Goal: Task Accomplishment & Management: Manage account settings

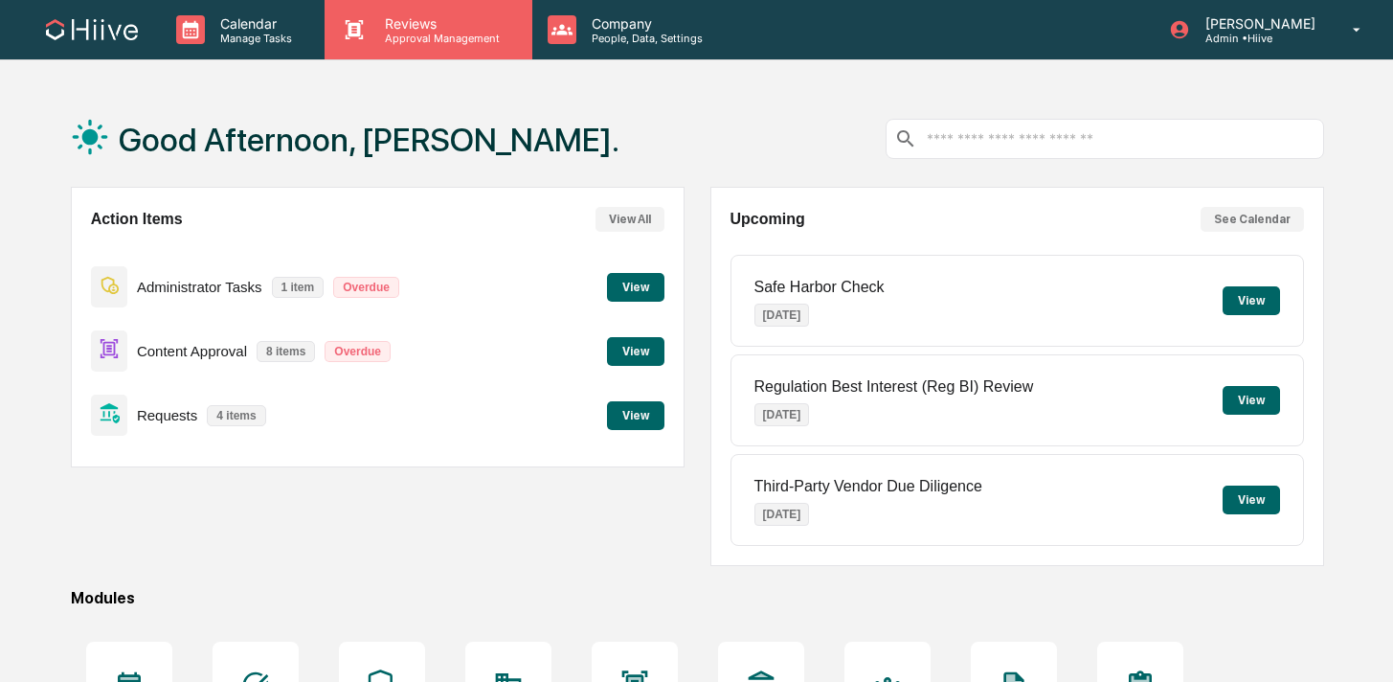
click at [388, 31] on div "Reviews Approval Management" at bounding box center [440, 30] width 140 height 30
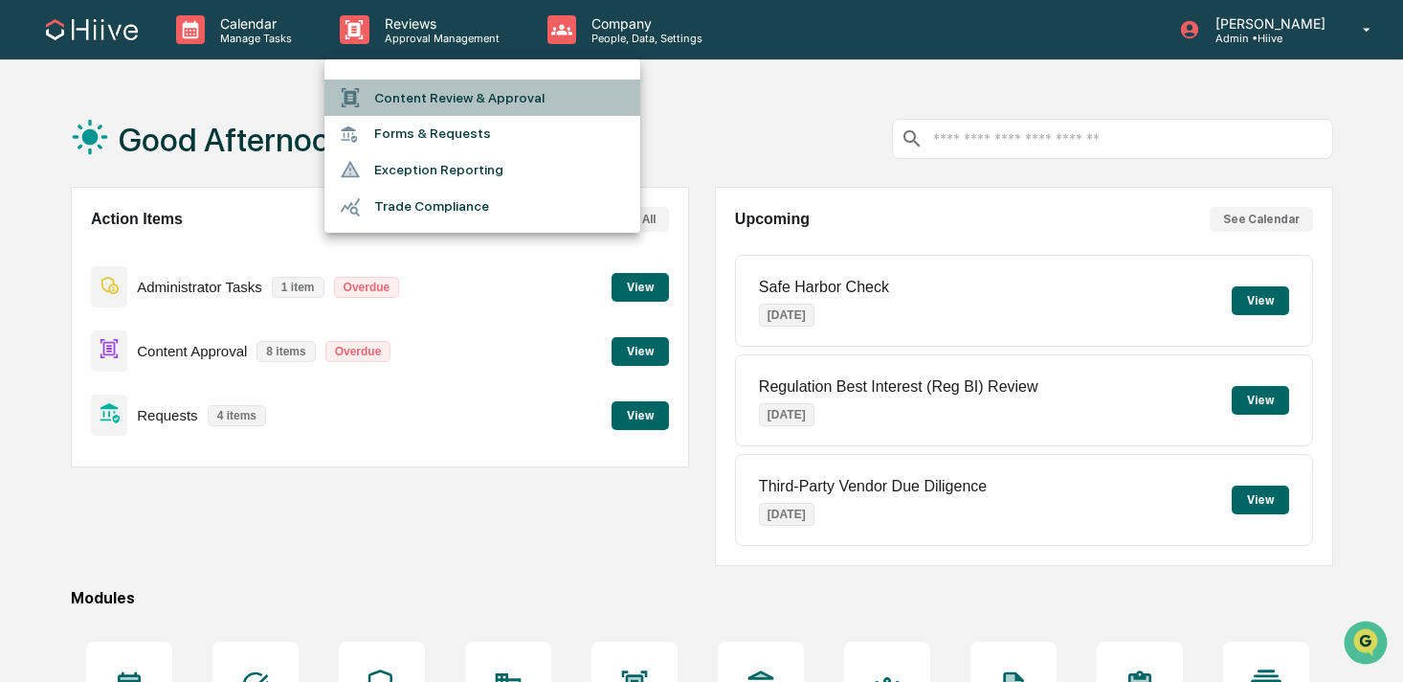
click at [397, 101] on li "Content Review & Approval" at bounding box center [483, 97] width 316 height 36
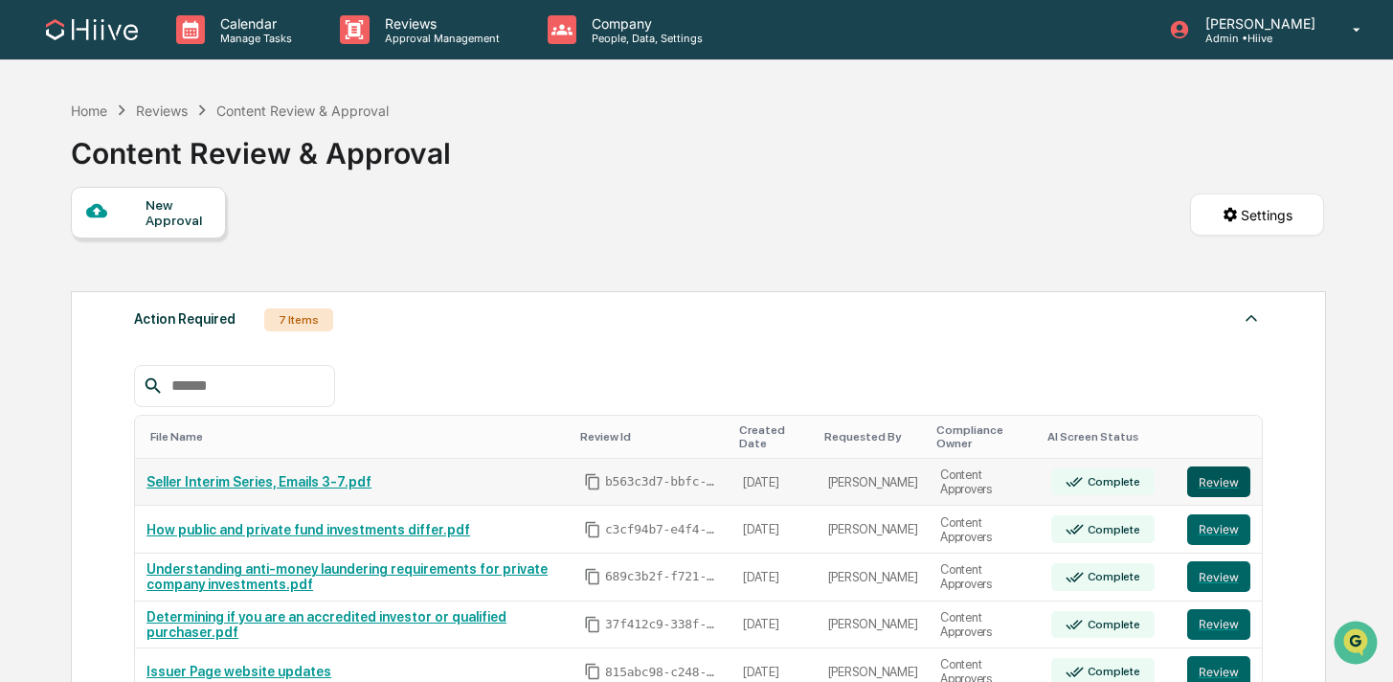
click at [1209, 477] on button "Review" at bounding box center [1218, 481] width 63 height 31
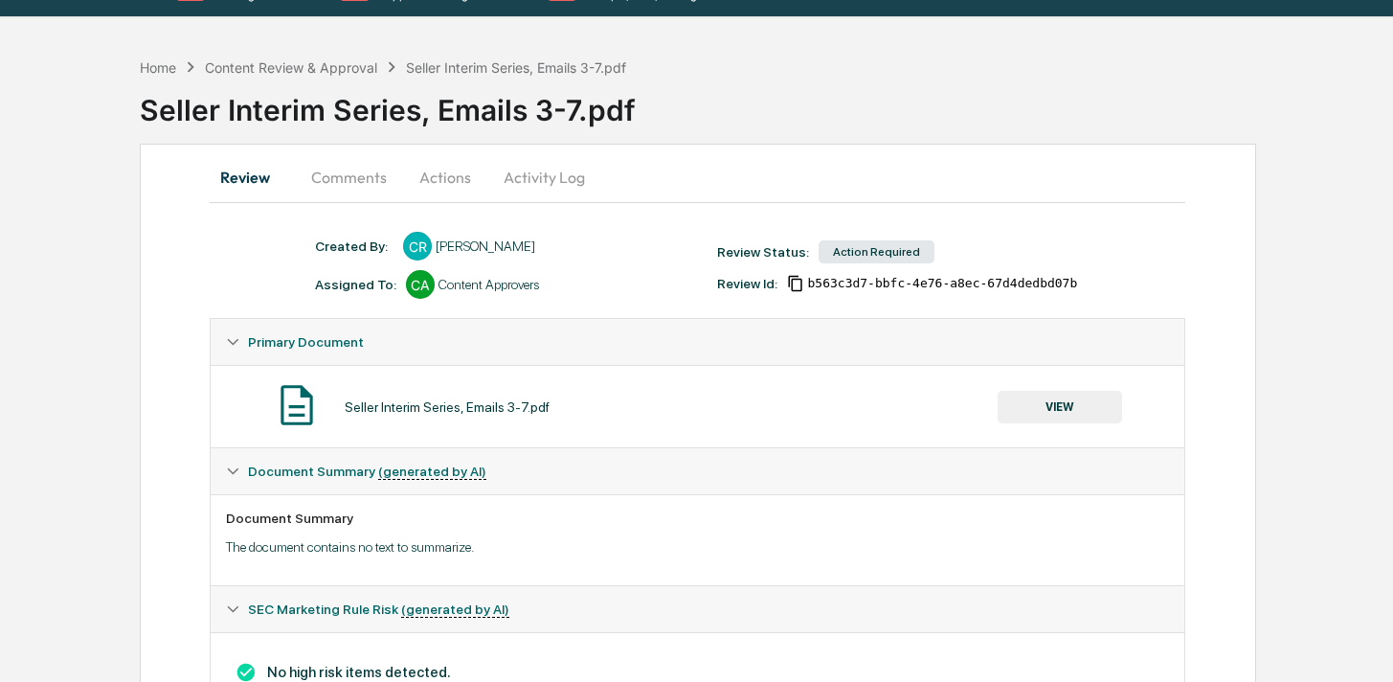
scroll to position [69, 0]
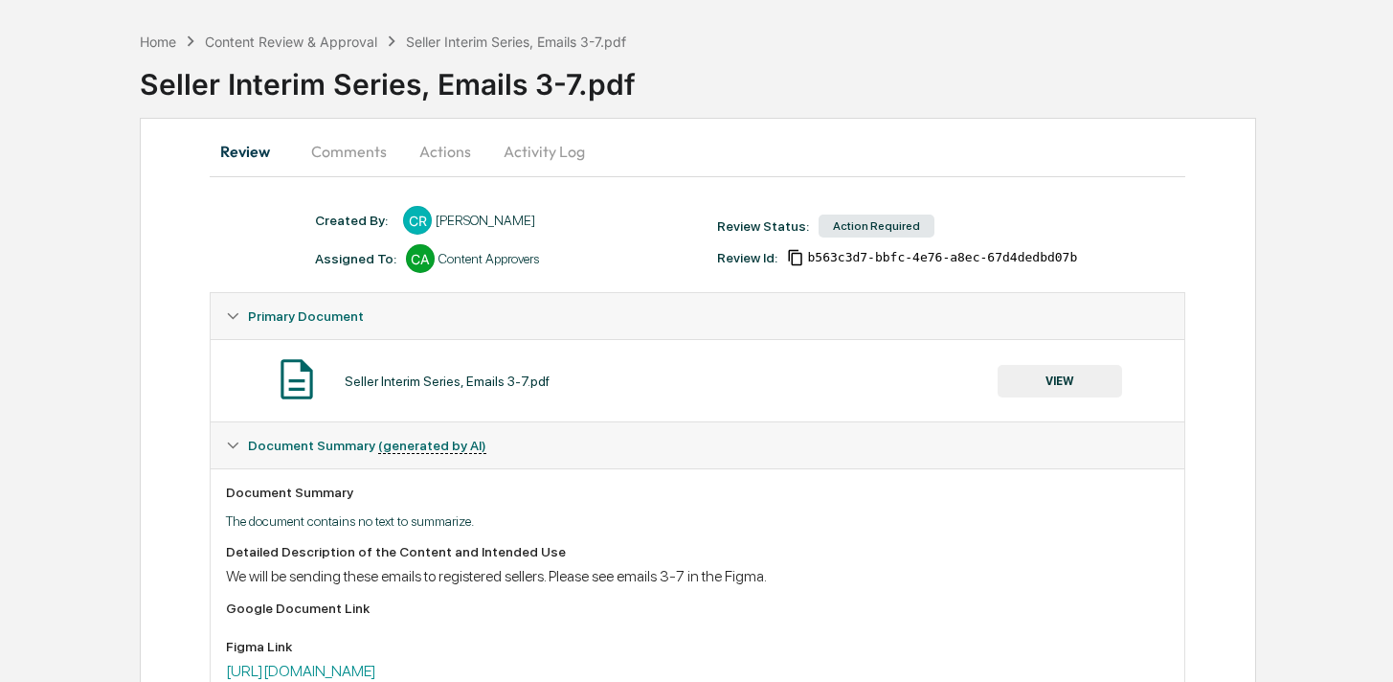
click at [1035, 389] on button "VIEW" at bounding box center [1060, 381] width 124 height 33
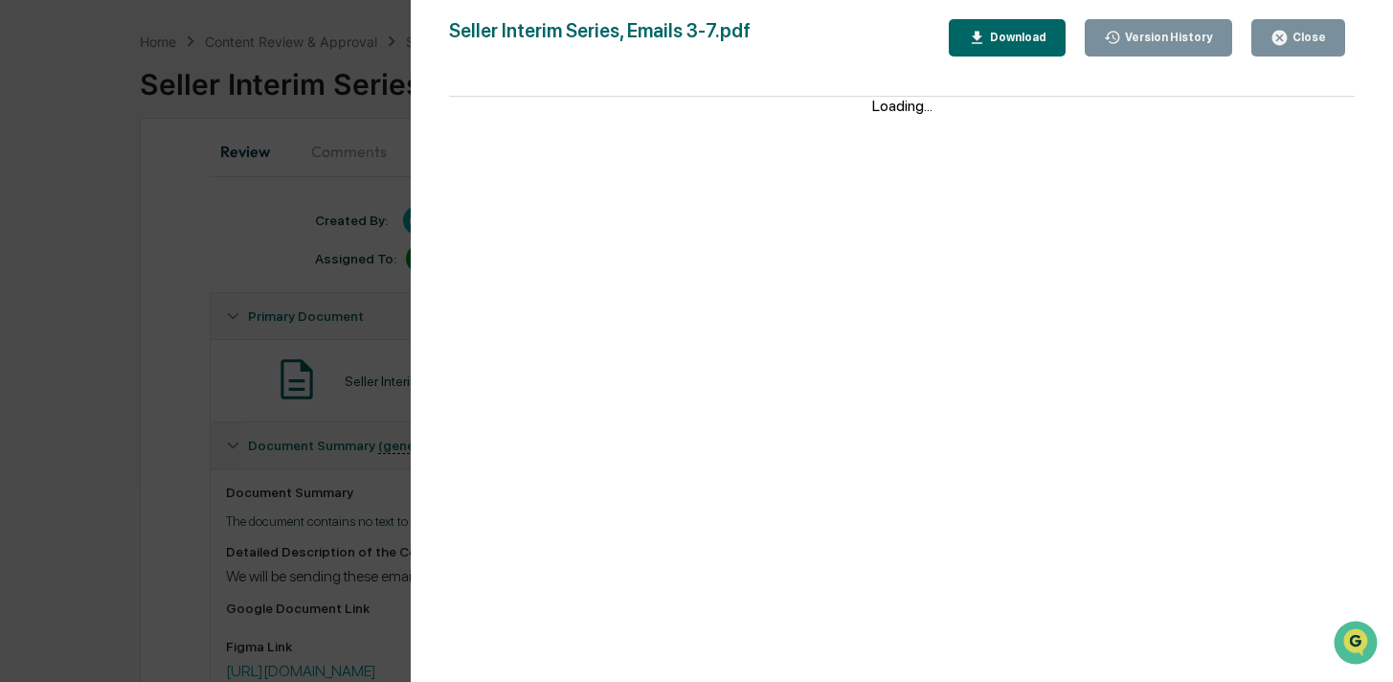
click at [325, 422] on div "Version History 08/19/2025, 11:15 PM Caroline Ramsay Seller Interim Series, Ema…" at bounding box center [696, 341] width 1393 height 682
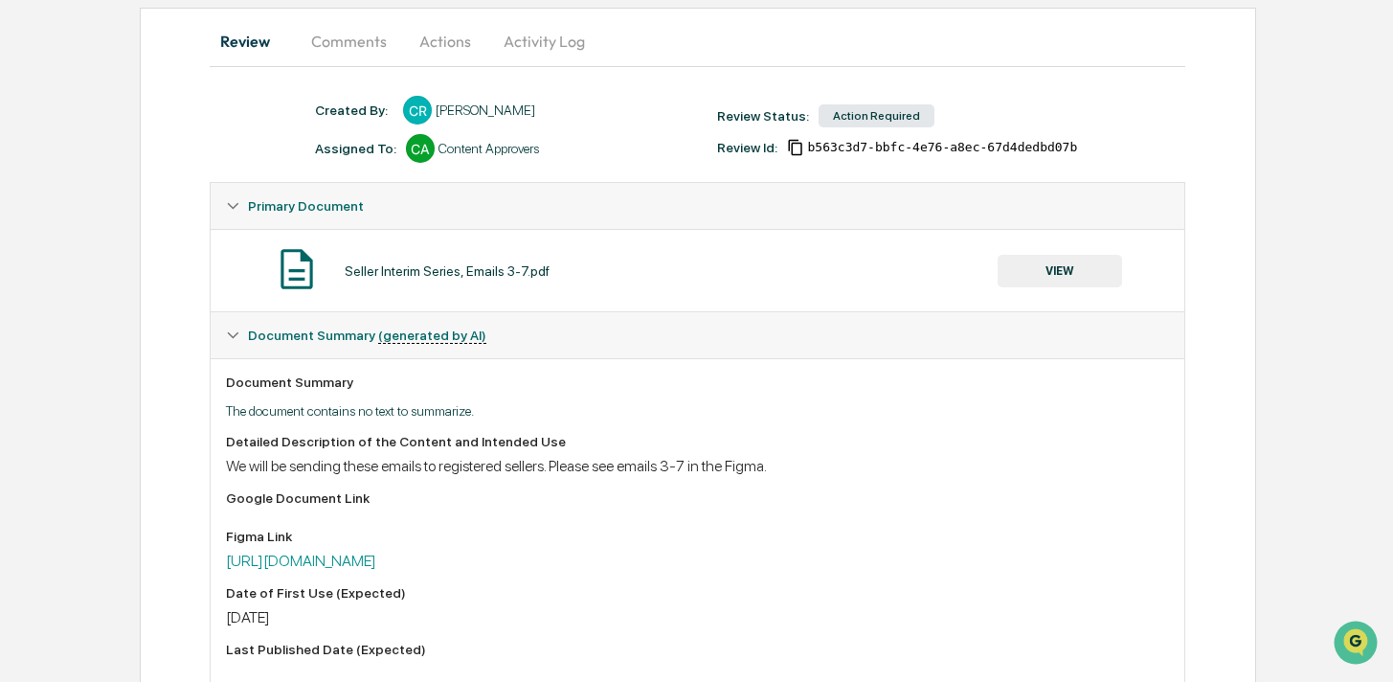
scroll to position [396, 0]
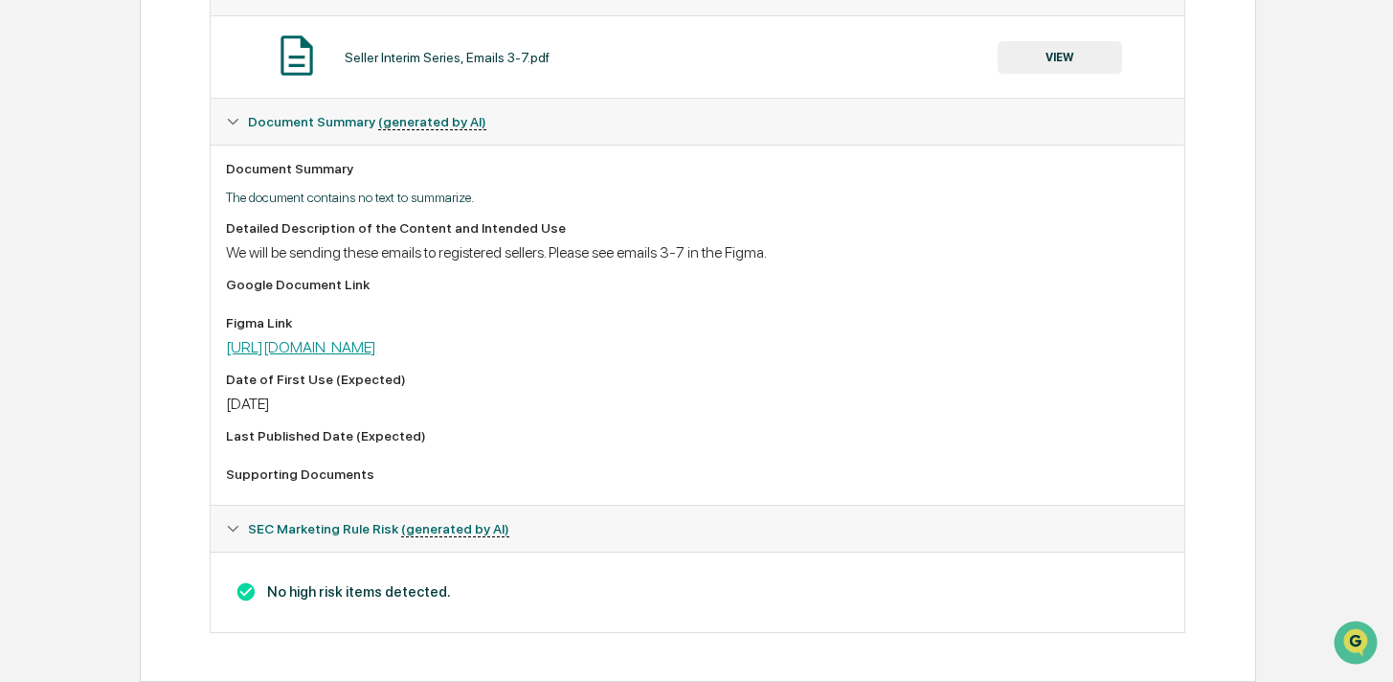
click at [376, 347] on link "https://www.figma.com/design/n440cGy9XFQ1qKAvg1B4Nq/Seller-Guides---Marketing?n…" at bounding box center [301, 347] width 150 height 18
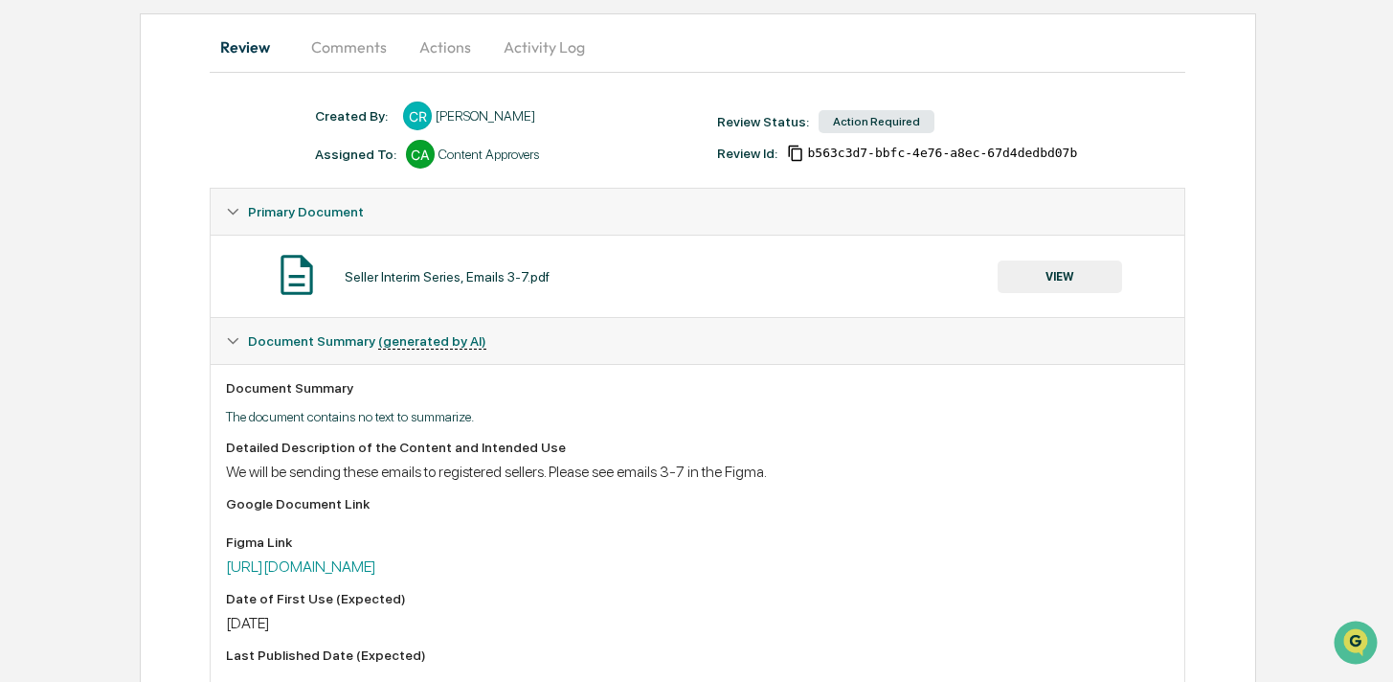
scroll to position [0, 0]
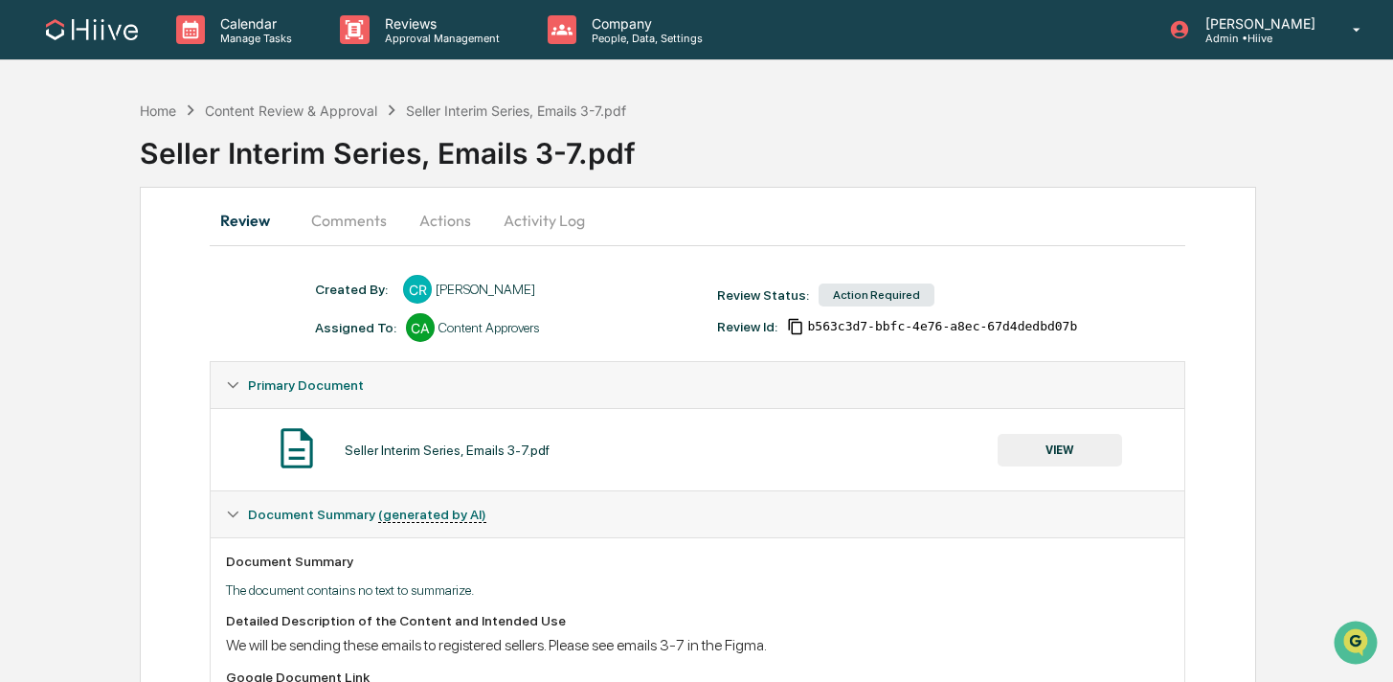
click at [533, 214] on button "Activity Log" at bounding box center [544, 220] width 112 height 46
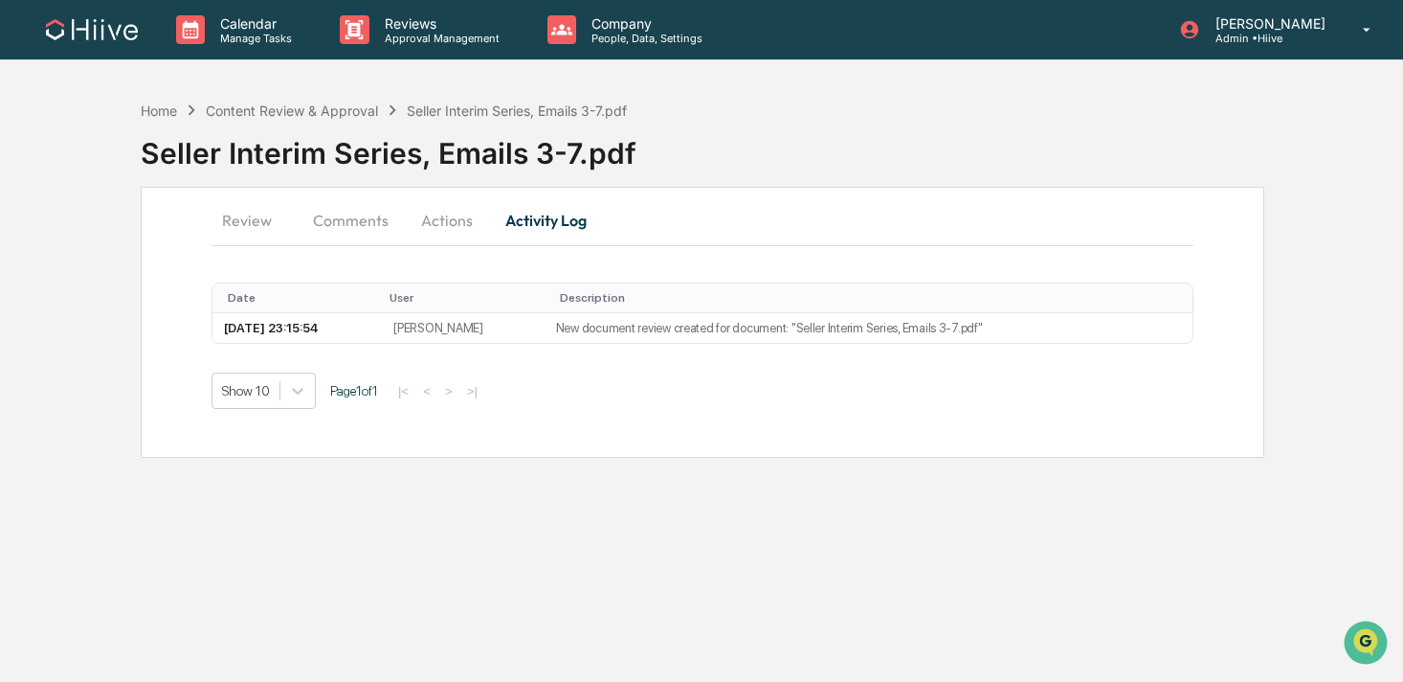
click at [449, 220] on button "Actions" at bounding box center [447, 220] width 86 height 46
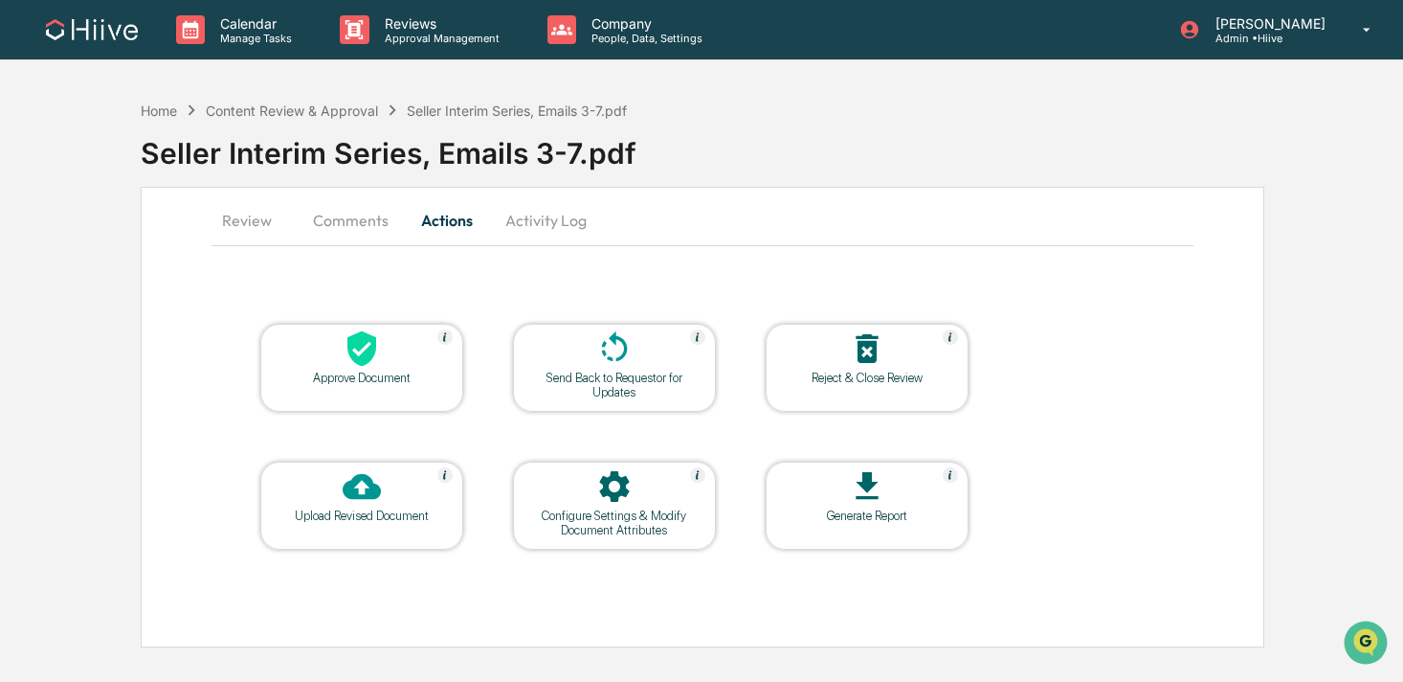
click at [603, 347] on icon at bounding box center [614, 348] width 38 height 38
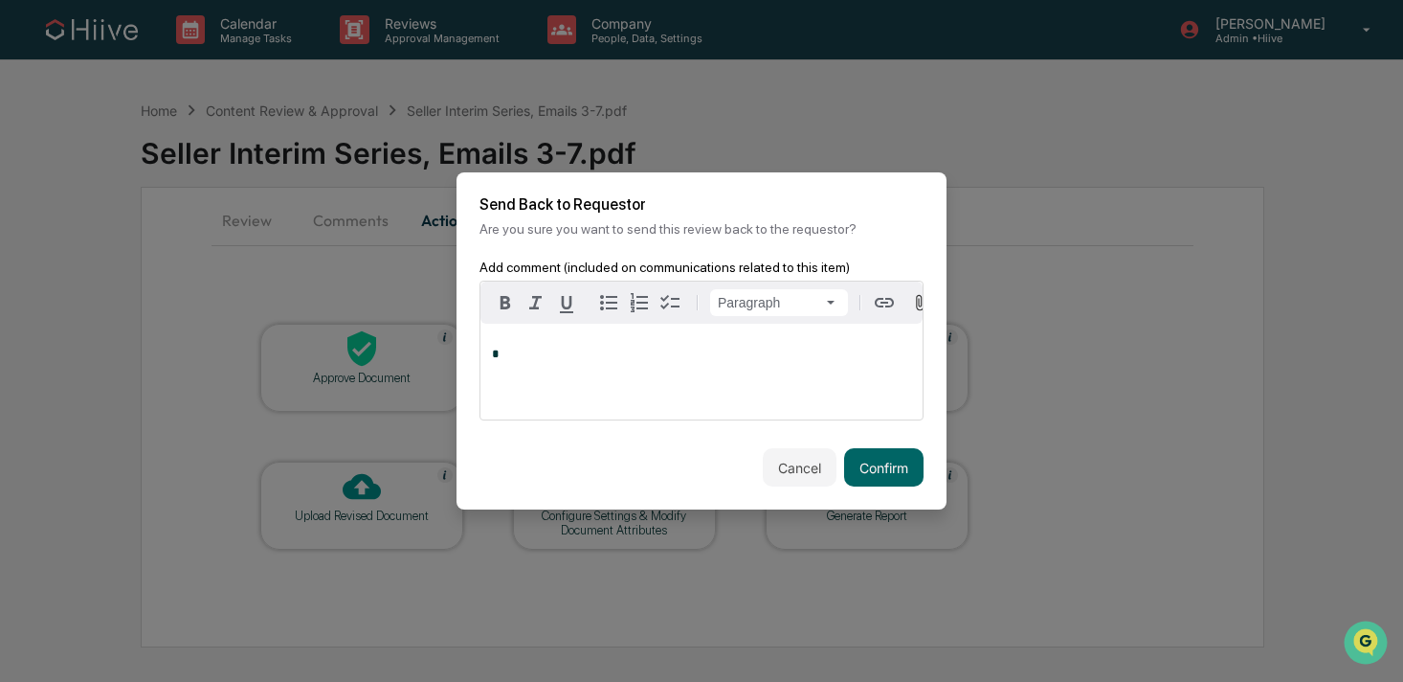
click at [696, 374] on div "*" at bounding box center [702, 372] width 442 height 96
click at [884, 478] on button "Confirm" at bounding box center [883, 467] width 79 height 38
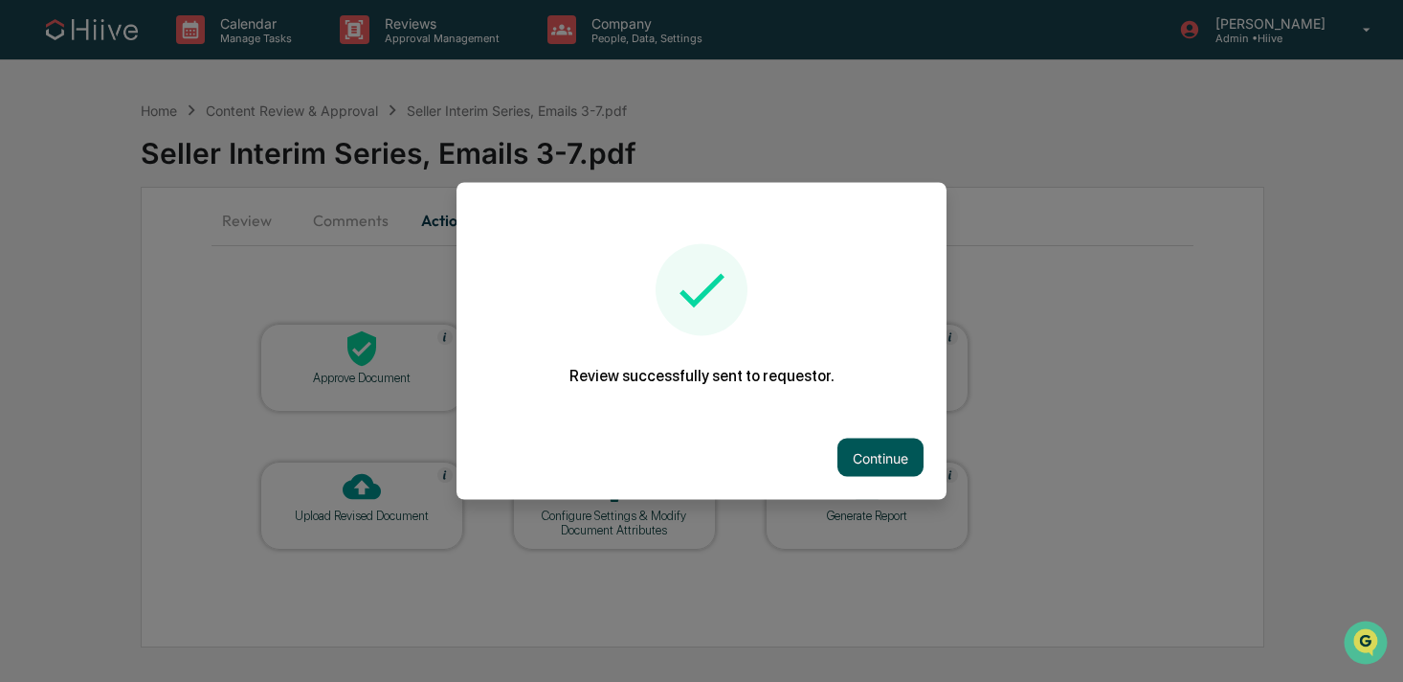
click at [850, 463] on button "Continue" at bounding box center [881, 457] width 86 height 38
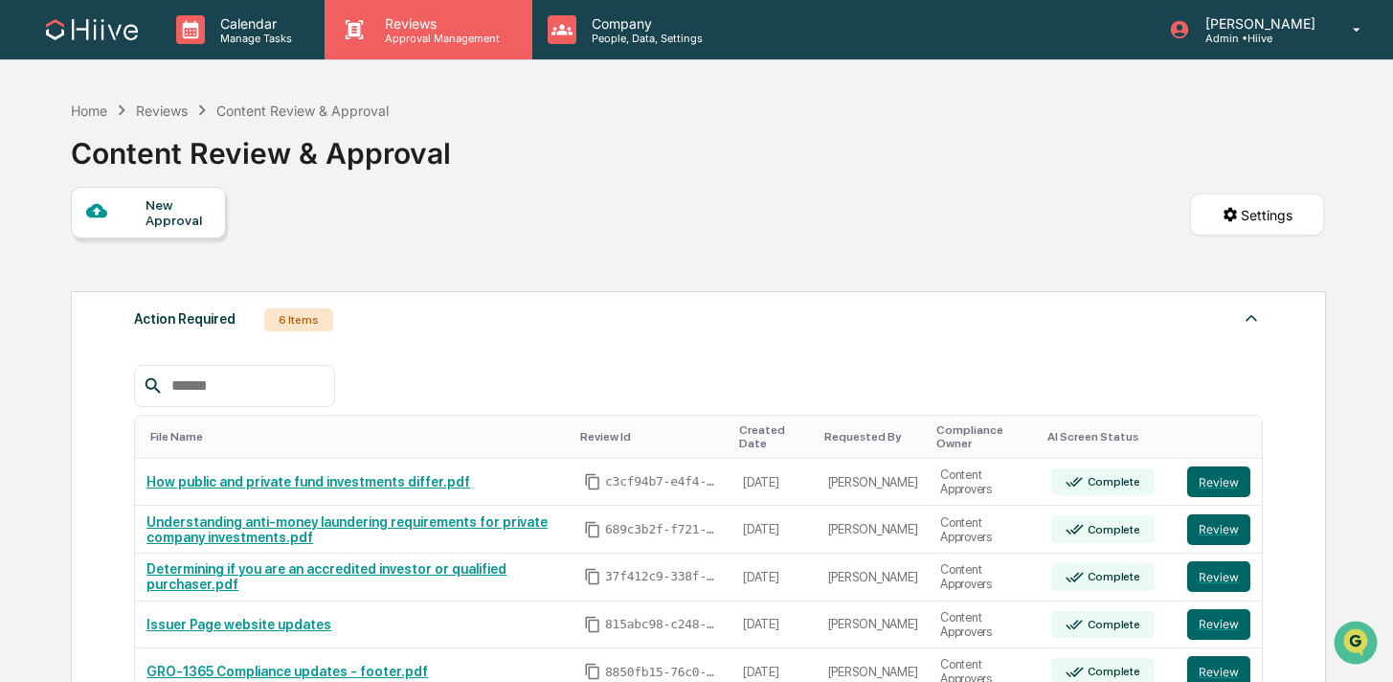
click at [423, 14] on div "Reviews Approval Management" at bounding box center [428, 29] width 207 height 59
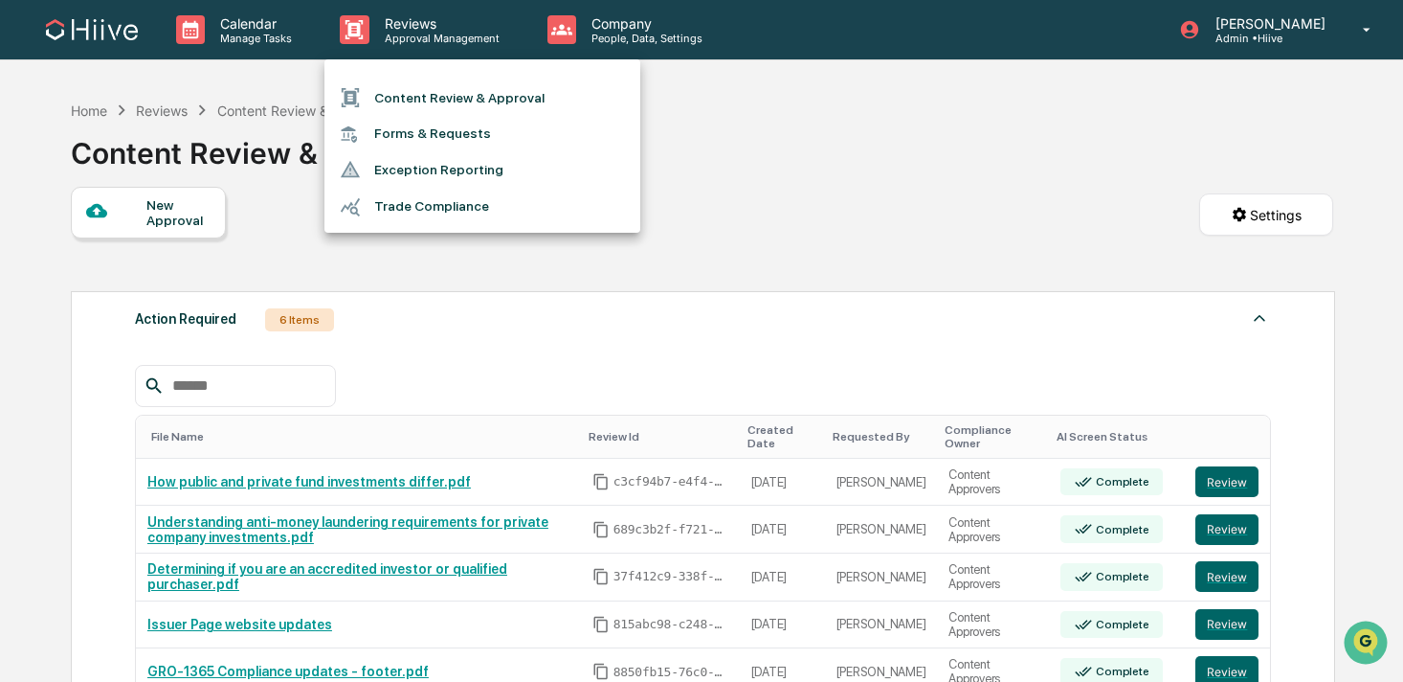
click at [680, 225] on div at bounding box center [701, 341] width 1403 height 682
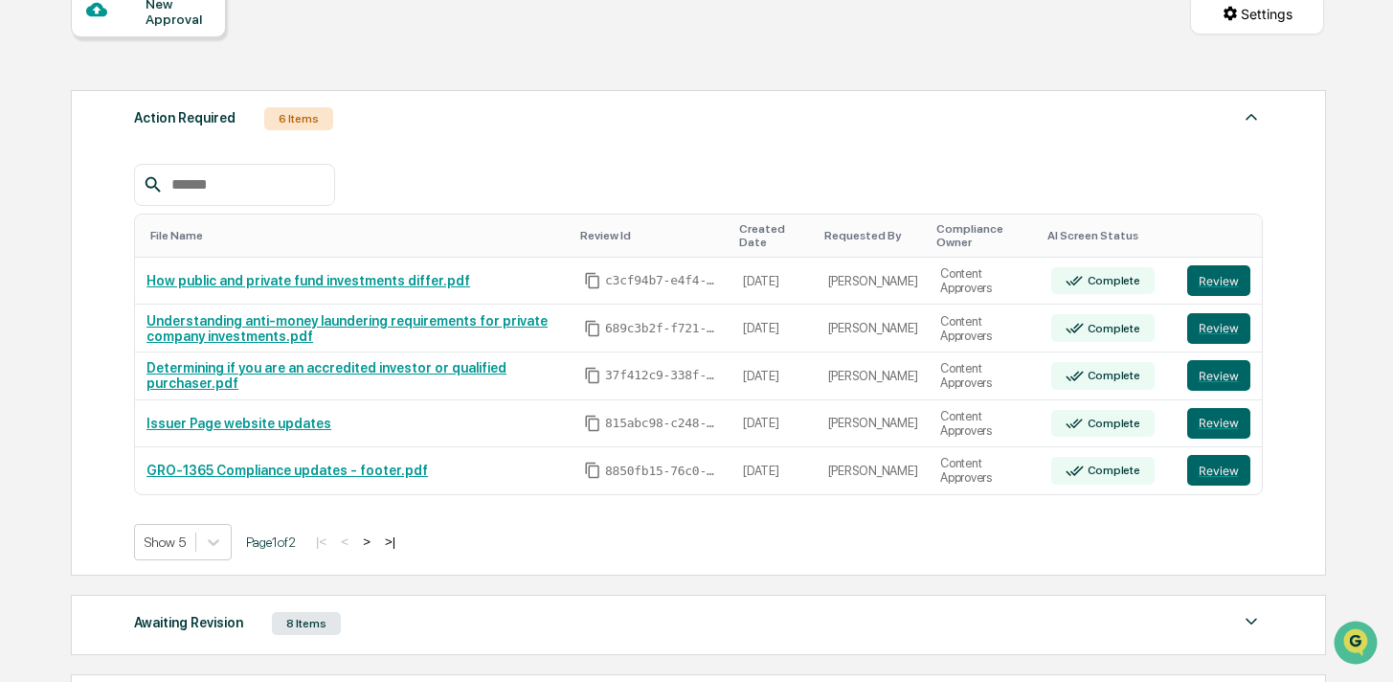
scroll to position [203, 0]
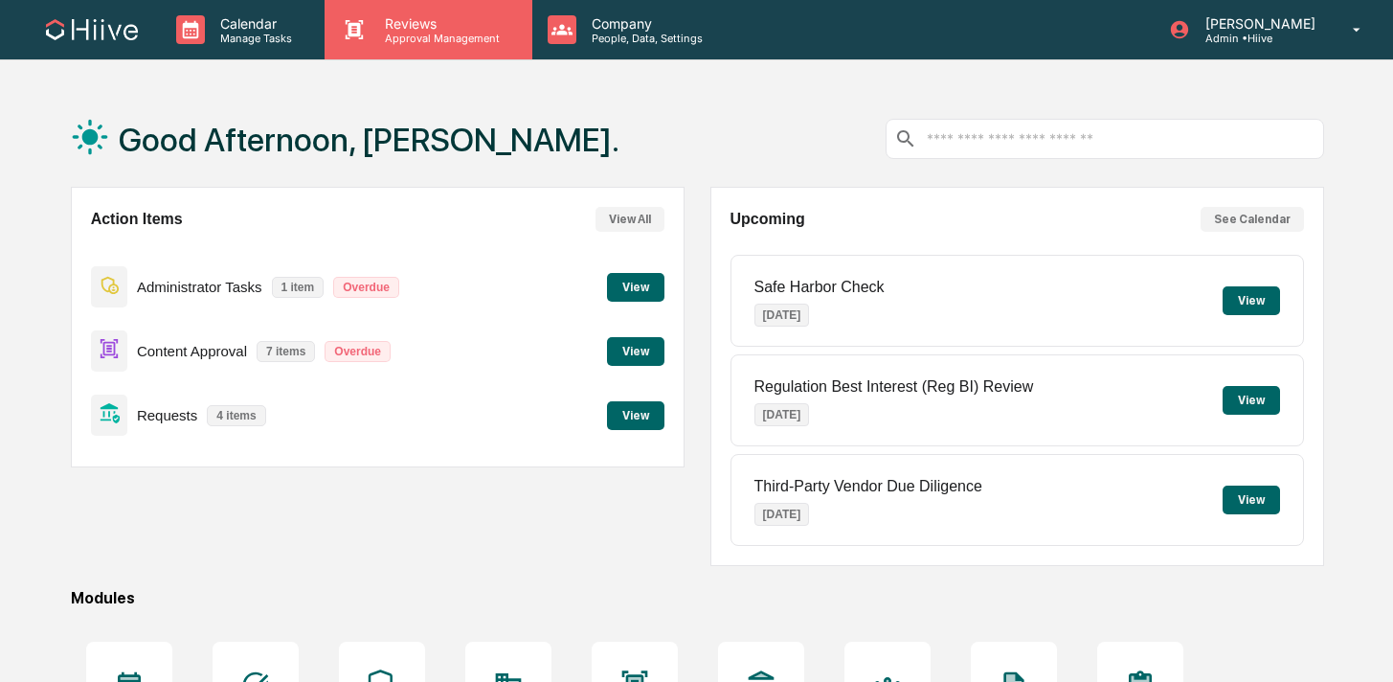
click at [469, 45] on div "Reviews Approval Management" at bounding box center [428, 29] width 207 height 59
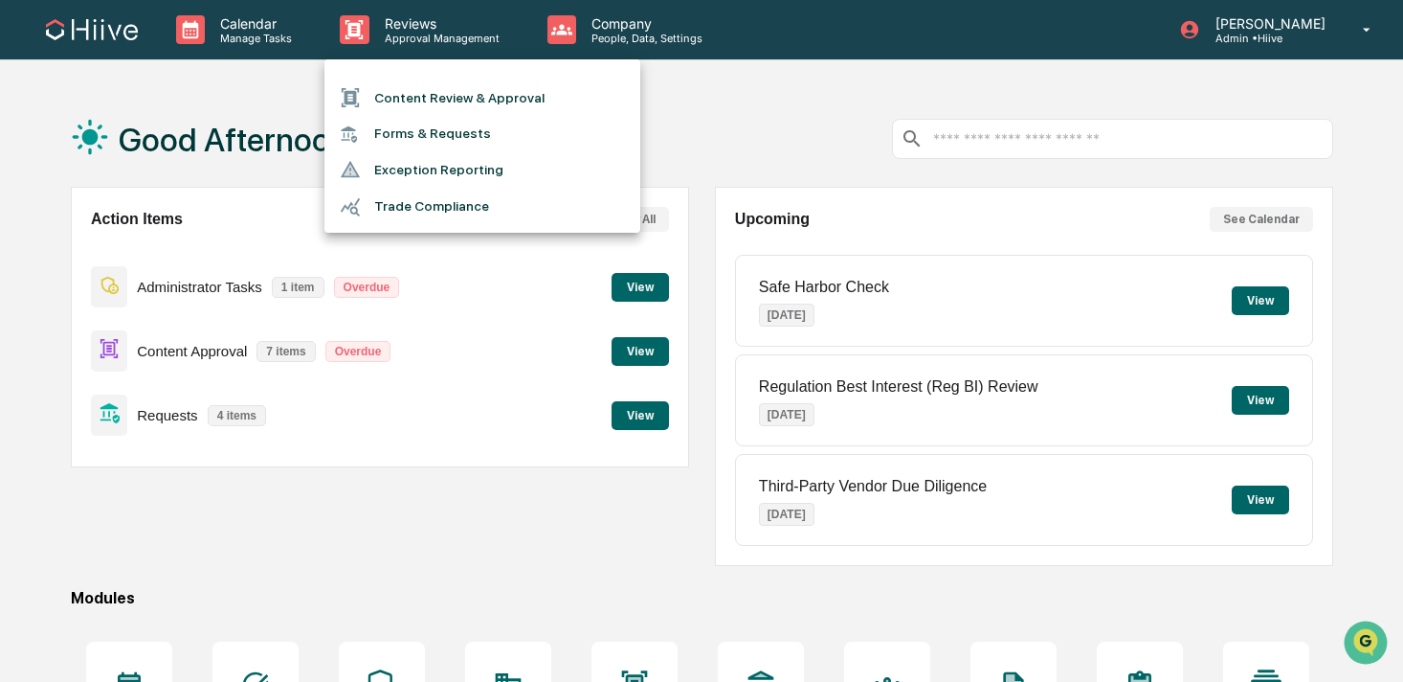
click at [615, 42] on div at bounding box center [701, 341] width 1403 height 682
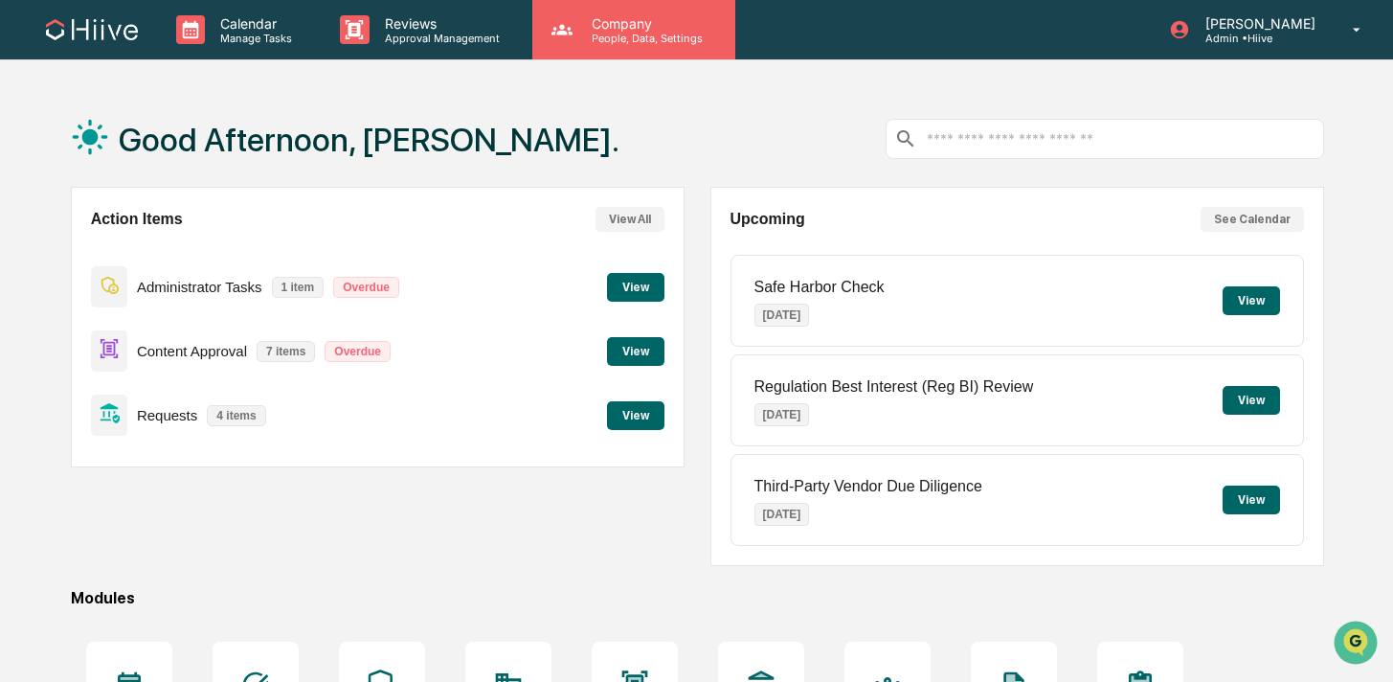
click at [595, 40] on p "People, Data, Settings" at bounding box center [644, 38] width 136 height 13
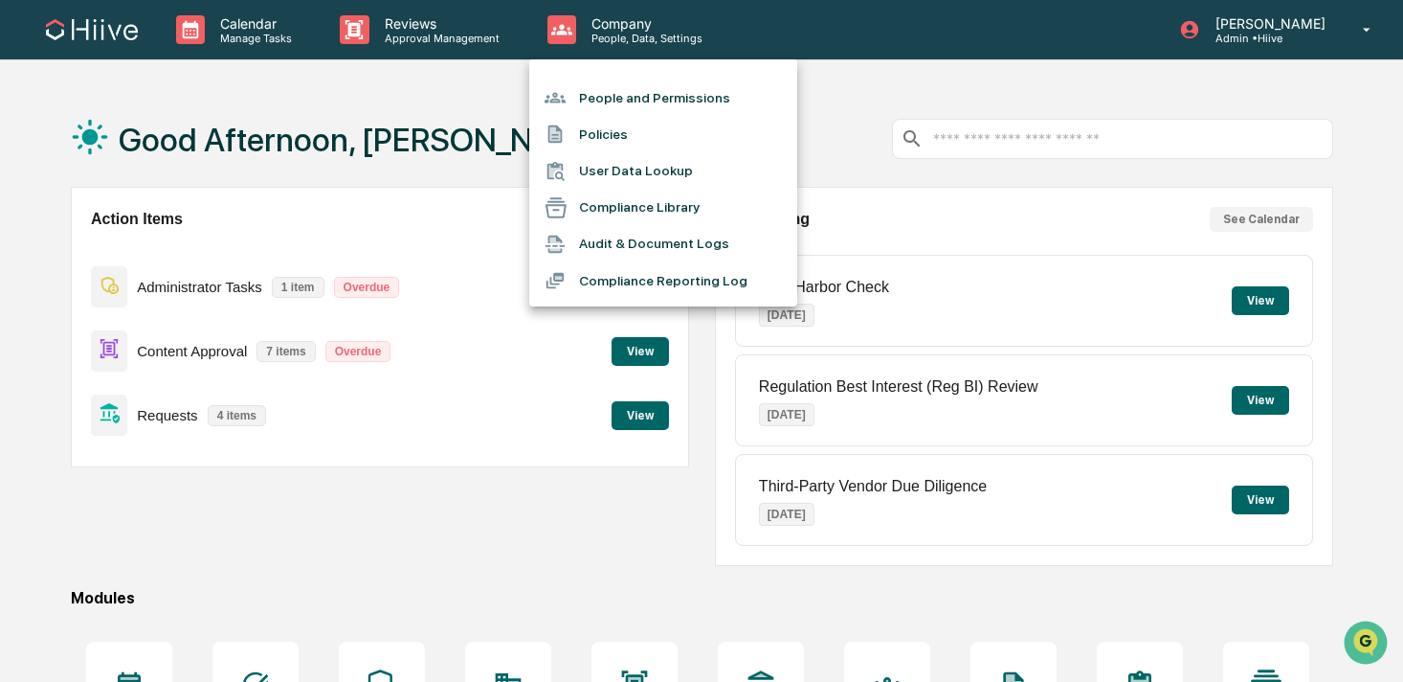
click at [591, 103] on li "People and Permissions" at bounding box center [663, 97] width 268 height 36
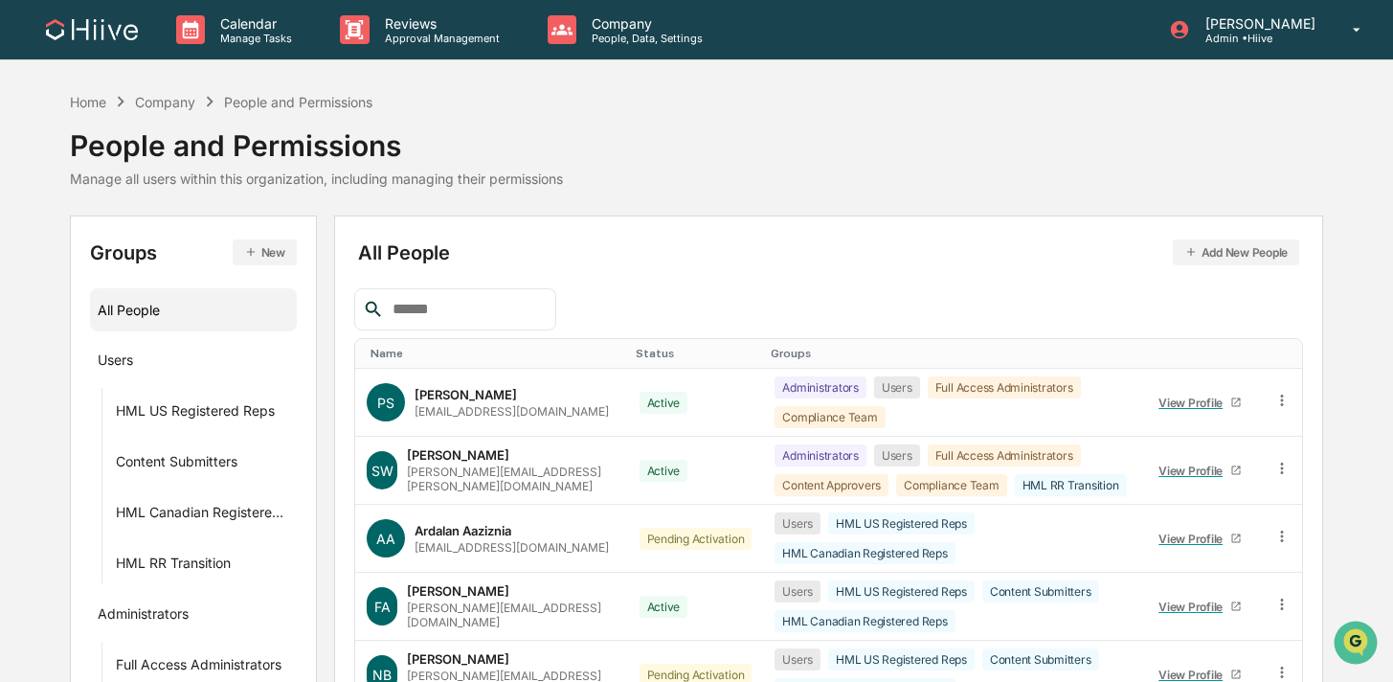
click at [465, 315] on input "text" at bounding box center [466, 309] width 163 height 25
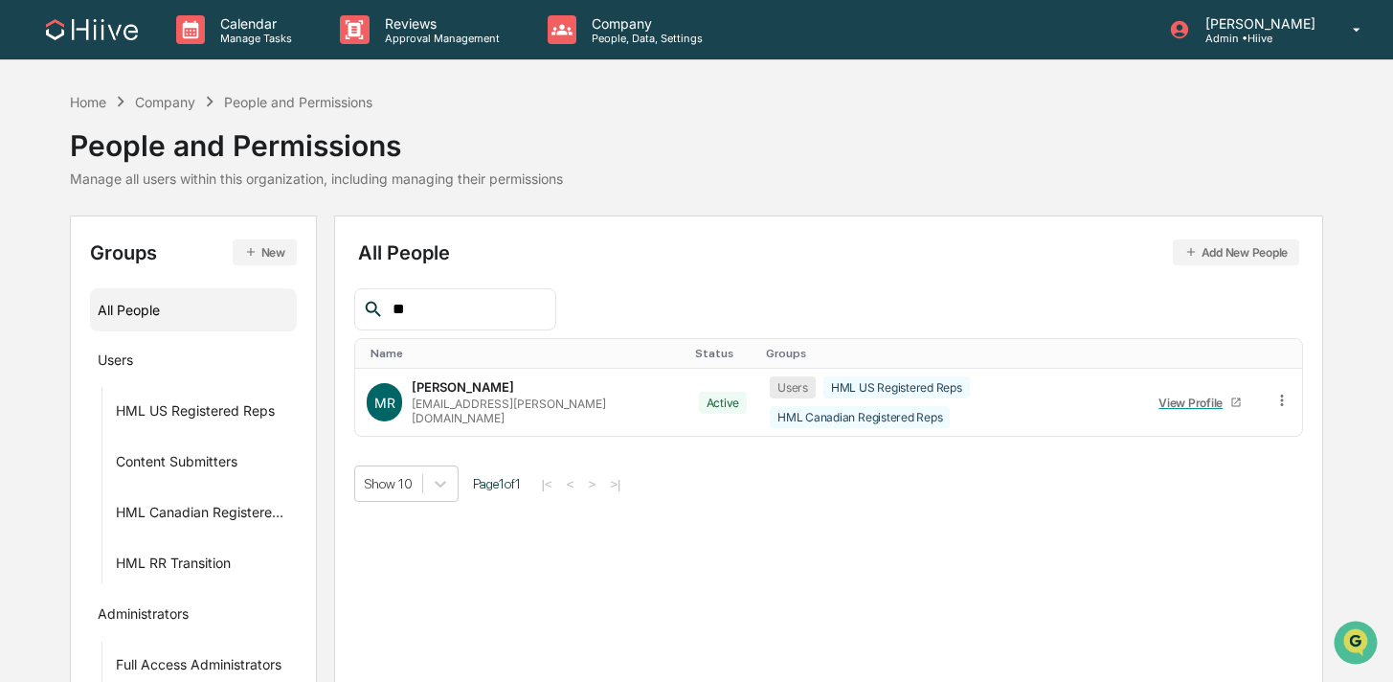
type input "*"
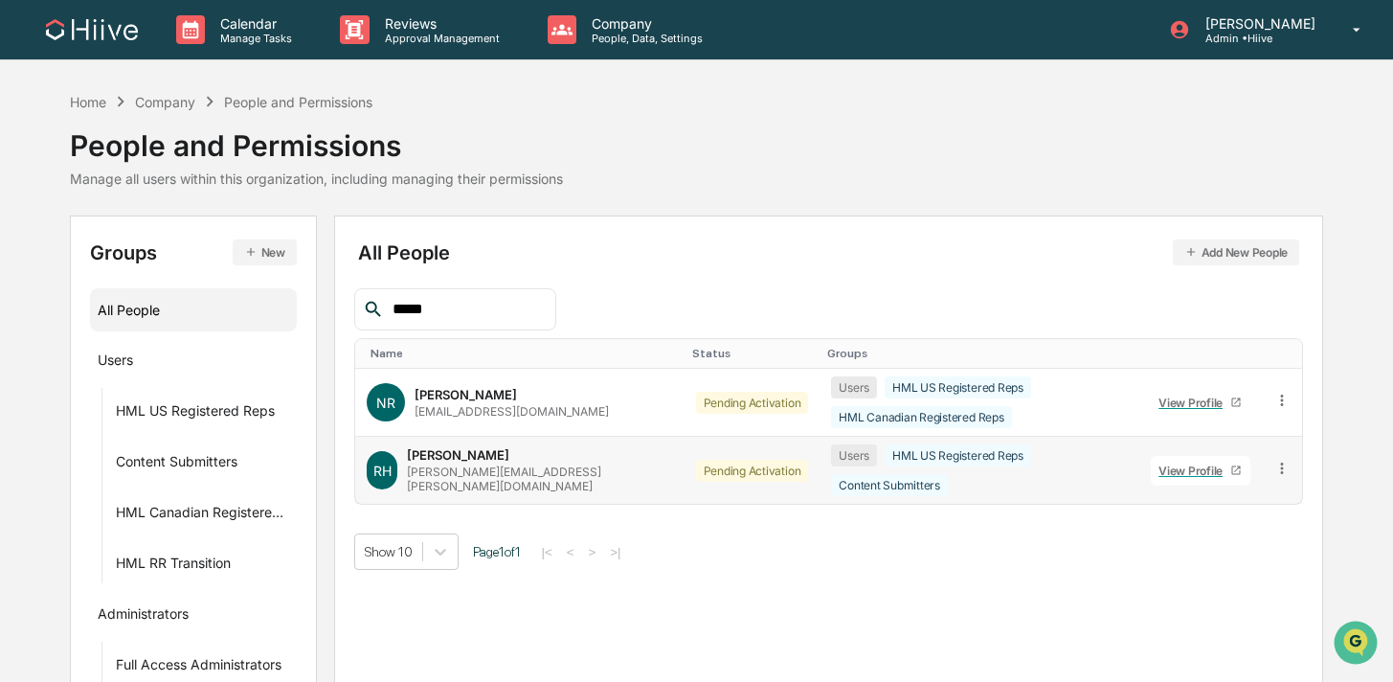
click at [1281, 460] on icon at bounding box center [1282, 469] width 18 height 18
click at [1191, 527] on div "Change Status" at bounding box center [1195, 538] width 159 height 23
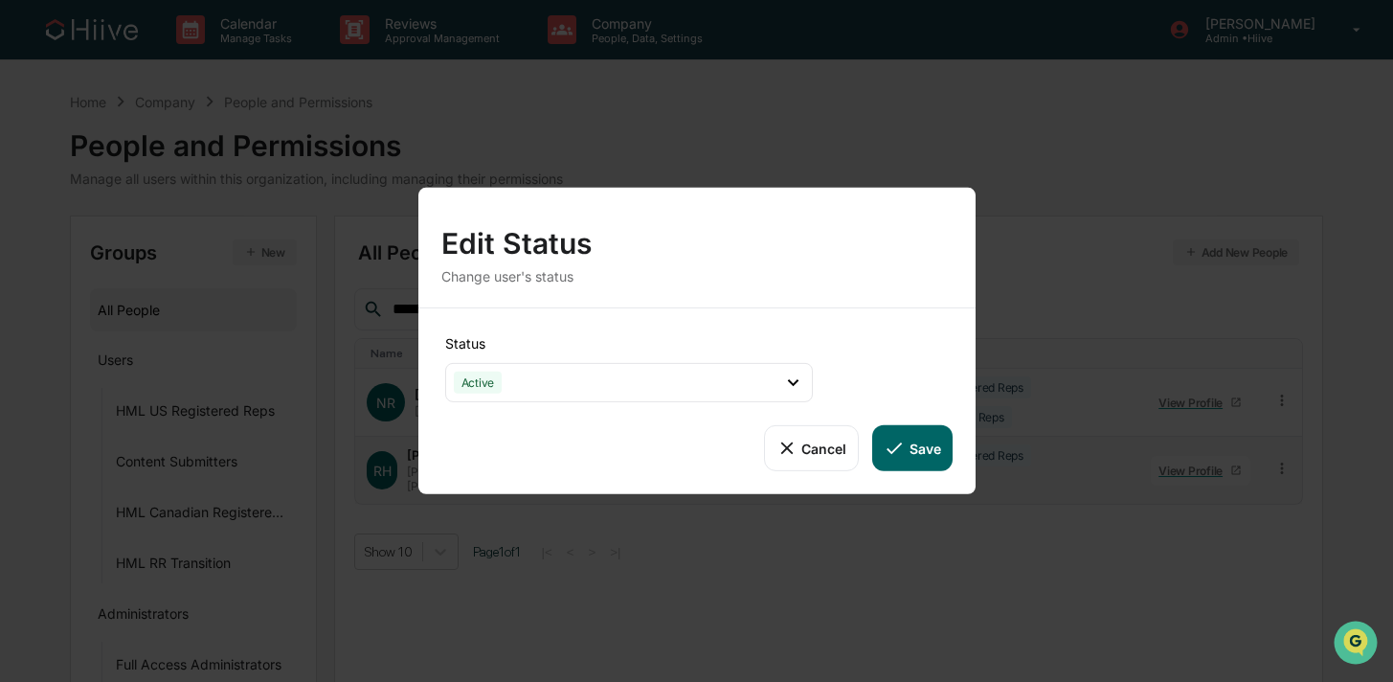
click at [809, 452] on button "Cancel" at bounding box center [811, 448] width 95 height 46
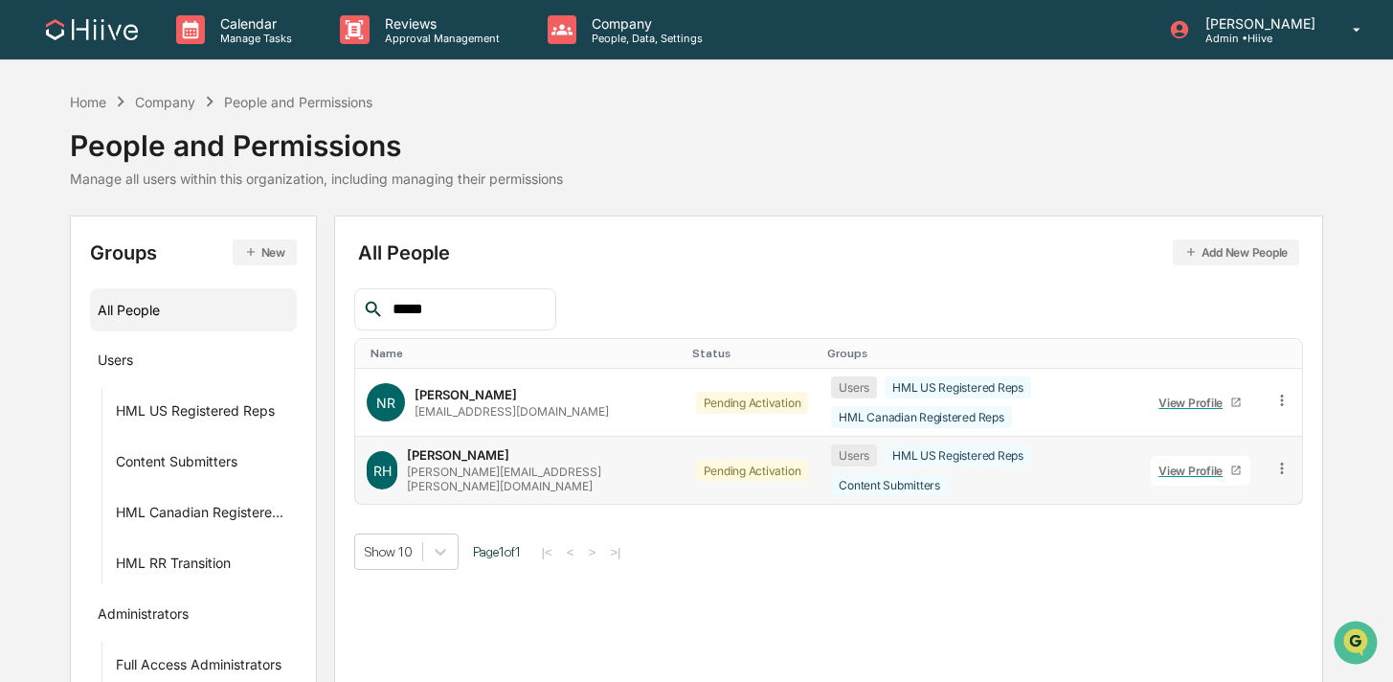
click at [1273, 460] on icon at bounding box center [1282, 469] width 18 height 18
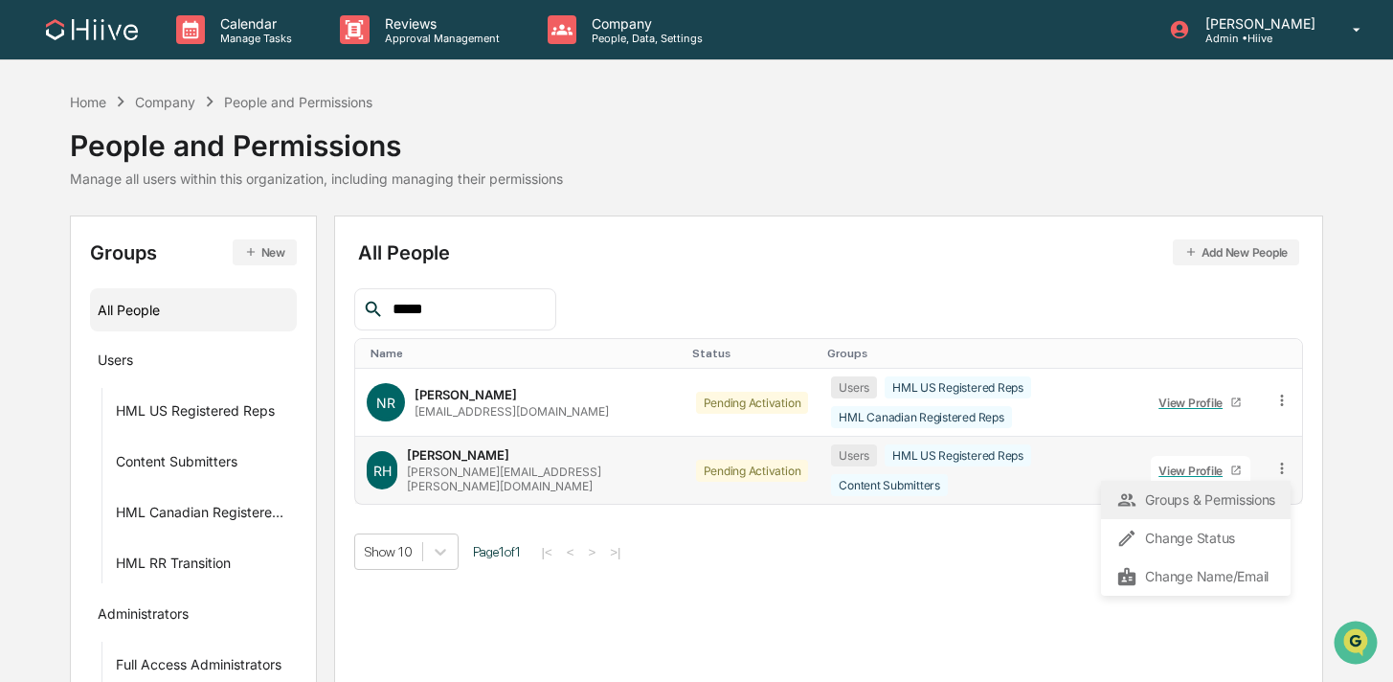
click at [1201, 488] on div "Groups & Permissions" at bounding box center [1195, 499] width 159 height 23
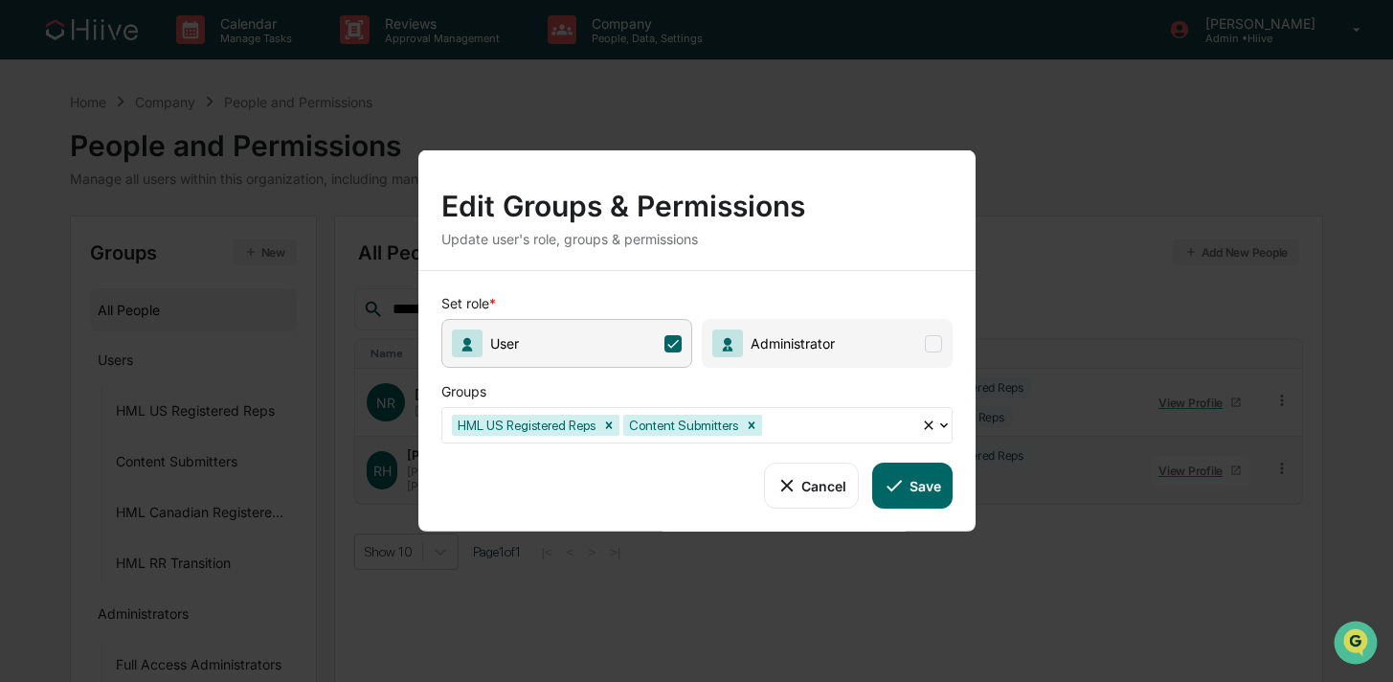
click at [815, 420] on div at bounding box center [839, 425] width 146 height 22
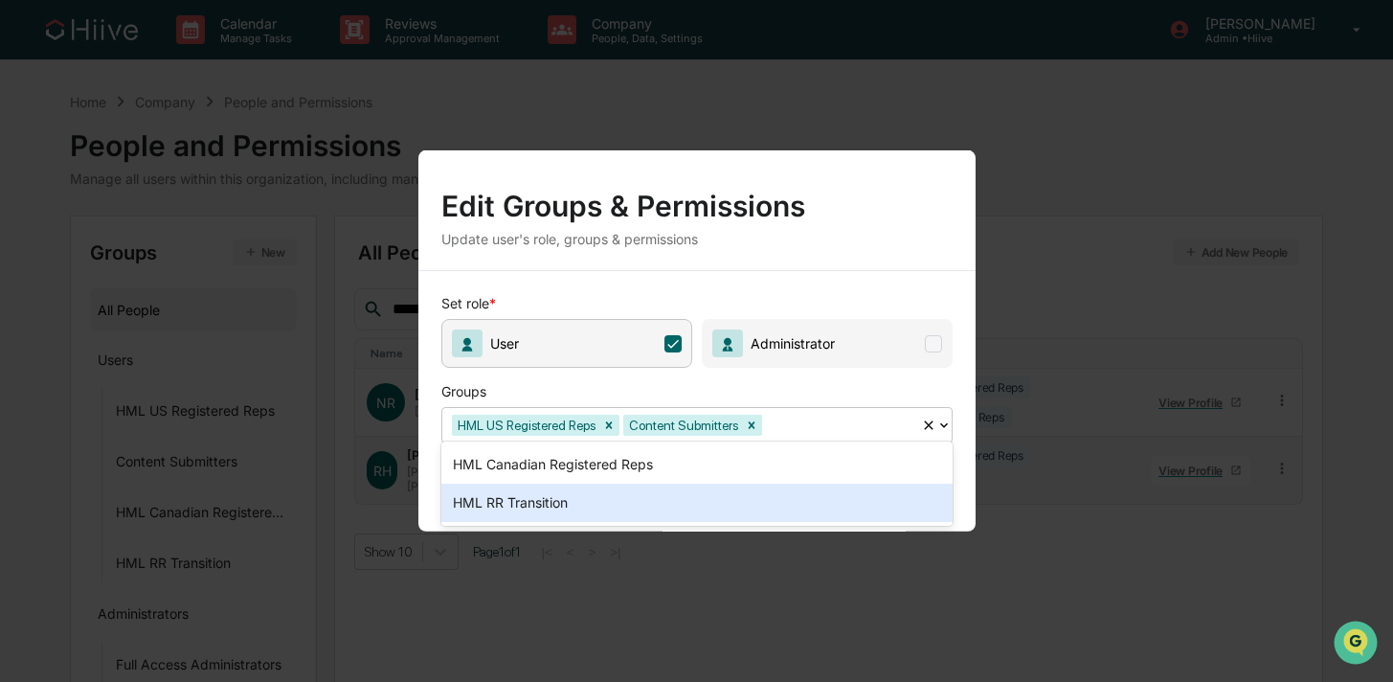
click at [590, 465] on div "HML Canadian Registered Reps" at bounding box center [696, 464] width 511 height 38
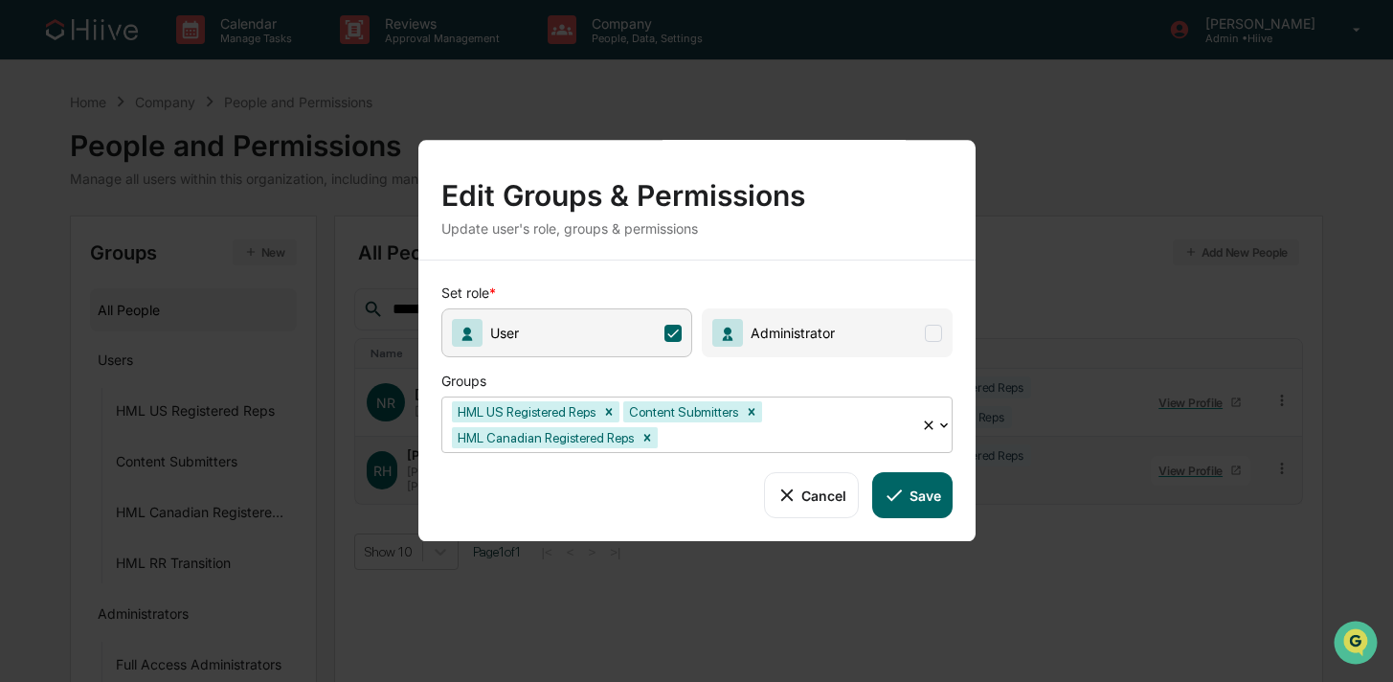
click at [899, 484] on icon at bounding box center [894, 494] width 21 height 21
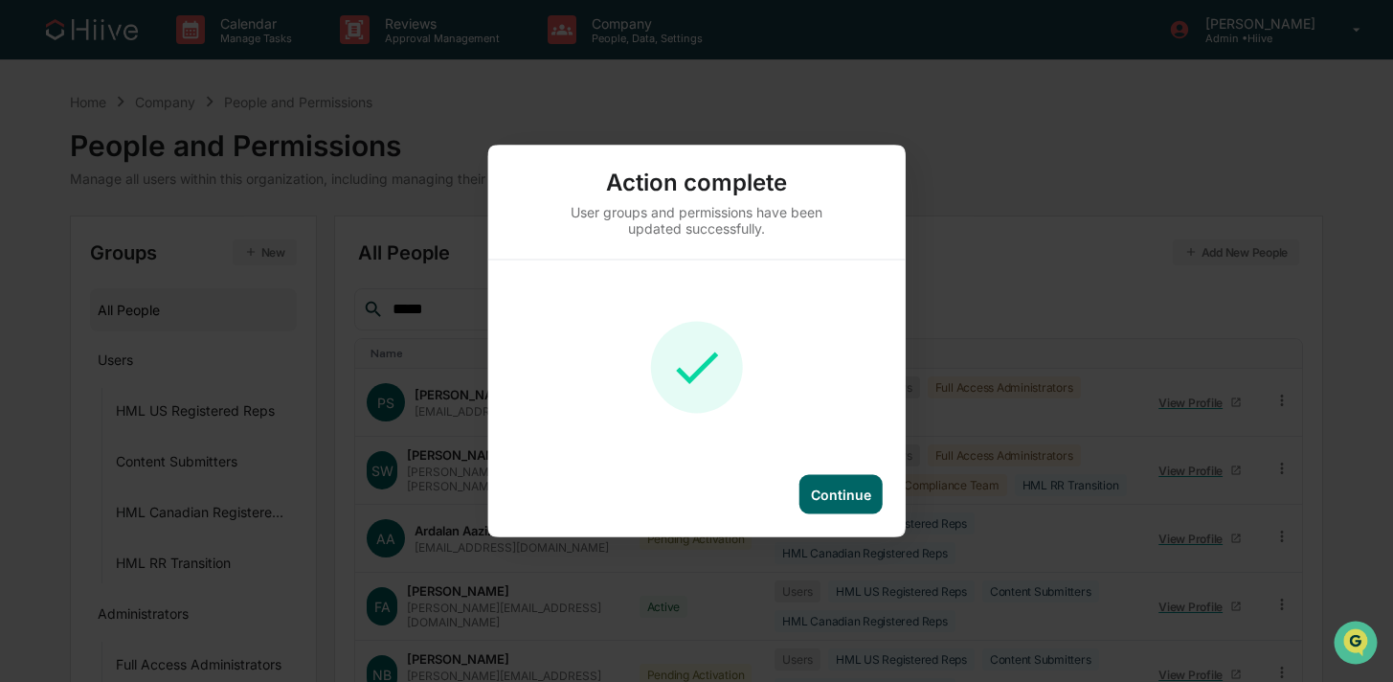
click at [815, 504] on div "Continue" at bounding box center [840, 494] width 83 height 39
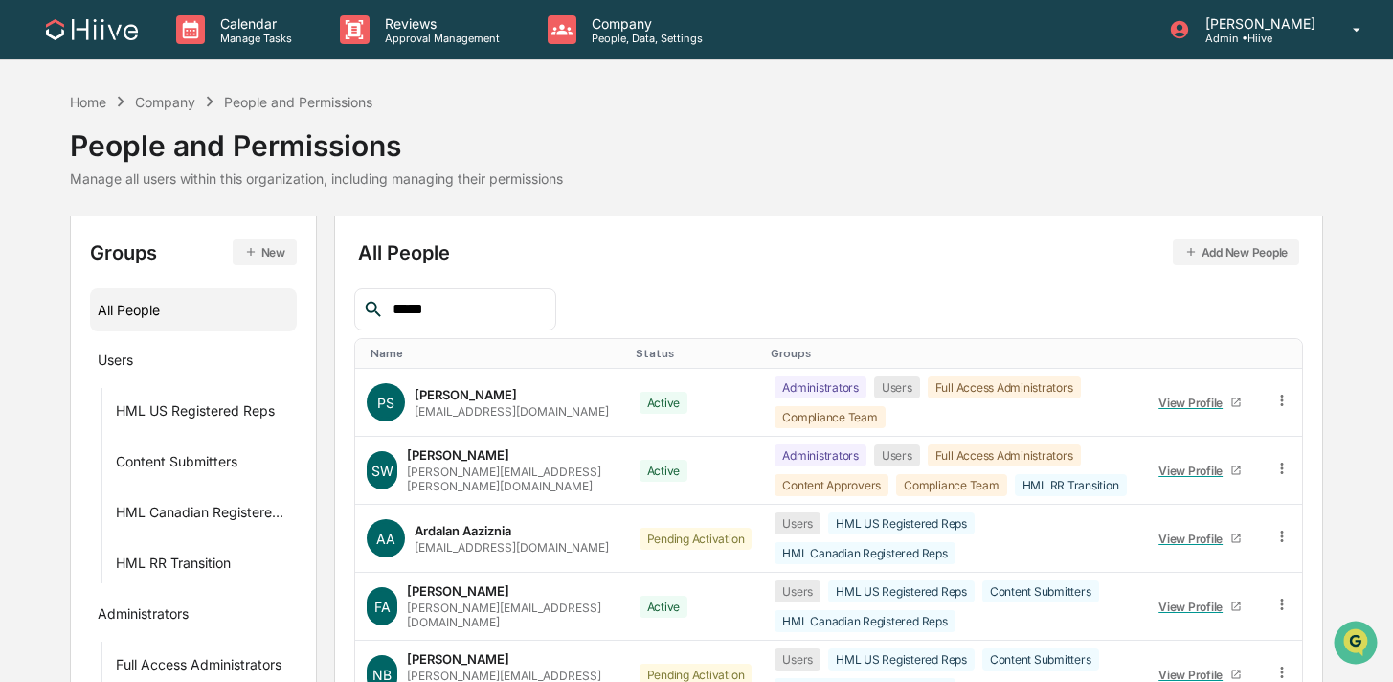
click at [470, 312] on input "*****" at bounding box center [466, 309] width 163 height 25
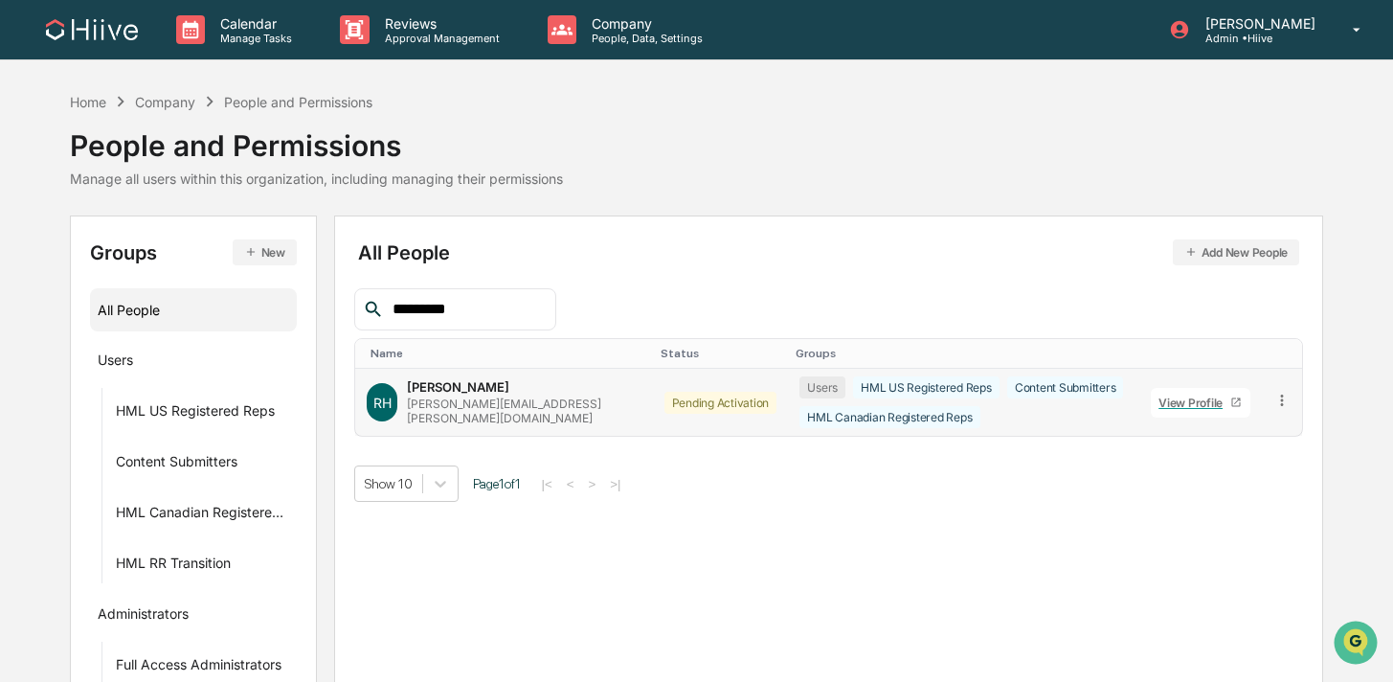
type input "*********"
click at [1281, 402] on icon at bounding box center [1282, 401] width 18 height 18
click at [1170, 437] on div "Groups & Permissions" at bounding box center [1195, 431] width 159 height 23
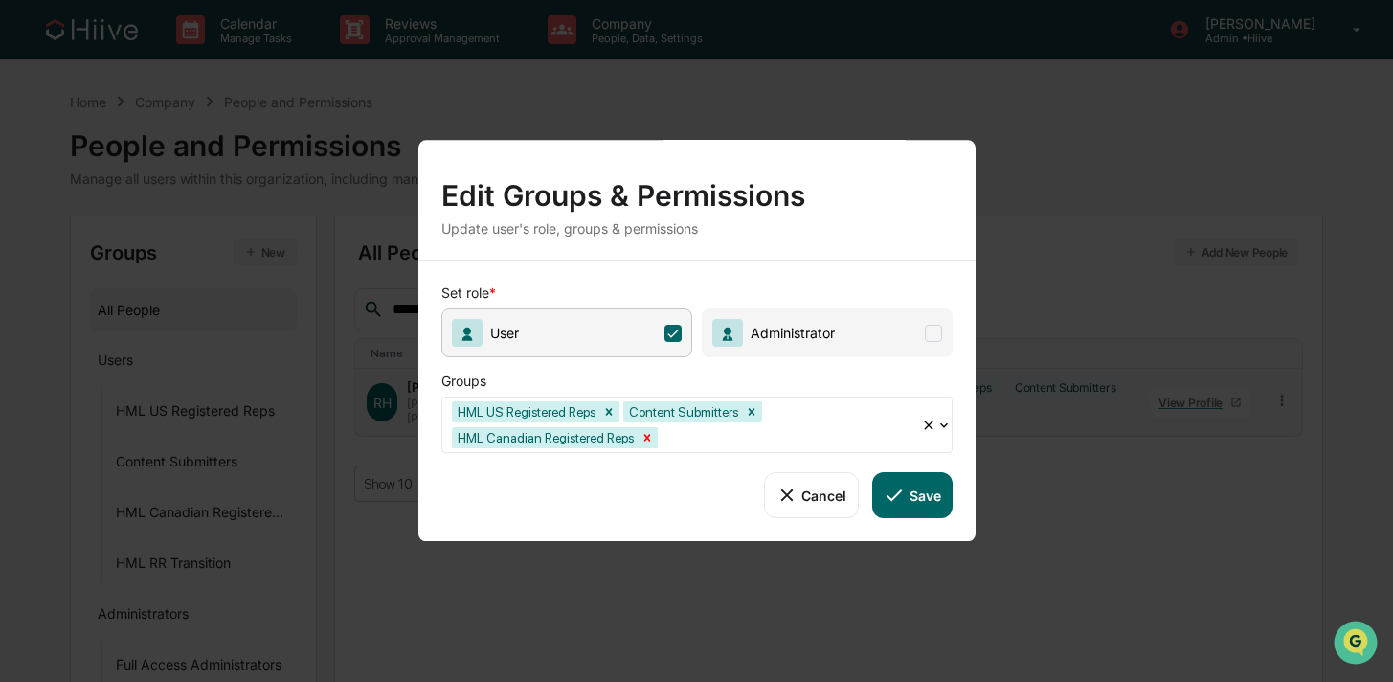
click at [650, 434] on icon "Remove HML Canadian Registered Reps" at bounding box center [646, 437] width 7 height 7
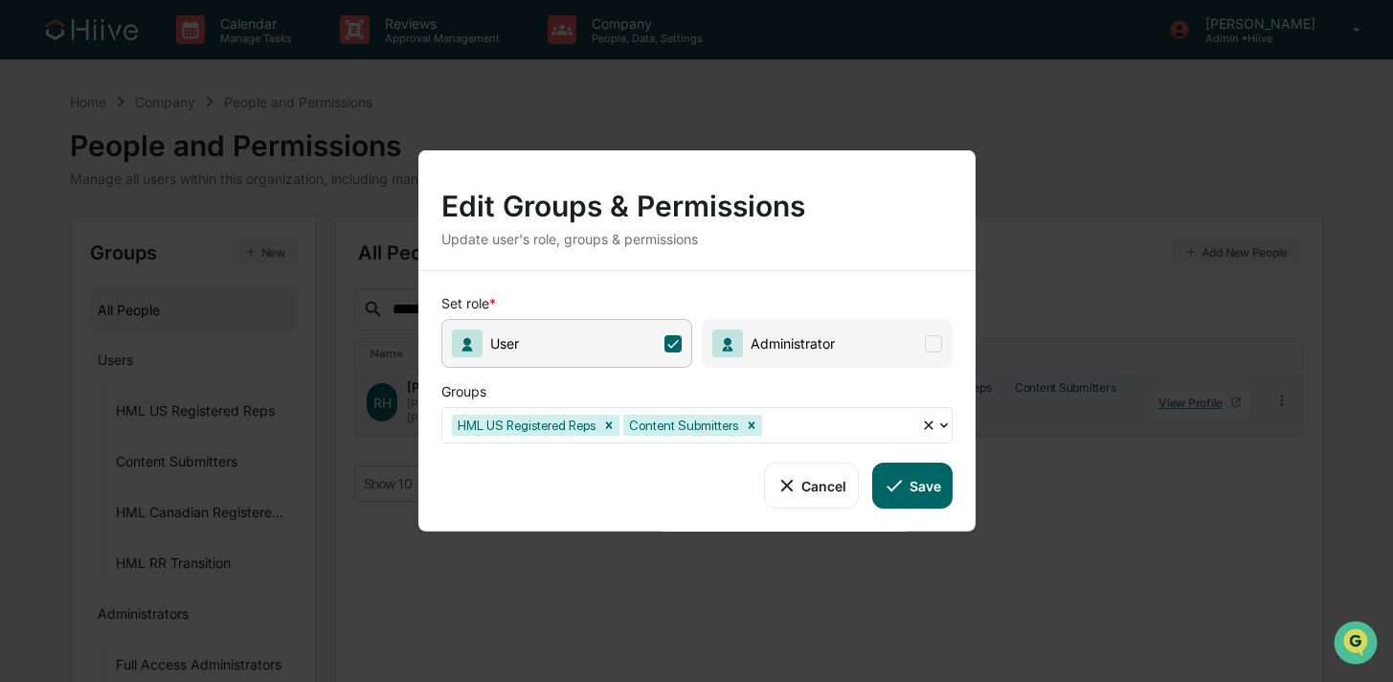
click at [890, 481] on icon at bounding box center [894, 485] width 21 height 21
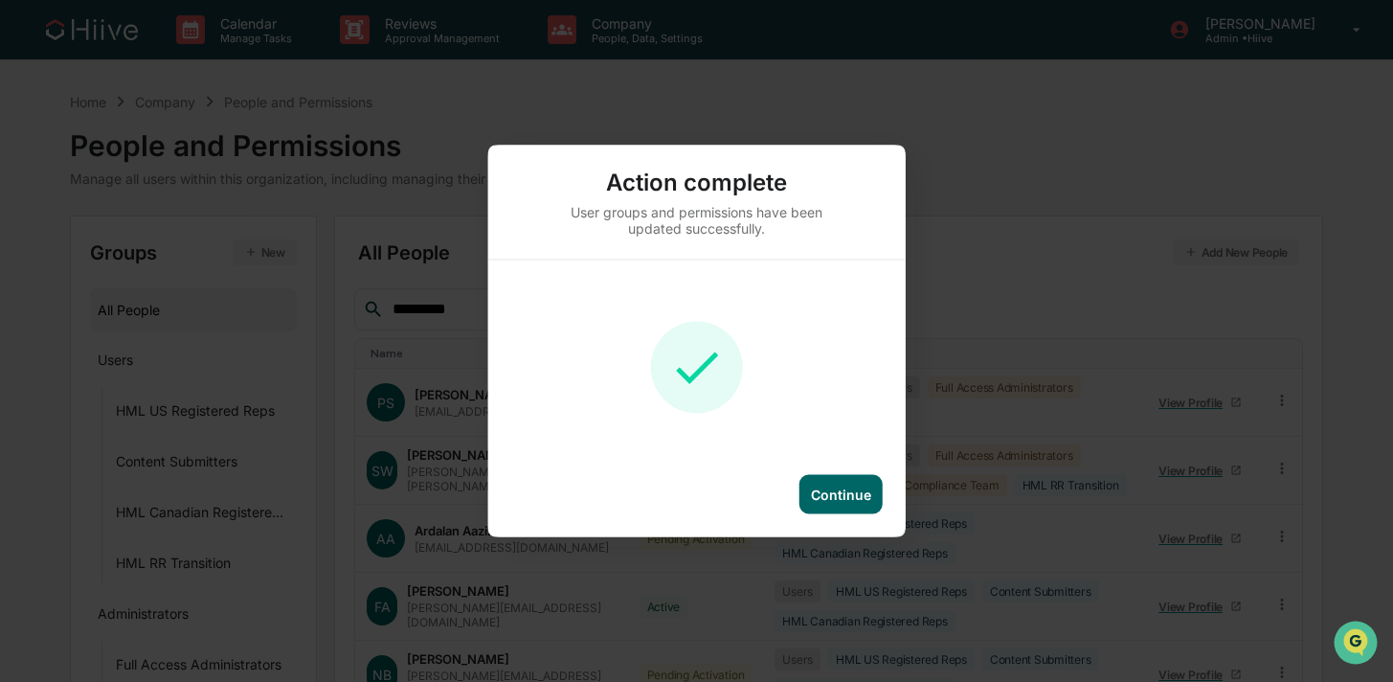
click at [865, 504] on div "Continue" at bounding box center [840, 494] width 83 height 39
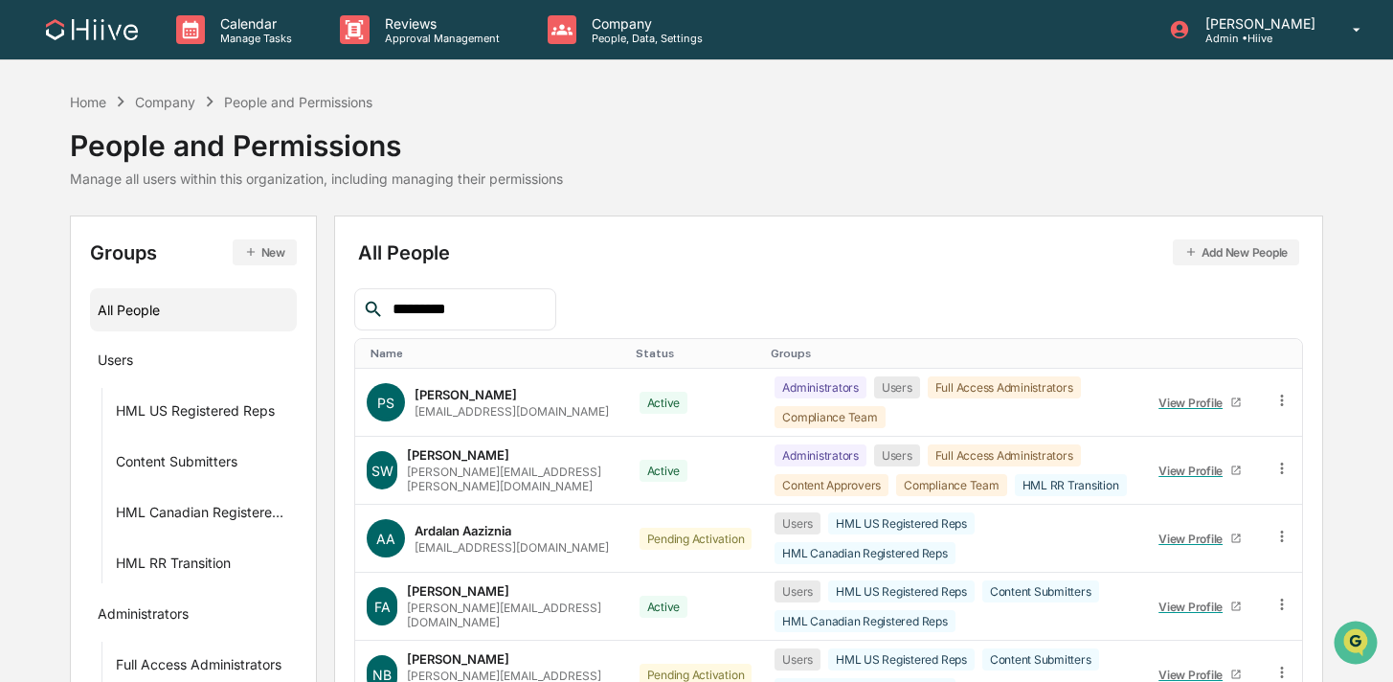
click at [452, 310] on input "*********" at bounding box center [466, 309] width 163 height 25
drag, startPoint x: 474, startPoint y: 310, endPoint x: 307, endPoint y: 310, distance: 166.6
click at [307, 310] on div "Groups New All People Users HML US Registered Reps Content Submitters HML Canad…" at bounding box center [697, 655] width 1254 height 880
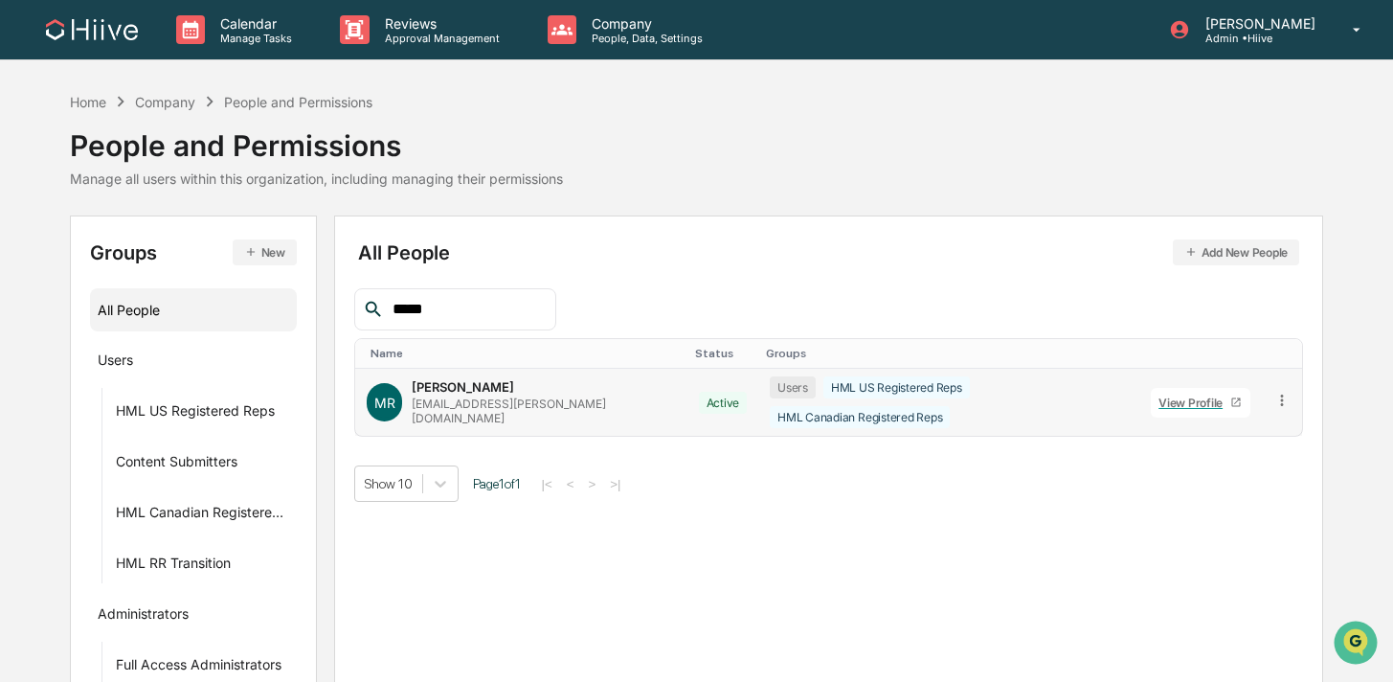
type input "*****"
click at [1277, 396] on icon at bounding box center [1282, 401] width 18 height 18
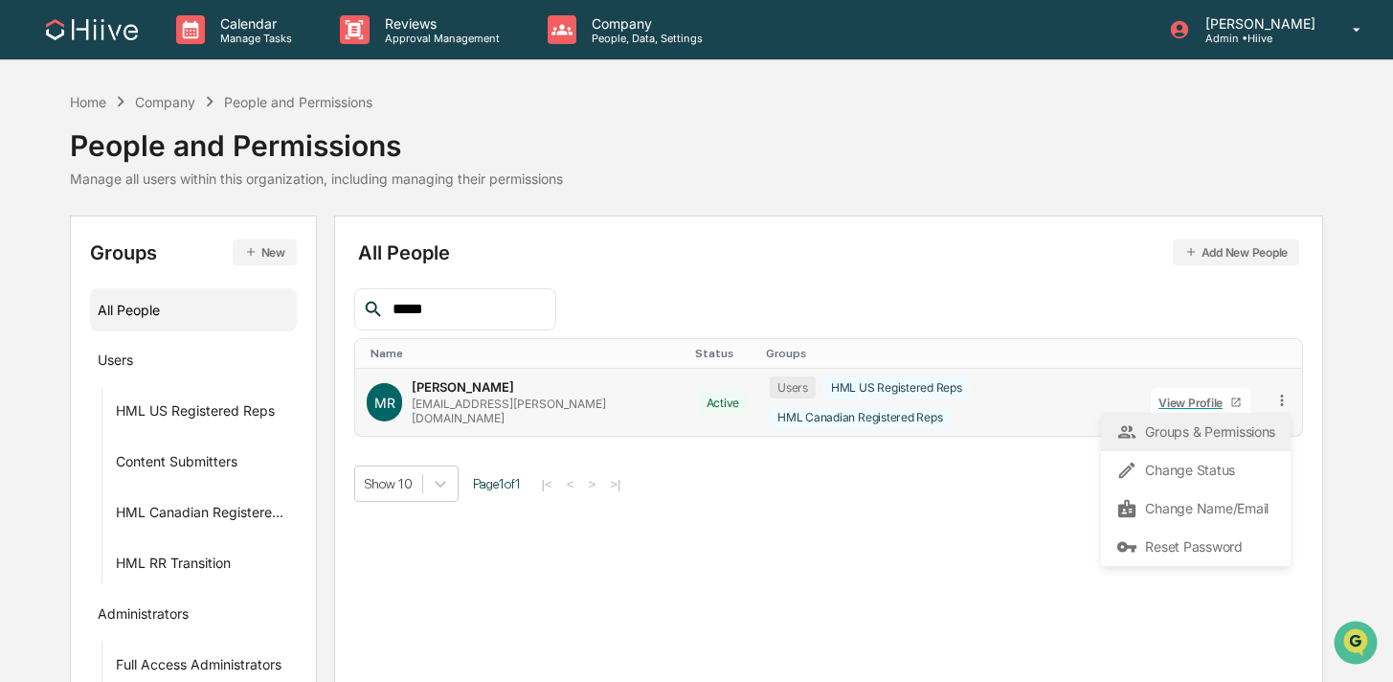
click at [1158, 435] on div "Groups & Permissions" at bounding box center [1195, 431] width 159 height 23
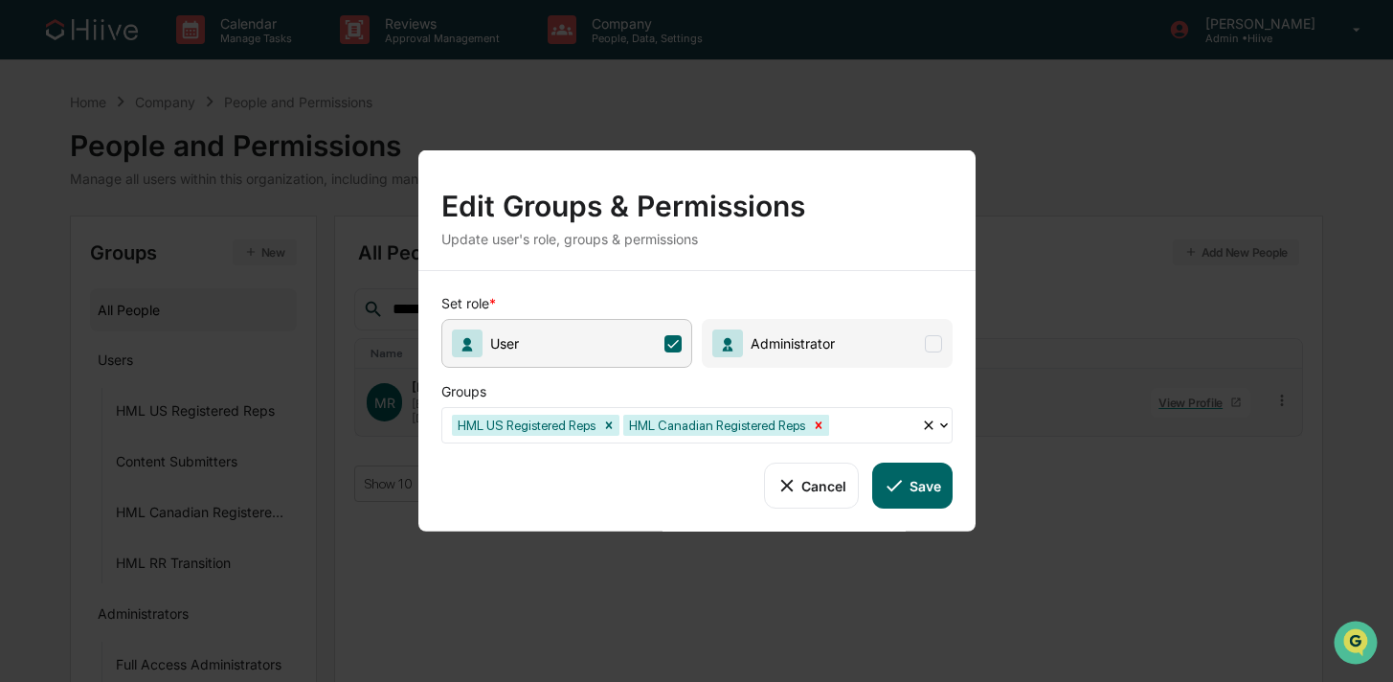
click at [821, 421] on icon "Remove HML Canadian Registered Reps" at bounding box center [818, 424] width 7 height 7
click at [924, 482] on button "Save" at bounding box center [911, 485] width 79 height 46
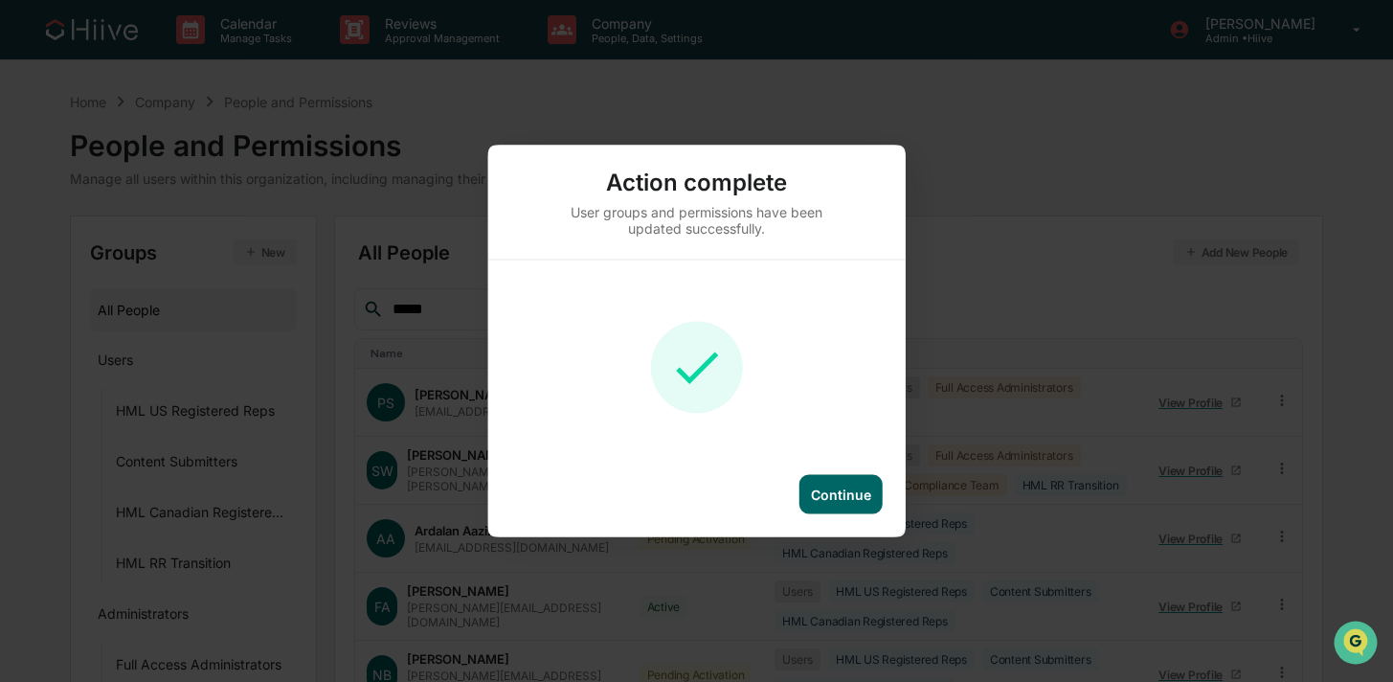
click at [807, 485] on div "Continue" at bounding box center [840, 494] width 83 height 39
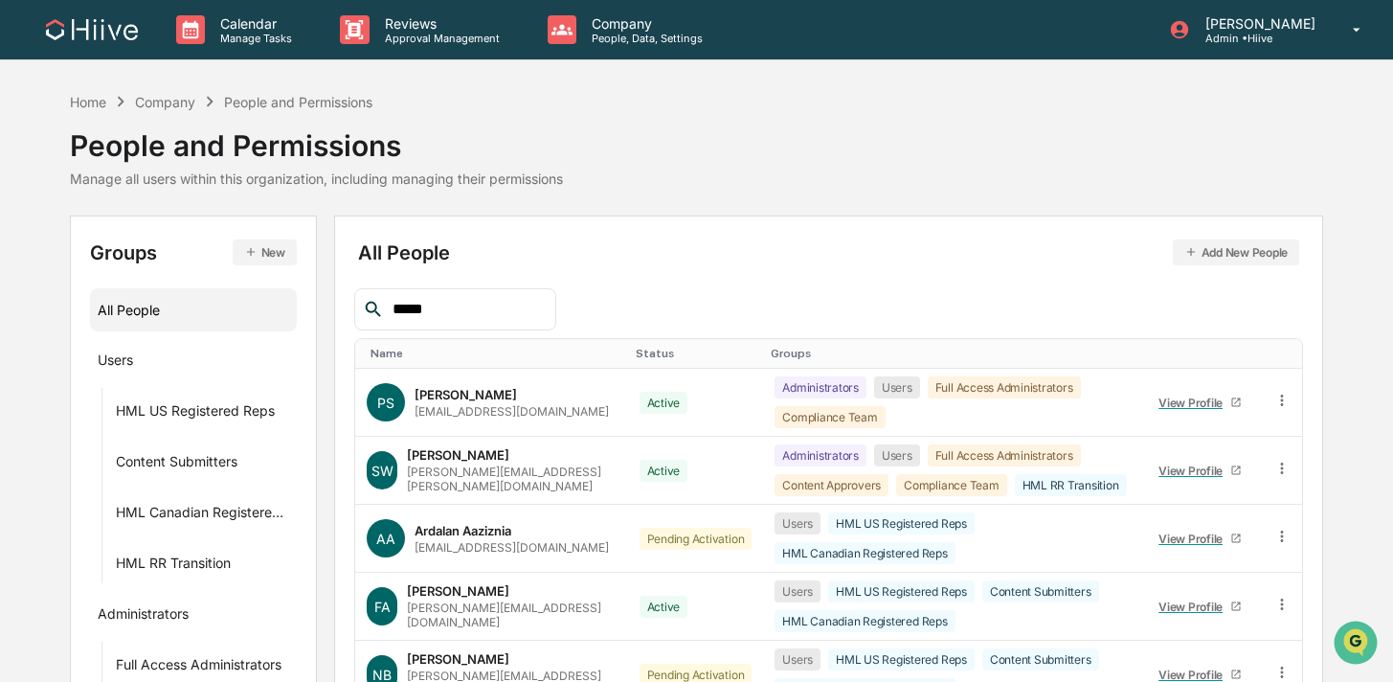
drag, startPoint x: 460, startPoint y: 309, endPoint x: 356, endPoint y: 309, distance: 103.4
click at [356, 309] on div "*****" at bounding box center [454, 309] width 201 height 42
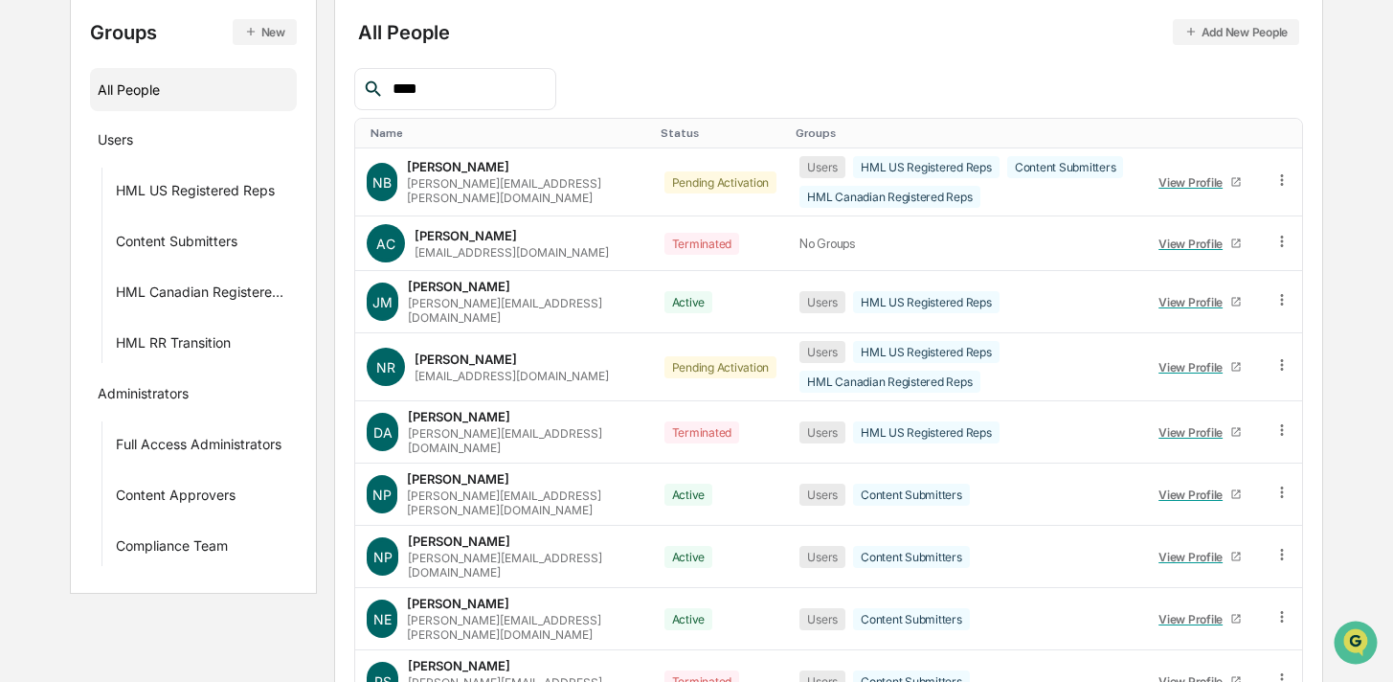
scroll to position [131, 0]
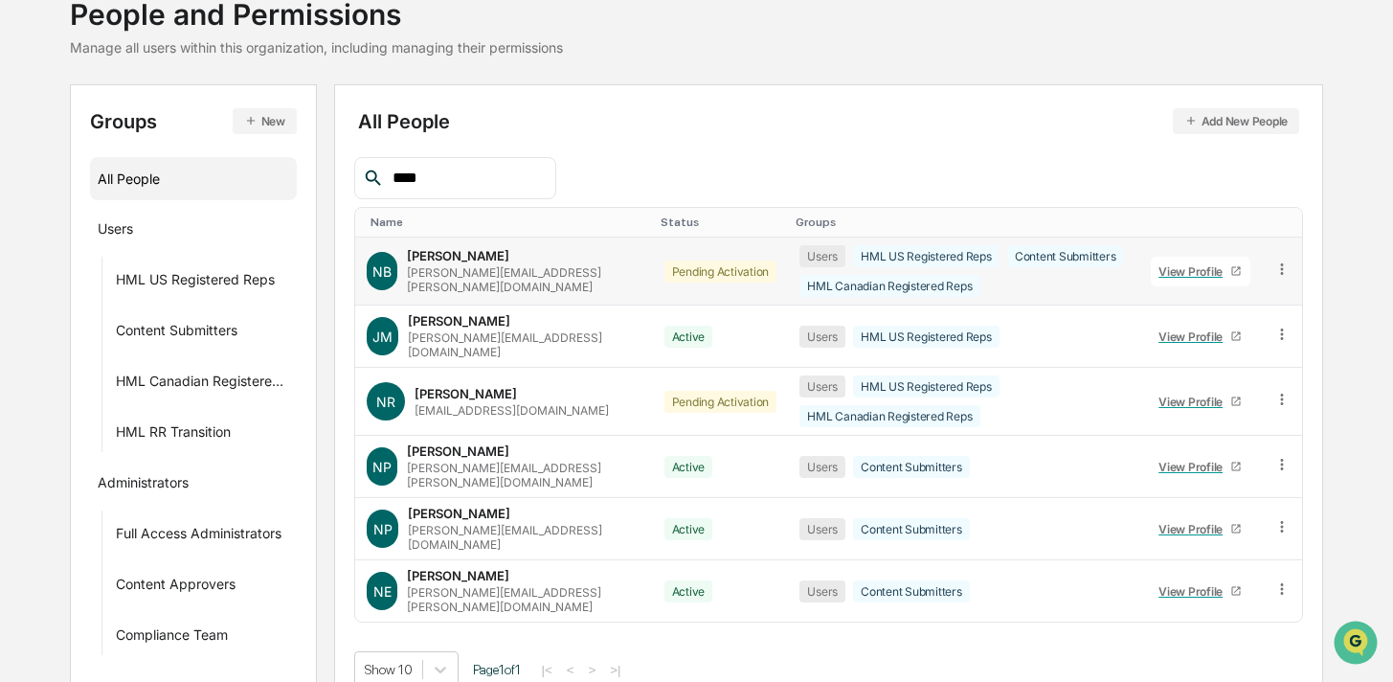
click at [1275, 270] on icon at bounding box center [1282, 269] width 18 height 18
click at [1216, 329] on div "Change Status" at bounding box center [1195, 338] width 159 height 23
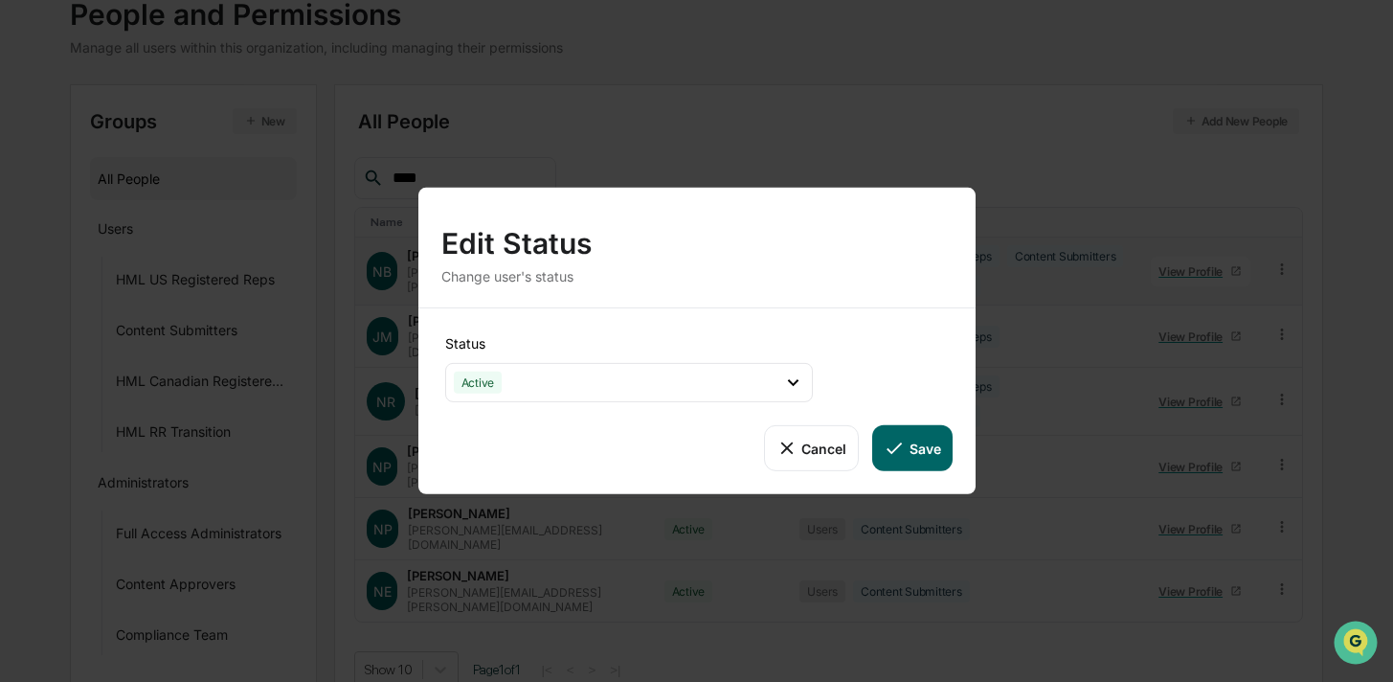
click at [927, 435] on button "Save" at bounding box center [911, 448] width 79 height 46
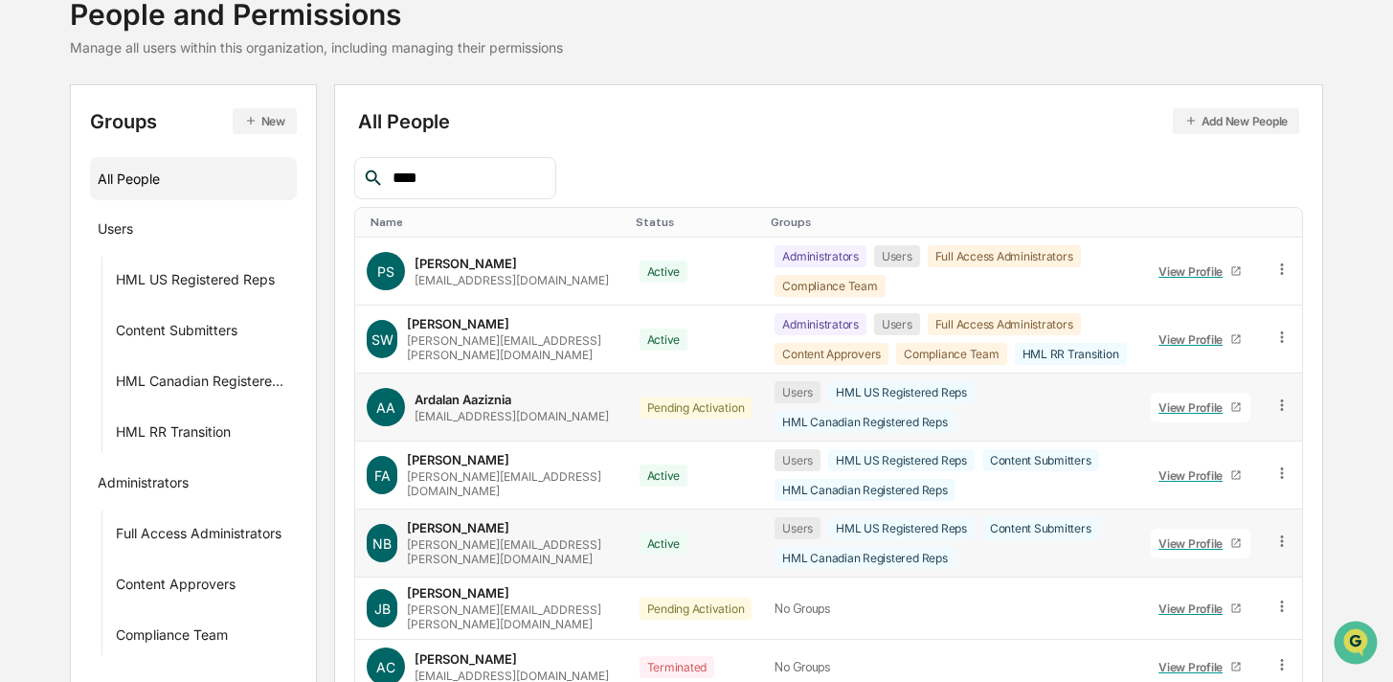
click at [1280, 404] on icon at bounding box center [1282, 405] width 18 height 18
click at [1156, 463] on div "Change Status" at bounding box center [1195, 474] width 159 height 23
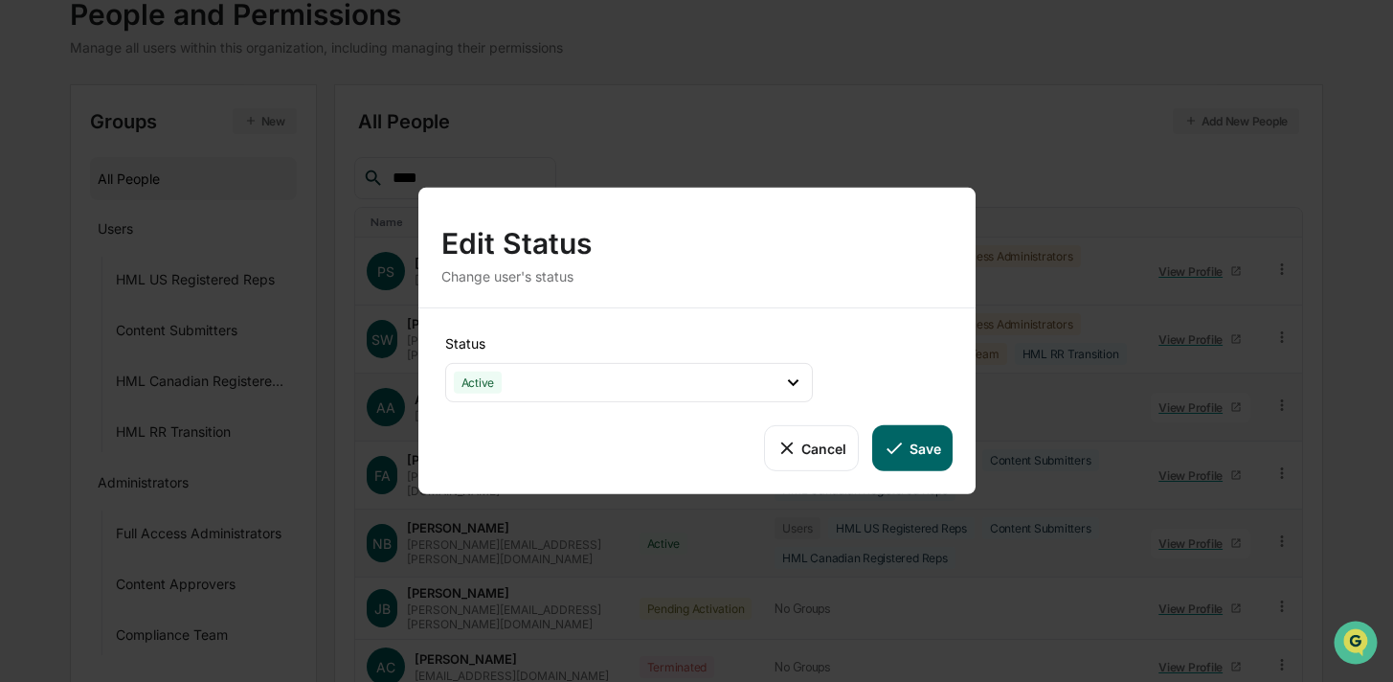
click at [899, 441] on icon at bounding box center [894, 447] width 21 height 21
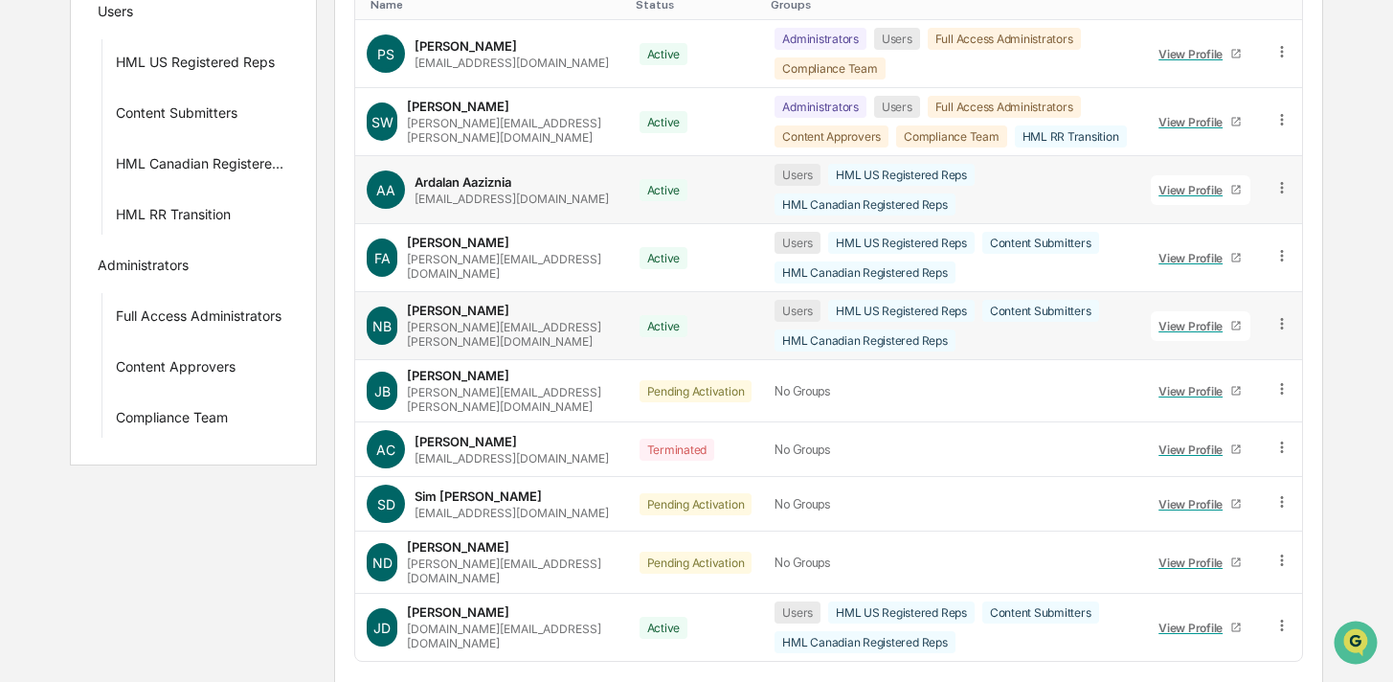
scroll to position [379, 0]
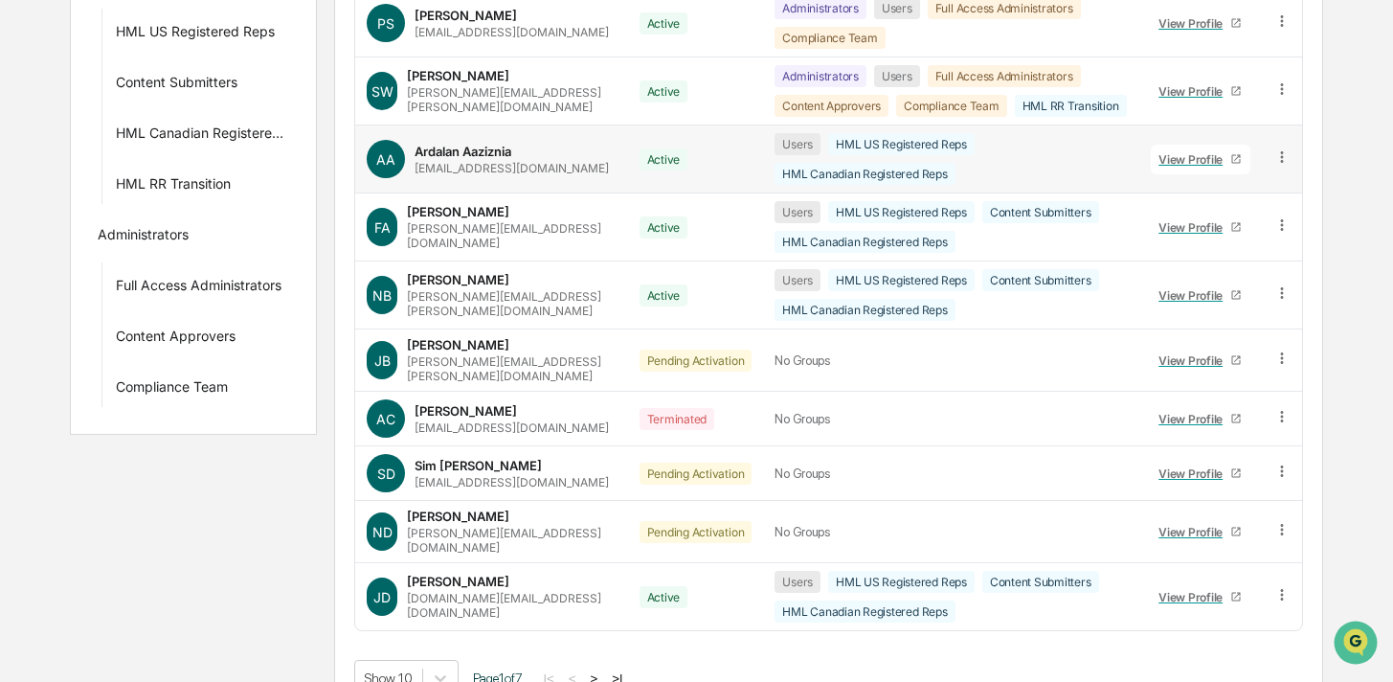
click at [603, 670] on button ">" at bounding box center [593, 678] width 19 height 16
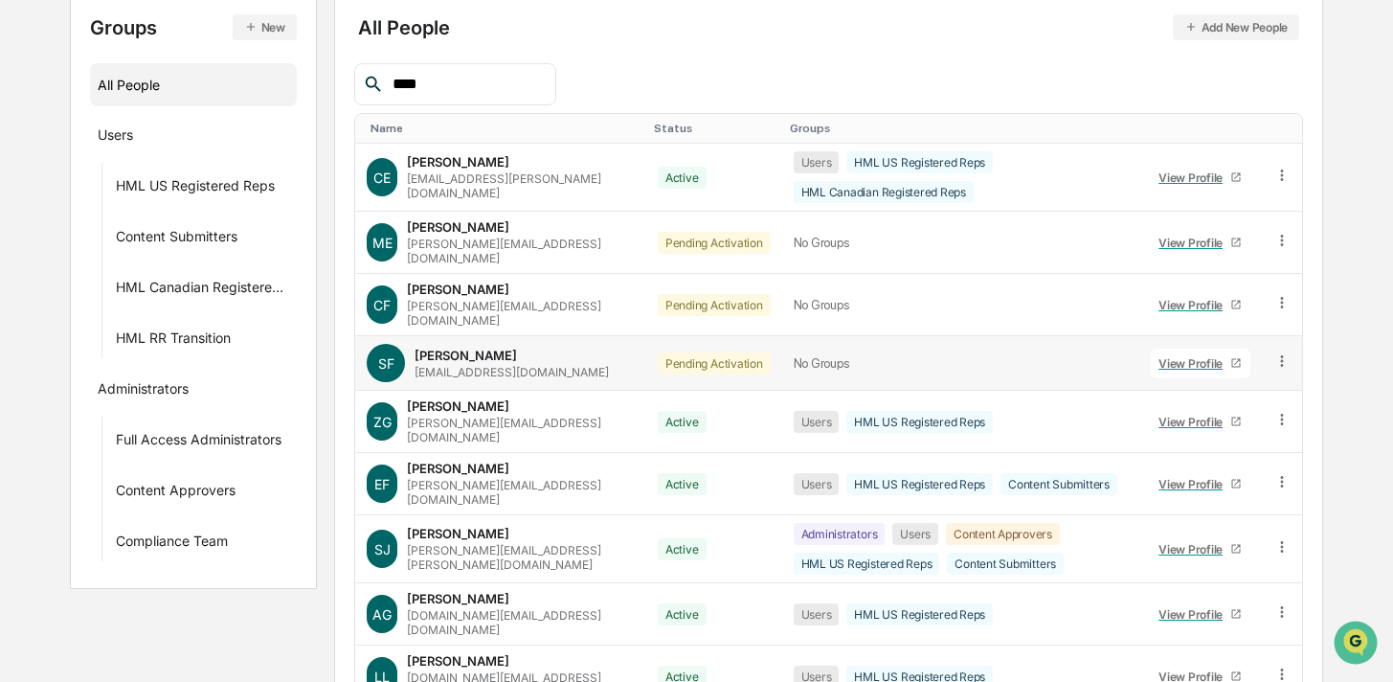
scroll to position [329, 0]
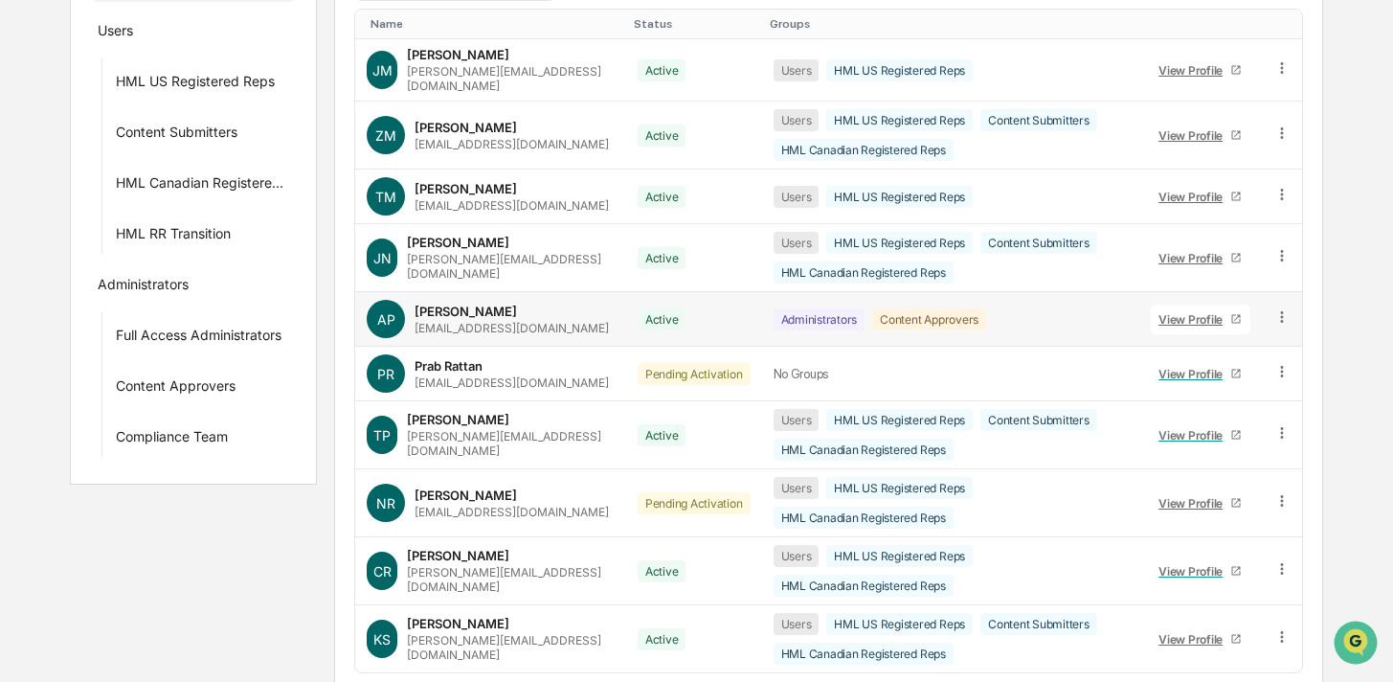
click at [1281, 309] on icon at bounding box center [1282, 317] width 18 height 18
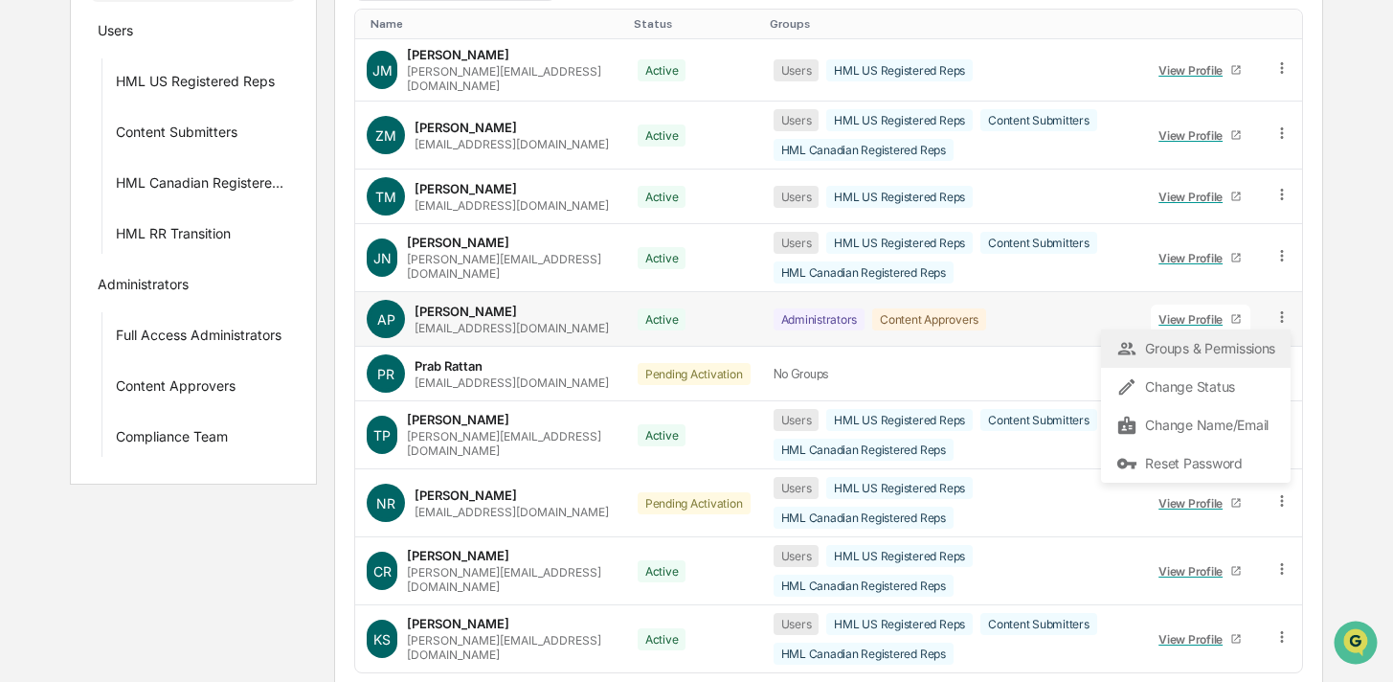
click at [1189, 345] on div "Groups & Permissions" at bounding box center [1195, 348] width 159 height 23
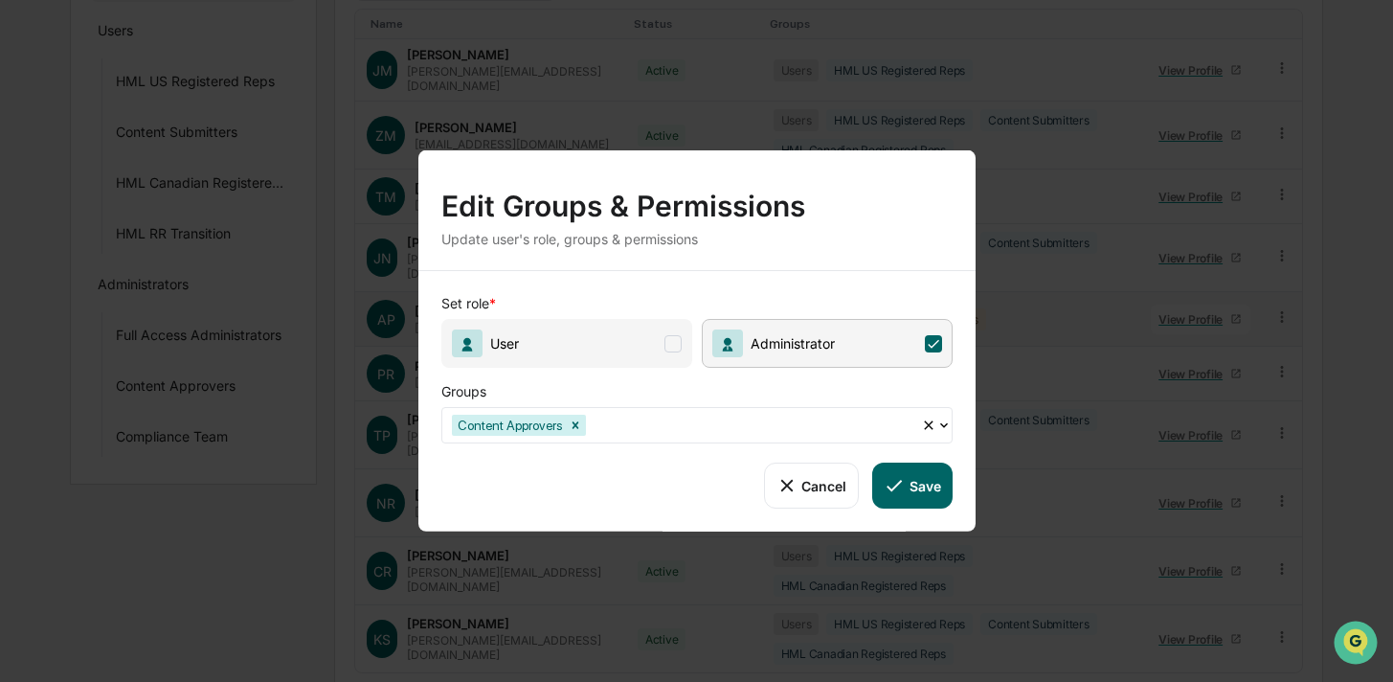
click at [673, 338] on span at bounding box center [672, 342] width 17 height 17
click at [673, 339] on icon at bounding box center [672, 343] width 11 height 9
click at [673, 339] on span at bounding box center [672, 342] width 17 height 17
click at [634, 420] on div at bounding box center [751, 425] width 322 height 22
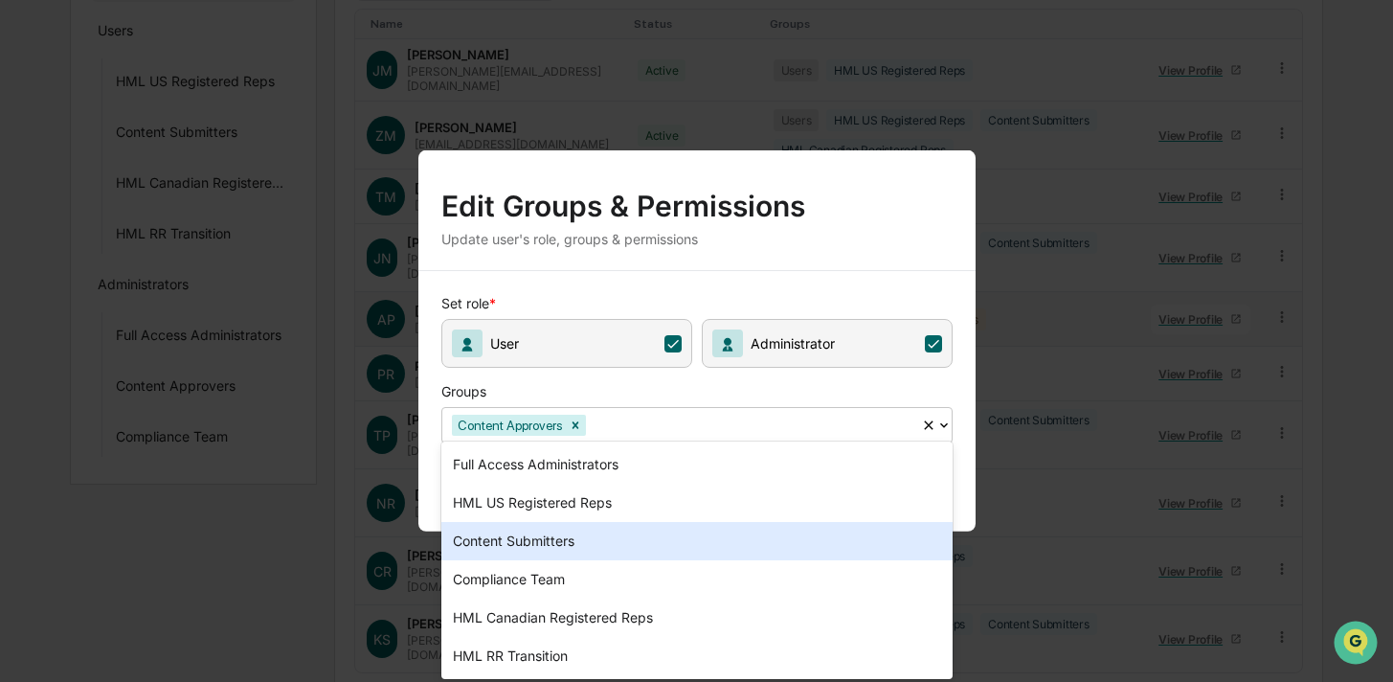
click at [579, 545] on div "Content Submitters" at bounding box center [696, 541] width 511 height 38
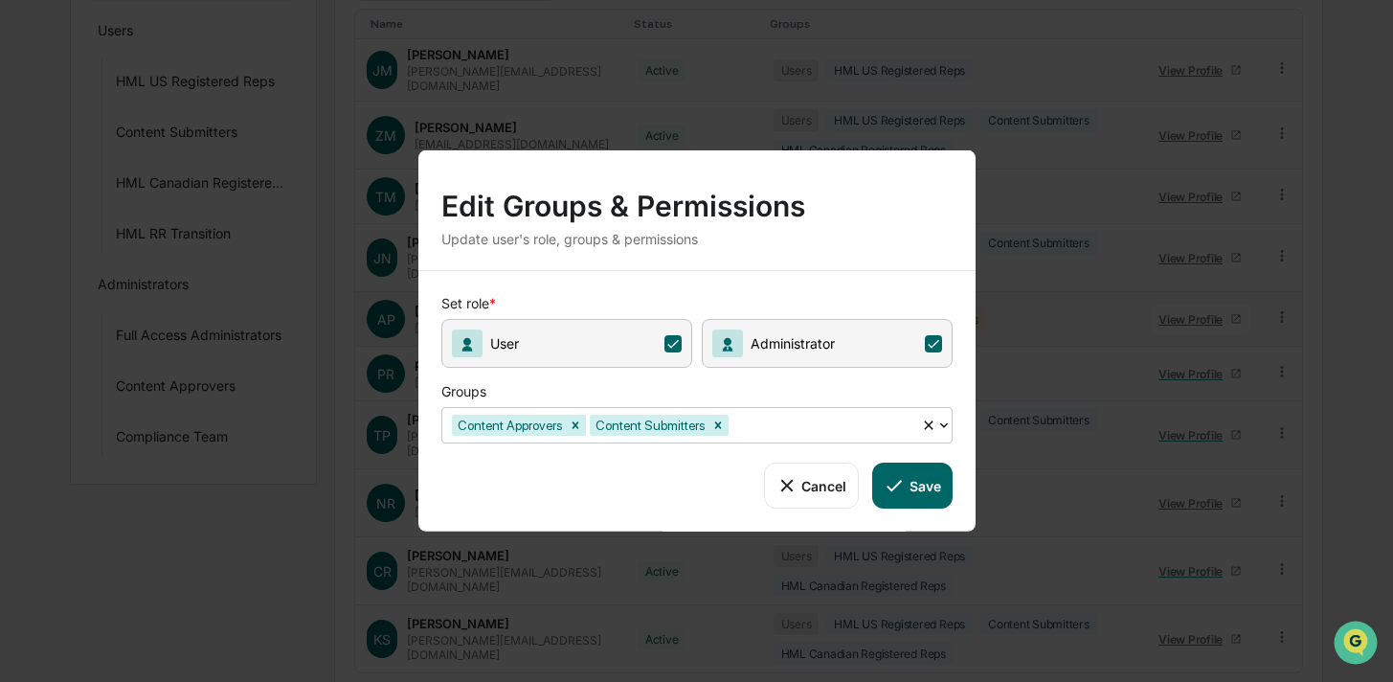
click at [810, 422] on div at bounding box center [821, 425] width 179 height 22
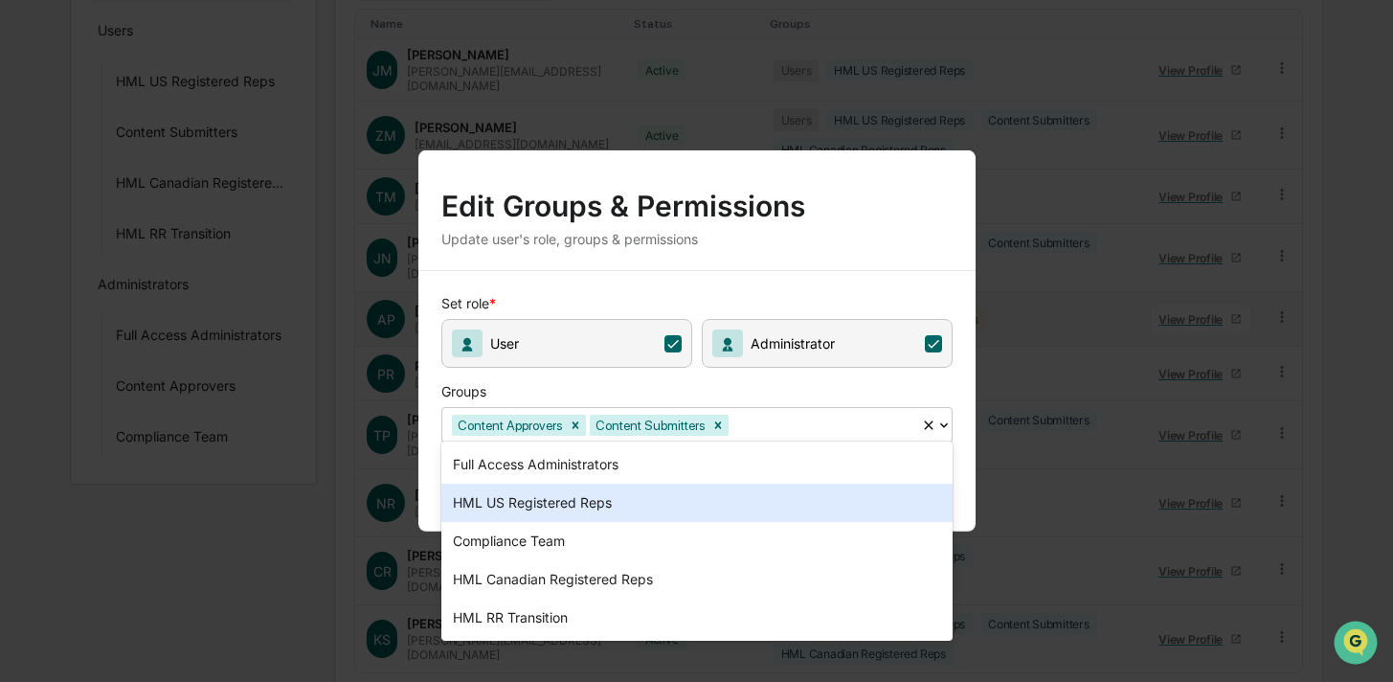
click at [733, 503] on div "HML US Registered Reps" at bounding box center [696, 502] width 511 height 38
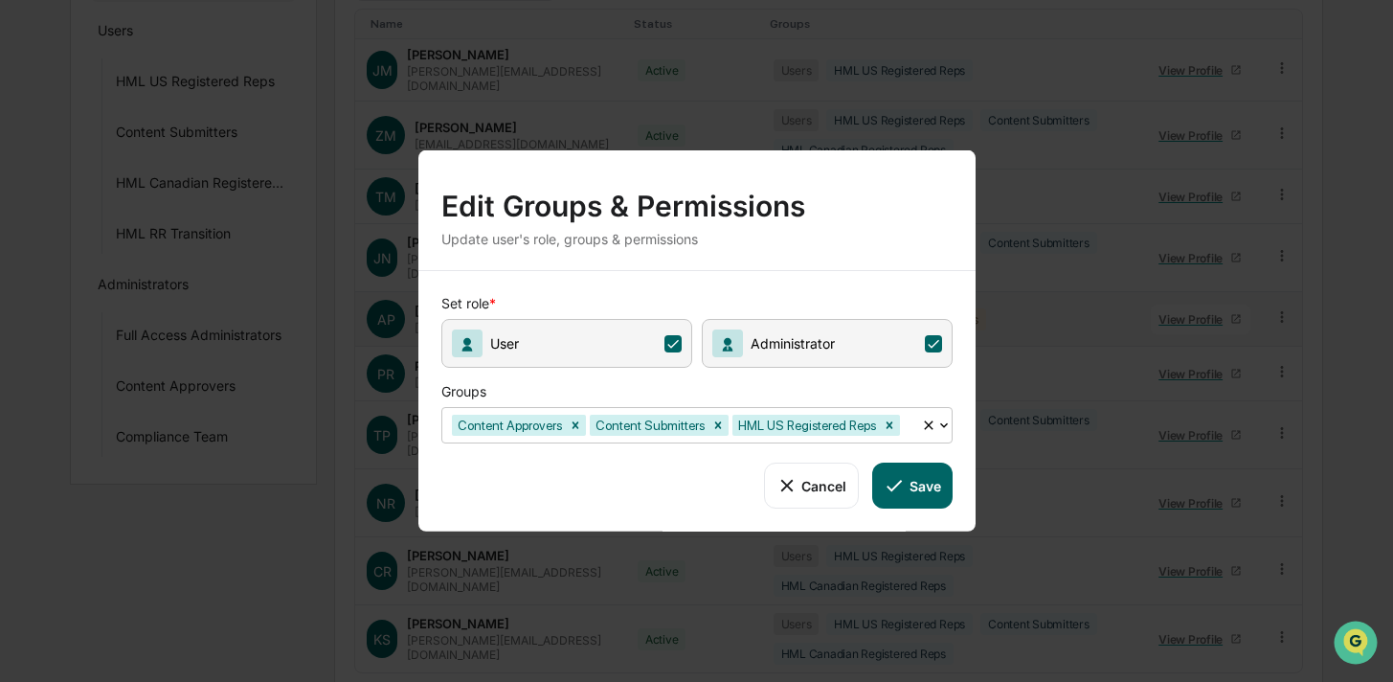
click at [934, 479] on button "Save" at bounding box center [911, 485] width 79 height 46
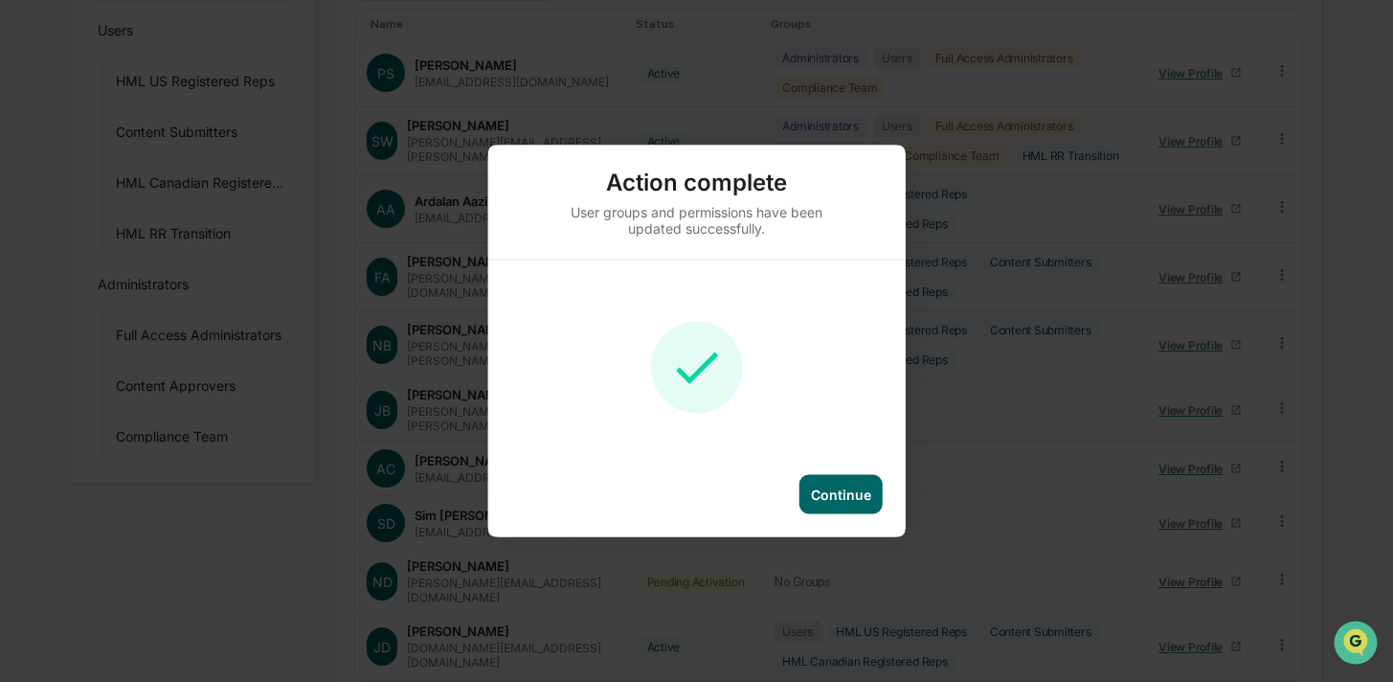
click at [852, 501] on div "Continue" at bounding box center [841, 494] width 60 height 16
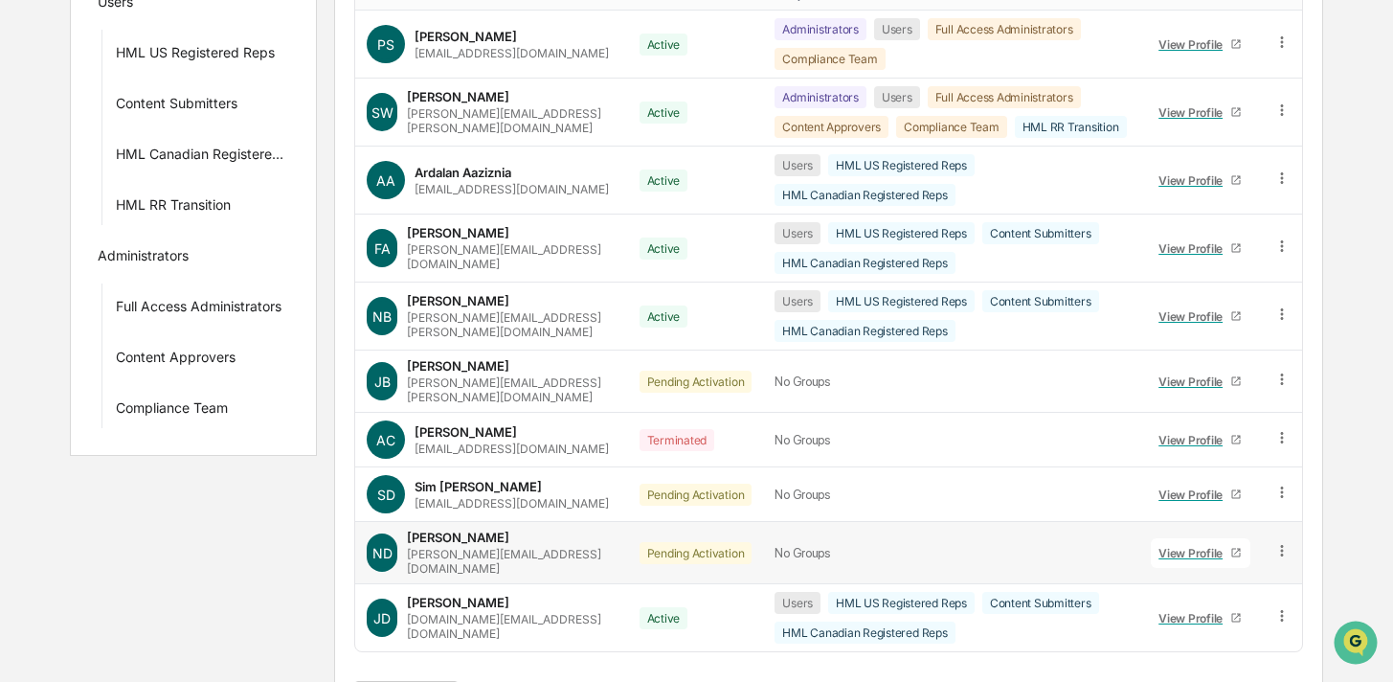
scroll to position [379, 0]
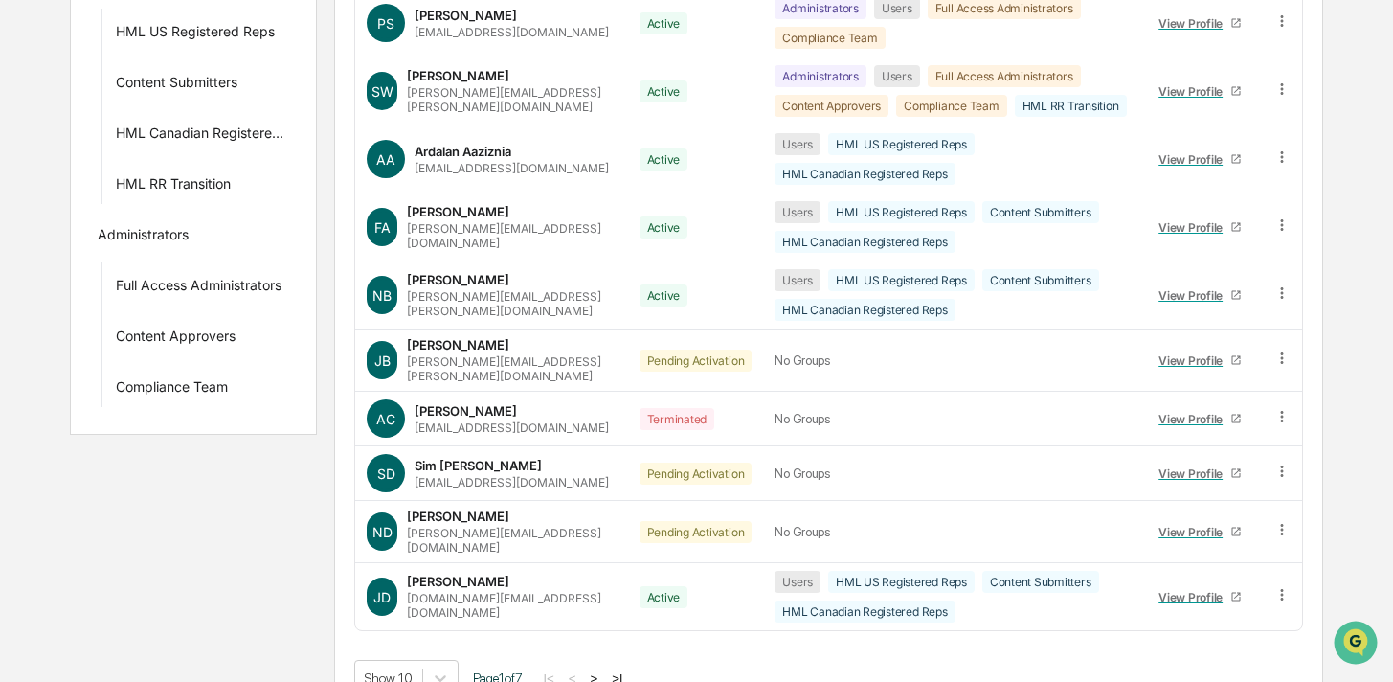
click at [603, 670] on button ">" at bounding box center [593, 678] width 19 height 16
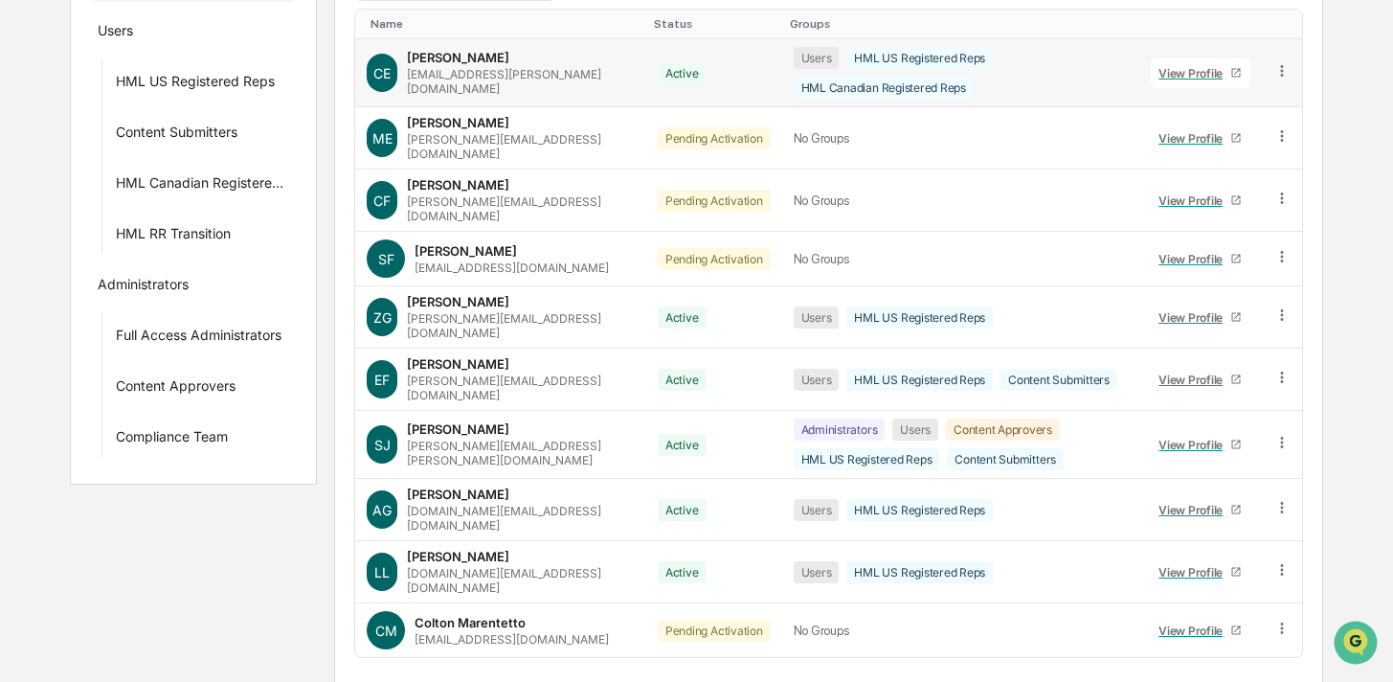
click at [1282, 66] on icon at bounding box center [1282, 71] width 18 height 18
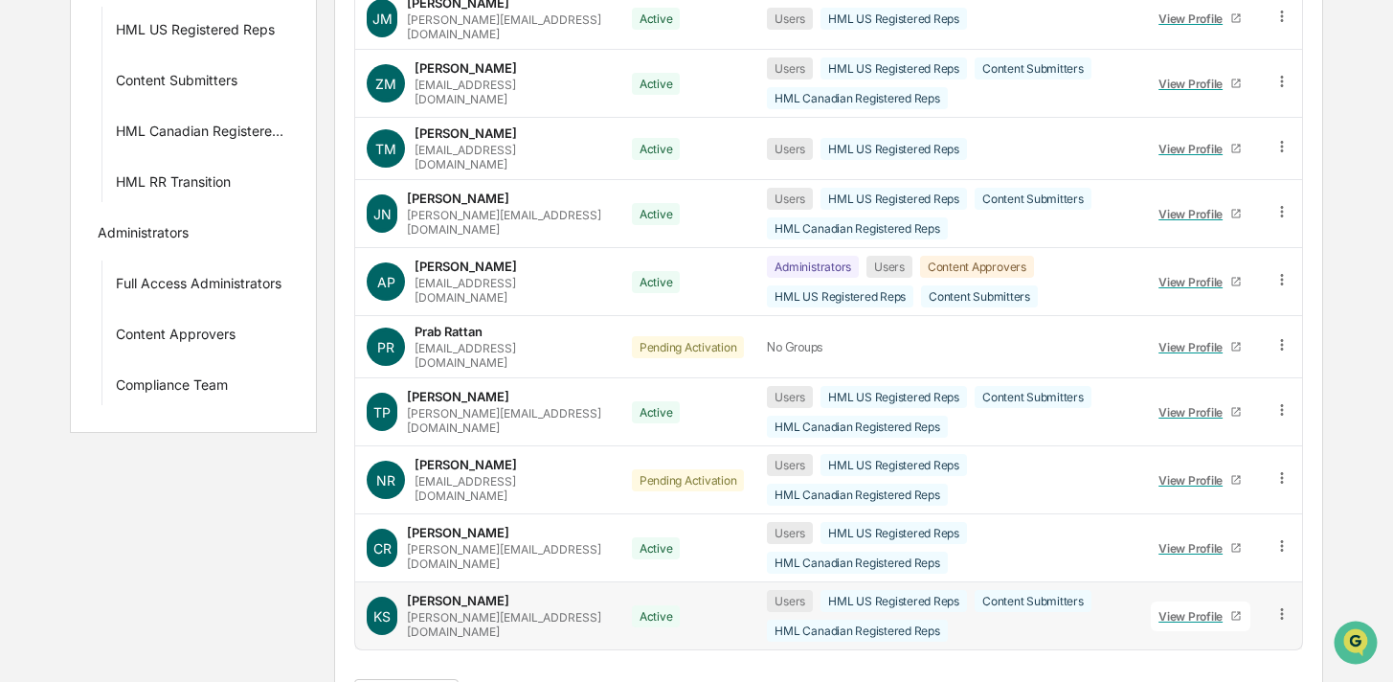
scroll to position [387, 0]
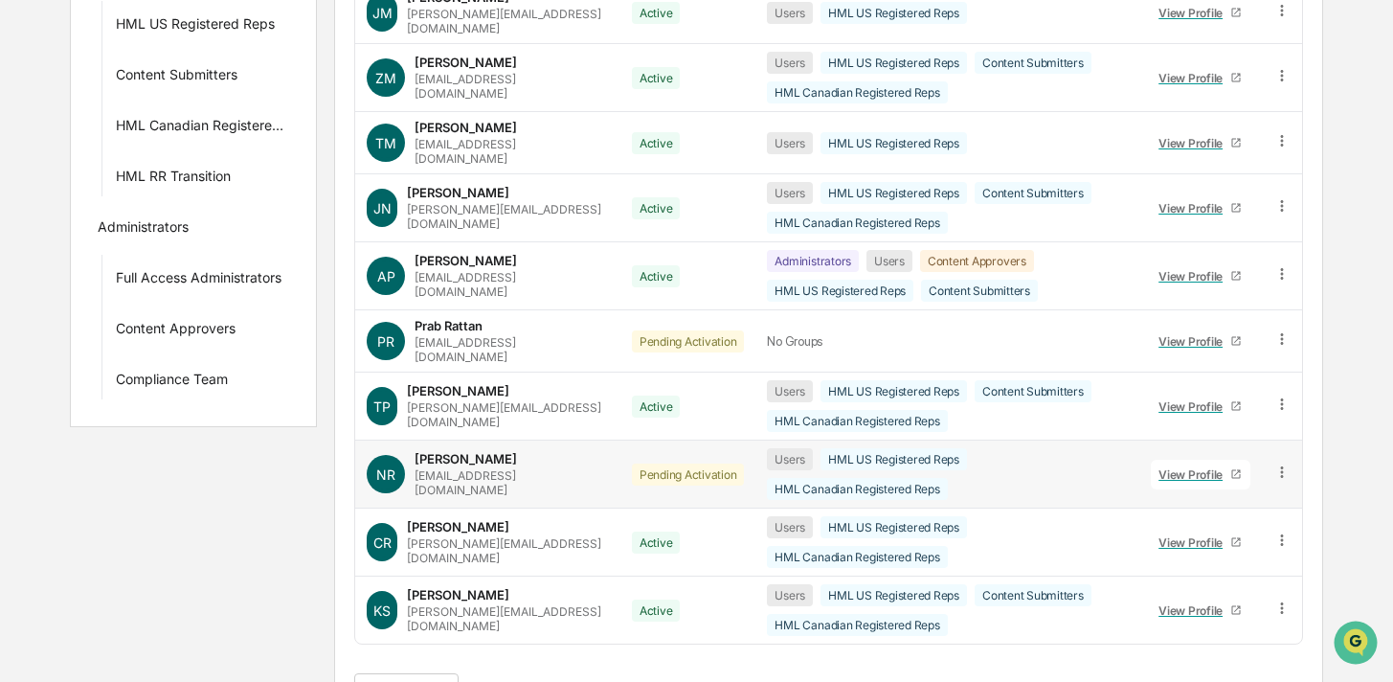
click at [1096, 461] on td "Users HML US Registered Reps HML Canadian Registered Reps" at bounding box center [946, 474] width 383 height 68
click at [1278, 463] on icon at bounding box center [1282, 472] width 18 height 18
click at [1199, 530] on div "Change Status" at bounding box center [1195, 541] width 159 height 23
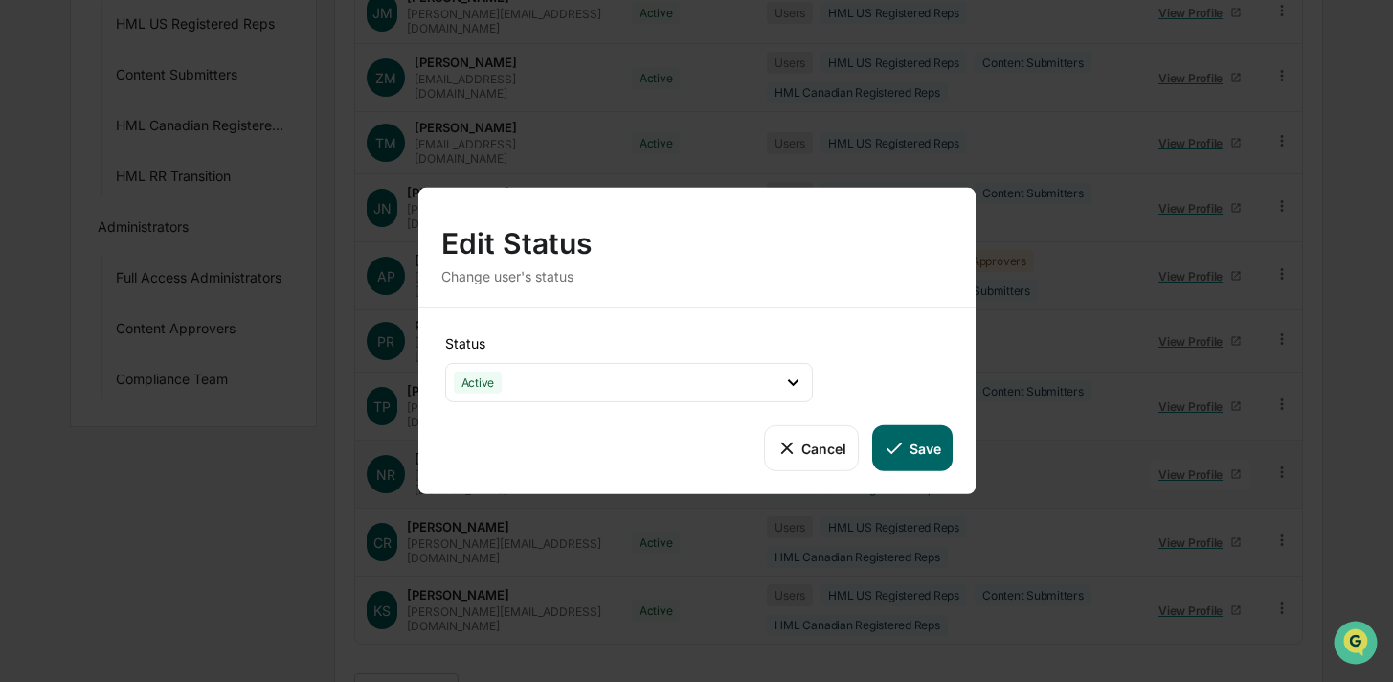
click at [908, 450] on button "Save" at bounding box center [911, 448] width 79 height 46
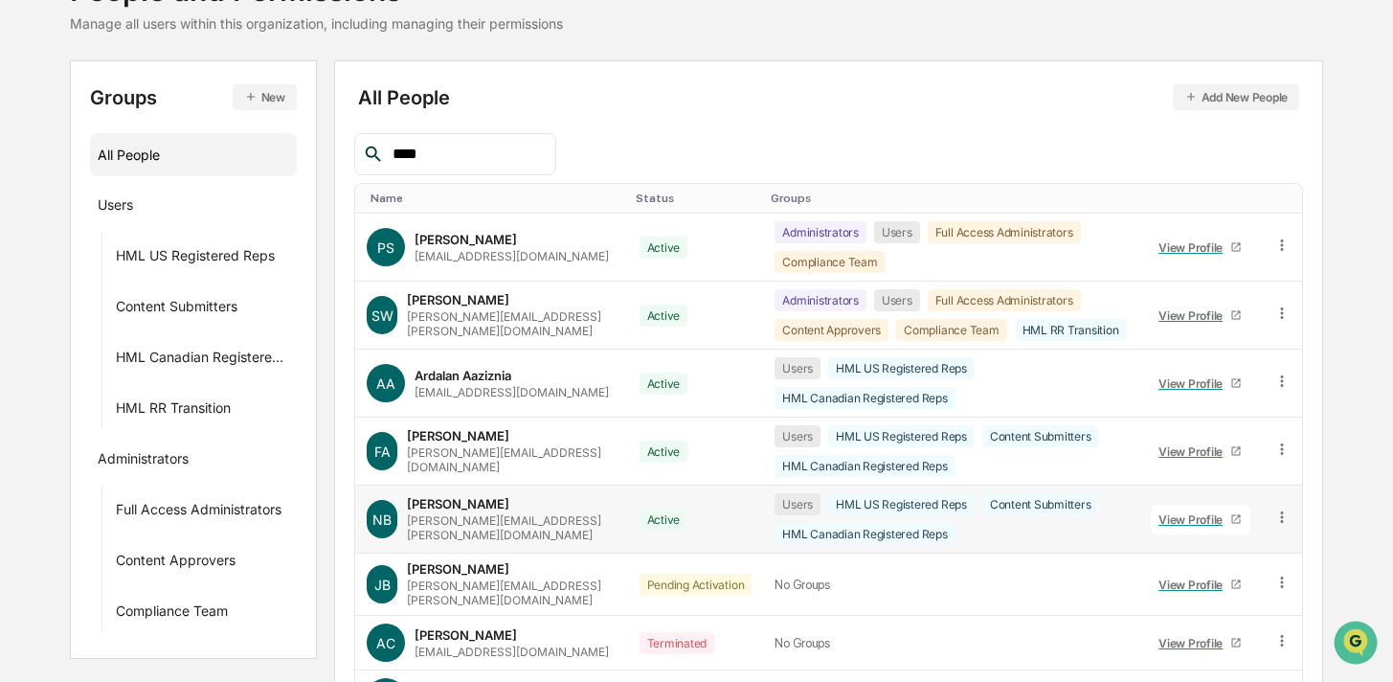
scroll to position [122, 0]
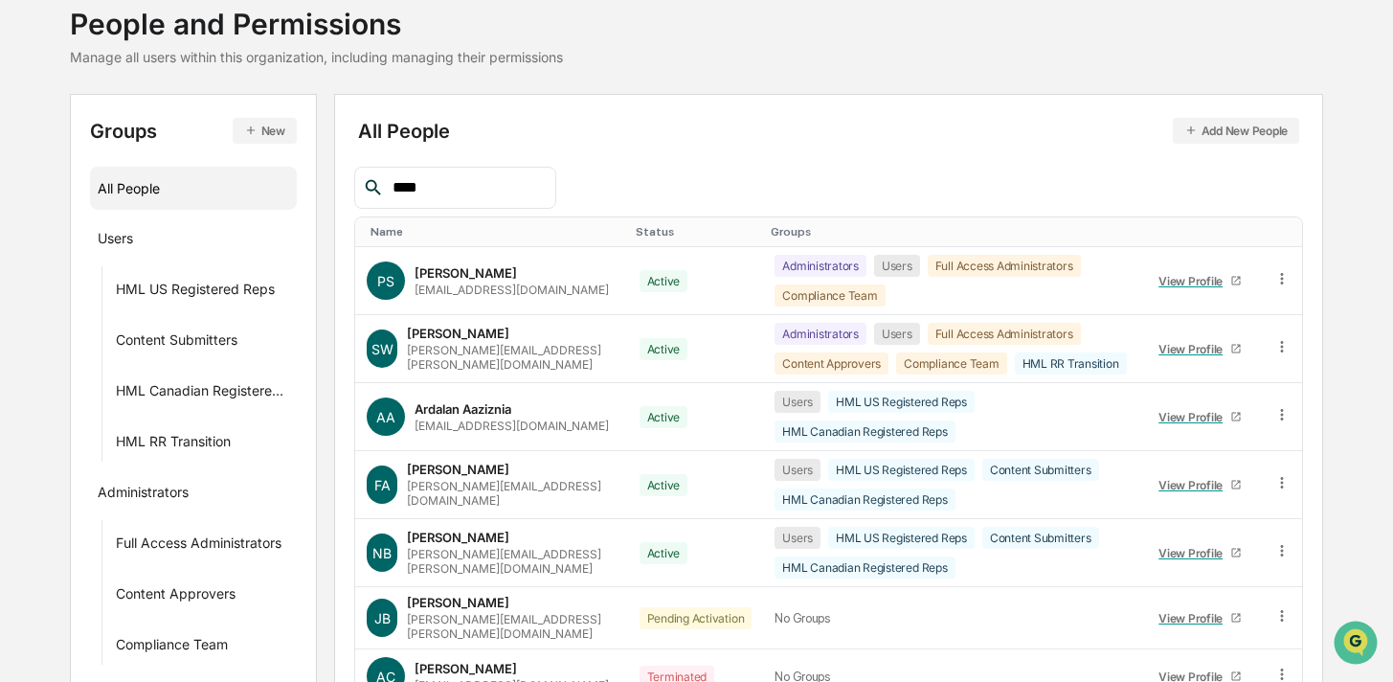
click at [474, 197] on input "****" at bounding box center [466, 187] width 163 height 25
type input "*"
click at [679, 171] on div at bounding box center [828, 188] width 949 height 42
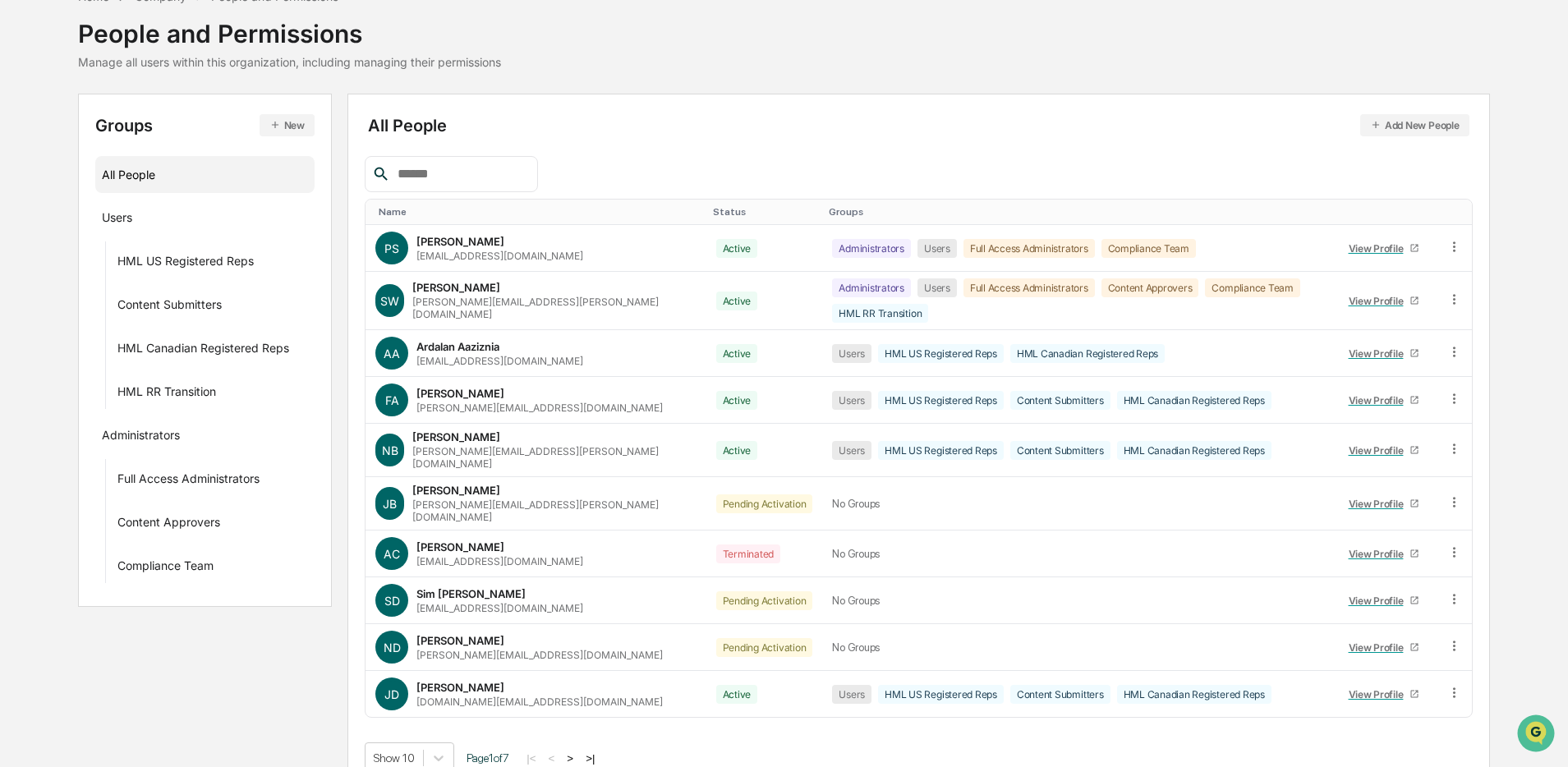
click at [500, 184] on div at bounding box center [451, 174] width 173 height 36
click at [501, 179] on input "text" at bounding box center [461, 174] width 140 height 21
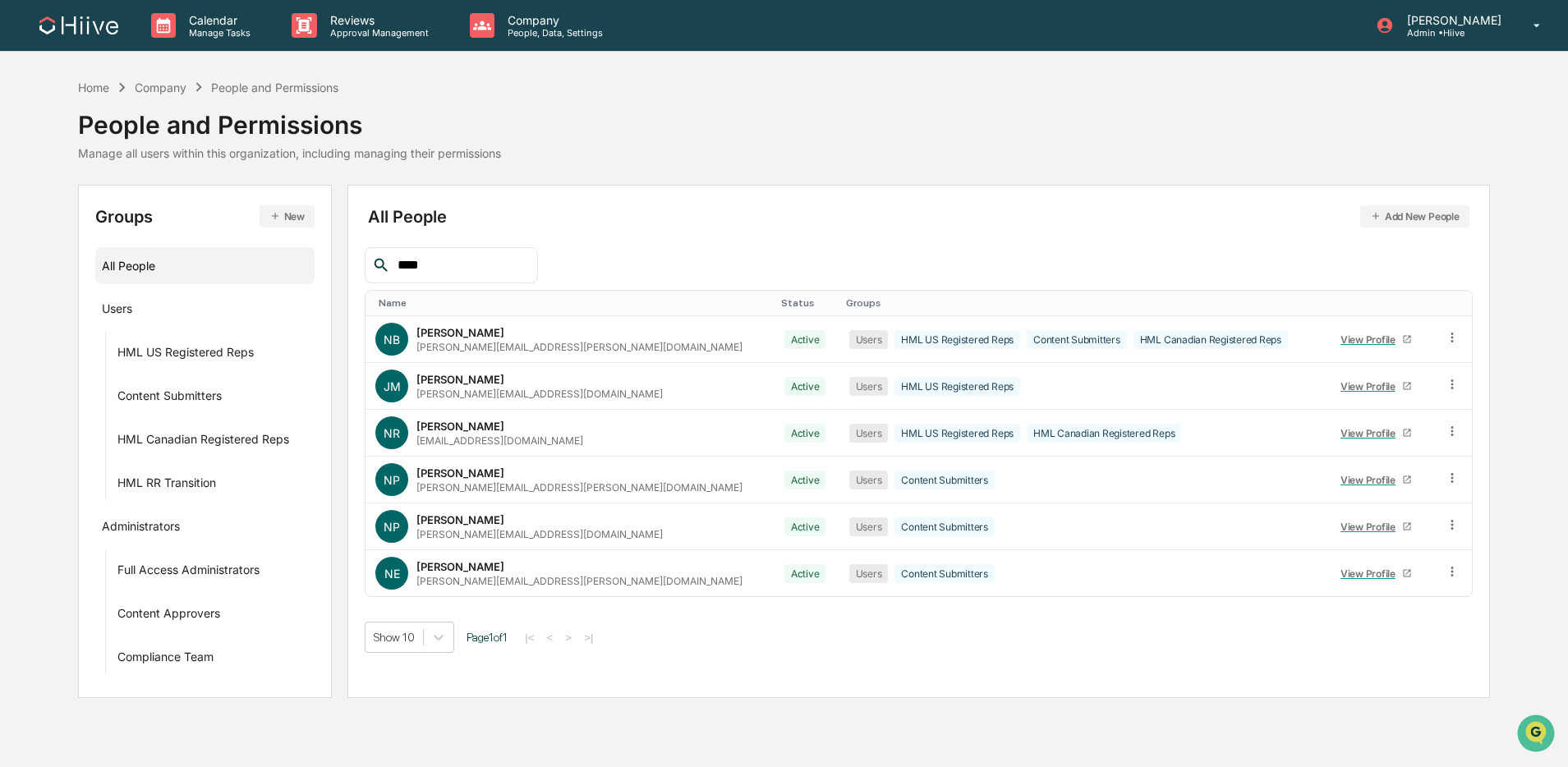
scroll to position [0, 0]
click at [1195, 436] on icon at bounding box center [1461, 432] width 15 height 15
click at [1195, 466] on div "Groups & Permissions" at bounding box center [1386, 458] width 136 height 20
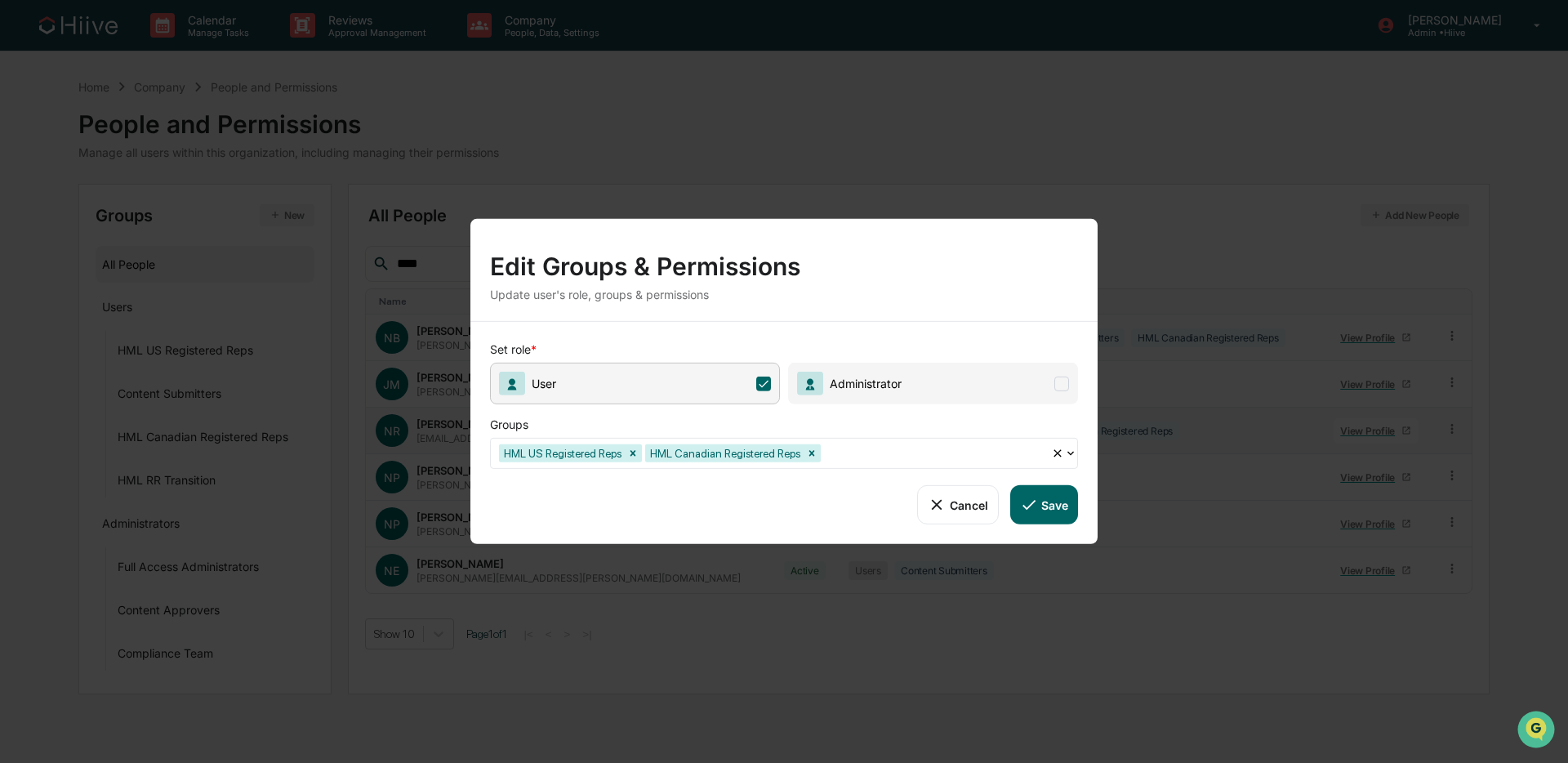
click at [950, 450] on div at bounding box center [933, 453] width 219 height 19
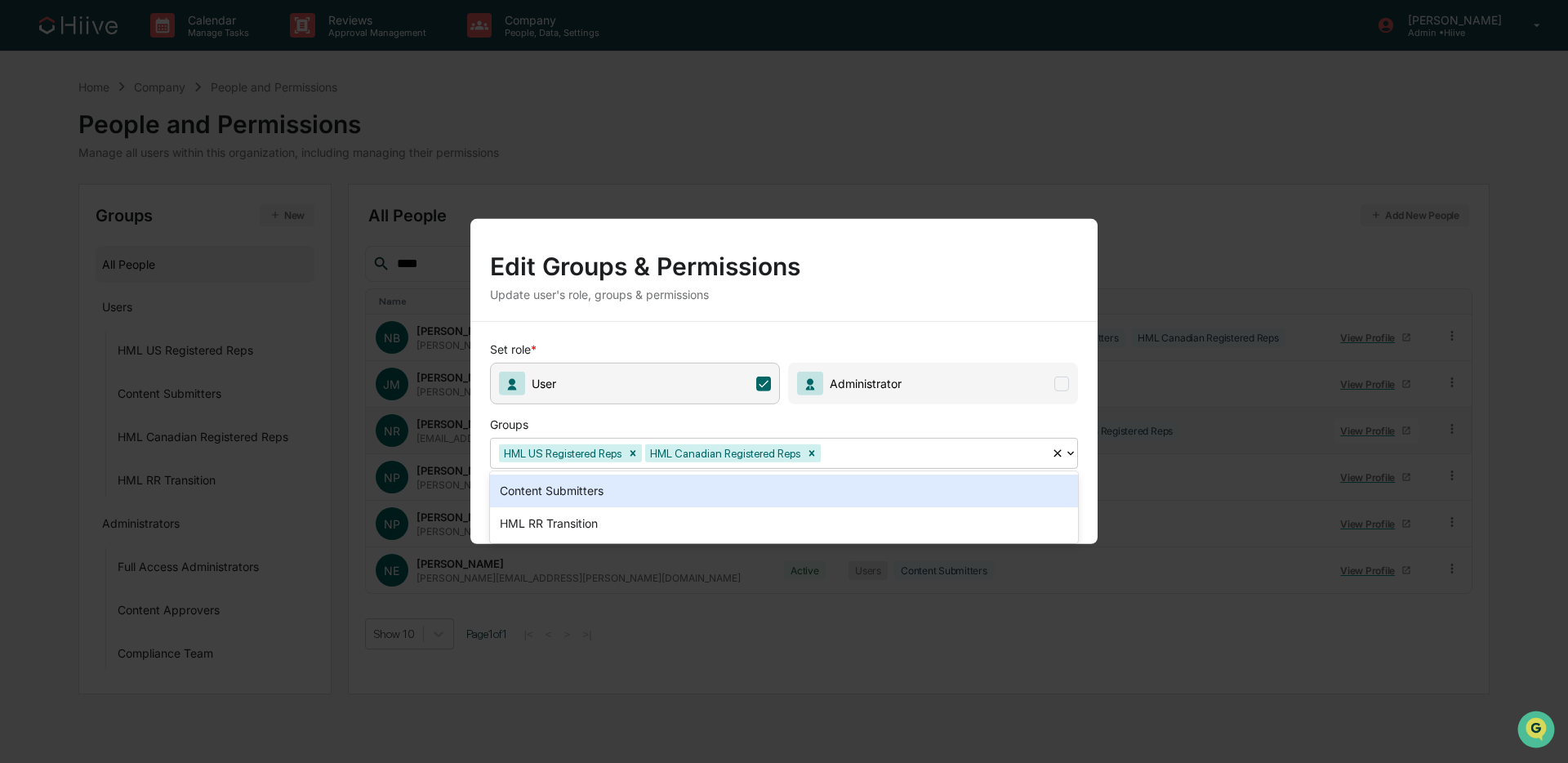
drag, startPoint x: 912, startPoint y: 427, endPoint x: 889, endPoint y: 425, distance: 23.1
click at [912, 427] on div "Groups" at bounding box center [751, 421] width 523 height 33
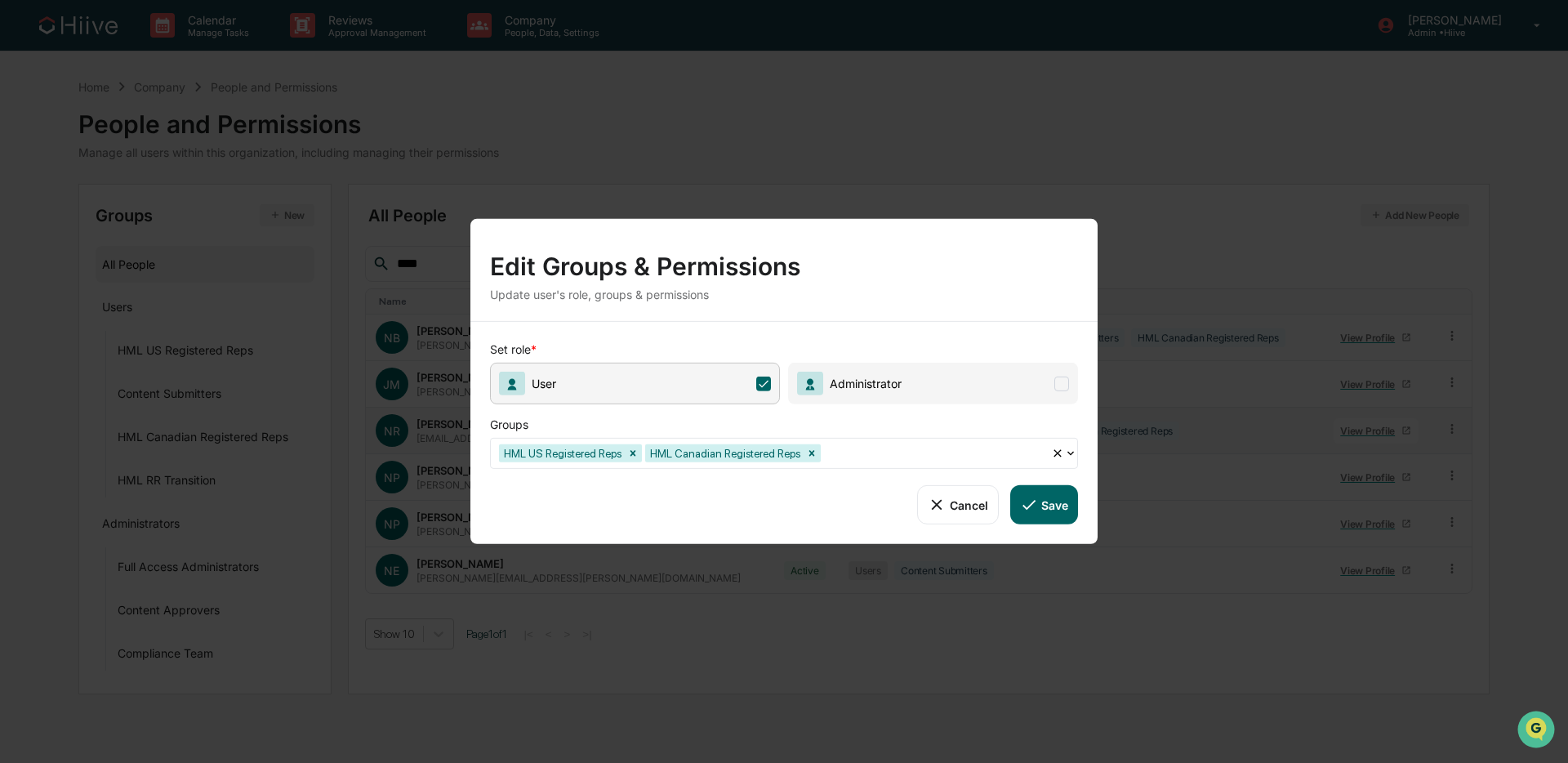
click at [849, 154] on div "Edit Groups & Permissions Update user's role, groups & permissions Set role * U…" at bounding box center [784, 382] width 1568 height 763
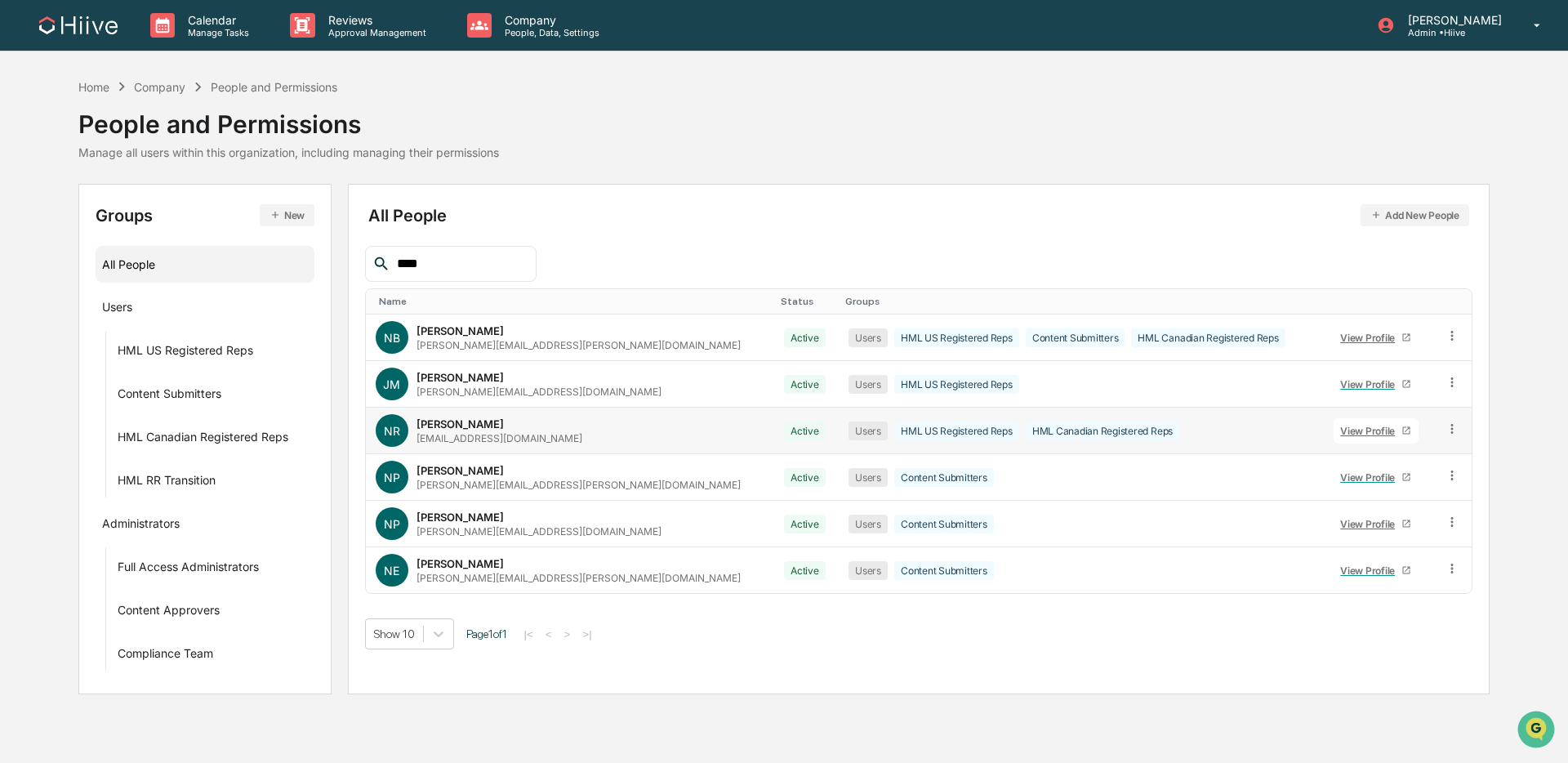
drag, startPoint x: 449, startPoint y: 265, endPoint x: 353, endPoint y: 256, distance: 96.4
click at [353, 256] on div "All People Add New People **** Name Status Groups NB [PERSON_NAME] [PERSON_NAME…" at bounding box center [919, 439] width 1142 height 510
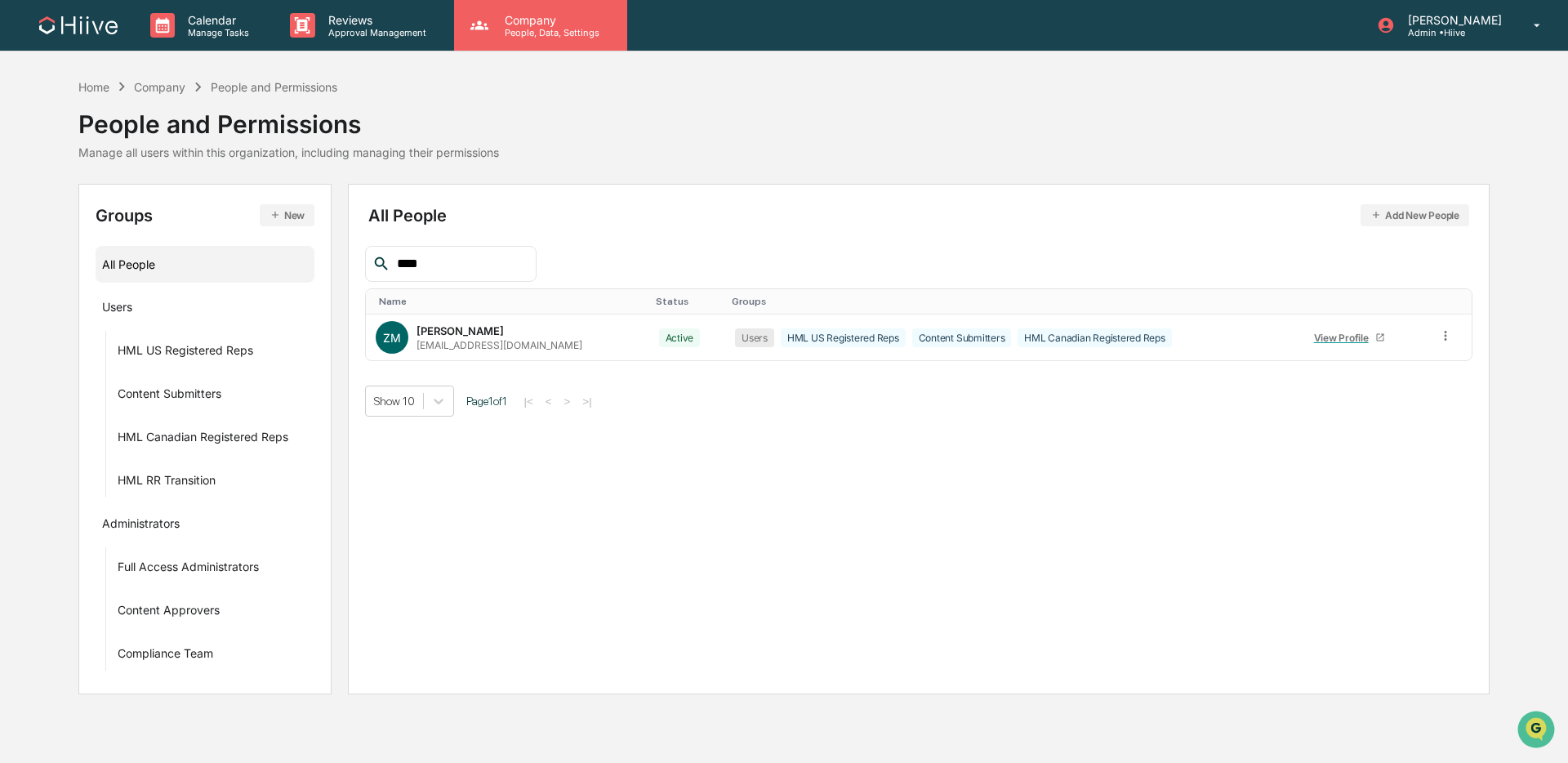
type input "****"
click at [1188, 336] on icon at bounding box center [1446, 336] width 15 height 15
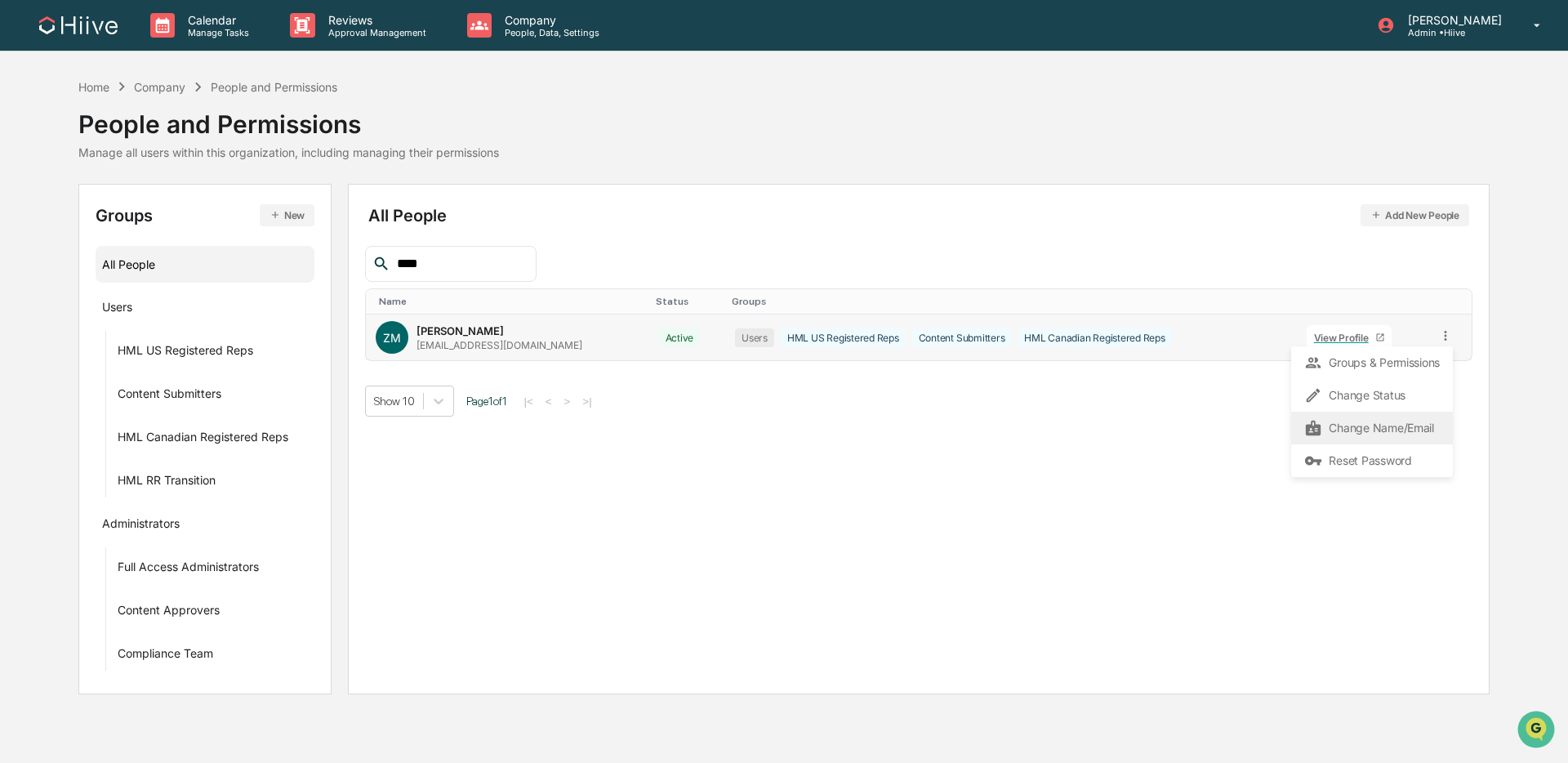
click at [1188, 430] on div "Change Name/Email" at bounding box center [1372, 428] width 136 height 20
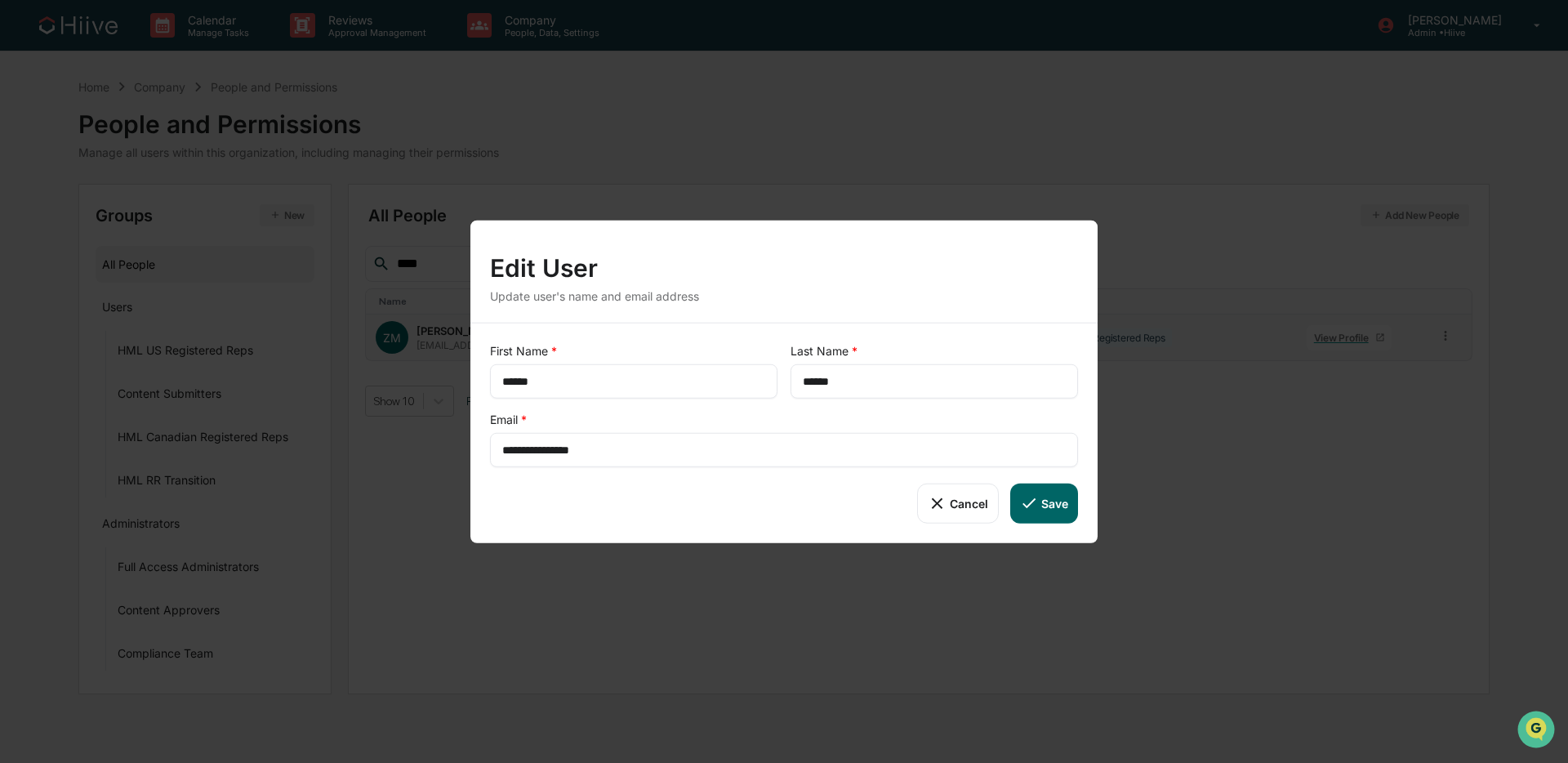
drag, startPoint x: 827, startPoint y: 380, endPoint x: 832, endPoint y: 387, distance: 8.6
click at [828, 381] on input "******" at bounding box center [934, 381] width 263 height 16
click at [1060, 503] on button "Save" at bounding box center [1043, 504] width 67 height 39
type input "******"
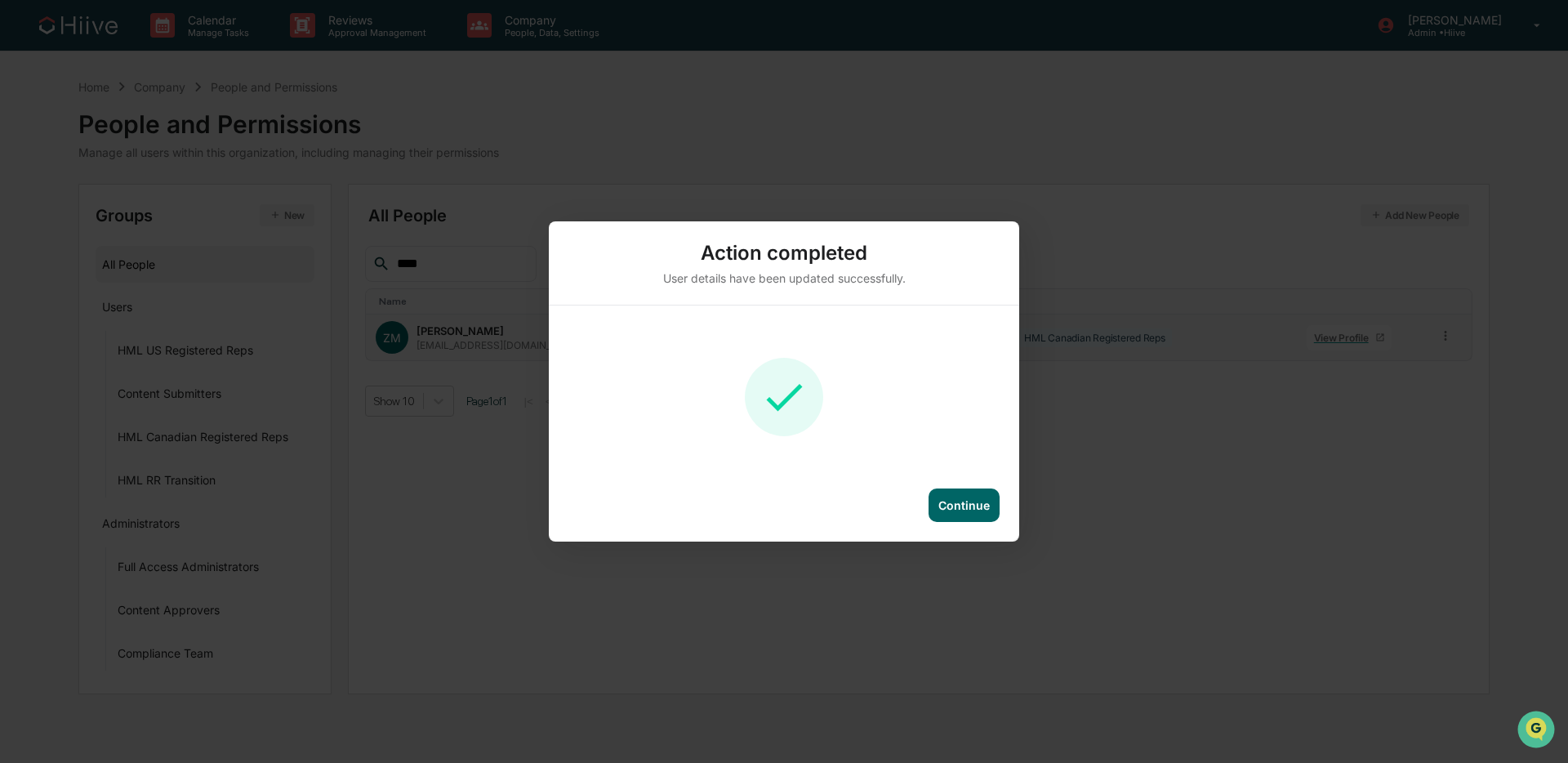
click at [1059, 502] on div "Action completed User details have been updated successfully. Continue" at bounding box center [784, 382] width 1568 height 763
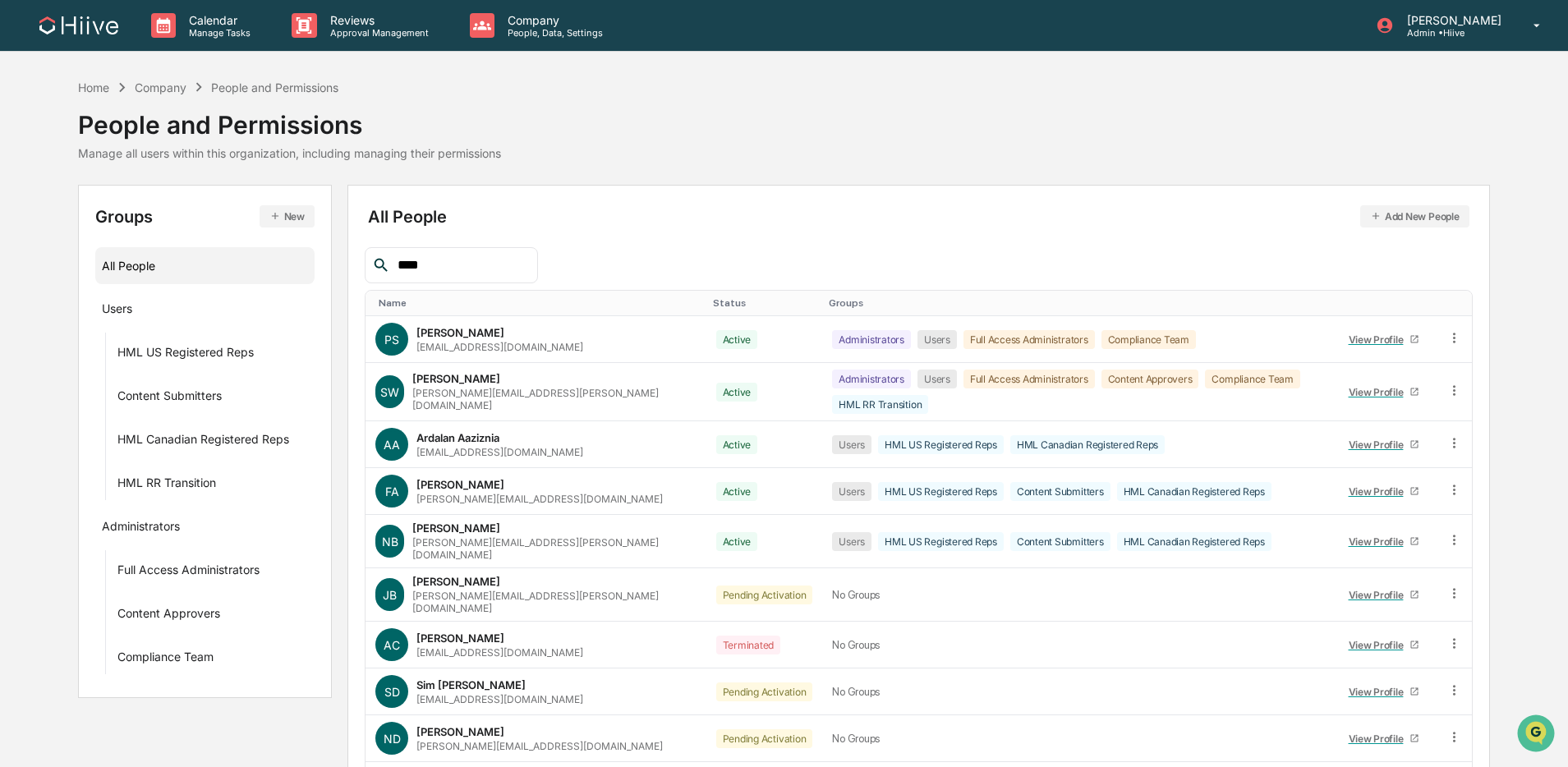
click at [460, 266] on input "****" at bounding box center [461, 265] width 140 height 21
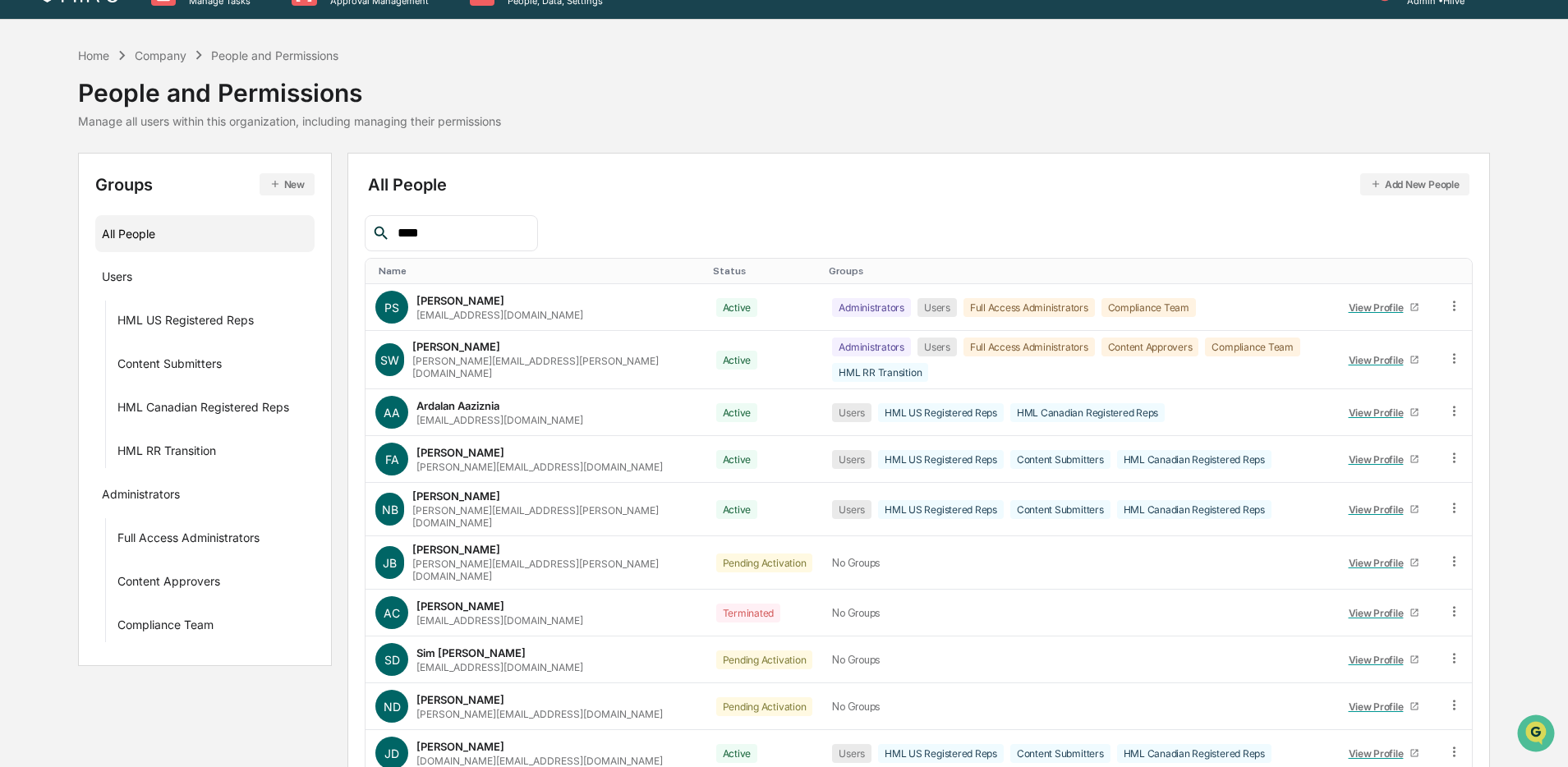
scroll to position [46, 0]
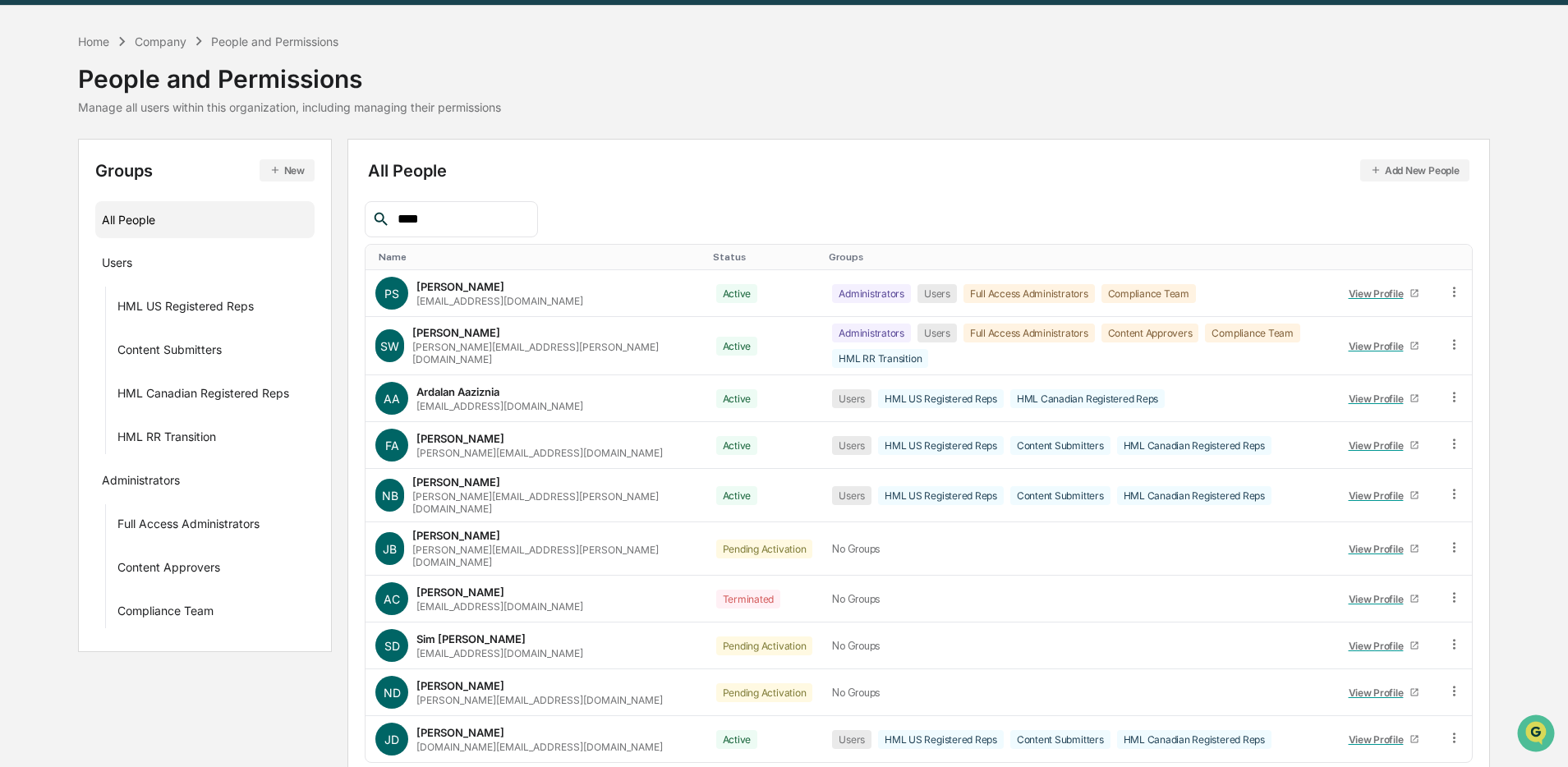
click at [451, 222] on input "****" at bounding box center [461, 219] width 140 height 21
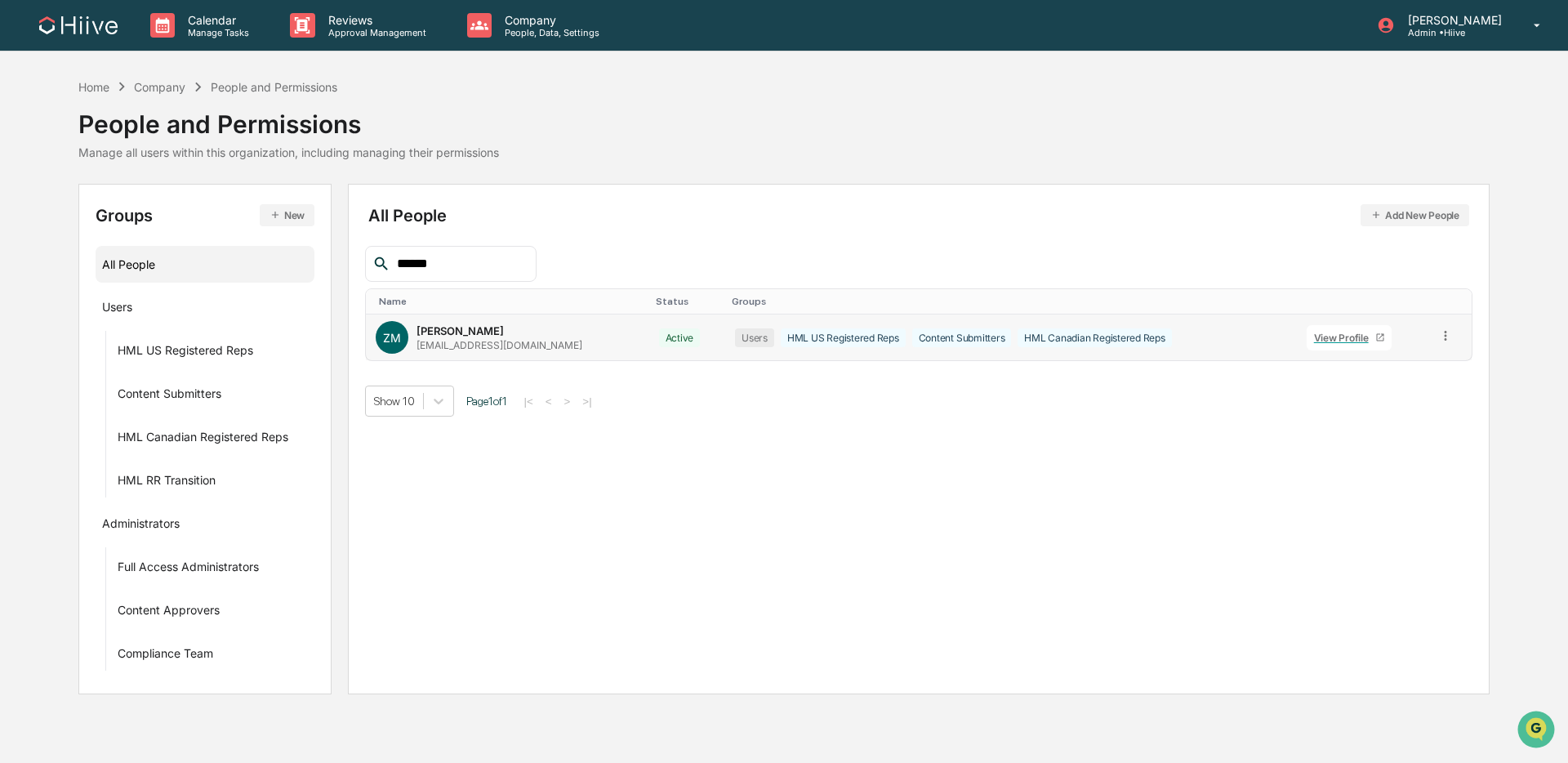
click at [1188, 331] on icon at bounding box center [1446, 336] width 15 height 15
click at [1188, 399] on div "Change Status" at bounding box center [1372, 395] width 136 height 20
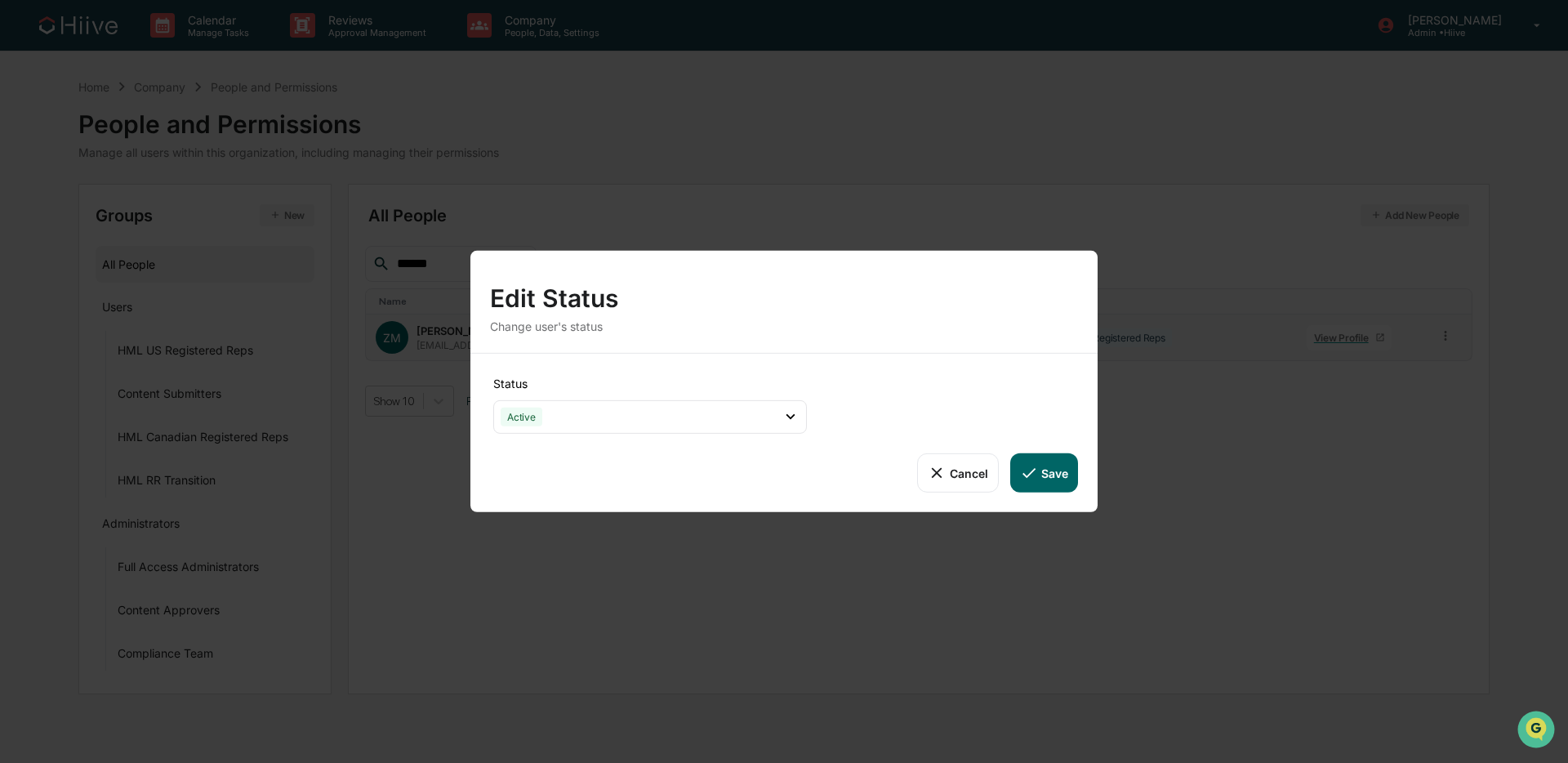
click at [952, 463] on button "Cancel" at bounding box center [957, 473] width 81 height 39
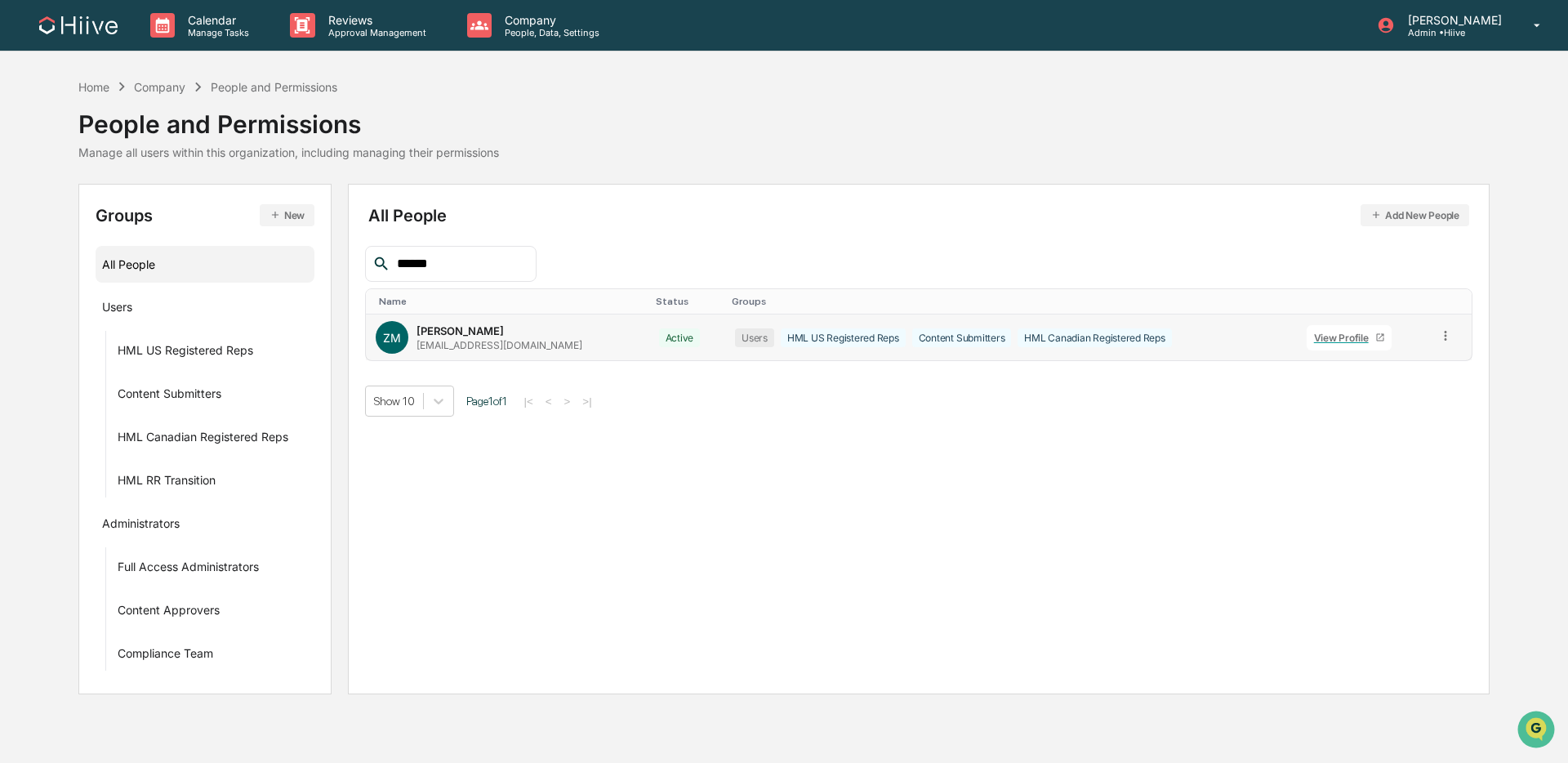
click at [1188, 329] on icon at bounding box center [1446, 336] width 15 height 15
click at [1188, 370] on div "Groups & Permissions" at bounding box center [1372, 363] width 136 height 20
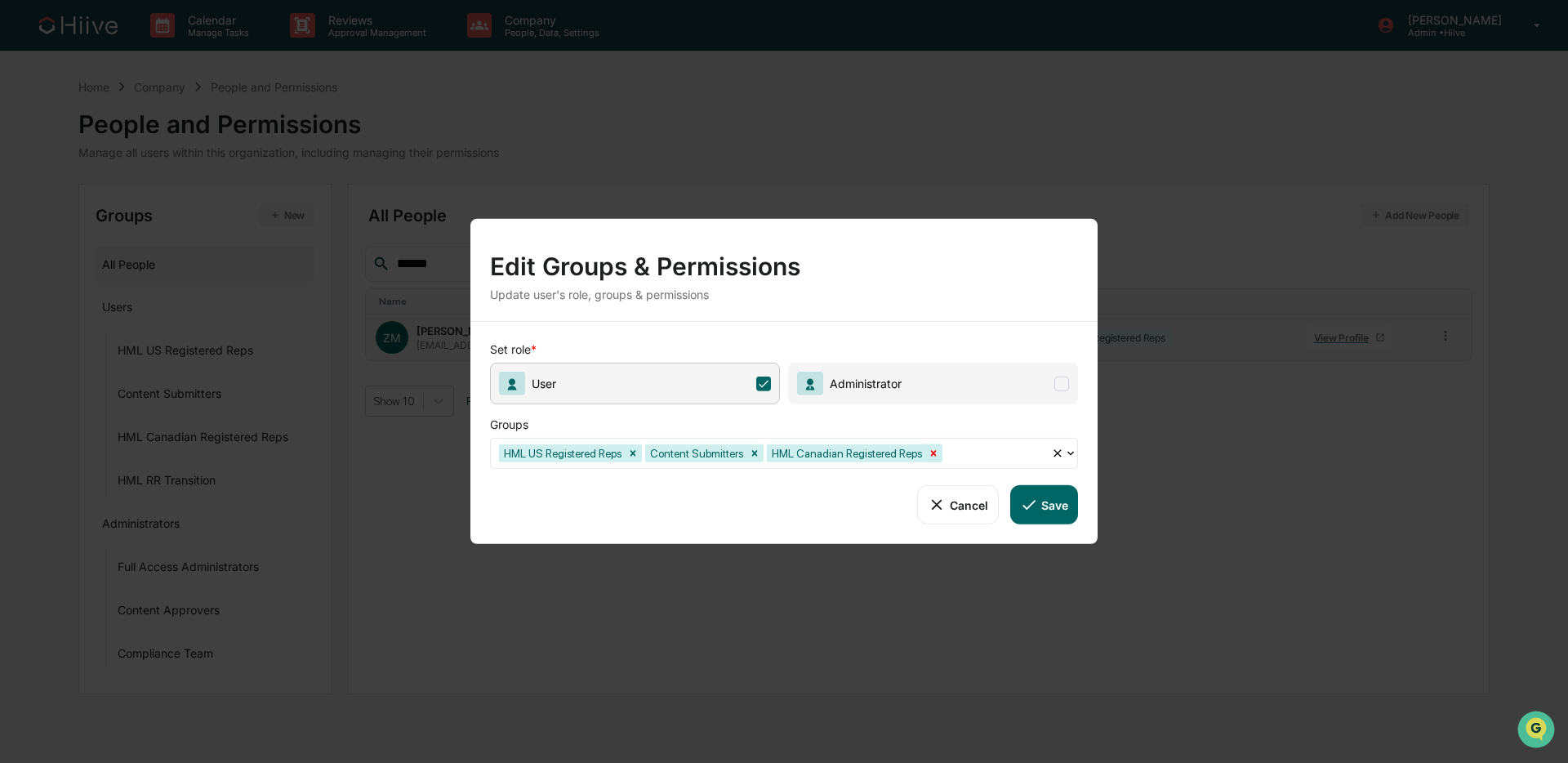
click at [939, 455] on icon "Remove HML Canadian Registered Reps" at bounding box center [932, 453] width 11 height 11
click at [1061, 505] on button "Save" at bounding box center [1043, 505] width 67 height 39
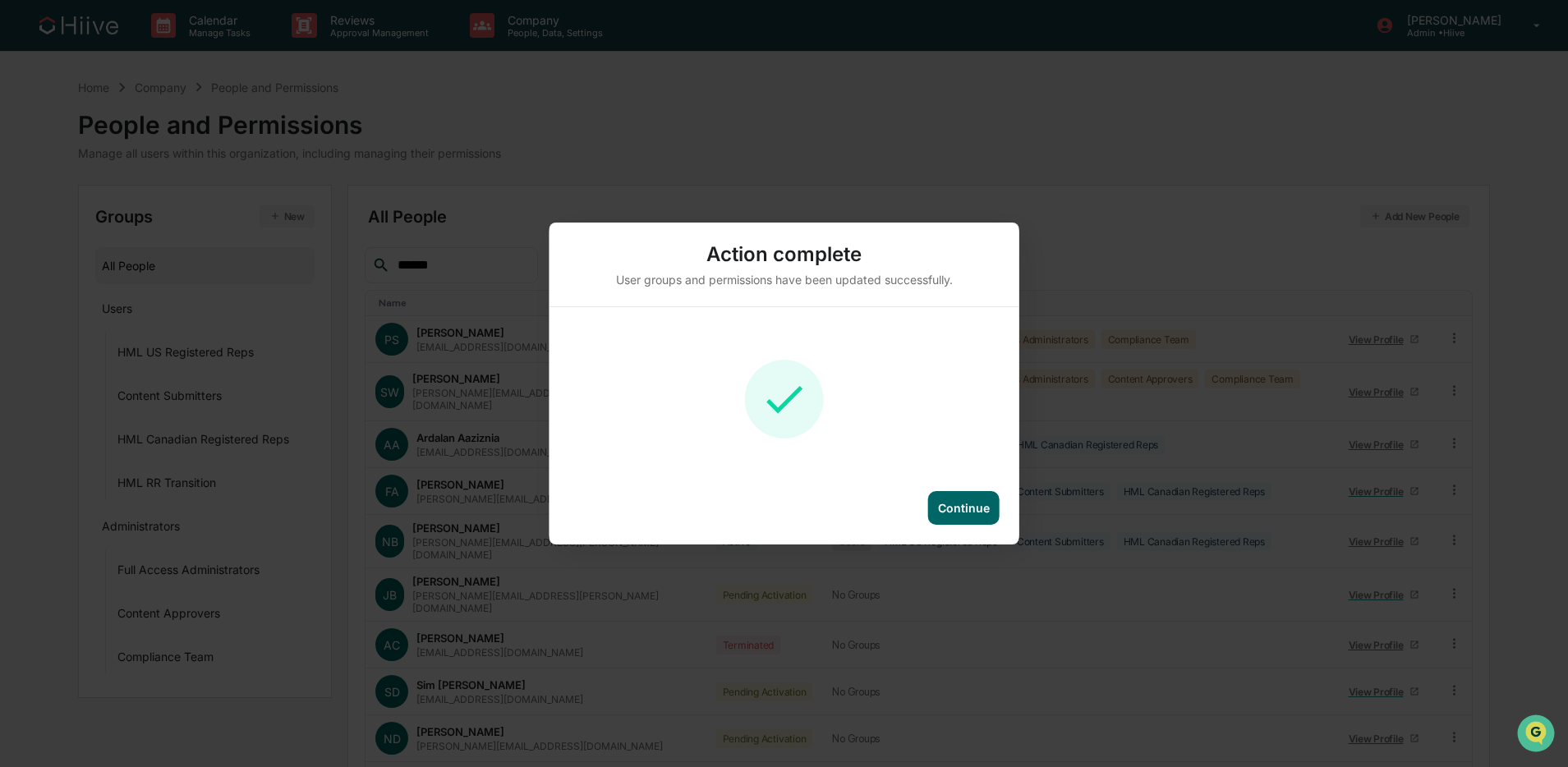
drag, startPoint x: 966, startPoint y: 512, endPoint x: 962, endPoint y: 498, distance: 14.6
click at [966, 512] on div "Continue" at bounding box center [964, 508] width 51 height 14
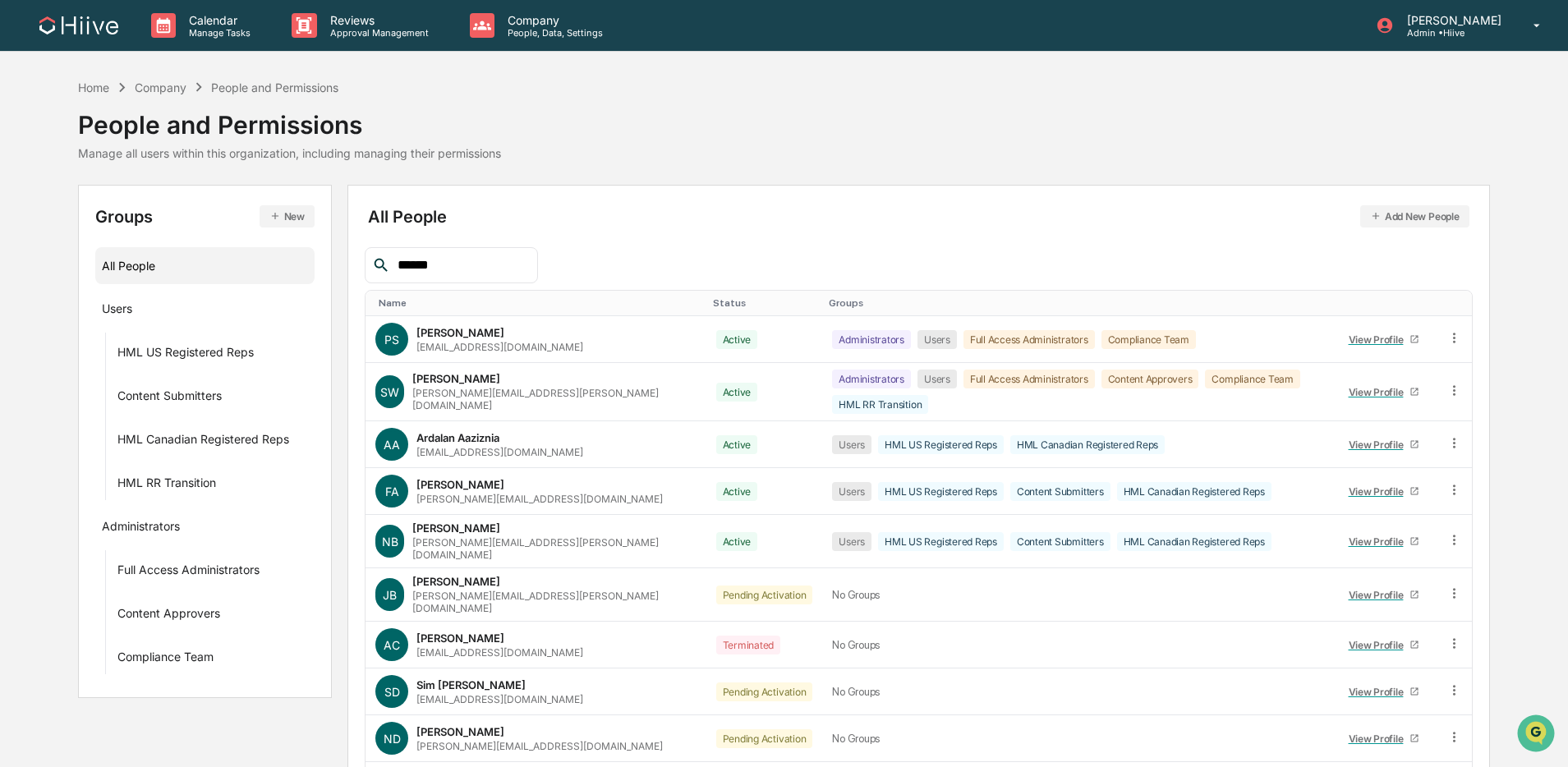
drag, startPoint x: 427, startPoint y: 265, endPoint x: 337, endPoint y: 257, distance: 90.4
click at [337, 257] on div "Groups New All People Users HML US Registered Reps Content Submitters HML Canad…" at bounding box center [784, 533] width 1412 height 698
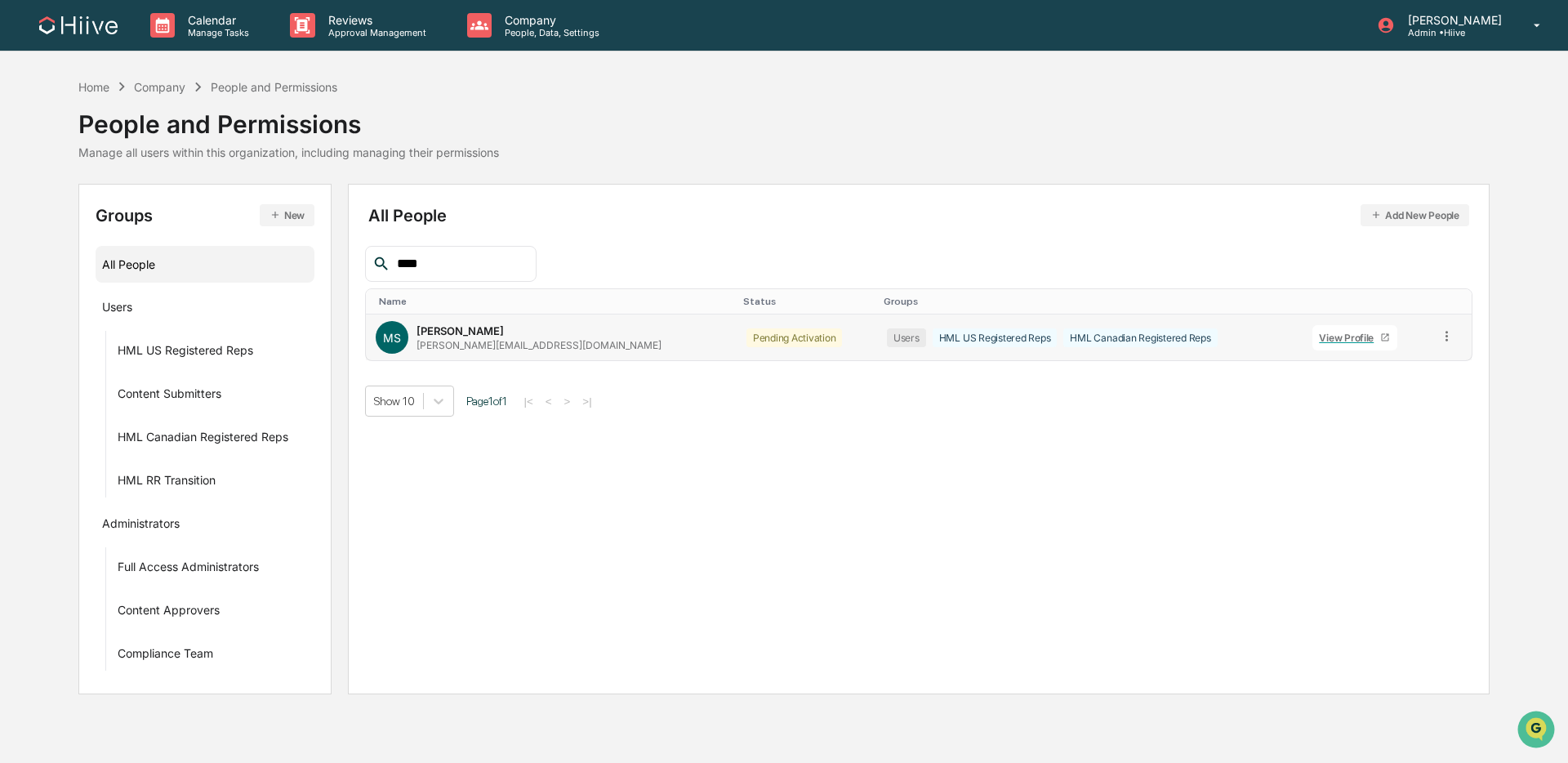
click at [1188, 336] on icon at bounding box center [1447, 336] width 15 height 15
click at [1188, 397] on div "Show 10 Page 1 of 1 |< < > >|" at bounding box center [919, 401] width 1108 height 31
click at [1188, 339] on td at bounding box center [1450, 338] width 43 height 46
click at [1188, 341] on icon at bounding box center [1447, 336] width 15 height 15
click at [1188, 390] on div "Change Status" at bounding box center [1373, 395] width 136 height 20
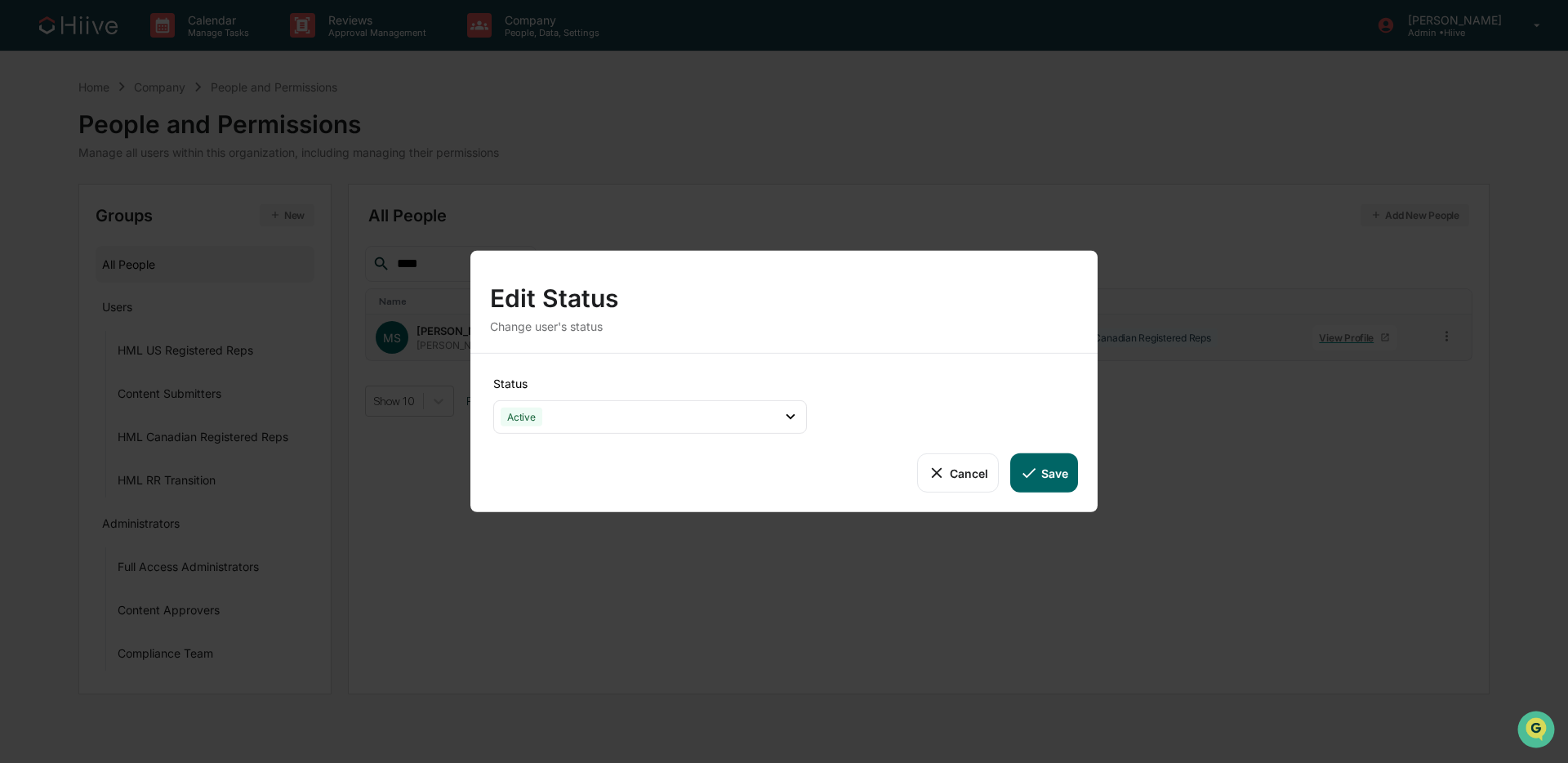
click at [1063, 471] on button "Save" at bounding box center [1043, 473] width 67 height 39
click at [1047, 475] on button "Save" at bounding box center [1043, 473] width 67 height 39
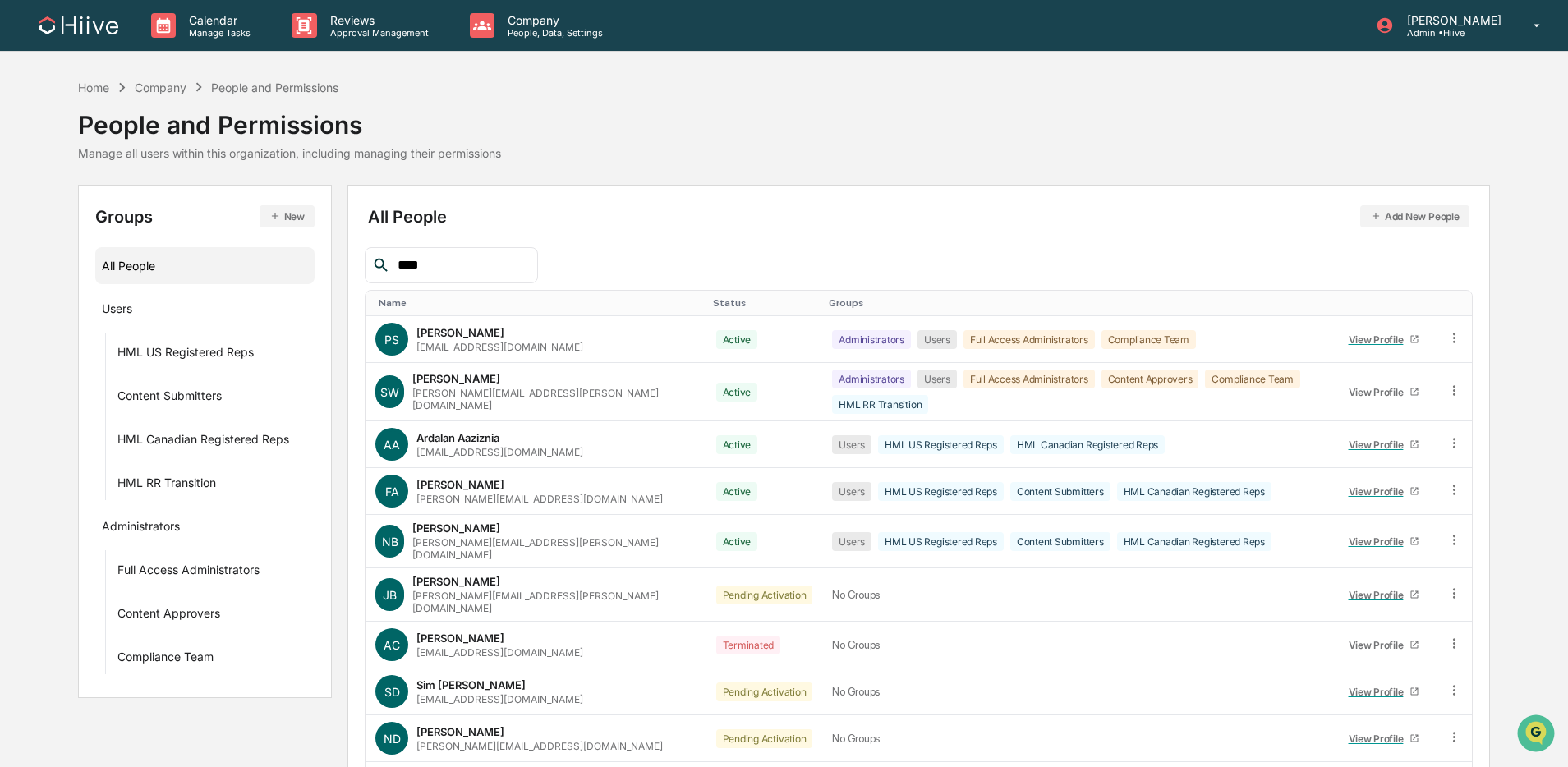
click at [461, 269] on input "****" at bounding box center [461, 265] width 140 height 21
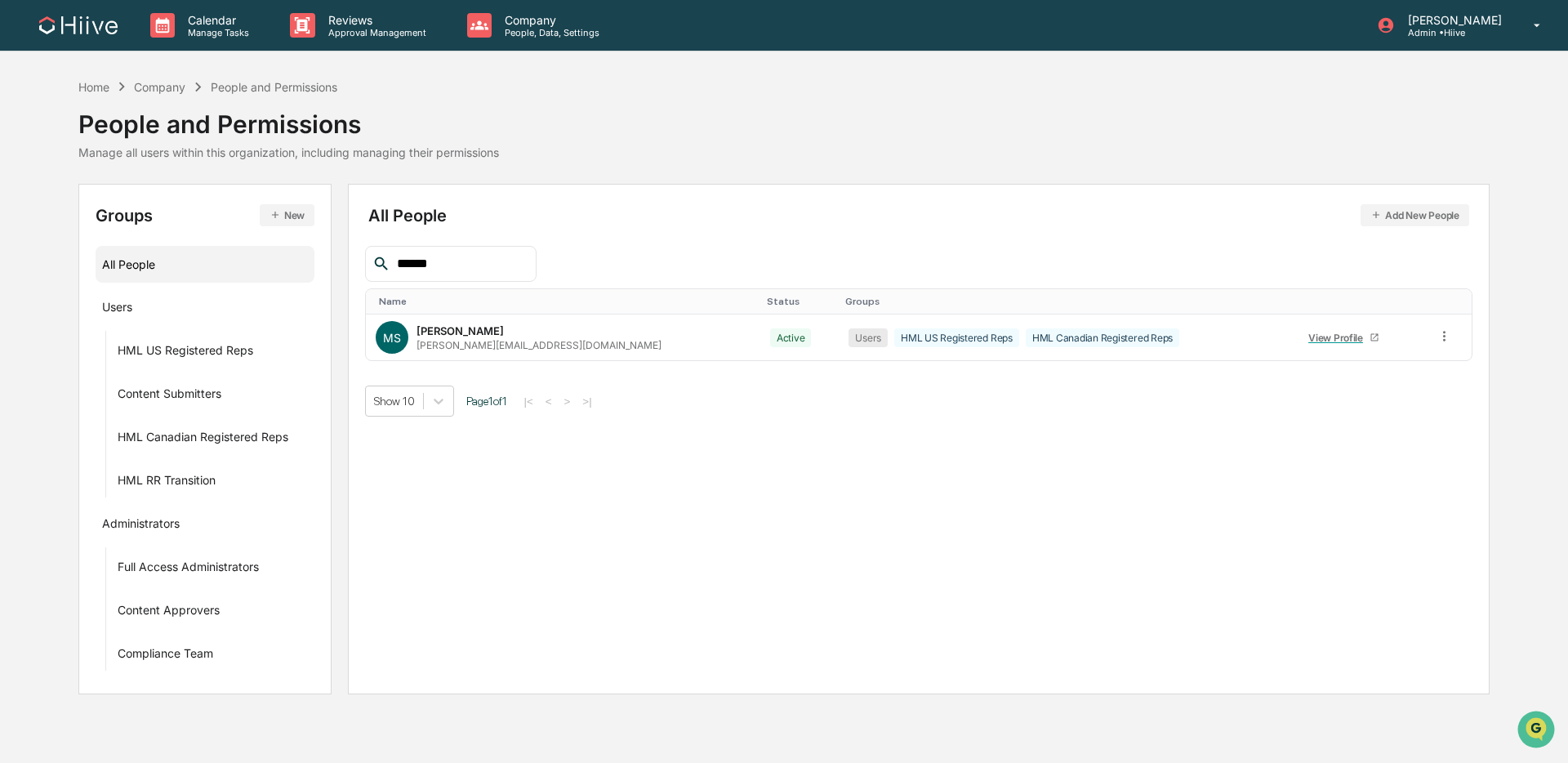
drag, startPoint x: 392, startPoint y: 270, endPoint x: 350, endPoint y: 271, distance: 42.0
click at [350, 271] on div "All People Add New People ****** Name Status Groups [PERSON_NAME] Symington [EM…" at bounding box center [919, 439] width 1142 height 510
click at [348, 255] on div "All People Add New People ***** Name Status Groups JN [PERSON_NAME] [PERSON_NAM…" at bounding box center [919, 439] width 1142 height 510
click at [444, 266] on input "*****" at bounding box center [460, 264] width 139 height 21
drag, startPoint x: 450, startPoint y: 264, endPoint x: 327, endPoint y: 253, distance: 123.5
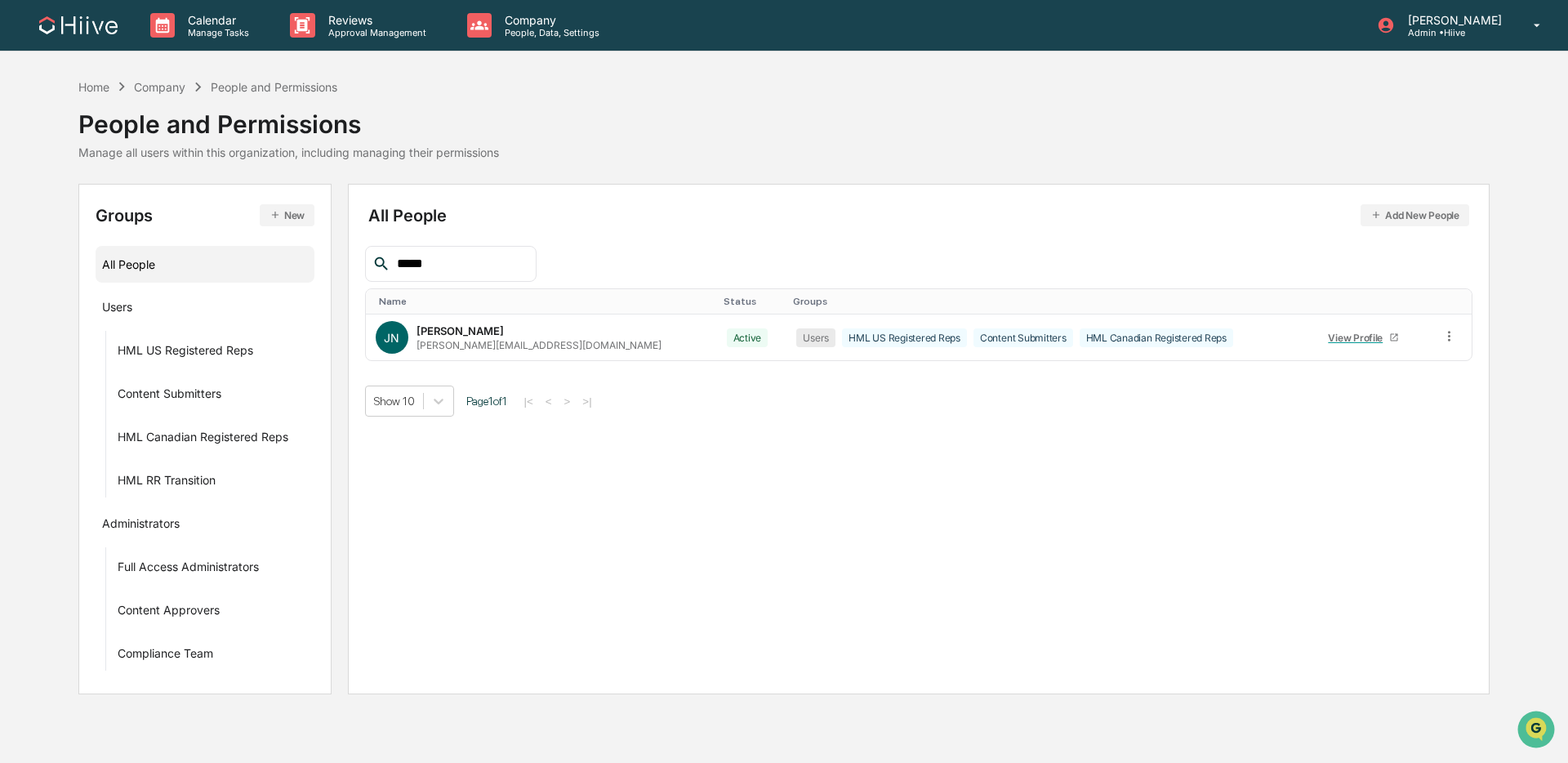
click at [327, 253] on div "Groups New All People Users HML US Registered Reps Content Submitters HML Canad…" at bounding box center [784, 439] width 1411 height 510
click at [1188, 341] on icon at bounding box center [1428, 336] width 15 height 15
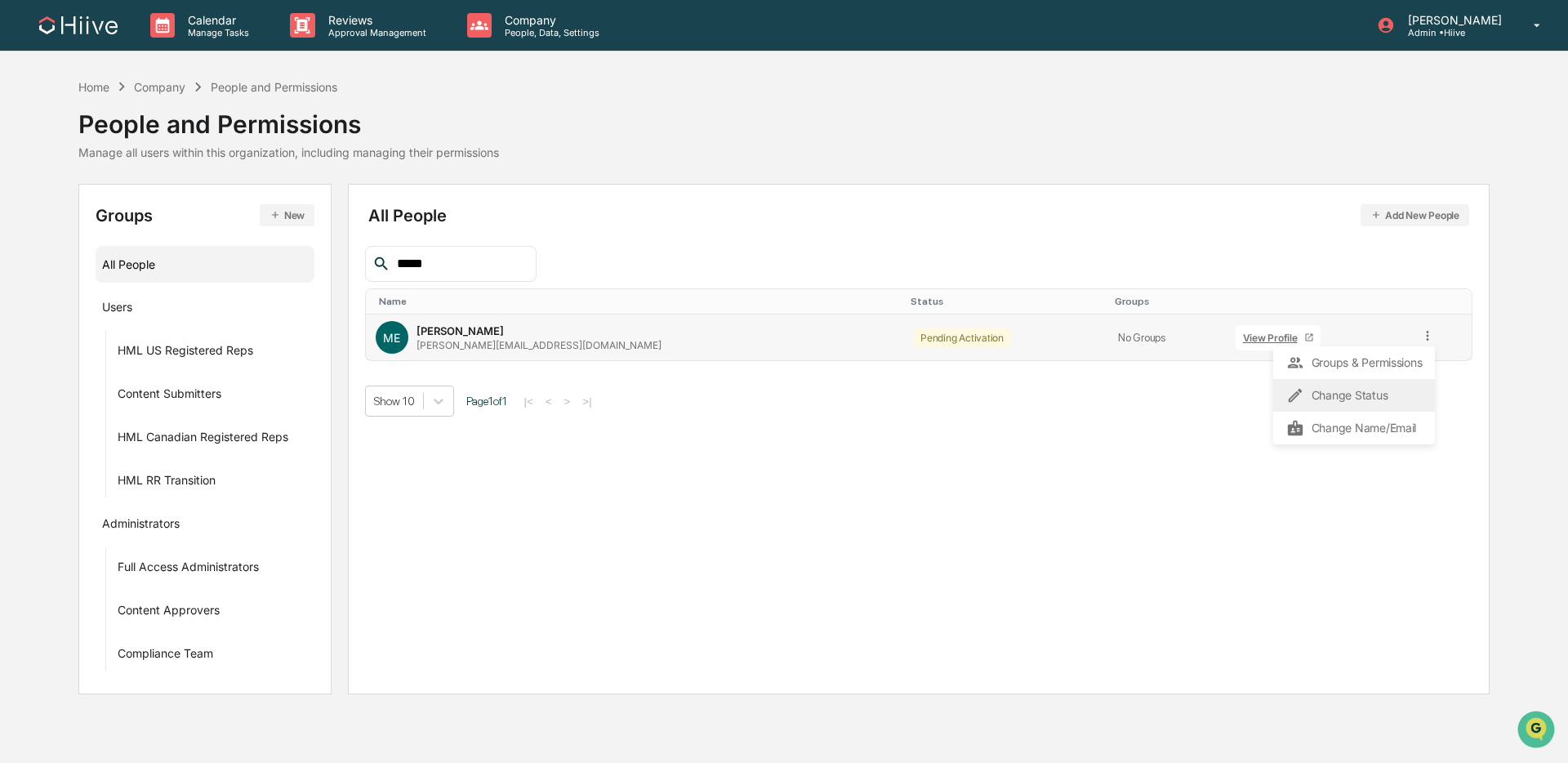
click at [1188, 390] on div "Change Status" at bounding box center [1354, 395] width 136 height 20
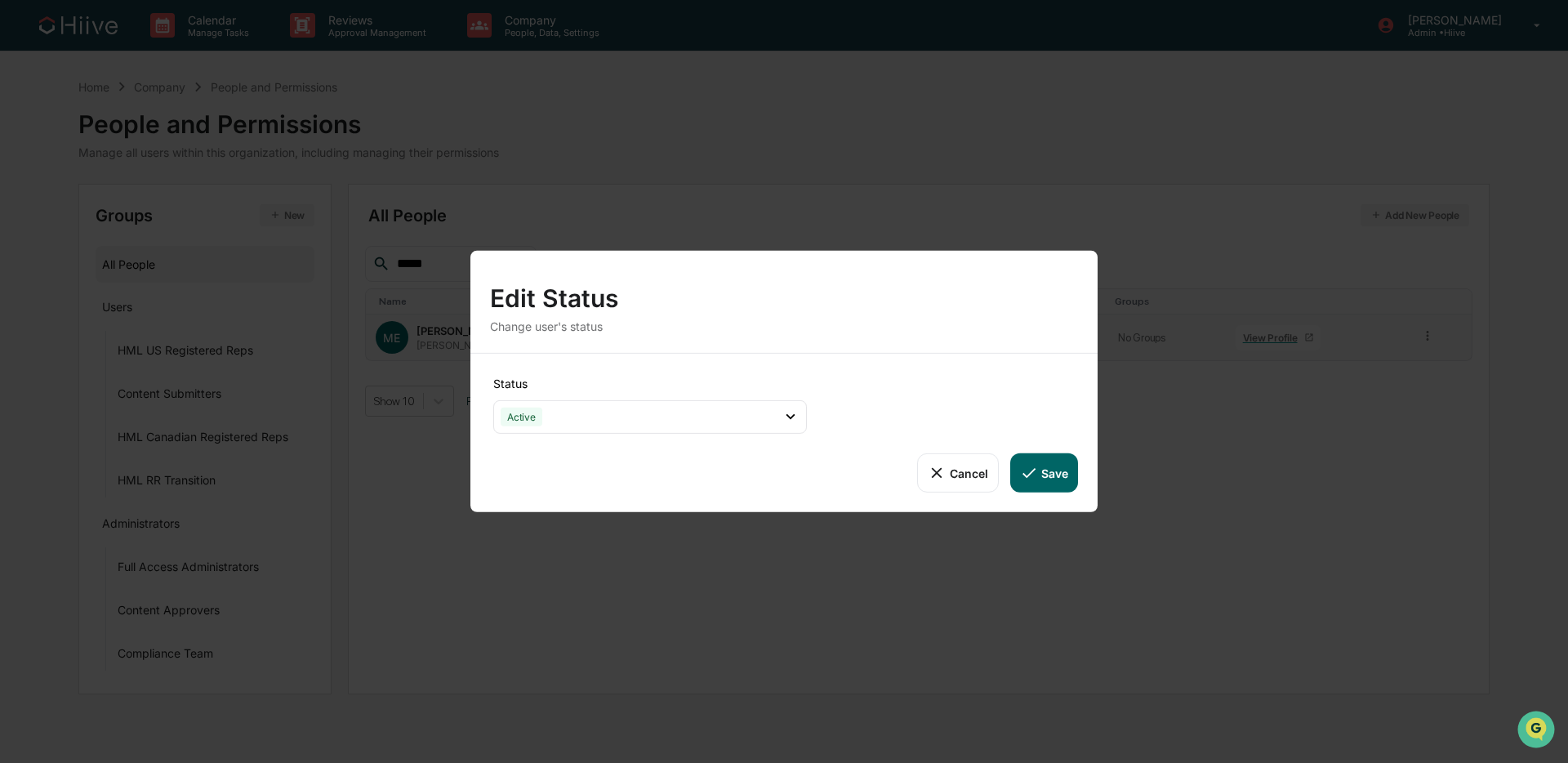
click at [1031, 464] on icon at bounding box center [1029, 473] width 18 height 18
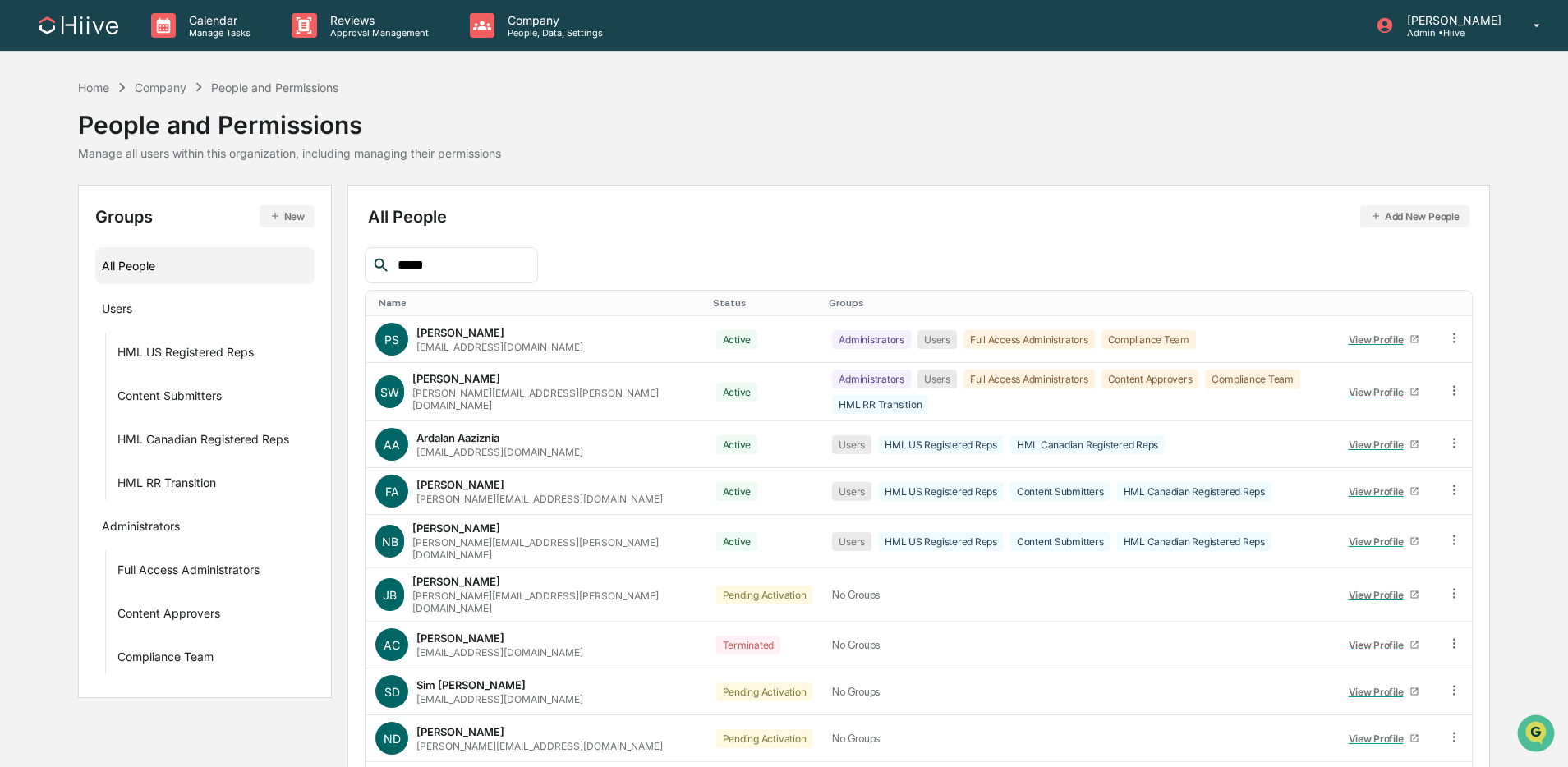
click at [483, 262] on input "*****" at bounding box center [461, 265] width 140 height 21
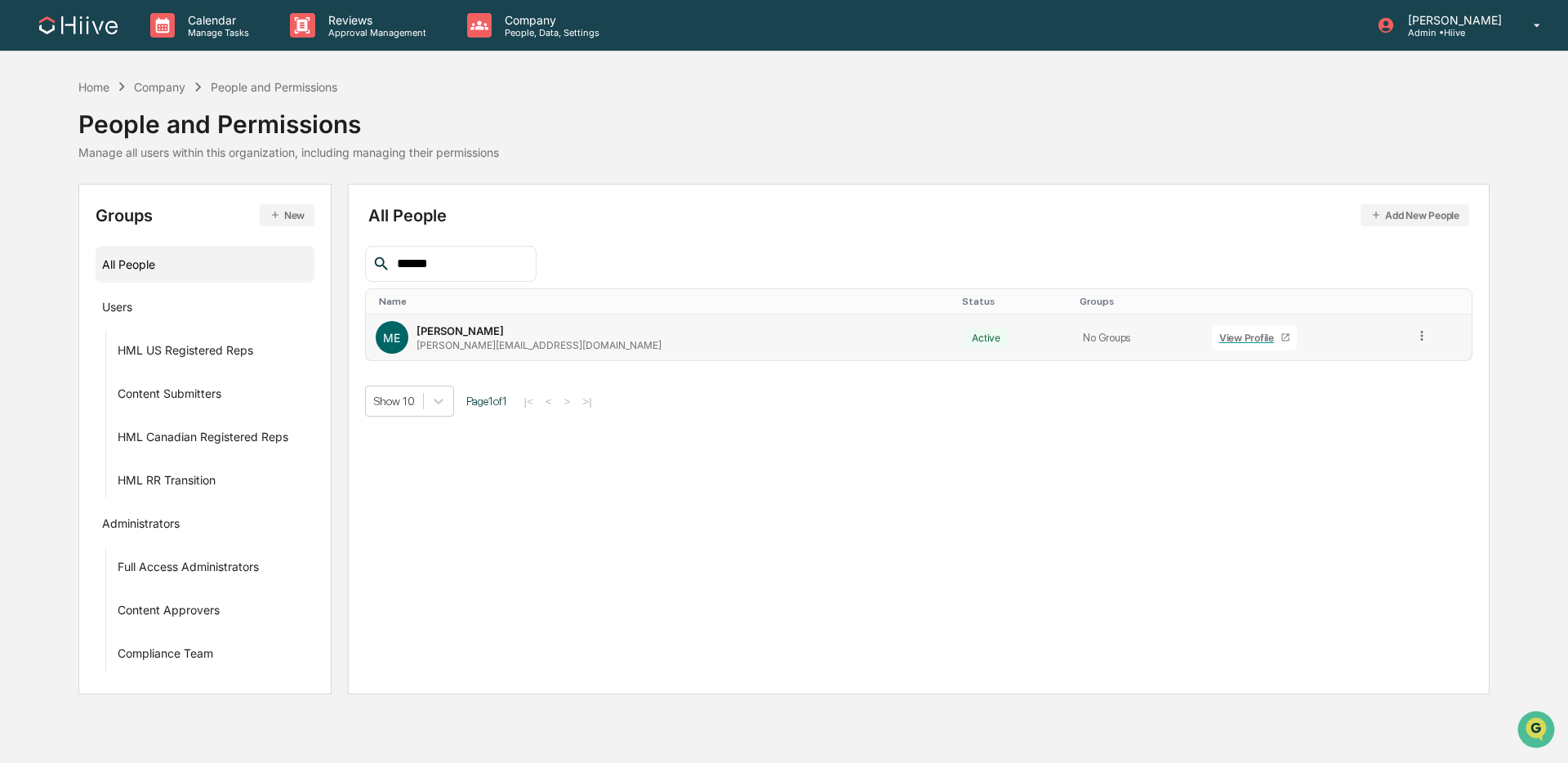
click at [1188, 336] on icon at bounding box center [1422, 336] width 15 height 15
click at [1188, 357] on div "Groups & Permissions" at bounding box center [1348, 363] width 136 height 20
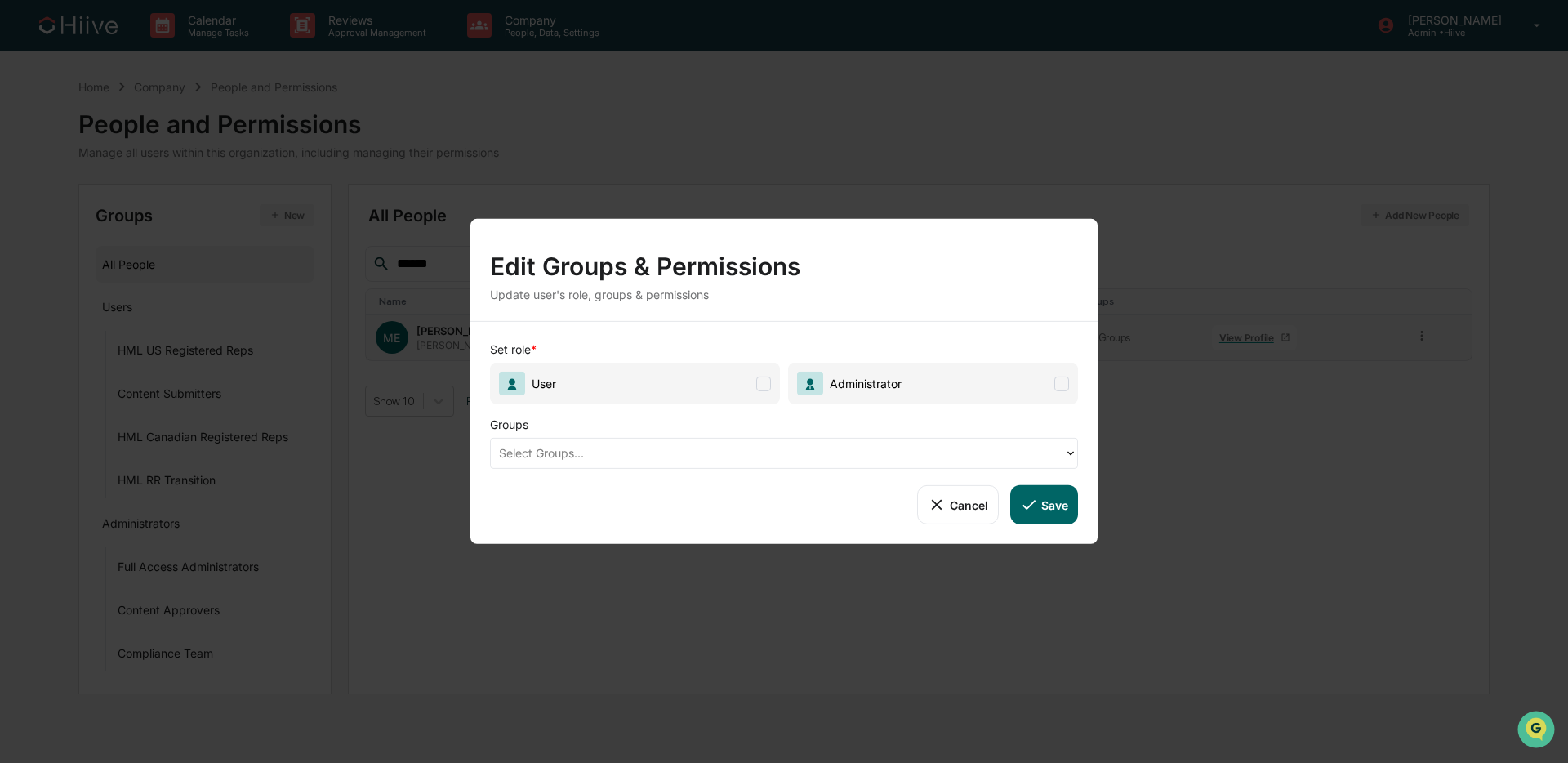
drag, startPoint x: 765, startPoint y: 381, endPoint x: 717, endPoint y: 432, distance: 70.0
click at [765, 381] on span at bounding box center [763, 382] width 15 height 15
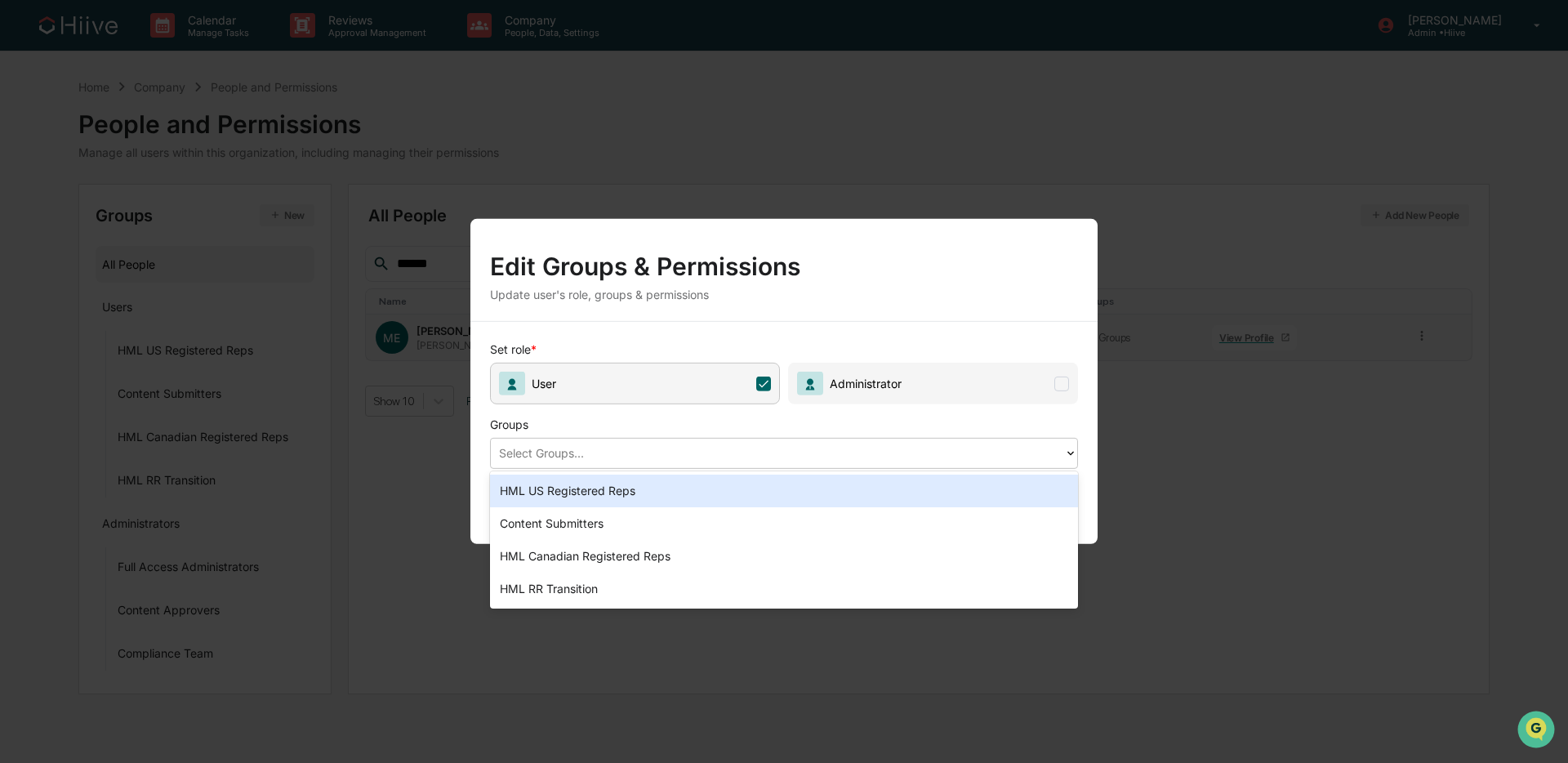
click at [697, 448] on div at bounding box center [777, 453] width 557 height 19
click at [695, 490] on div "HML US Registered Reps" at bounding box center [783, 491] width 588 height 32
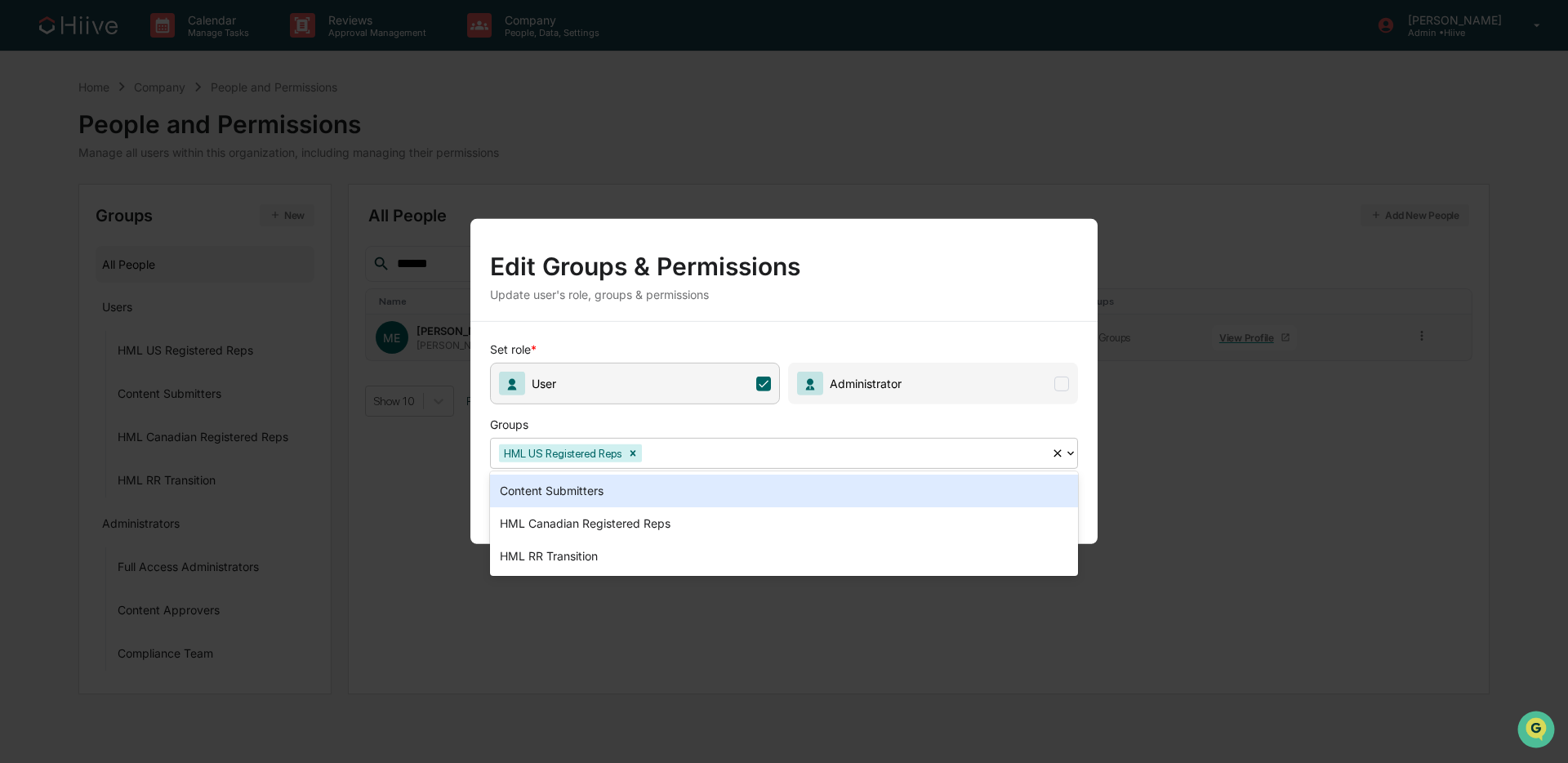
click at [681, 453] on div at bounding box center [844, 453] width 398 height 19
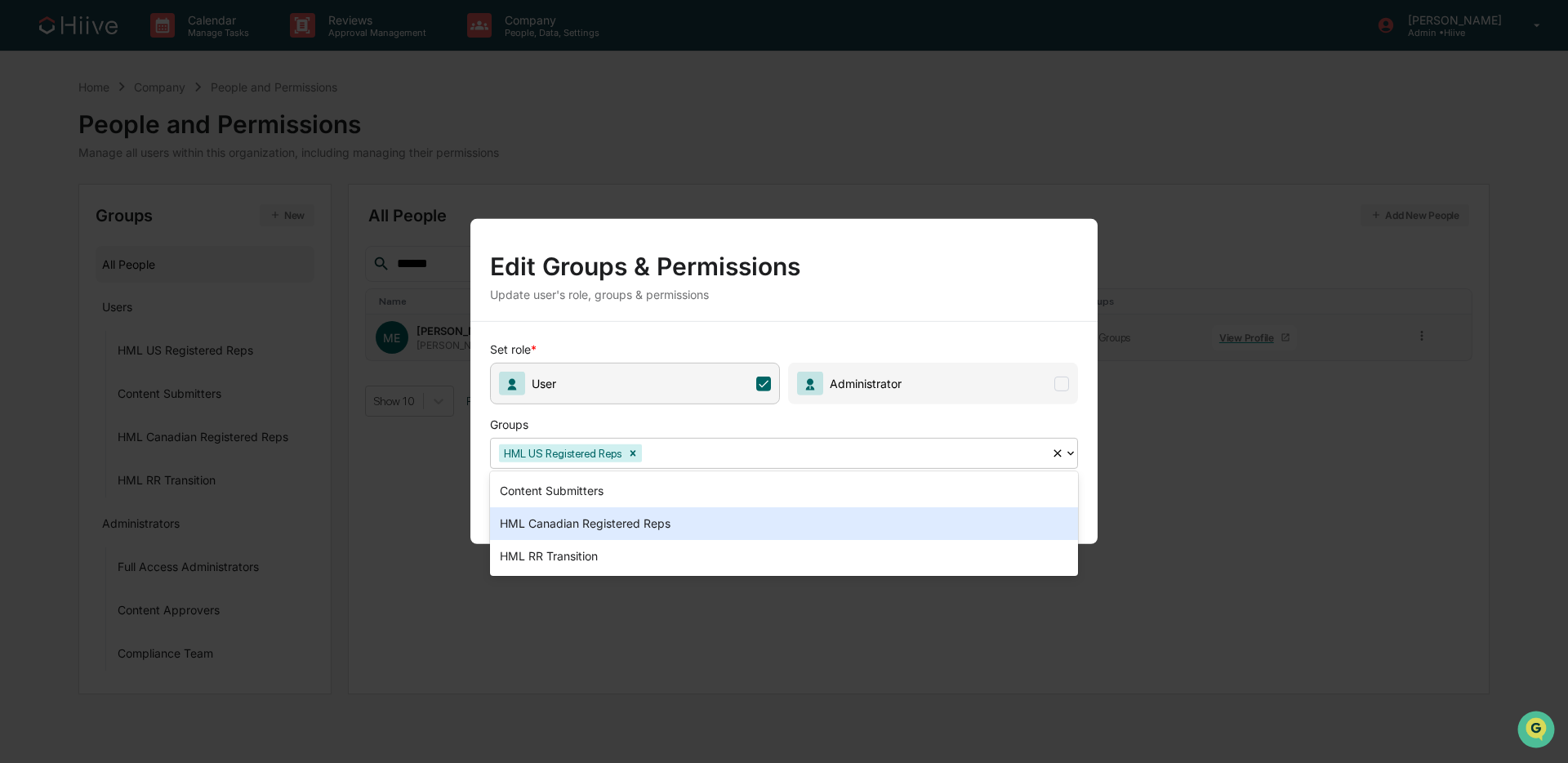
click at [685, 513] on div "HML Canadian Registered Reps" at bounding box center [783, 523] width 588 height 32
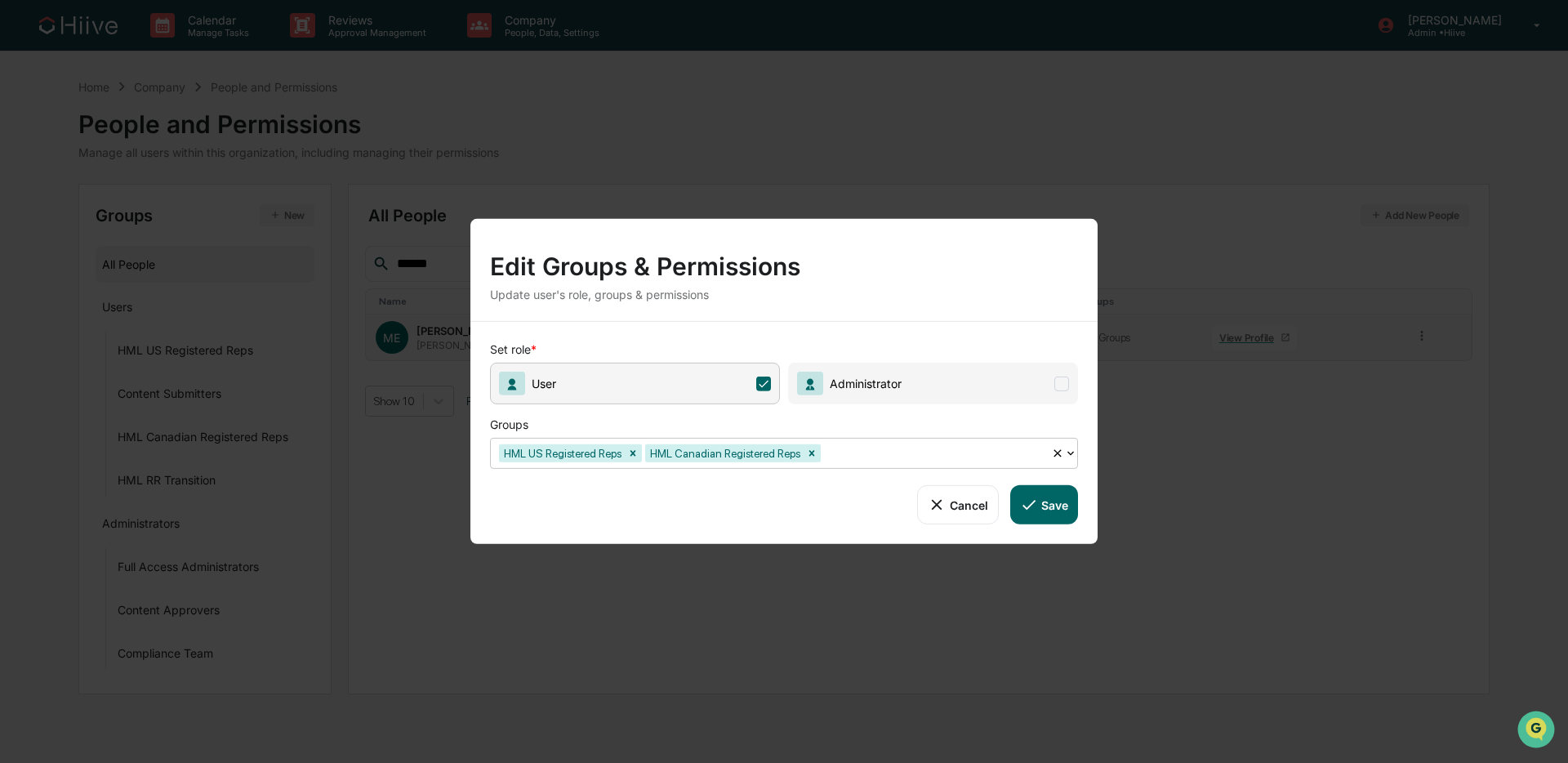
click at [1039, 505] on button "Save" at bounding box center [1043, 505] width 67 height 39
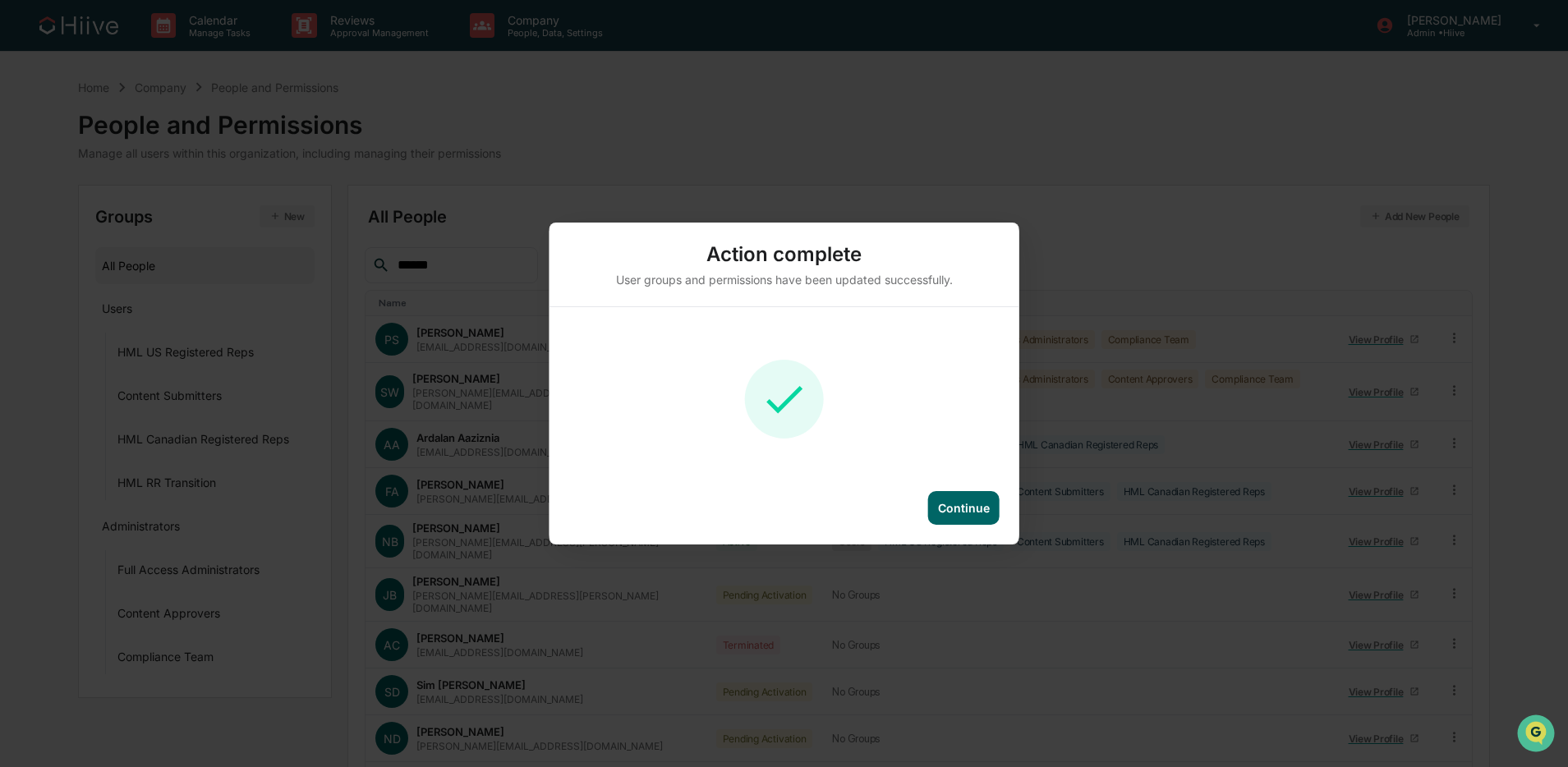
drag, startPoint x: 952, startPoint y: 497, endPoint x: 962, endPoint y: 439, distance: 58.9
click at [952, 497] on div "Continue" at bounding box center [964, 507] width 71 height 33
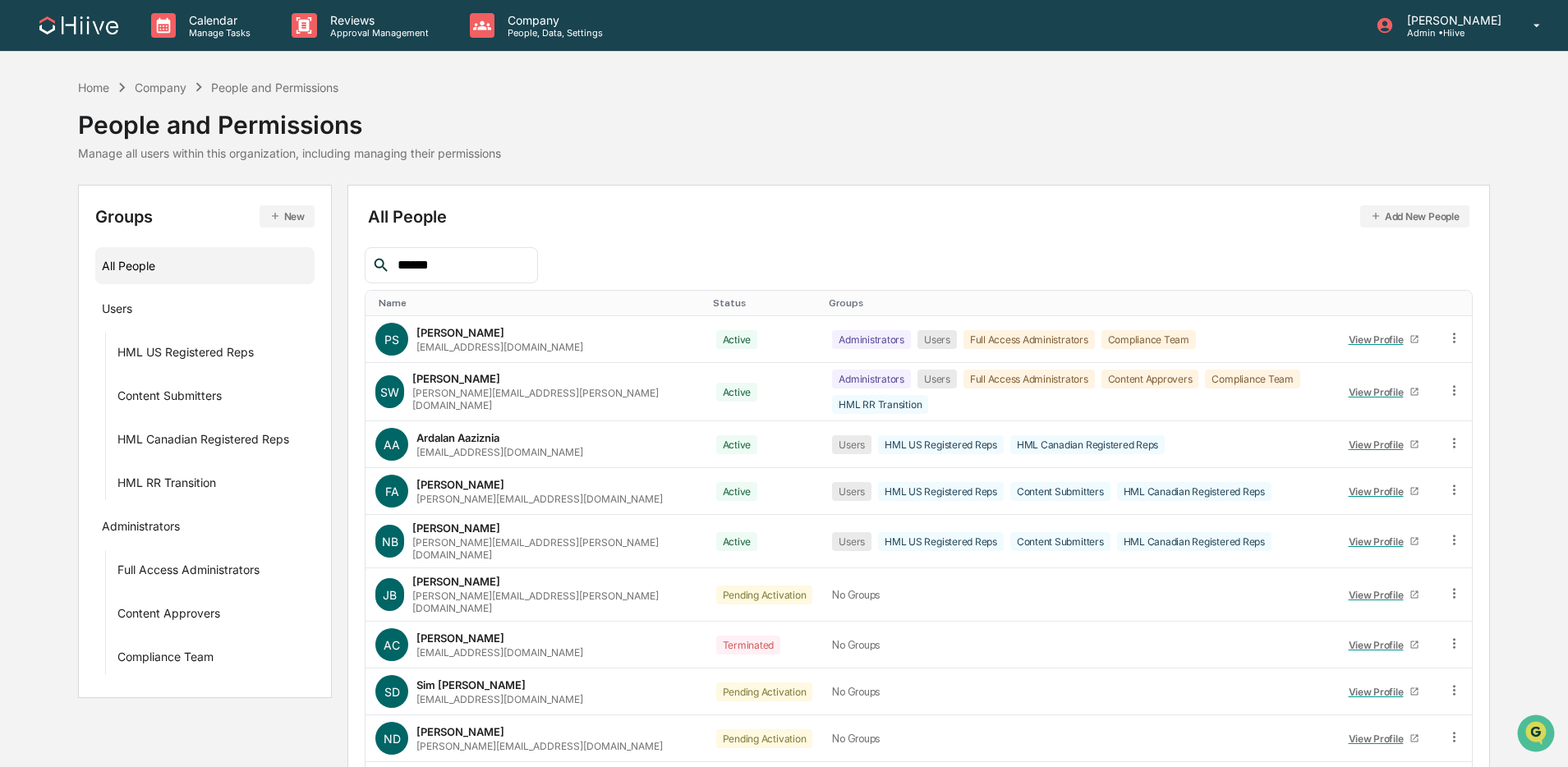
drag, startPoint x: 392, startPoint y: 261, endPoint x: 442, endPoint y: 261, distance: 50.0
click at [394, 261] on input "******" at bounding box center [461, 265] width 140 height 21
drag, startPoint x: 455, startPoint y: 261, endPoint x: 352, endPoint y: 258, distance: 103.0
click at [352, 258] on div "All People Add New People ****** Name Status Groups PS [PERSON_NAME] [PERSON_NA…" at bounding box center [918, 533] width 1142 height 698
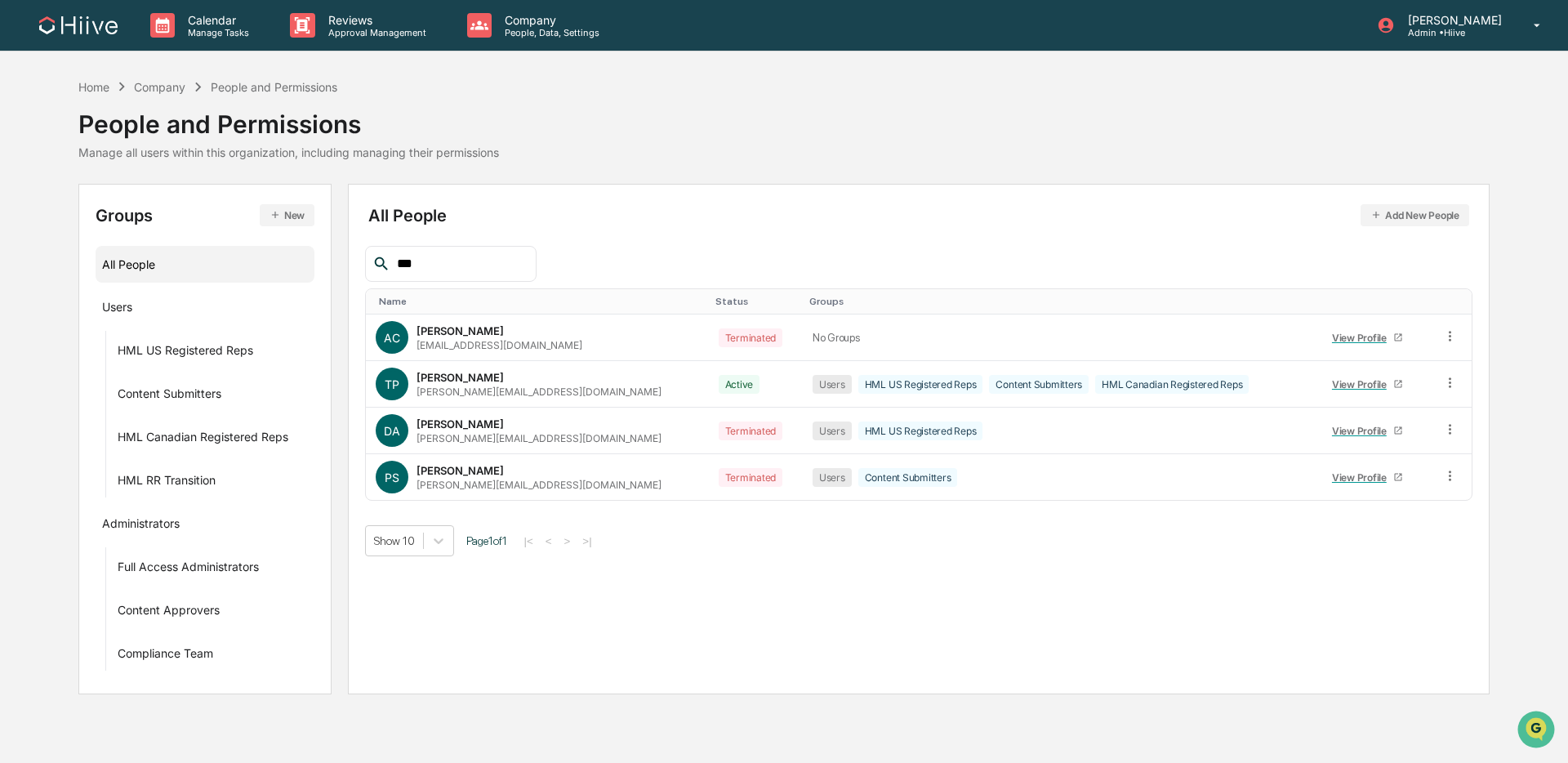
drag, startPoint x: 431, startPoint y: 267, endPoint x: 373, endPoint y: 264, distance: 58.1
click at [373, 264] on div "***" at bounding box center [450, 264] width 171 height 36
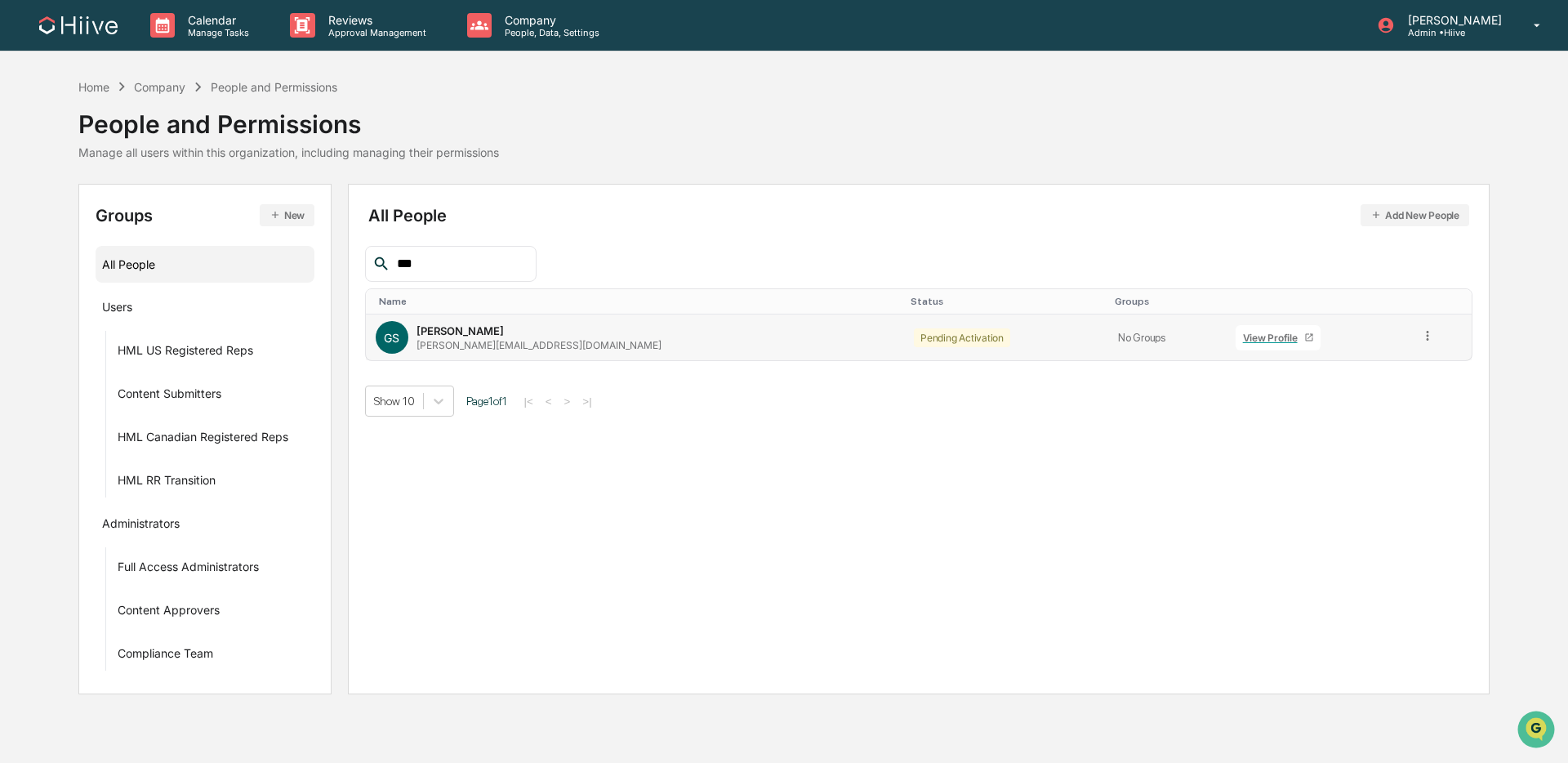
click at [1188, 330] on icon at bounding box center [1428, 336] width 15 height 15
click at [1188, 391] on div "Change Status" at bounding box center [1354, 395] width 136 height 20
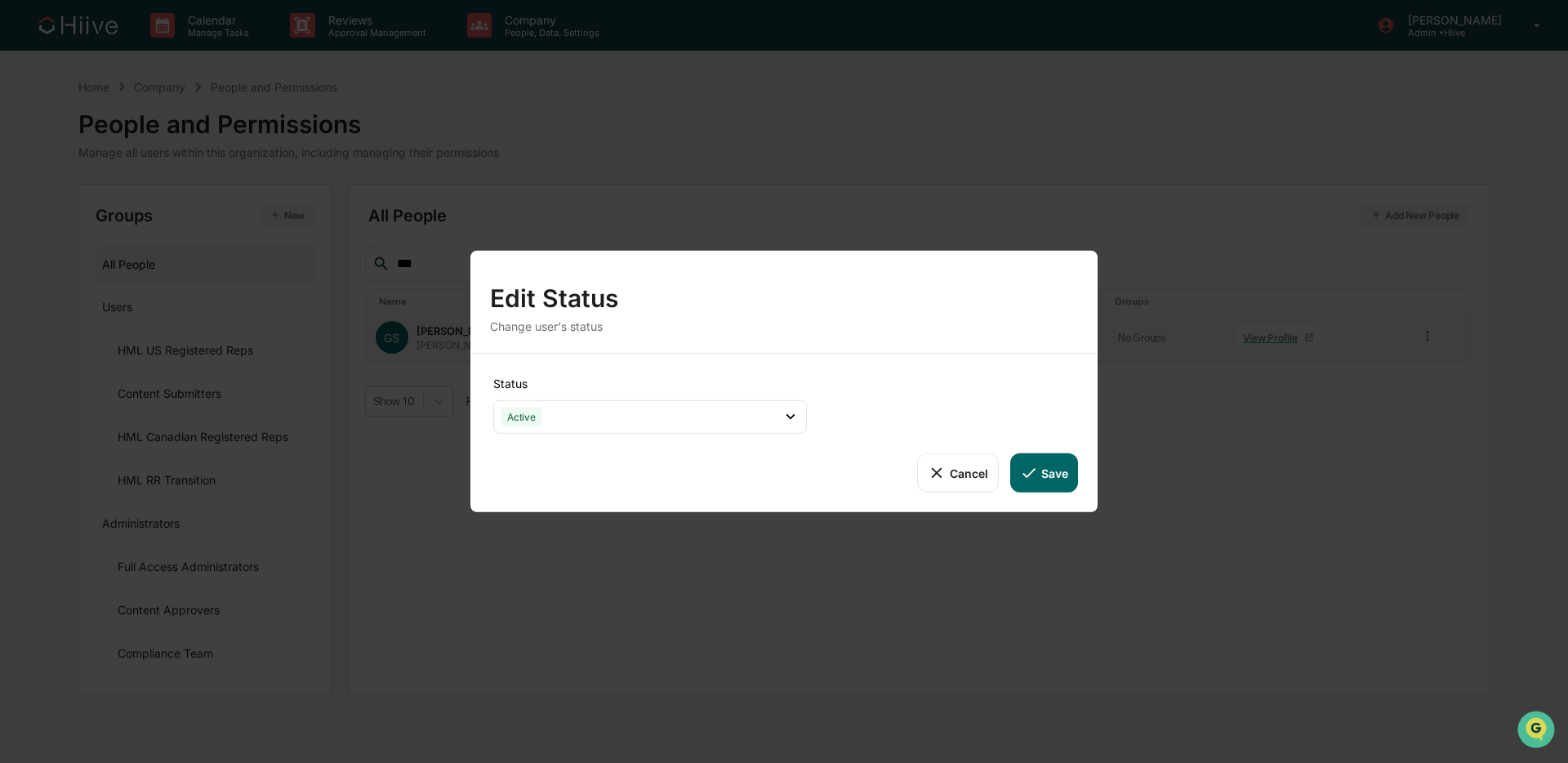
drag, startPoint x: 1043, startPoint y: 461, endPoint x: 1031, endPoint y: 454, distance: 13.9
click at [1043, 461] on button "Save" at bounding box center [1043, 473] width 67 height 39
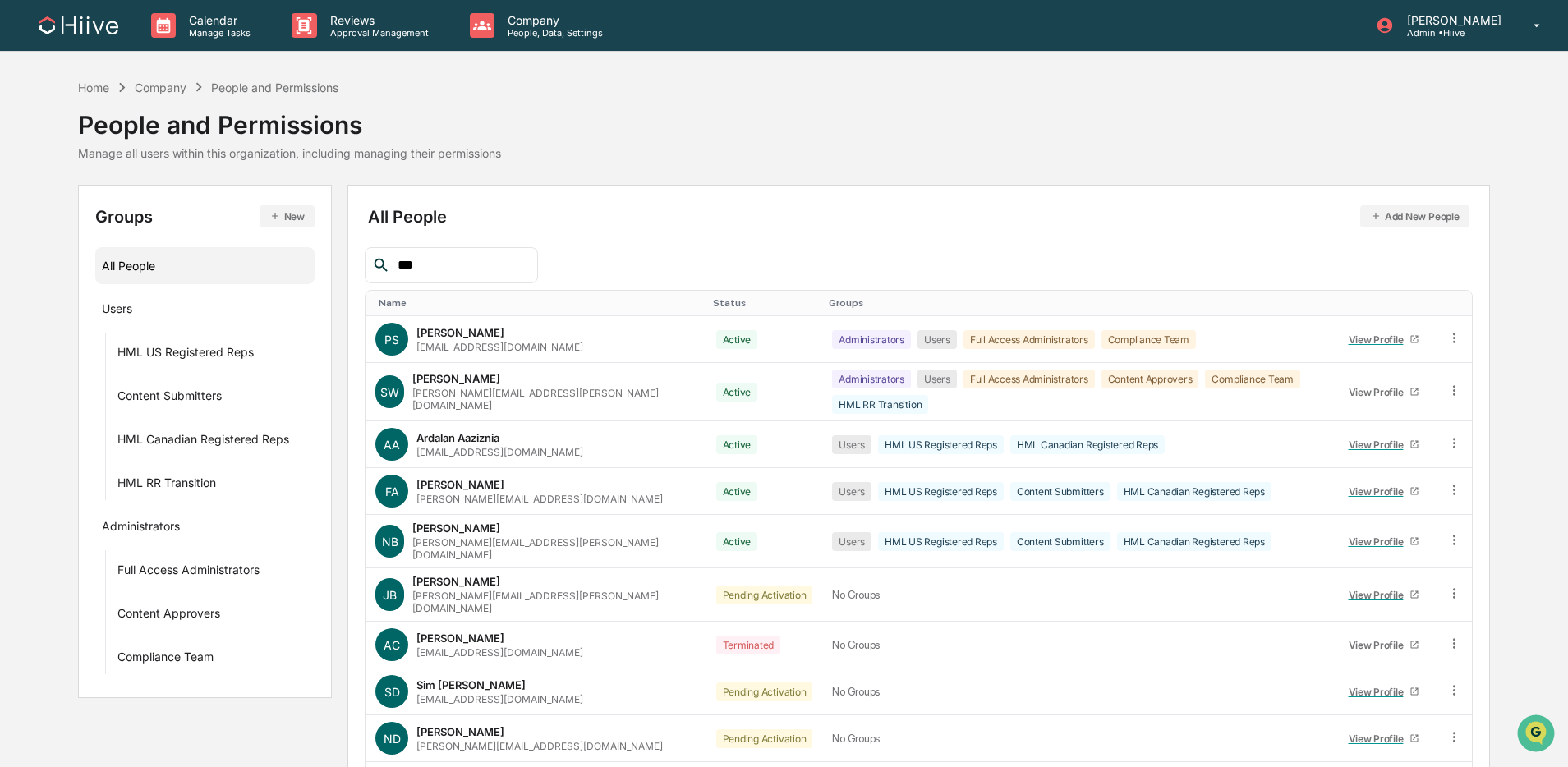
click at [457, 257] on input "***" at bounding box center [461, 265] width 140 height 21
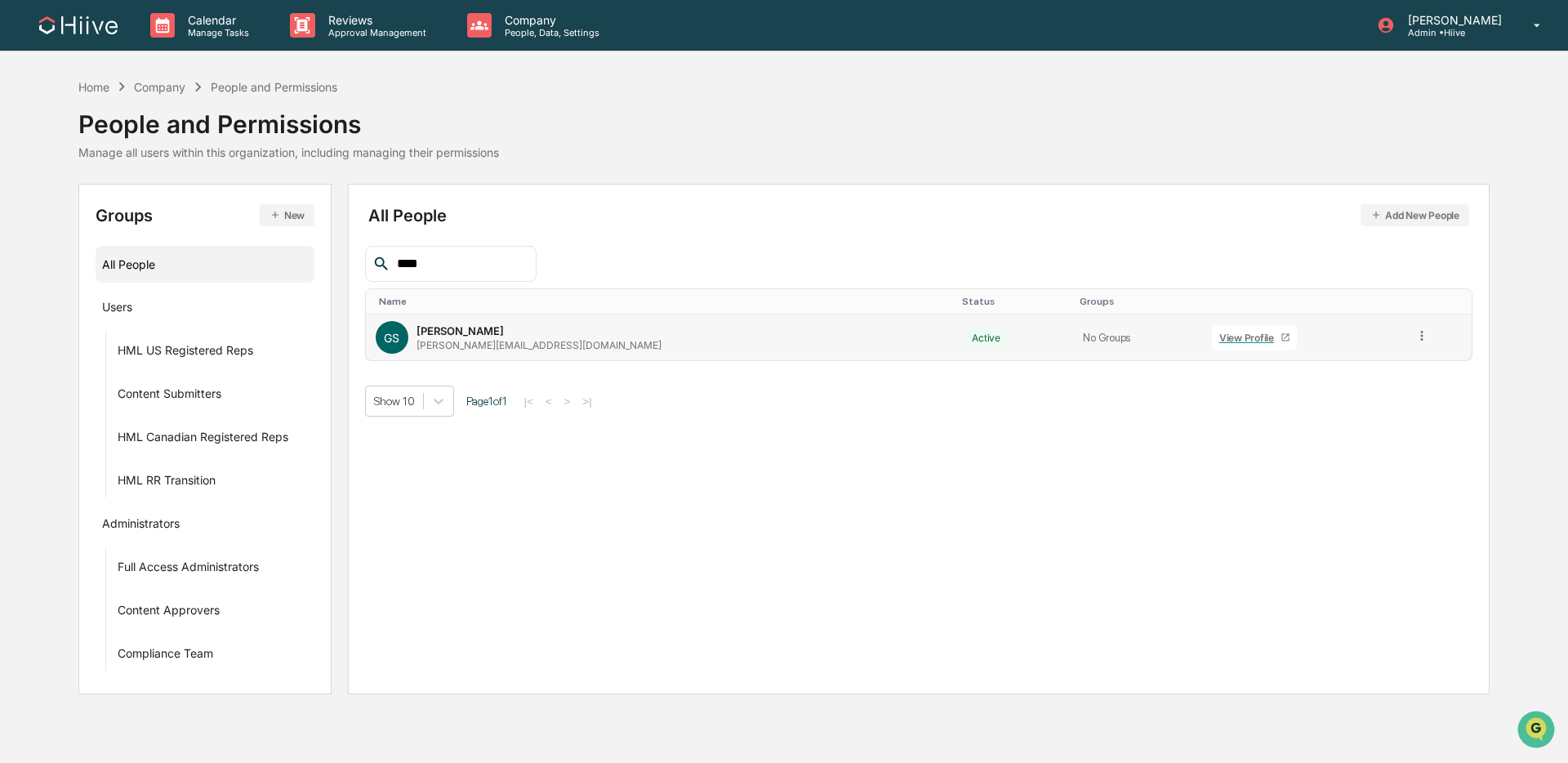
drag, startPoint x: 1408, startPoint y: 337, endPoint x: 1396, endPoint y: 337, distance: 12.0
click at [1188, 337] on td at bounding box center [1438, 338] width 67 height 46
click at [1188, 337] on icon at bounding box center [1421, 335] width 3 height 9
click at [1188, 360] on div "Groups & Permissions" at bounding box center [1348, 363] width 136 height 20
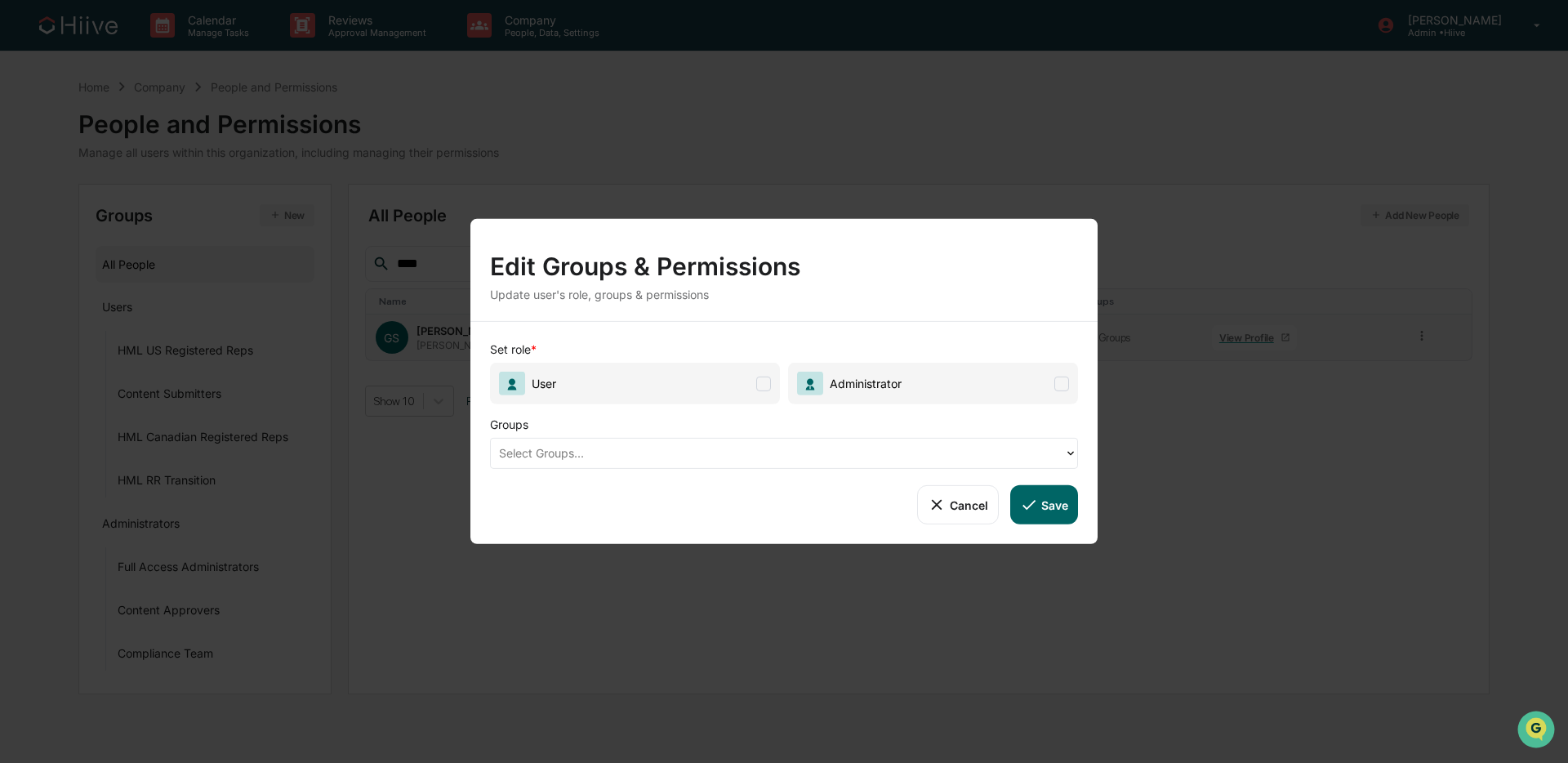
click at [759, 385] on span at bounding box center [763, 382] width 15 height 15
click at [720, 456] on div at bounding box center [777, 453] width 557 height 19
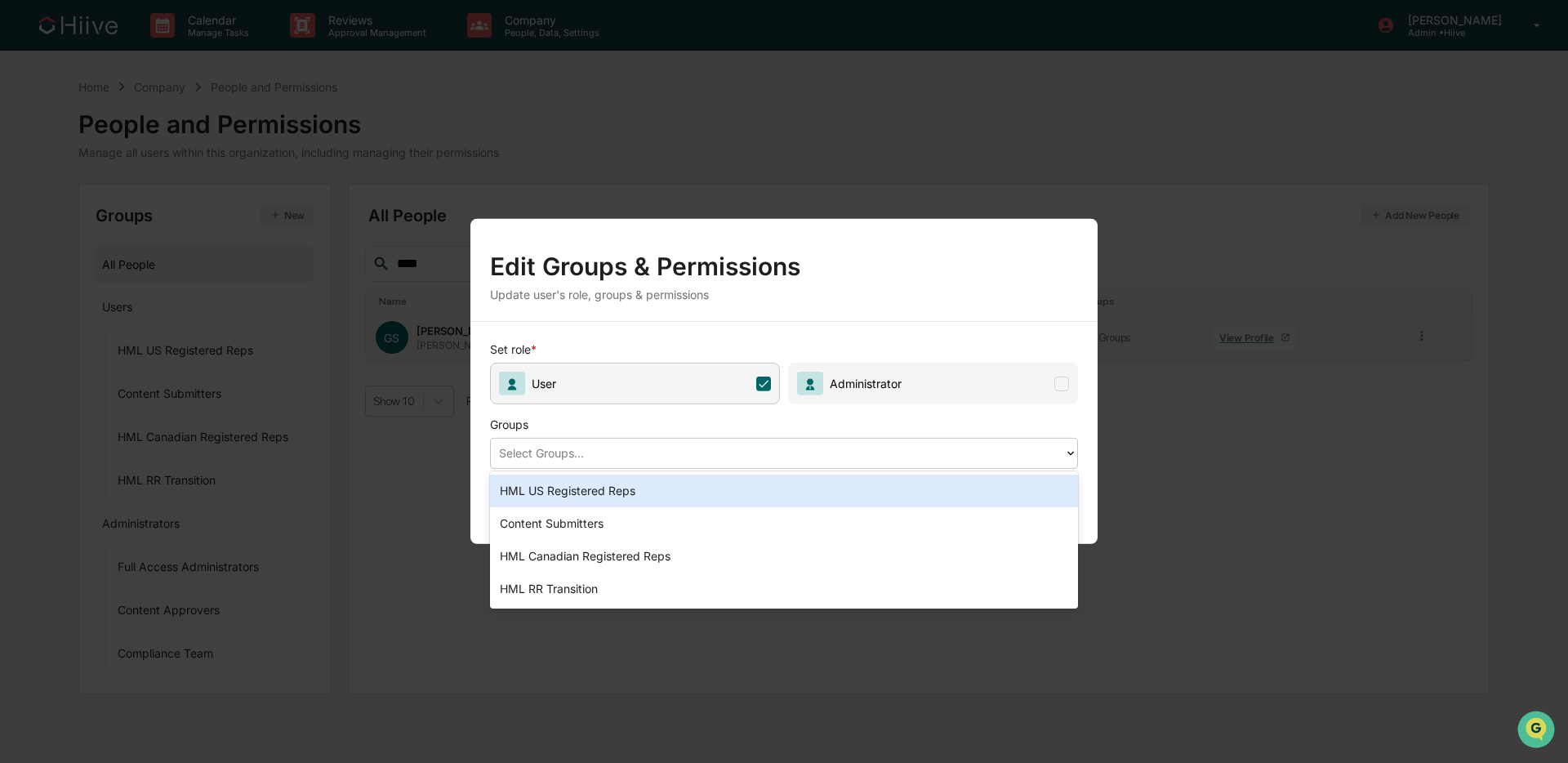
click at [671, 486] on div "HML US Registered Reps" at bounding box center [783, 491] width 588 height 32
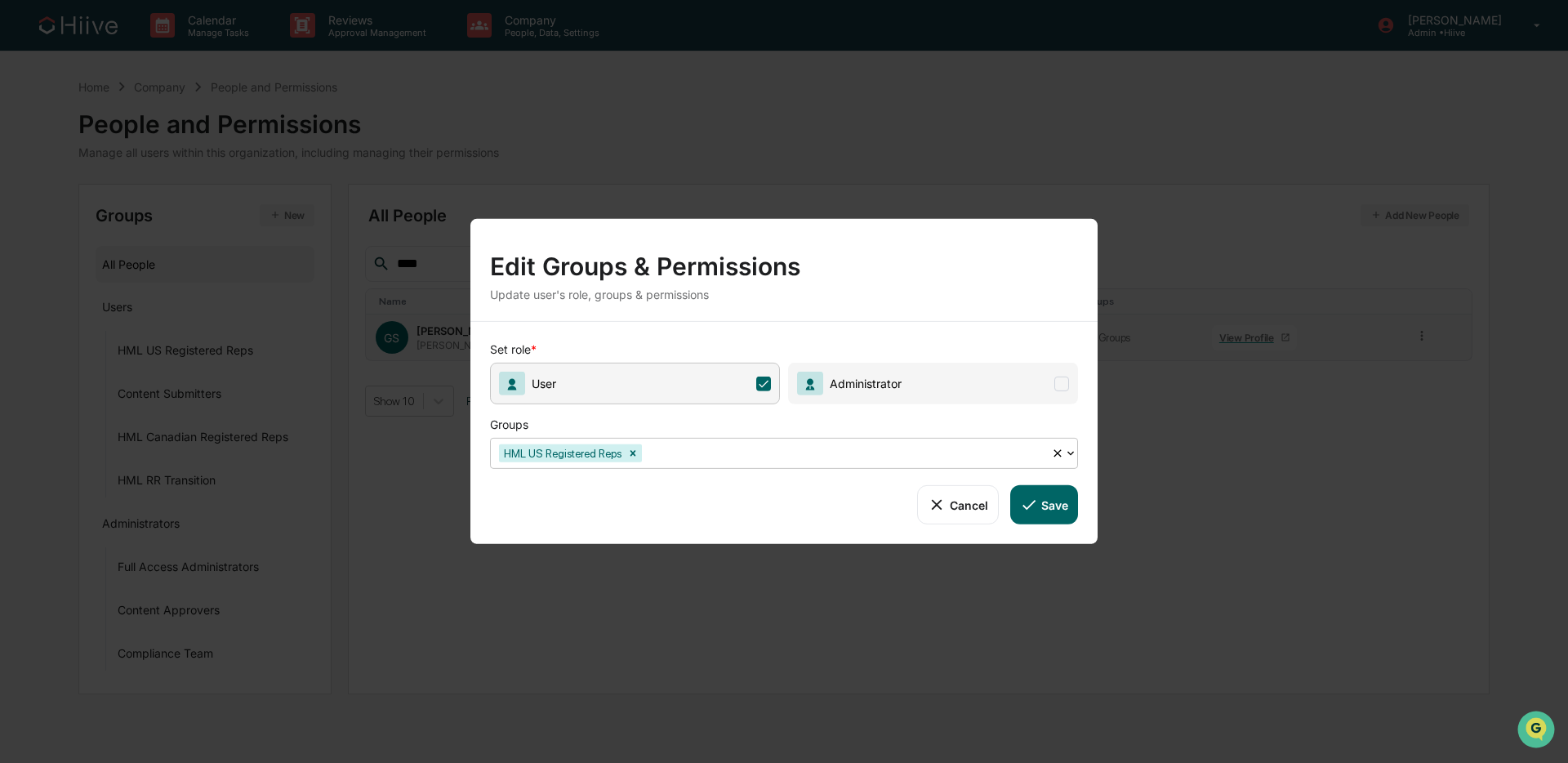
click at [710, 459] on div at bounding box center [844, 453] width 398 height 19
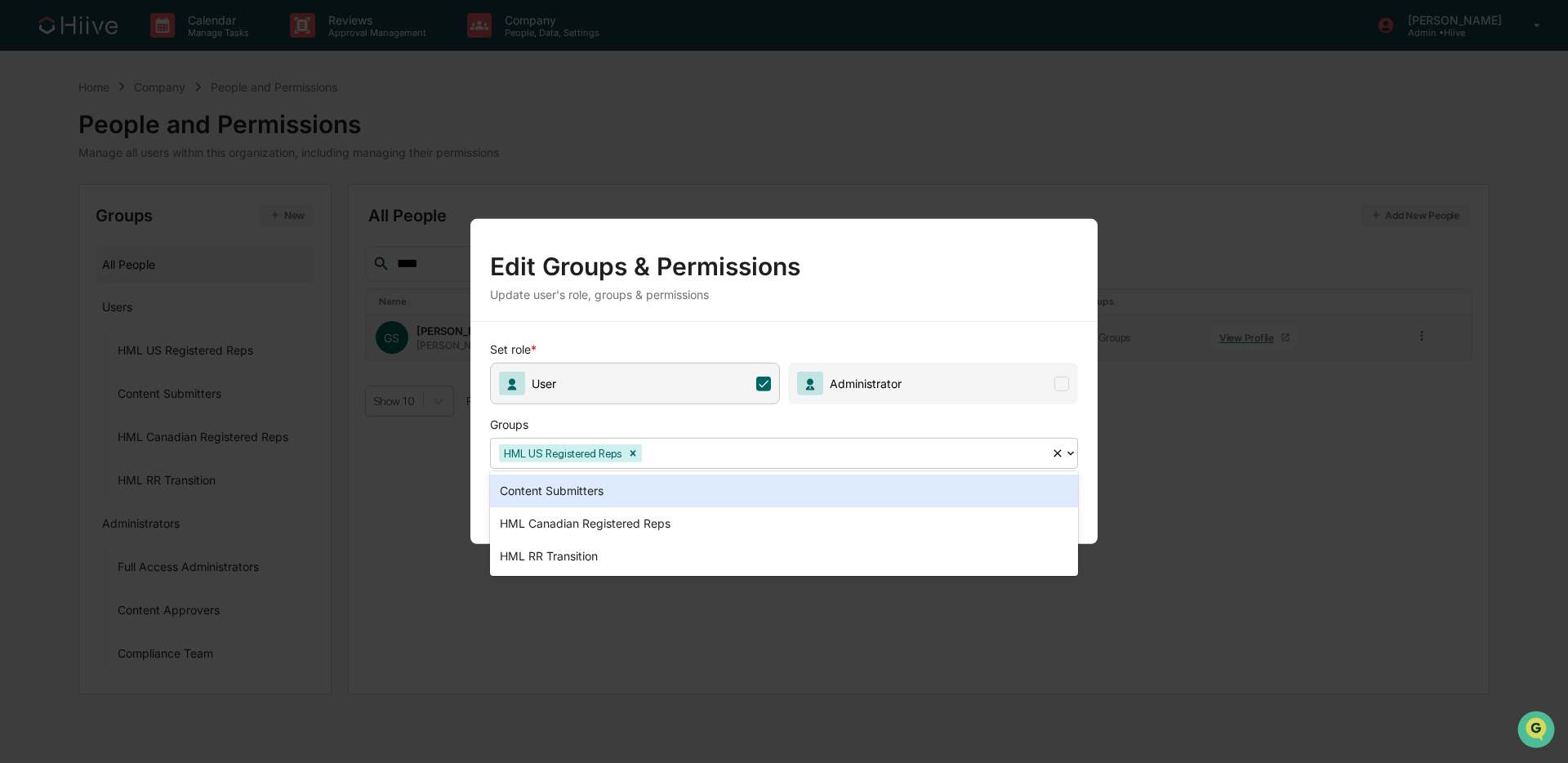
click at [648, 500] on div "Content Submitters" at bounding box center [783, 491] width 588 height 32
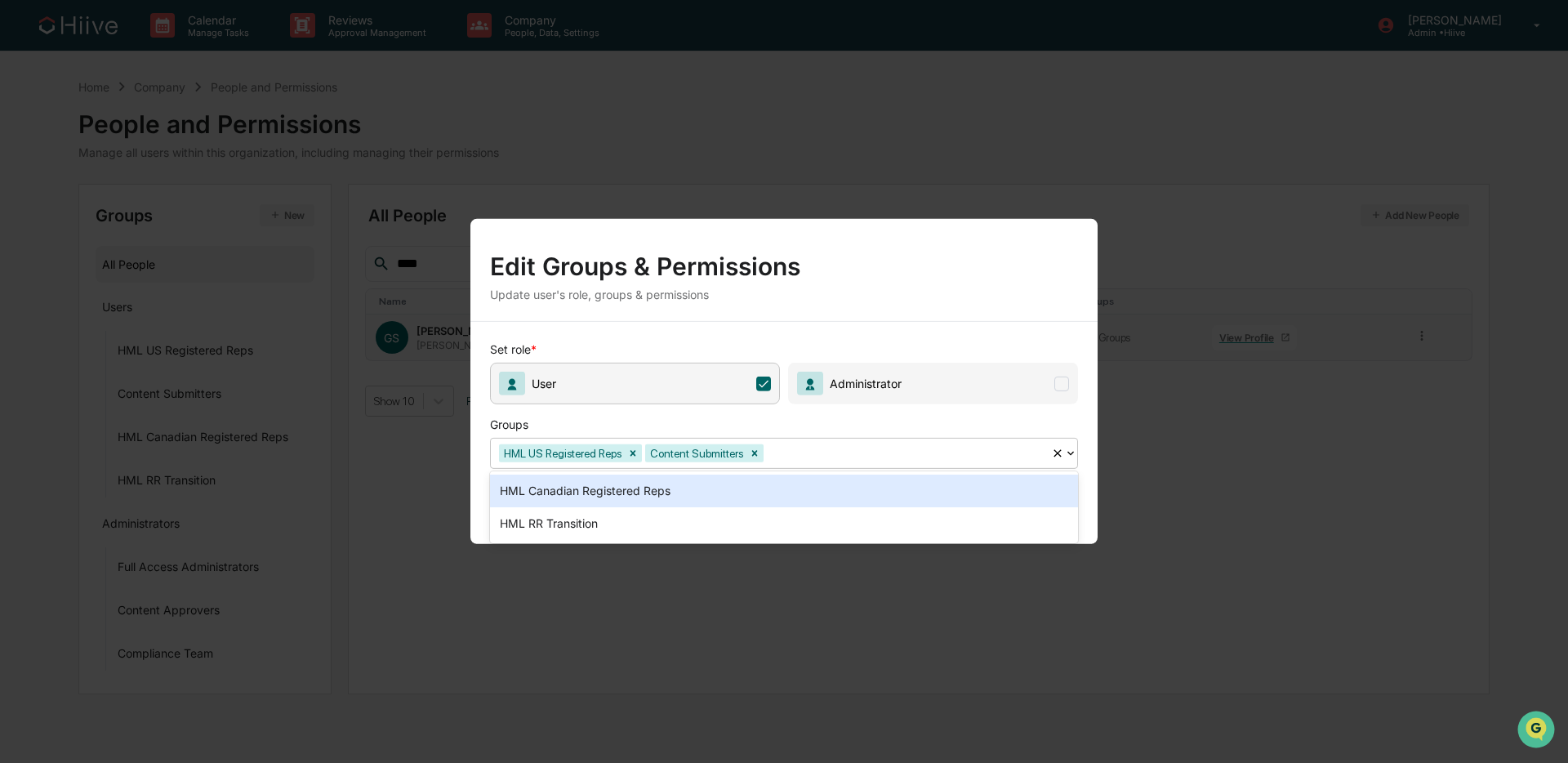
click at [815, 453] on div at bounding box center [905, 453] width 276 height 19
click at [739, 492] on div "HML Canadian Registered Reps" at bounding box center [783, 491] width 588 height 32
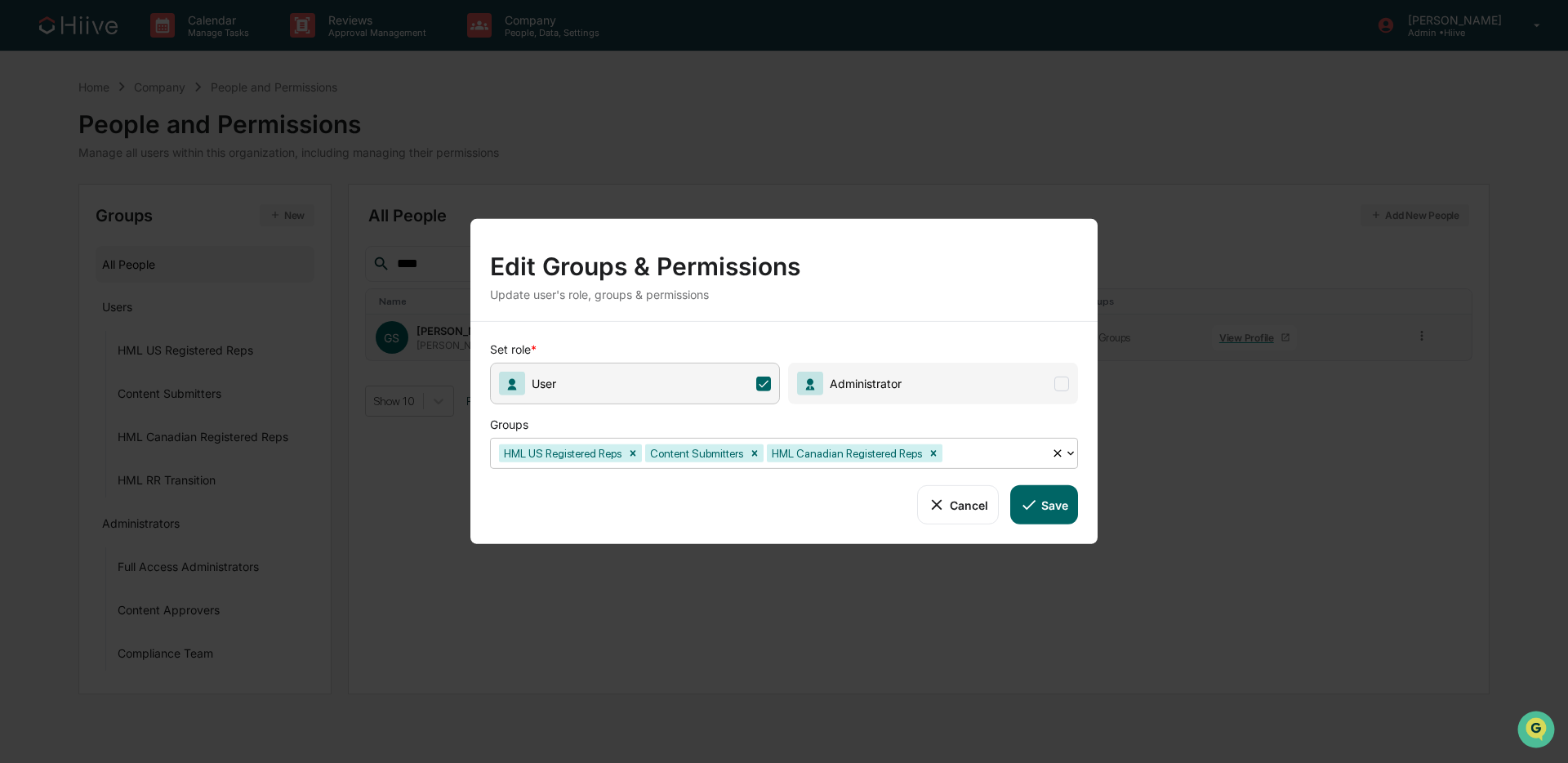
click at [1024, 502] on icon at bounding box center [1029, 504] width 18 height 18
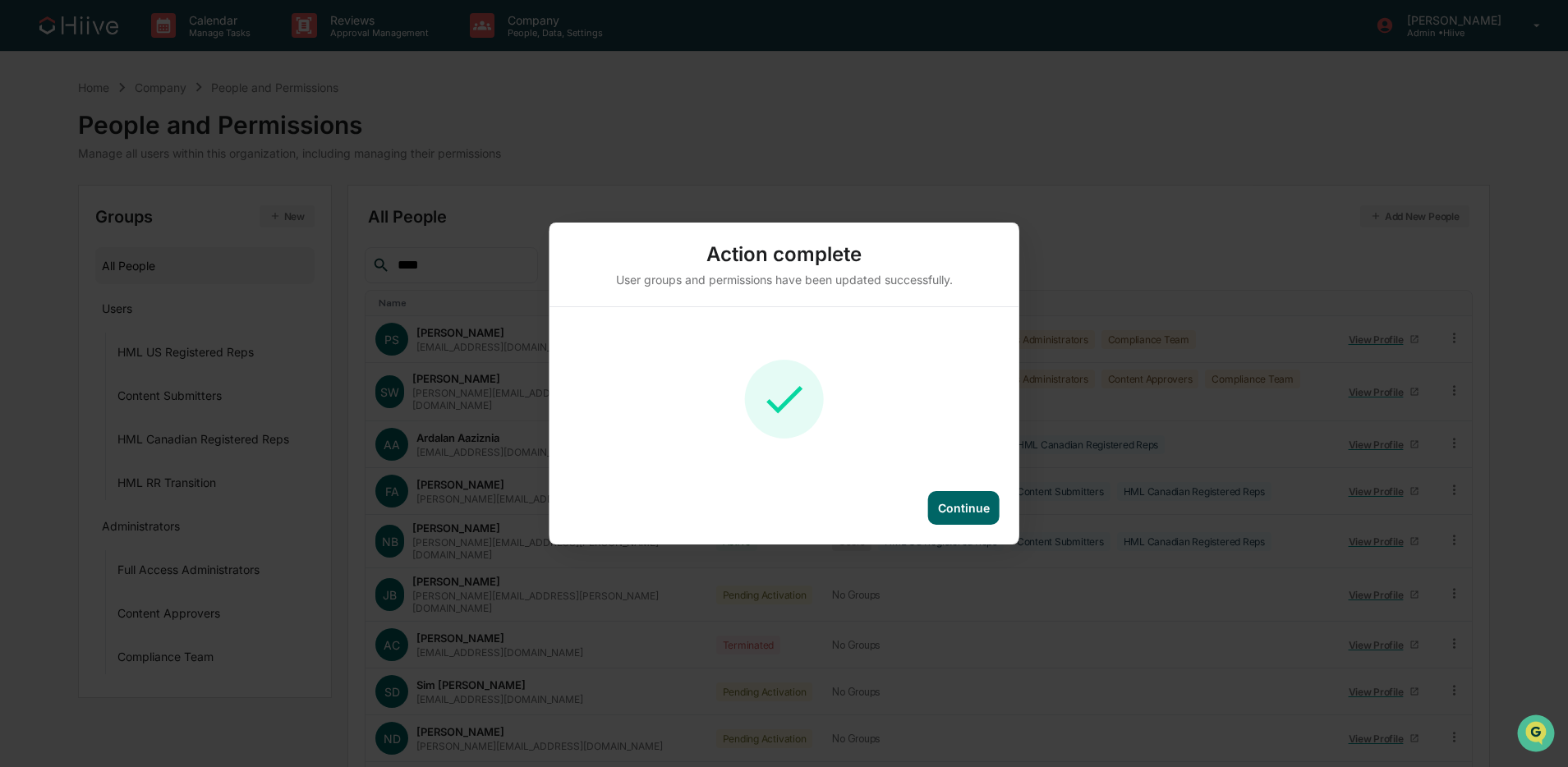
click at [972, 504] on div "Continue" at bounding box center [964, 508] width 51 height 14
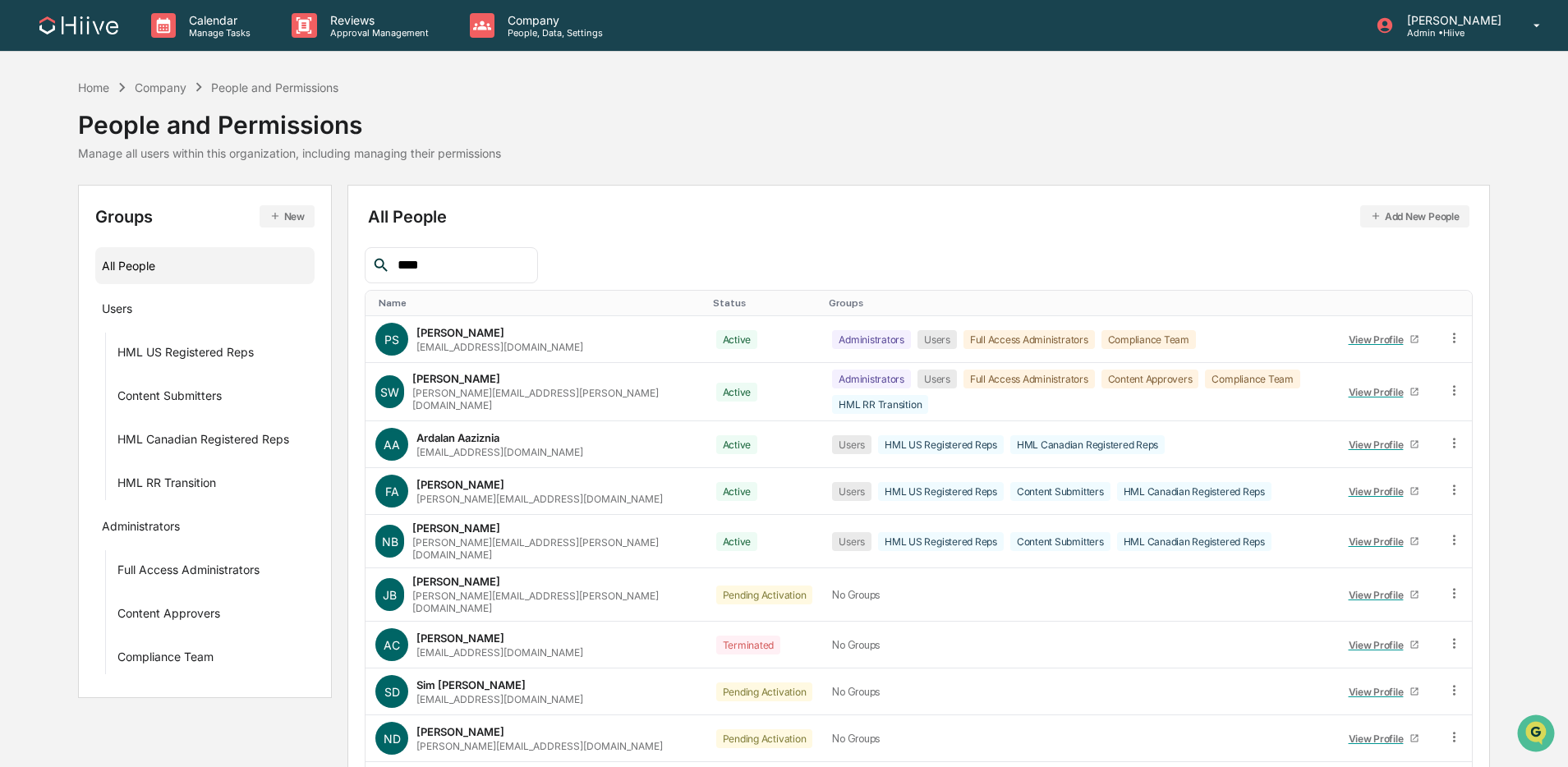
drag, startPoint x: 439, startPoint y: 268, endPoint x: 331, endPoint y: 260, distance: 108.3
click at [331, 260] on div "Groups New All People Users HML US Registered Reps Content Submitters HML Canad…" at bounding box center [784, 533] width 1412 height 698
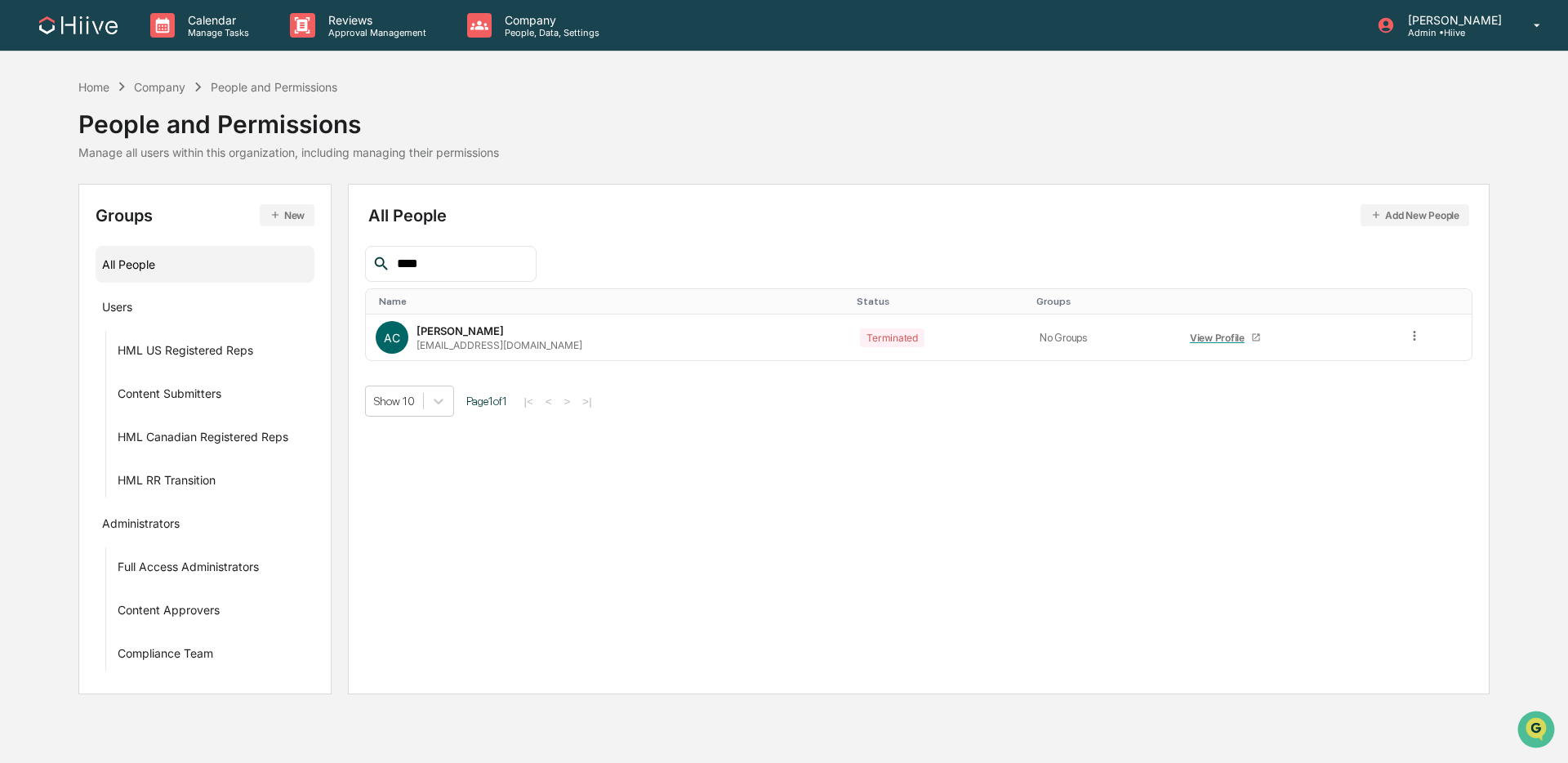
click at [444, 284] on div "**** Name Status Groups AC [PERSON_NAME] [EMAIL_ADDRESS][DOMAIN_NAME] Terminate…" at bounding box center [919, 331] width 1108 height 171
drag, startPoint x: 411, startPoint y: 270, endPoint x: 355, endPoint y: 259, distance: 57.1
click at [355, 259] on div "All People Add New People **** Name Status Groups AC [PERSON_NAME] [EMAIL_ADDRE…" at bounding box center [919, 439] width 1142 height 510
drag, startPoint x: 400, startPoint y: 254, endPoint x: 340, endPoint y: 253, distance: 60.0
click at [340, 253] on div "Groups New All People Users HML US Registered Reps Content Submitters HML Canad…" at bounding box center [784, 439] width 1411 height 510
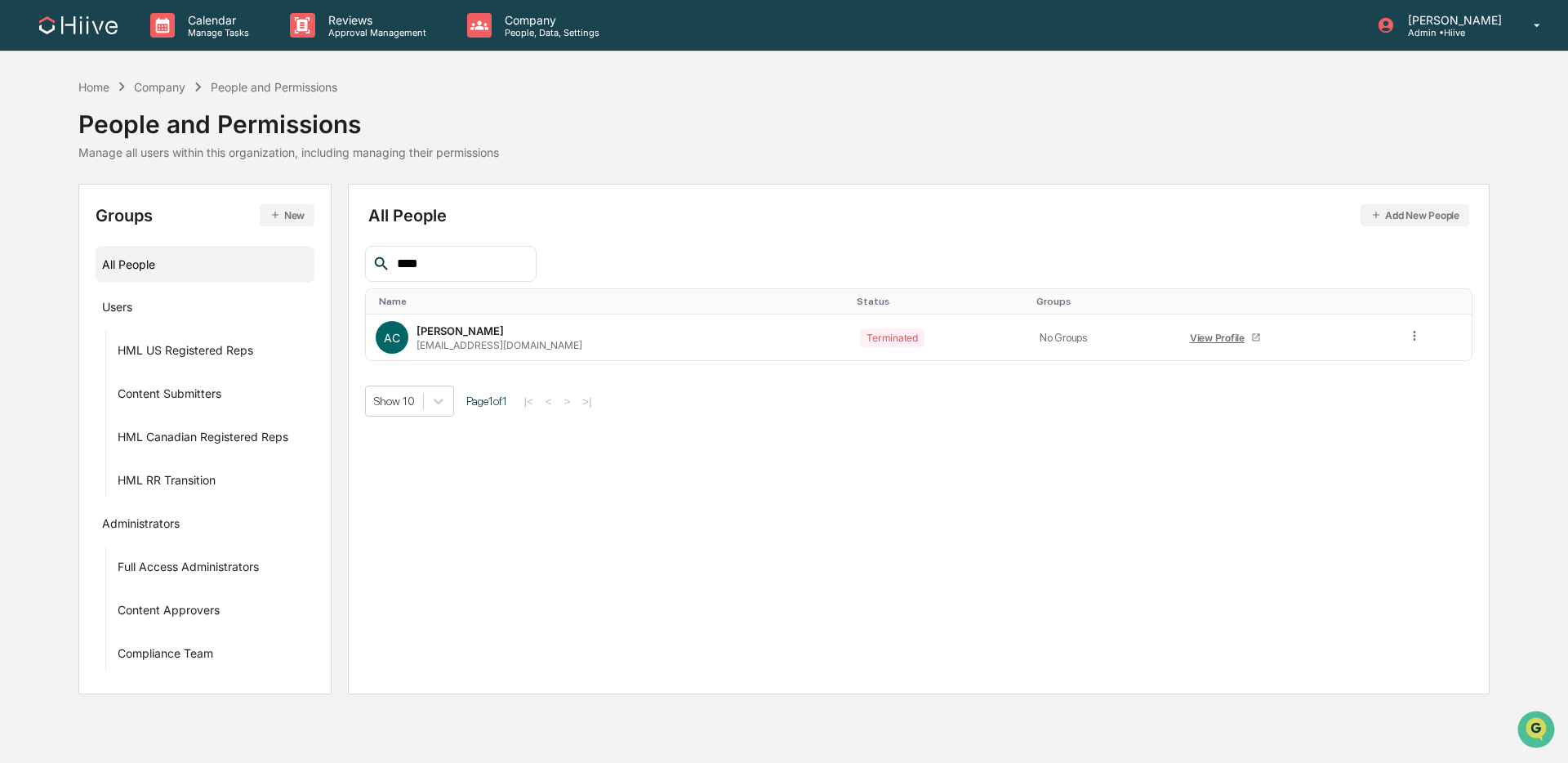
click at [434, 273] on input "****" at bounding box center [460, 264] width 139 height 21
type input "*"
click at [1188, 335] on icon at bounding box center [1419, 336] width 15 height 15
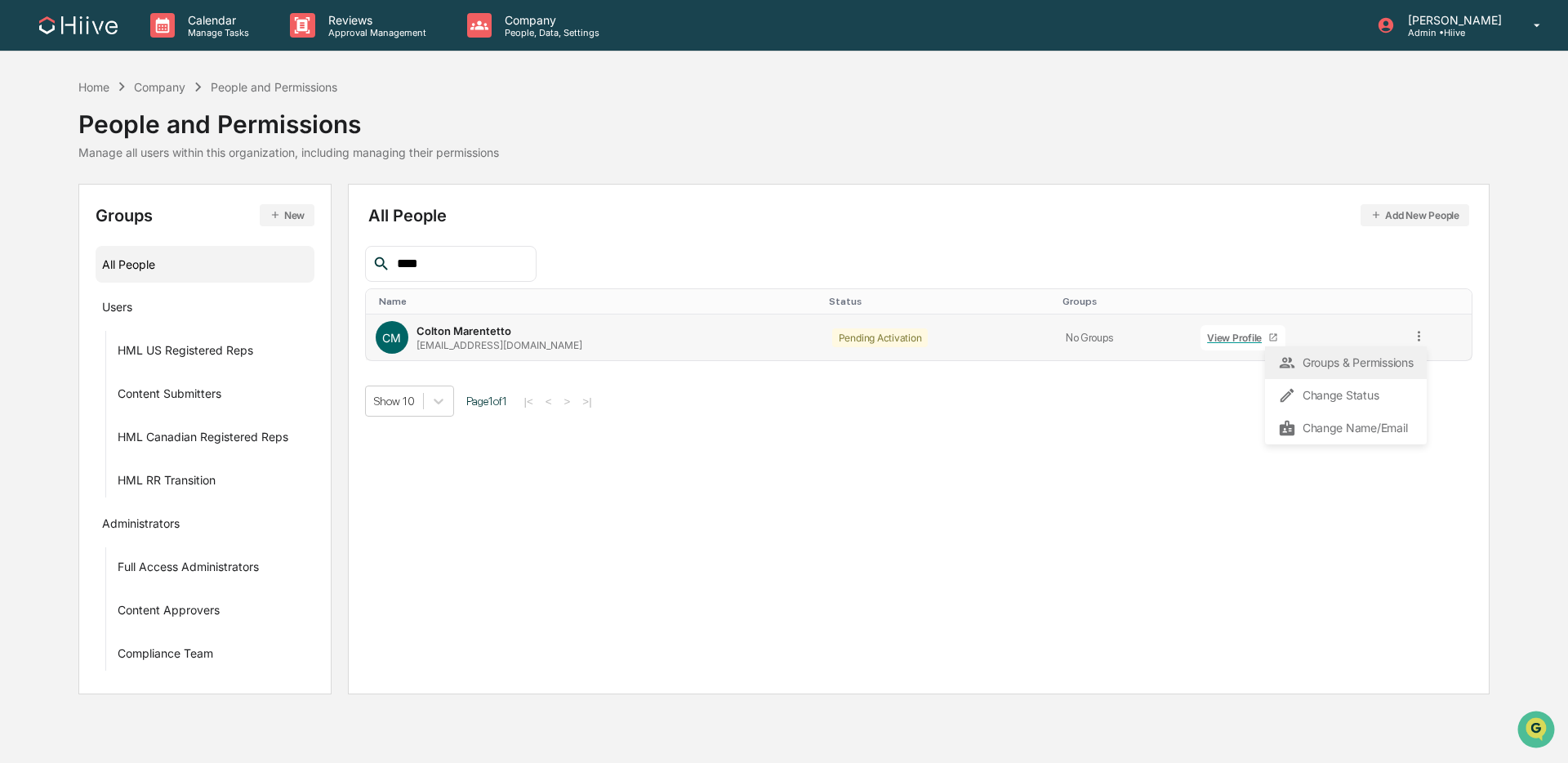
click at [1188, 356] on div "Groups & Permissions" at bounding box center [1345, 363] width 136 height 20
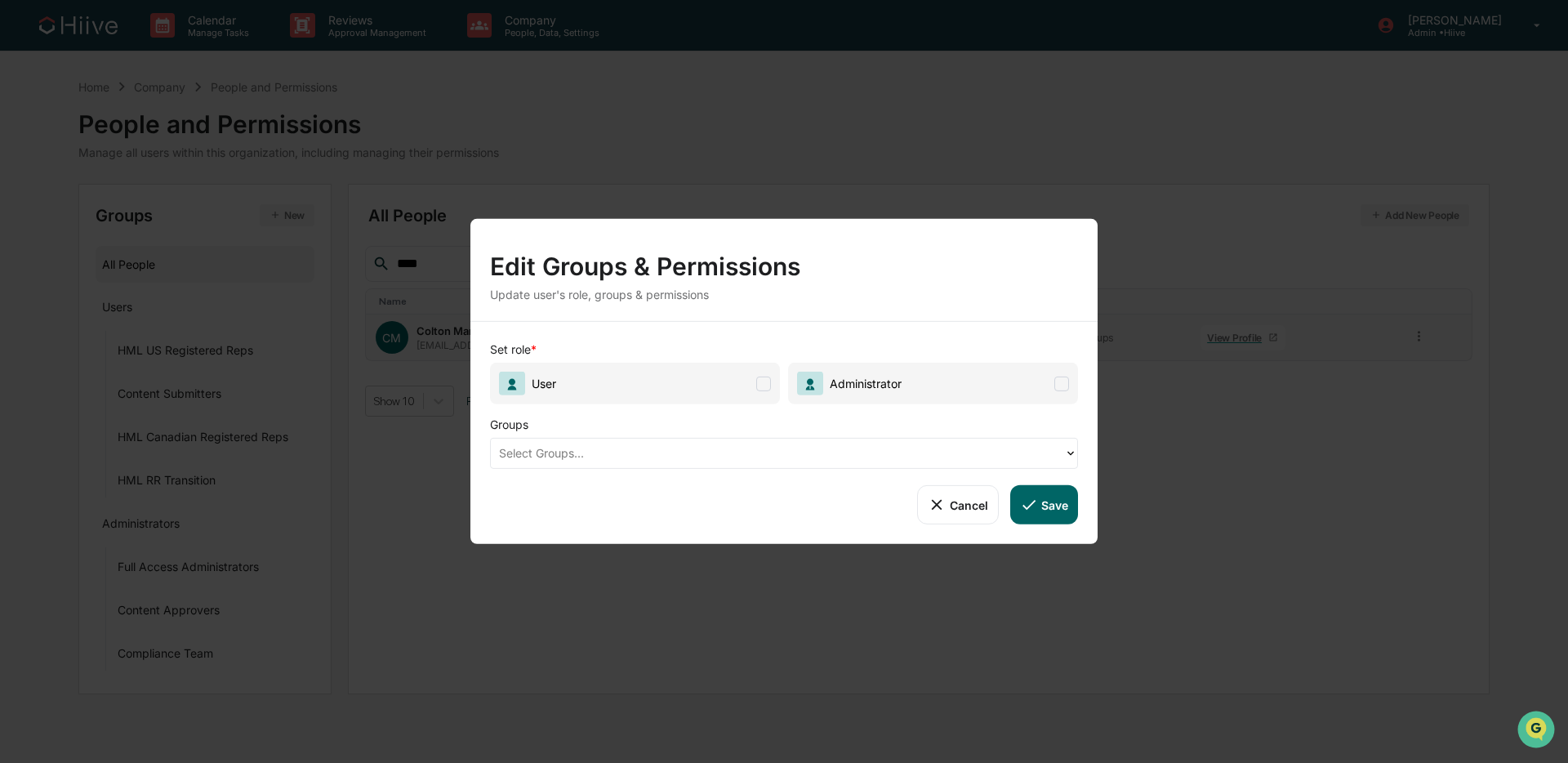
click at [769, 388] on span at bounding box center [763, 382] width 15 height 15
click at [729, 454] on div at bounding box center [777, 453] width 557 height 19
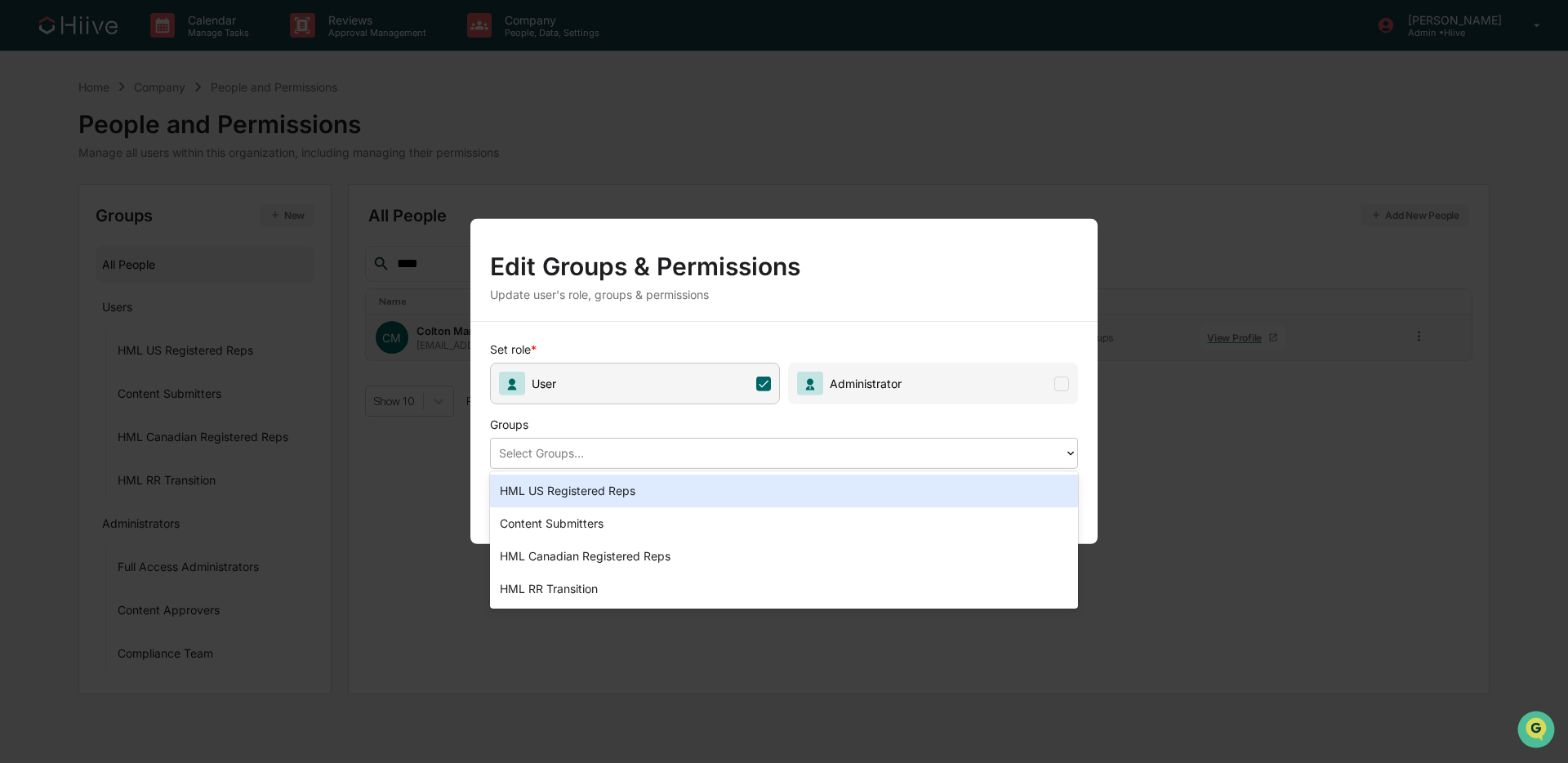
click at [682, 477] on div "HML US Registered Reps" at bounding box center [783, 491] width 588 height 32
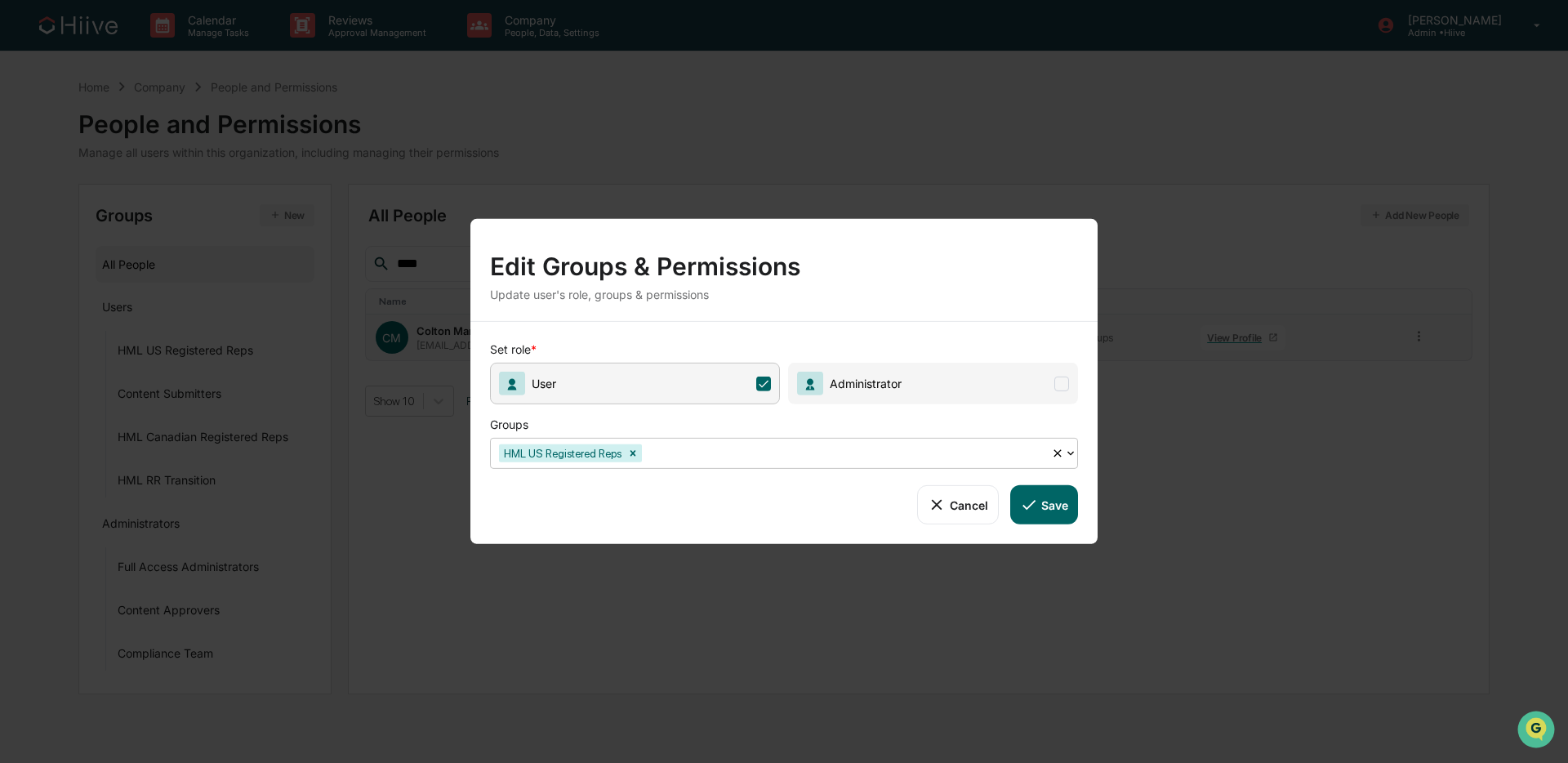
click at [723, 451] on div at bounding box center [844, 453] width 398 height 19
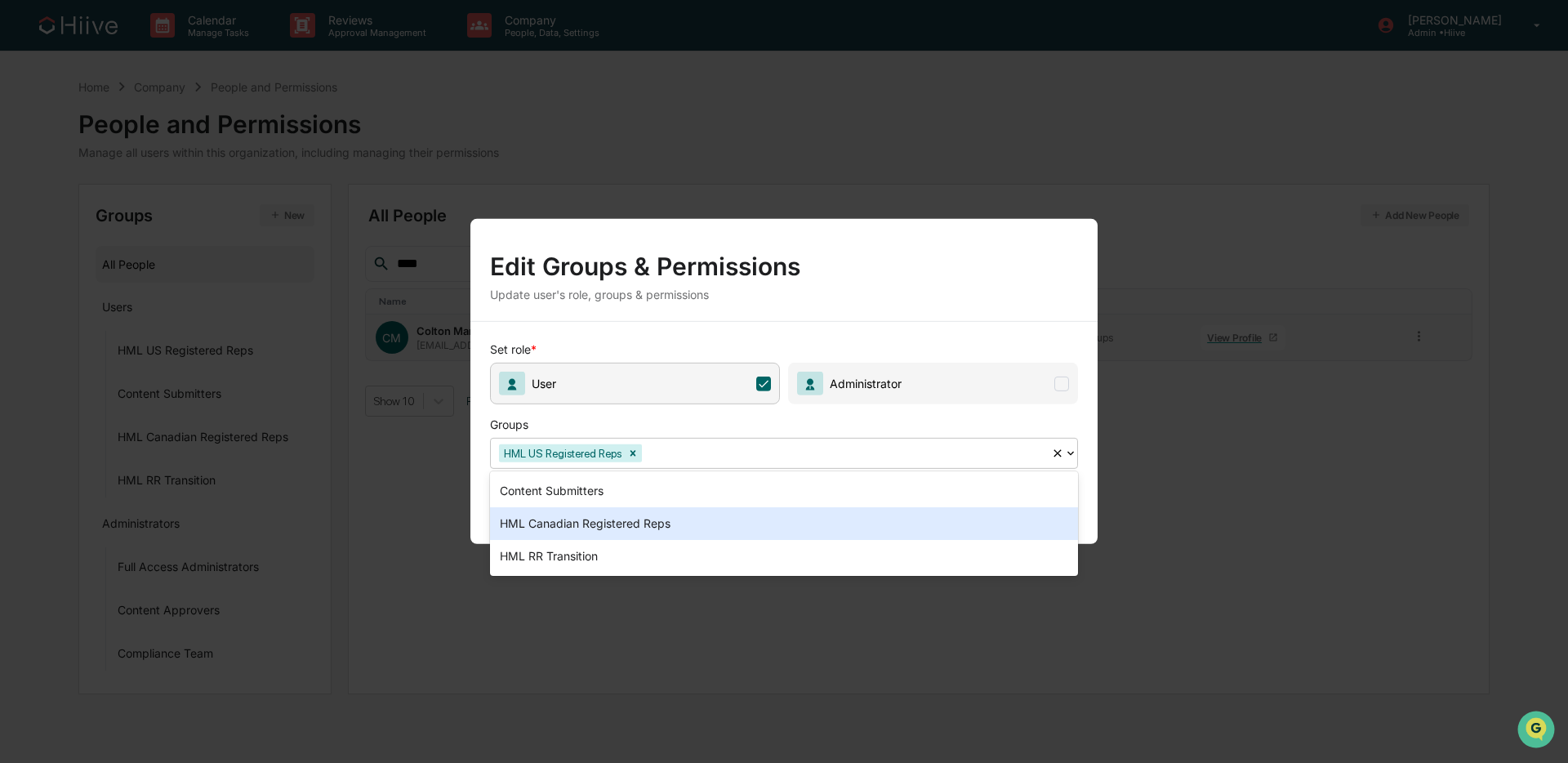
drag, startPoint x: 678, startPoint y: 521, endPoint x: 747, endPoint y: 523, distance: 69.0
click at [678, 521] on div "HML Canadian Registered Reps" at bounding box center [783, 523] width 588 height 32
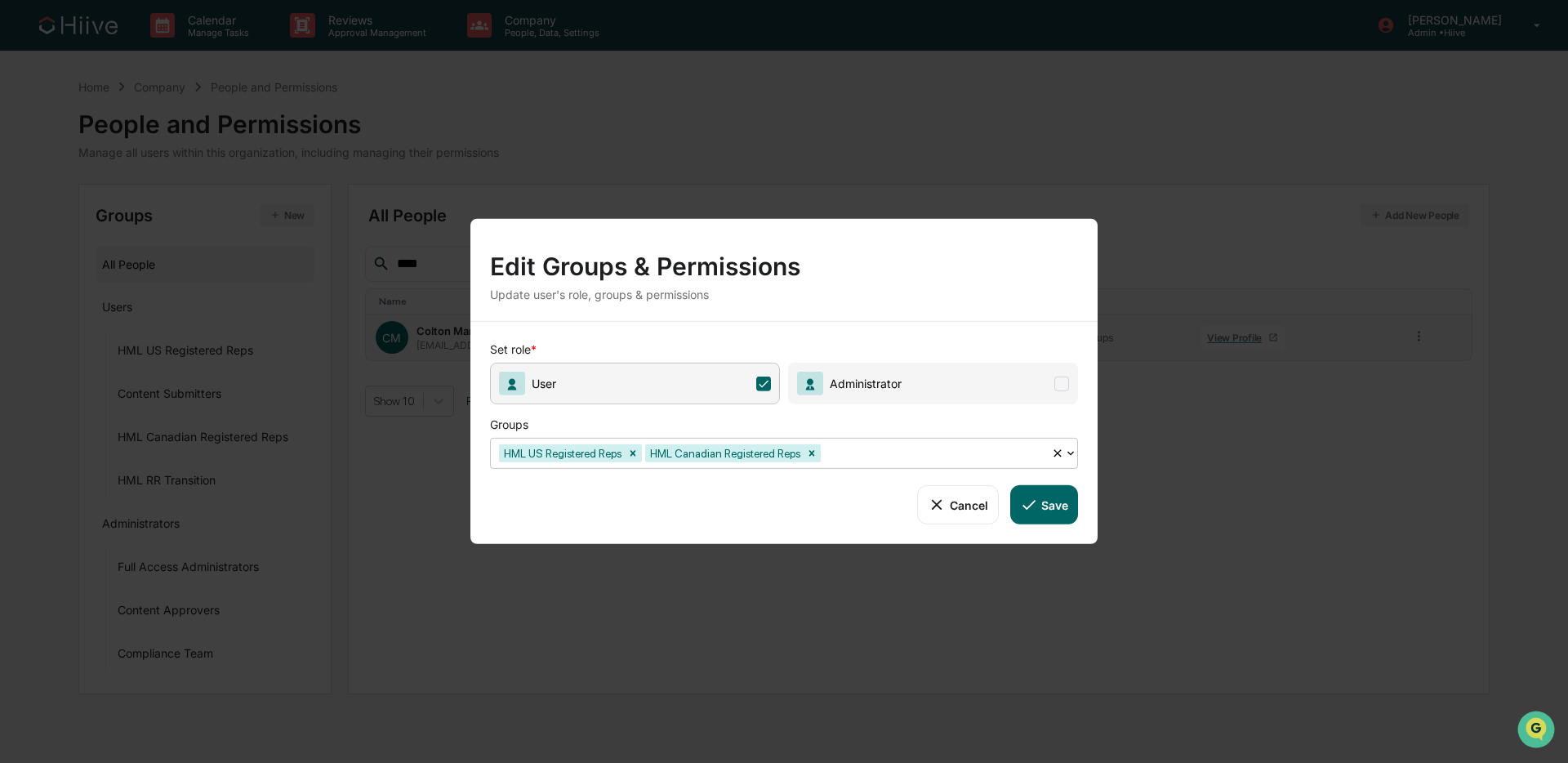
click at [1045, 505] on button "Save" at bounding box center [1043, 505] width 67 height 39
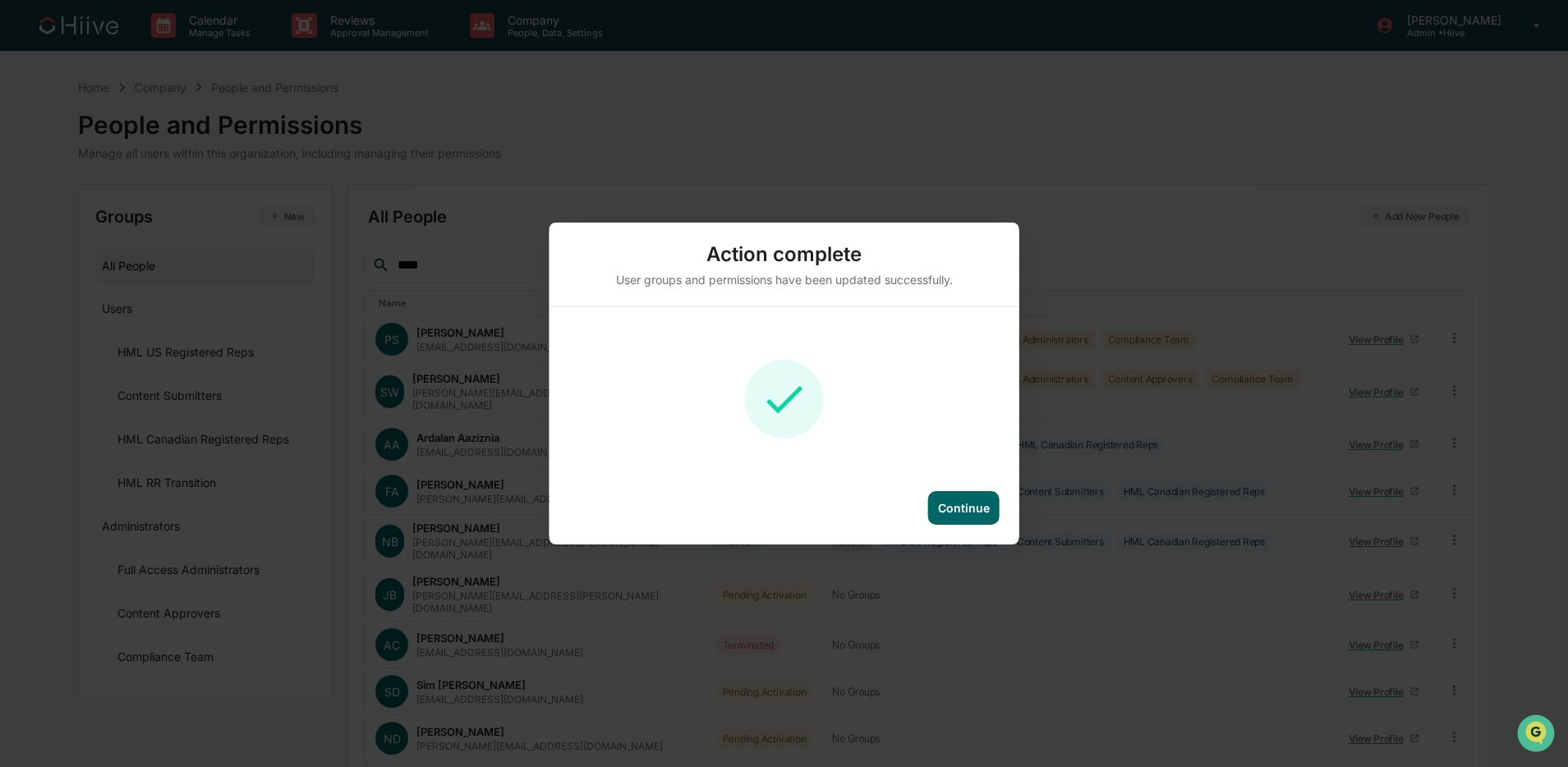
click at [953, 498] on div "Continue" at bounding box center [964, 507] width 71 height 33
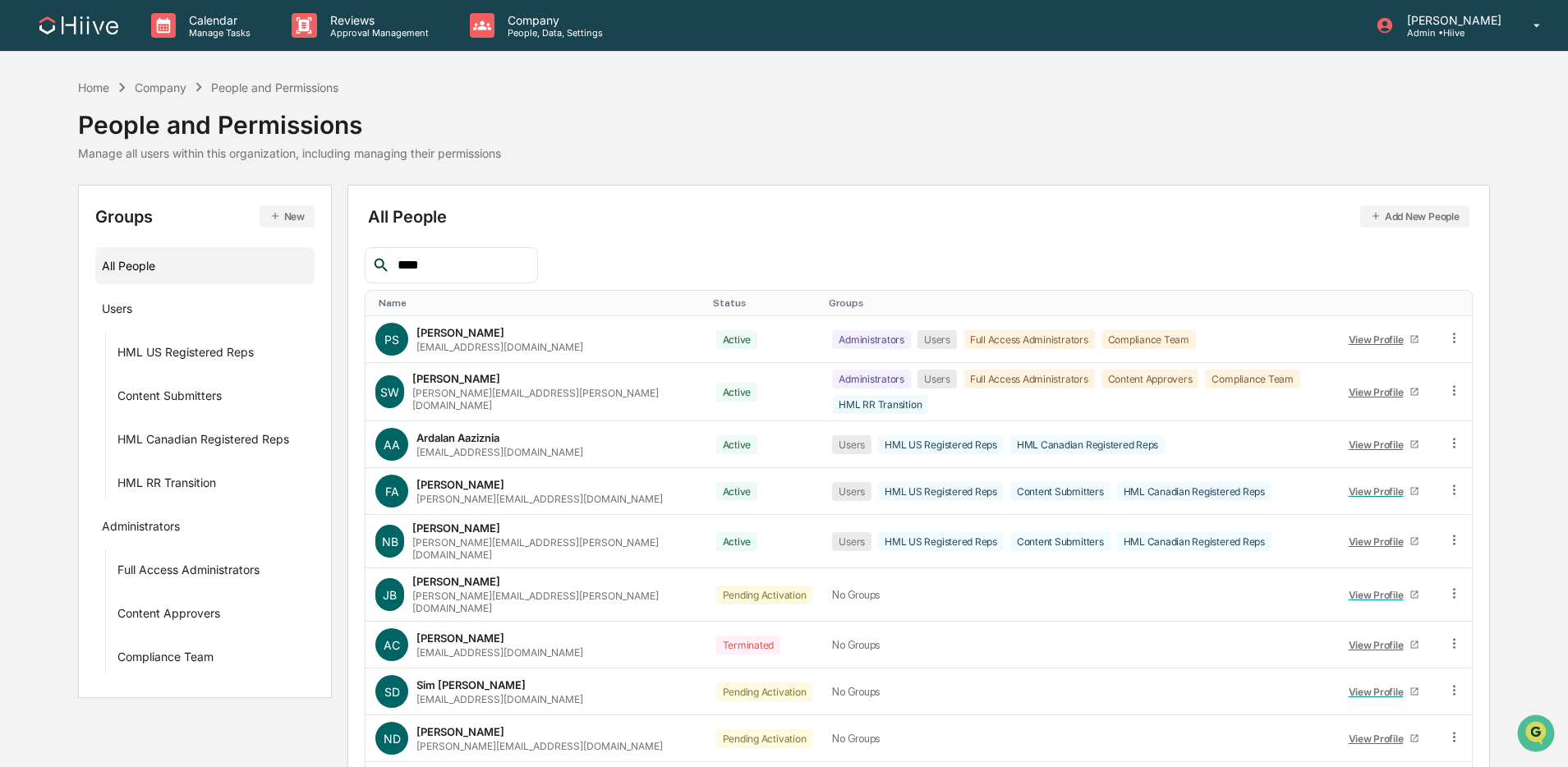
click at [481, 264] on input "****" at bounding box center [461, 265] width 140 height 21
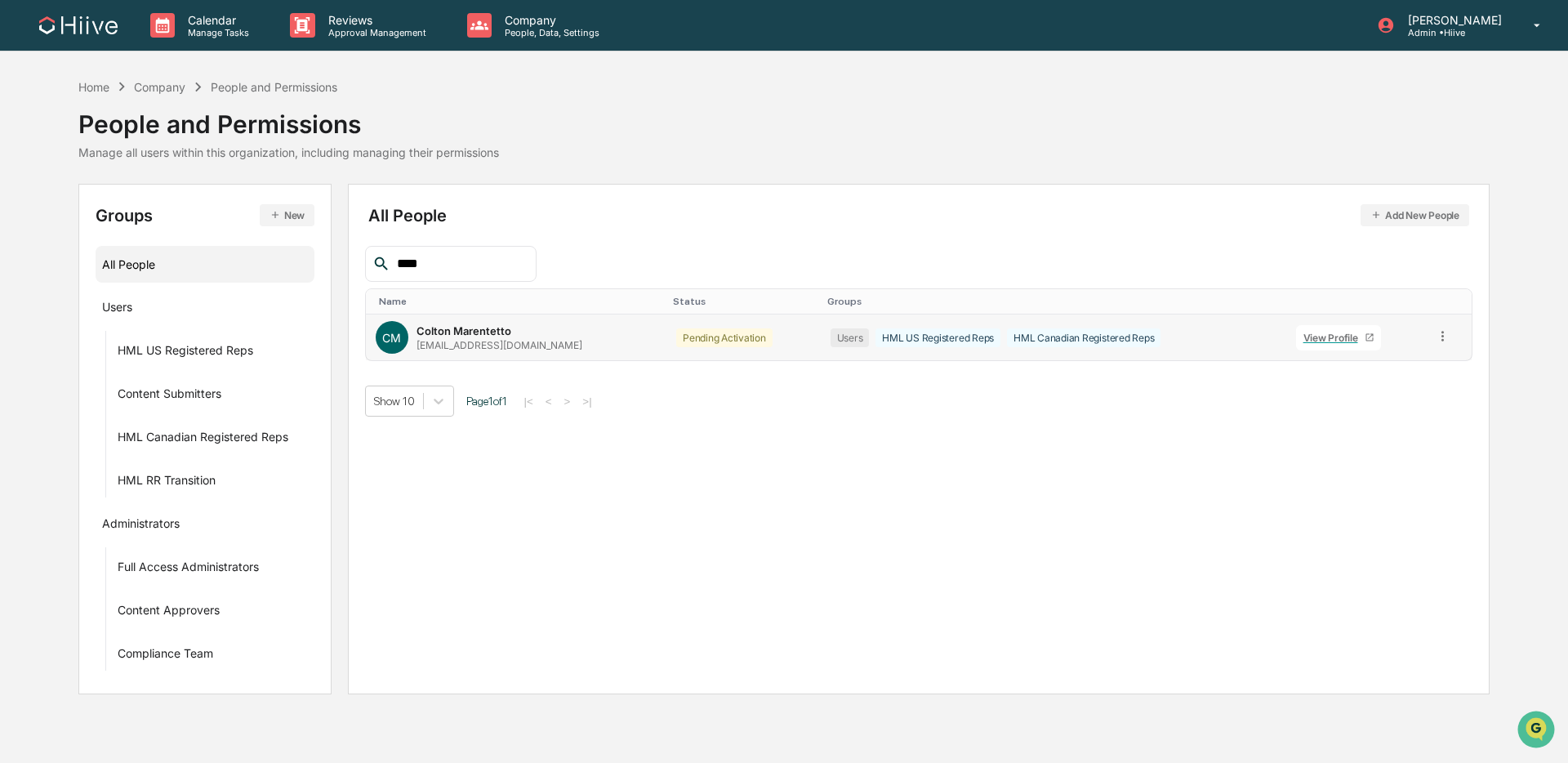
drag, startPoint x: 1439, startPoint y: 335, endPoint x: 1414, endPoint y: 341, distance: 25.7
click at [1188, 335] on icon at bounding box center [1443, 336] width 15 height 15
click at [1188, 393] on div "Change Status" at bounding box center [1369, 395] width 136 height 20
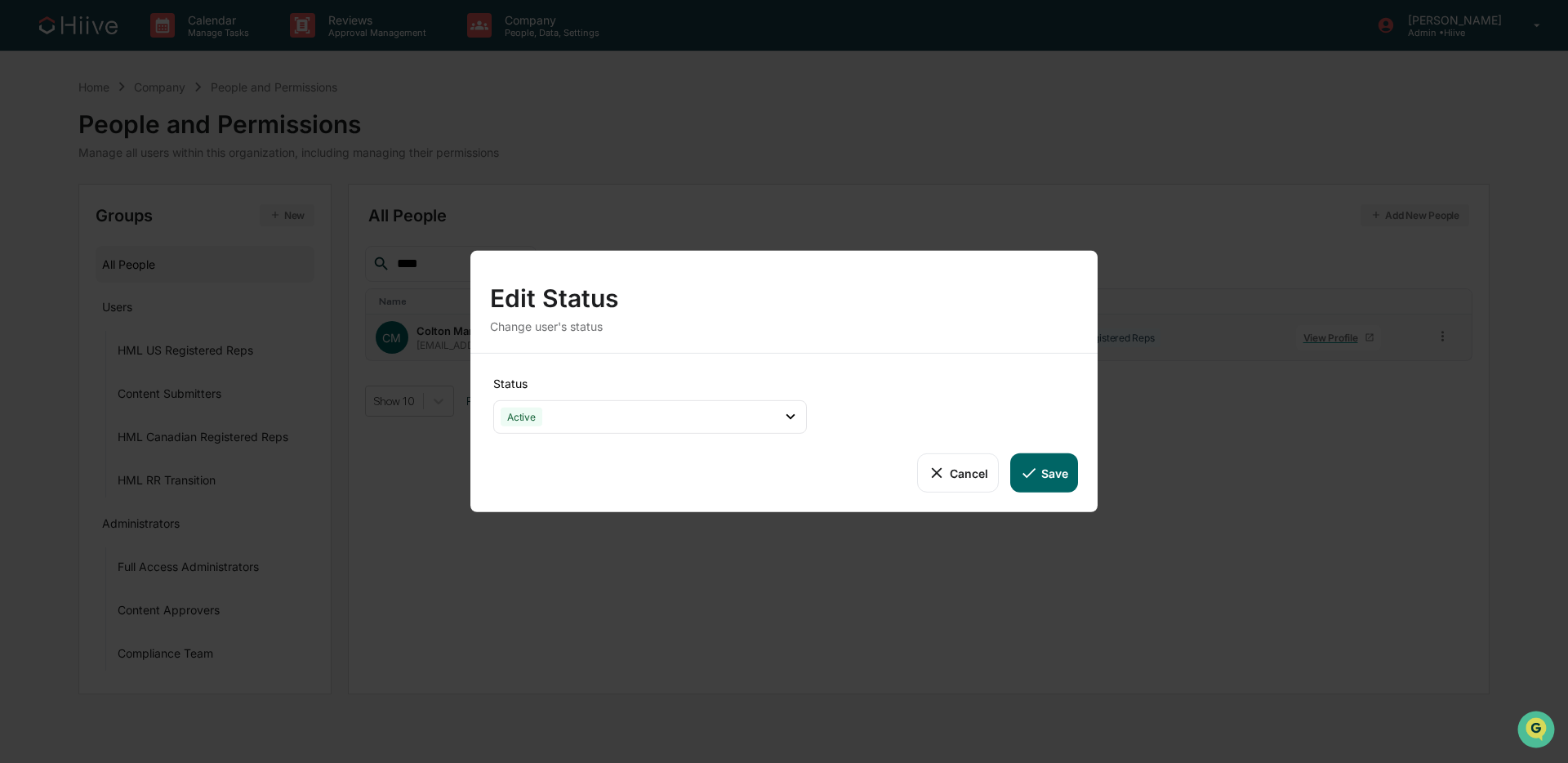
click at [1053, 469] on button "Save" at bounding box center [1043, 473] width 67 height 39
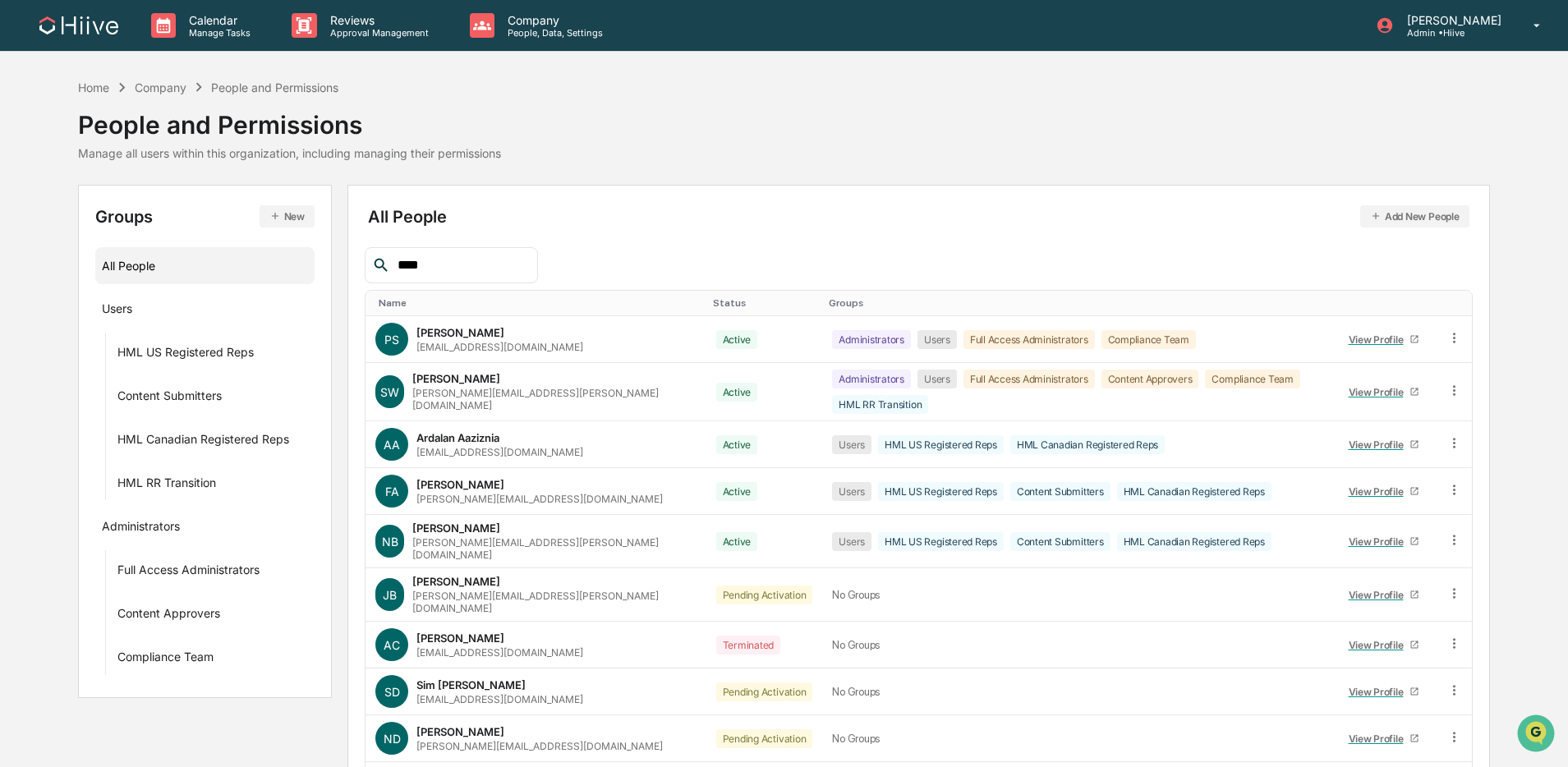
drag, startPoint x: 457, startPoint y: 262, endPoint x: 383, endPoint y: 263, distance: 74.0
click at [383, 263] on div "****" at bounding box center [451, 265] width 173 height 36
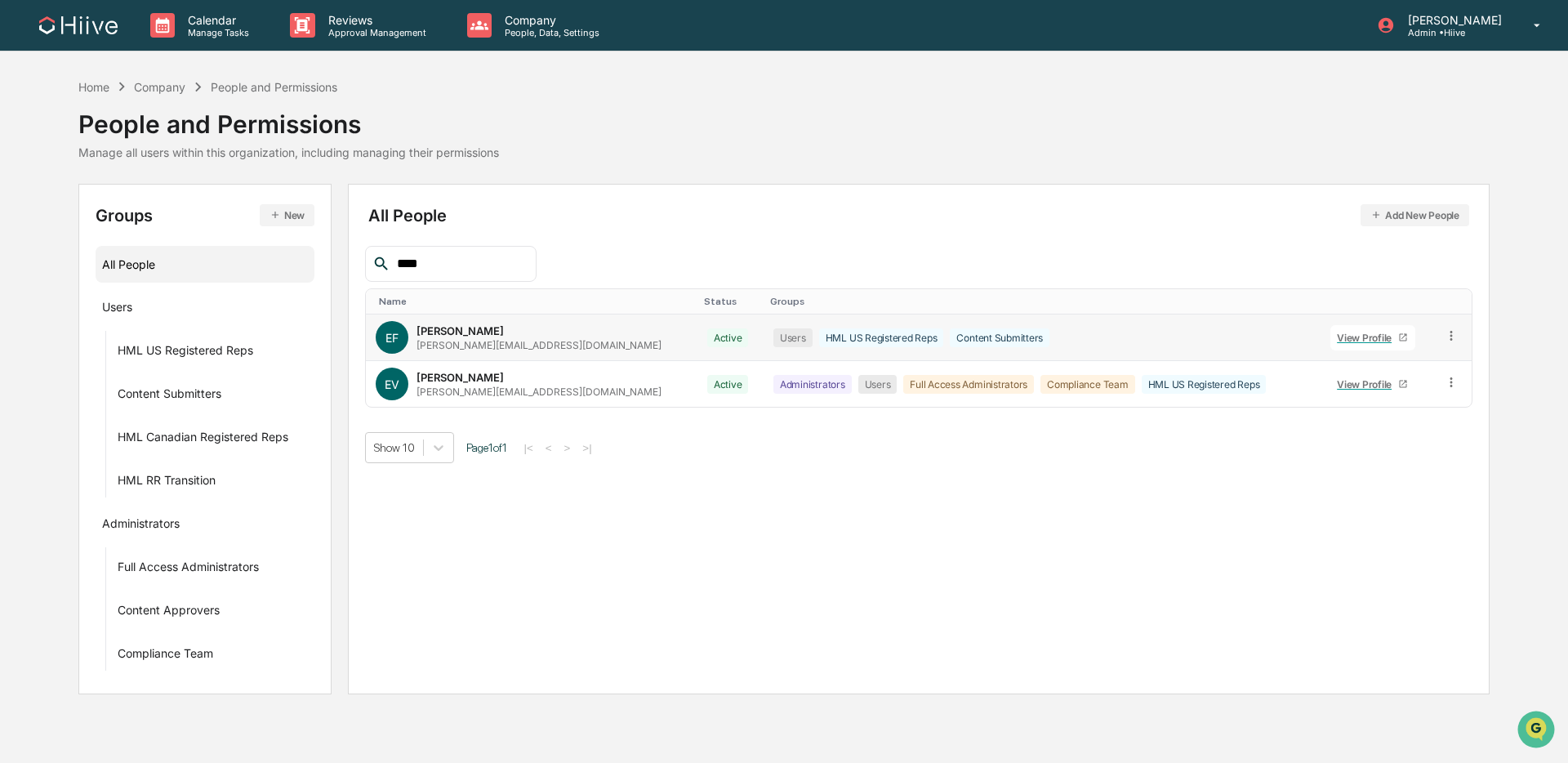
click at [1188, 333] on icon at bounding box center [1452, 336] width 15 height 15
click at [1188, 393] on div "Change Status" at bounding box center [1378, 395] width 136 height 20
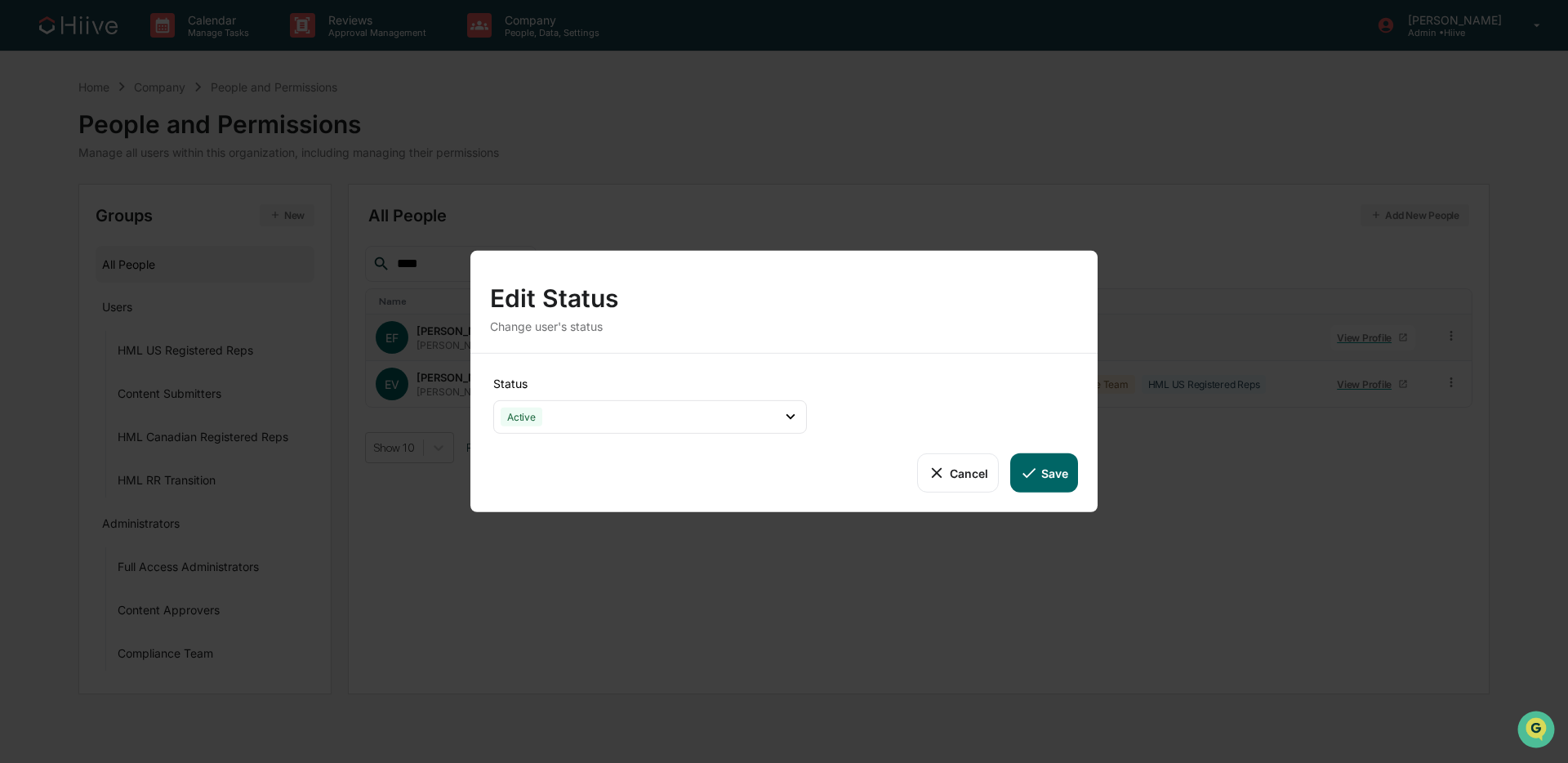
click at [954, 460] on button "Cancel" at bounding box center [957, 473] width 81 height 39
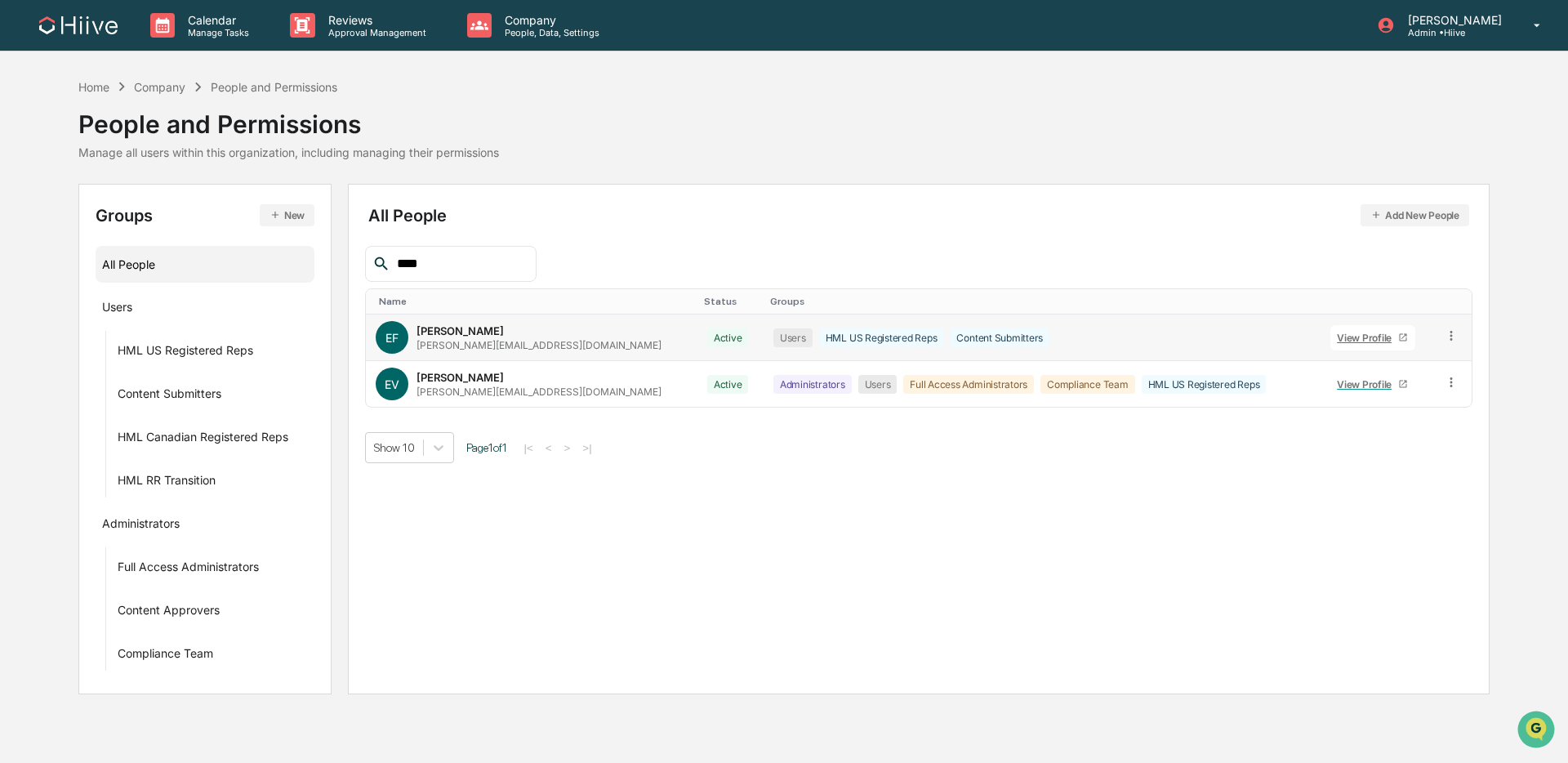
click at [1188, 332] on td at bounding box center [1453, 338] width 38 height 47
click at [1188, 335] on icon at bounding box center [1452, 336] width 15 height 15
click at [1188, 366] on div "Groups & Permissions" at bounding box center [1378, 363] width 136 height 20
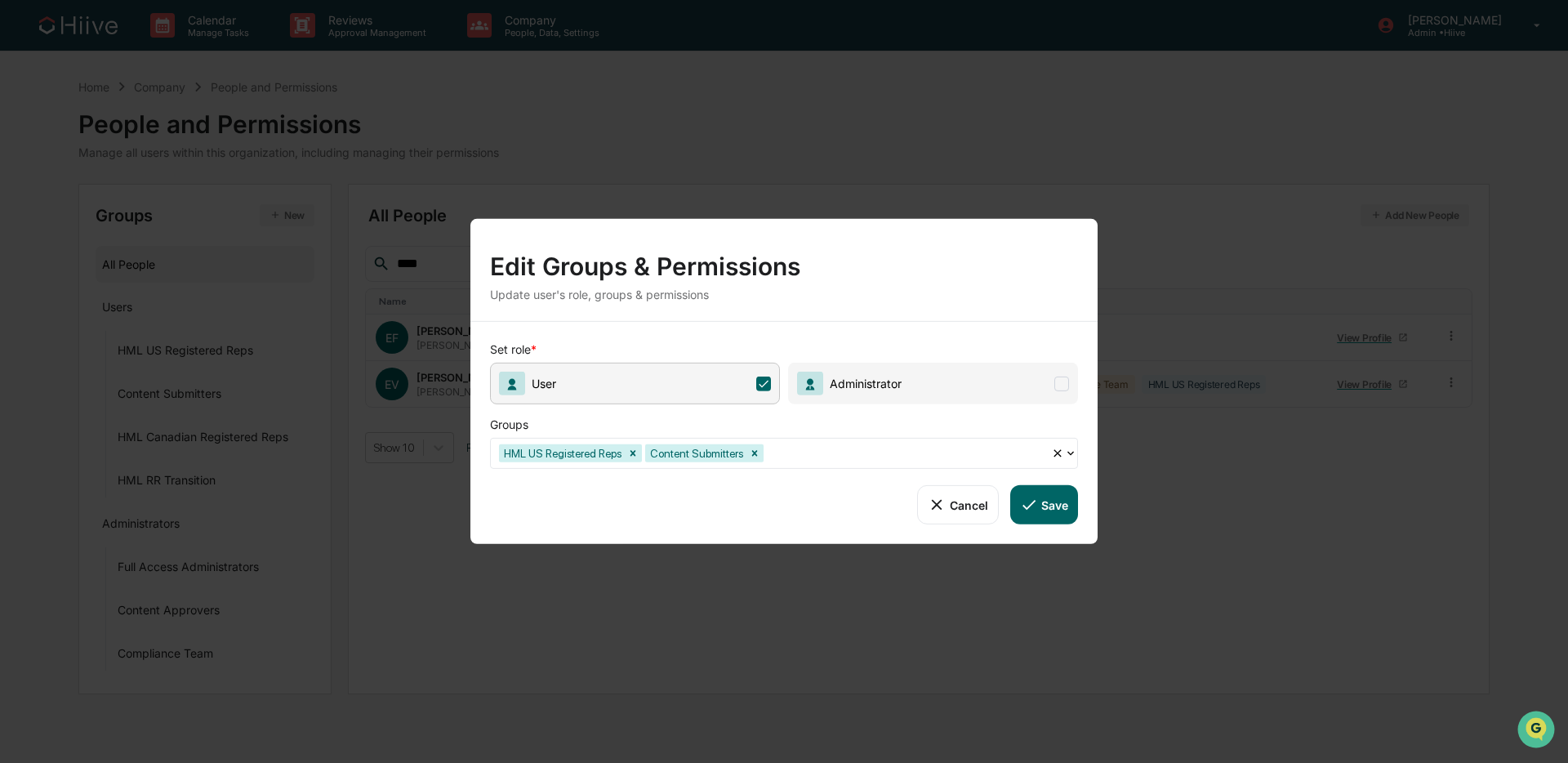
click at [828, 458] on div at bounding box center [905, 453] width 276 height 19
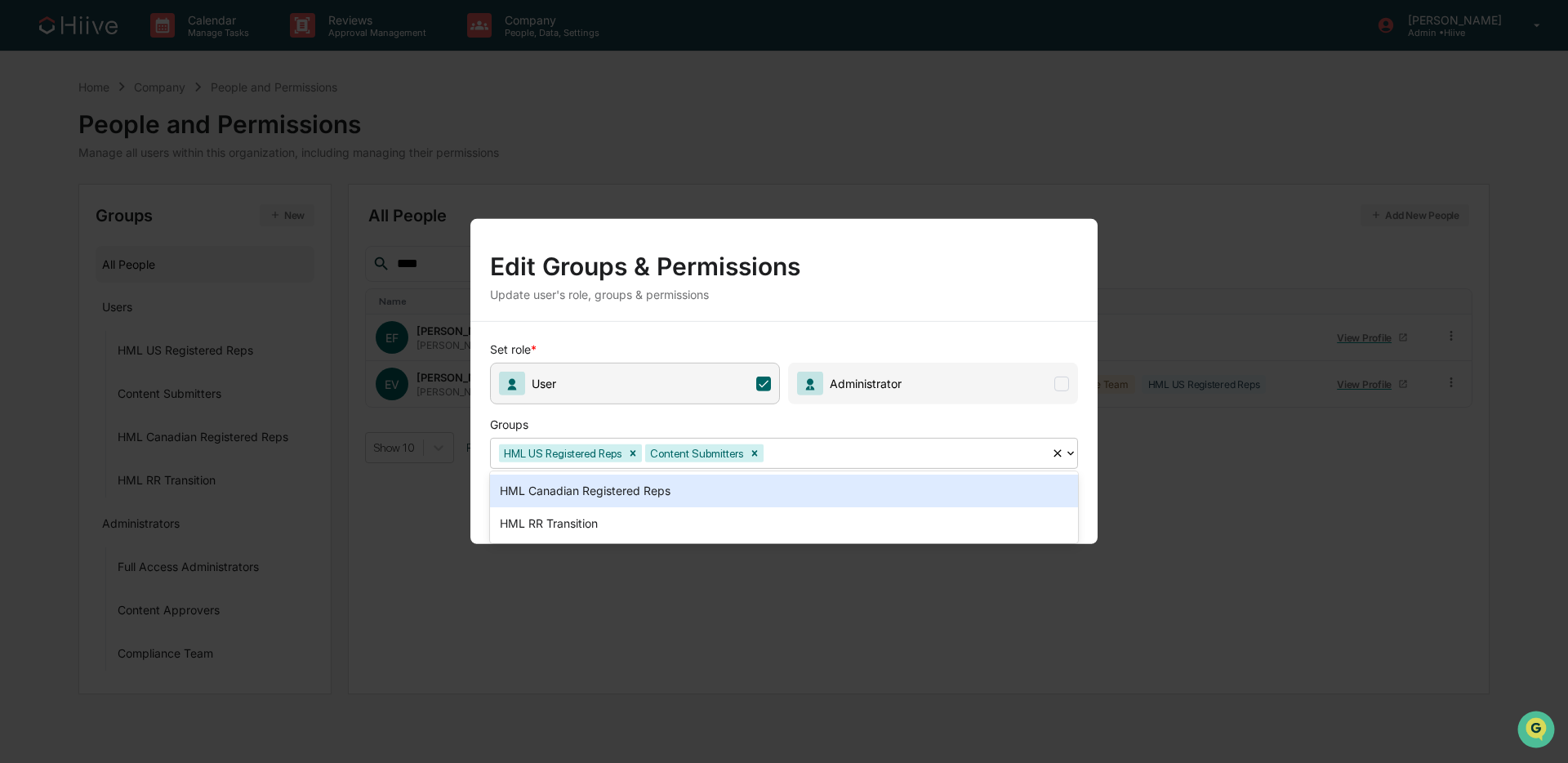
drag, startPoint x: 720, startPoint y: 489, endPoint x: 742, endPoint y: 489, distance: 22.0
click at [720, 489] on div "HML Canadian Registered Reps" at bounding box center [783, 491] width 588 height 32
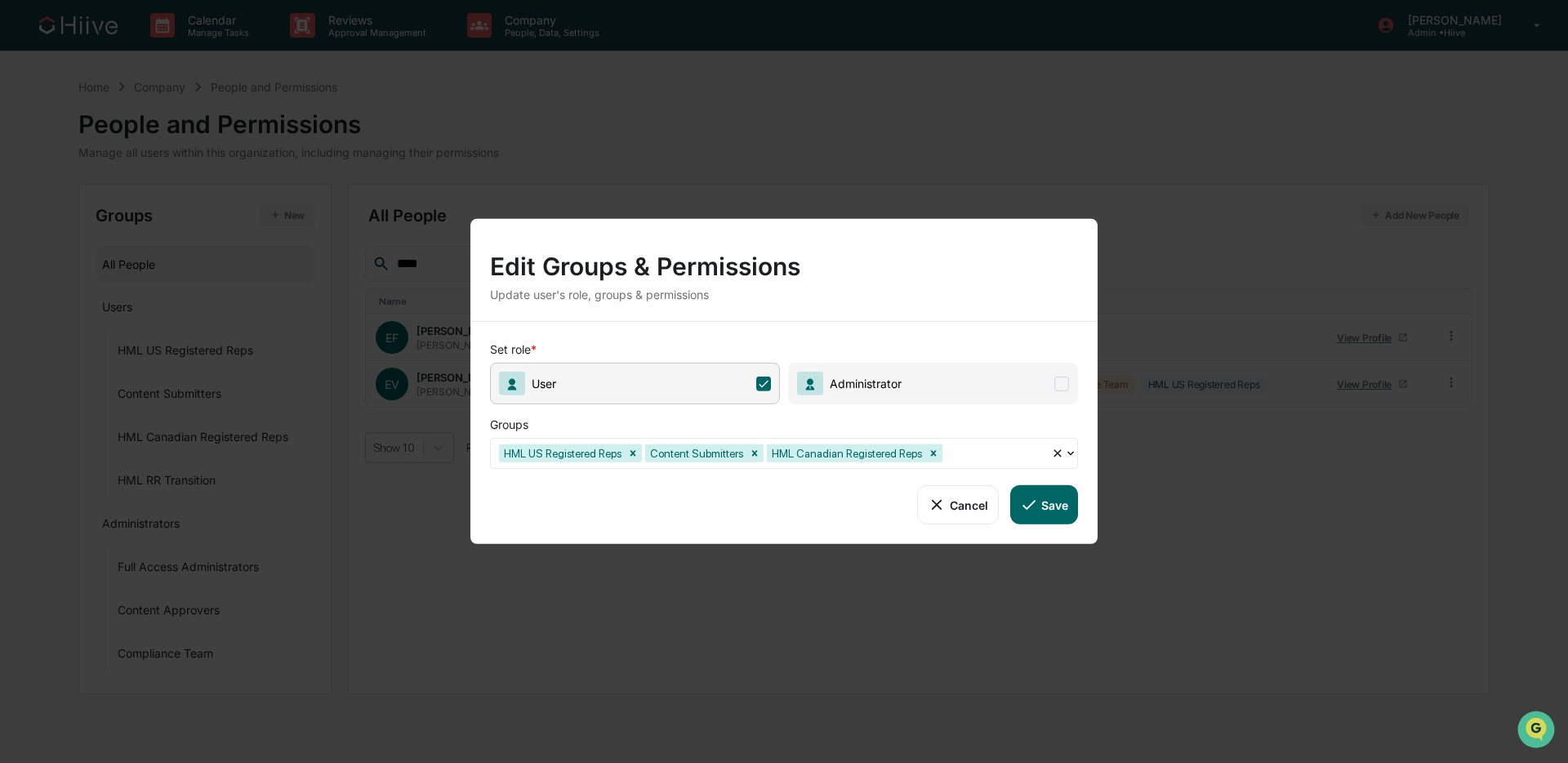
click at [1026, 497] on icon at bounding box center [1029, 504] width 18 height 18
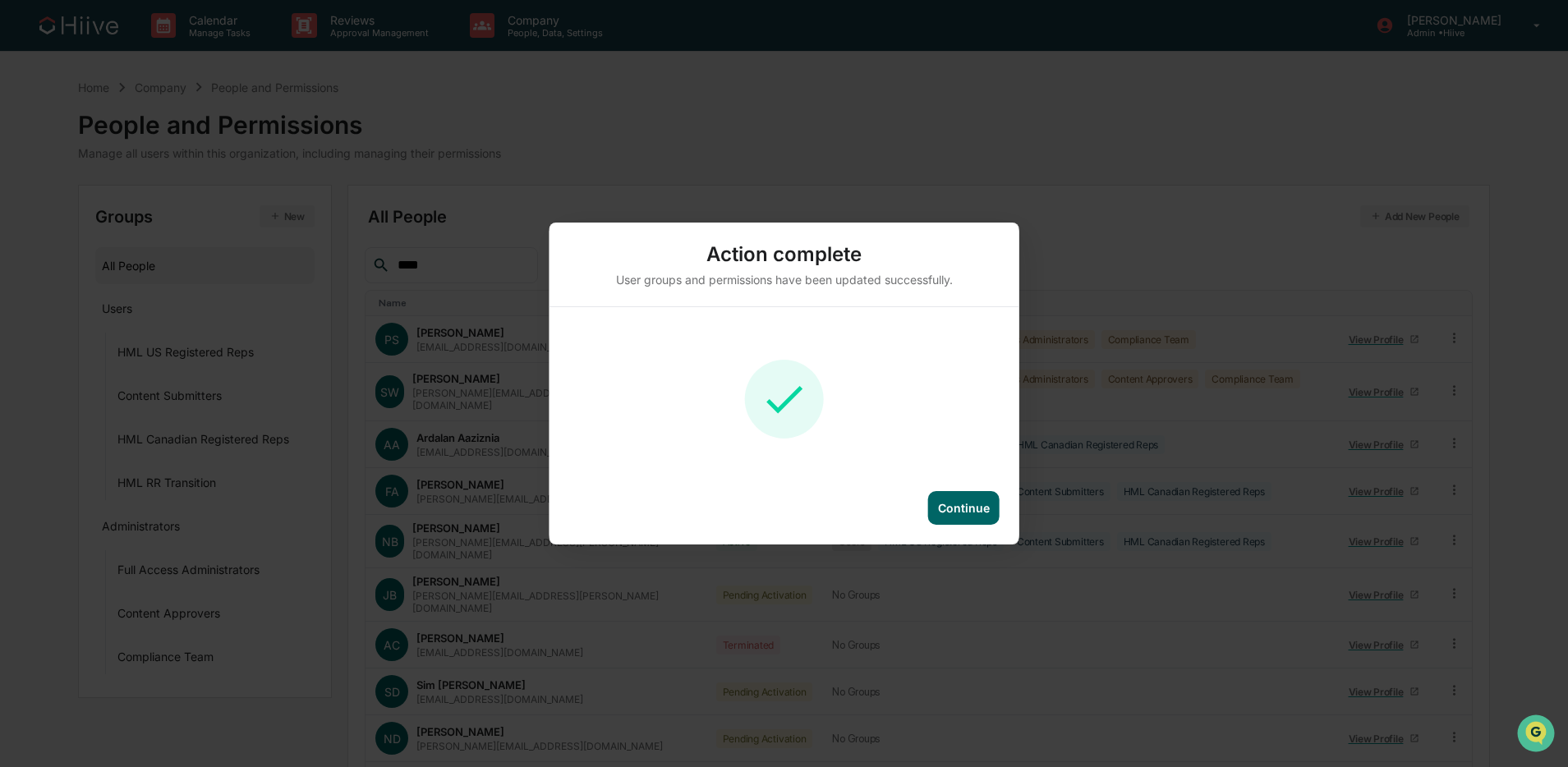
drag, startPoint x: 632, startPoint y: 202, endPoint x: 590, endPoint y: 205, distance: 42.1
click at [632, 202] on div "Action complete User groups and permissions have been updated successfully. Con…" at bounding box center [784, 384] width 1568 height 767
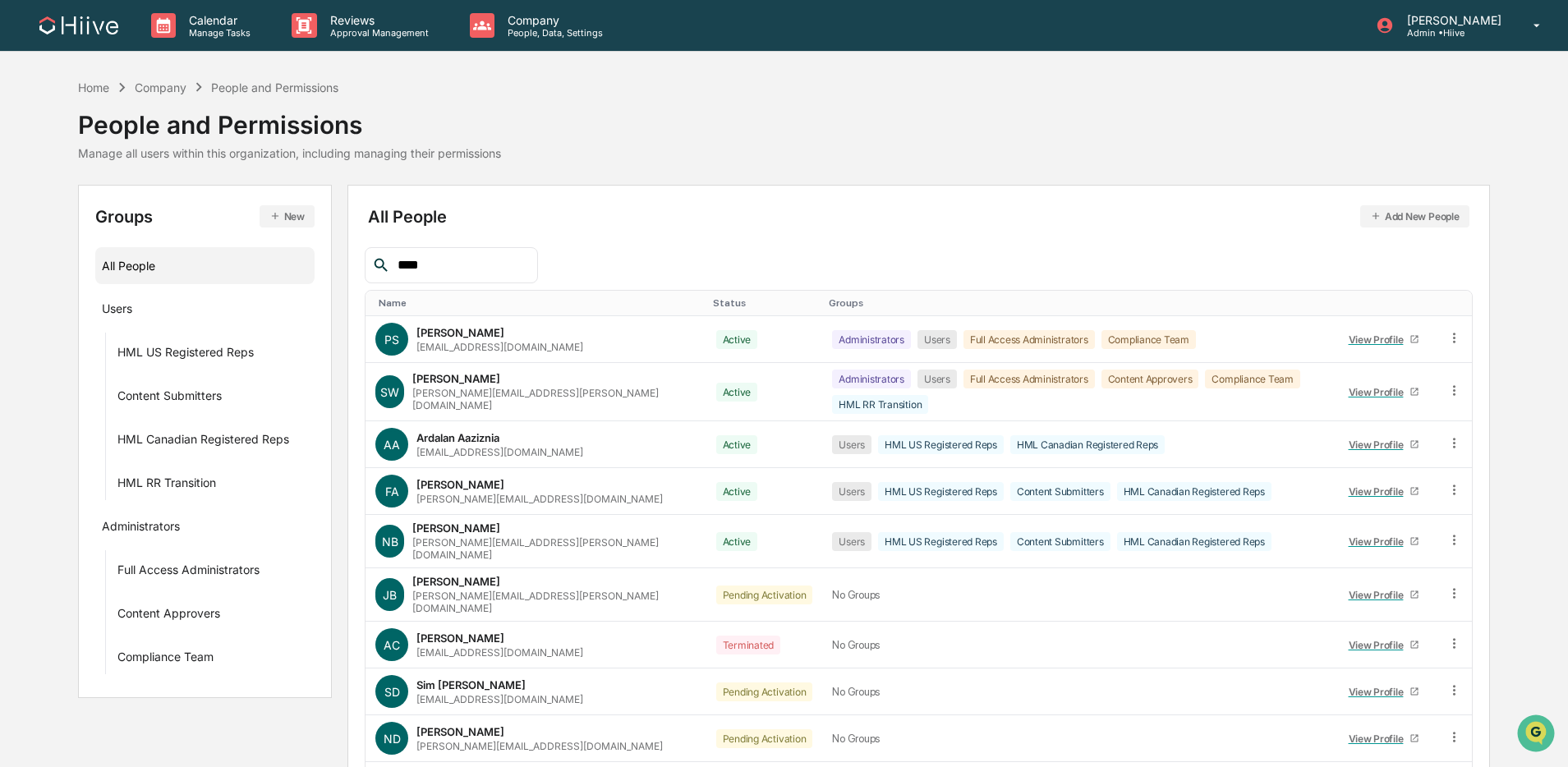
drag, startPoint x: 390, startPoint y: 260, endPoint x: 341, endPoint y: 259, distance: 49.0
click at [341, 259] on div "Groups New All People Users HML US Registered Reps Content Submitters HML Canad…" at bounding box center [784, 533] width 1412 height 698
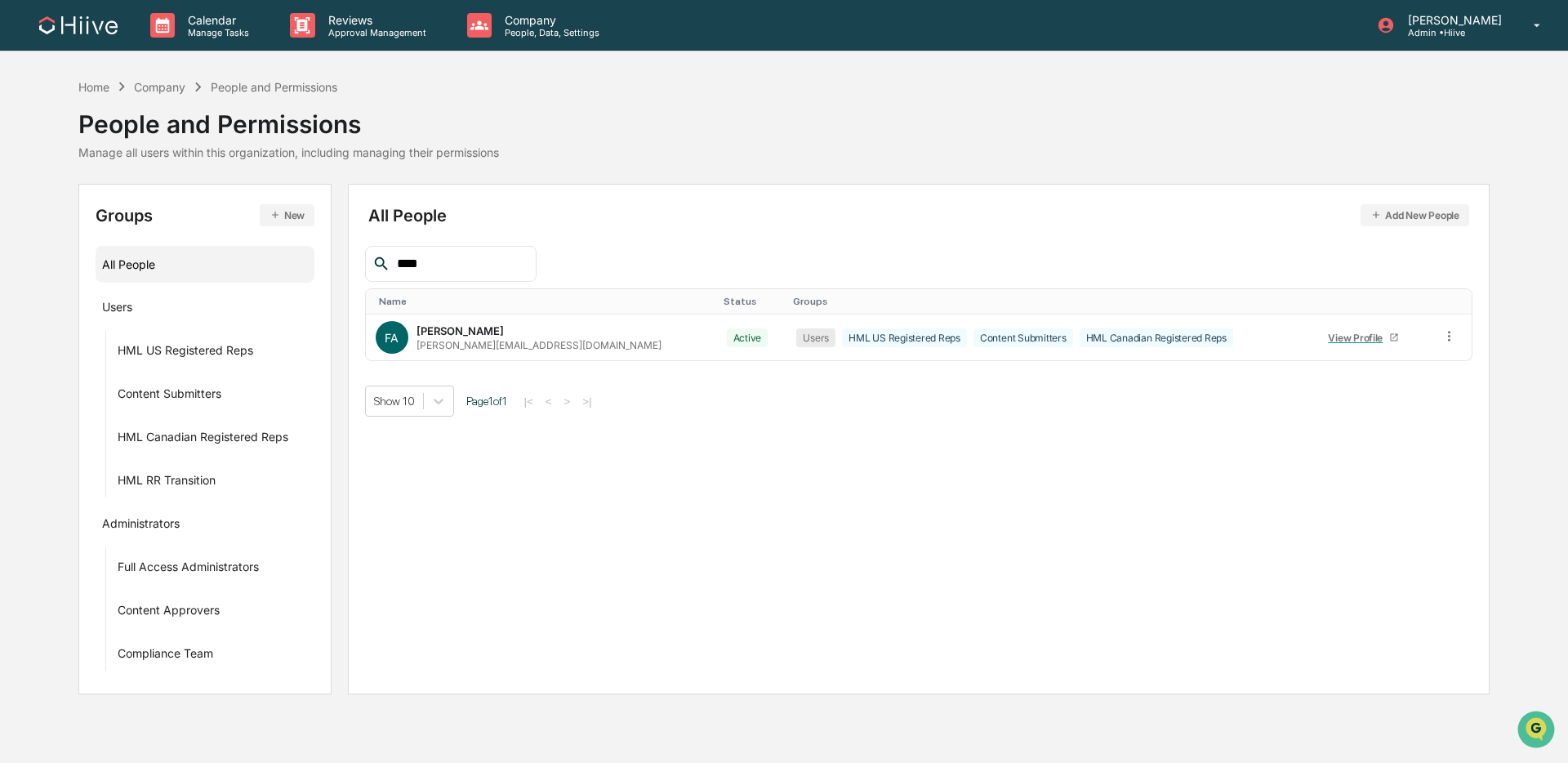
click at [354, 264] on div "All People Add New People **** Name Status Groups FA [PERSON_NAME] [PERSON_NAME…" at bounding box center [919, 439] width 1142 height 510
drag, startPoint x: 427, startPoint y: 264, endPoint x: 351, endPoint y: 262, distance: 76.0
click at [351, 263] on div "All People Add New People **** Name Status Groups [PERSON_NAME] [PERSON_NAME] […" at bounding box center [919, 439] width 1142 height 510
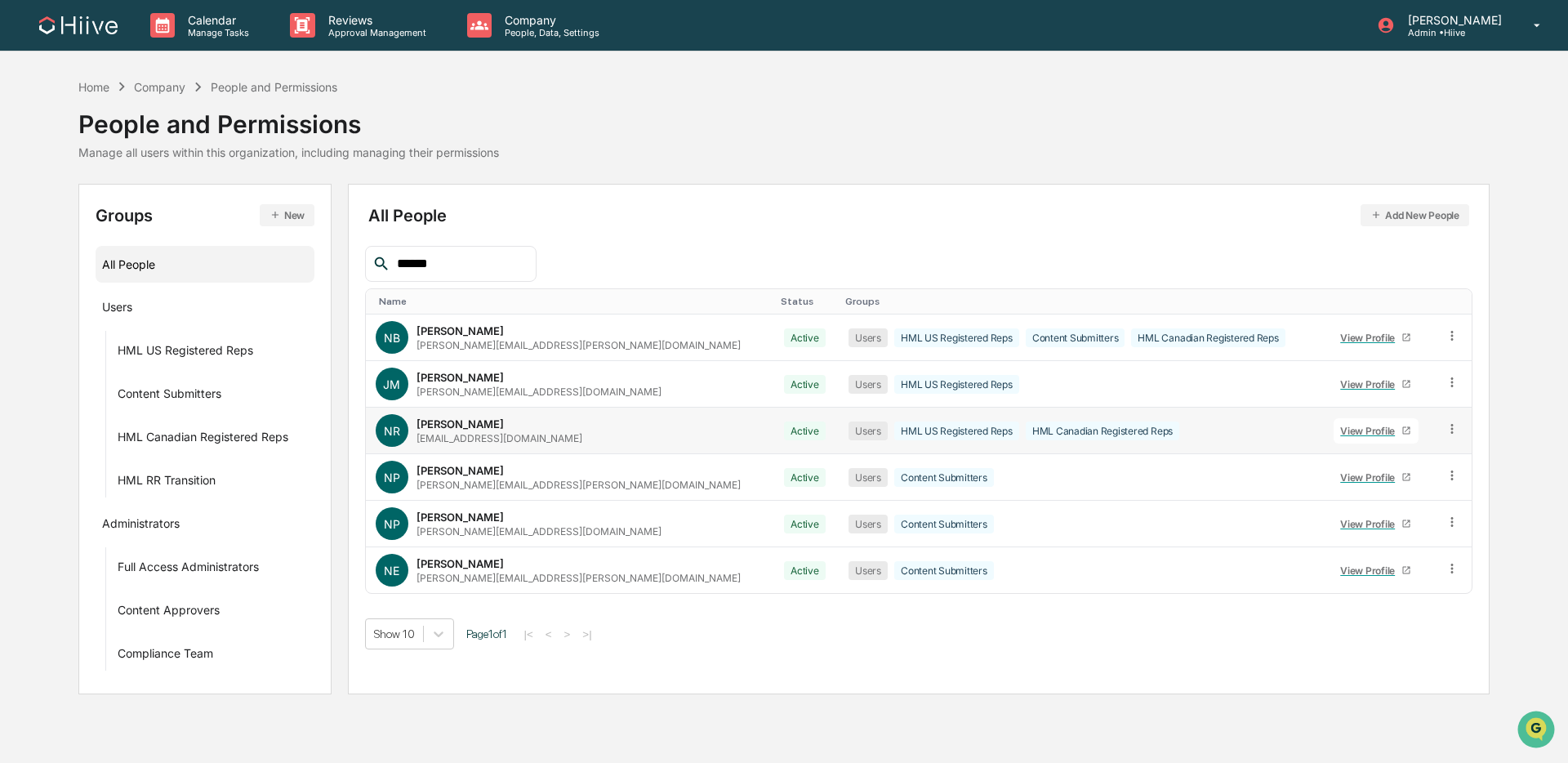
click at [1188, 428] on icon at bounding box center [1452, 429] width 15 height 15
click at [1188, 462] on div "Groups & Permissions" at bounding box center [1378, 456] width 136 height 20
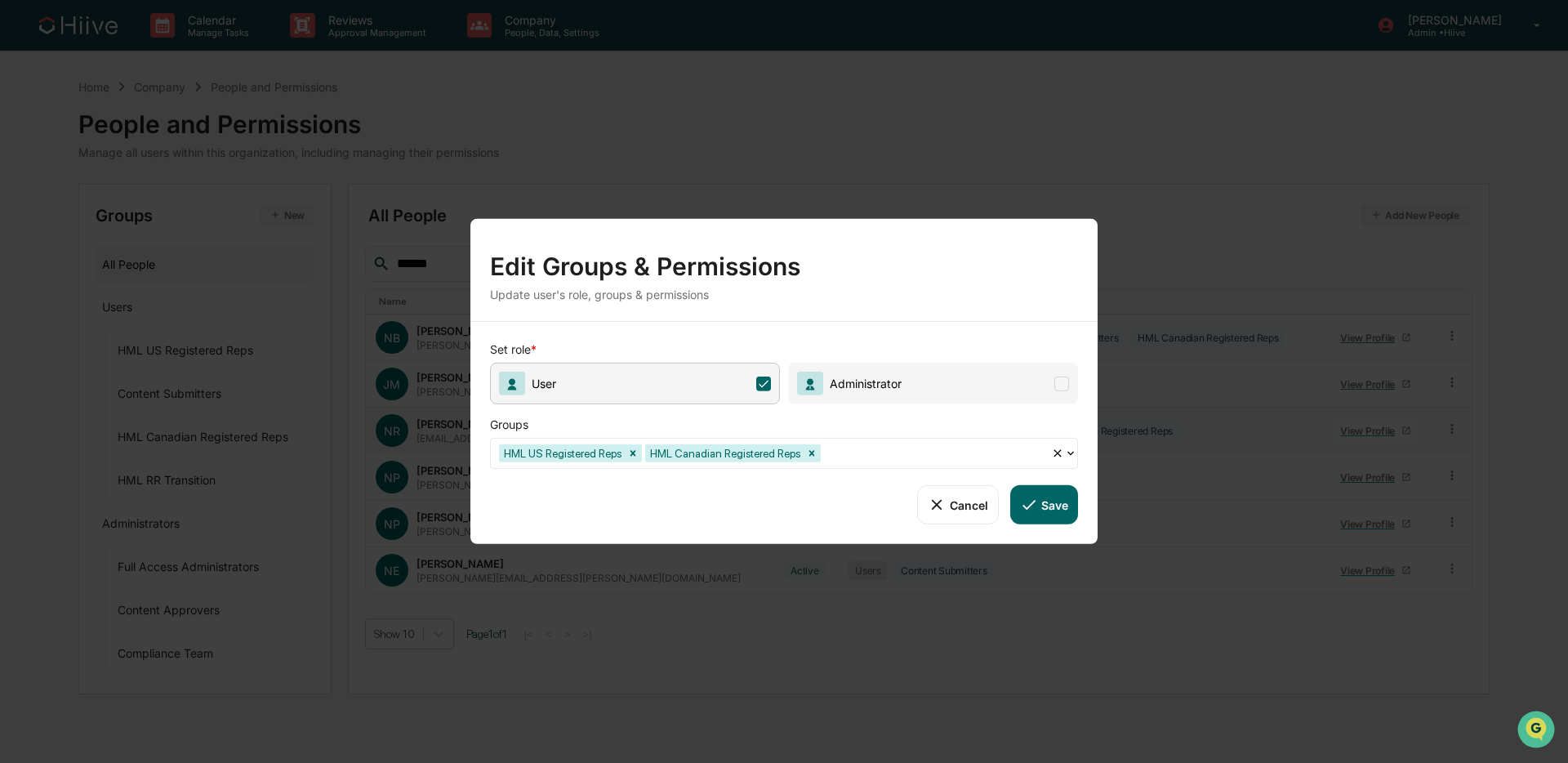
click at [875, 442] on div "HML US Registered Reps HML Canadian Registered Reps" at bounding box center [770, 453] width 560 height 26
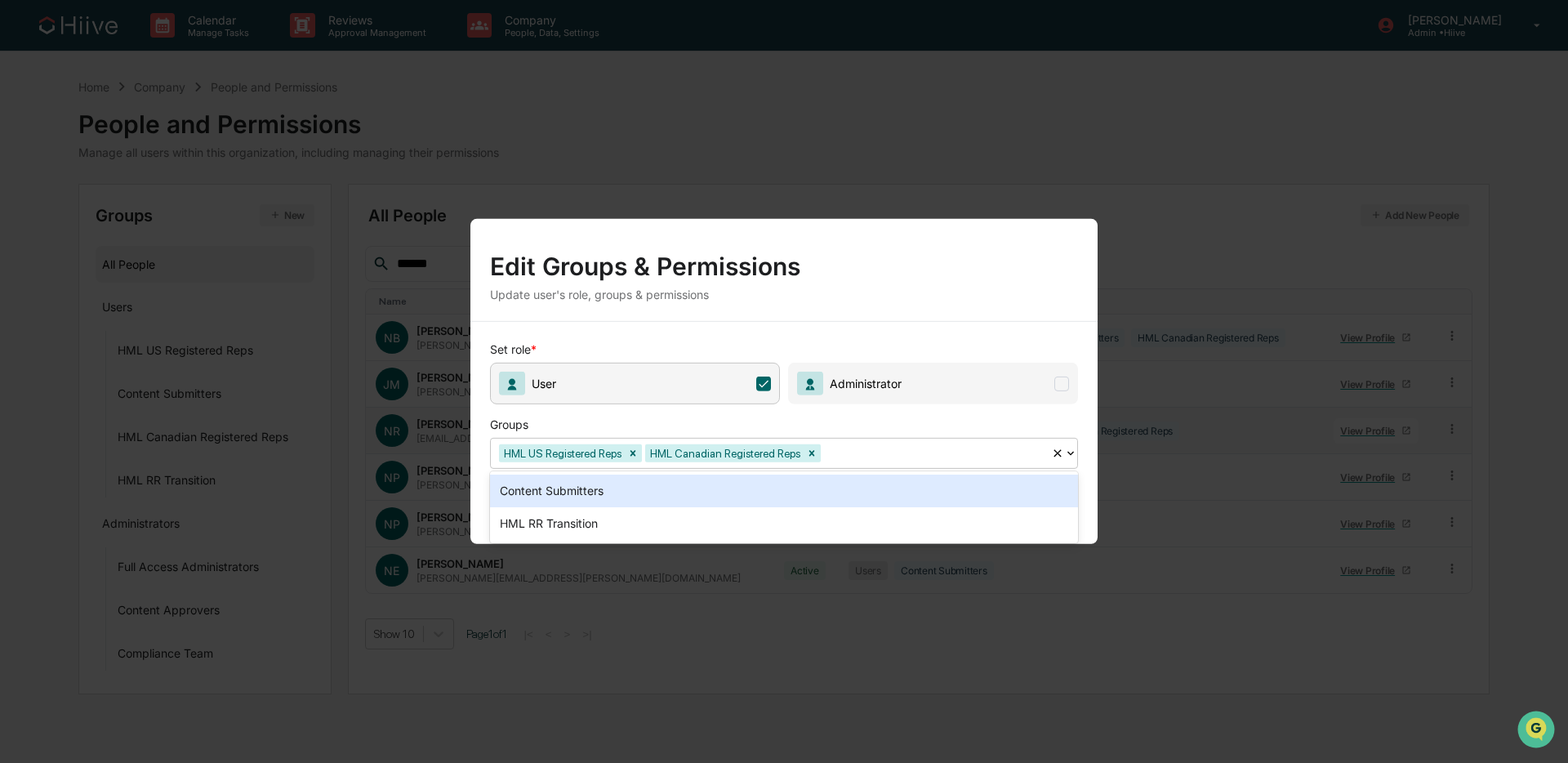
click at [722, 486] on div "Content Submitters" at bounding box center [783, 491] width 588 height 32
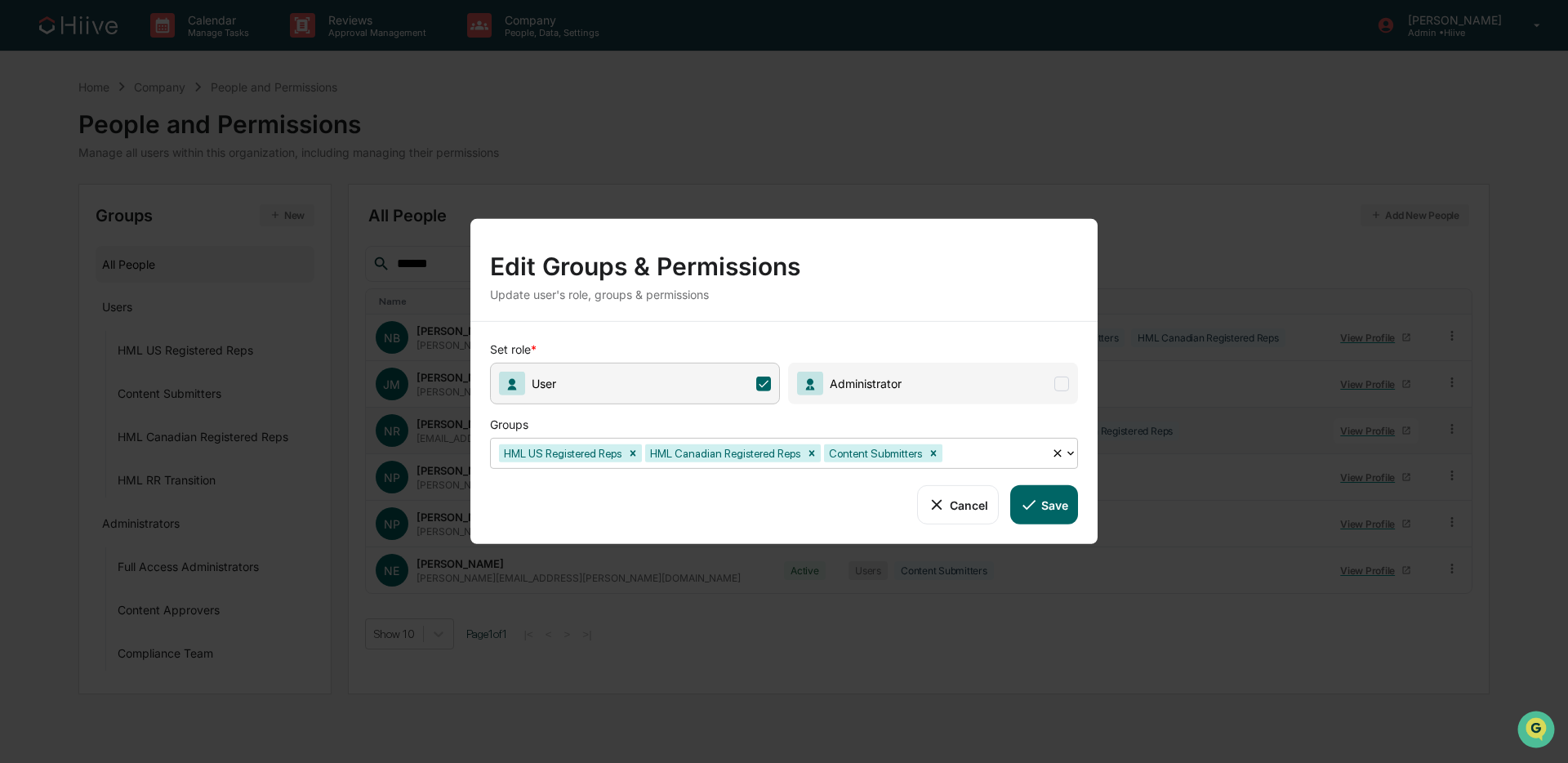
click at [1048, 492] on button "Save" at bounding box center [1043, 505] width 67 height 39
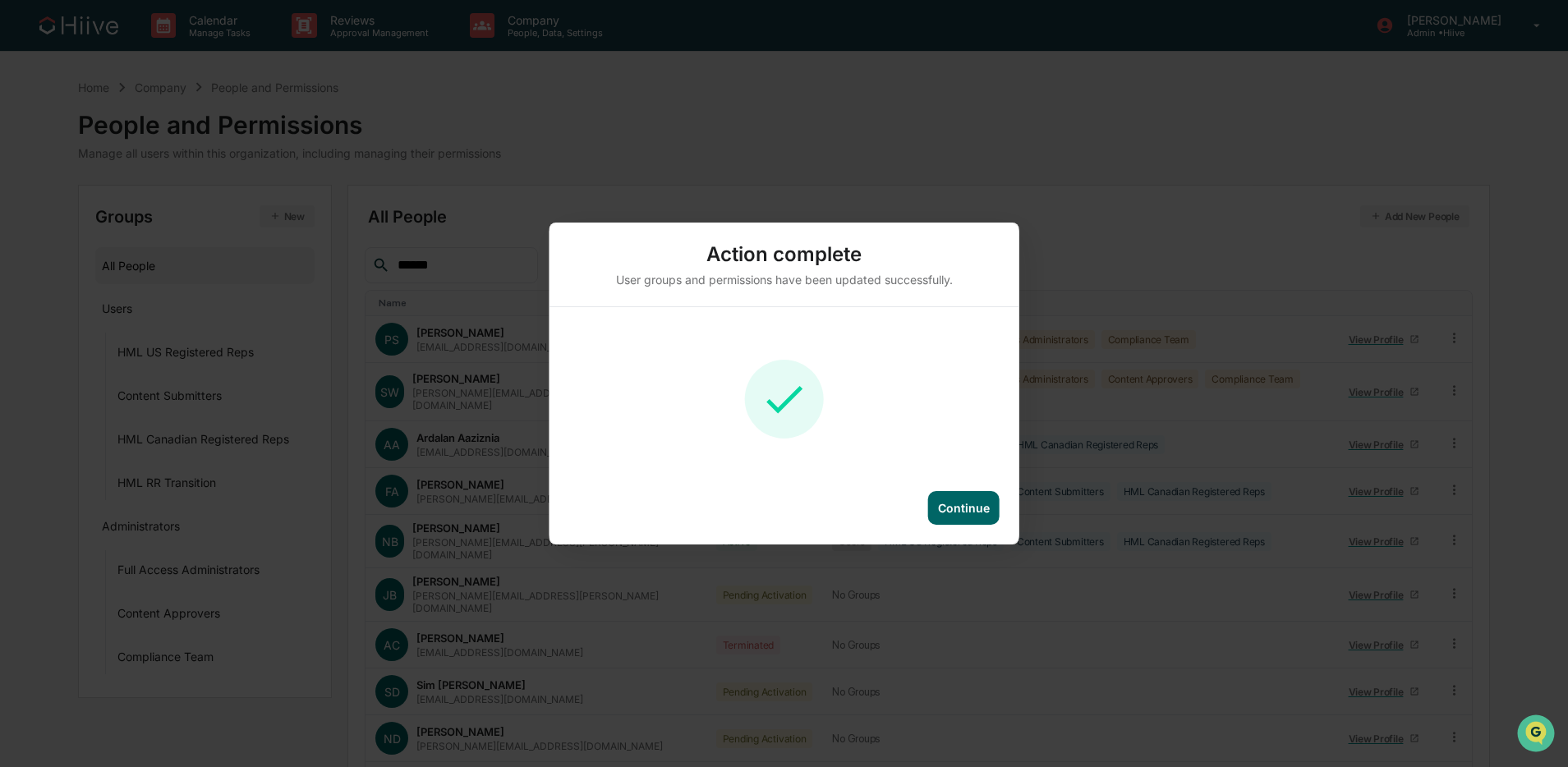
click at [941, 512] on div "Continue" at bounding box center [964, 508] width 51 height 14
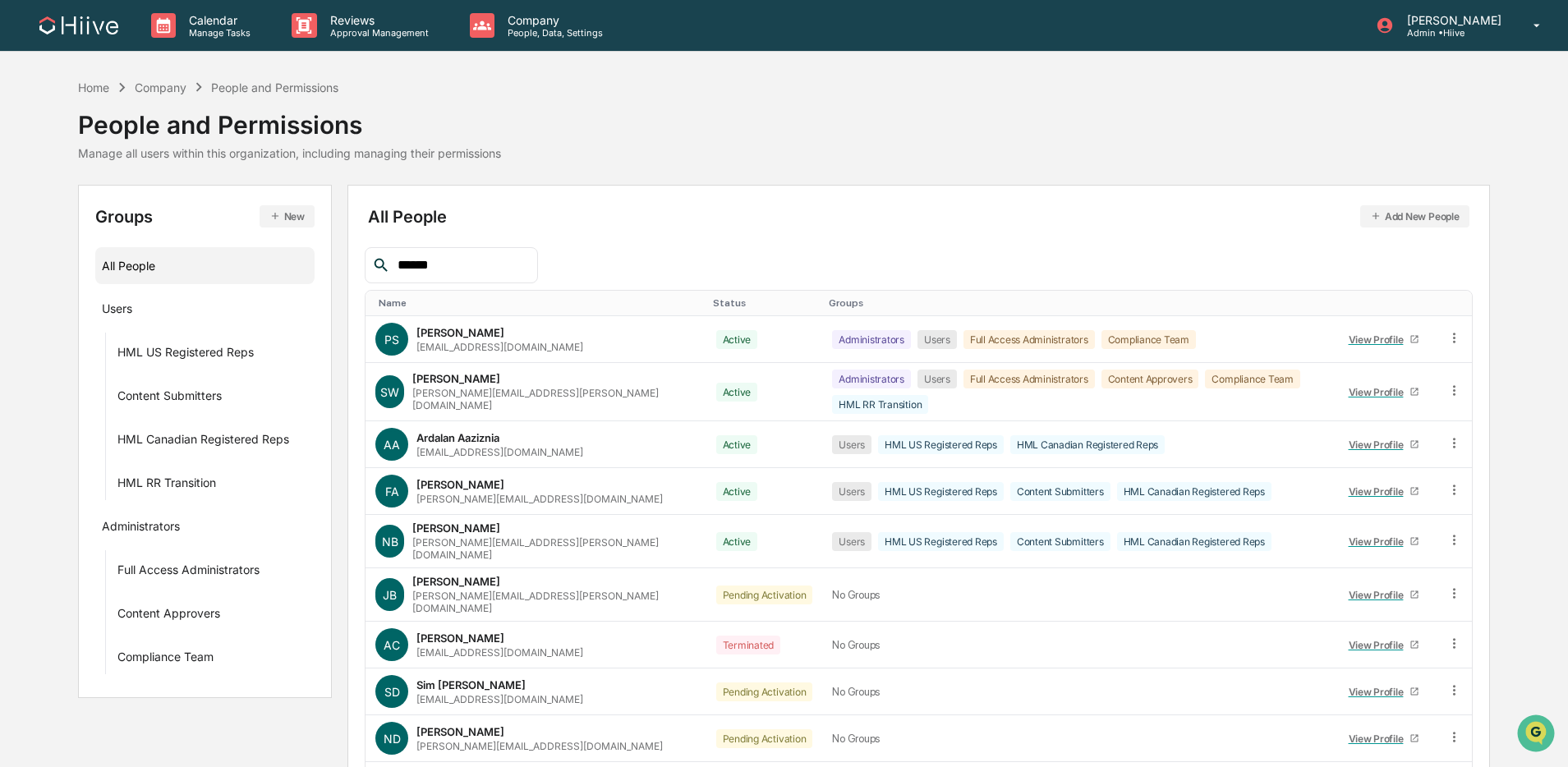
click at [488, 255] on input "******" at bounding box center [461, 265] width 140 height 21
click at [488, 261] on input "******" at bounding box center [461, 265] width 140 height 21
click at [493, 265] on input "******" at bounding box center [461, 265] width 140 height 21
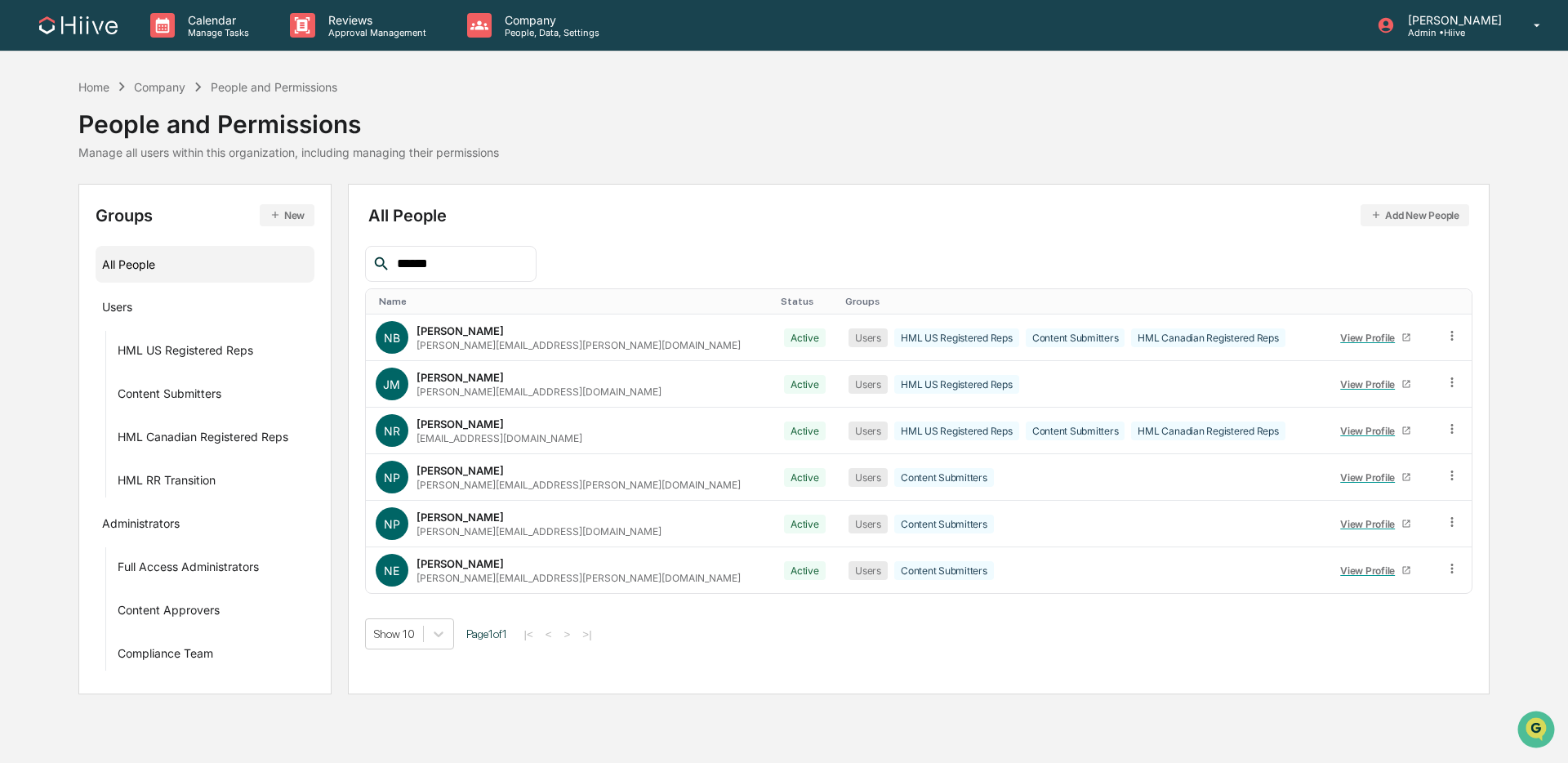
drag, startPoint x: 393, startPoint y: 253, endPoint x: 364, endPoint y: 253, distance: 29.0
click at [365, 253] on div "******" at bounding box center [450, 264] width 171 height 36
click at [480, 260] on input "******" at bounding box center [460, 264] width 139 height 21
click at [467, 271] on input "*****" at bounding box center [460, 264] width 139 height 21
type input "*"
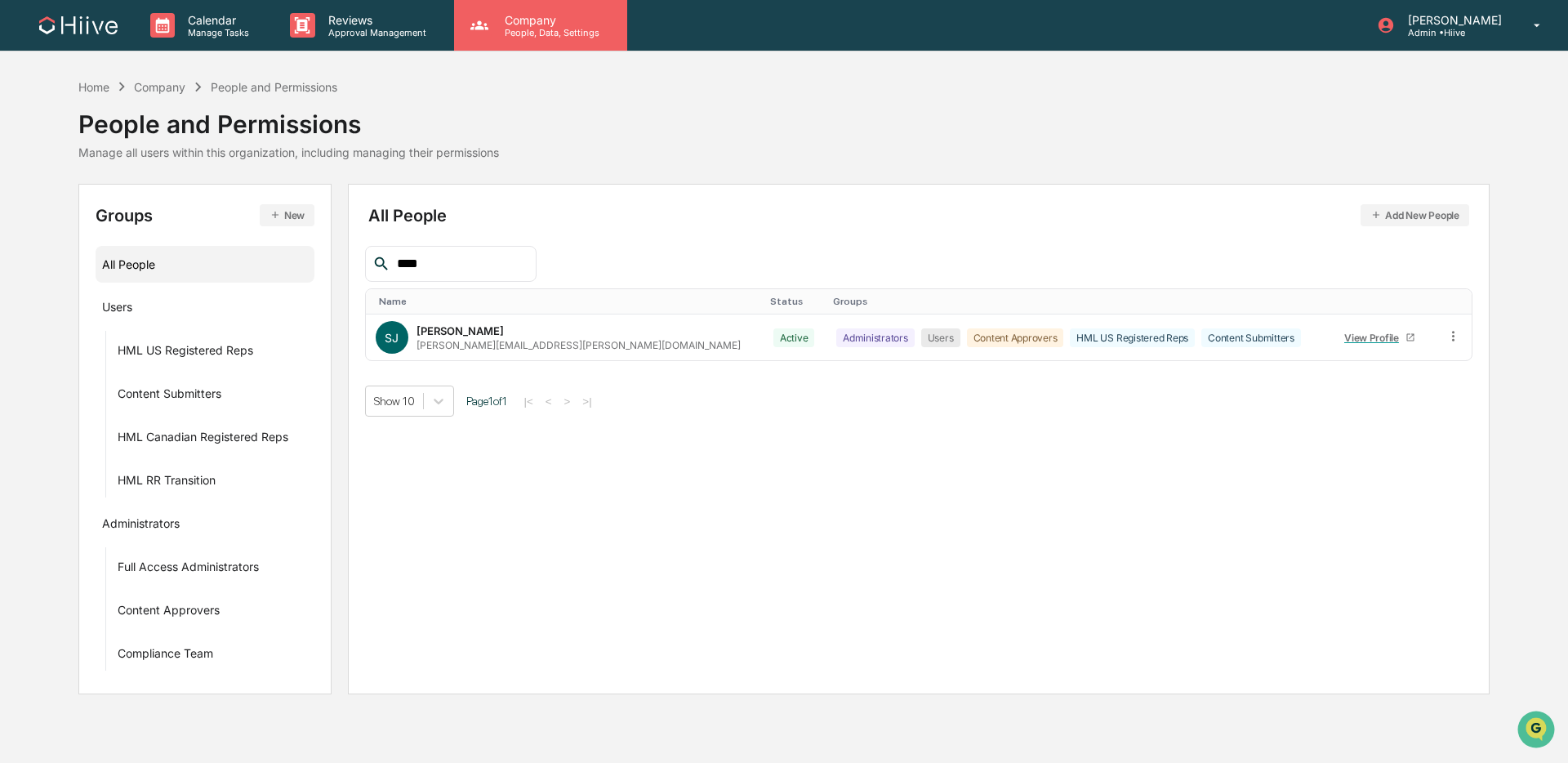
type input "****"
click at [1188, 211] on button "Add New People" at bounding box center [1414, 215] width 108 height 22
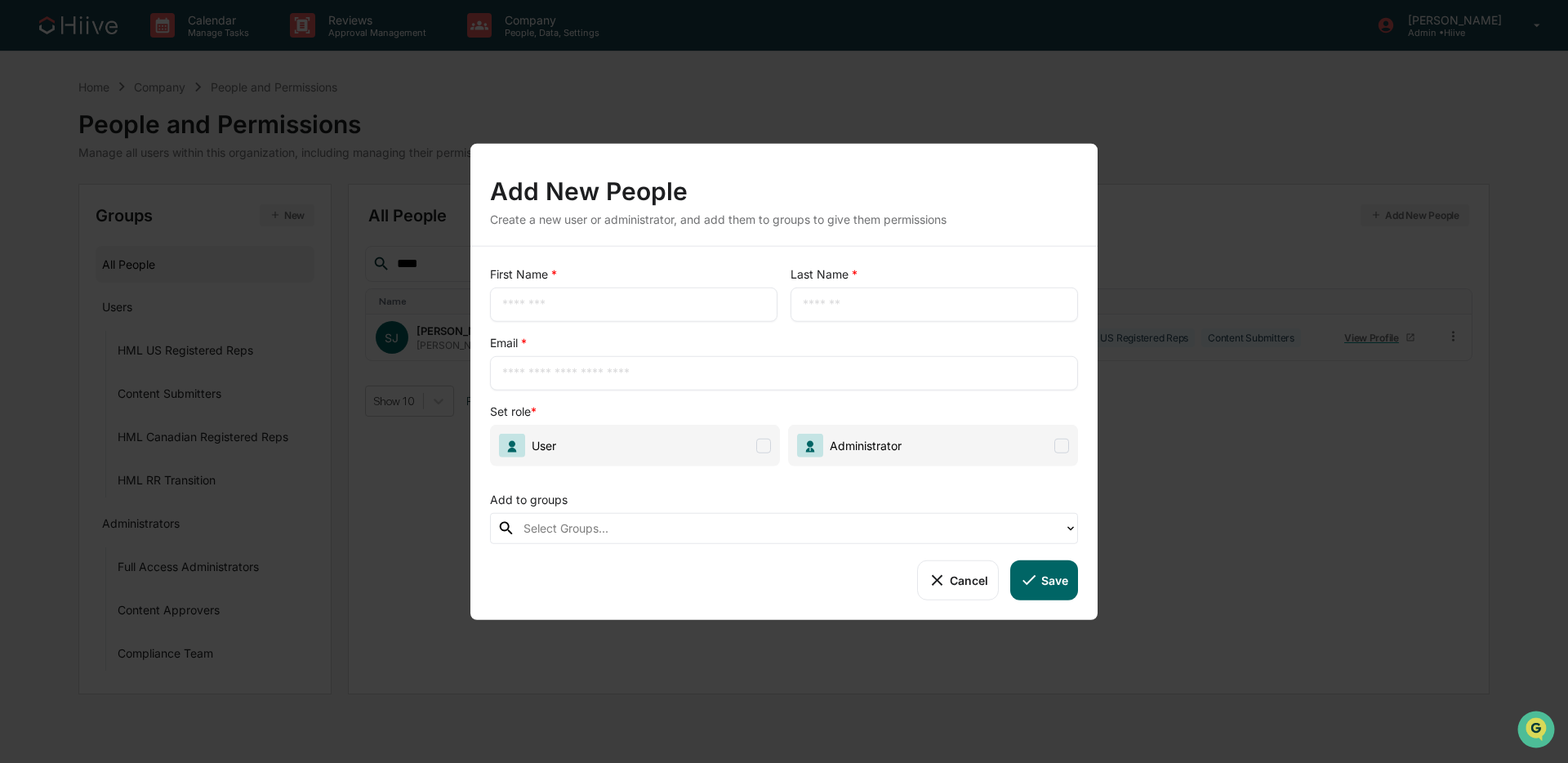
click at [607, 303] on input "text" at bounding box center [634, 304] width 263 height 16
type input "****"
type input "******"
click at [1188, 335] on div "Add New People Create a new user or administrator, and add them to groups to gi…" at bounding box center [784, 382] width 1568 height 763
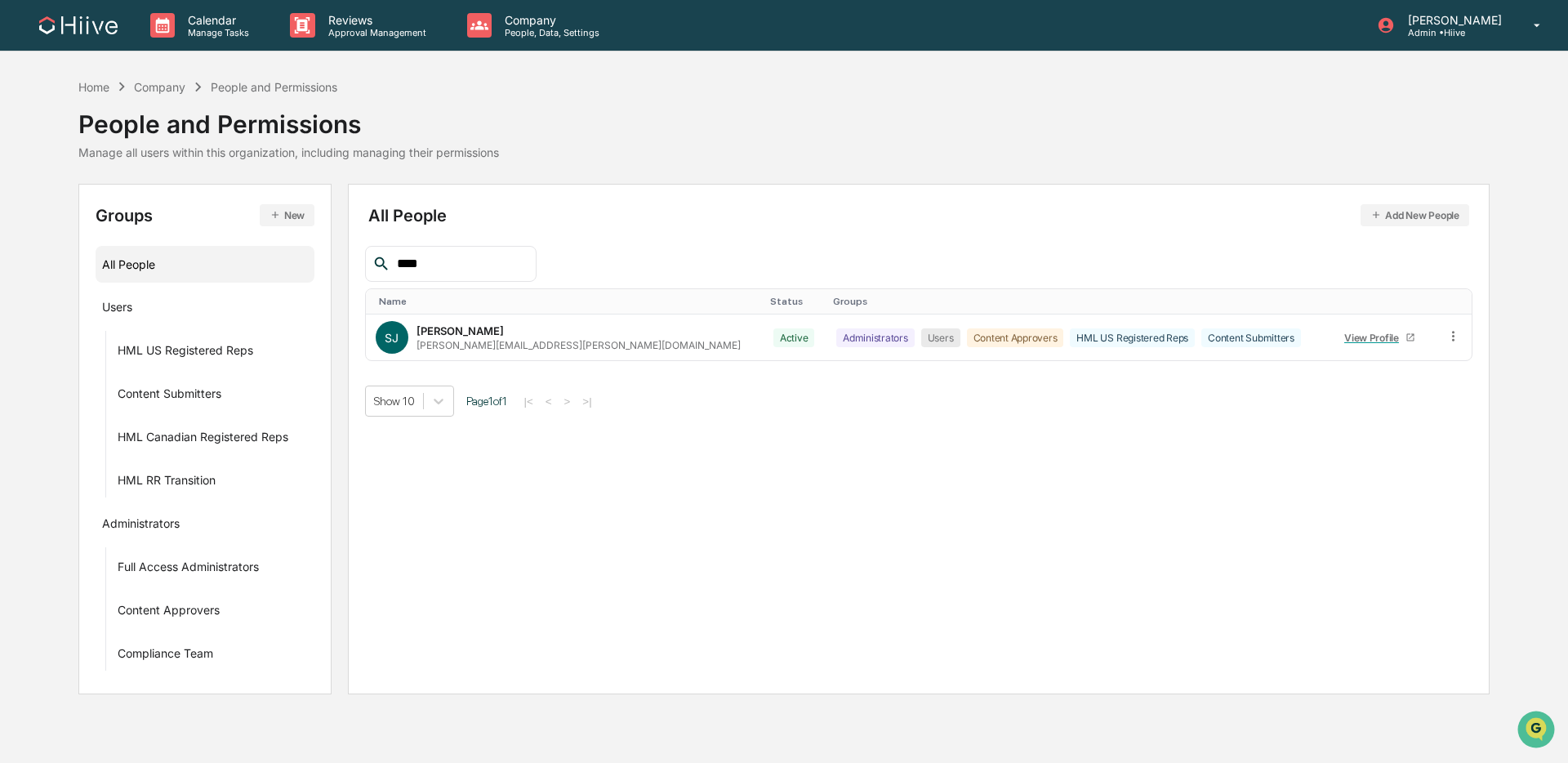
drag, startPoint x: 443, startPoint y: 258, endPoint x: 369, endPoint y: 254, distance: 74.1
click at [369, 254] on div "****" at bounding box center [450, 264] width 171 height 36
drag, startPoint x: 1416, startPoint y: 335, endPoint x: 1406, endPoint y: 335, distance: 10.0
click at [1188, 335] on icon at bounding box center [1419, 336] width 15 height 15
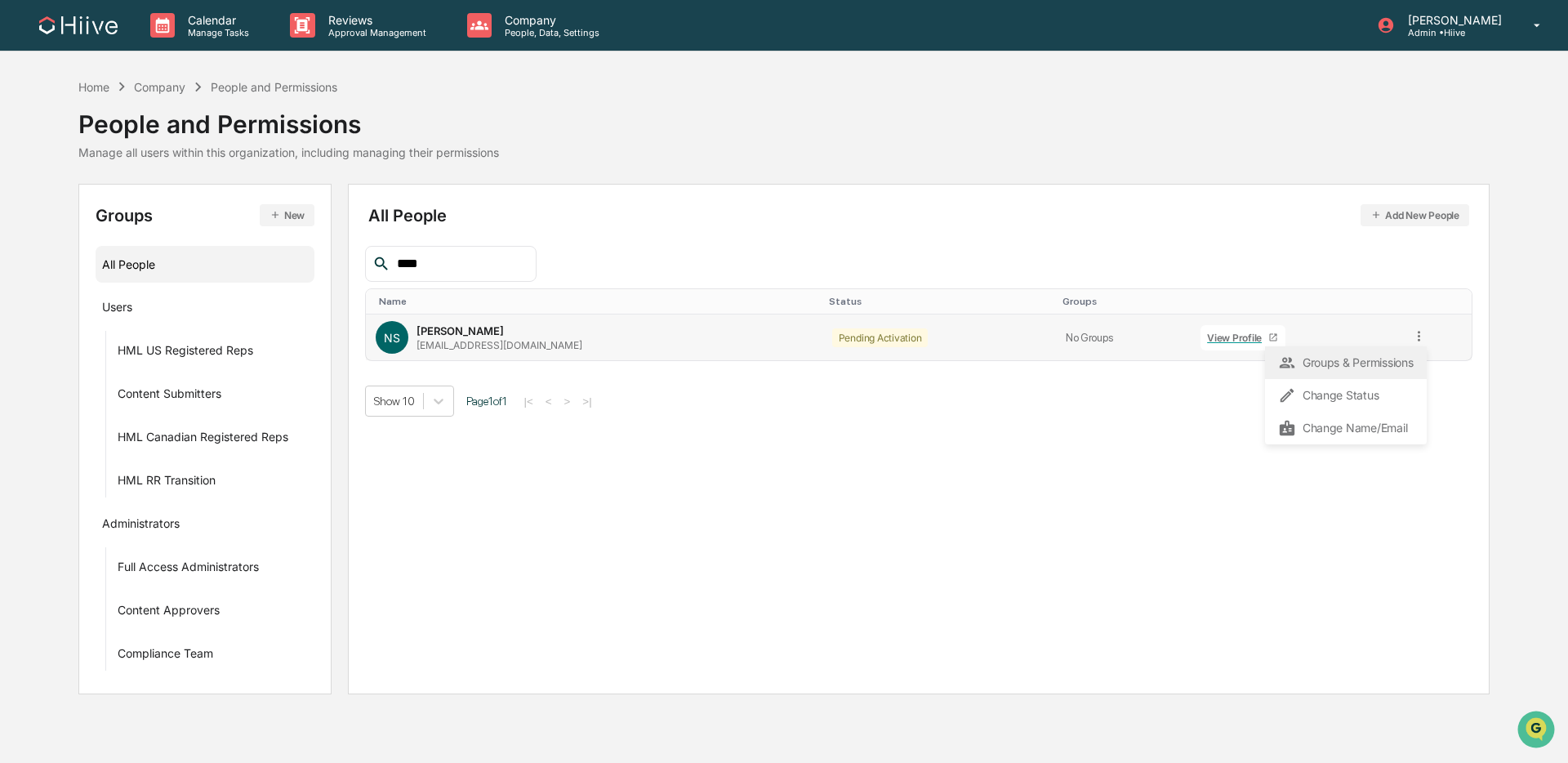
click at [1188, 359] on div "Groups & Permissions" at bounding box center [1345, 363] width 136 height 20
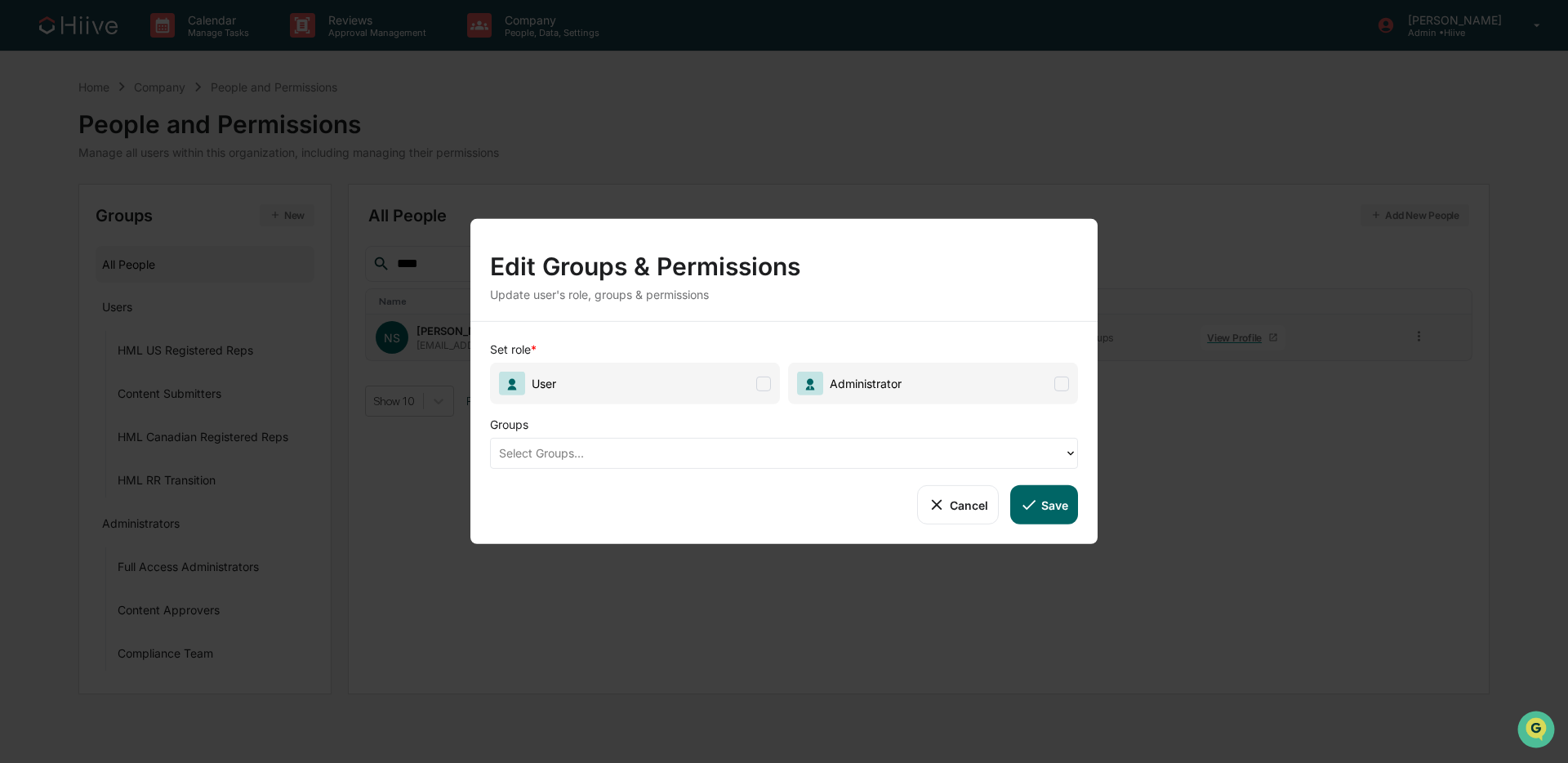
click at [755, 382] on span "User" at bounding box center [635, 383] width 290 height 42
click at [711, 452] on div at bounding box center [777, 453] width 557 height 19
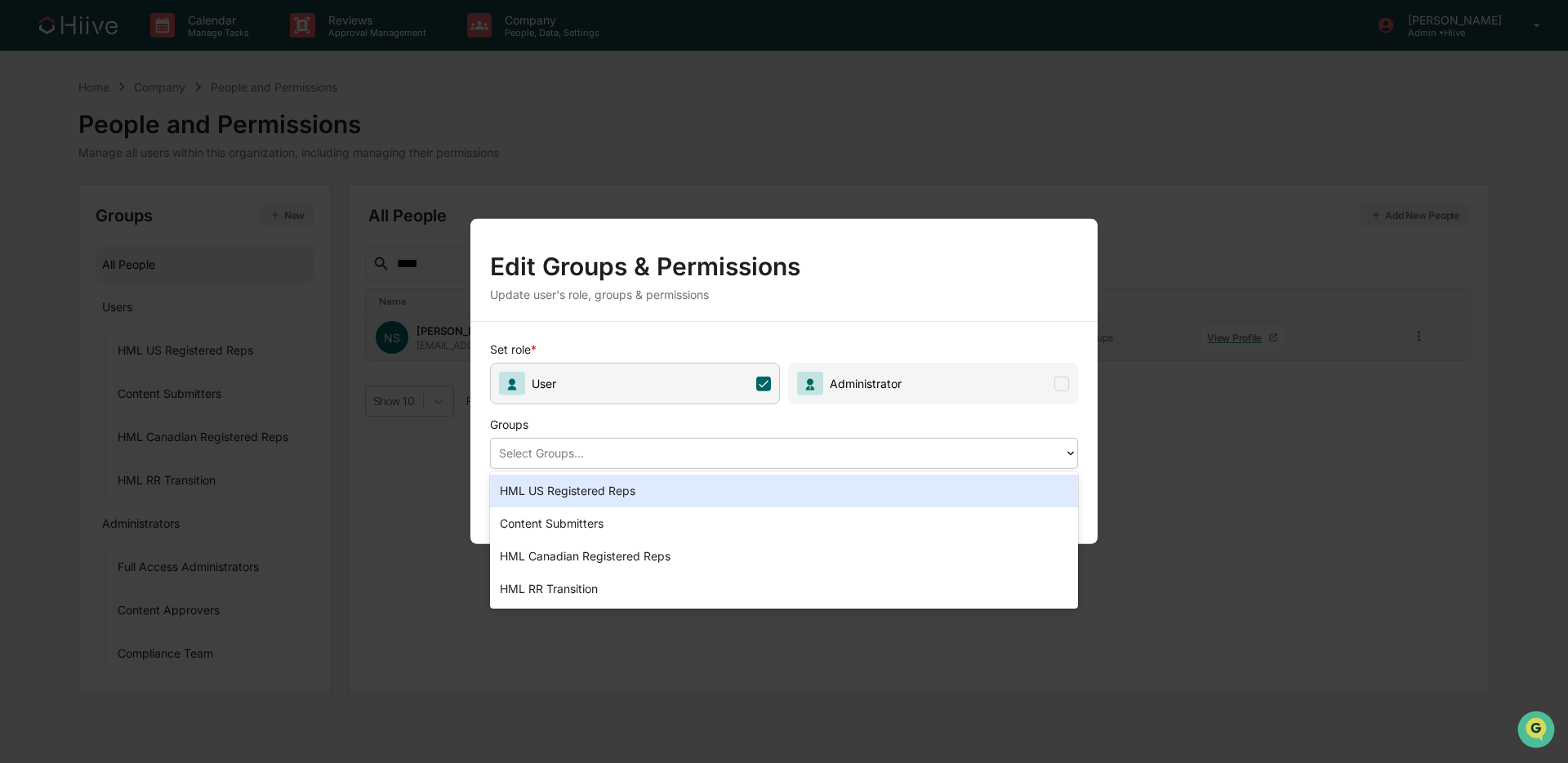
click at [689, 484] on div "HML US Registered Reps" at bounding box center [783, 491] width 588 height 32
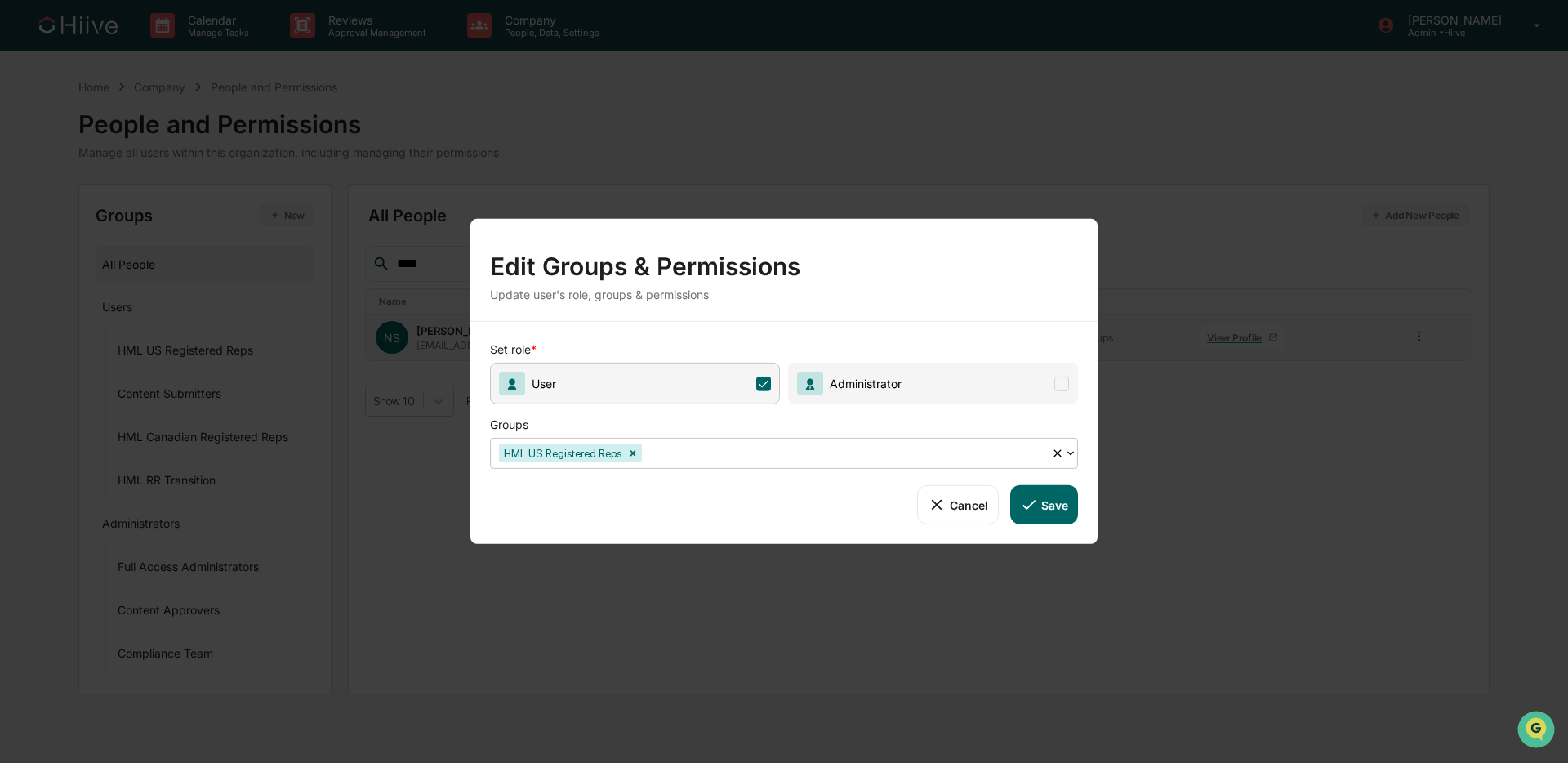
drag, startPoint x: 717, startPoint y: 463, endPoint x: 705, endPoint y: 469, distance: 13.4
click at [717, 463] on div "HML US Registered Reps" at bounding box center [770, 453] width 560 height 26
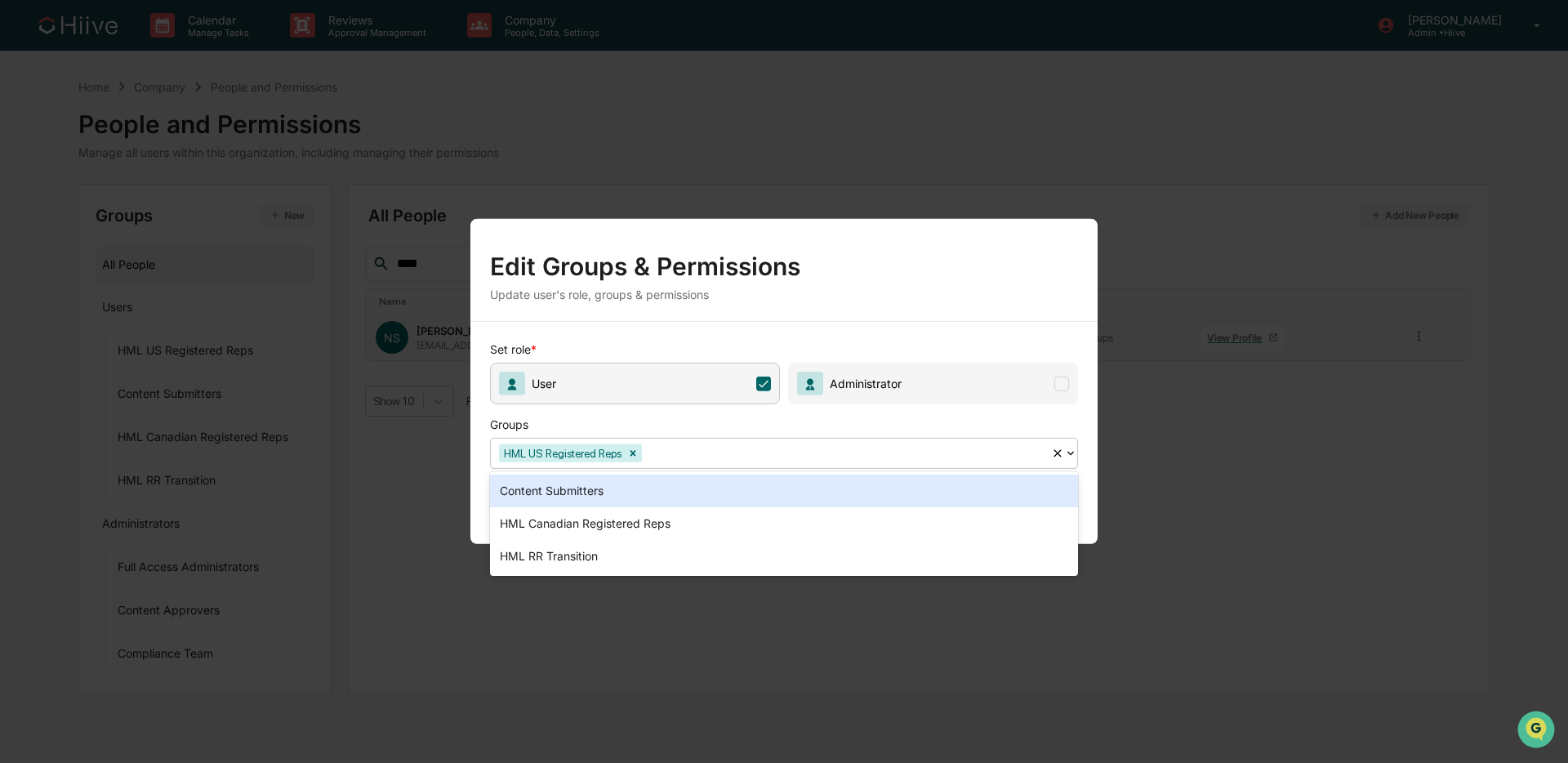
click at [670, 497] on div "Content Submitters" at bounding box center [783, 491] width 588 height 32
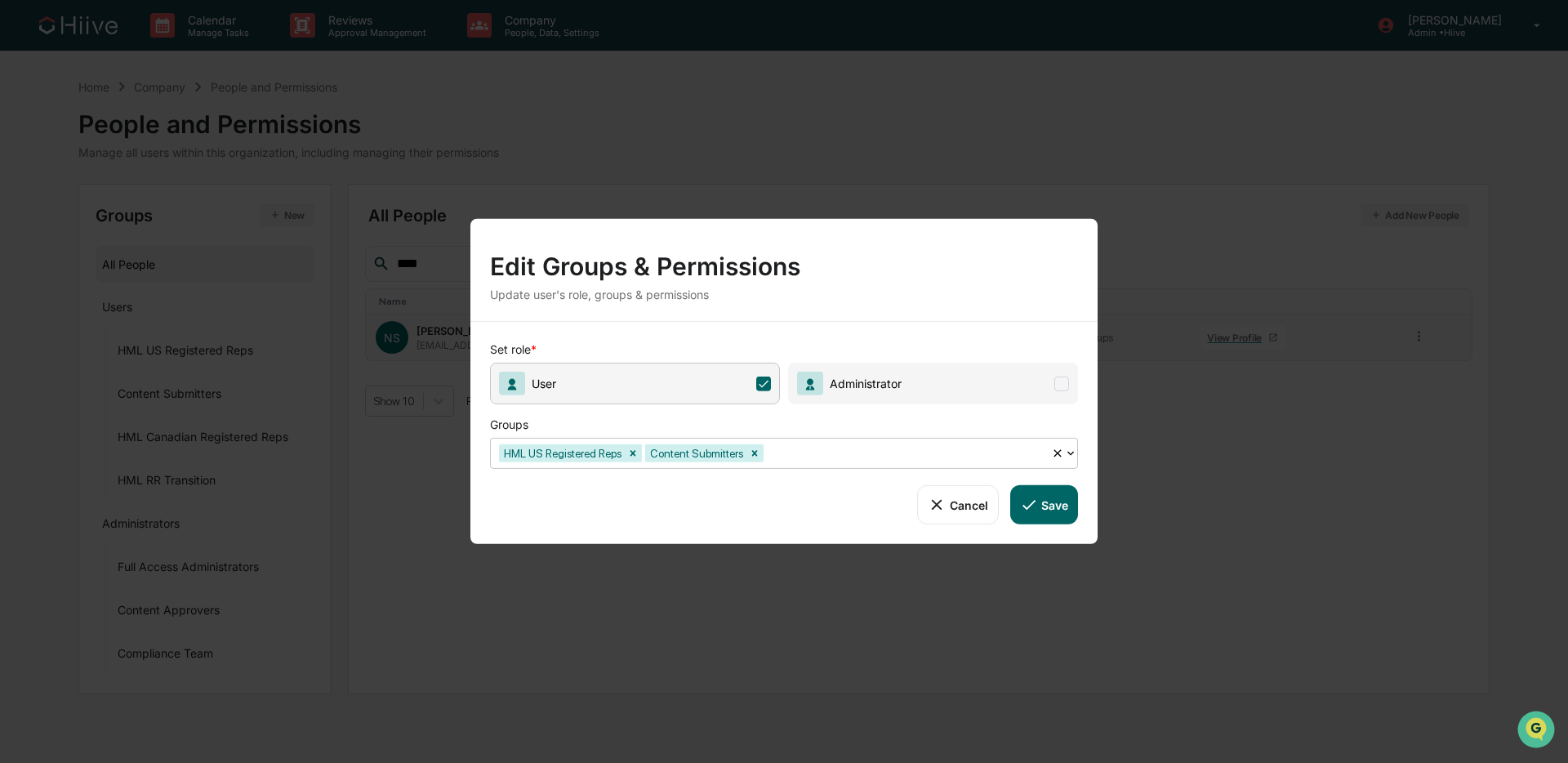
click at [801, 450] on div at bounding box center [905, 453] width 276 height 19
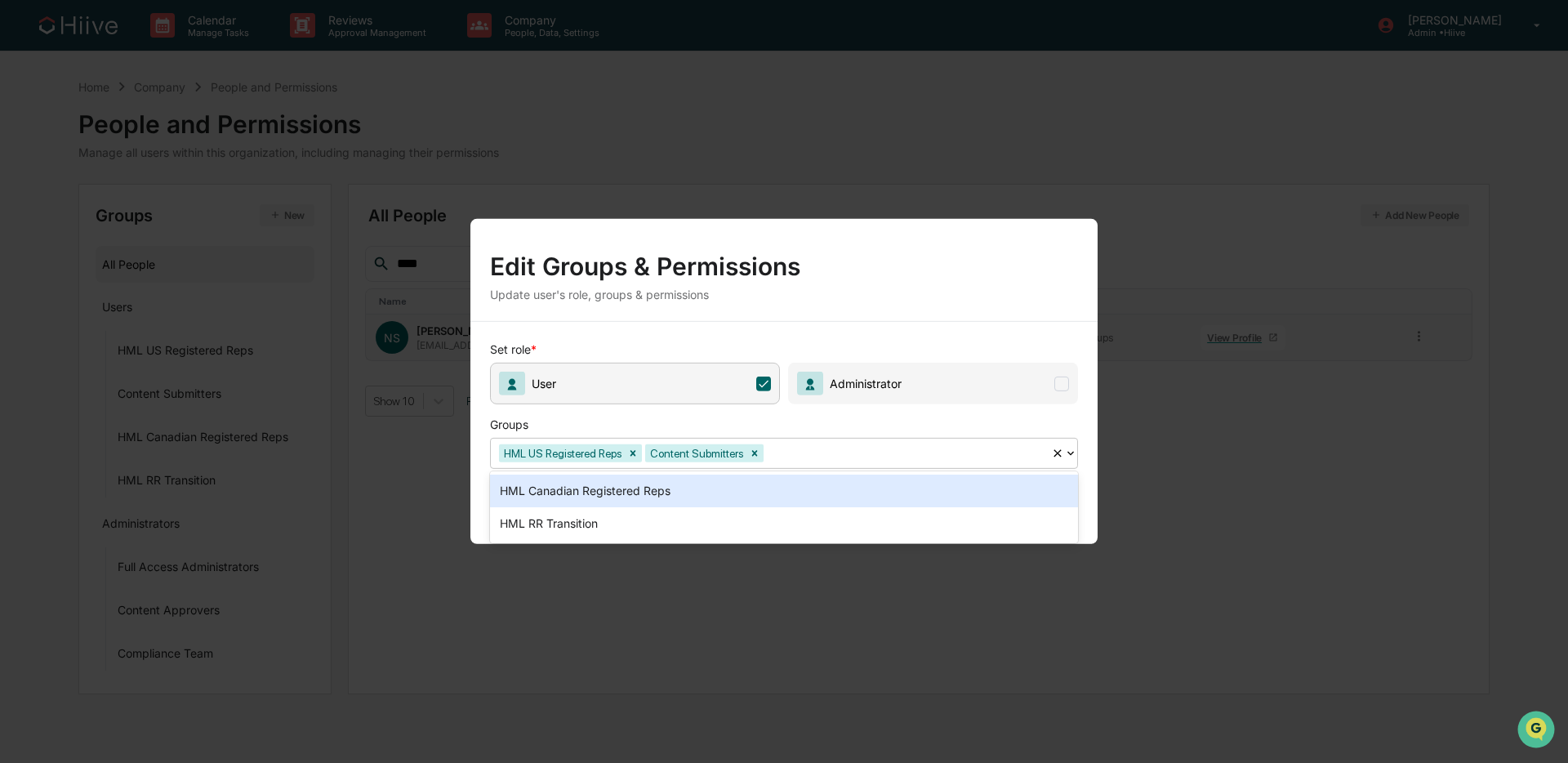
click at [736, 494] on div "HML Canadian Registered Reps" at bounding box center [783, 491] width 588 height 32
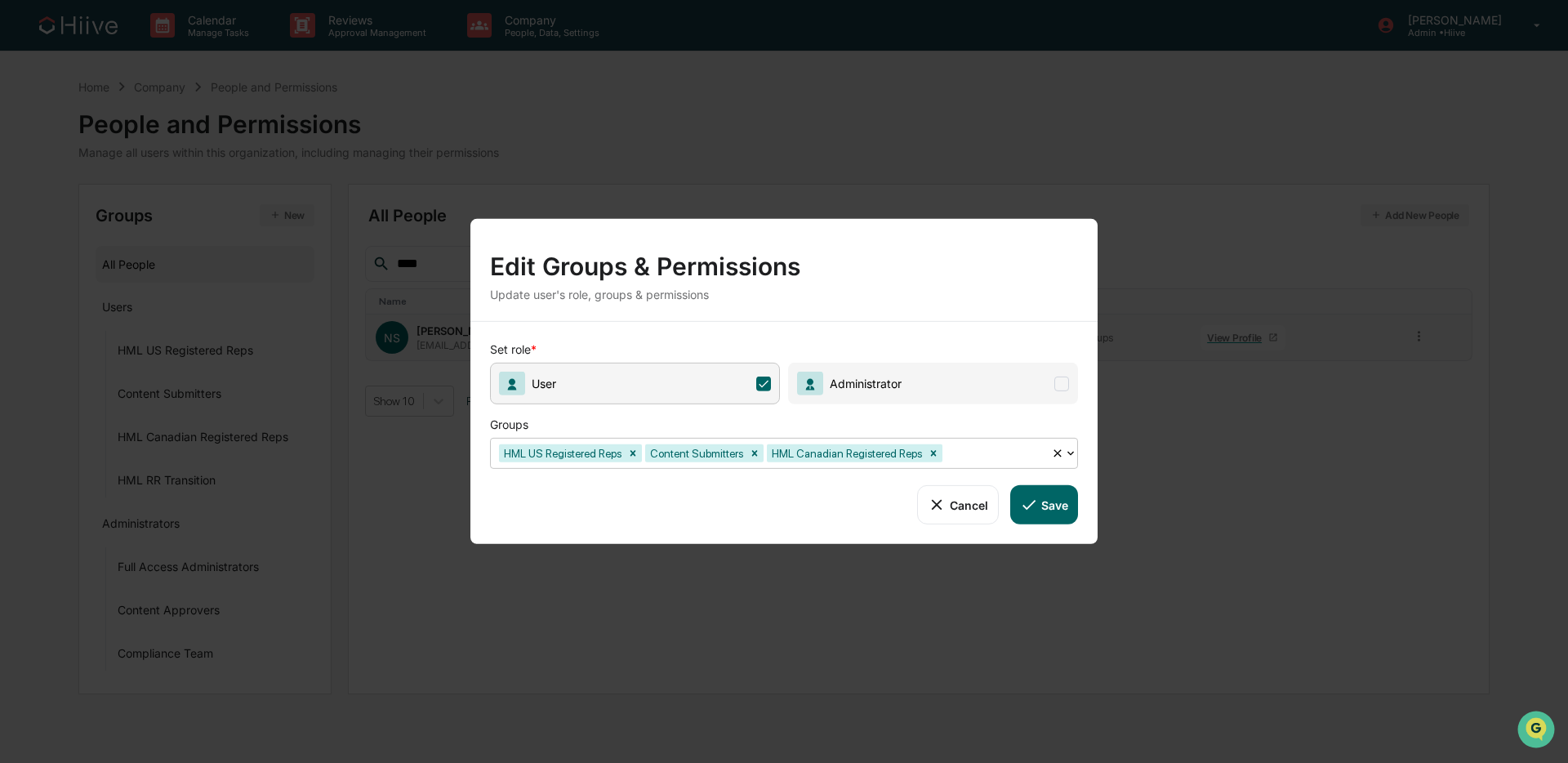
click at [1042, 507] on button "Save" at bounding box center [1043, 505] width 67 height 39
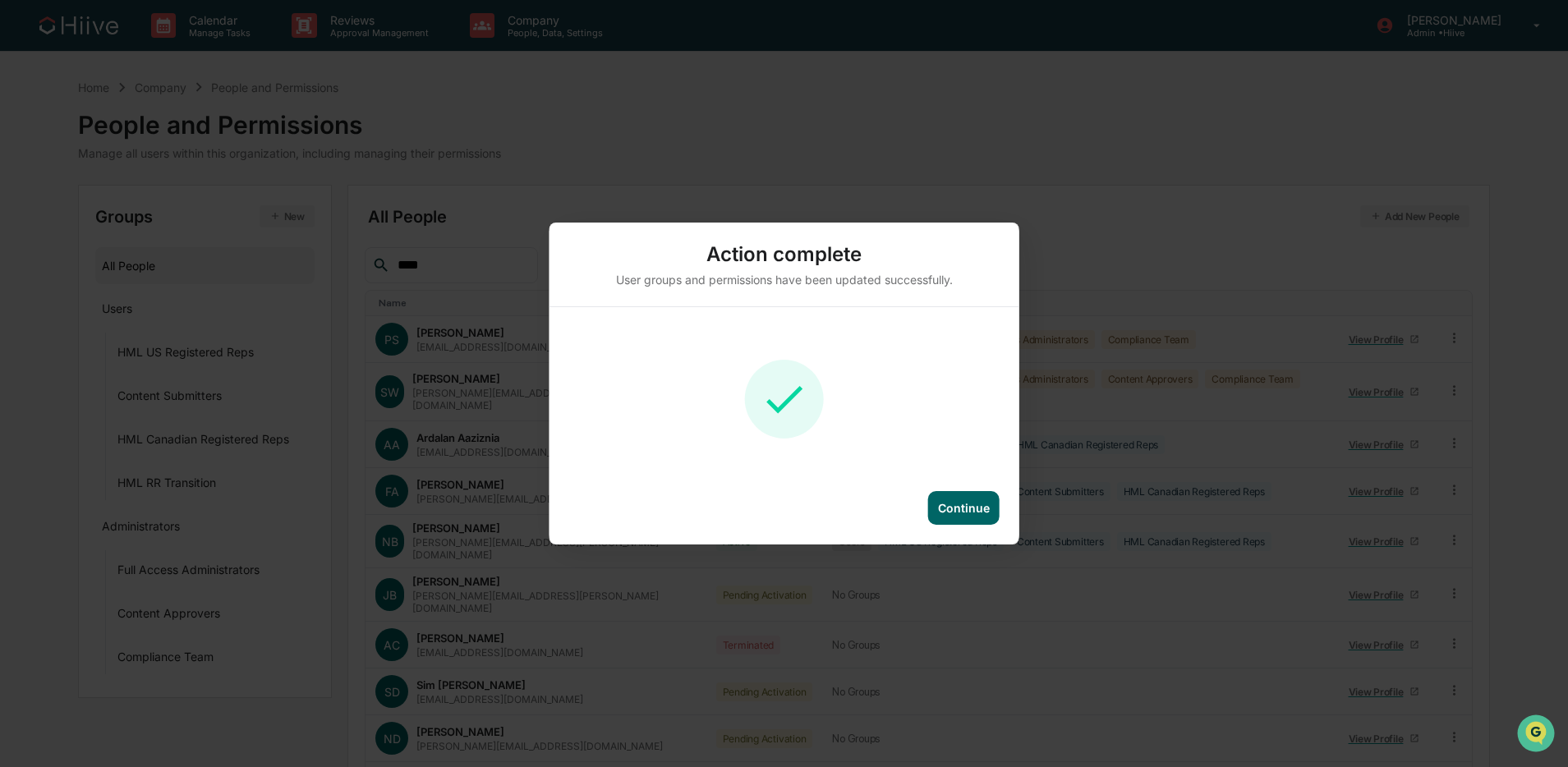
click at [956, 511] on div "Continue" at bounding box center [964, 508] width 51 height 14
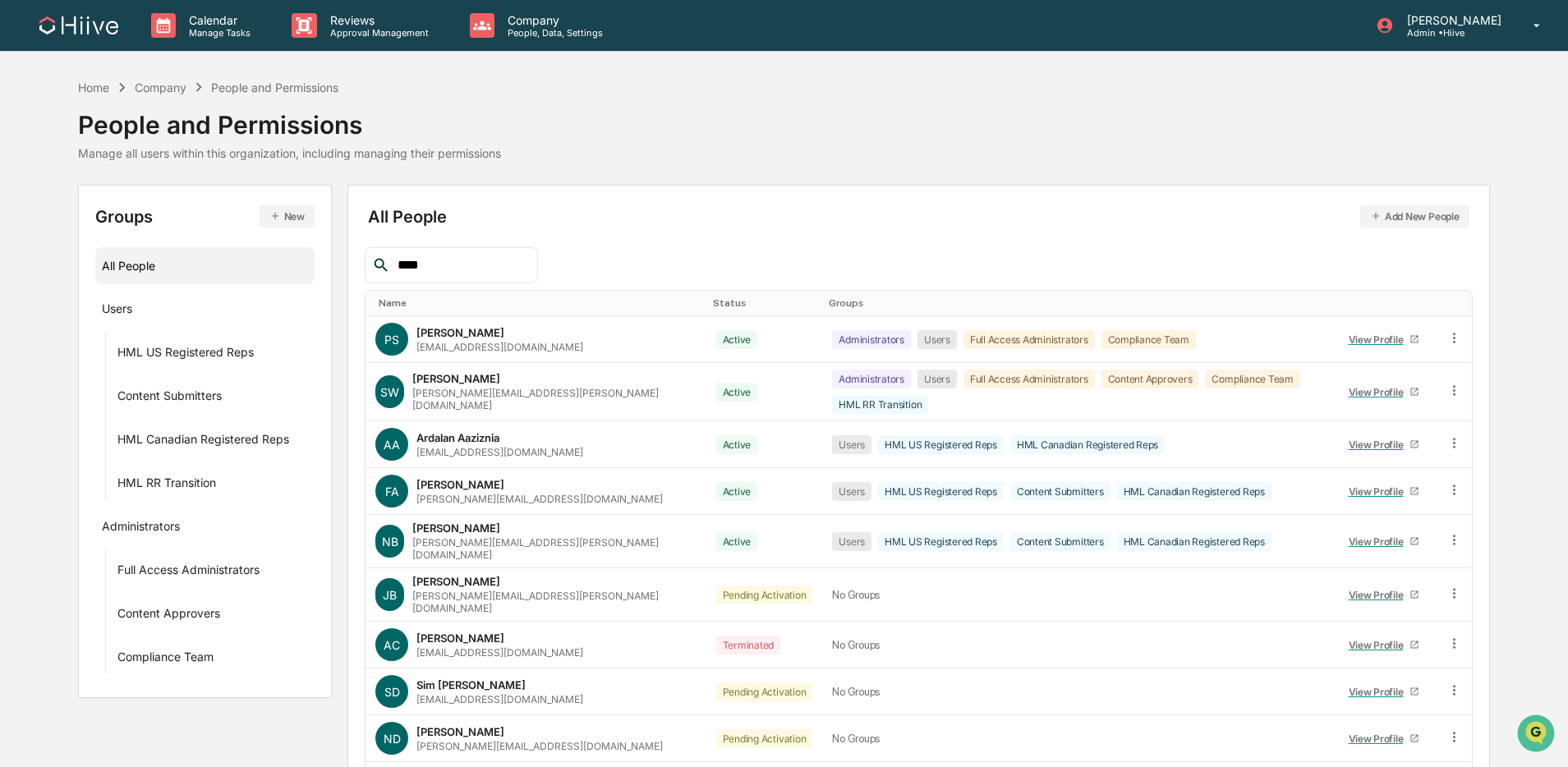
click at [489, 269] on input "****" at bounding box center [461, 265] width 140 height 21
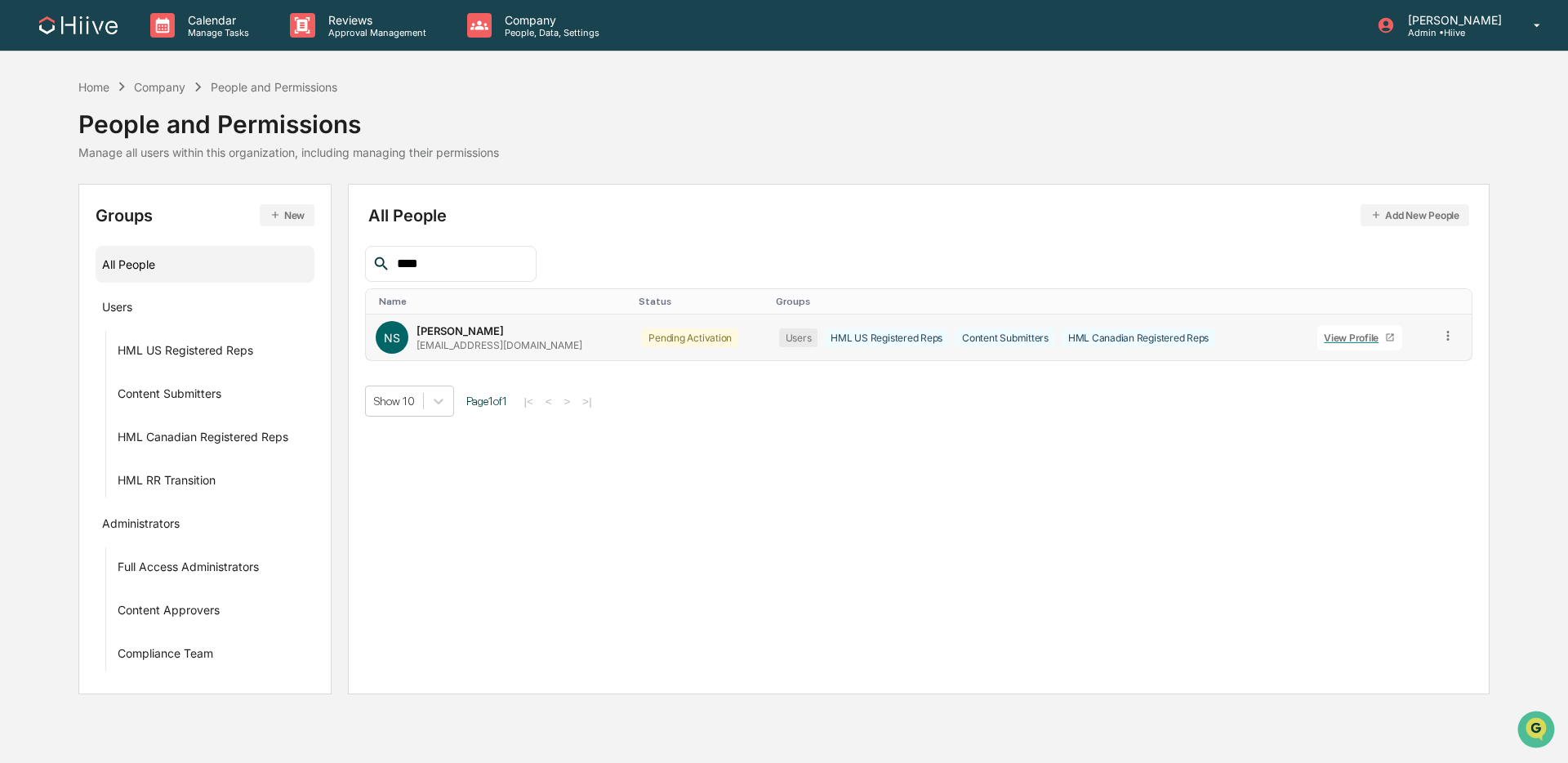
click at [1188, 335] on icon at bounding box center [1449, 336] width 15 height 15
click at [1188, 391] on div "Change Status" at bounding box center [1374, 395] width 136 height 20
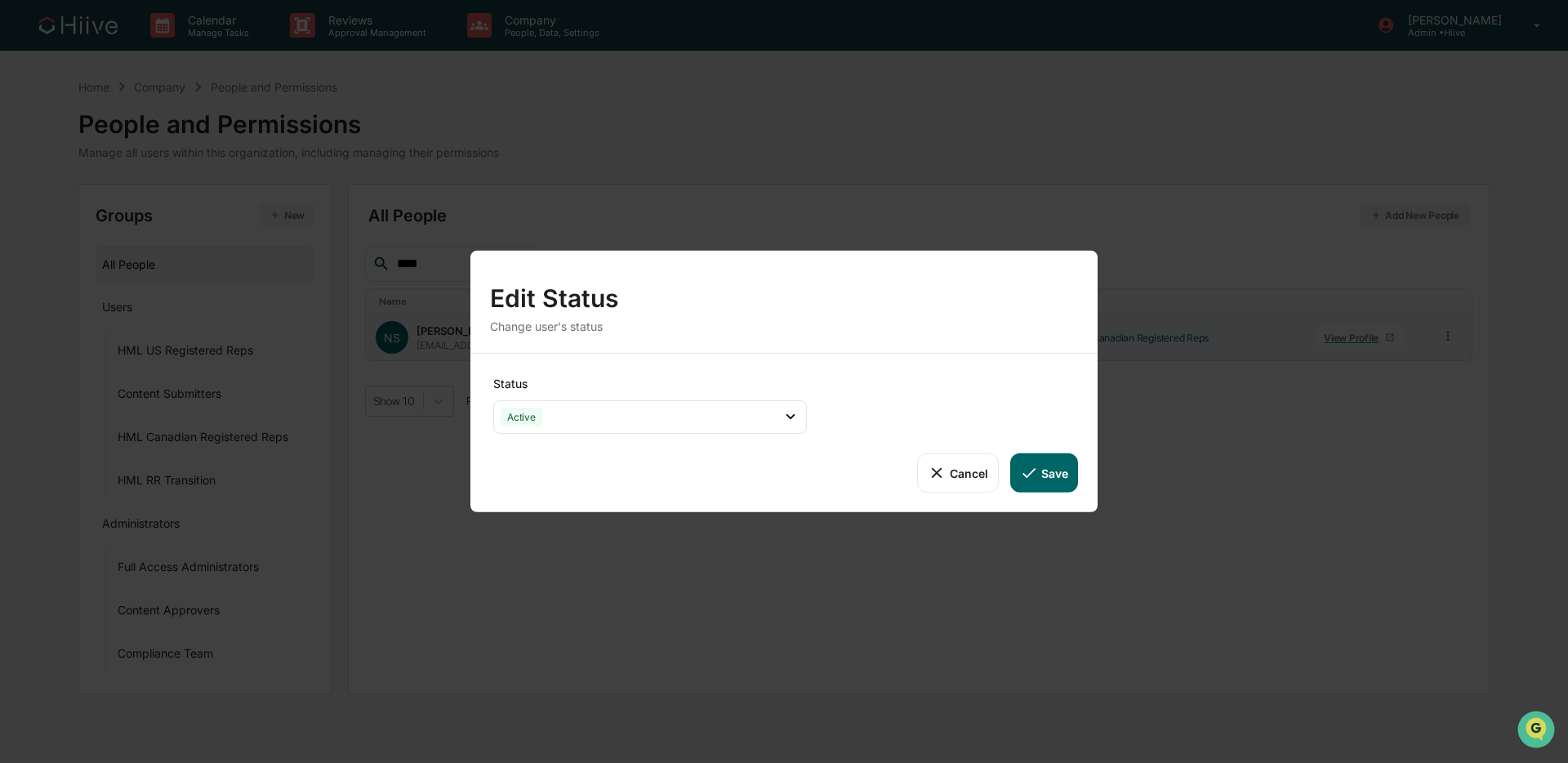
click at [1042, 459] on button "Save" at bounding box center [1043, 473] width 67 height 39
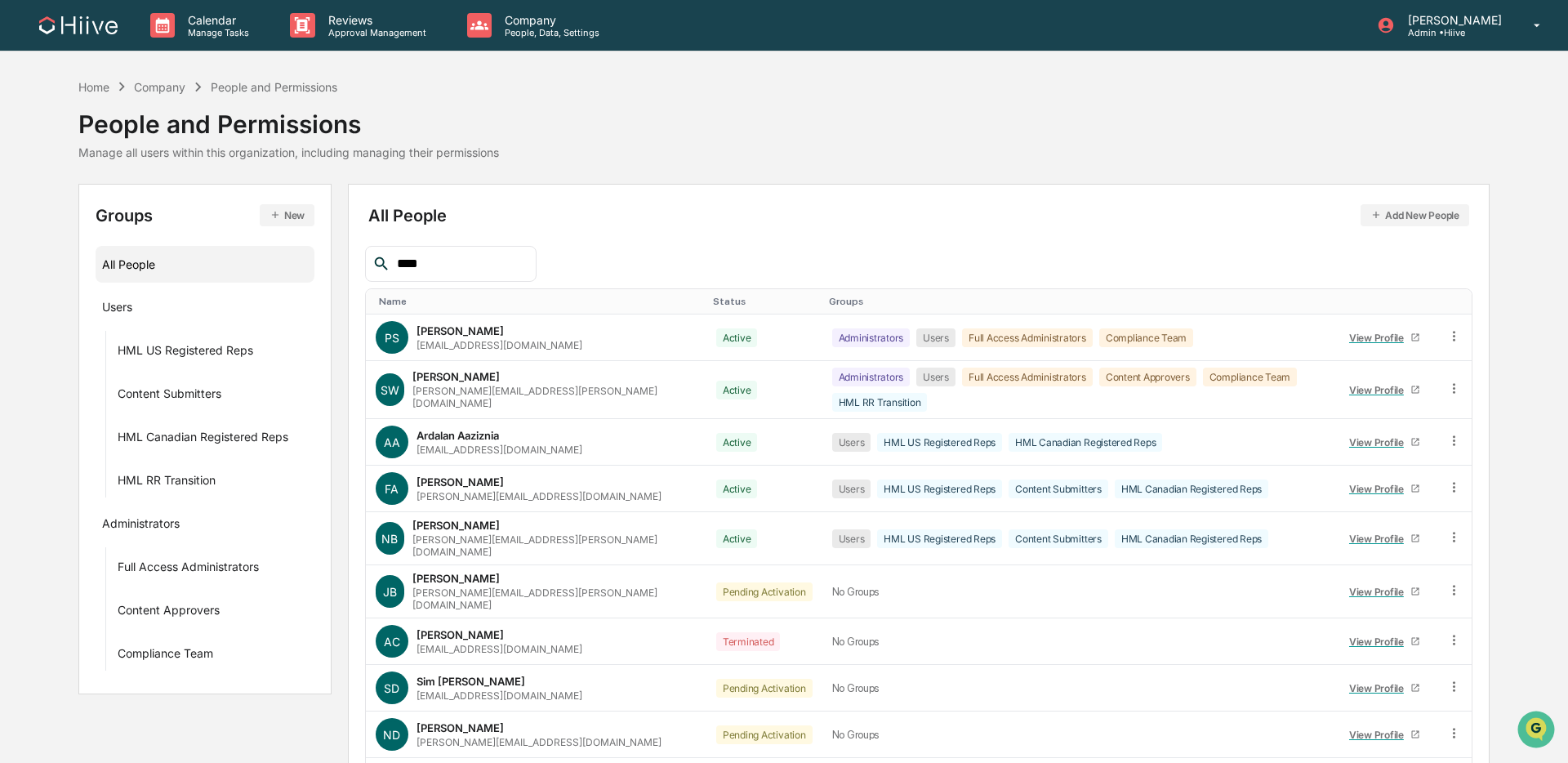
click at [1049, 470] on button "Save" at bounding box center [1043, 473] width 67 height 39
drag, startPoint x: 443, startPoint y: 268, endPoint x: 328, endPoint y: 263, distance: 115.1
click at [328, 263] on div "Groups New All People Users HML US Registered Reps Content Submitters HML Canad…" at bounding box center [779, 530] width 1403 height 694
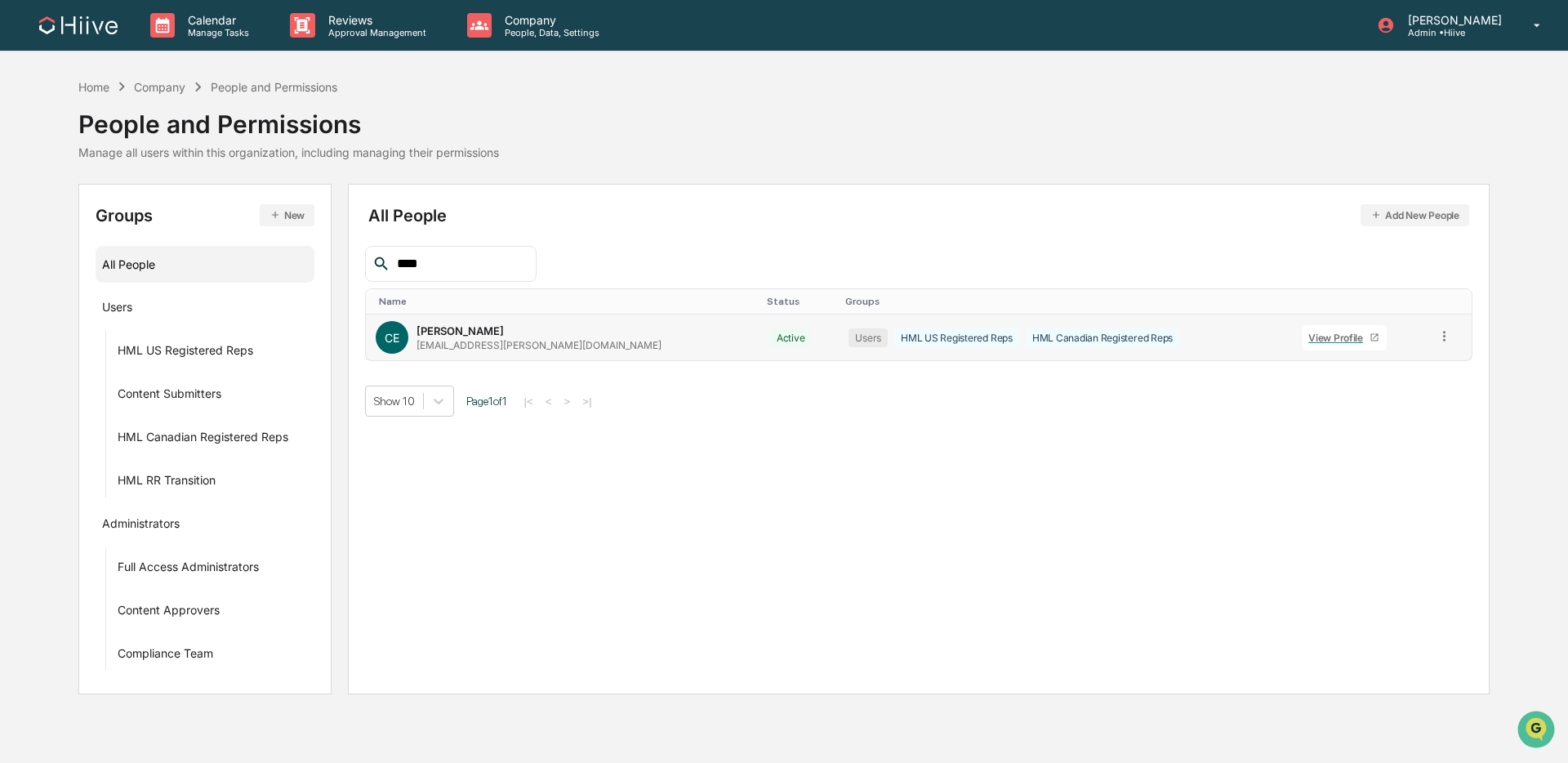
click at [1188, 335] on td at bounding box center [1449, 338] width 45 height 46
click at [1188, 336] on icon at bounding box center [1444, 336] width 15 height 15
click at [1188, 367] on div "Groups & Permissions" at bounding box center [1370, 363] width 136 height 20
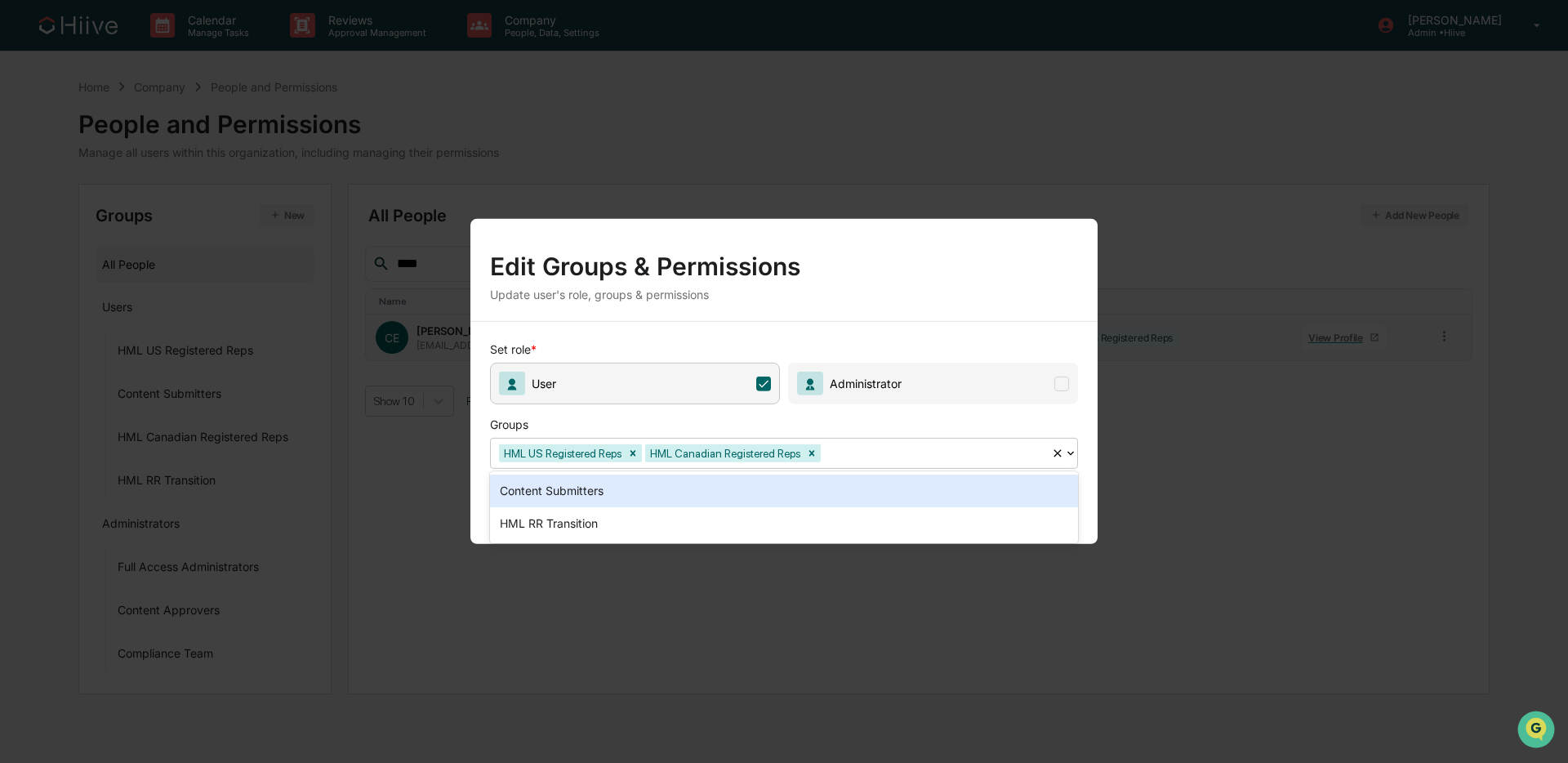
click at [875, 452] on div at bounding box center [933, 453] width 219 height 19
drag, startPoint x: 825, startPoint y: 482, endPoint x: 864, endPoint y: 472, distance: 40.3
click at [825, 482] on div "Content Submitters" at bounding box center [783, 491] width 588 height 32
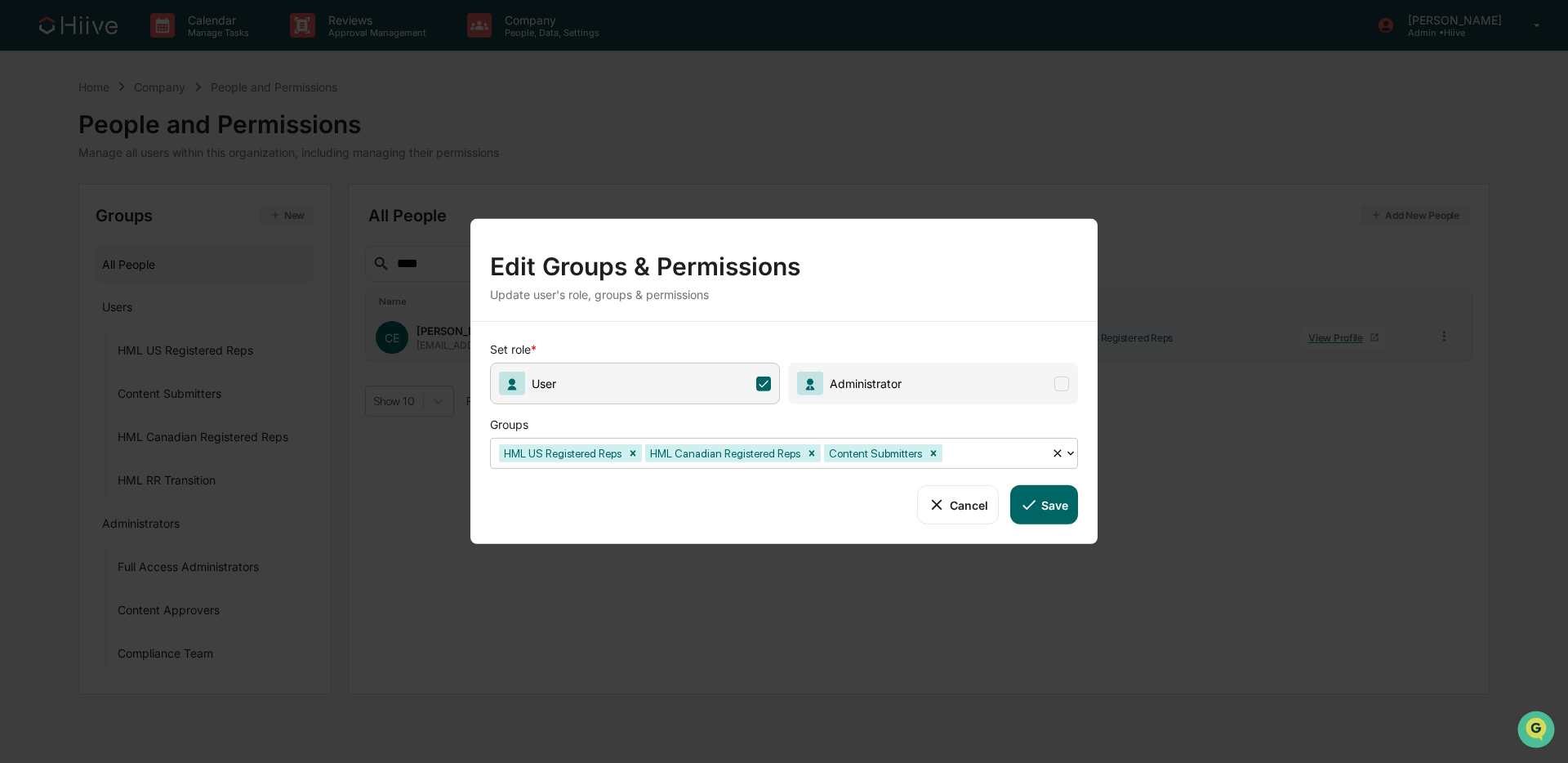
click at [932, 419] on div "Groups" at bounding box center [751, 421] width 523 height 33
click at [1025, 494] on button "Save" at bounding box center [1043, 505] width 67 height 39
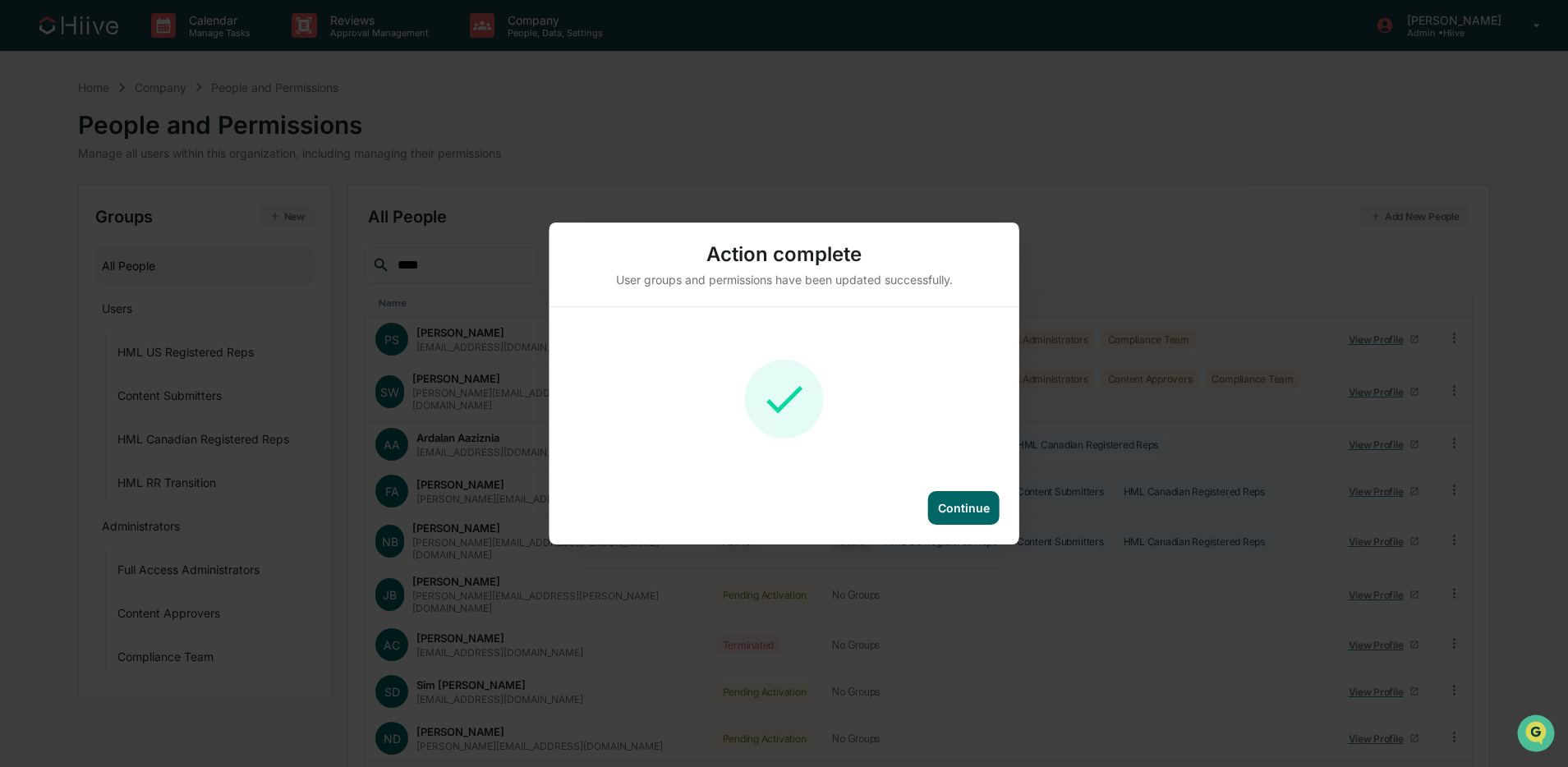
drag, startPoint x: 957, startPoint y: 505, endPoint x: 838, endPoint y: 414, distance: 149.8
click at [957, 504] on div "Continue" at bounding box center [964, 508] width 51 height 14
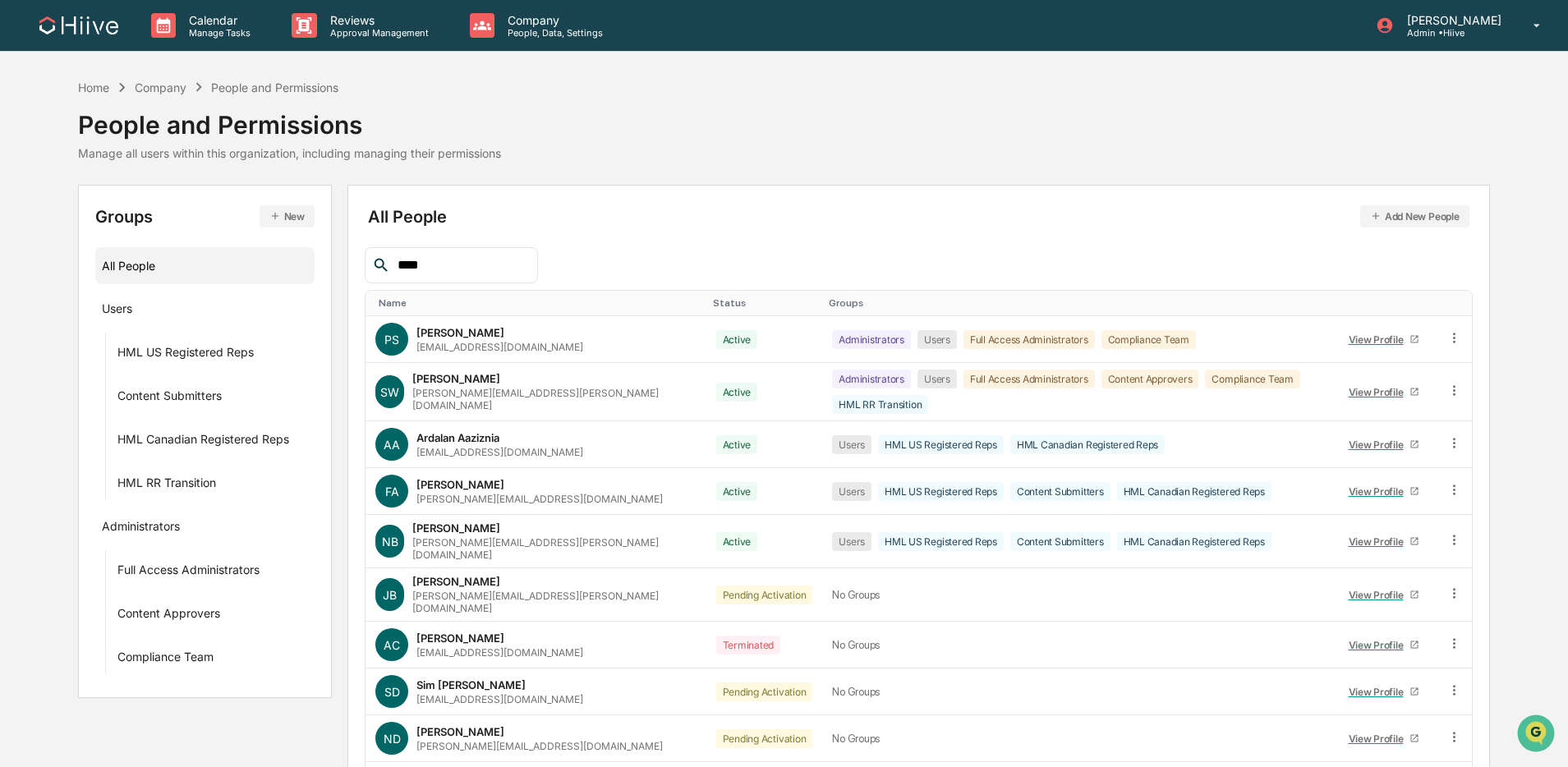
click at [475, 263] on input "****" at bounding box center [461, 265] width 140 height 21
type input "*"
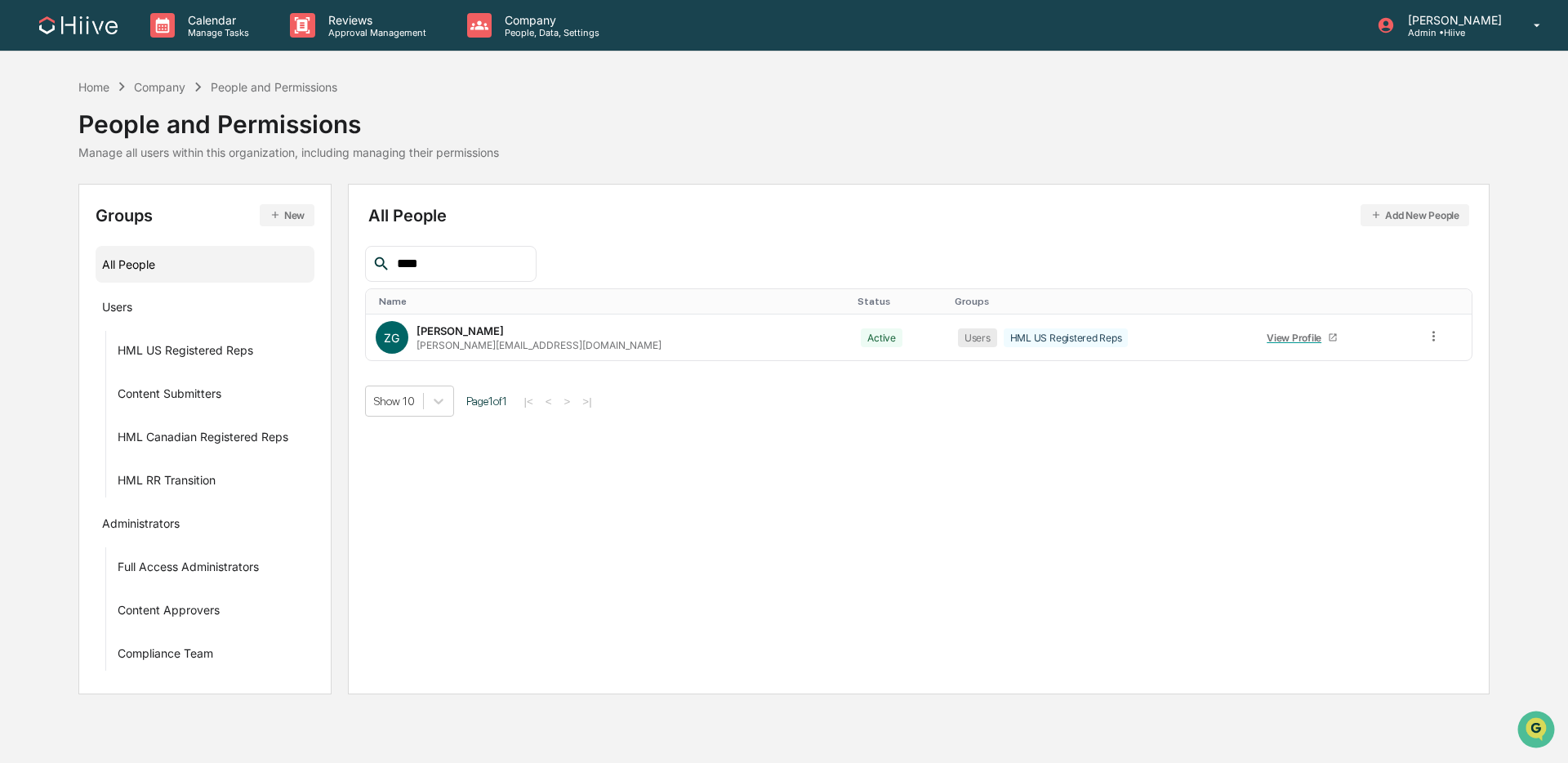
click at [358, 262] on div "All People Add New People **** Name Status Groups ZG [PERSON_NAME] [PERSON_NAME…" at bounding box center [919, 439] width 1142 height 510
drag, startPoint x: 430, startPoint y: 264, endPoint x: 358, endPoint y: 259, distance: 72.2
click at [358, 259] on div "All People Add New People ***** Name Status Groups DA [PERSON_NAME] [PERSON_NAM…" at bounding box center [919, 439] width 1142 height 510
click at [1188, 334] on icon at bounding box center [1435, 336] width 15 height 15
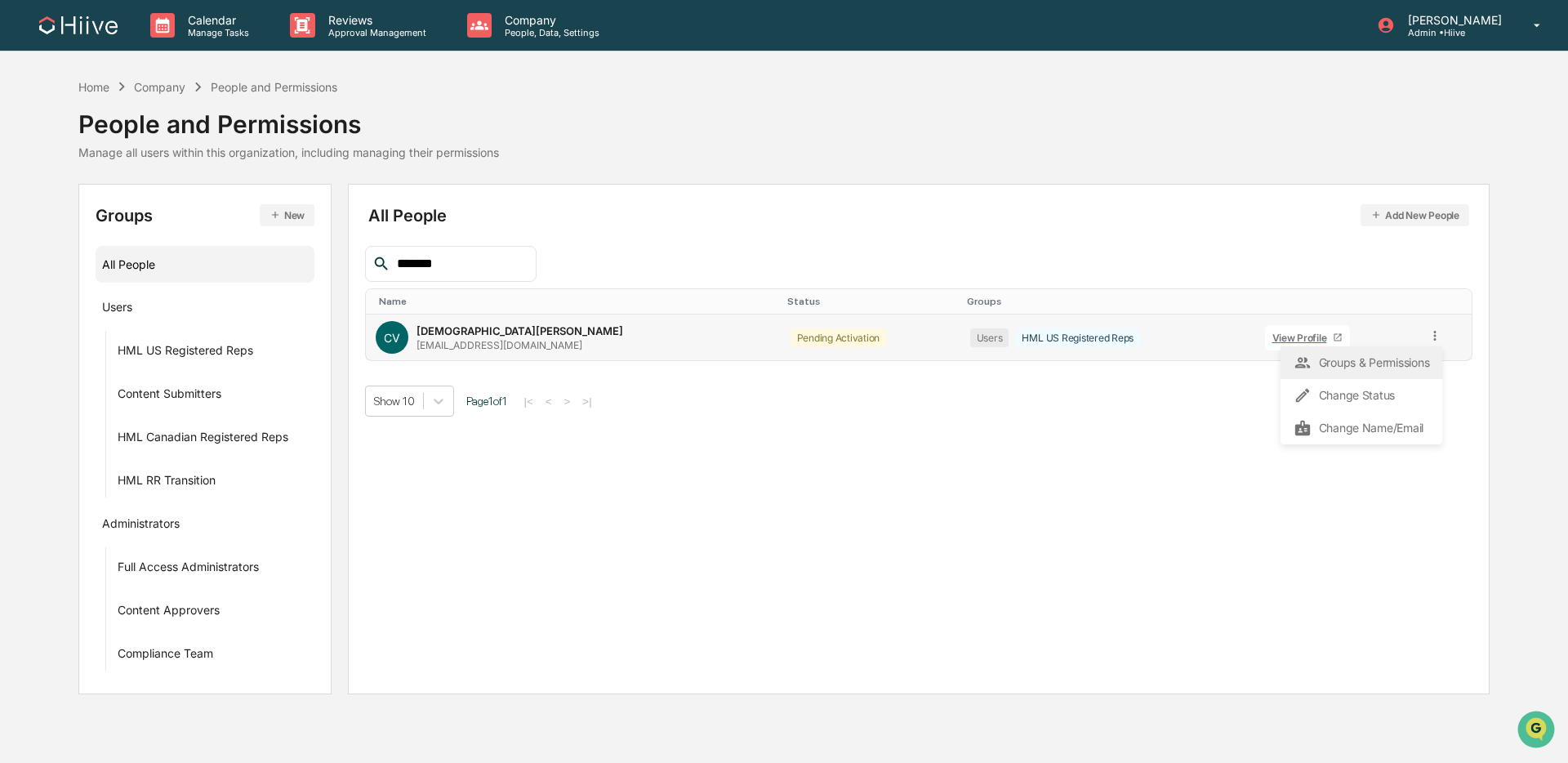
click at [1188, 363] on div "Groups & Permissions" at bounding box center [1361, 363] width 136 height 20
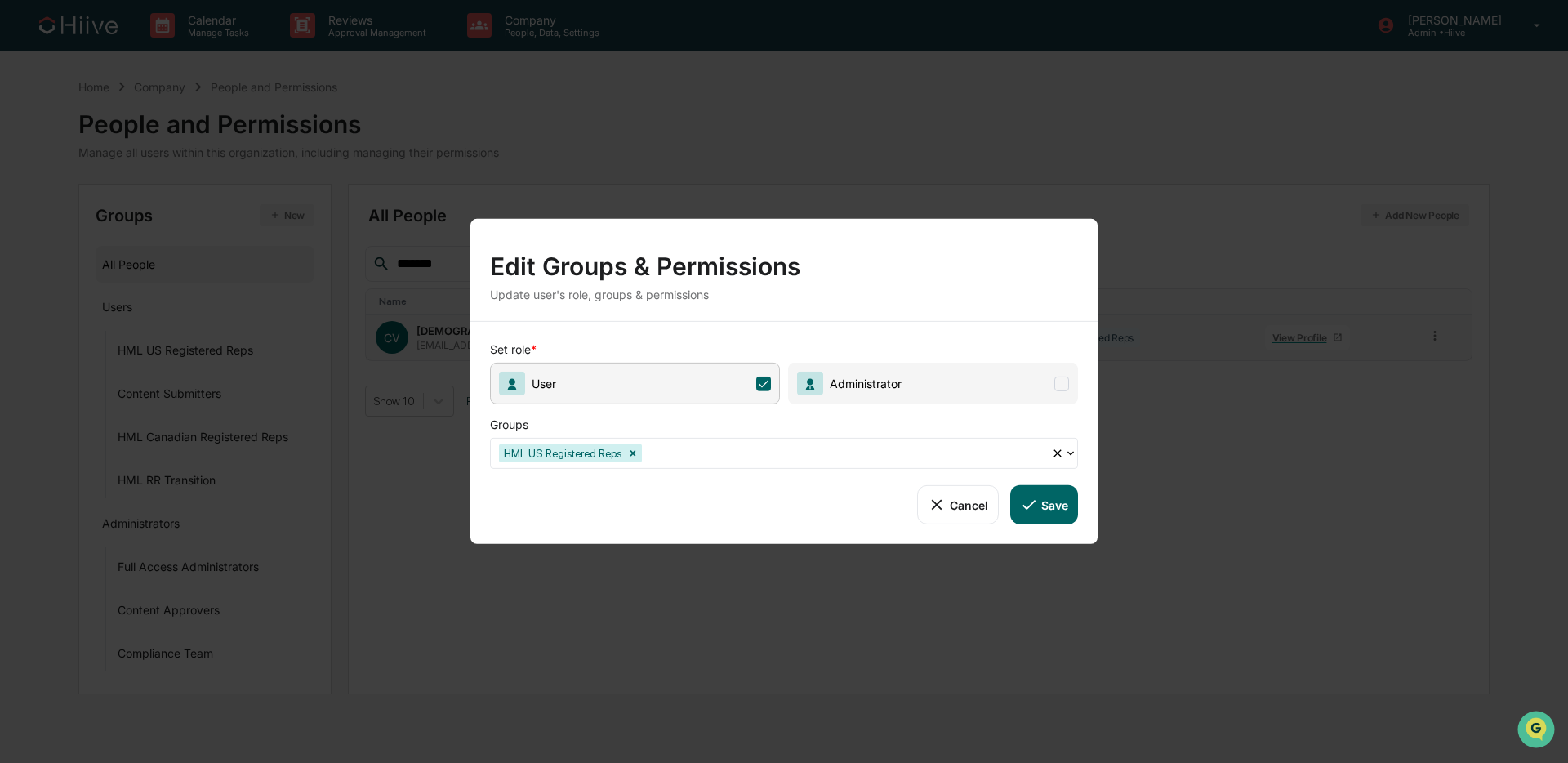
click at [813, 441] on div "HML US Registered Reps" at bounding box center [770, 453] width 560 height 26
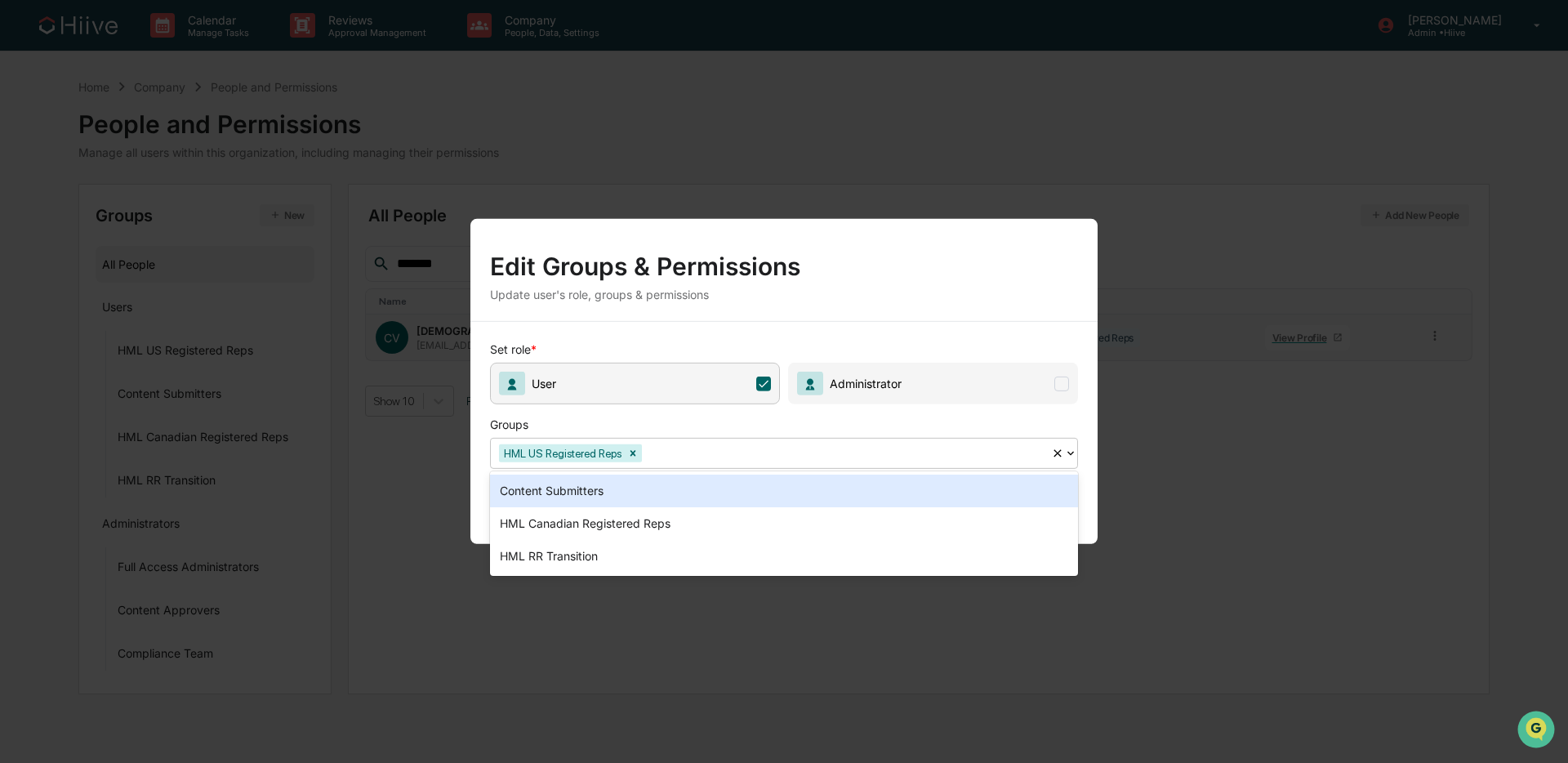
click at [739, 495] on div "Content Submitters" at bounding box center [783, 491] width 588 height 32
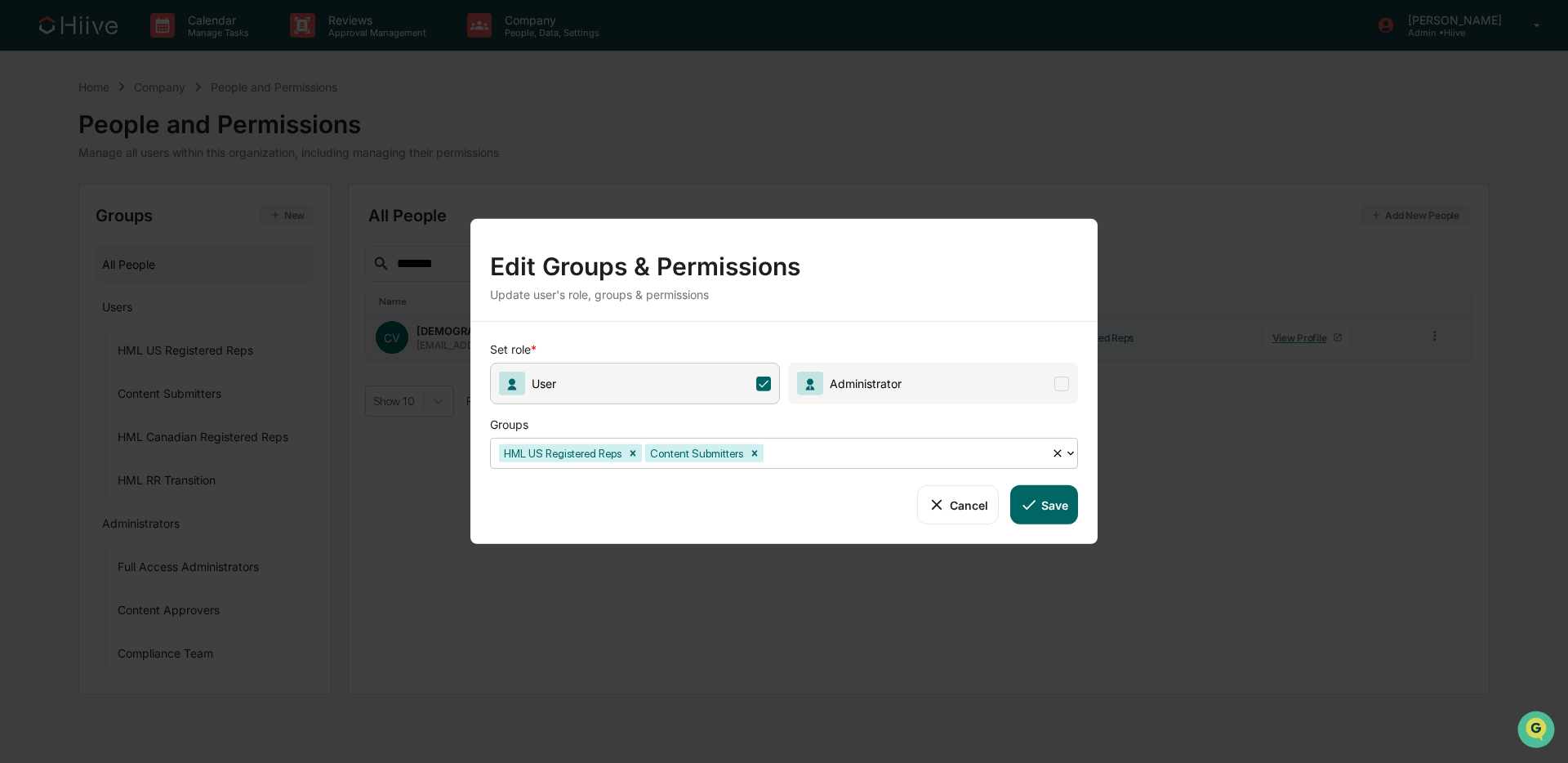
click at [806, 448] on div at bounding box center [905, 453] width 276 height 19
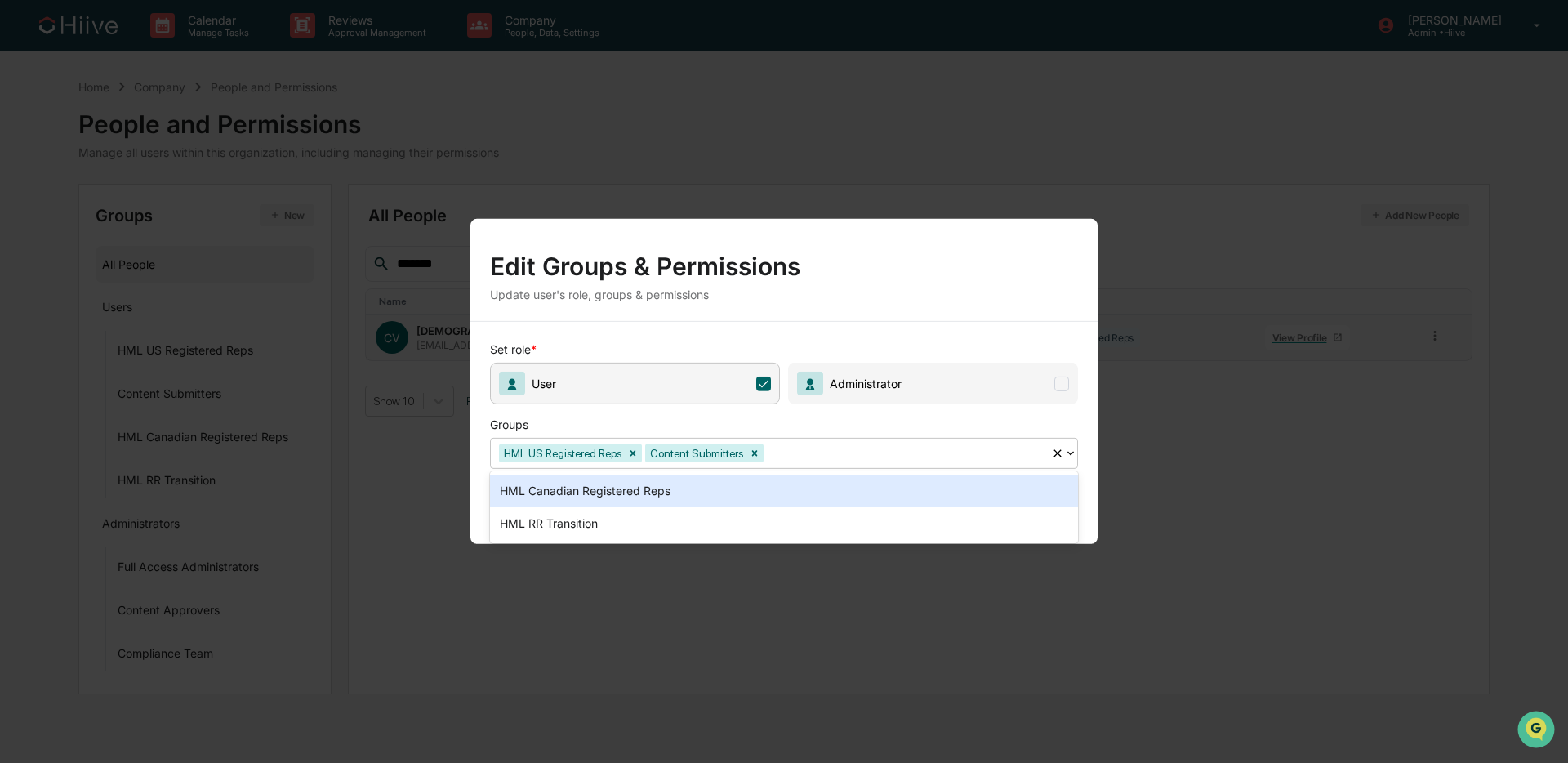
click at [715, 491] on div "HML Canadian Registered Reps" at bounding box center [783, 491] width 588 height 32
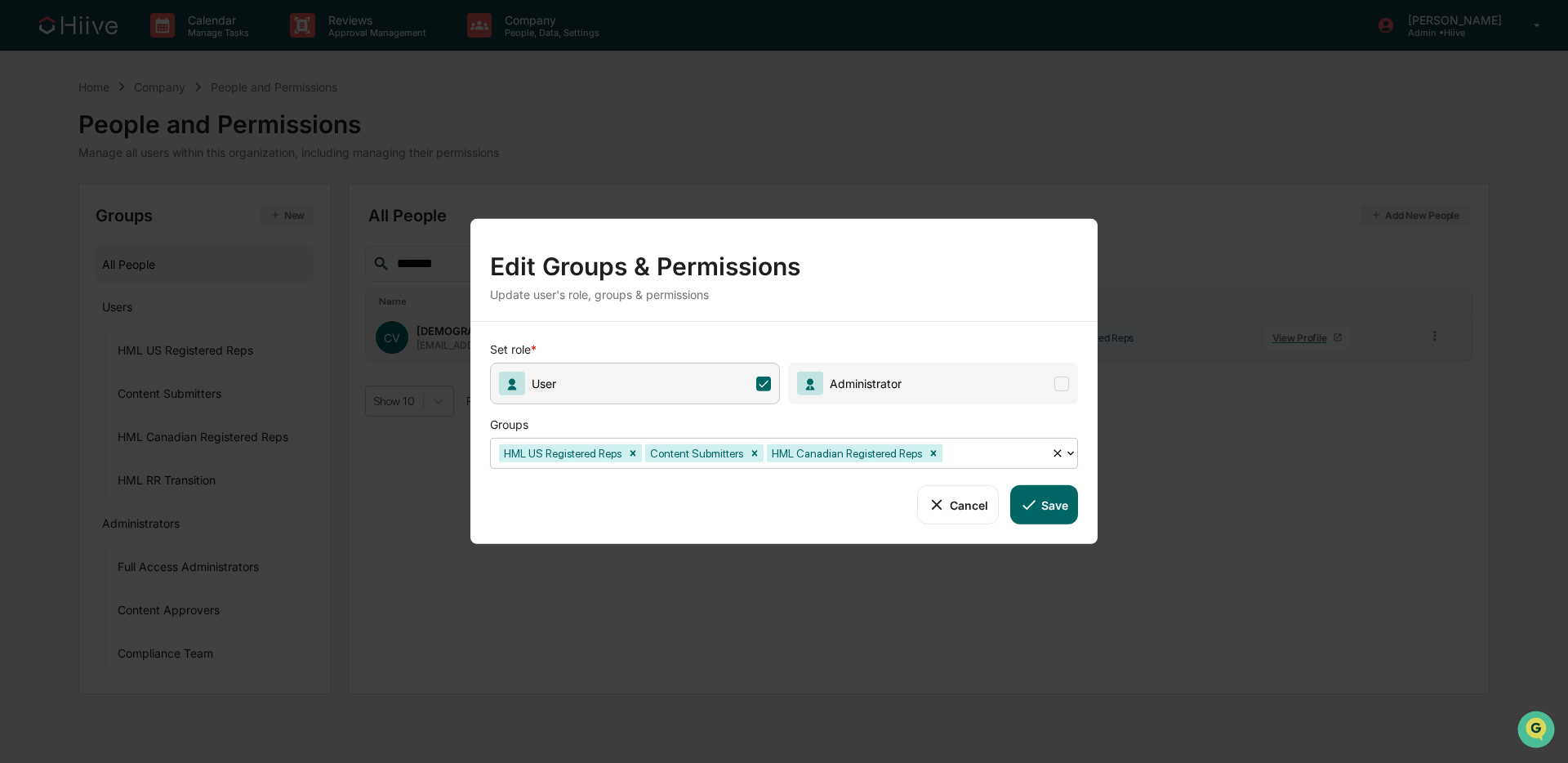
click at [1024, 504] on icon at bounding box center [1029, 504] width 18 height 18
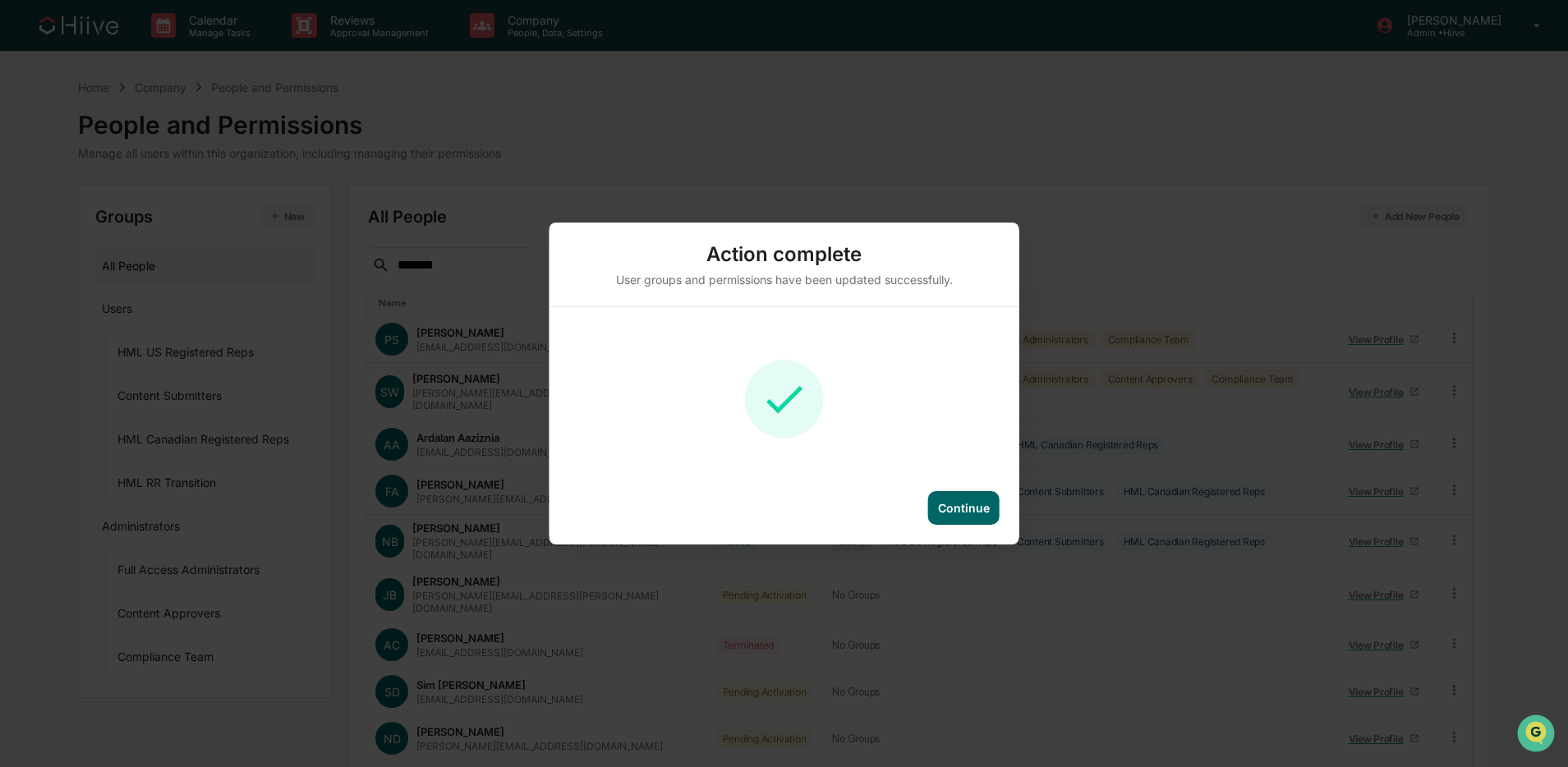
click at [871, 209] on div "Action complete User groups and permissions have been updated successfully. Con…" at bounding box center [784, 384] width 1568 height 767
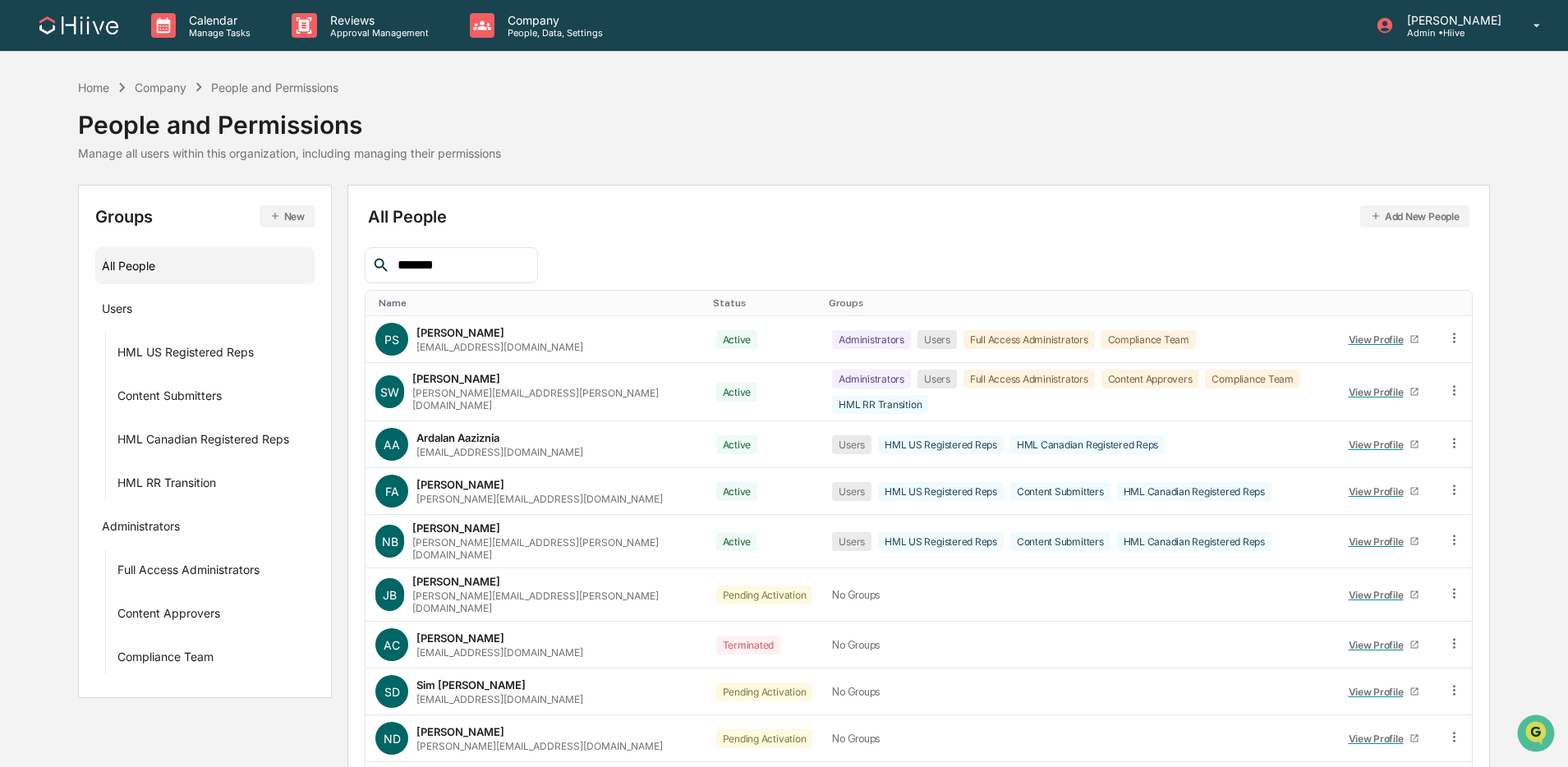
drag, startPoint x: 439, startPoint y: 260, endPoint x: 352, endPoint y: 253, distance: 87.3
click at [352, 253] on div "All People Add New People ******* Name Status Groups PS [PERSON_NAME] [PERSON_N…" at bounding box center [918, 533] width 1142 height 698
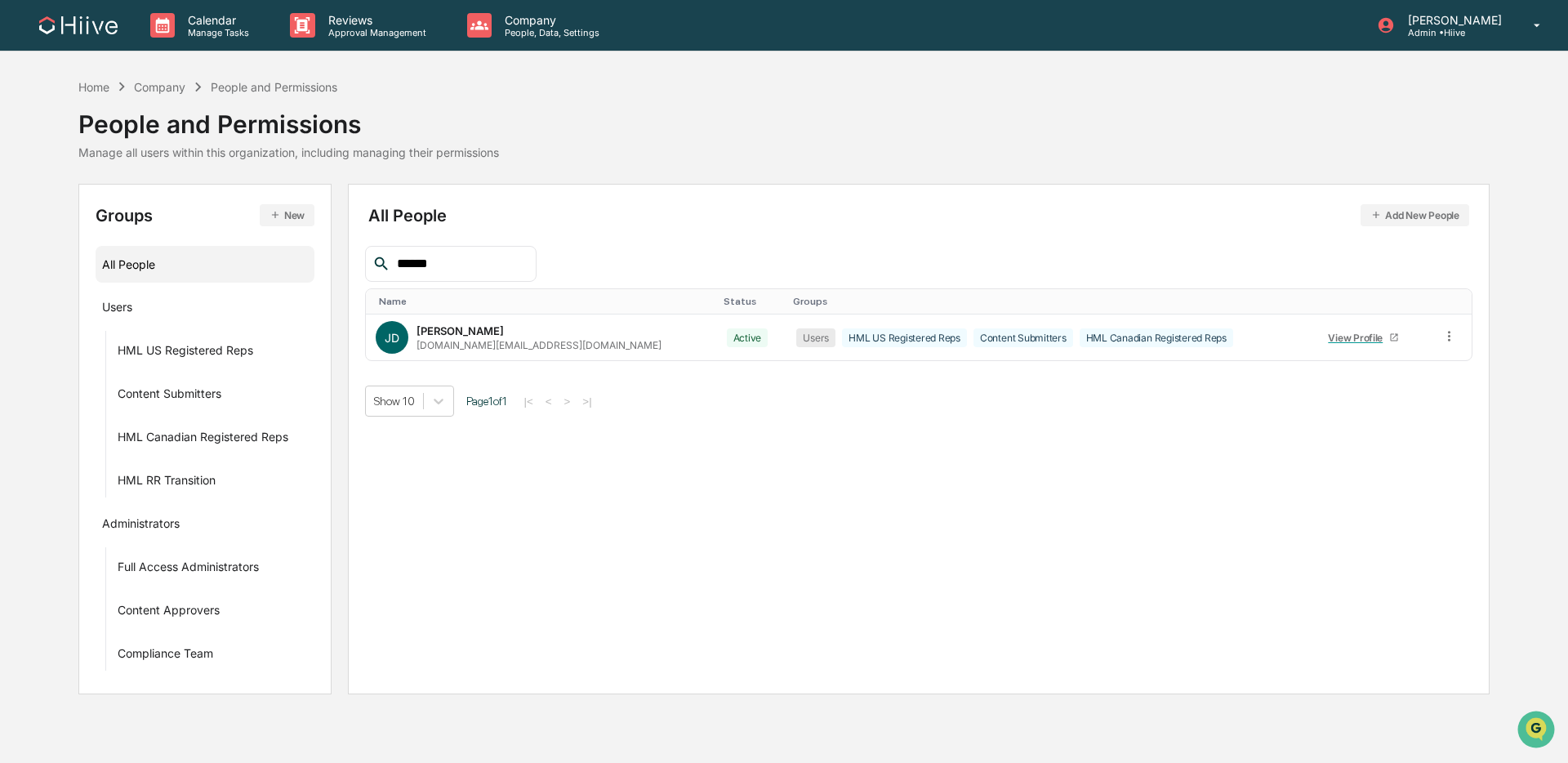
type input "*****"
click at [1188, 218] on icon "button" at bounding box center [1376, 215] width 7 height 7
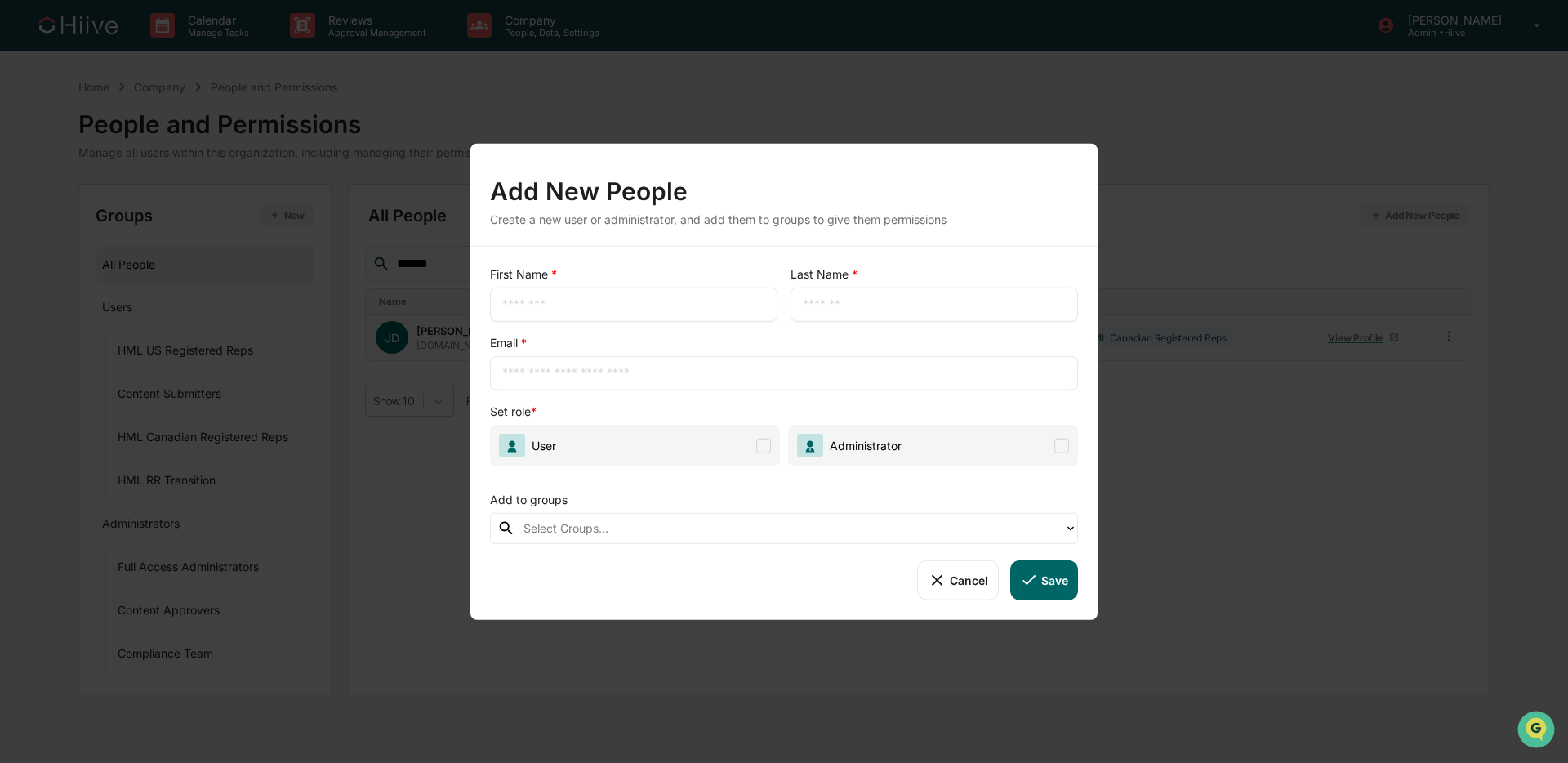
click at [647, 310] on input "text" at bounding box center [634, 304] width 263 height 16
type input "*****"
type input "******"
paste input "**********"
type input "**********"
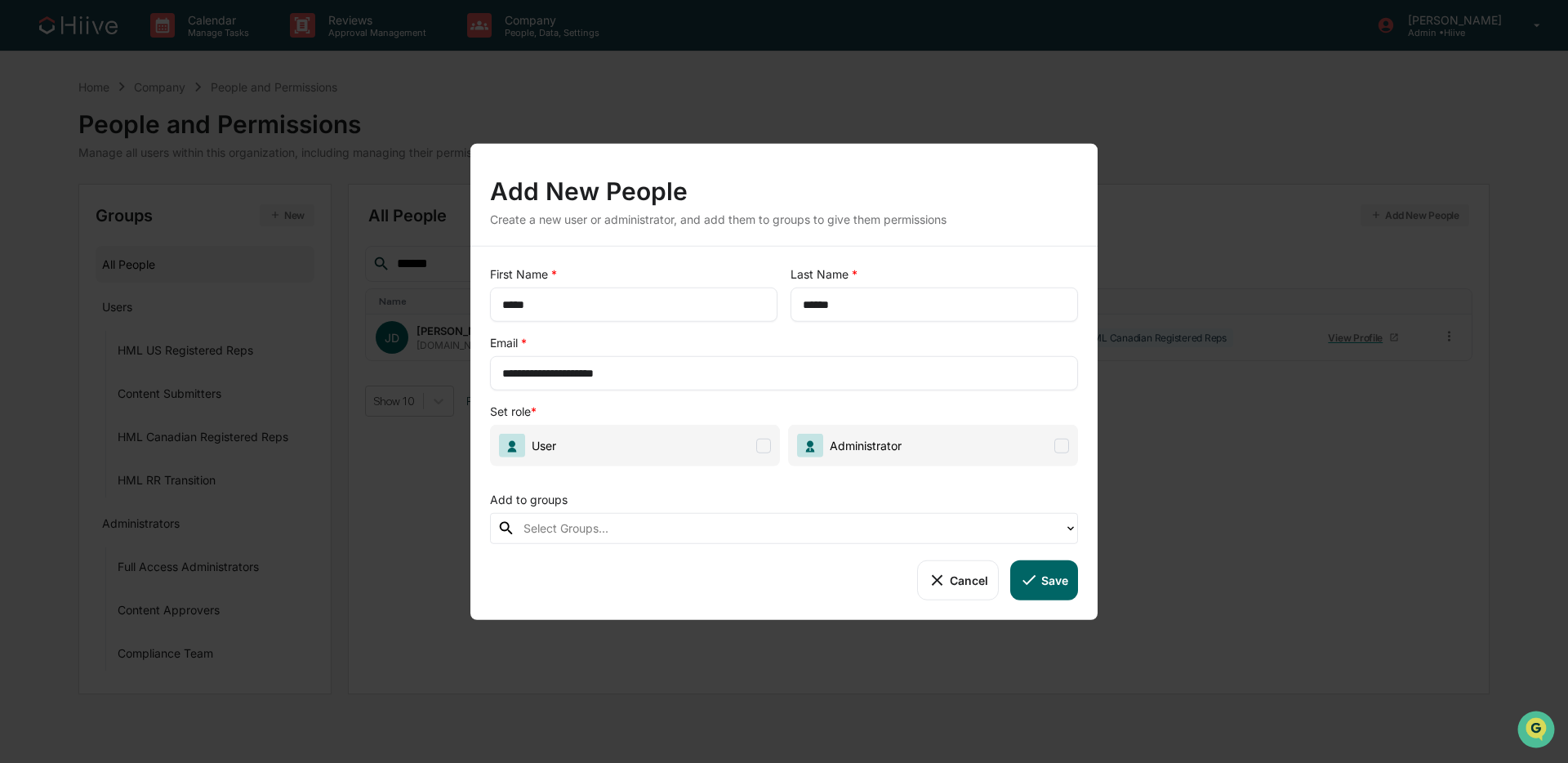
click at [675, 447] on span "User" at bounding box center [635, 446] width 290 height 42
click at [688, 535] on div at bounding box center [790, 528] width 532 height 19
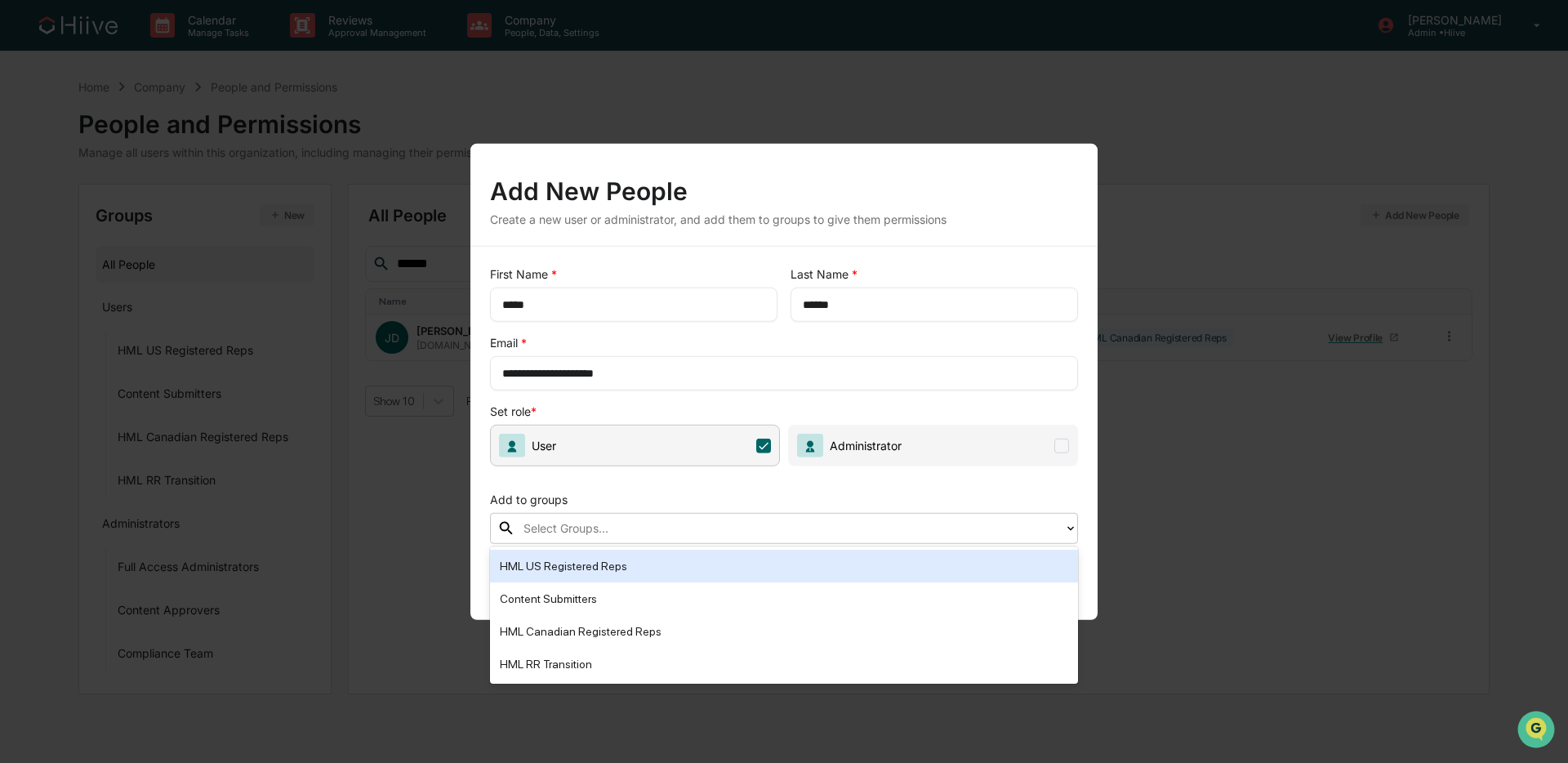
click at [608, 560] on div "HML US Registered Reps" at bounding box center [784, 566] width 568 height 20
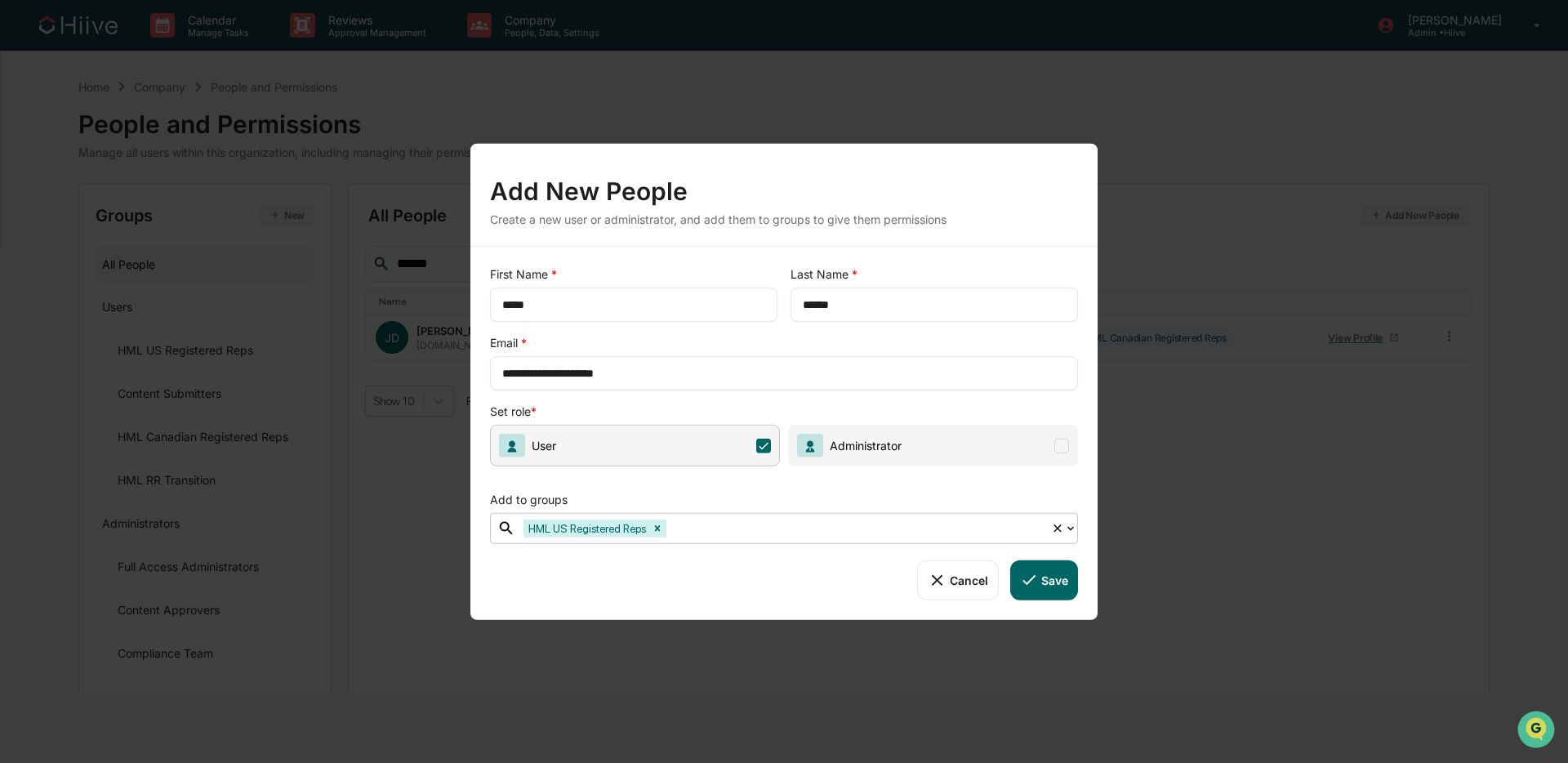
click at [760, 538] on div "HML US Registered Reps" at bounding box center [783, 528] width 536 height 26
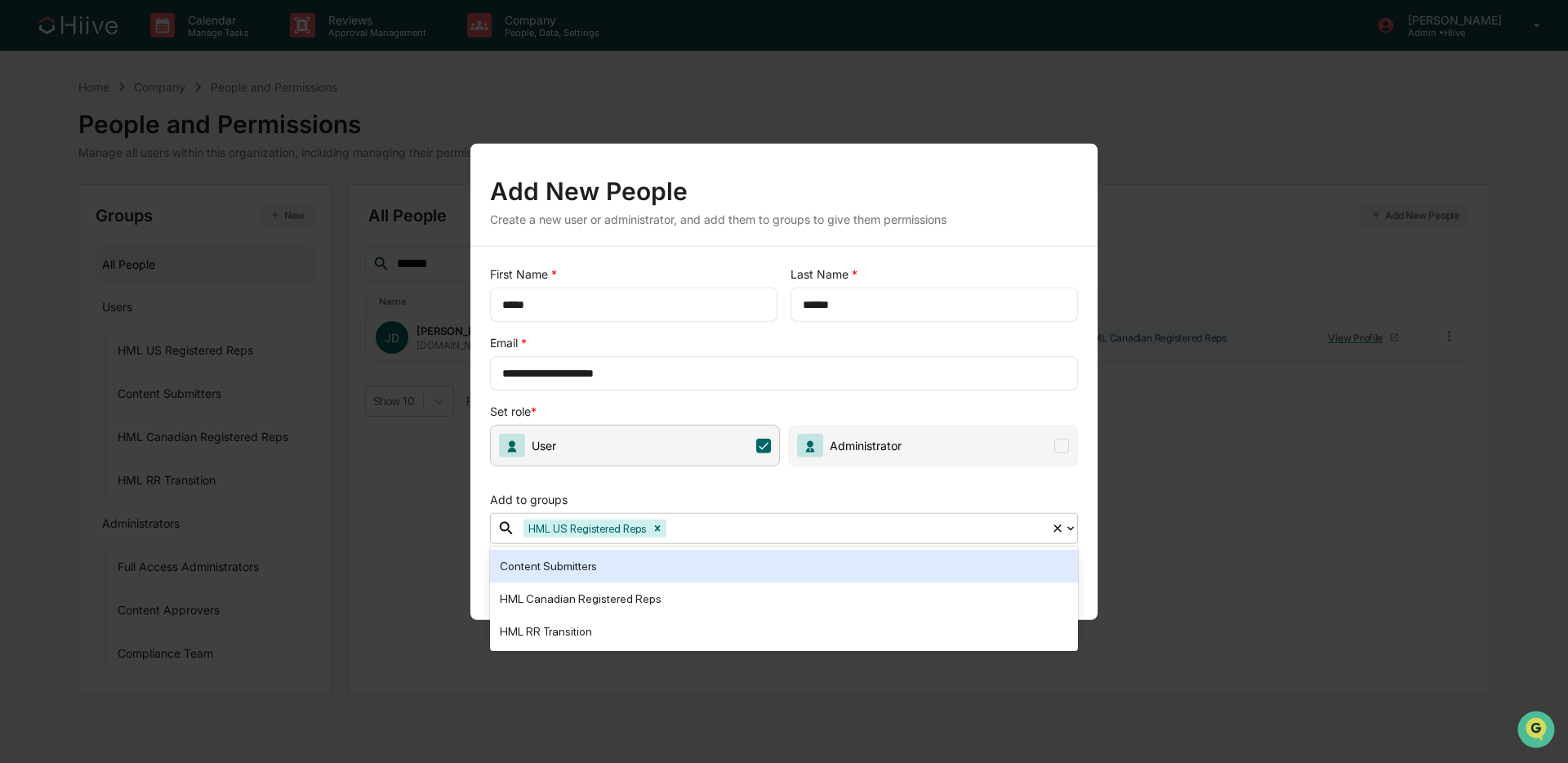
click at [739, 526] on div at bounding box center [856, 528] width 373 height 19
click at [679, 562] on div "Content Submitters" at bounding box center [784, 566] width 568 height 20
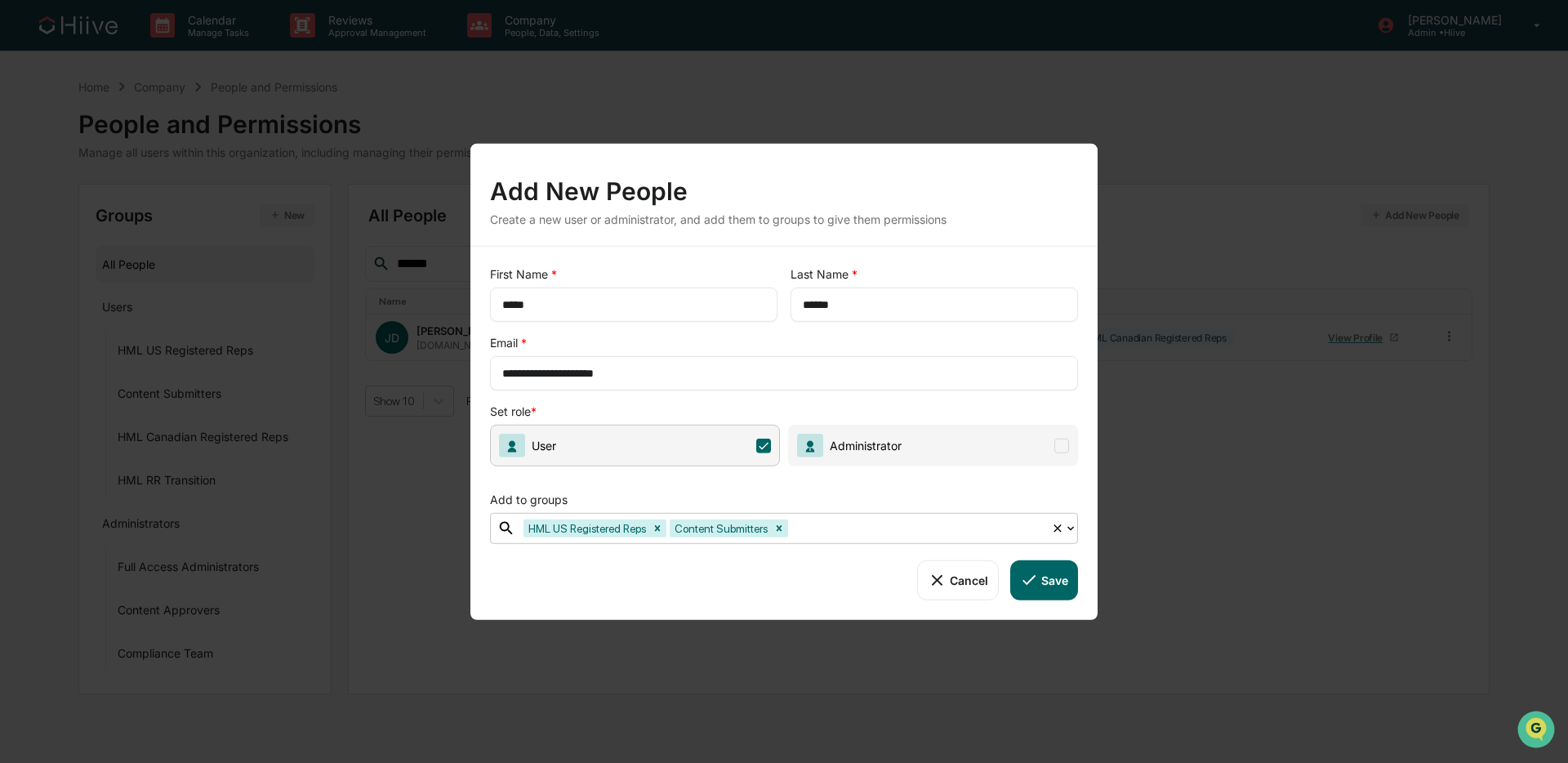
drag, startPoint x: 848, startPoint y: 527, endPoint x: 792, endPoint y: 550, distance: 60.5
click at [848, 527] on div at bounding box center [917, 528] width 252 height 19
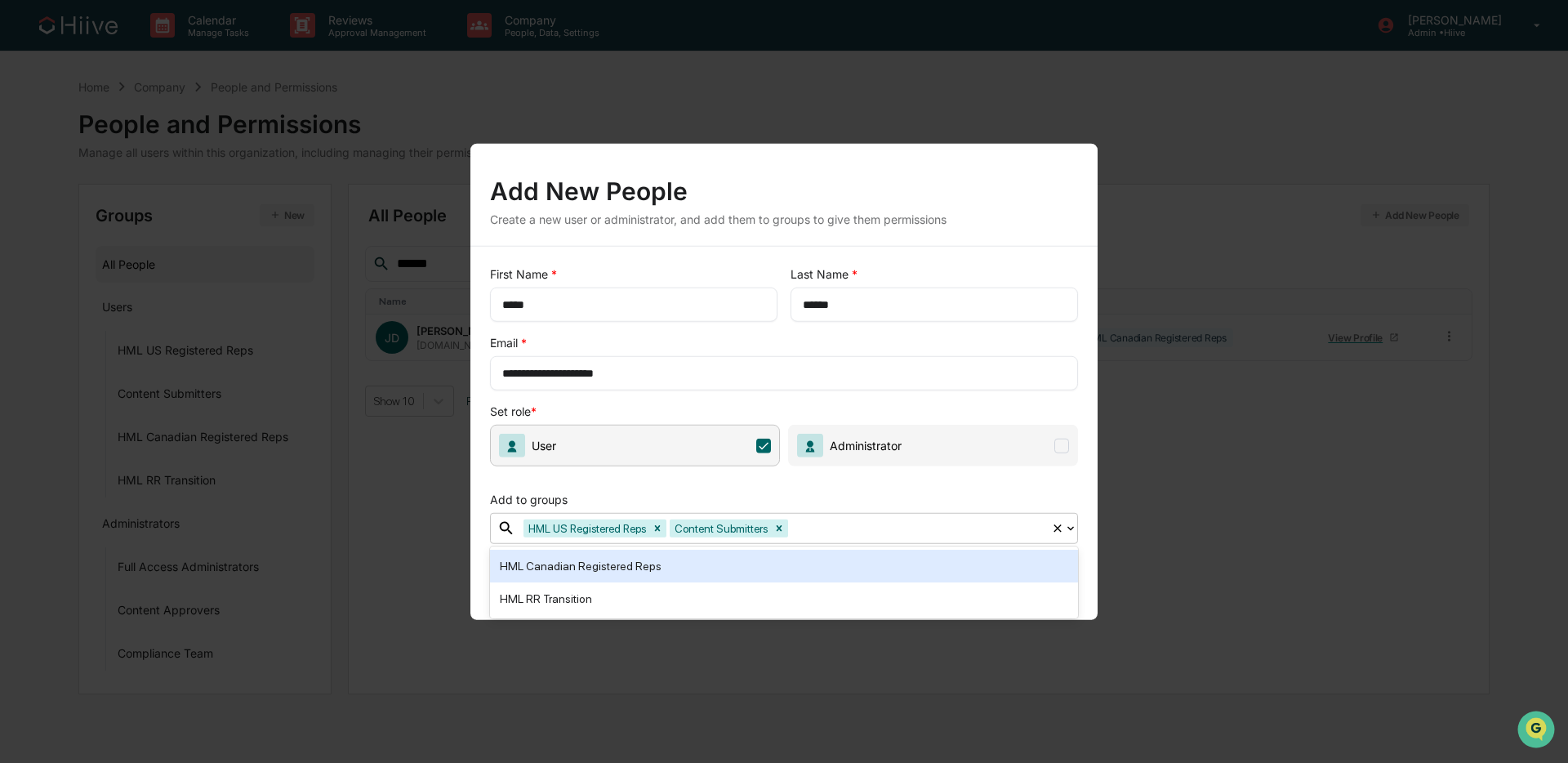
click at [854, 536] on div at bounding box center [917, 528] width 252 height 19
click at [809, 568] on div "HML Canadian Registered Reps" at bounding box center [784, 566] width 568 height 20
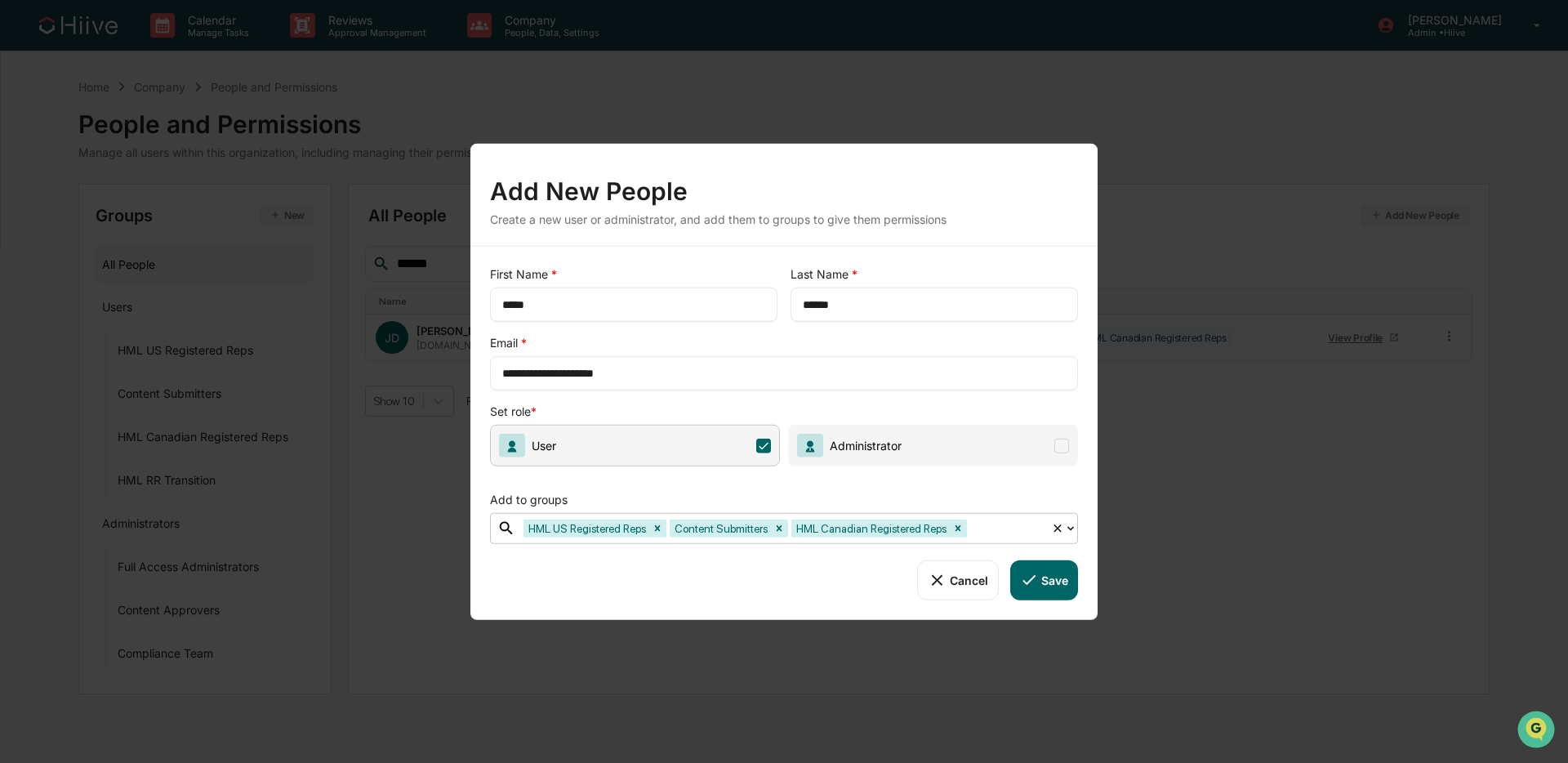
click at [1031, 574] on icon at bounding box center [1029, 580] width 18 height 18
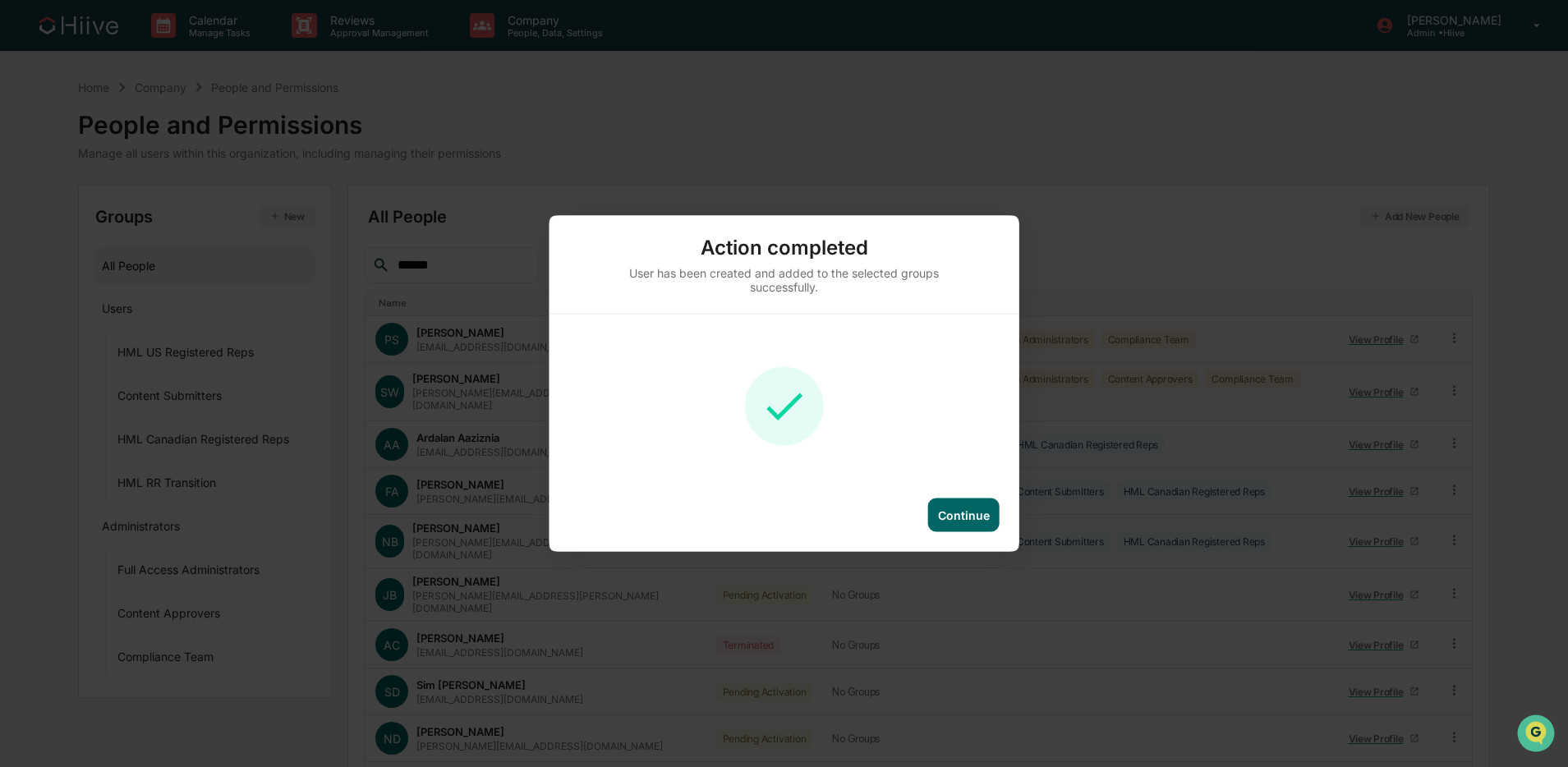
click at [971, 510] on div "Continue" at bounding box center [964, 516] width 51 height 14
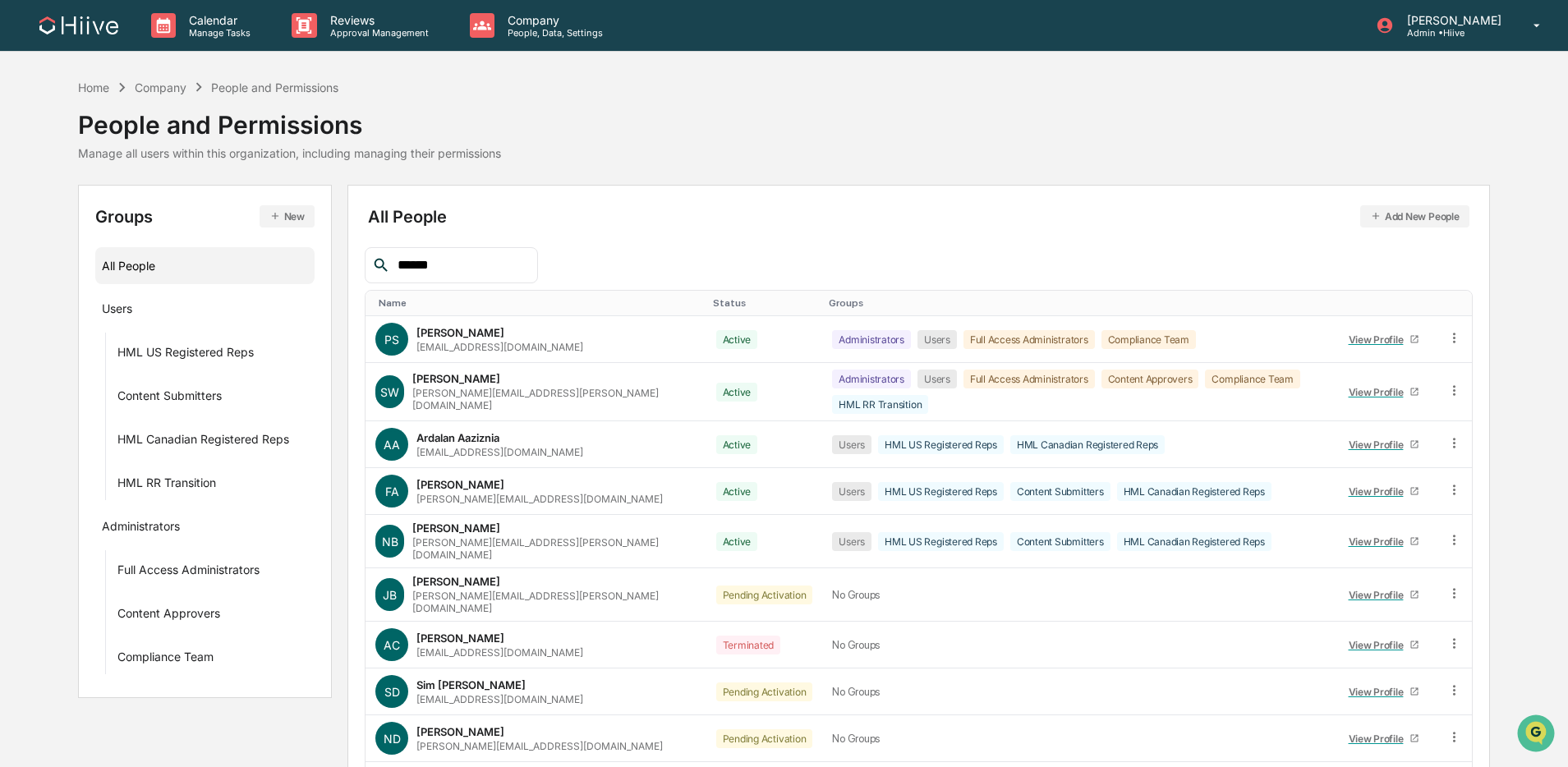
click at [479, 265] on input "*****" at bounding box center [461, 265] width 140 height 21
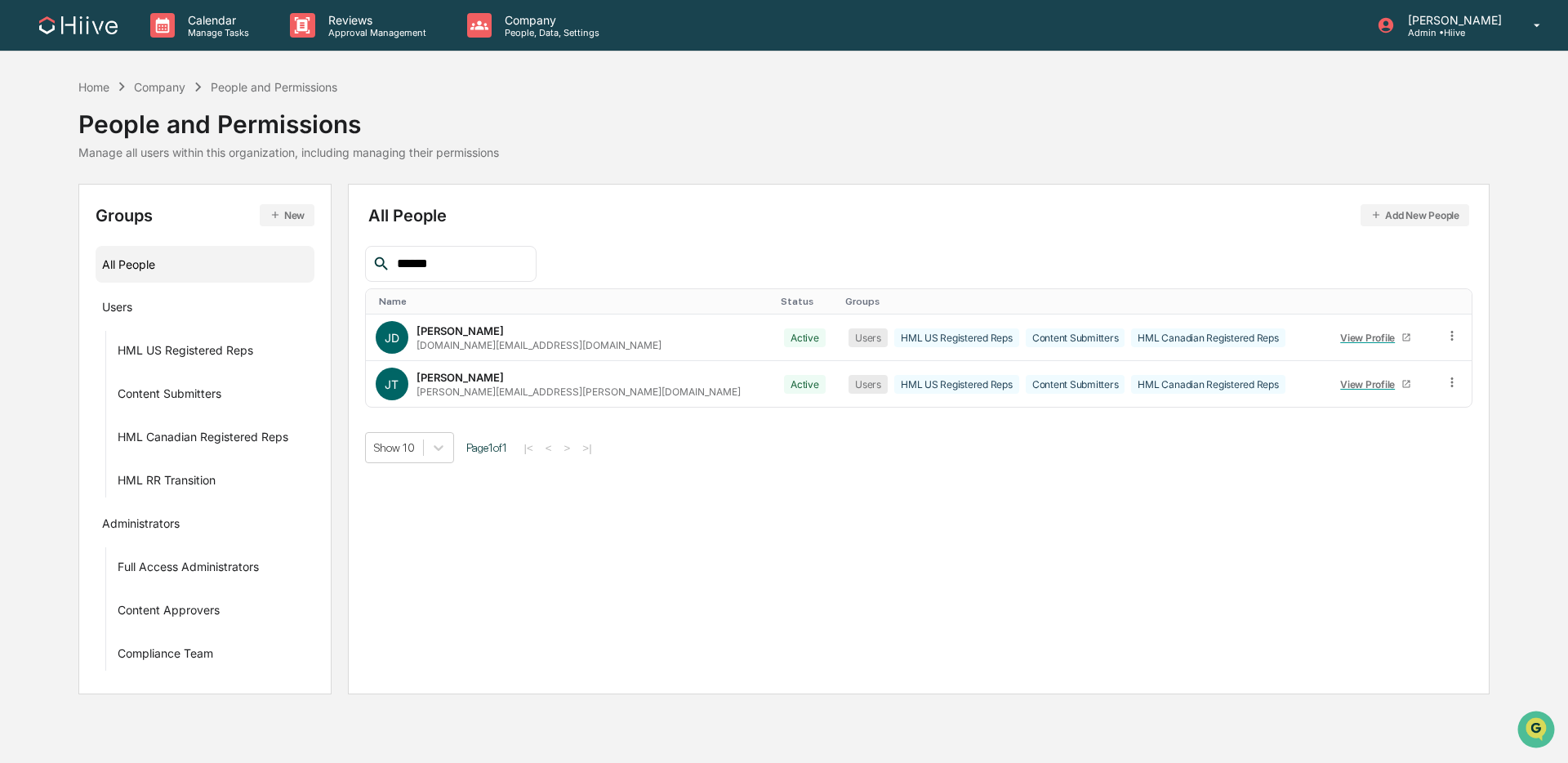
drag, startPoint x: 380, startPoint y: 265, endPoint x: 283, endPoint y: 259, distance: 97.2
click at [283, 259] on div "Groups New All People Users HML US Registered Reps Content Submitters HML Canad…" at bounding box center [784, 439] width 1411 height 510
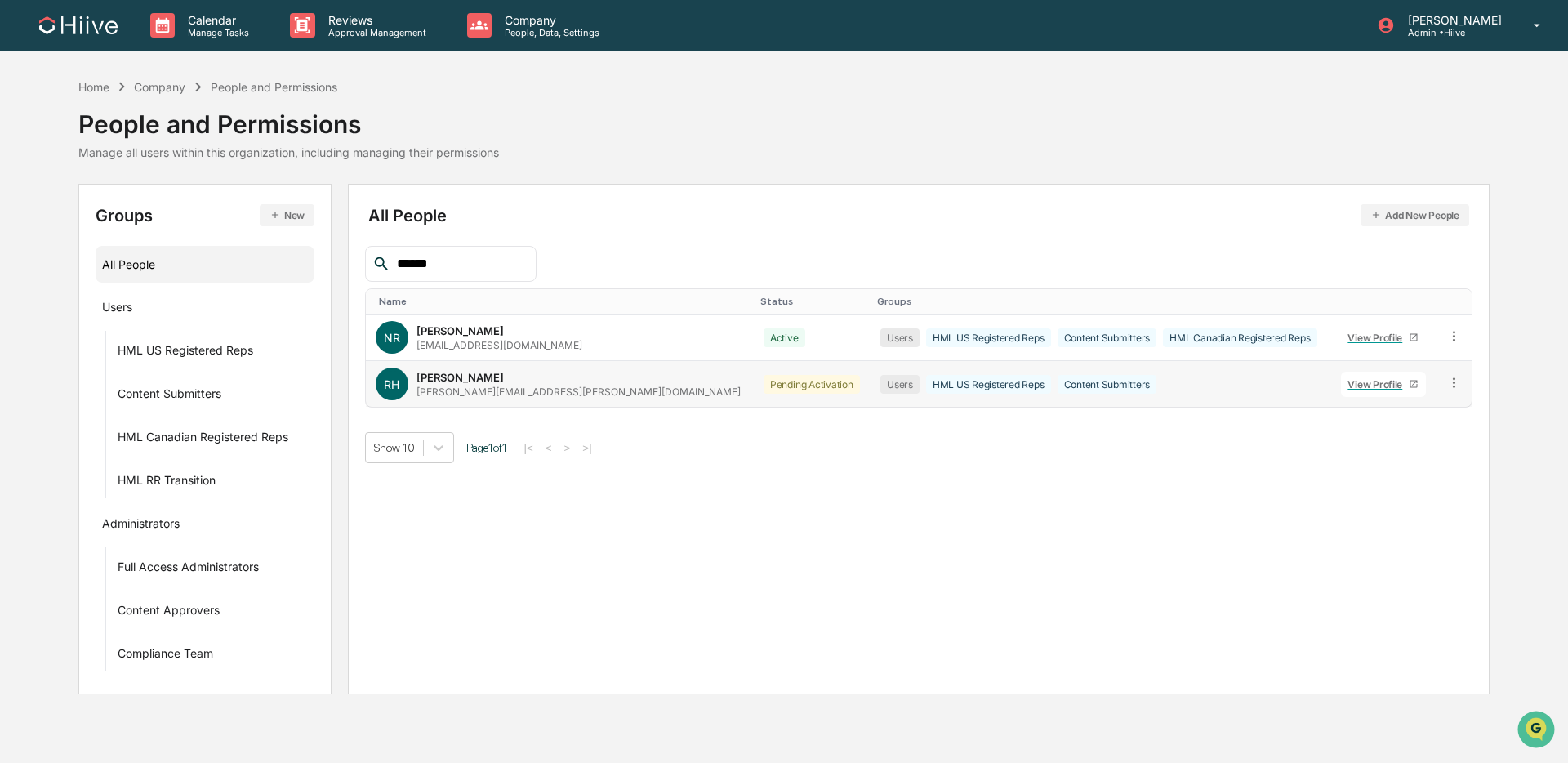
click at [1188, 383] on icon at bounding box center [1454, 382] width 15 height 15
click at [1088, 461] on div "Show 10 Page 1 of 1 |< < > >|" at bounding box center [919, 447] width 1108 height 31
drag, startPoint x: 443, startPoint y: 264, endPoint x: 313, endPoint y: 252, distance: 130.6
click at [308, 252] on div "Groups New All People Users HML US Registered Reps Content Submitters HML Canad…" at bounding box center [784, 439] width 1411 height 510
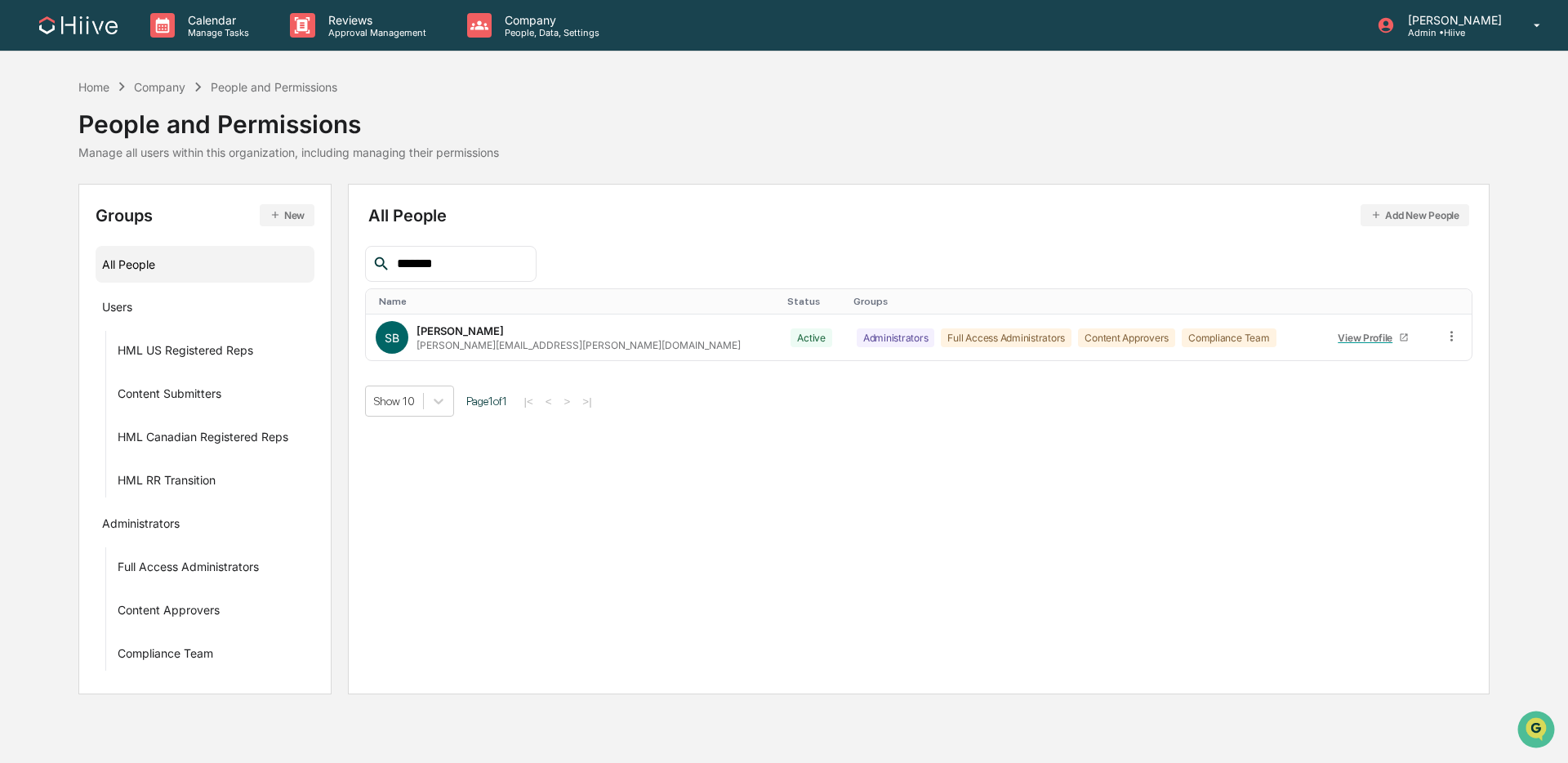
drag, startPoint x: 444, startPoint y: 261, endPoint x: 386, endPoint y: 259, distance: 58.0
click at [386, 259] on div "*******" at bounding box center [450, 264] width 171 height 36
type input "****"
drag, startPoint x: 430, startPoint y: 263, endPoint x: 375, endPoint y: 261, distance: 55.0
click at [375, 261] on div "****" at bounding box center [450, 264] width 171 height 36
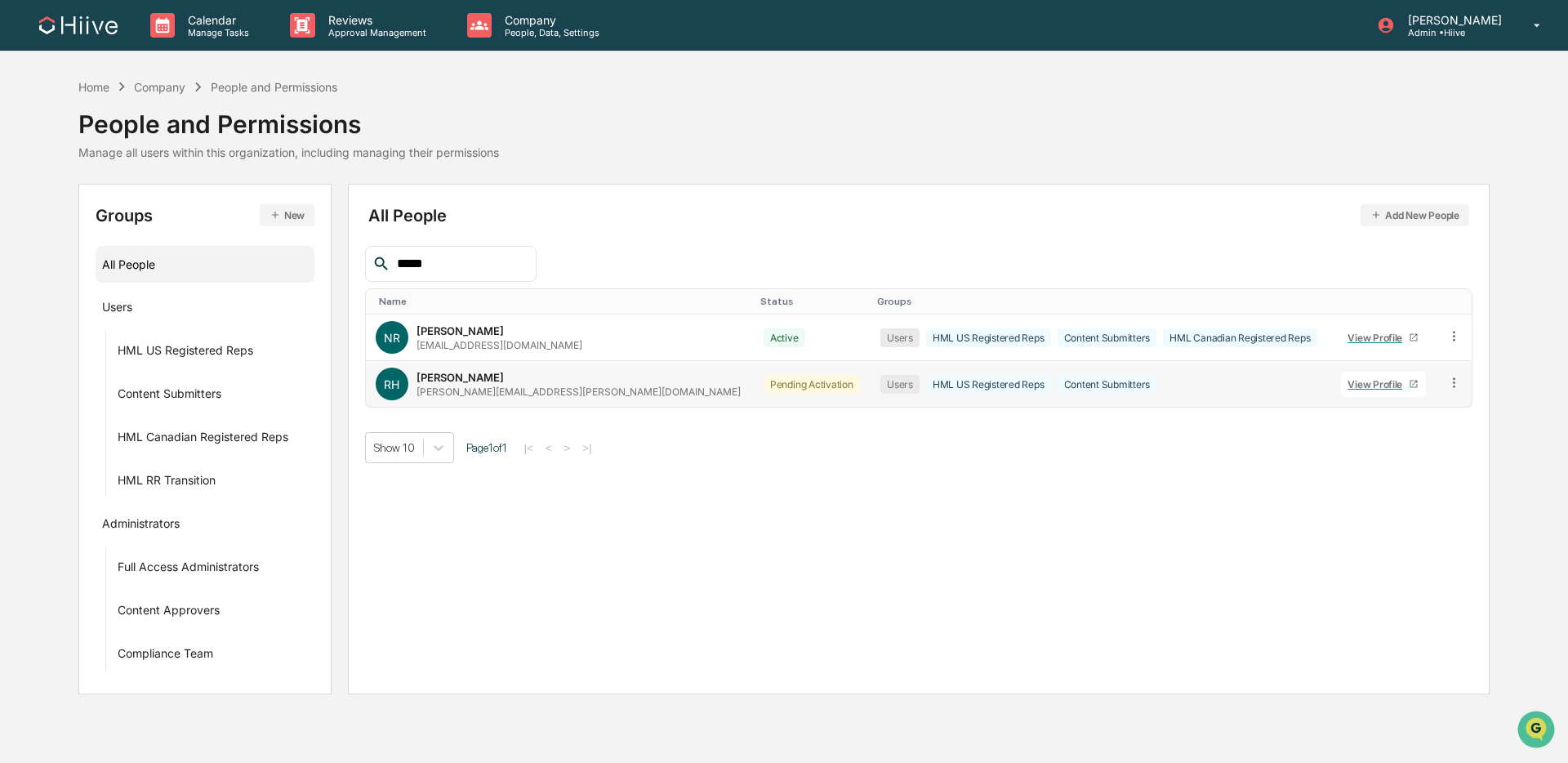
drag, startPoint x: 1442, startPoint y: 380, endPoint x: 1429, endPoint y: 380, distance: 13.0
click at [1188, 381] on icon at bounding box center [1454, 382] width 15 height 15
click at [1188, 400] on div "Groups & Permissions" at bounding box center [1379, 409] width 136 height 20
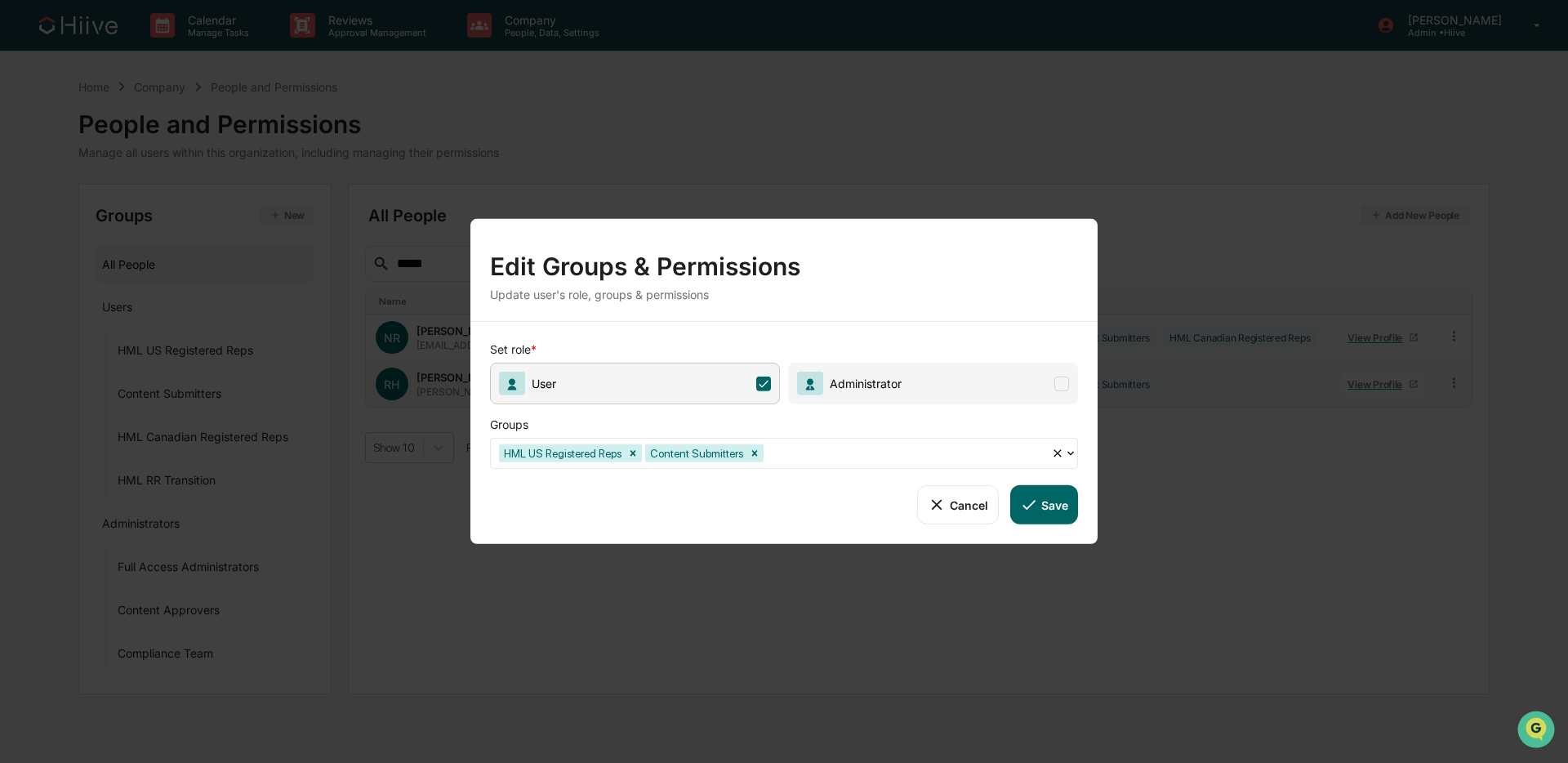
click at [639, 449] on icon "Remove HML US Registered Reps" at bounding box center [632, 453] width 11 height 11
click at [1048, 497] on button "Save" at bounding box center [1043, 505] width 67 height 39
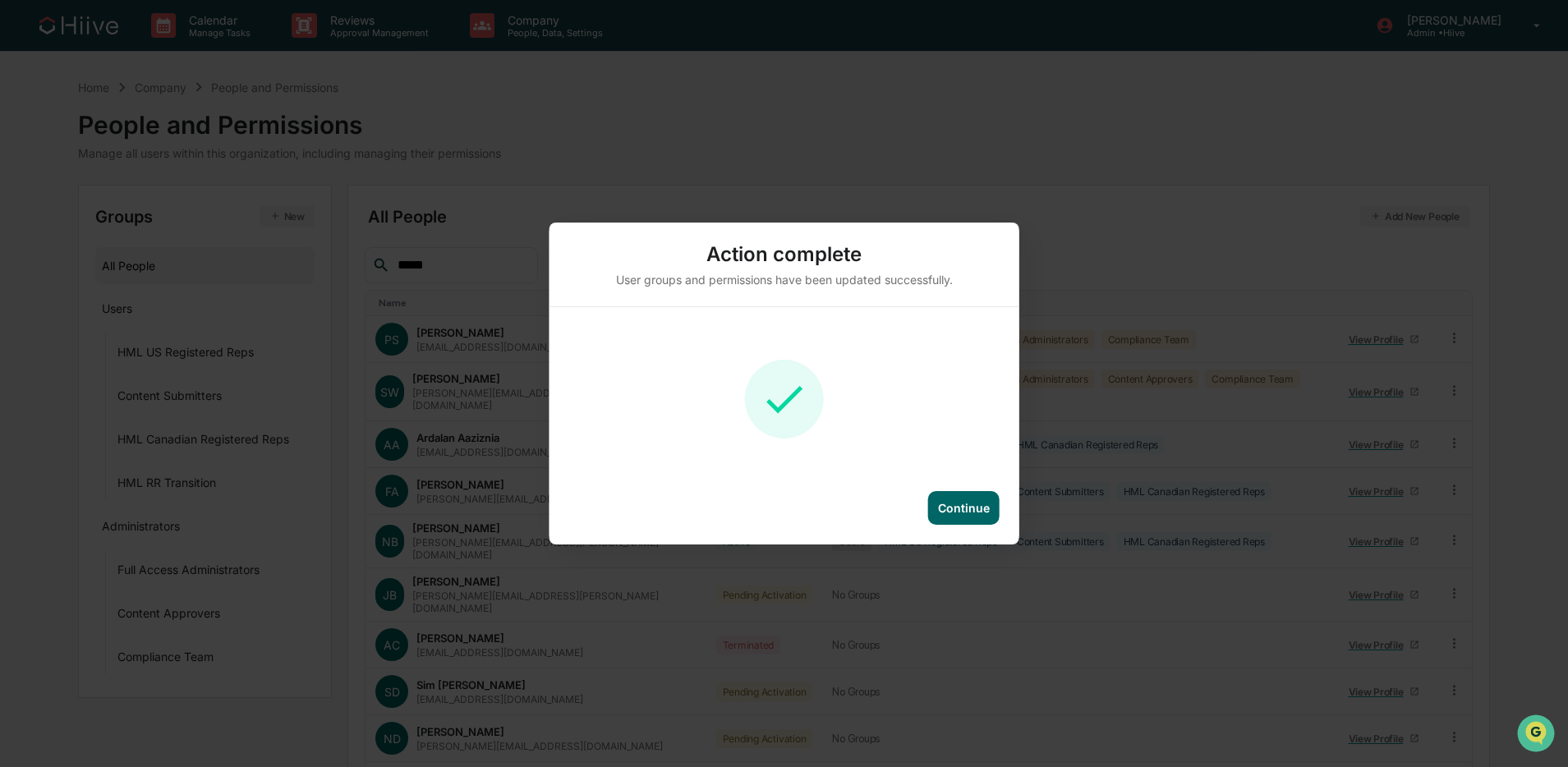
click at [967, 516] on div "Continue" at bounding box center [964, 507] width 71 height 33
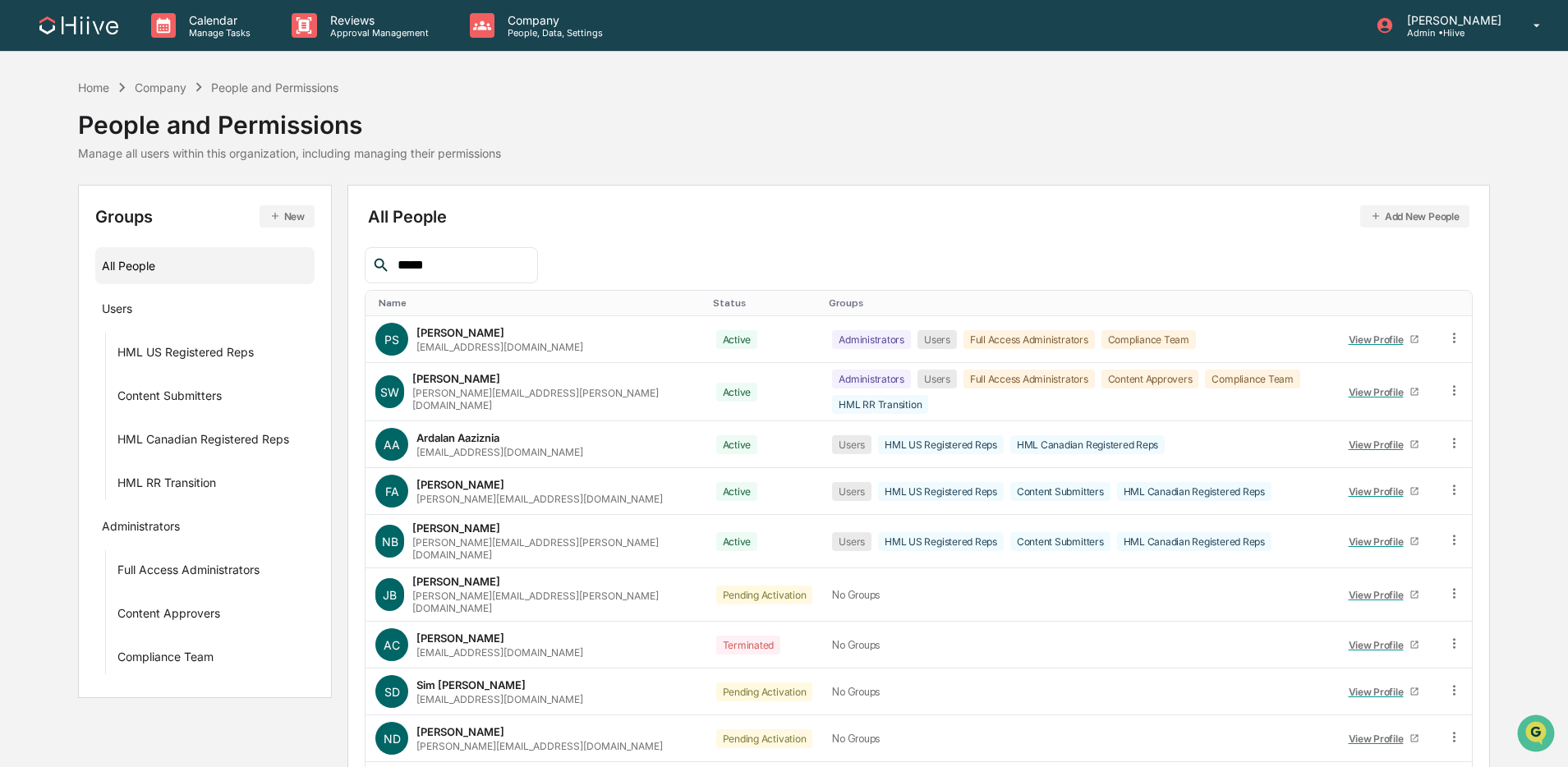
click at [475, 265] on input "*****" at bounding box center [461, 265] width 140 height 21
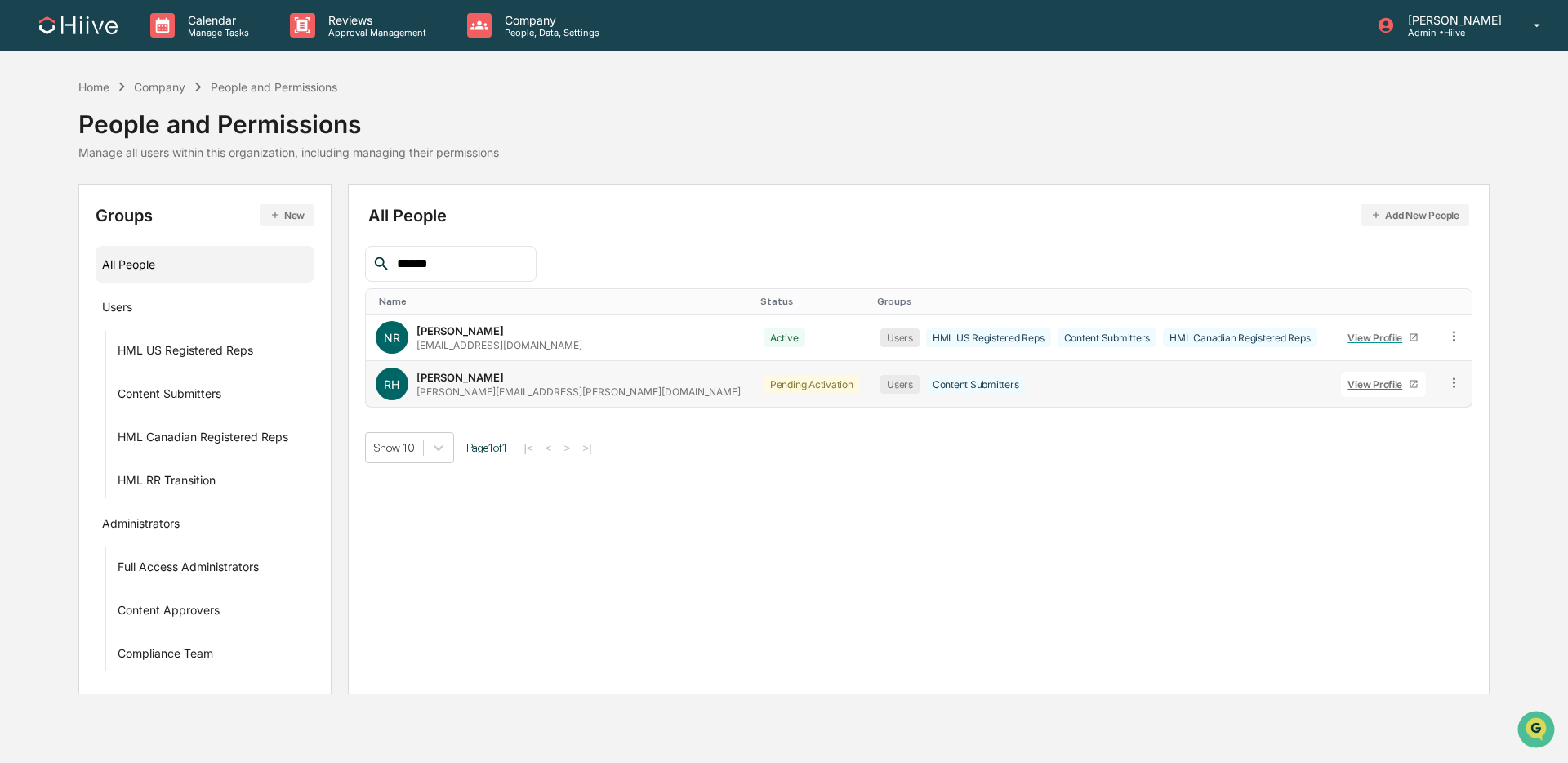
click at [1188, 389] on icon at bounding box center [1454, 382] width 15 height 15
click at [1188, 446] on div "Change Status" at bounding box center [1379, 441] width 136 height 20
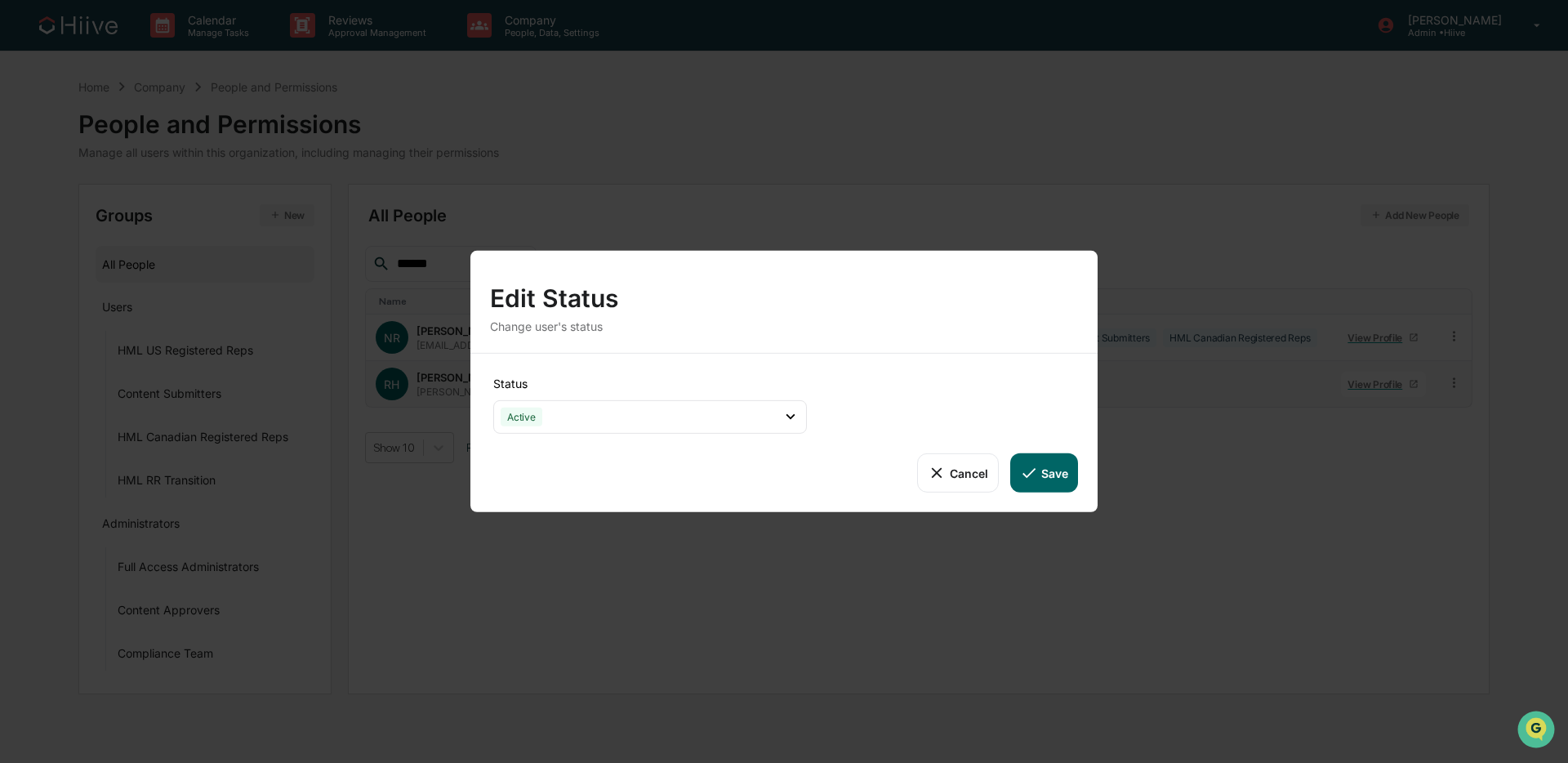
click at [1059, 465] on button "Save" at bounding box center [1043, 473] width 67 height 39
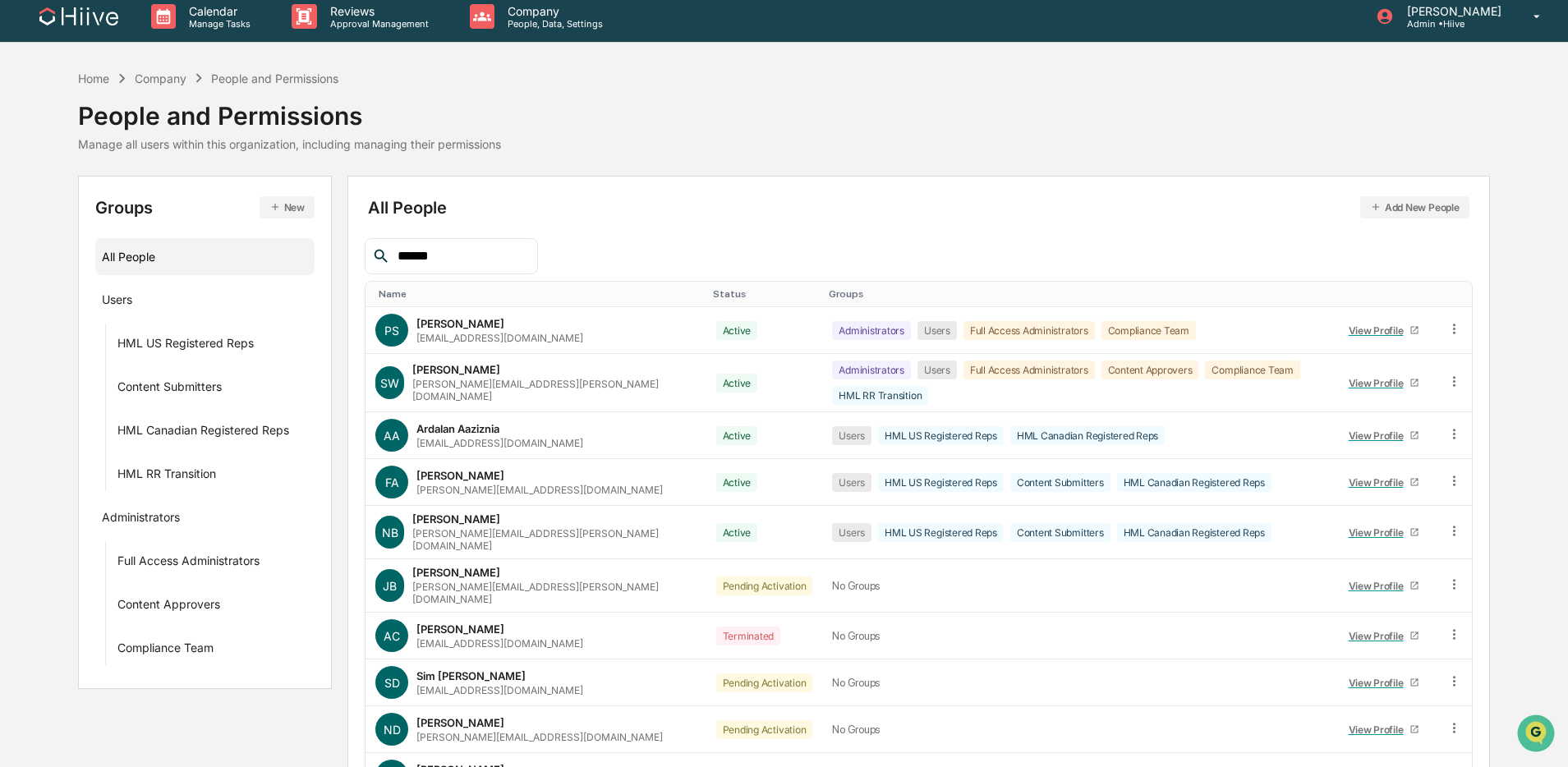
drag, startPoint x: 473, startPoint y: 257, endPoint x: 384, endPoint y: 258, distance: 89.0
click at [384, 258] on div "******" at bounding box center [451, 257] width 173 height 36
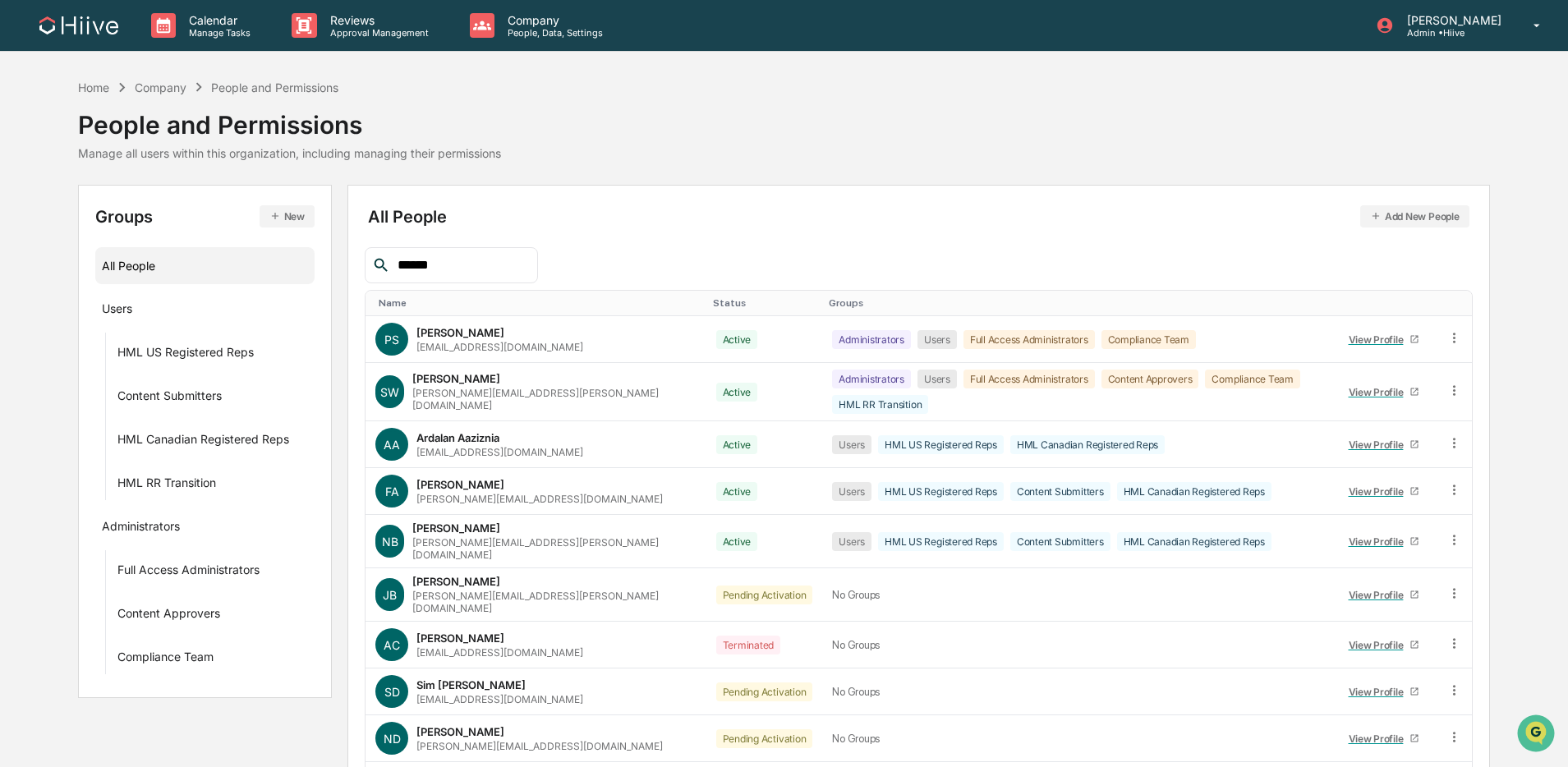
click at [472, 258] on input "******" at bounding box center [461, 265] width 140 height 21
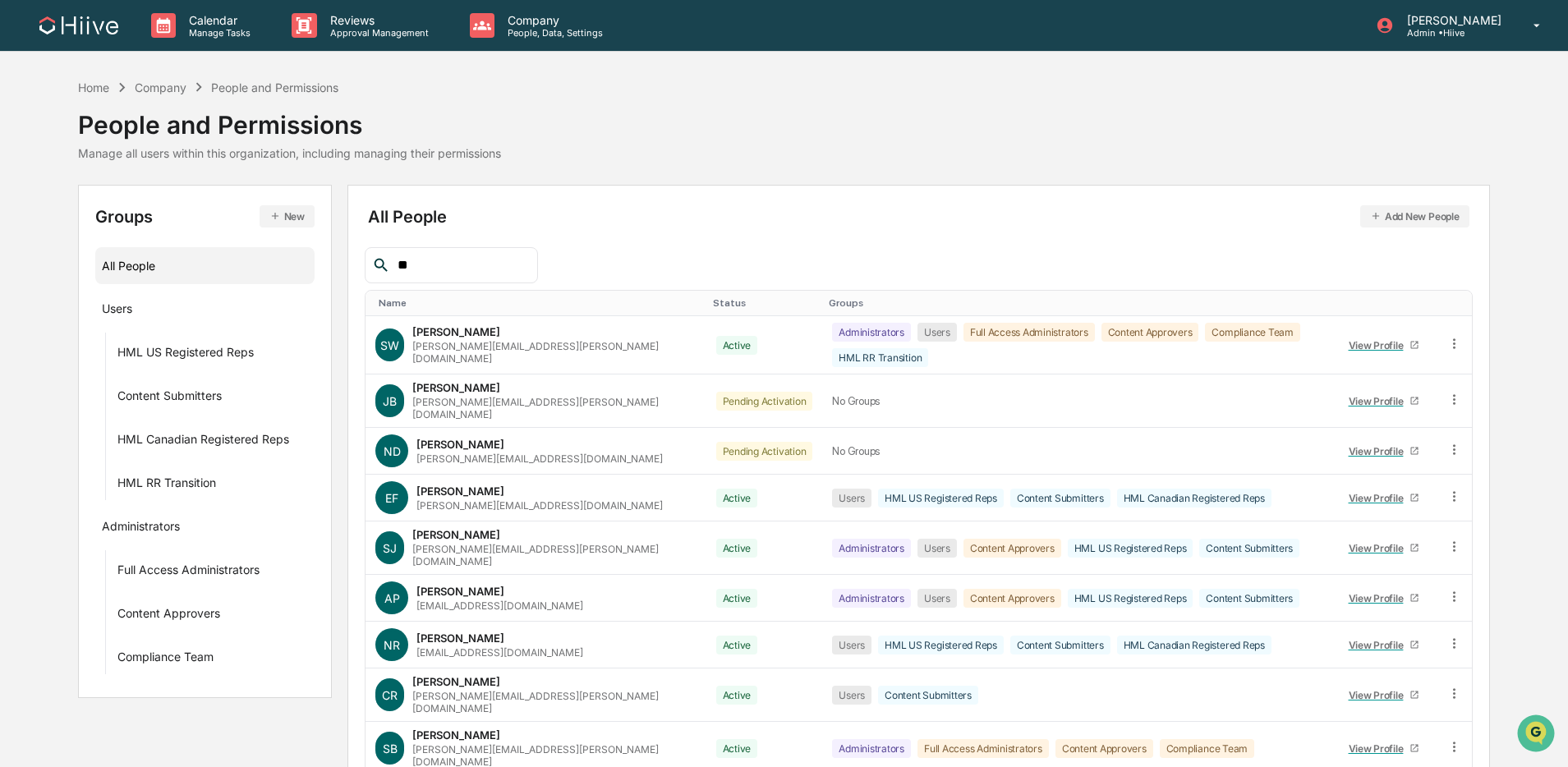
type input "*"
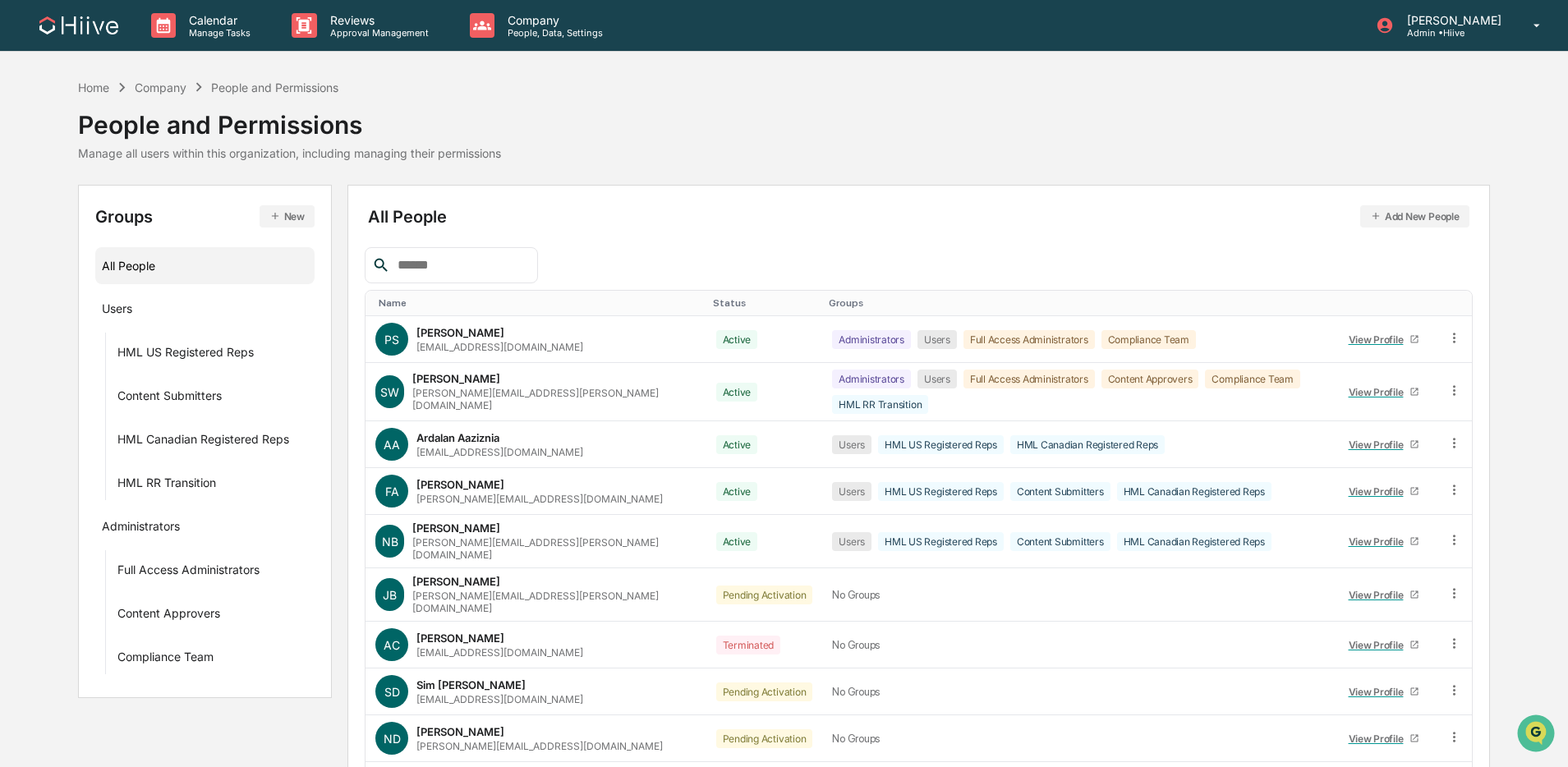
click at [713, 304] on div "Status" at bounding box center [765, 303] width 104 height 11
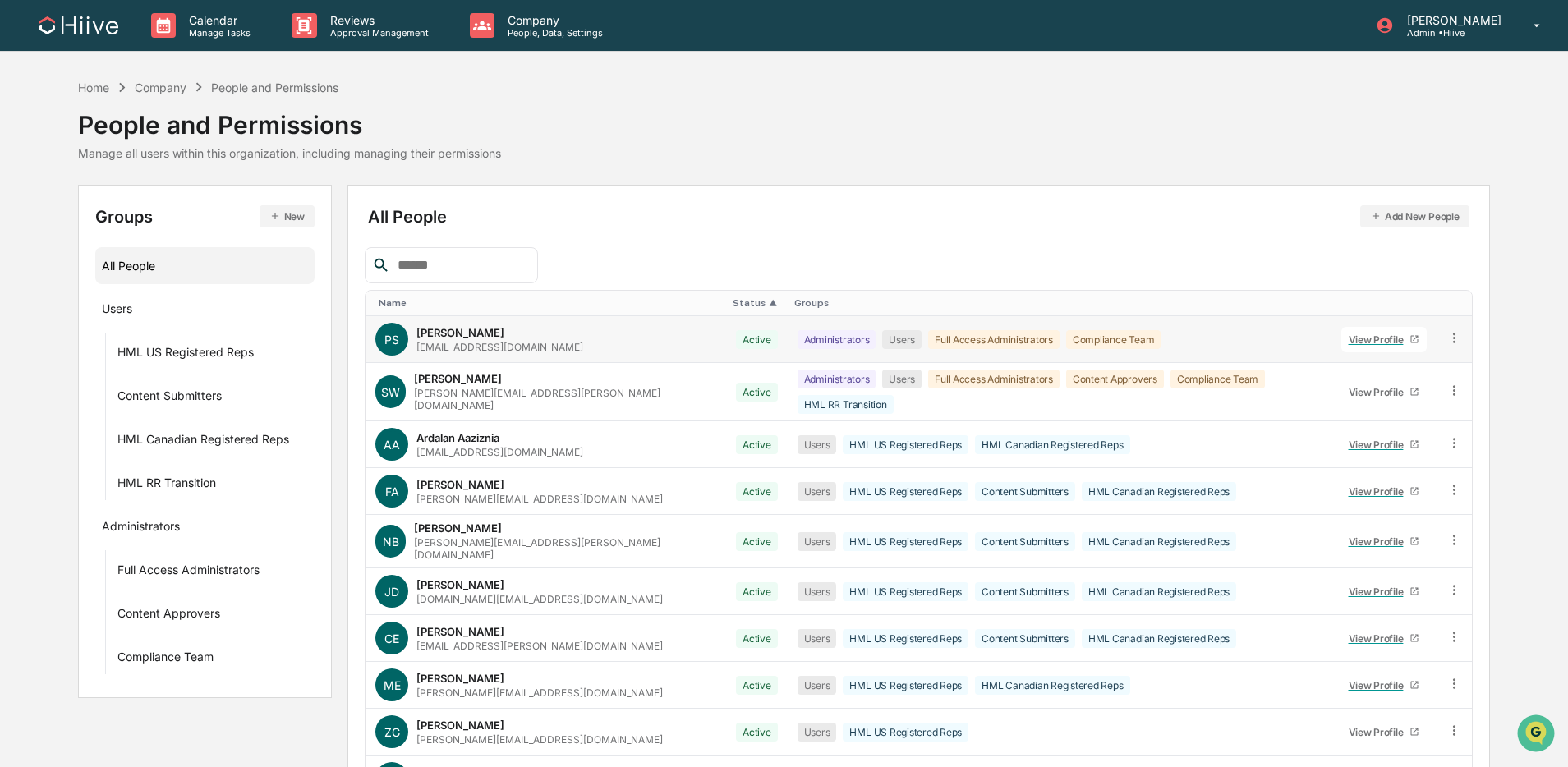
scroll to position [91, 0]
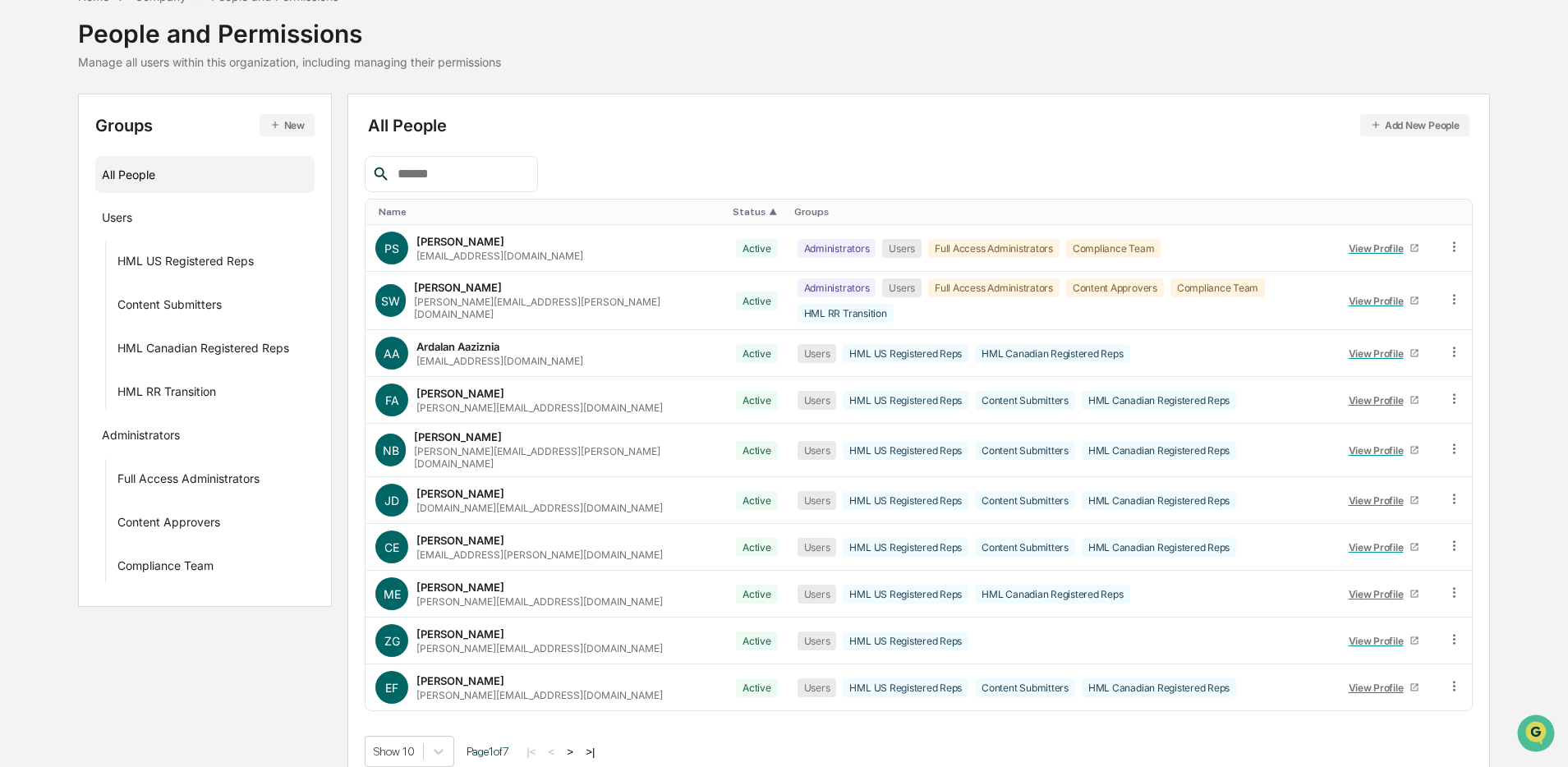
click at [578, 584] on button ">" at bounding box center [570, 752] width 16 height 14
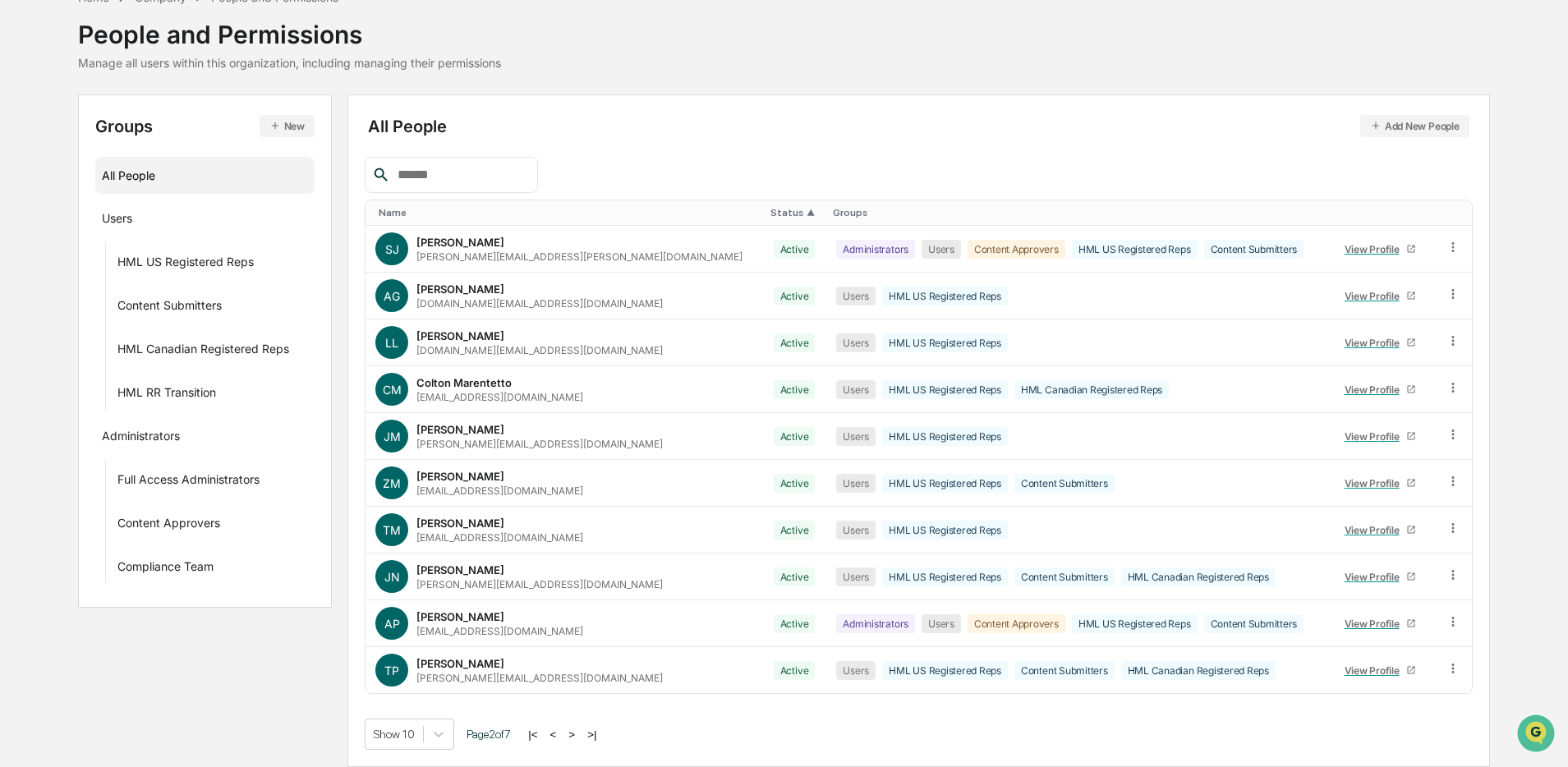
click at [580, 584] on button ">" at bounding box center [572, 734] width 16 height 14
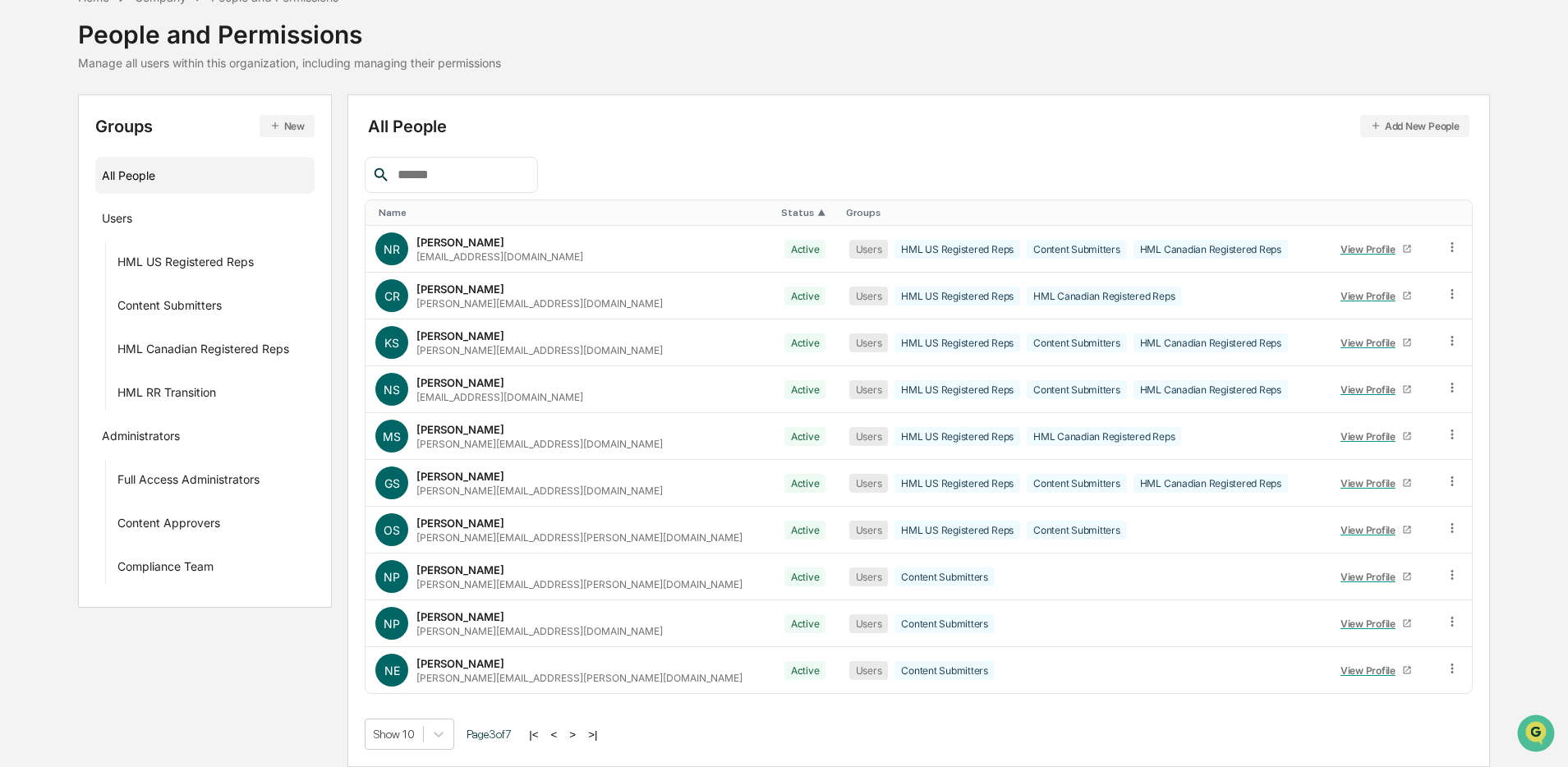
click at [581, 584] on button ">" at bounding box center [572, 734] width 16 height 14
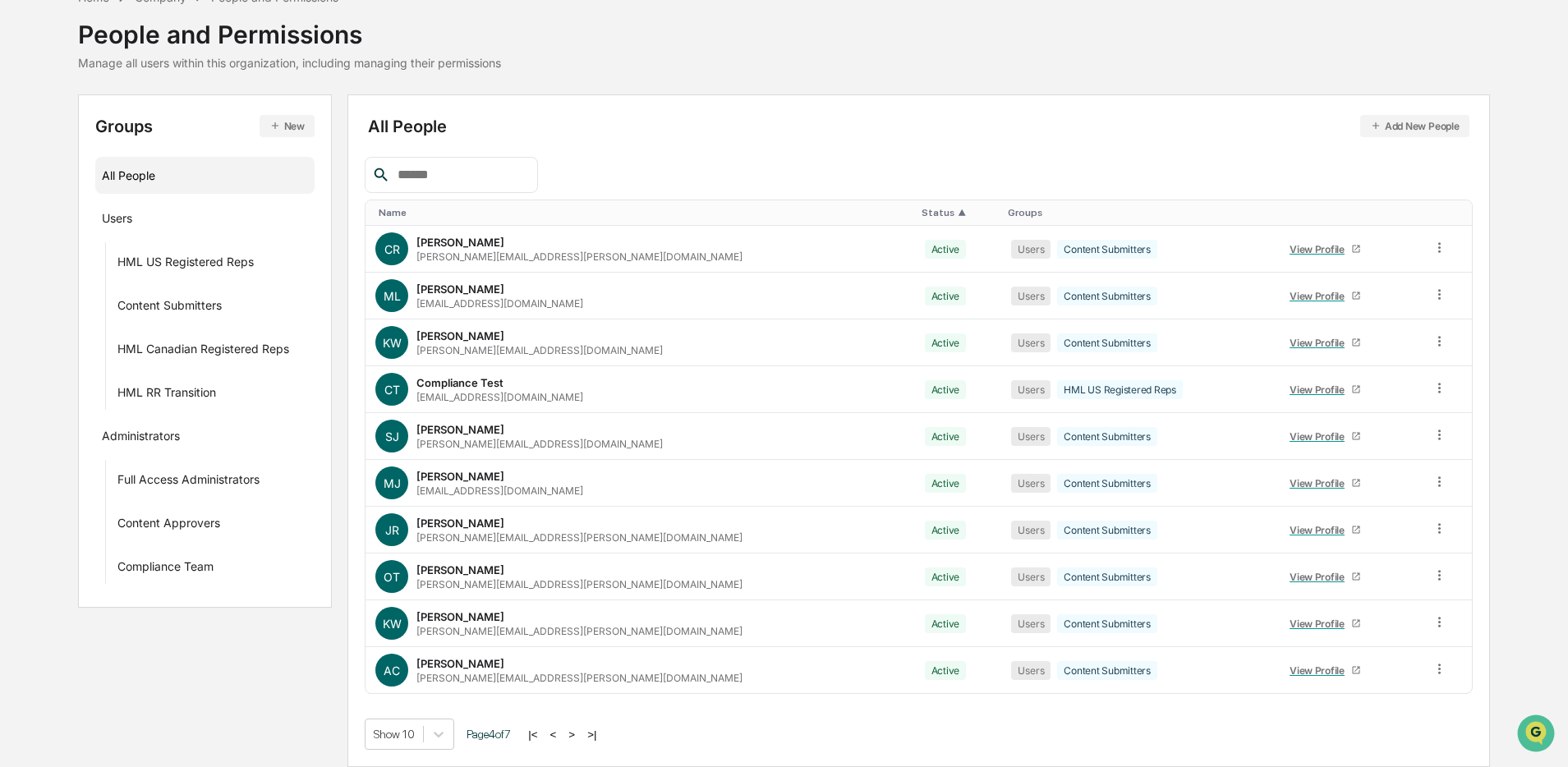
click at [580, 584] on button ">" at bounding box center [572, 734] width 16 height 14
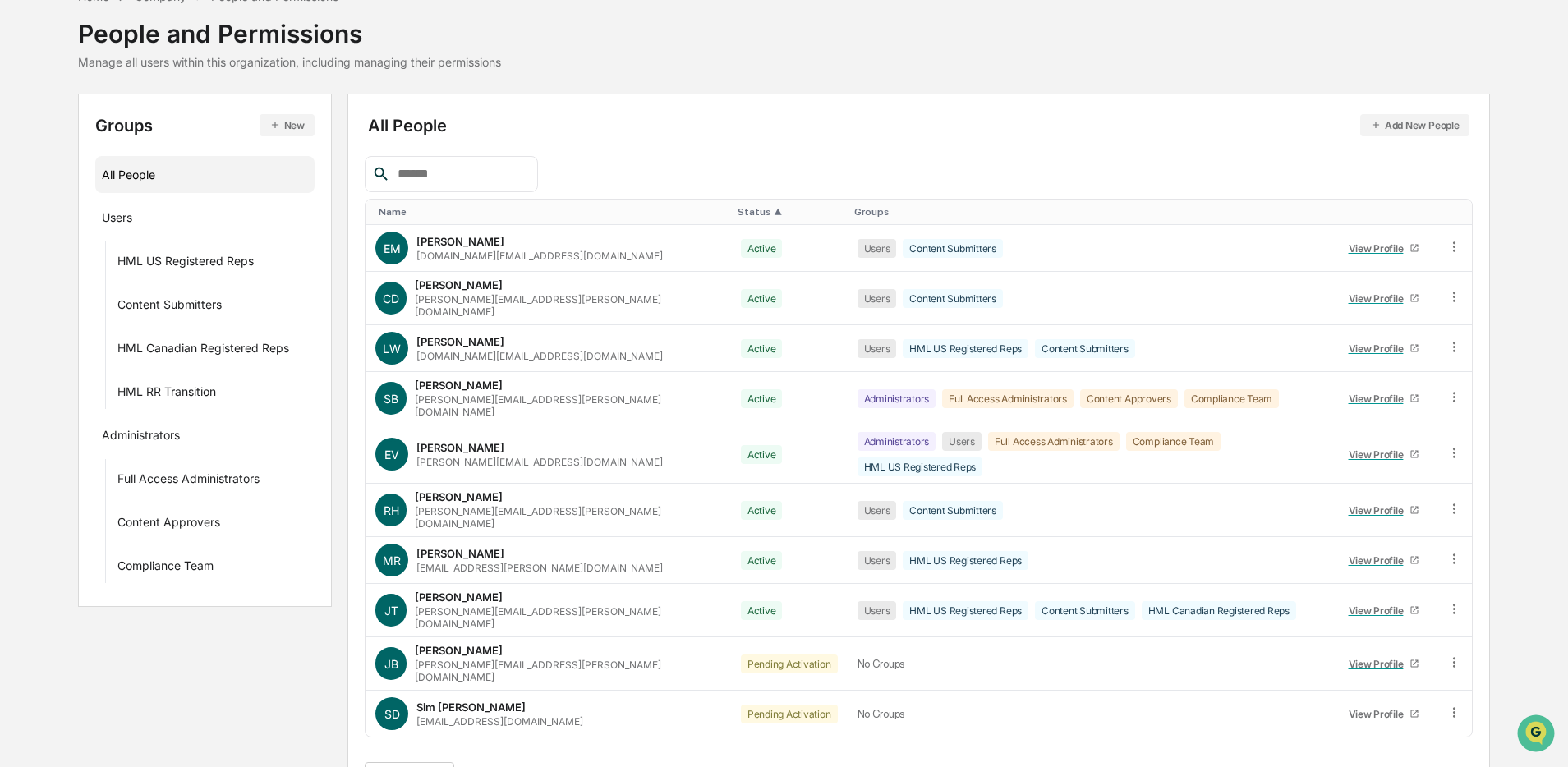
click at [580, 584] on button ">" at bounding box center [572, 778] width 16 height 14
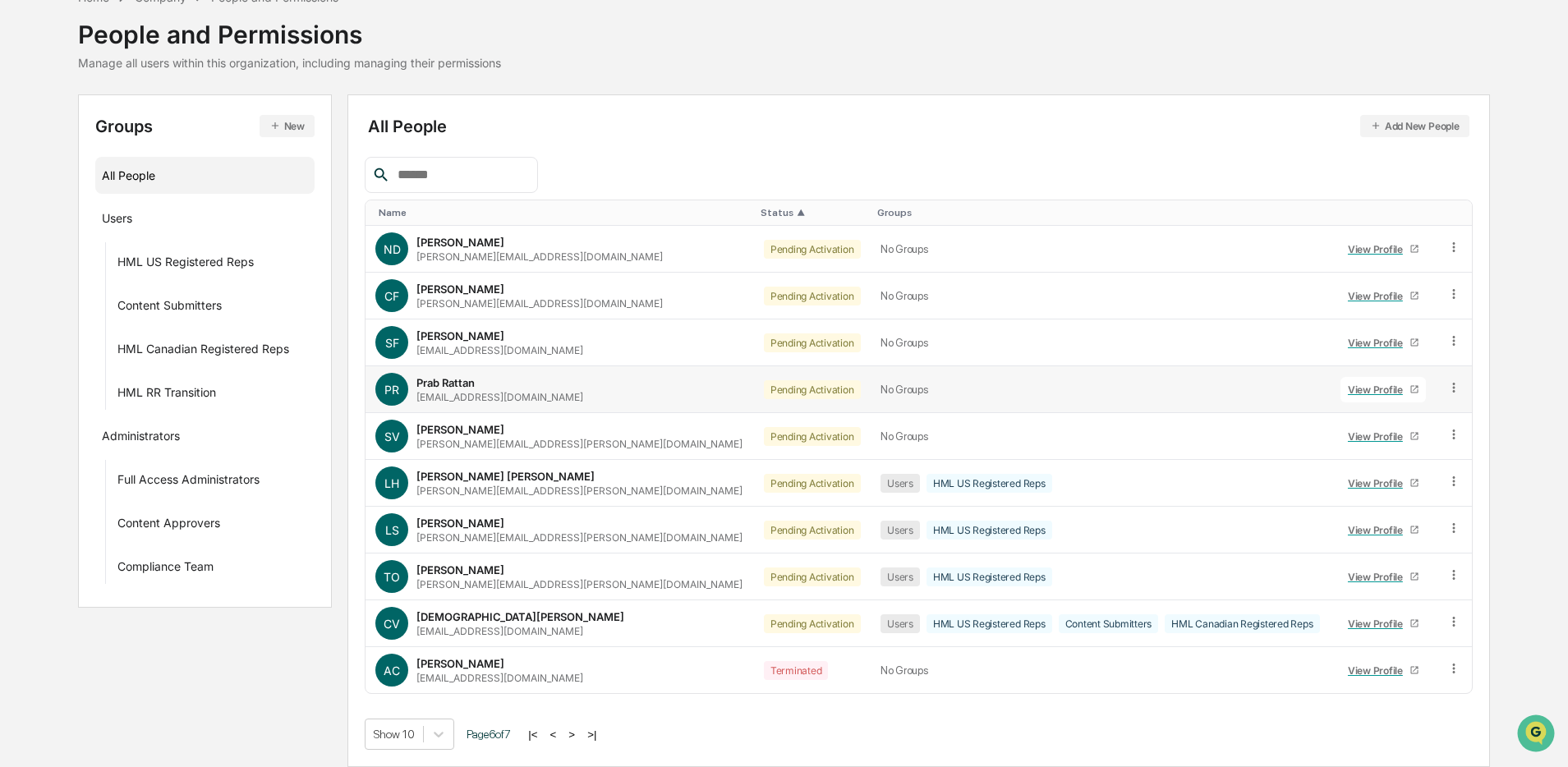
click at [1195, 384] on icon at bounding box center [1455, 388] width 15 height 15
click at [1195, 412] on div "Groups & Permissions" at bounding box center [1380, 414] width 136 height 20
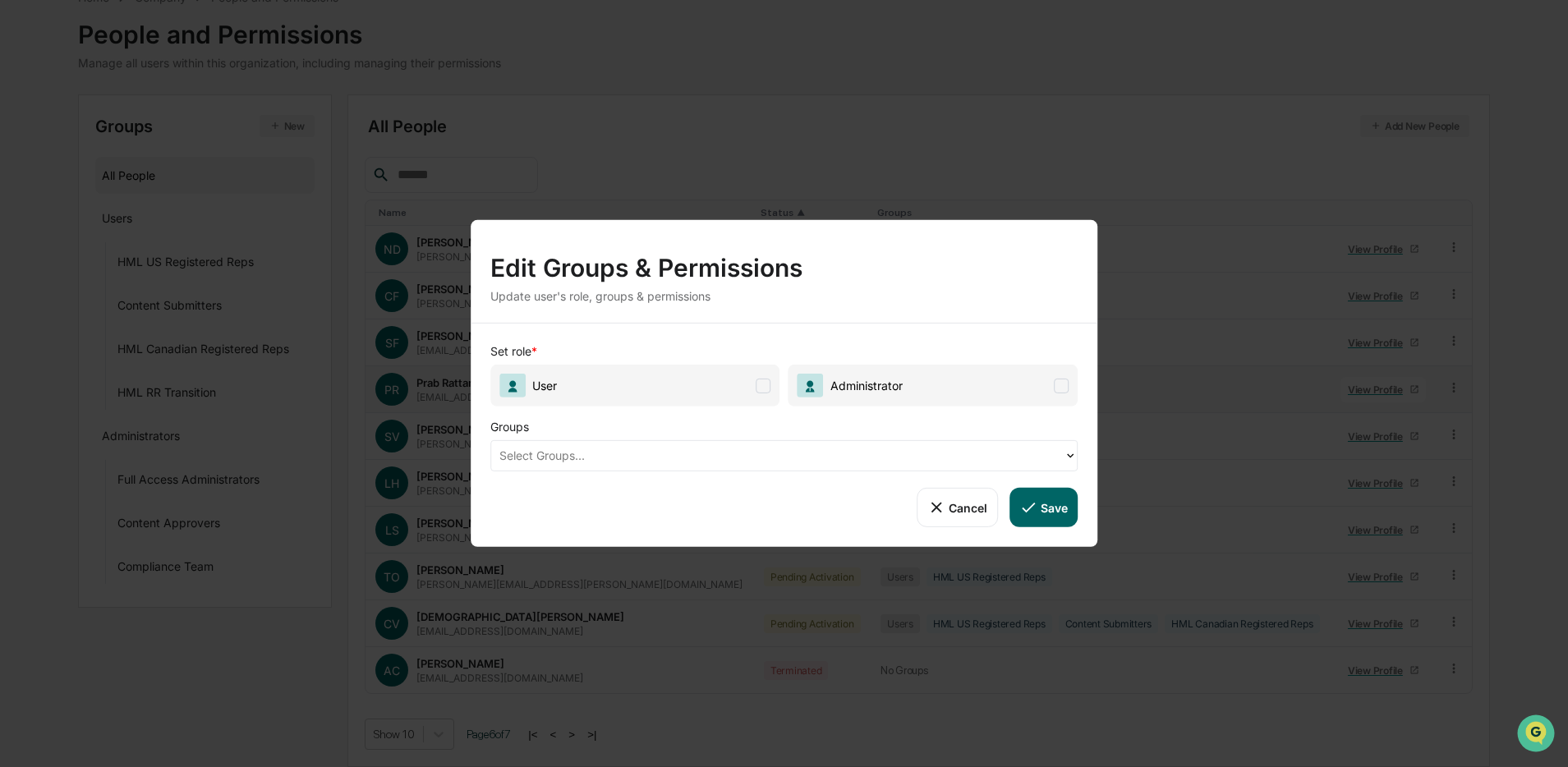
click at [760, 389] on span at bounding box center [764, 384] width 15 height 15
click at [690, 450] on div at bounding box center [778, 456] width 557 height 19
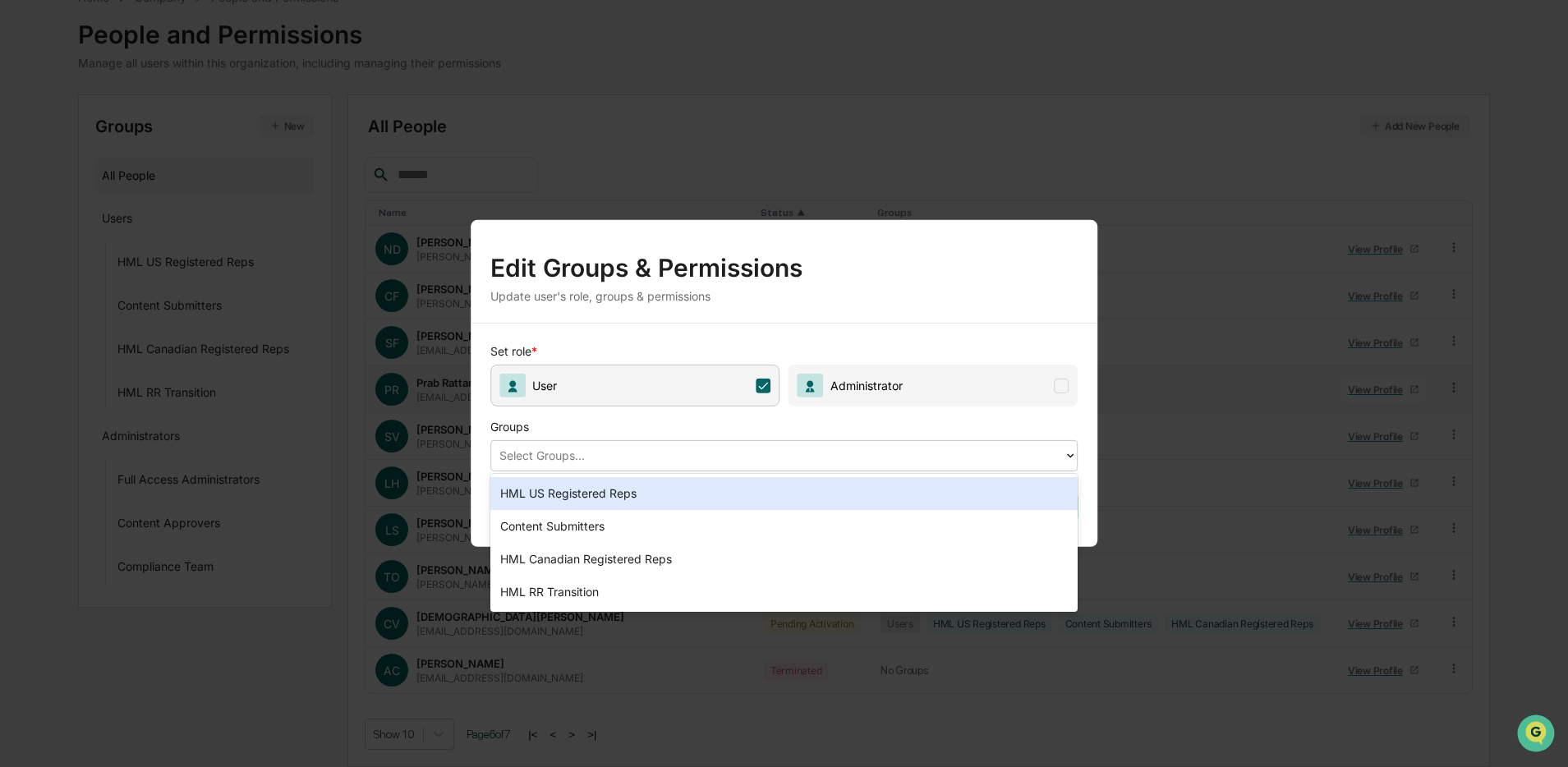
click at [657, 494] on div "HML US Registered Reps" at bounding box center [784, 493] width 588 height 33
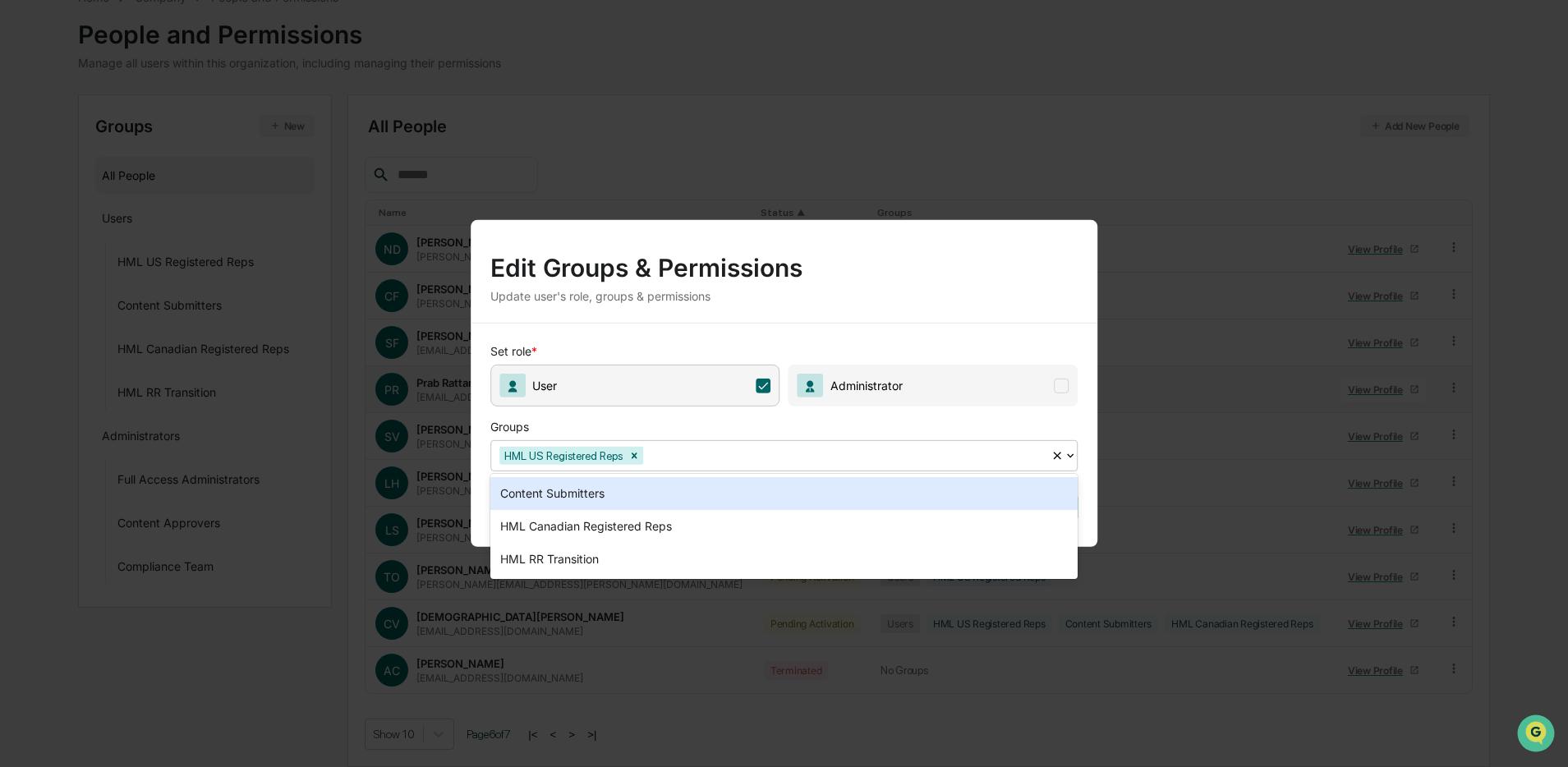
click at [738, 459] on div at bounding box center [845, 456] width 397 height 19
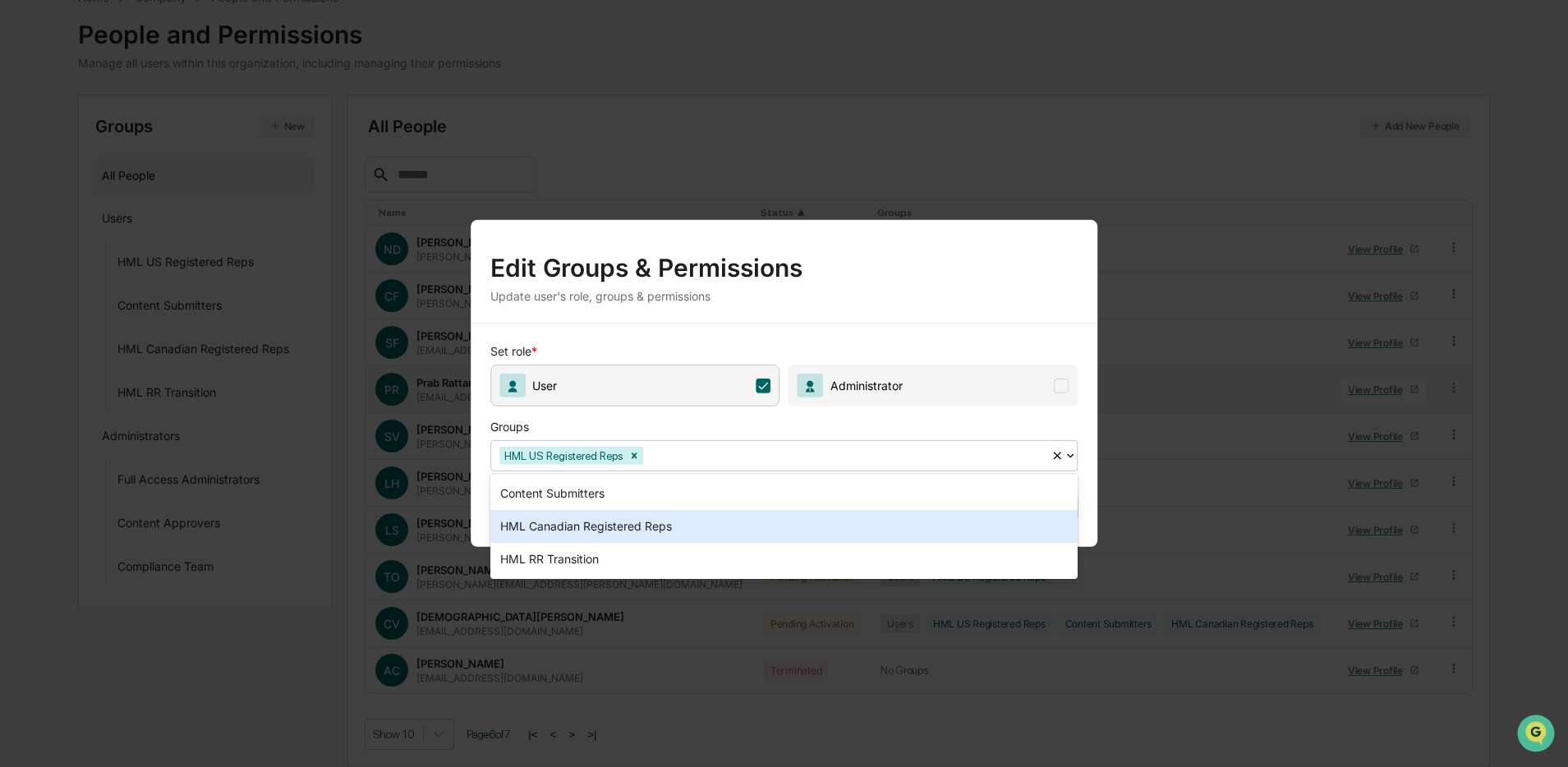
click at [663, 511] on div "HML Canadian Registered Reps" at bounding box center [784, 526] width 588 height 33
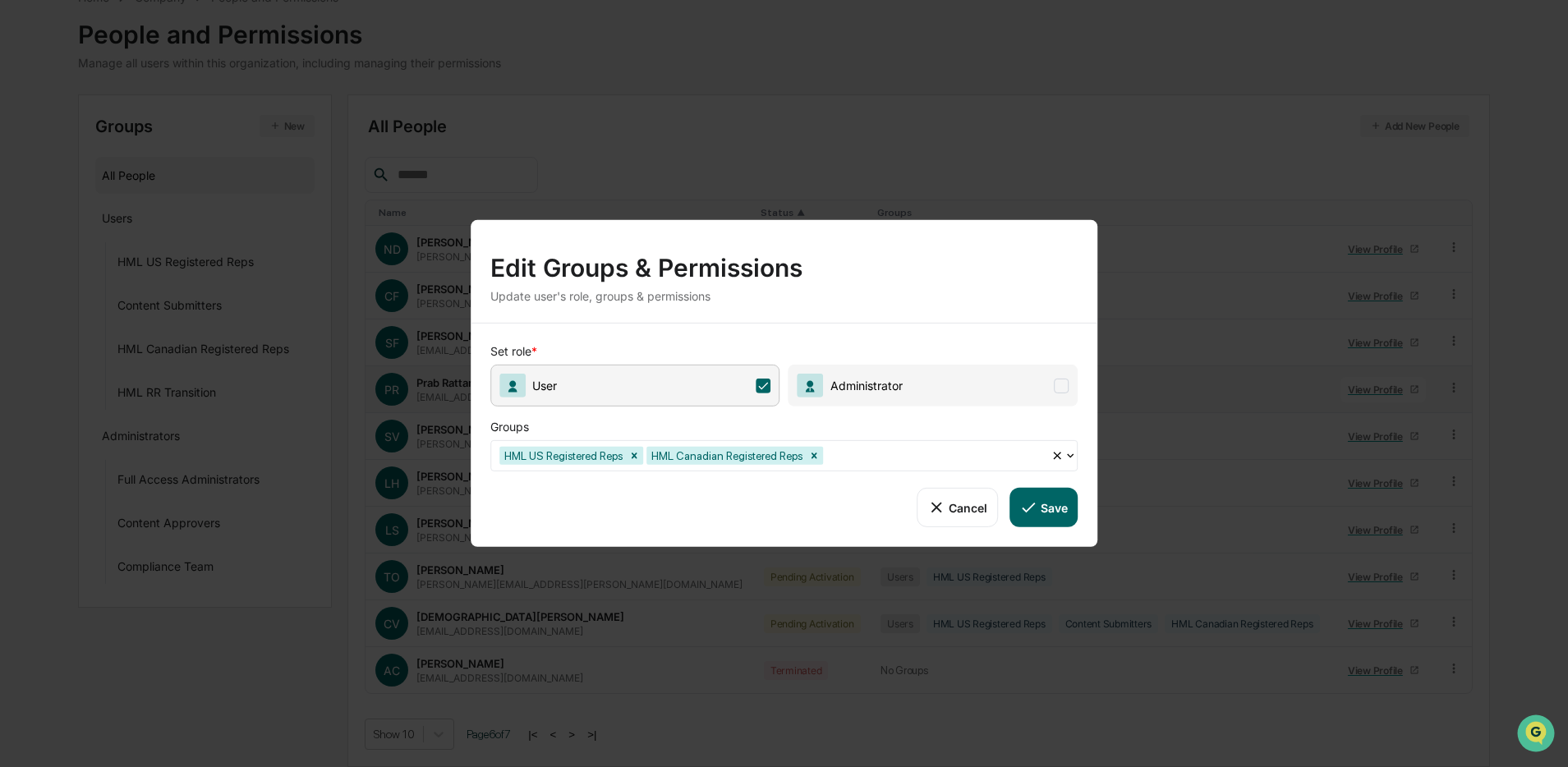
click at [1056, 502] on button "Save" at bounding box center [1044, 508] width 68 height 39
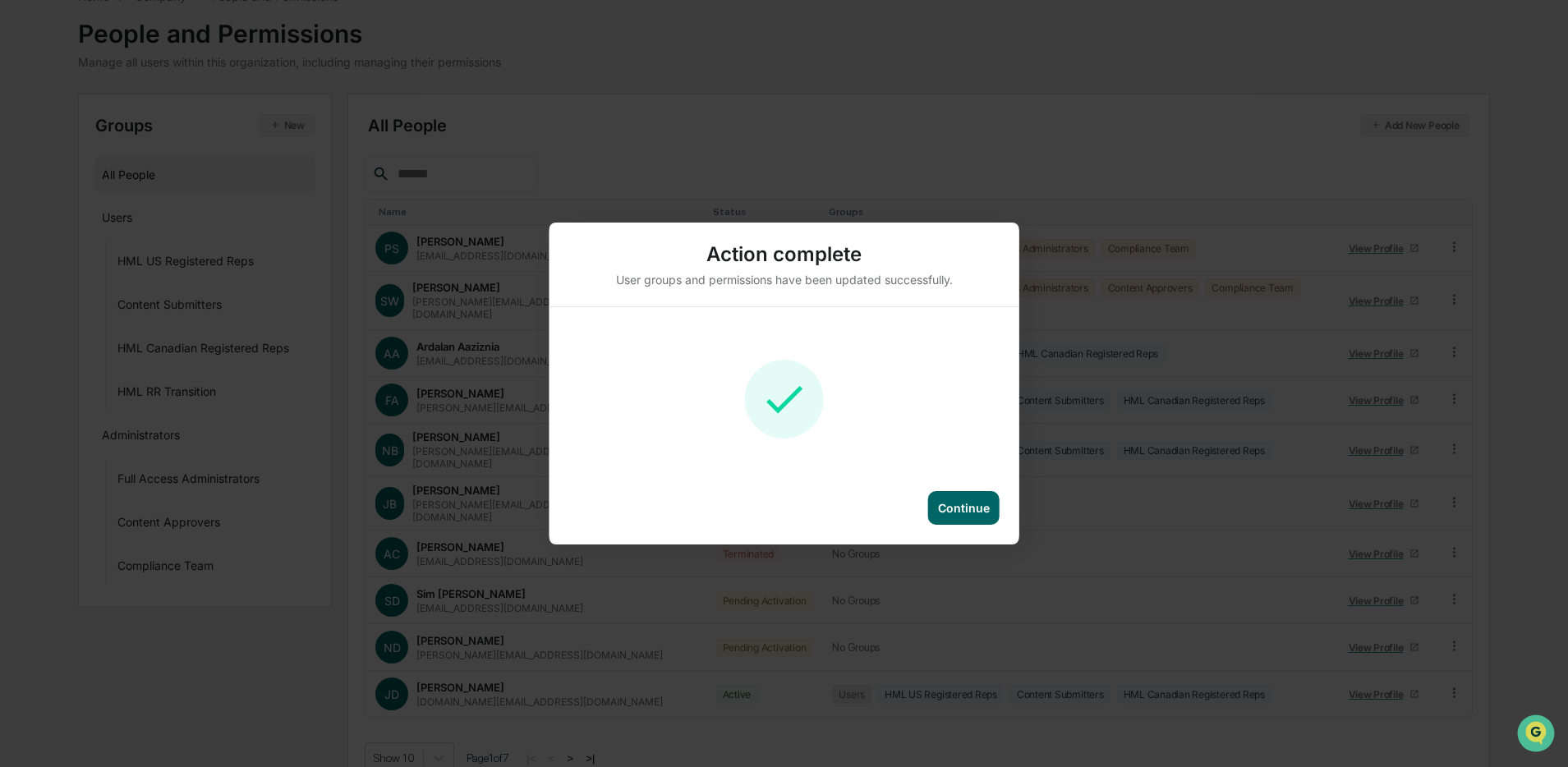
click at [938, 504] on div "Continue" at bounding box center [964, 507] width 71 height 33
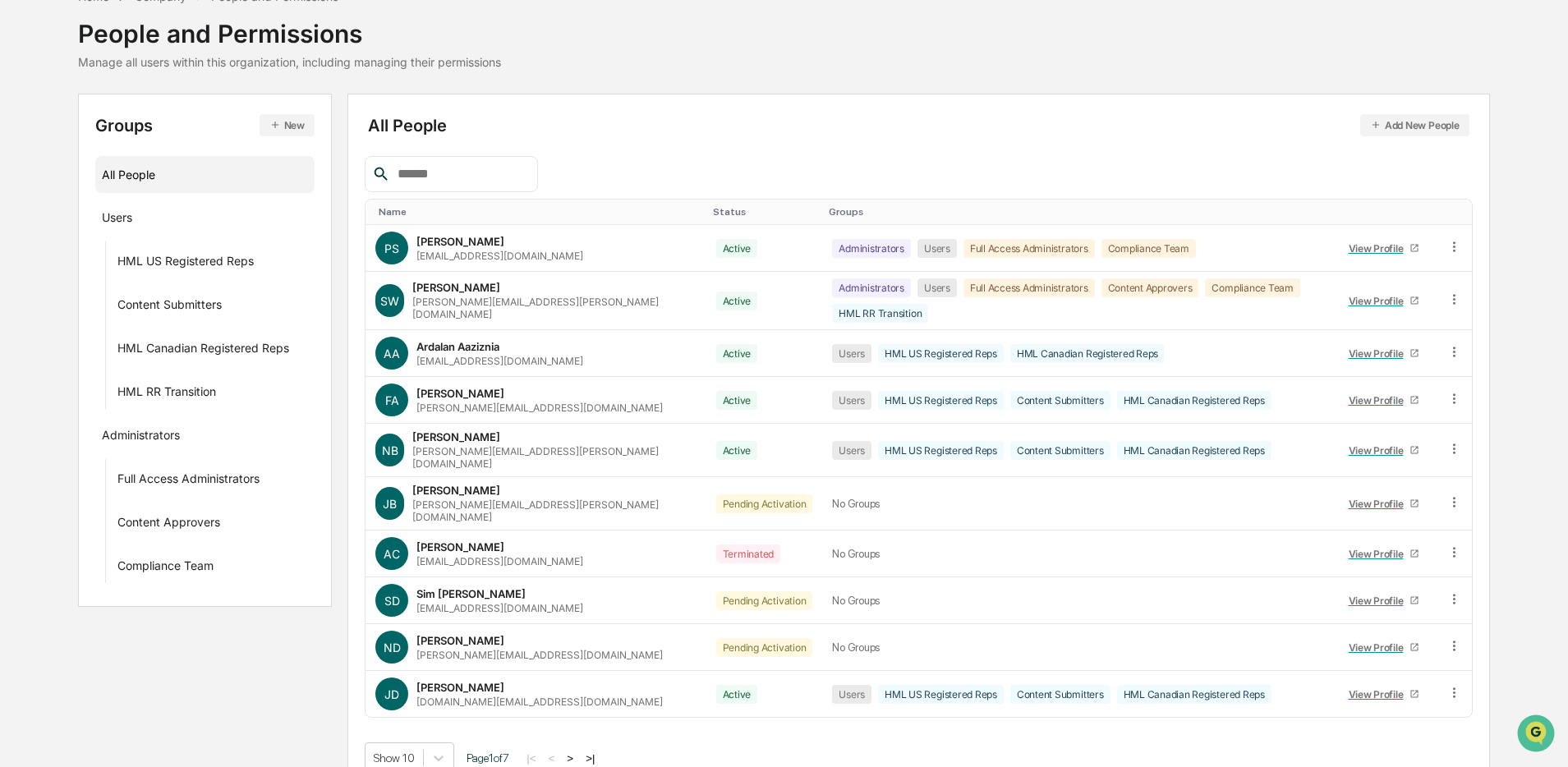
click at [424, 172] on input "text" at bounding box center [461, 174] width 140 height 21
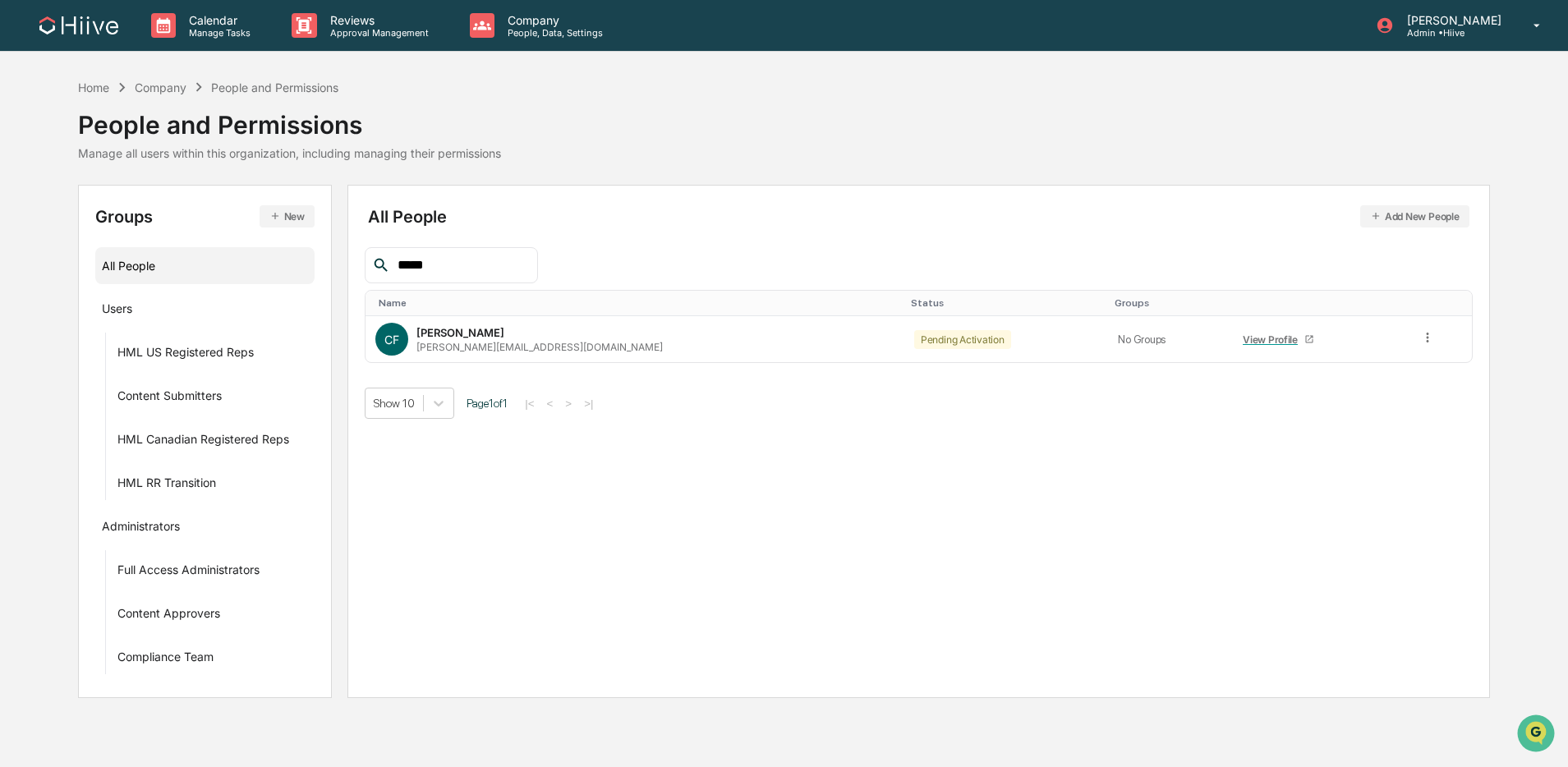
scroll to position [0, 0]
click at [1195, 335] on td at bounding box center [1450, 340] width 62 height 46
click at [1195, 334] on icon at bounding box center [1437, 338] width 15 height 15
click at [1195, 369] on div "Groups & Permissions" at bounding box center [1362, 365] width 136 height 20
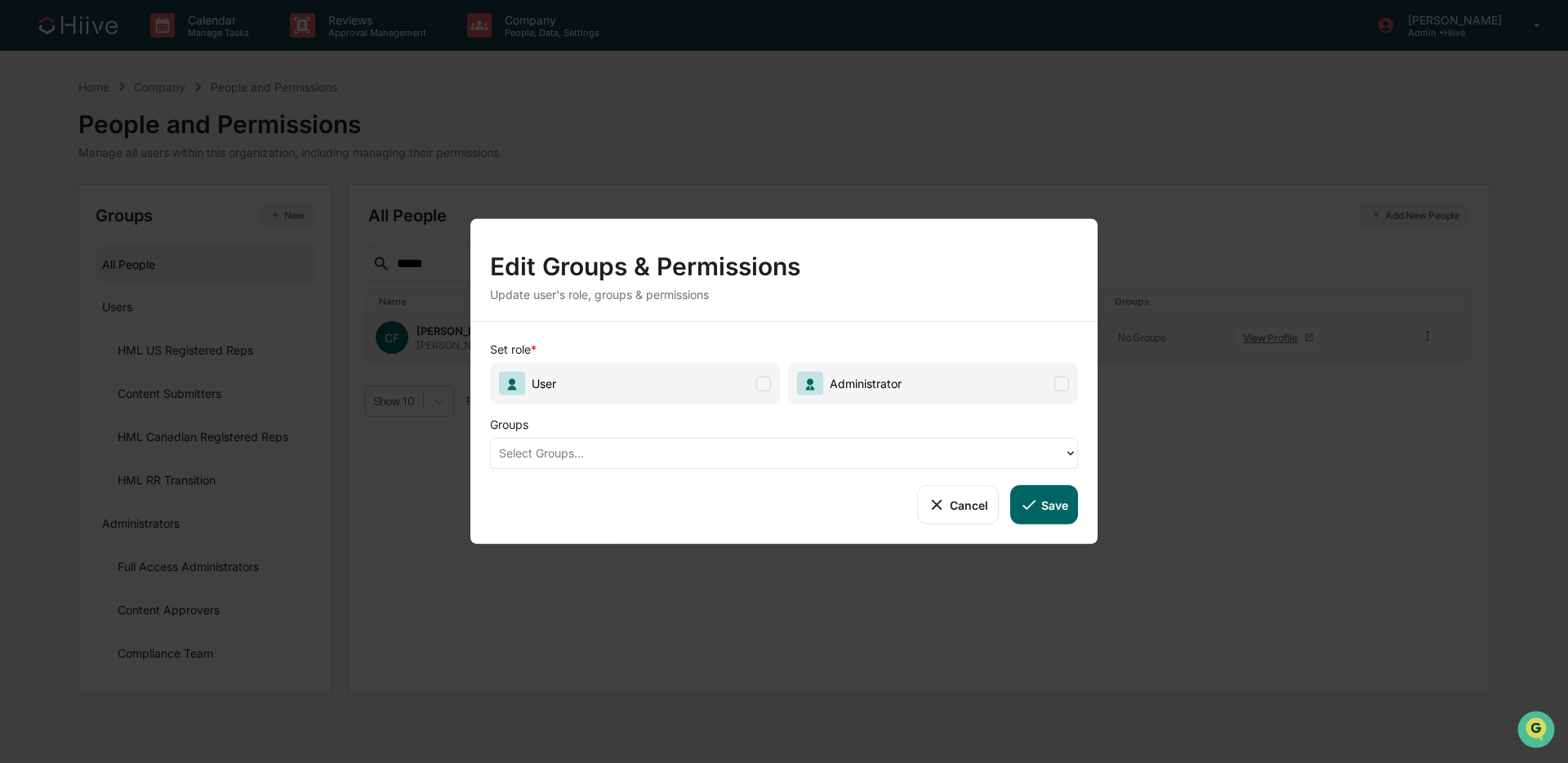
drag, startPoint x: 759, startPoint y: 379, endPoint x: 755, endPoint y: 387, distance: 8.9
click at [759, 379] on span at bounding box center [763, 382] width 15 height 15
click at [717, 454] on div at bounding box center [777, 453] width 557 height 19
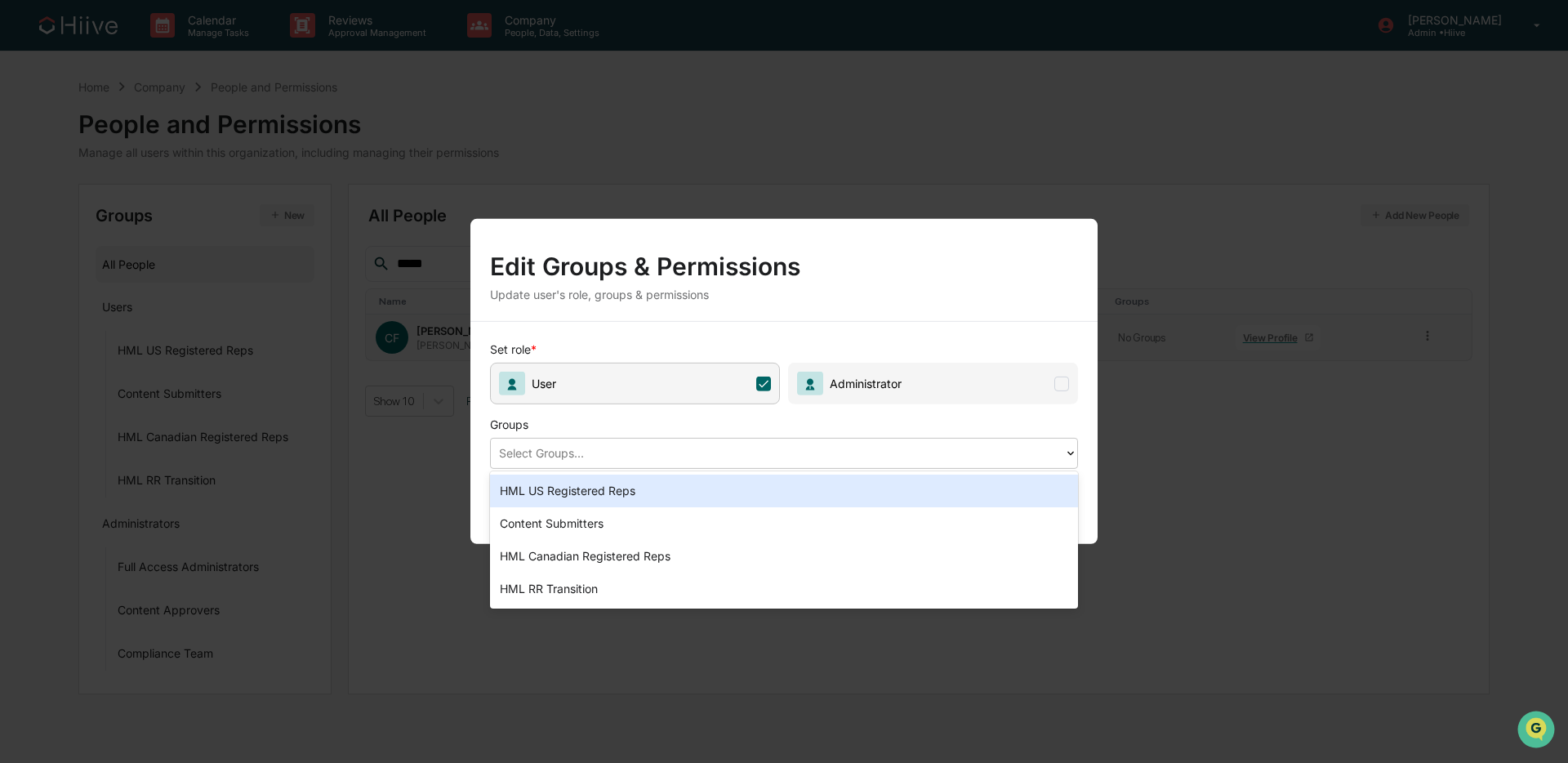
click at [683, 486] on div "HML US Registered Reps" at bounding box center [783, 491] width 588 height 32
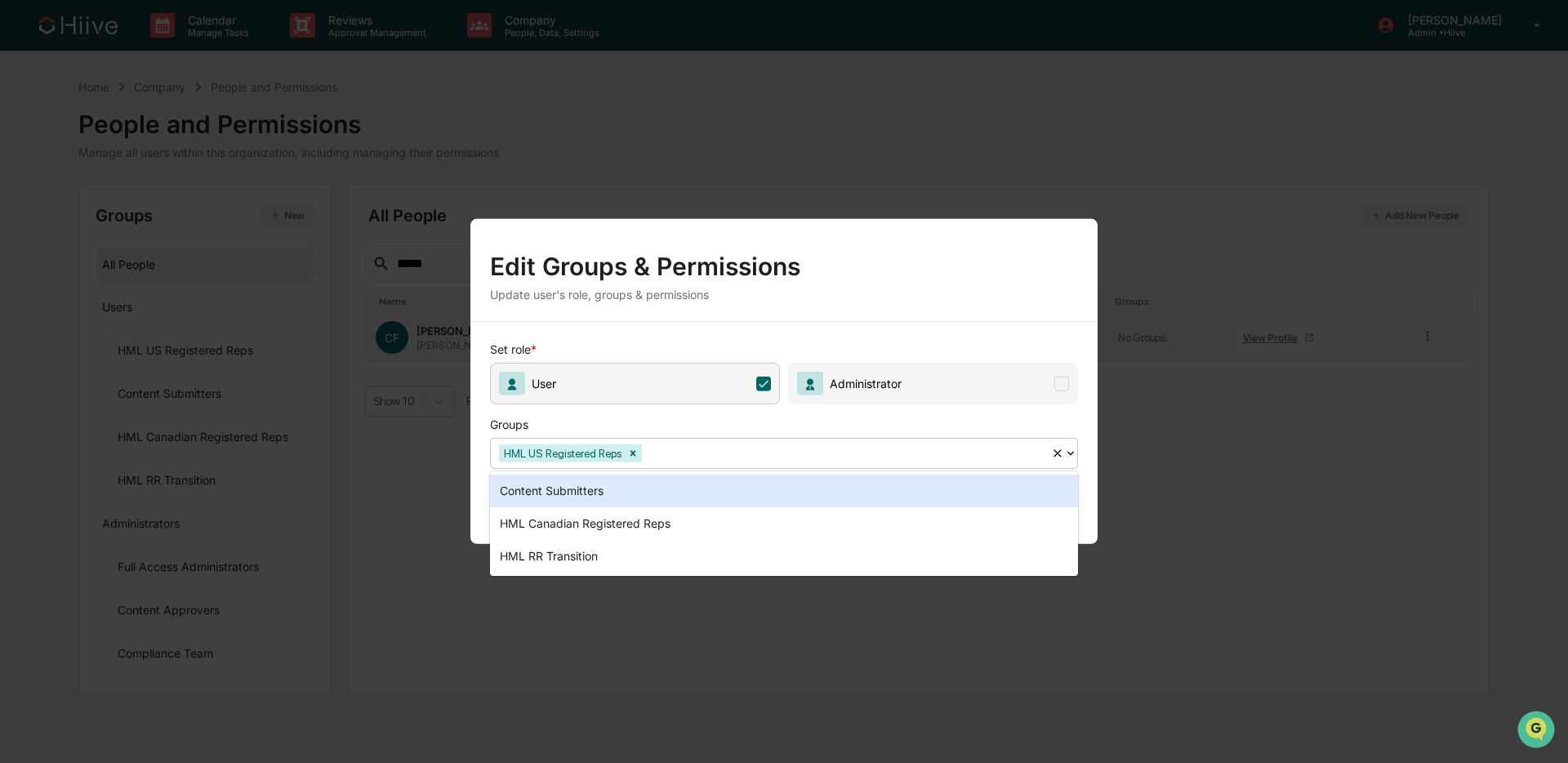
click at [681, 453] on div at bounding box center [844, 453] width 398 height 19
click at [659, 482] on div "Content Submitters" at bounding box center [783, 491] width 588 height 32
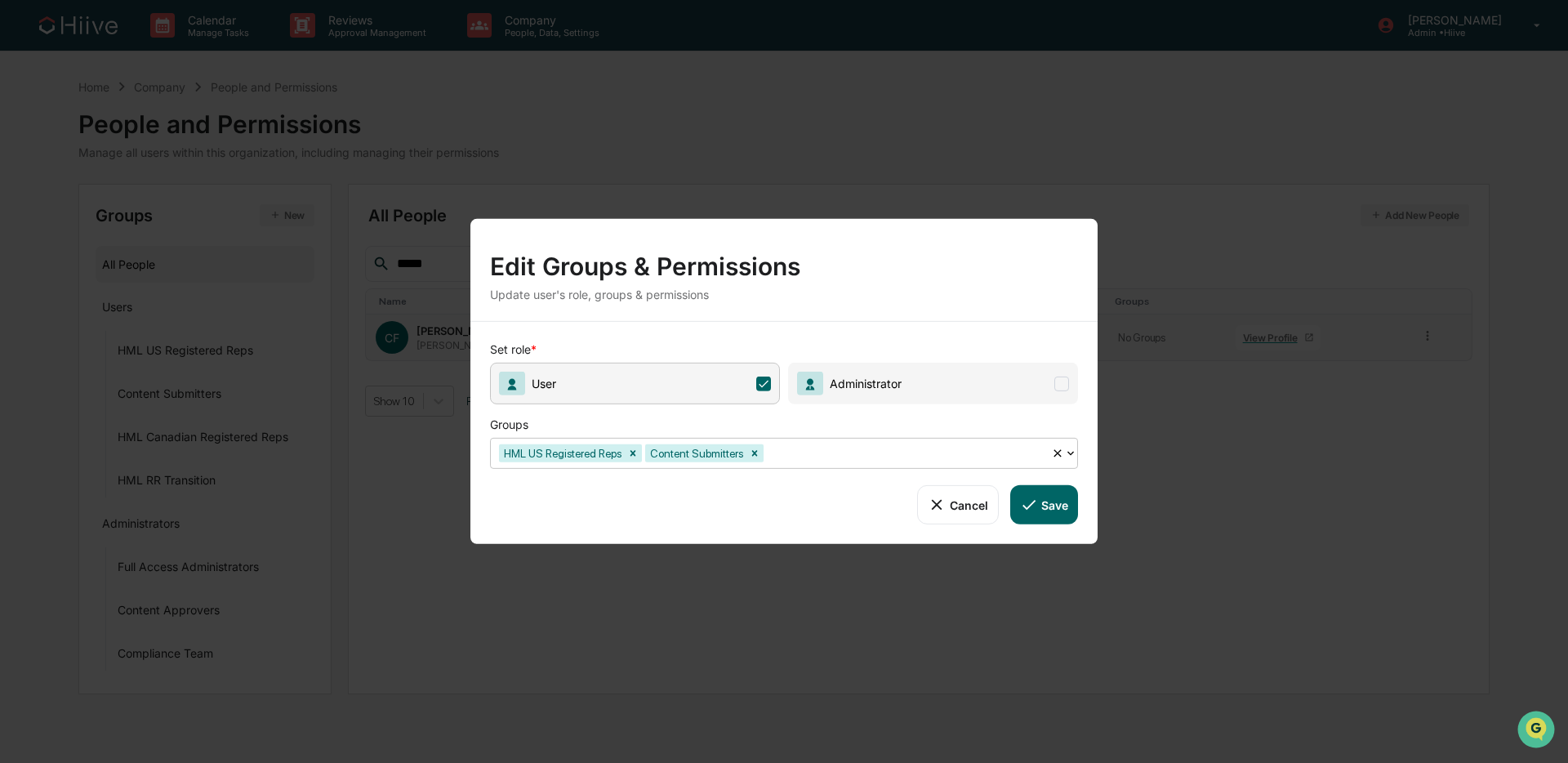
click at [804, 454] on div at bounding box center [905, 453] width 276 height 19
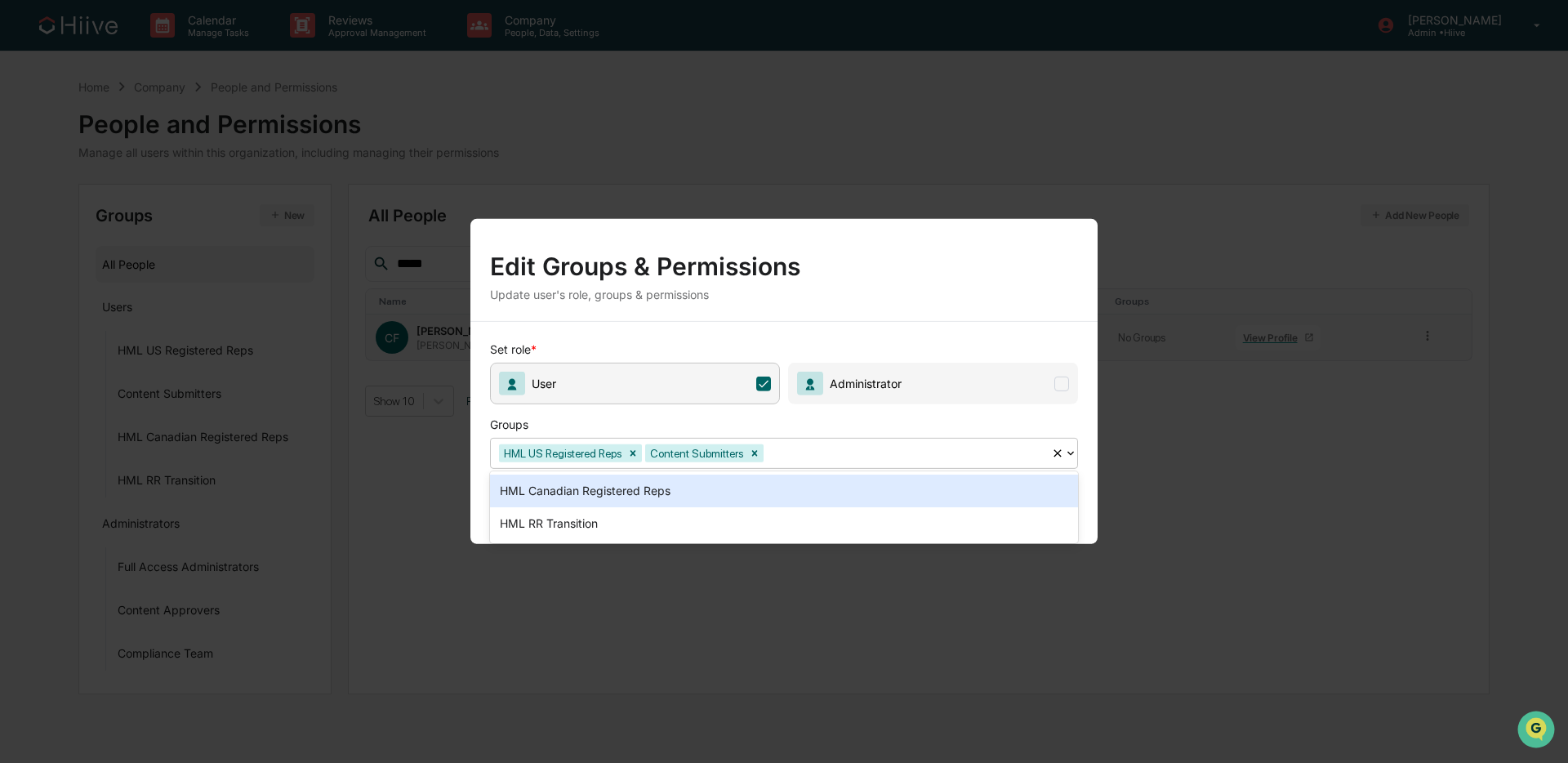
click at [746, 495] on div "HML Canadian Registered Reps" at bounding box center [783, 491] width 588 height 32
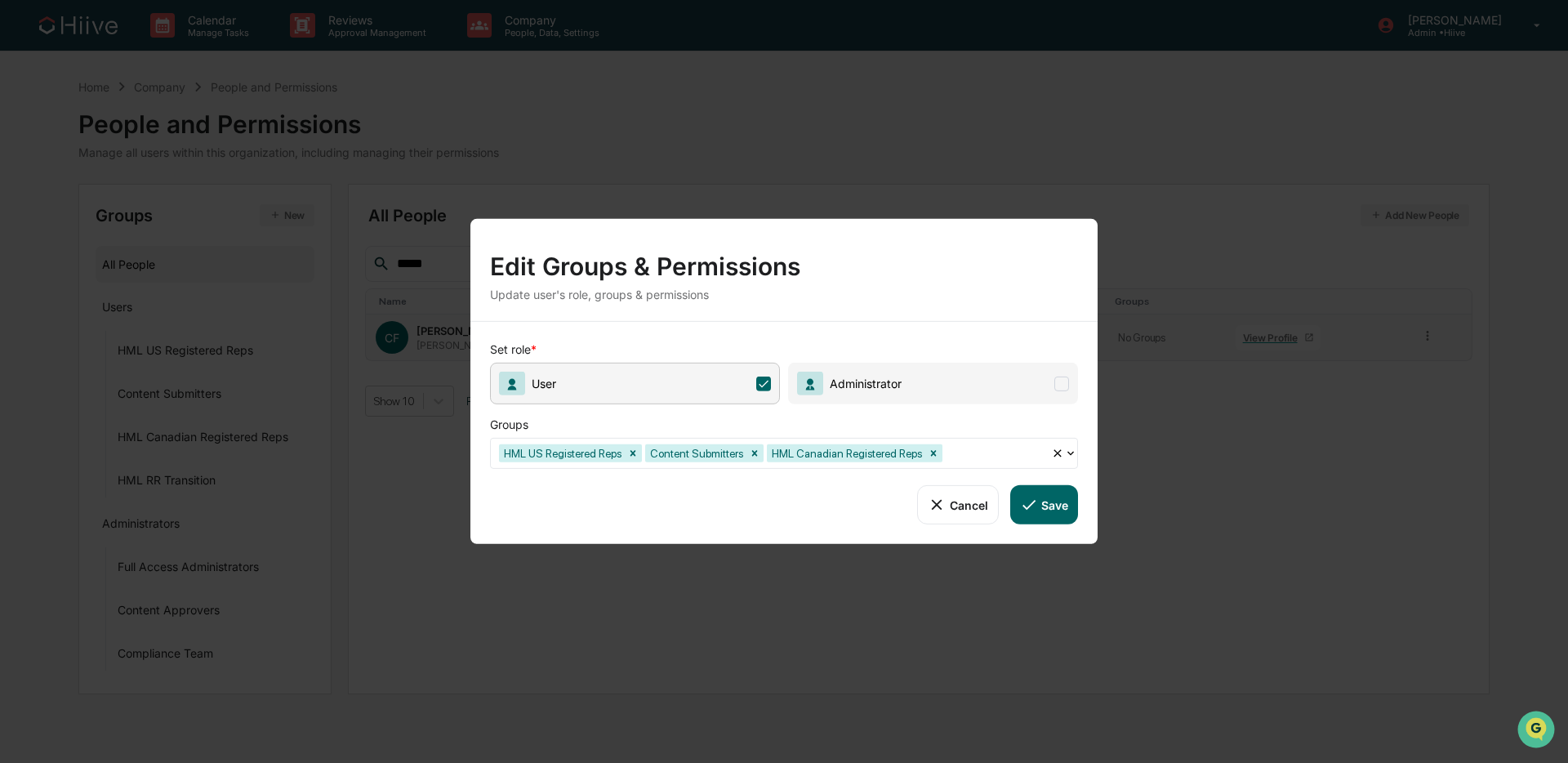
click at [1023, 500] on icon at bounding box center [1029, 504] width 18 height 18
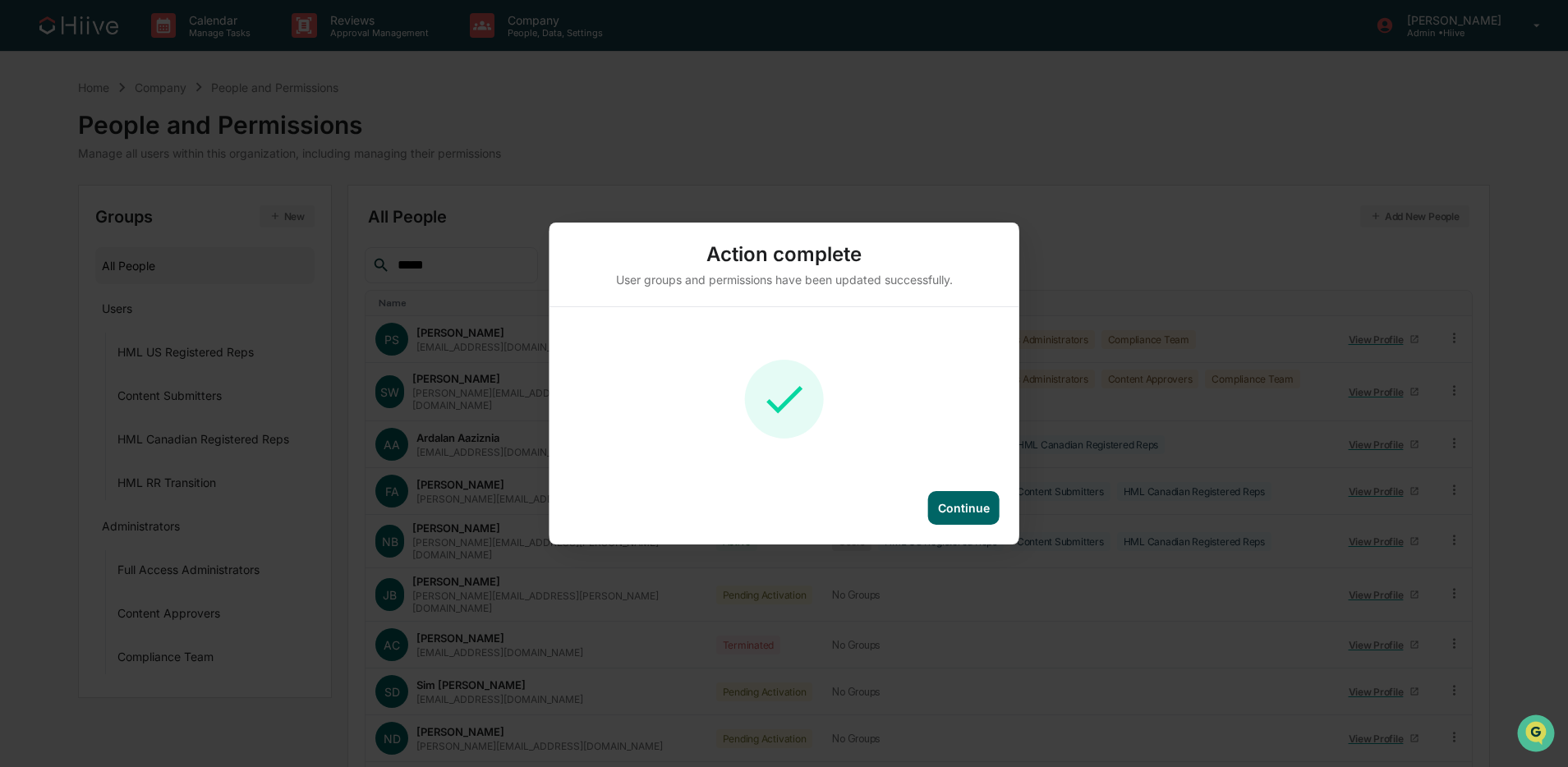
drag, startPoint x: 978, startPoint y: 509, endPoint x: 804, endPoint y: 428, distance: 191.9
click at [978, 509] on div "Continue" at bounding box center [964, 508] width 51 height 14
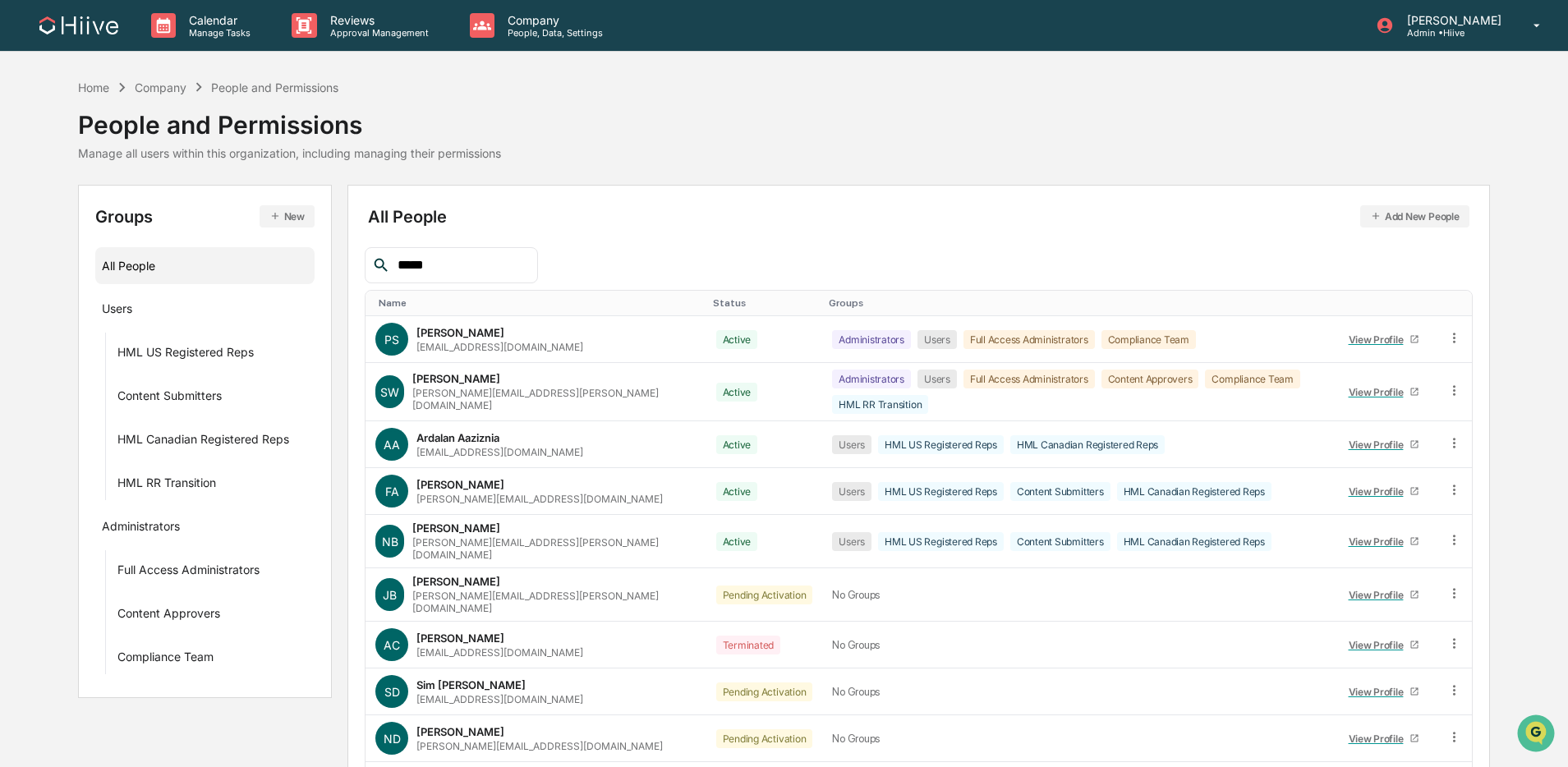
click at [506, 279] on div "****" at bounding box center [451, 265] width 173 height 36
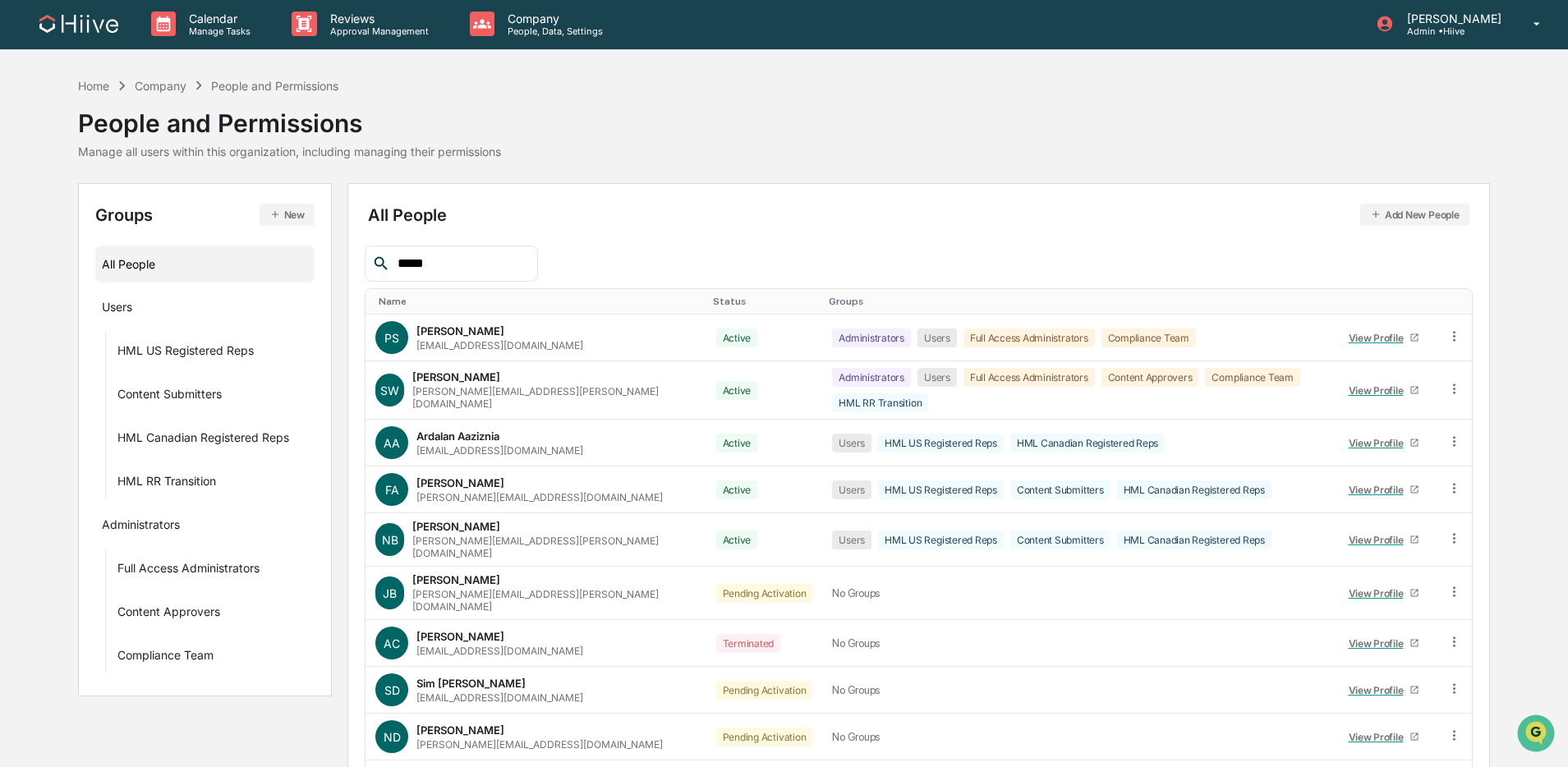
click at [503, 276] on div "****" at bounding box center [451, 263] width 173 height 36
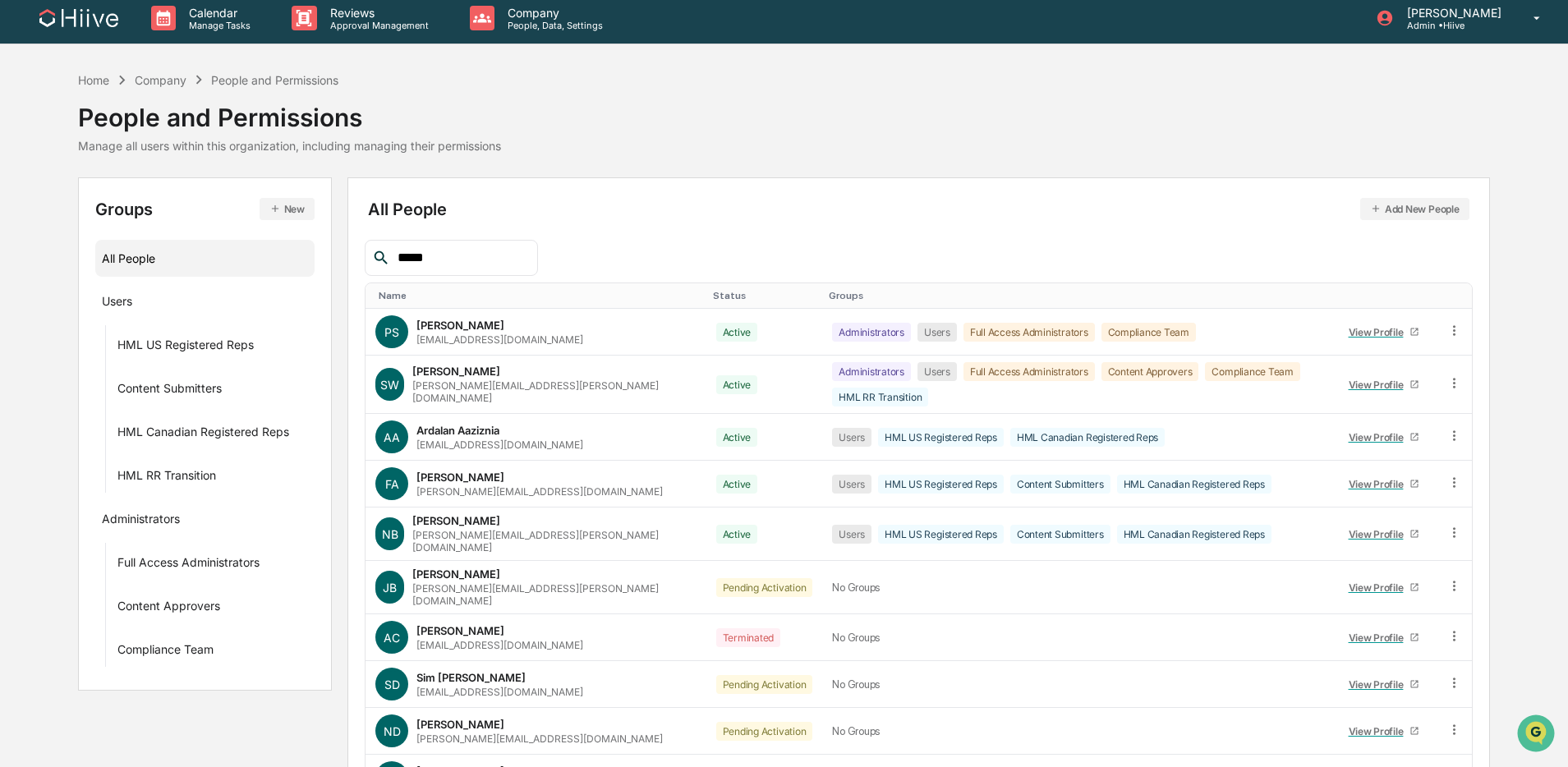
click at [510, 267] on div "****" at bounding box center [451, 258] width 173 height 36
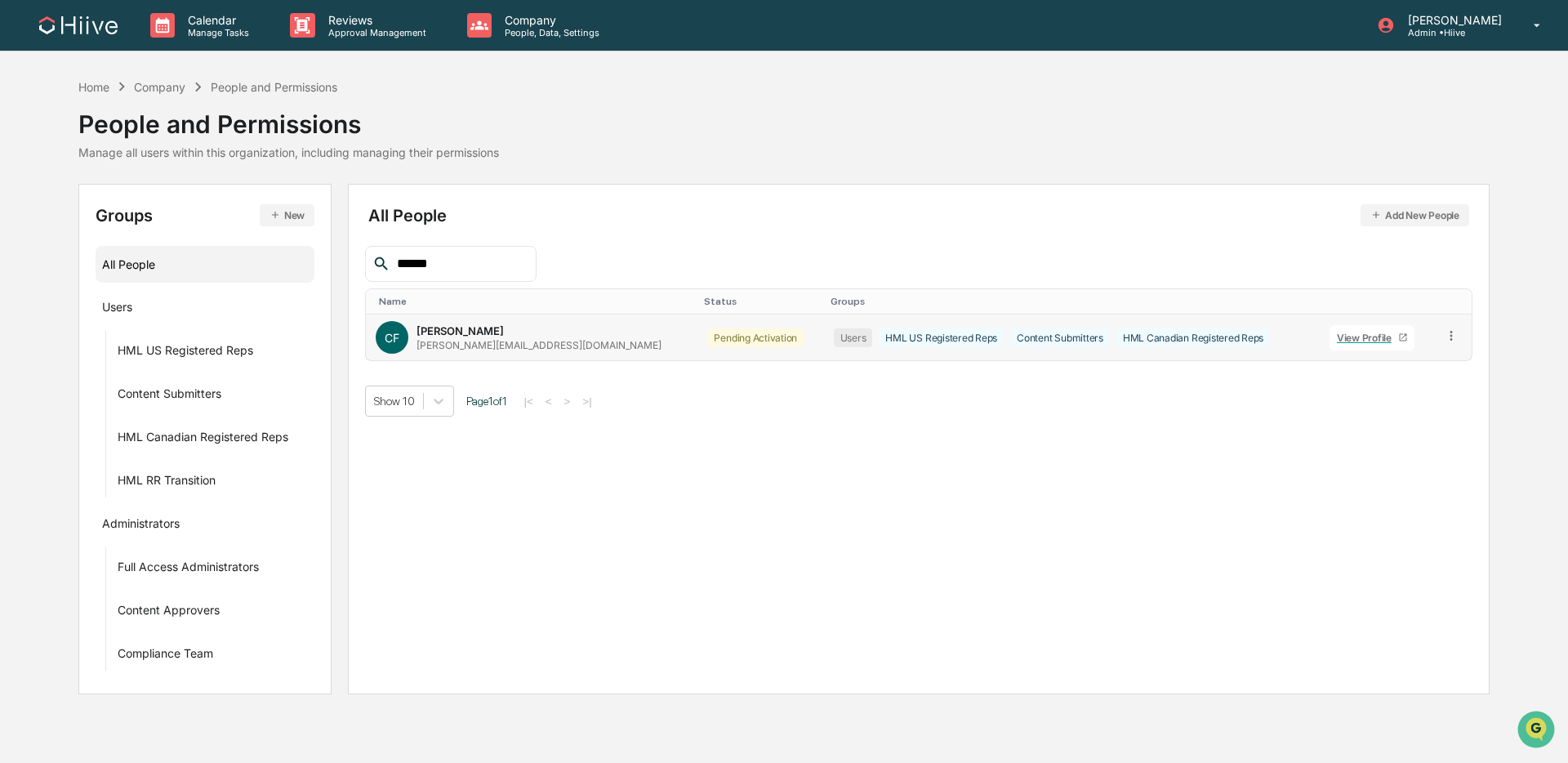
click at [1188, 335] on icon at bounding box center [1450, 335] width 3 height 9
click at [1188, 400] on div "Change Status" at bounding box center [1378, 395] width 136 height 20
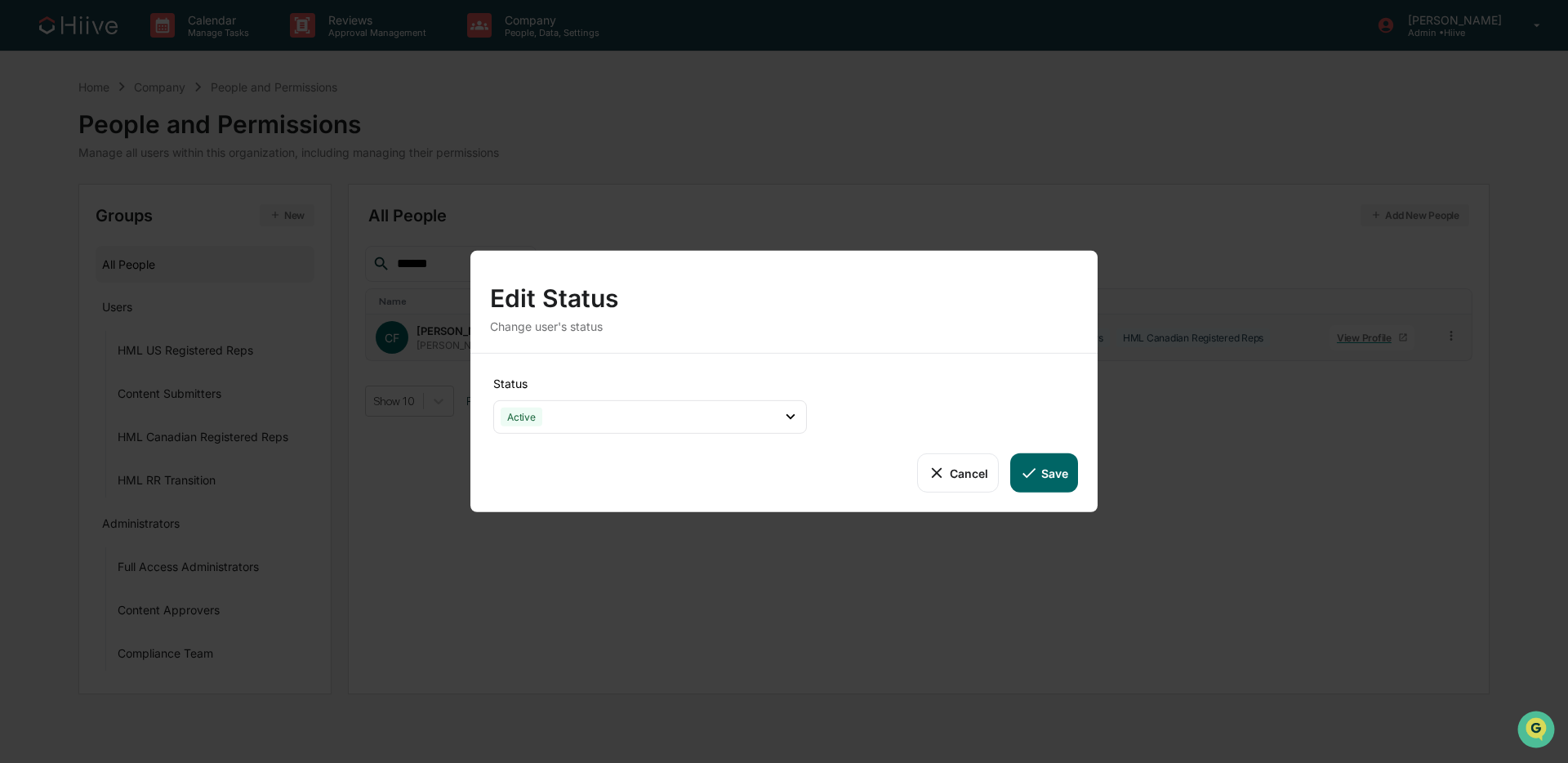
click at [1058, 468] on button "Save" at bounding box center [1043, 473] width 67 height 39
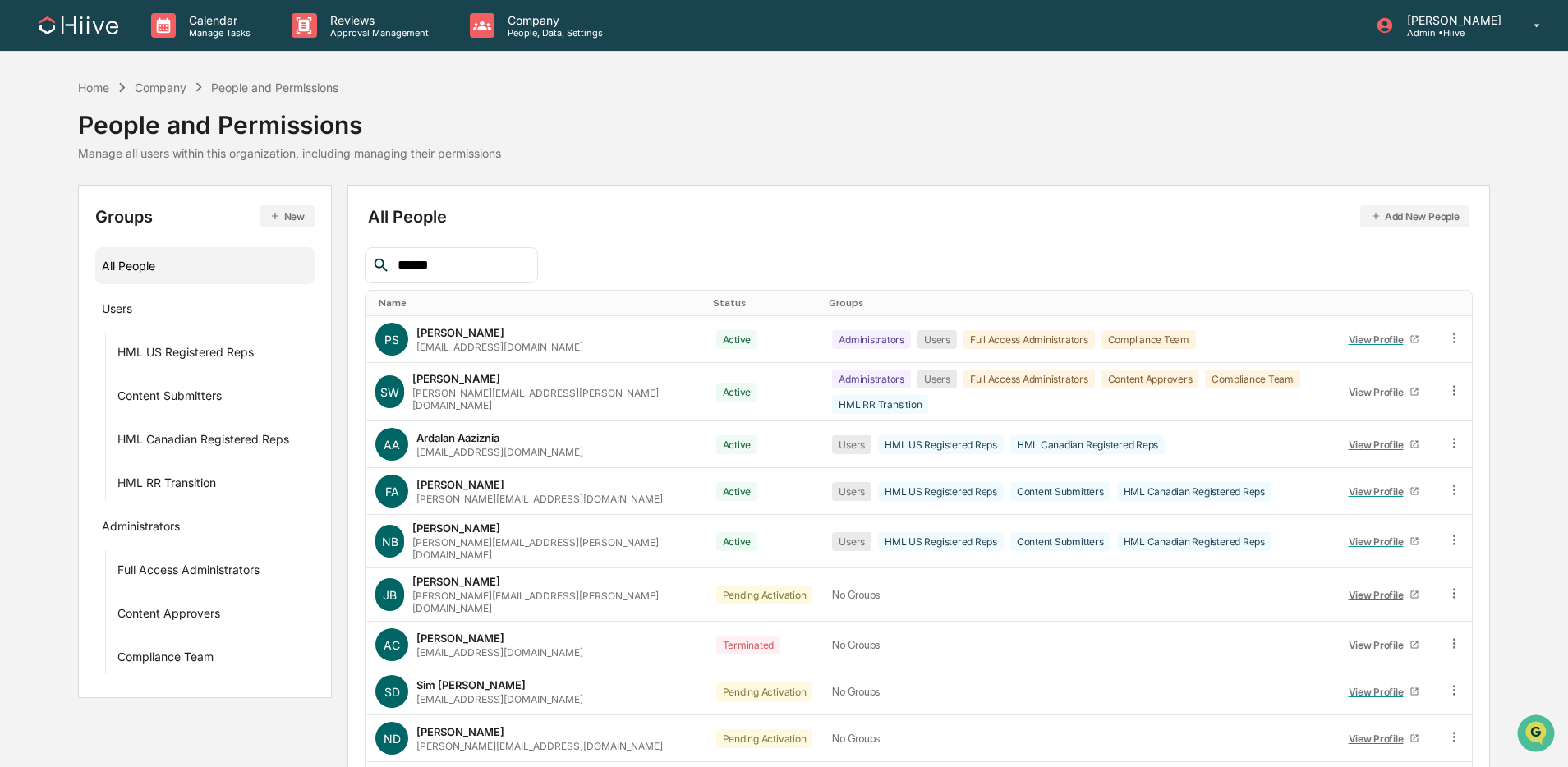
drag, startPoint x: 487, startPoint y: 269, endPoint x: 354, endPoint y: 263, distance: 133.1
click at [354, 263] on div "All People Add New People ****** Name Status Groups PS [PERSON_NAME] [PERSON_NA…" at bounding box center [918, 533] width 1142 height 698
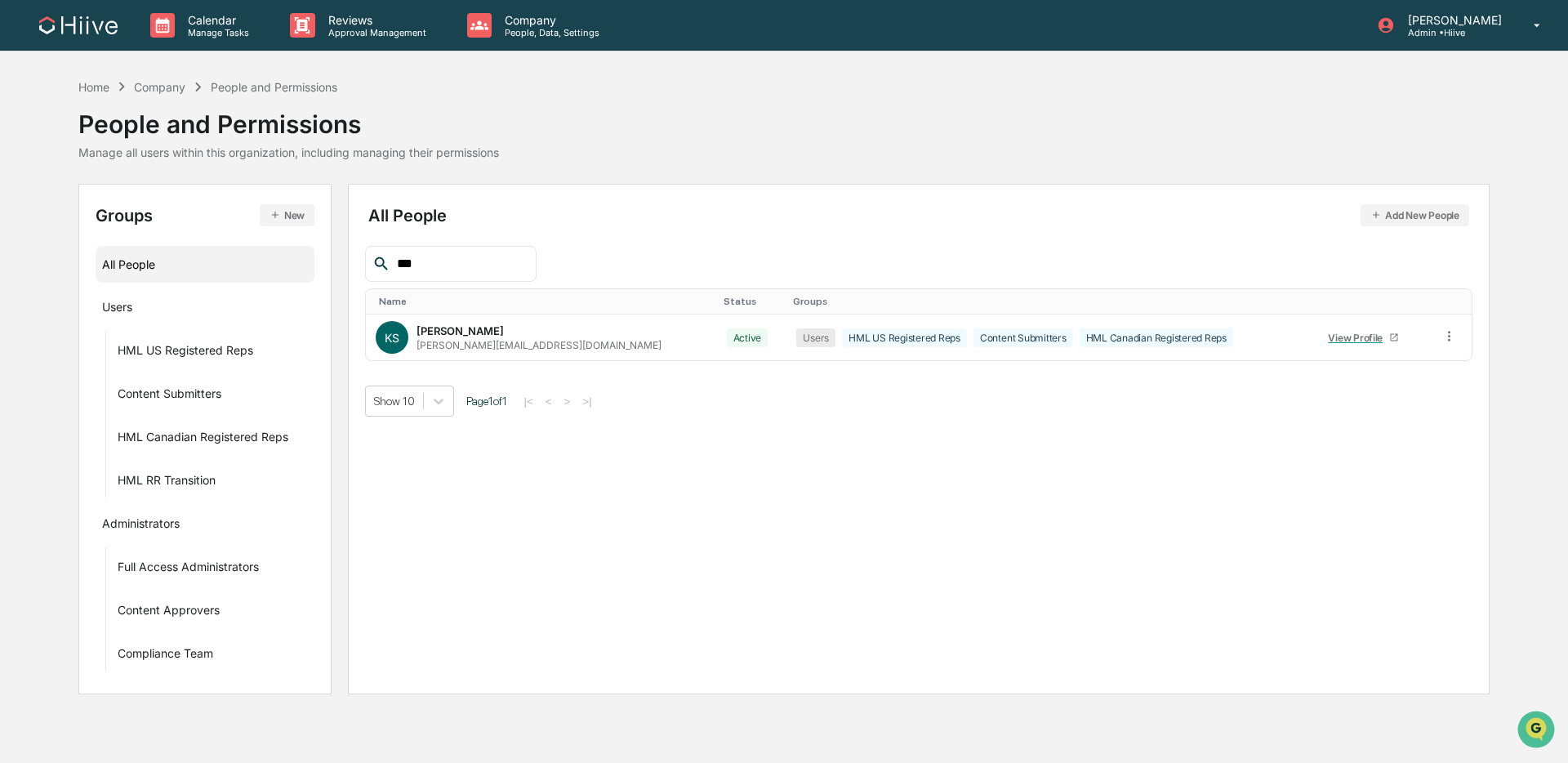
type input "****"
drag, startPoint x: 446, startPoint y: 265, endPoint x: 354, endPoint y: 259, distance: 92.2
click at [354, 259] on div "All People Add New People **** Name Status Groups KS [PERSON_NAME] [PERSON_NAME…" at bounding box center [919, 439] width 1142 height 510
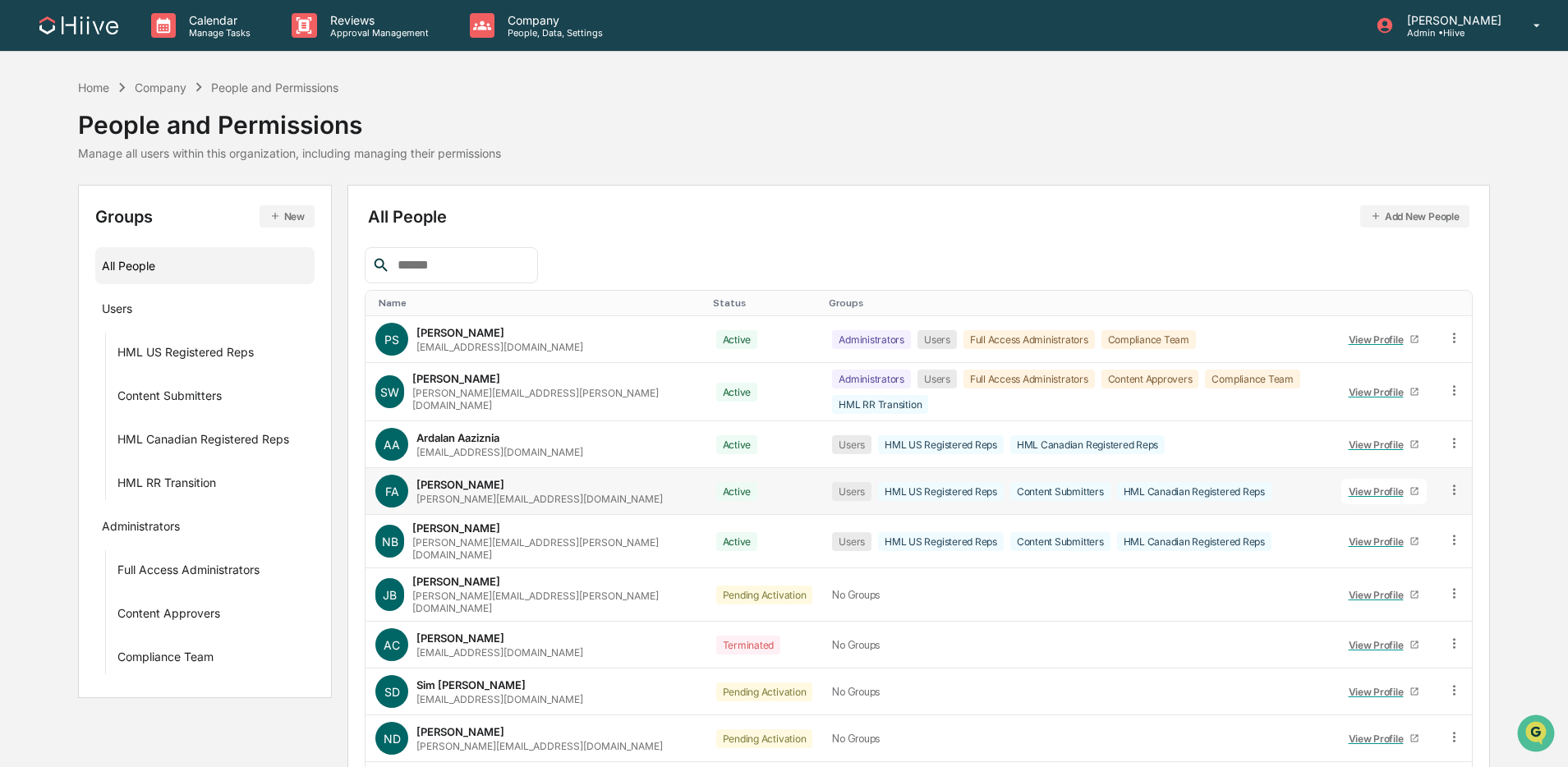
scroll to position [91, 0]
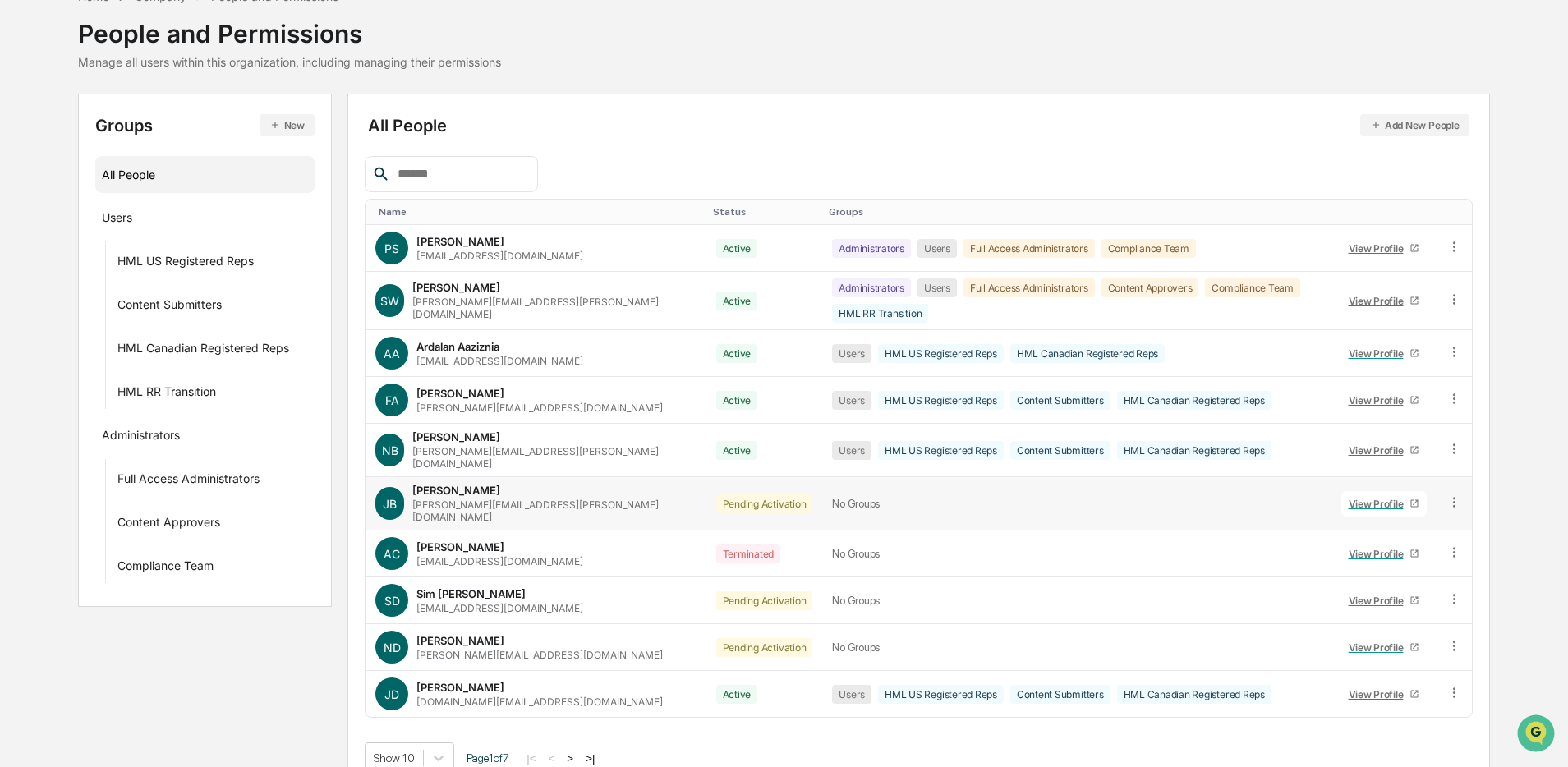
click at [1195, 494] on icon at bounding box center [1455, 502] width 15 height 15
click at [1195, 519] on div "Groups & Permissions" at bounding box center [1380, 528] width 136 height 20
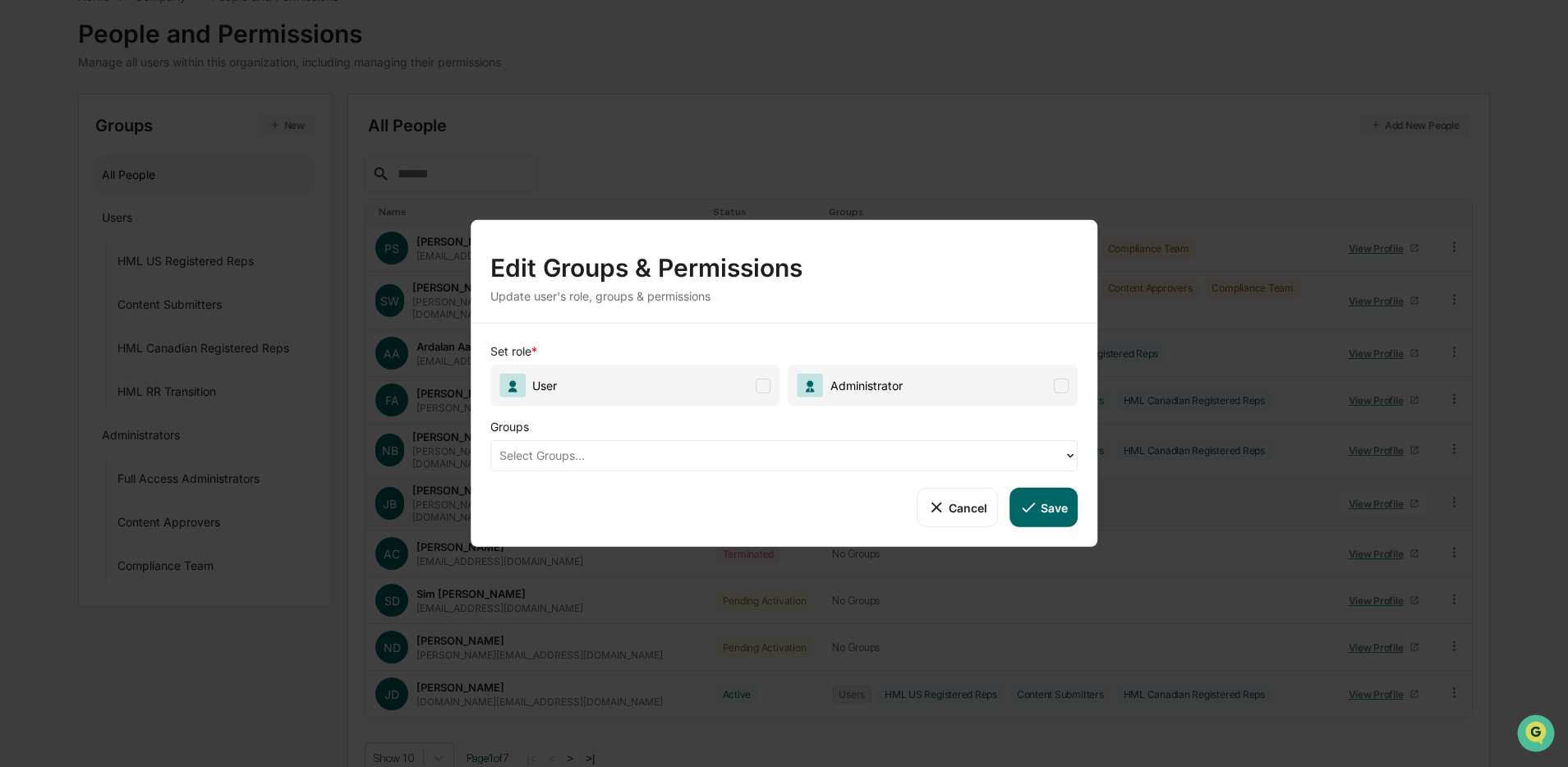
click at [766, 387] on span at bounding box center [764, 384] width 15 height 15
click at [784, 441] on div "Select Groups..." at bounding box center [784, 456] width 588 height 31
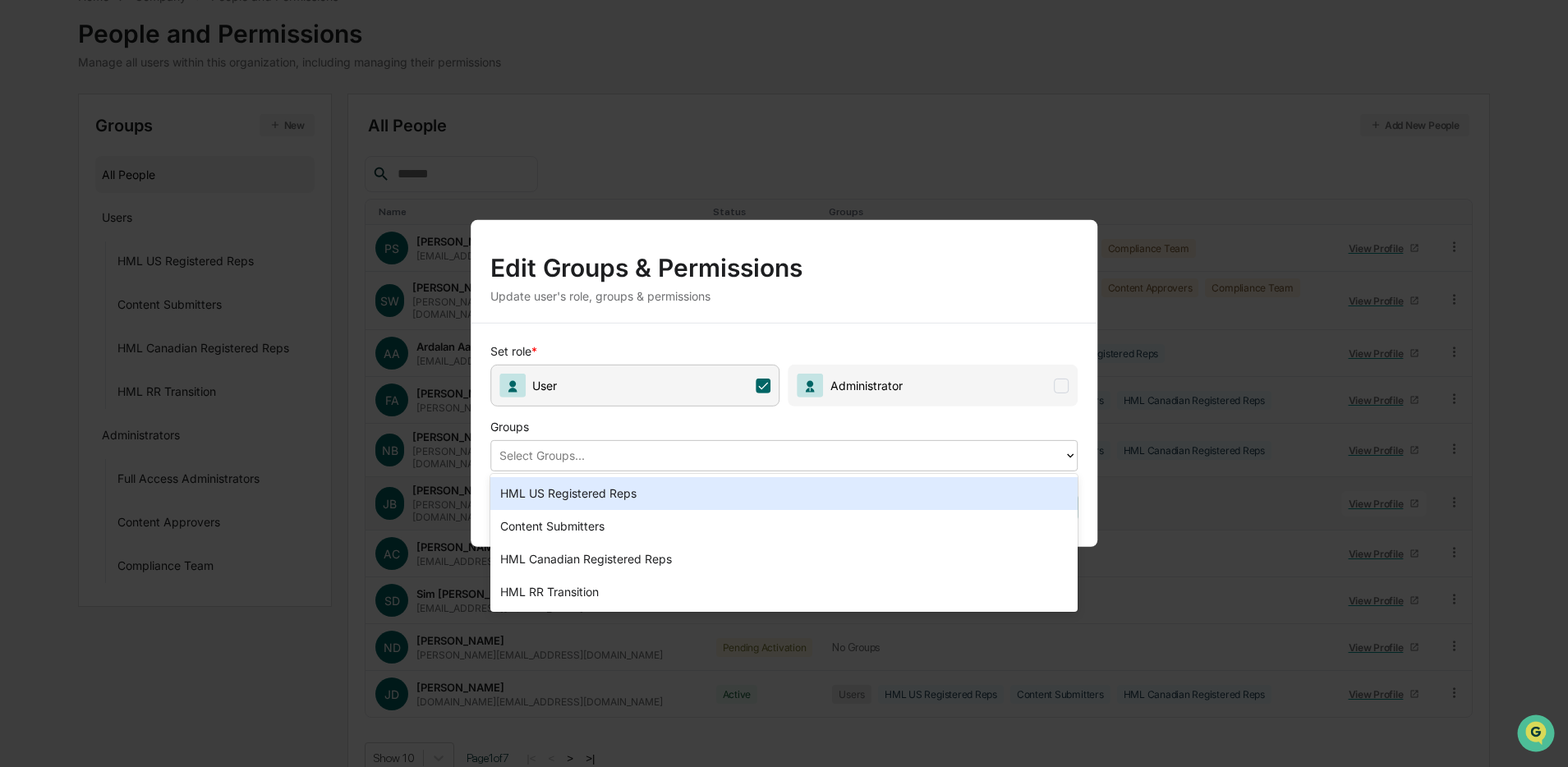
click at [785, 491] on div "HML US Registered Reps" at bounding box center [784, 493] width 588 height 33
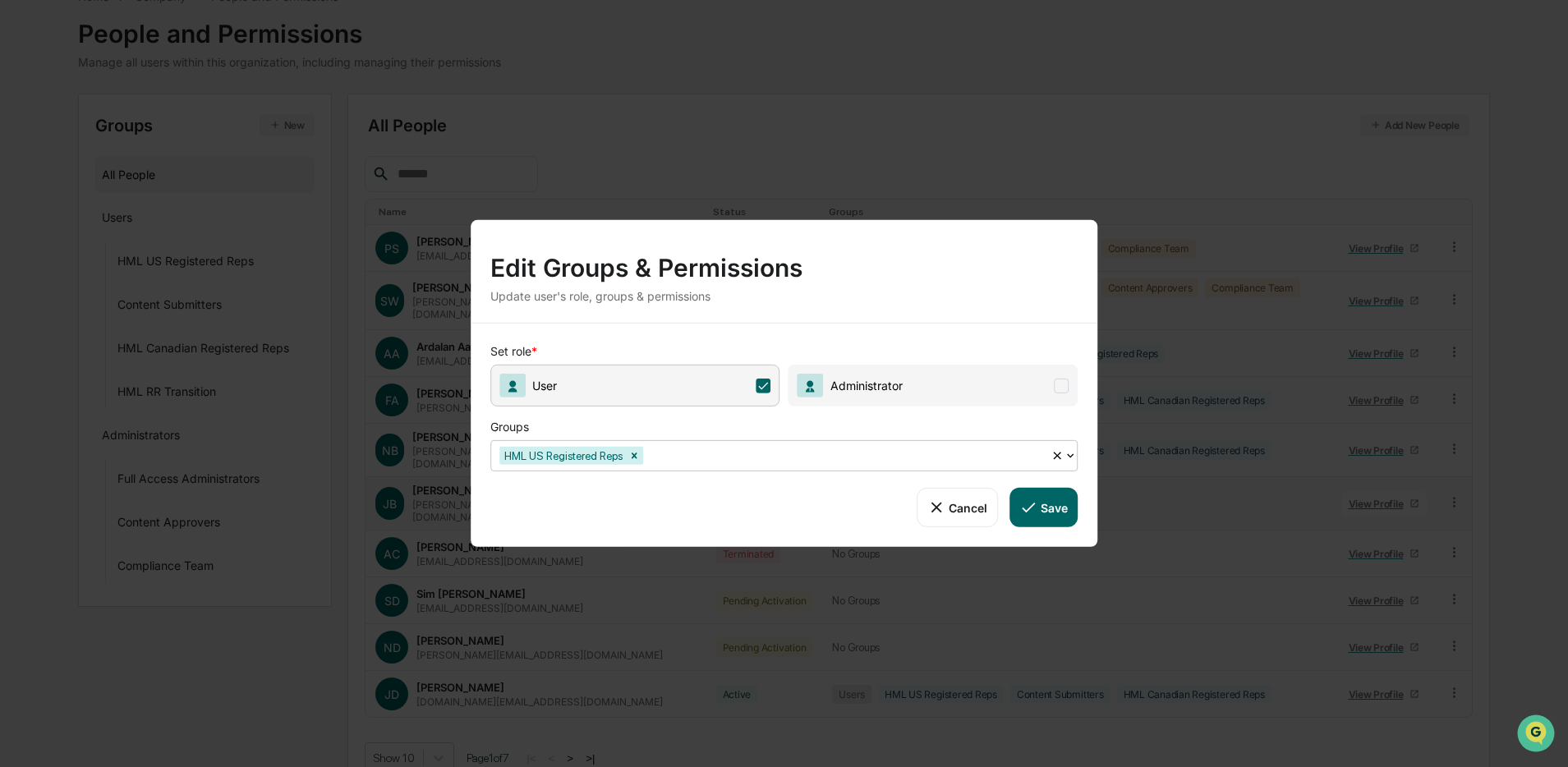
click at [835, 460] on div at bounding box center [845, 456] width 397 height 19
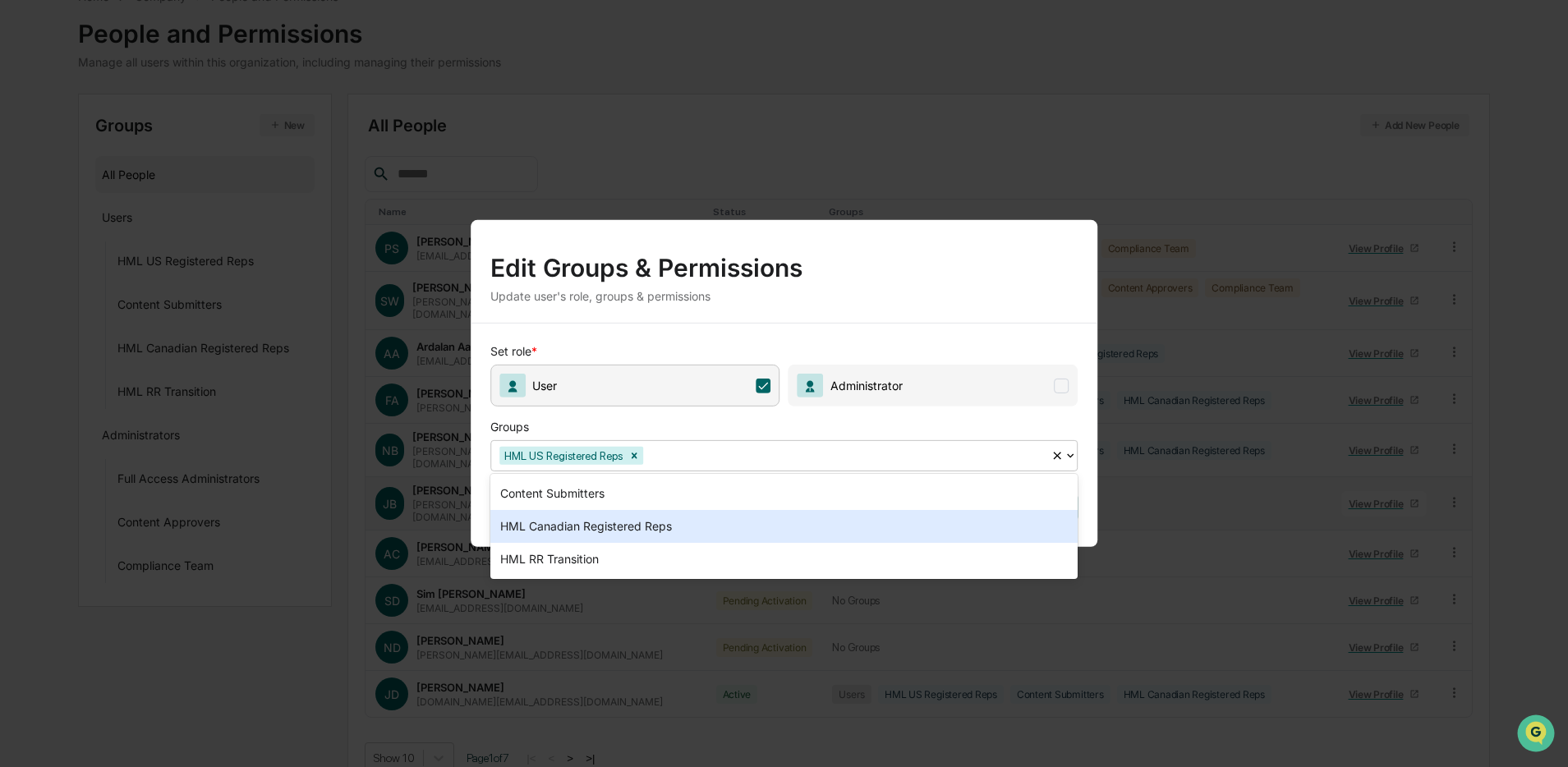
click at [775, 517] on div "HML Canadian Registered Reps" at bounding box center [784, 526] width 588 height 33
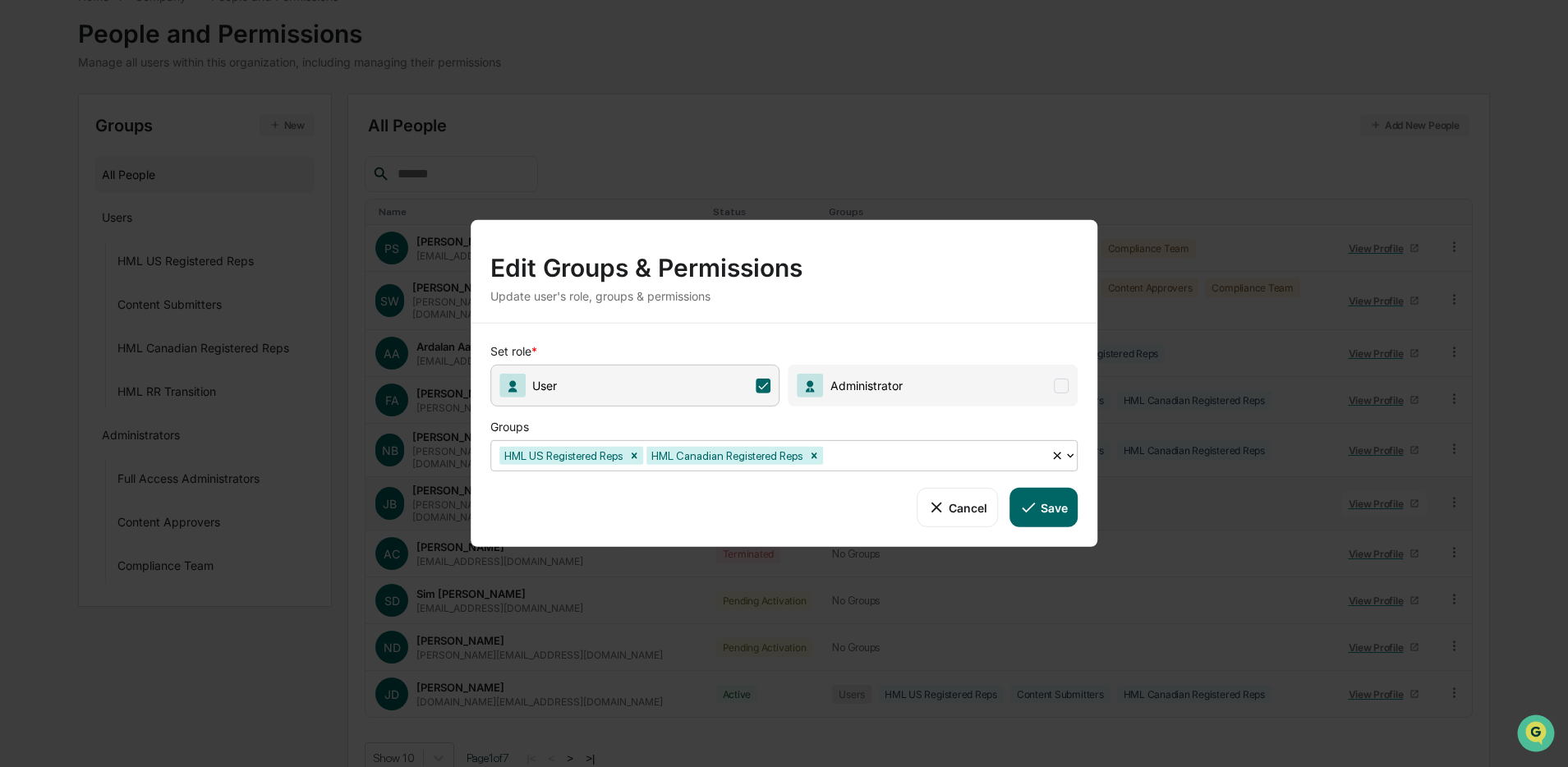
click at [1052, 514] on button "Save" at bounding box center [1044, 508] width 68 height 39
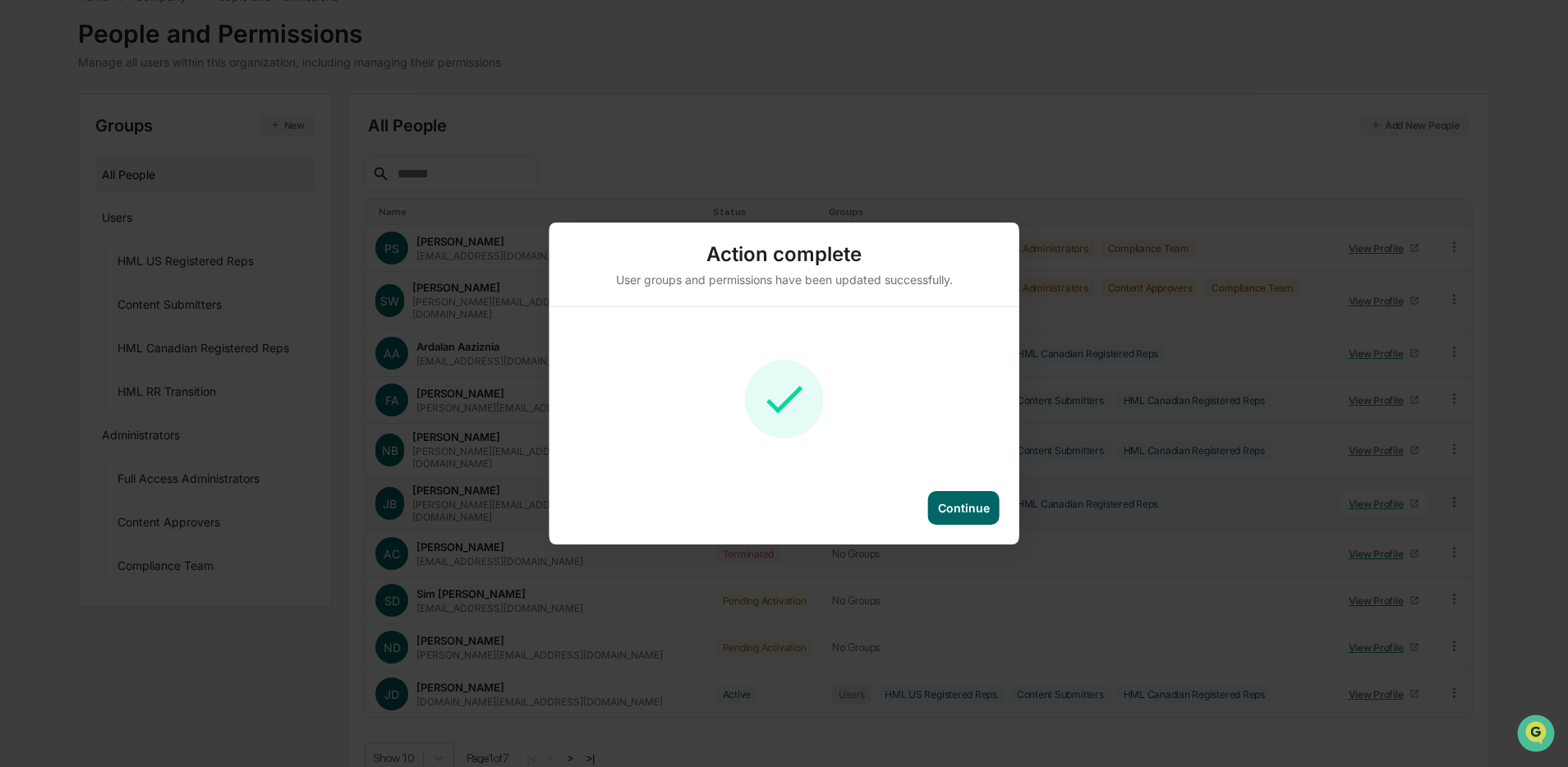
click at [972, 510] on div "Continue" at bounding box center [964, 508] width 51 height 14
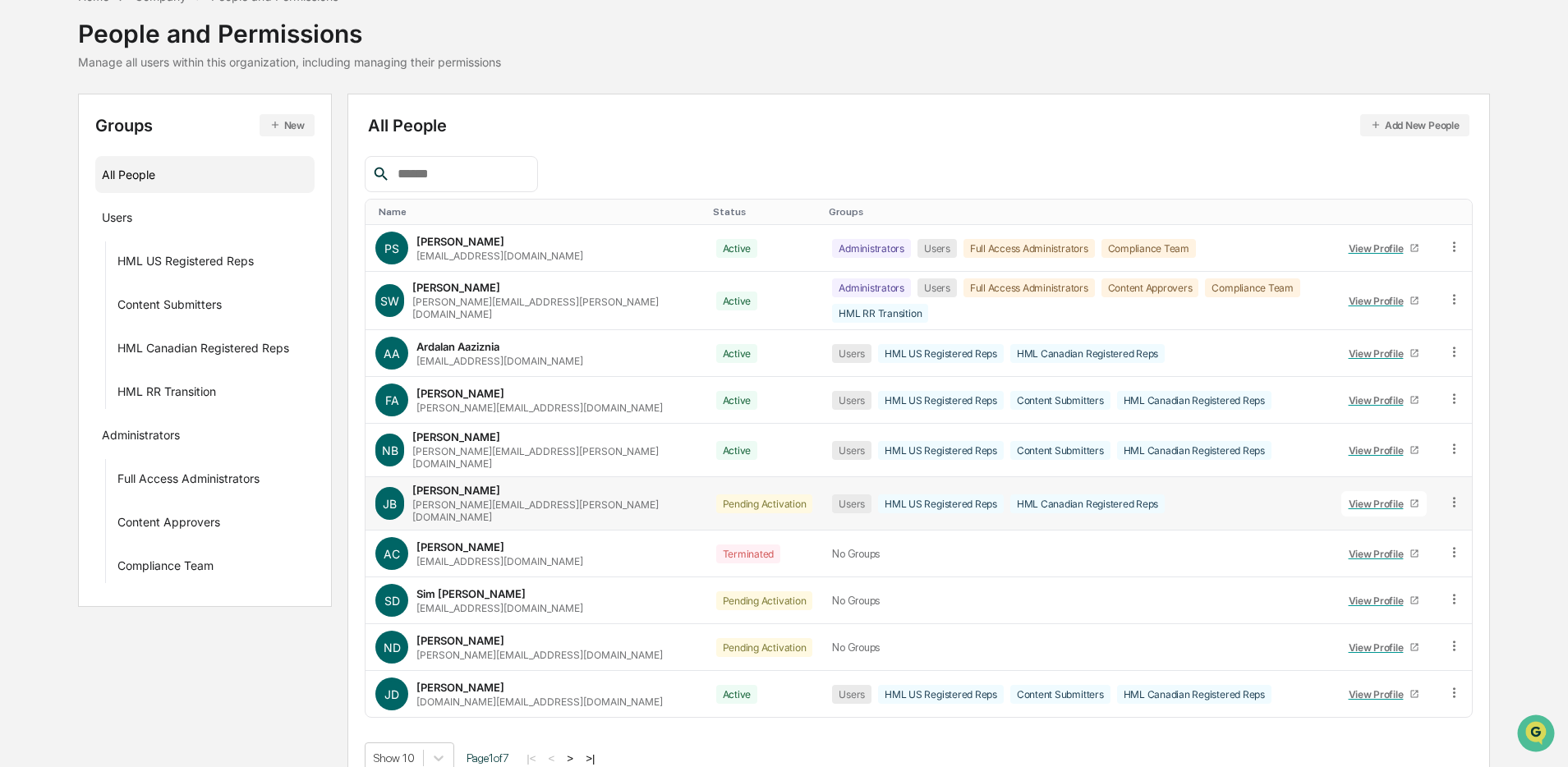
click at [445, 166] on input "text" at bounding box center [461, 174] width 140 height 21
click at [1195, 584] on icon at bounding box center [1455, 646] width 15 height 15
click at [1195, 584] on div "Groups & Permissions" at bounding box center [1380, 673] width 136 height 20
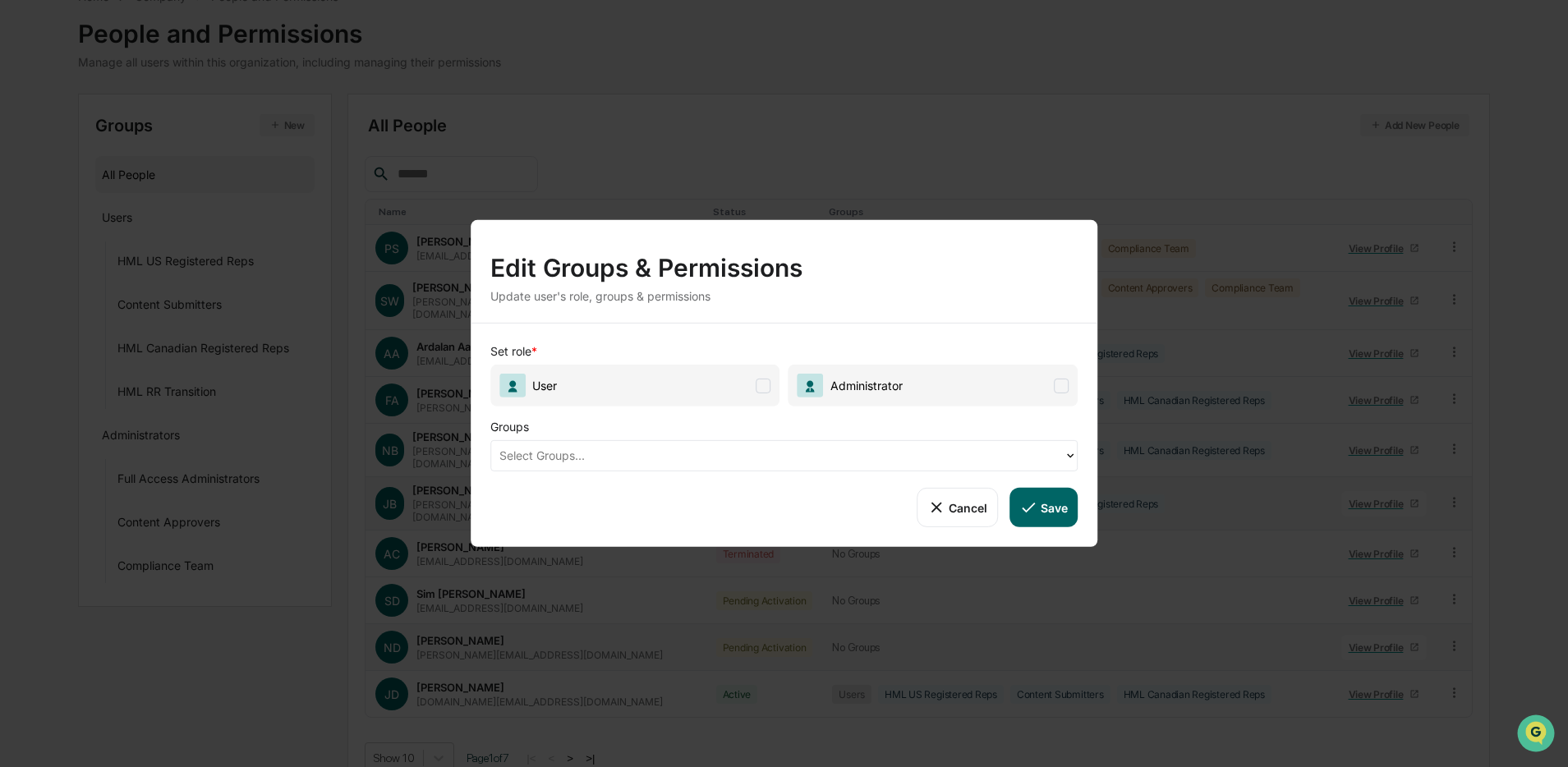
click at [763, 387] on span at bounding box center [764, 384] width 15 height 15
click at [725, 453] on div at bounding box center [778, 456] width 557 height 19
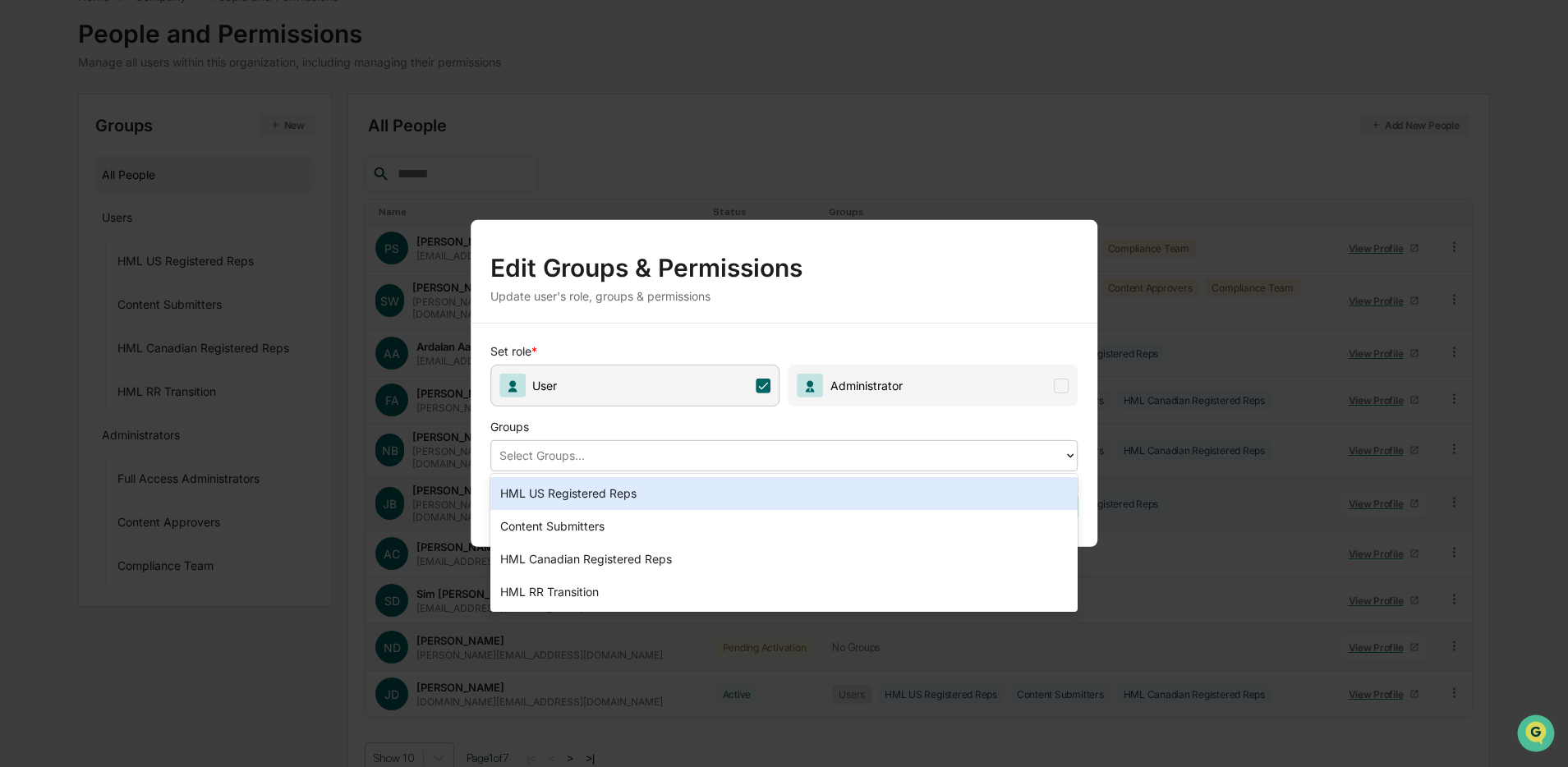
click at [691, 485] on div "HML US Registered Reps" at bounding box center [784, 493] width 588 height 33
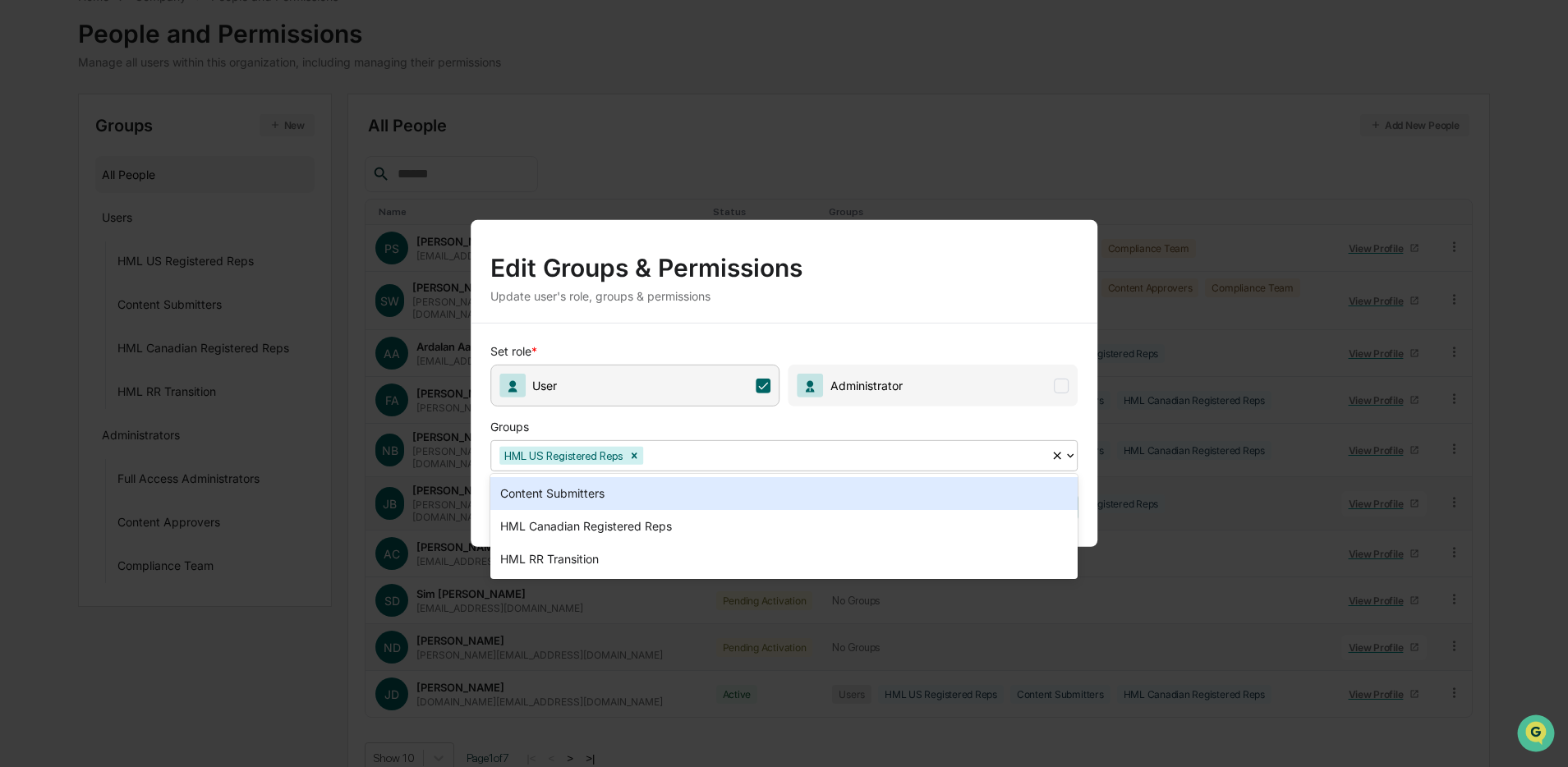
click at [737, 456] on div at bounding box center [845, 456] width 397 height 19
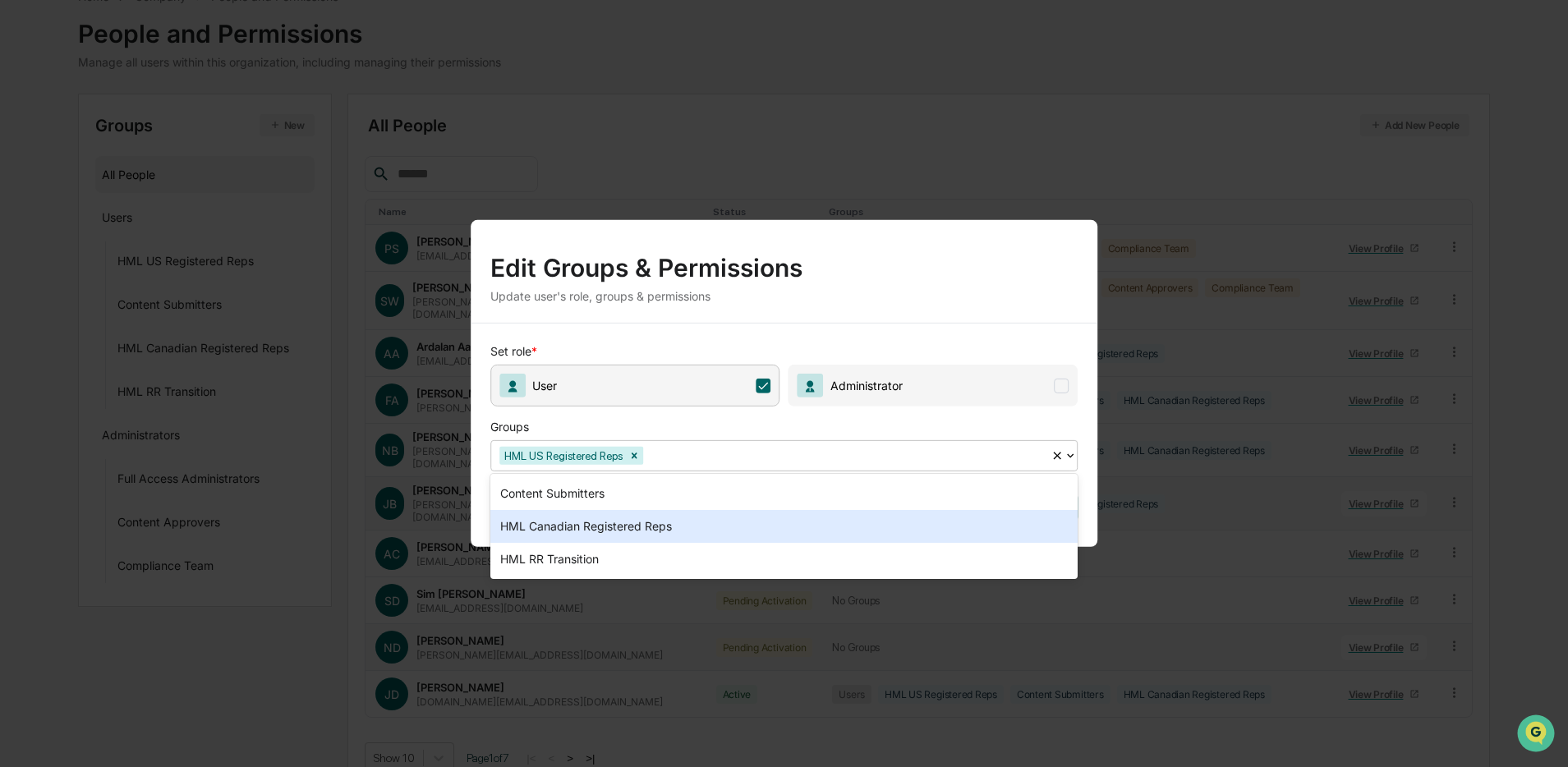
click at [689, 515] on div "HML Canadian Registered Reps" at bounding box center [784, 526] width 588 height 33
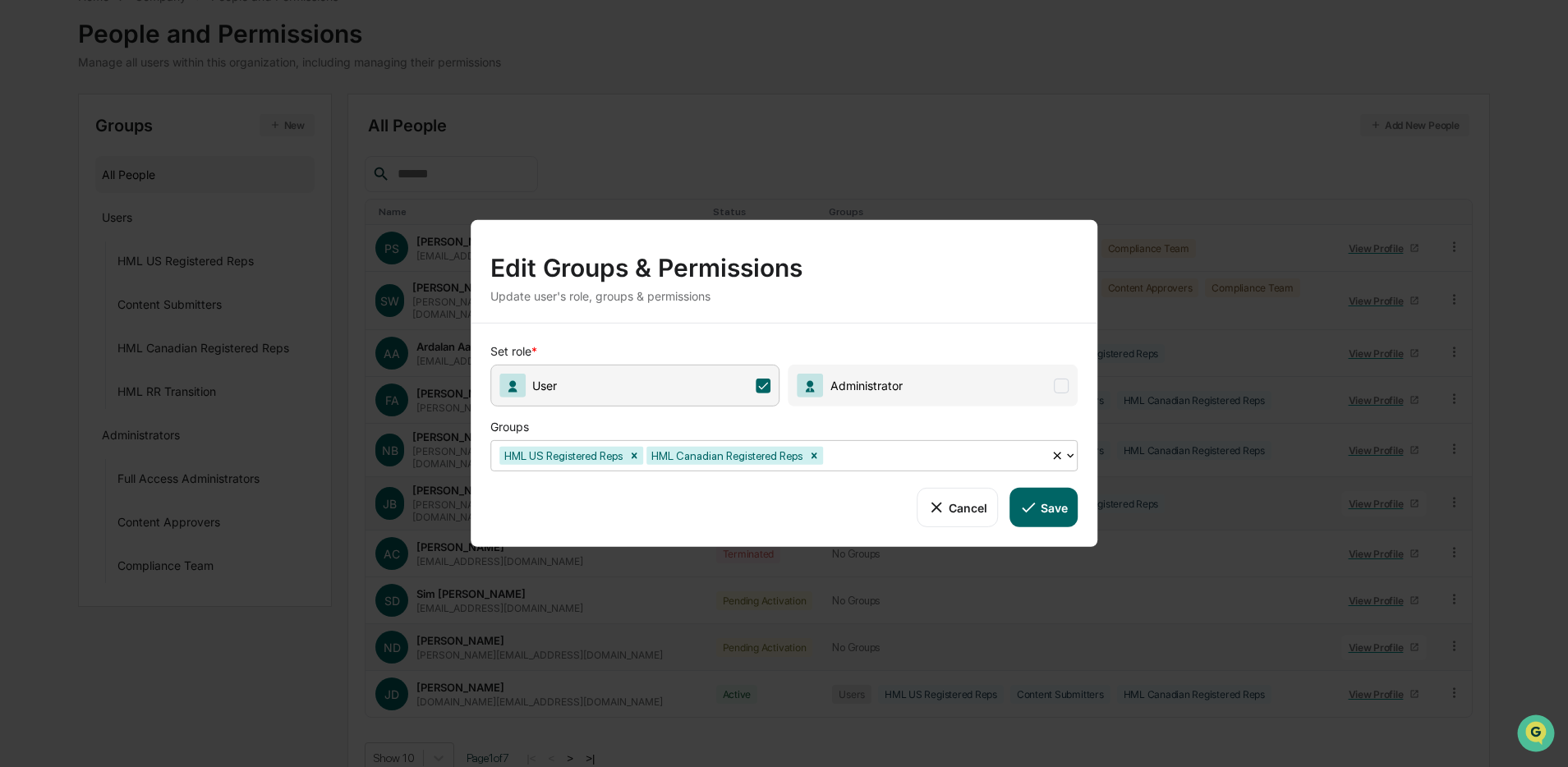
click at [1061, 511] on button "Save" at bounding box center [1044, 508] width 68 height 39
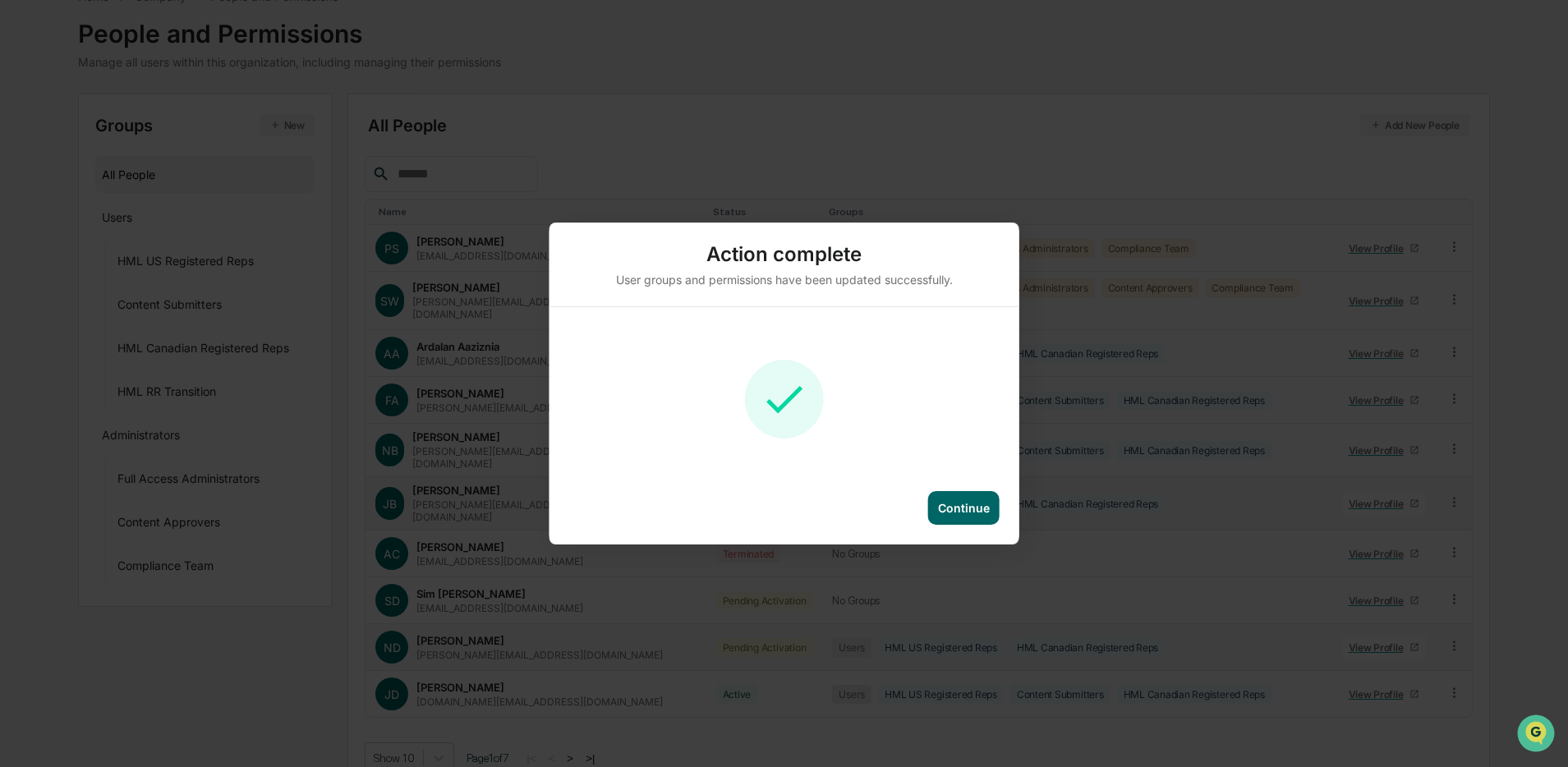
click at [942, 507] on div "Continue" at bounding box center [964, 508] width 51 height 14
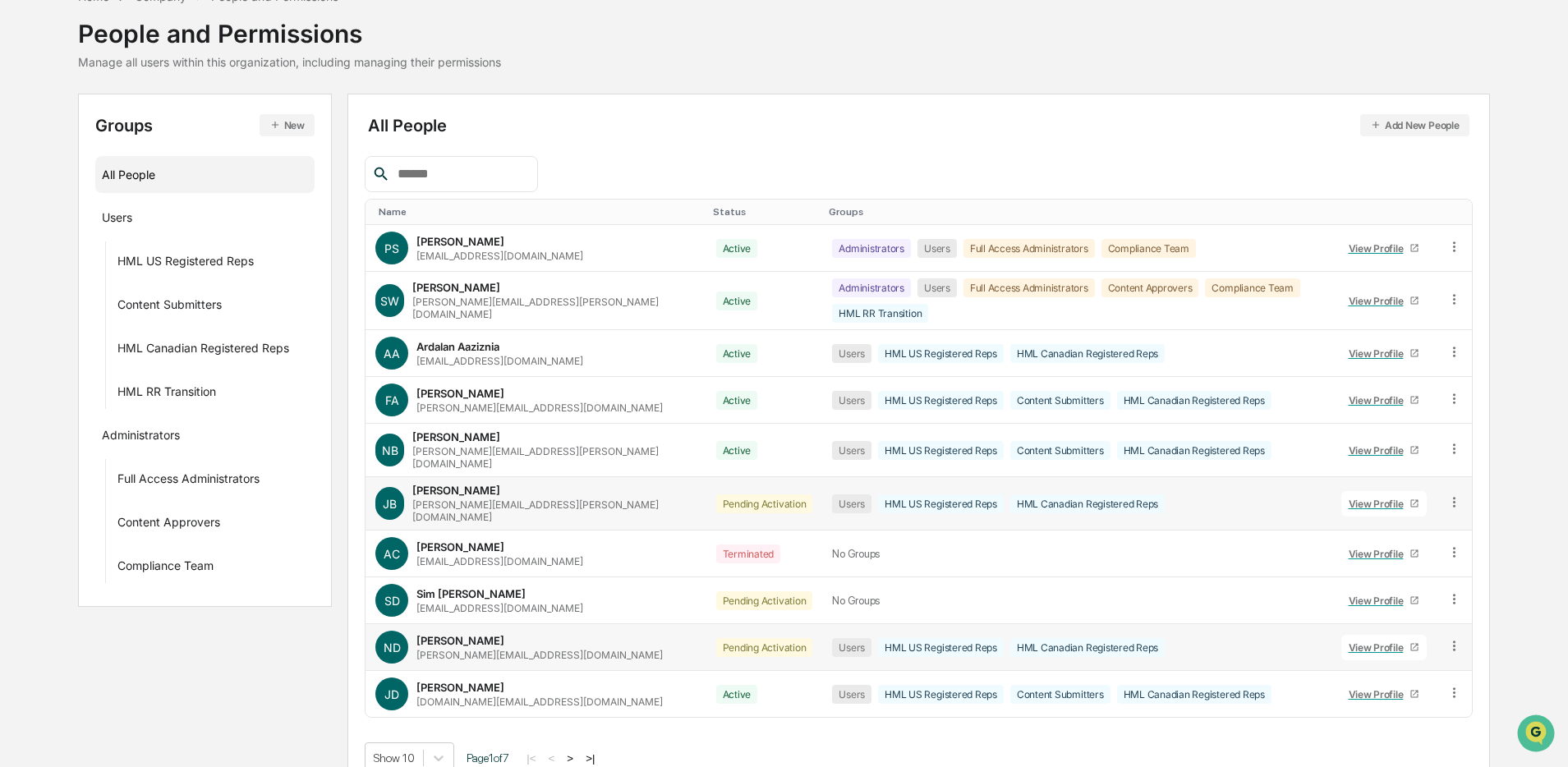
click at [455, 171] on input "text" at bounding box center [461, 174] width 140 height 21
click at [1195, 584] on icon at bounding box center [1455, 646] width 15 height 15
click at [1195, 584] on div "Groups & Permissions" at bounding box center [1380, 673] width 136 height 20
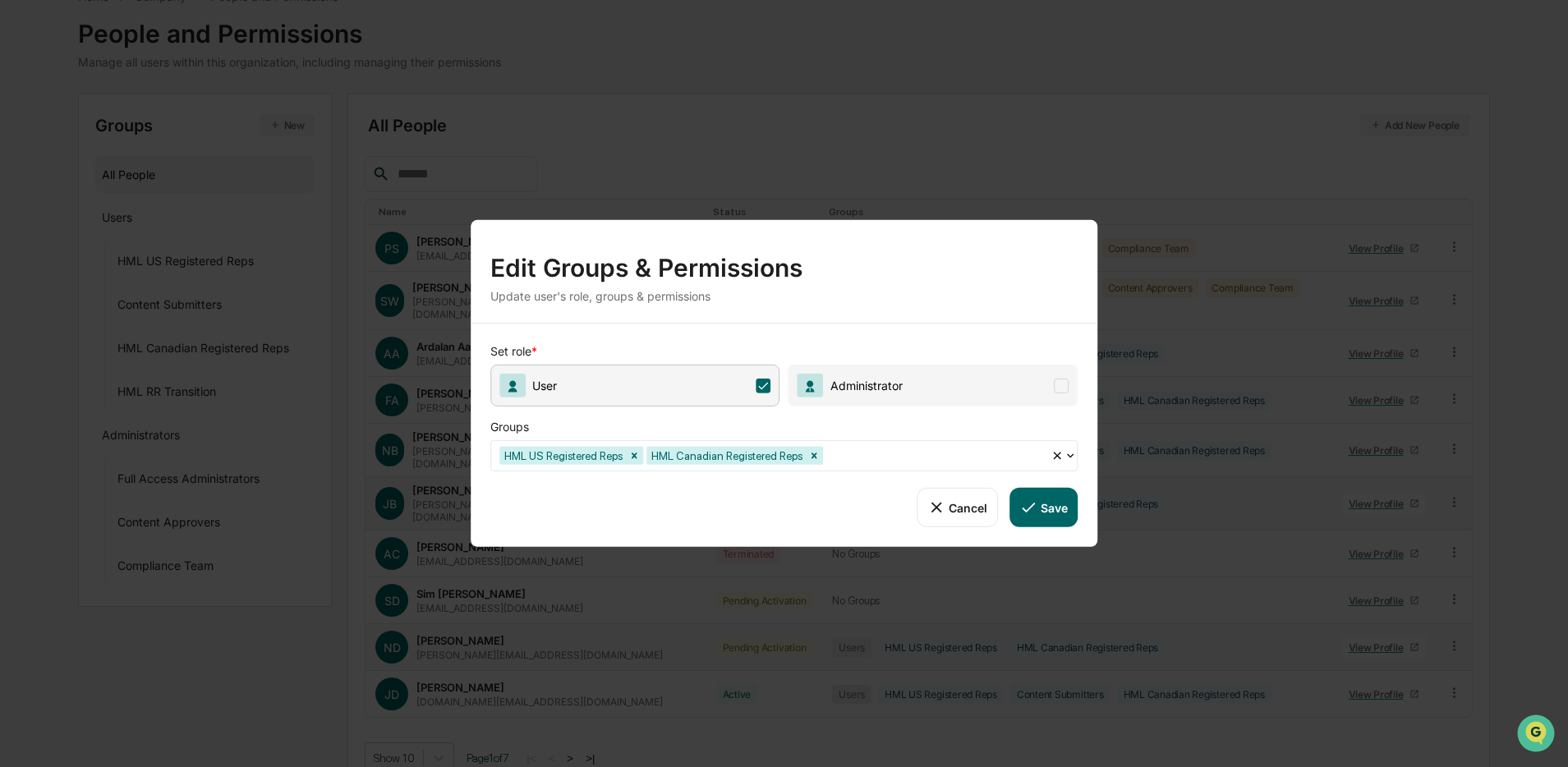
drag, startPoint x: 839, startPoint y: 456, endPoint x: 910, endPoint y: 470, distance: 72.4
click at [820, 456] on icon "Remove HML Canadian Registered Reps" at bounding box center [814, 456] width 11 height 11
click at [1029, 503] on icon at bounding box center [1028, 507] width 18 height 18
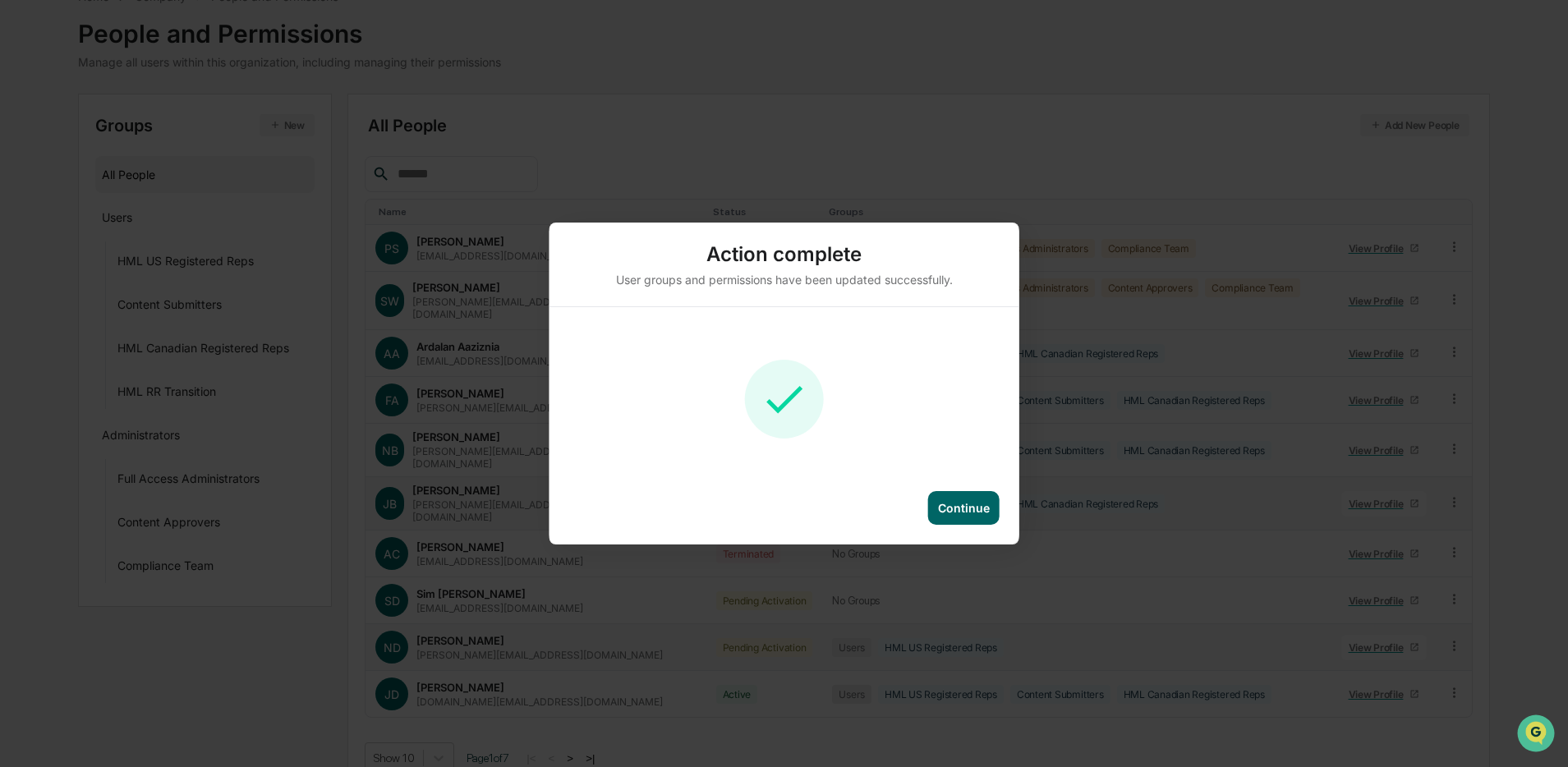
click at [970, 510] on div "Continue" at bounding box center [964, 508] width 51 height 14
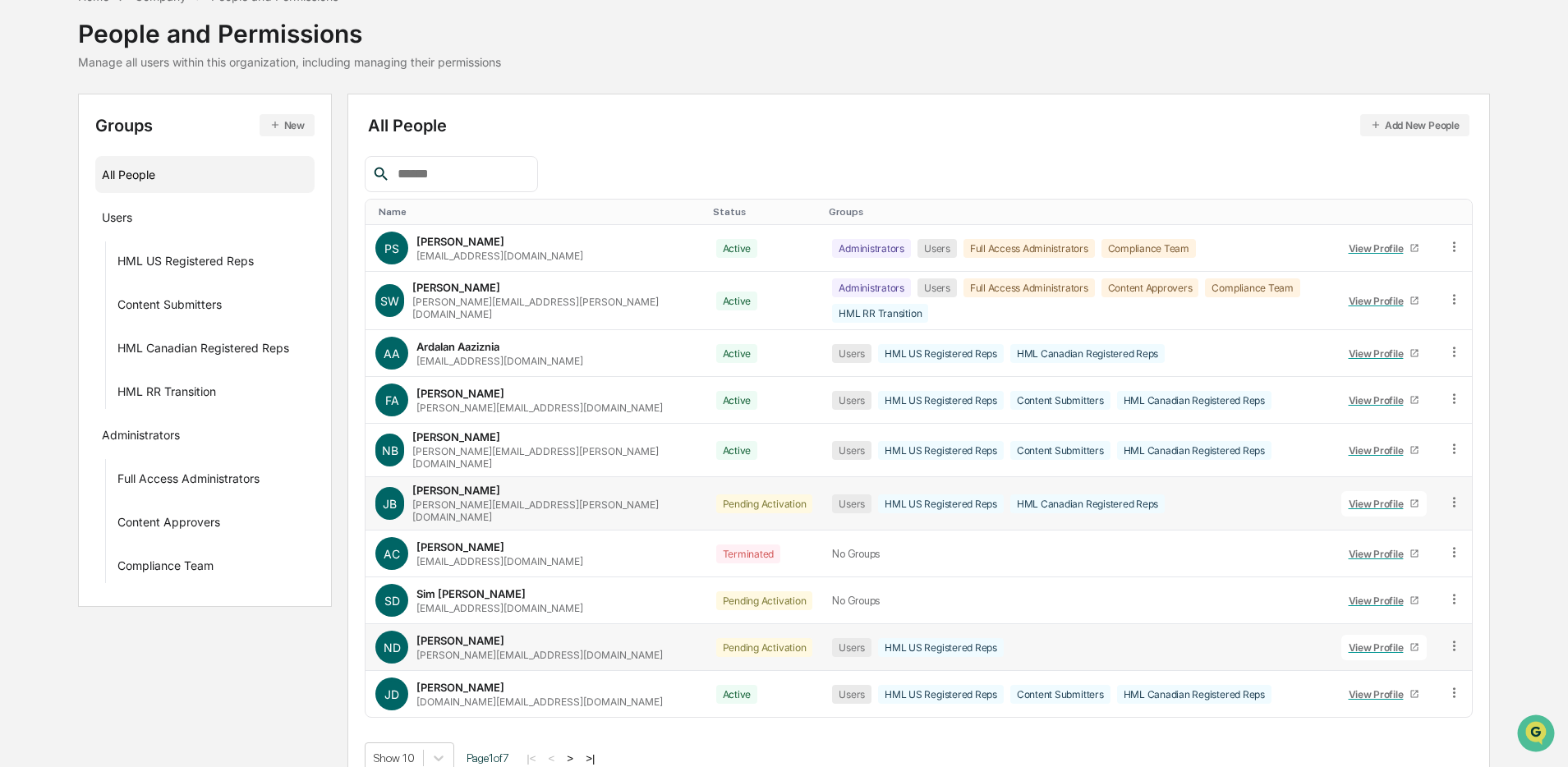
click at [445, 178] on input "text" at bounding box center [461, 174] width 140 height 21
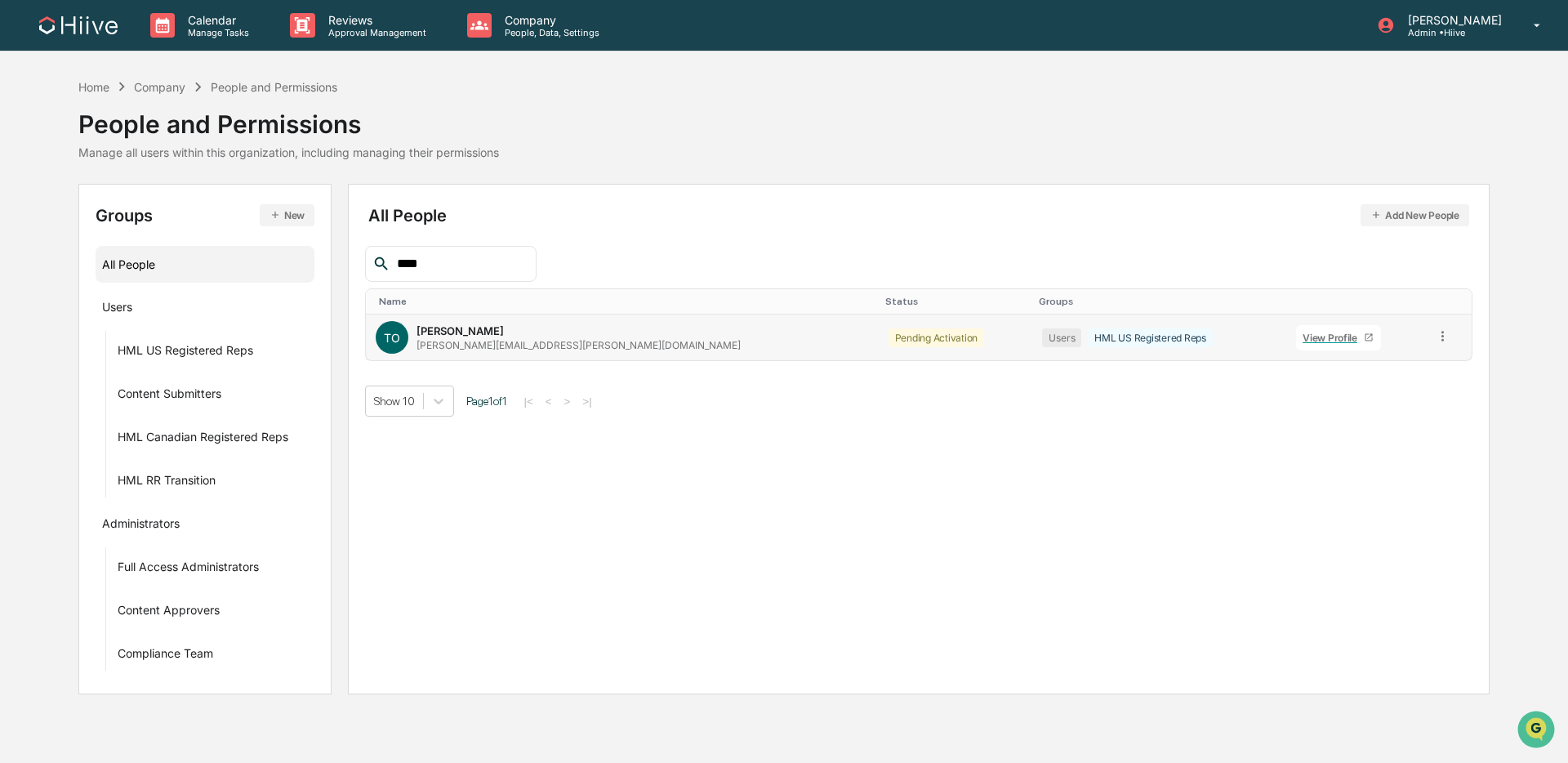
click at [1188, 333] on icon at bounding box center [1443, 336] width 15 height 15
click at [1188, 364] on div "Groups & Permissions" at bounding box center [1369, 363] width 136 height 20
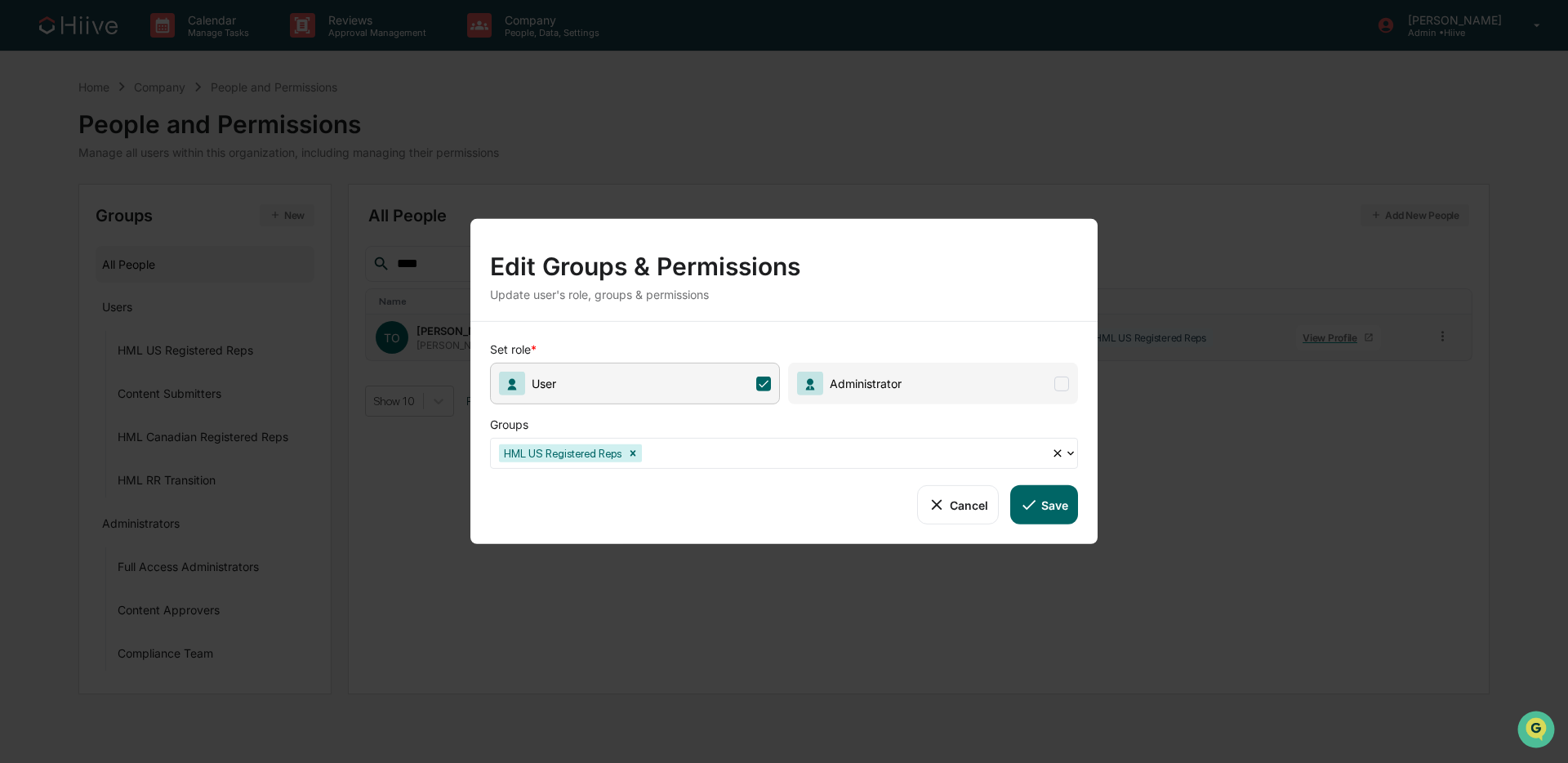
click at [700, 463] on div "HML US Registered Reps" at bounding box center [770, 453] width 560 height 26
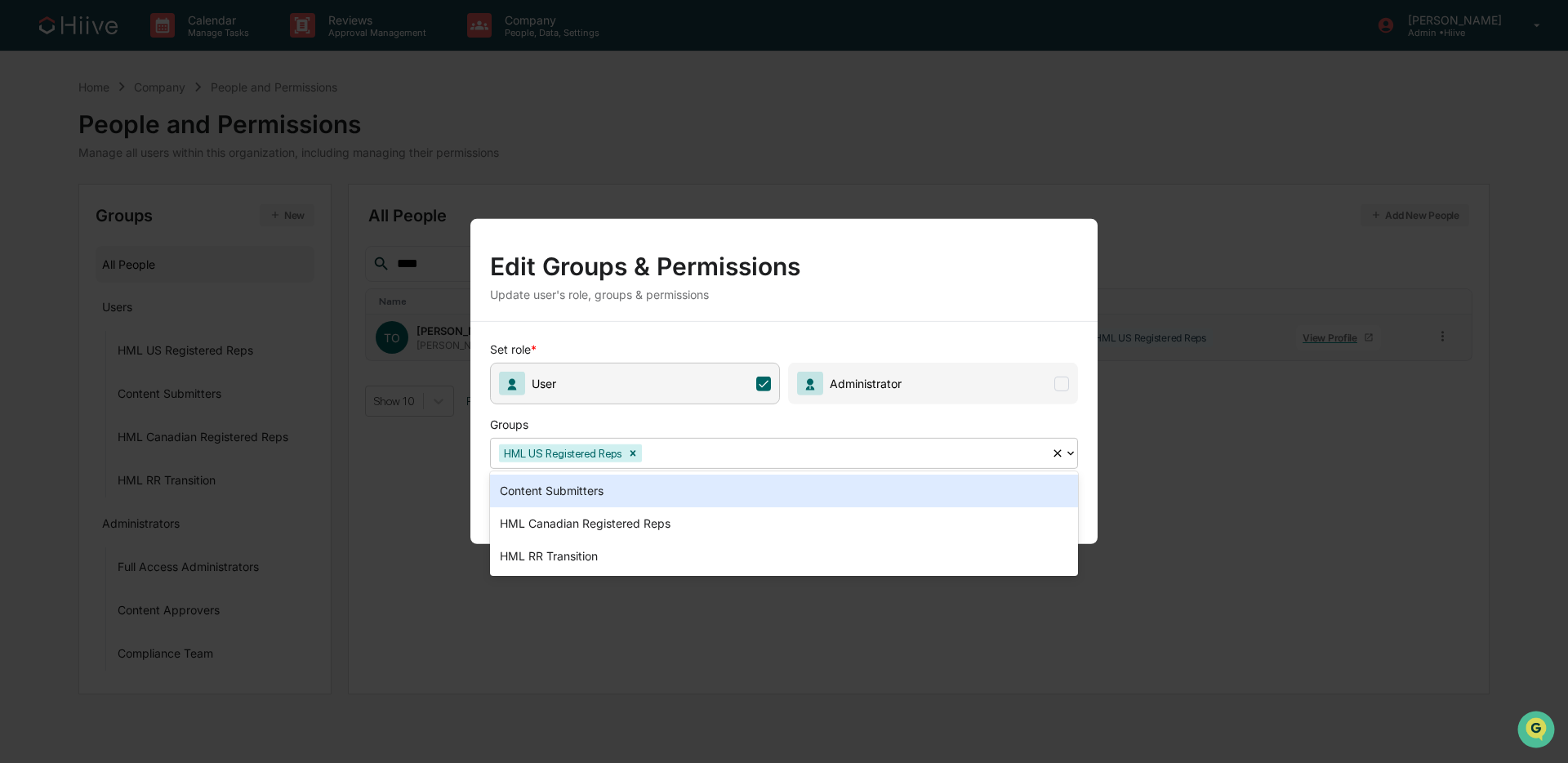
click at [673, 487] on div "Content Submitters" at bounding box center [783, 491] width 588 height 32
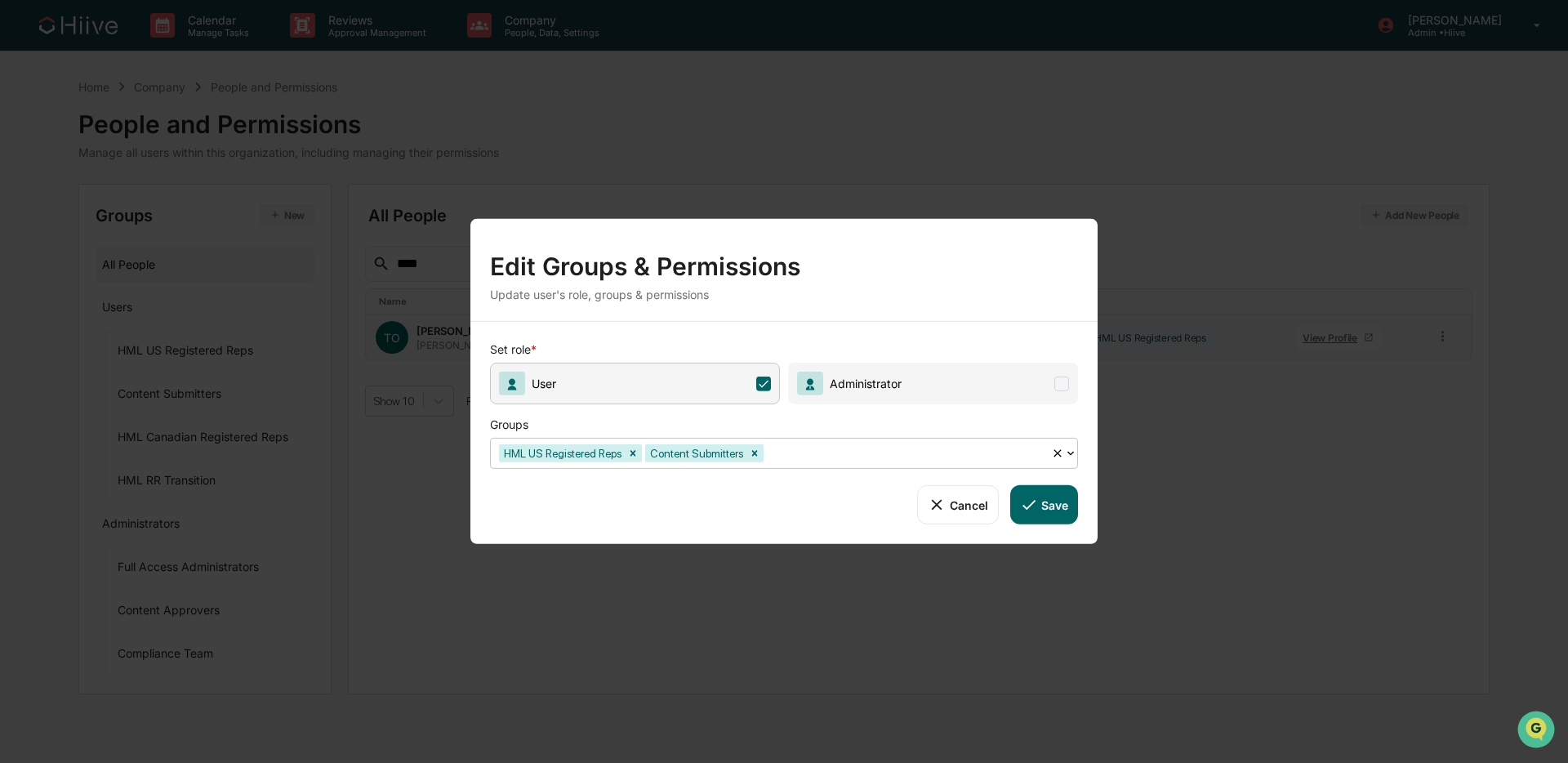
drag, startPoint x: 1029, startPoint y: 501, endPoint x: 1021, endPoint y: 500, distance: 8.1
click at [1029, 500] on icon at bounding box center [1029, 504] width 18 height 18
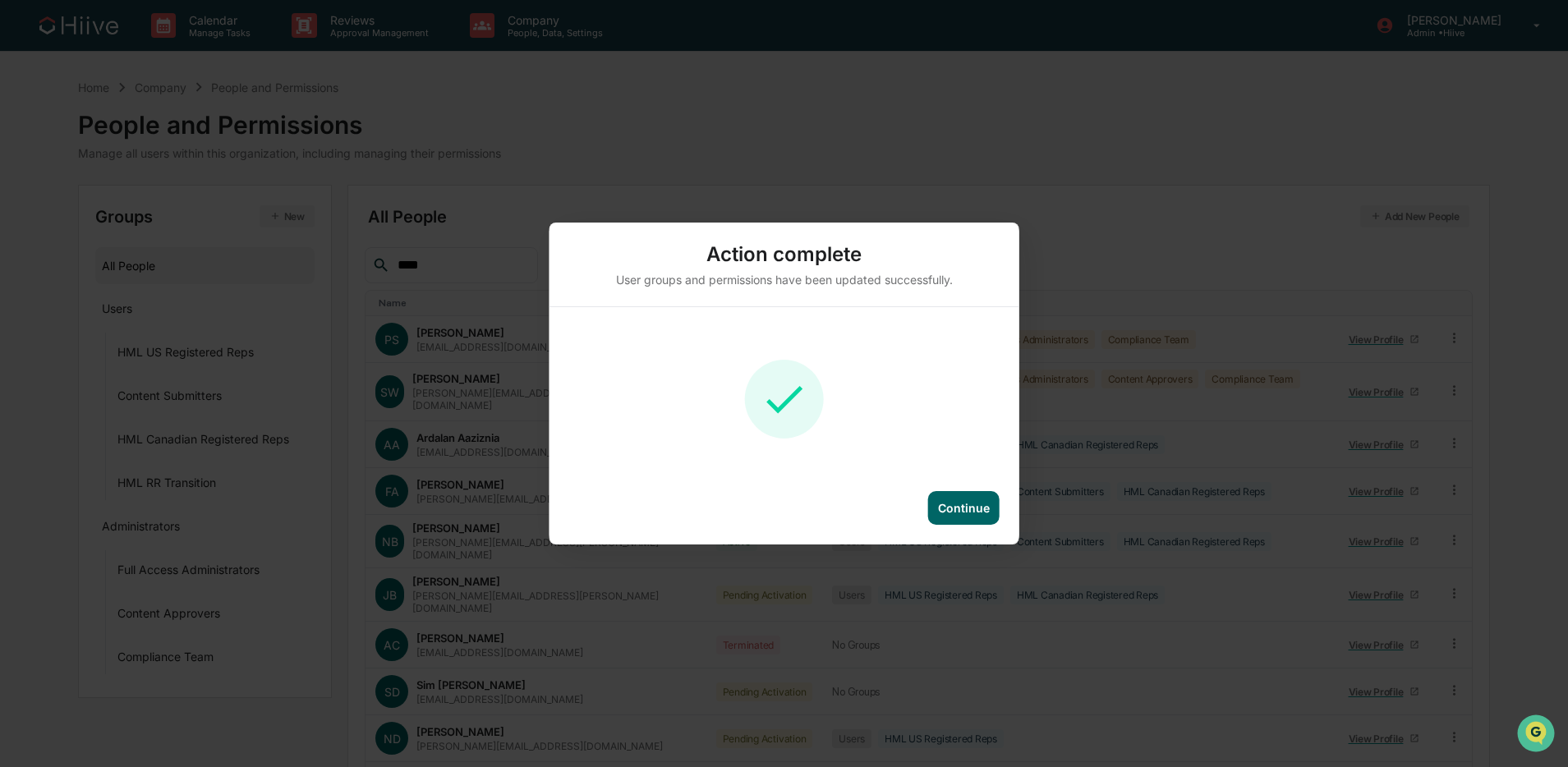
click at [986, 511] on div "Continue" at bounding box center [964, 508] width 51 height 14
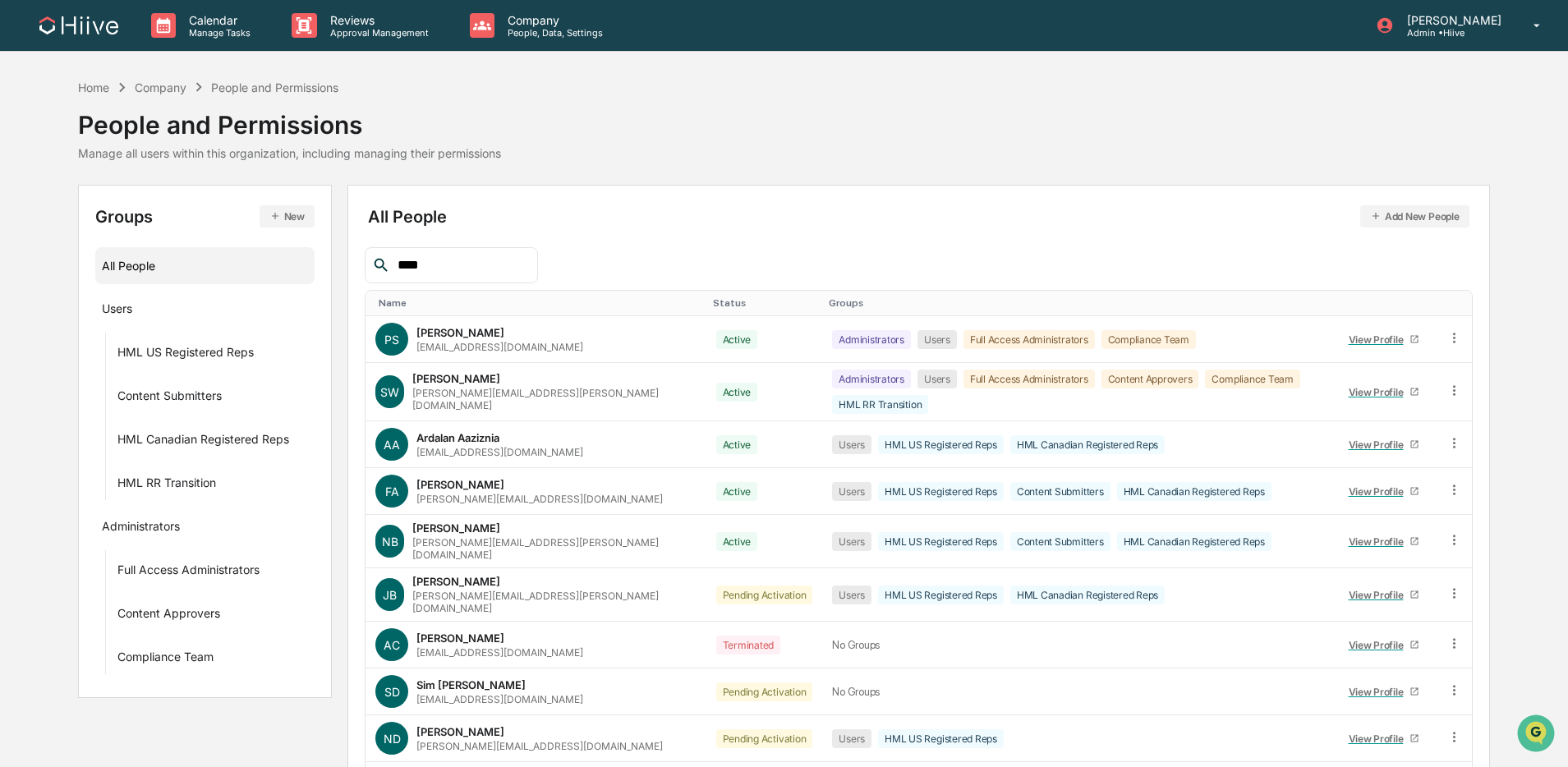
drag, startPoint x: 428, startPoint y: 260, endPoint x: 350, endPoint y: 257, distance: 78.1
click at [350, 257] on div "All People Add New People **** Name Status Groups PS [PERSON_NAME] [PERSON_NAME…" at bounding box center [918, 533] width 1142 height 698
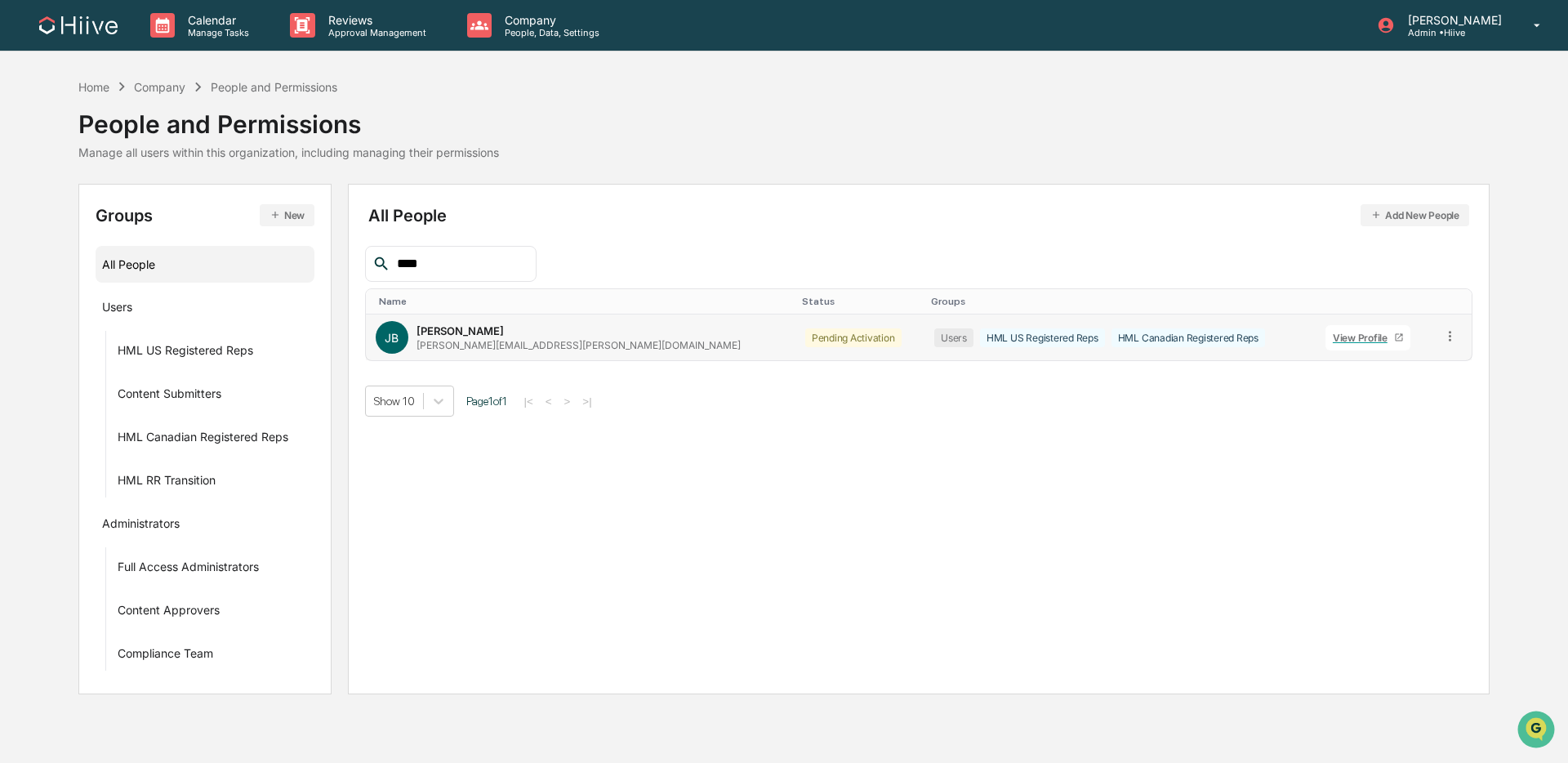
click at [1188, 332] on icon at bounding box center [1450, 336] width 15 height 15
click at [1188, 371] on div "Groups & Permissions" at bounding box center [1377, 363] width 136 height 20
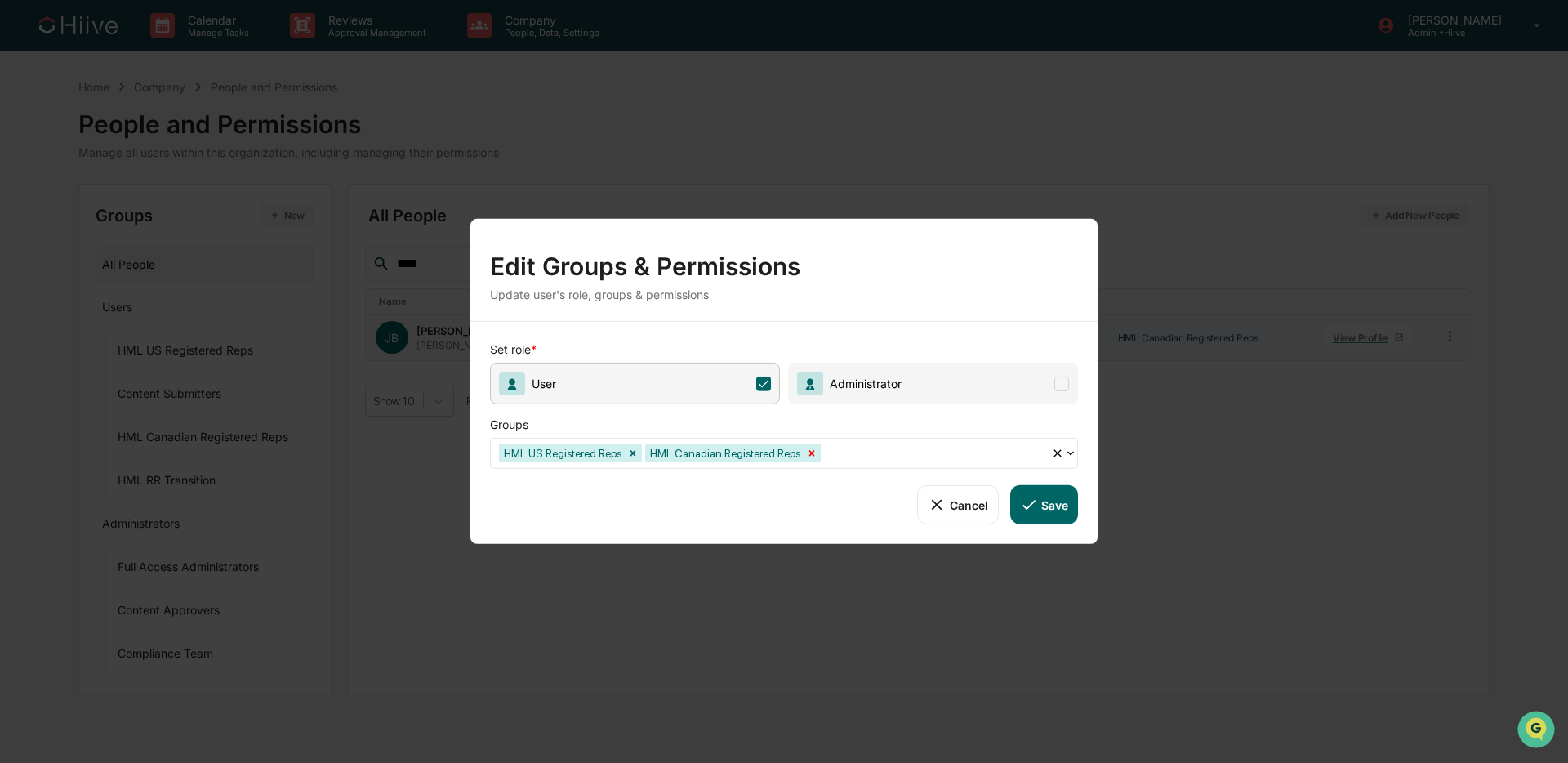
click at [815, 451] on icon "Remove HML Canadian Registered Reps" at bounding box center [812, 452] width 6 height 6
click at [865, 453] on div at bounding box center [844, 453] width 398 height 19
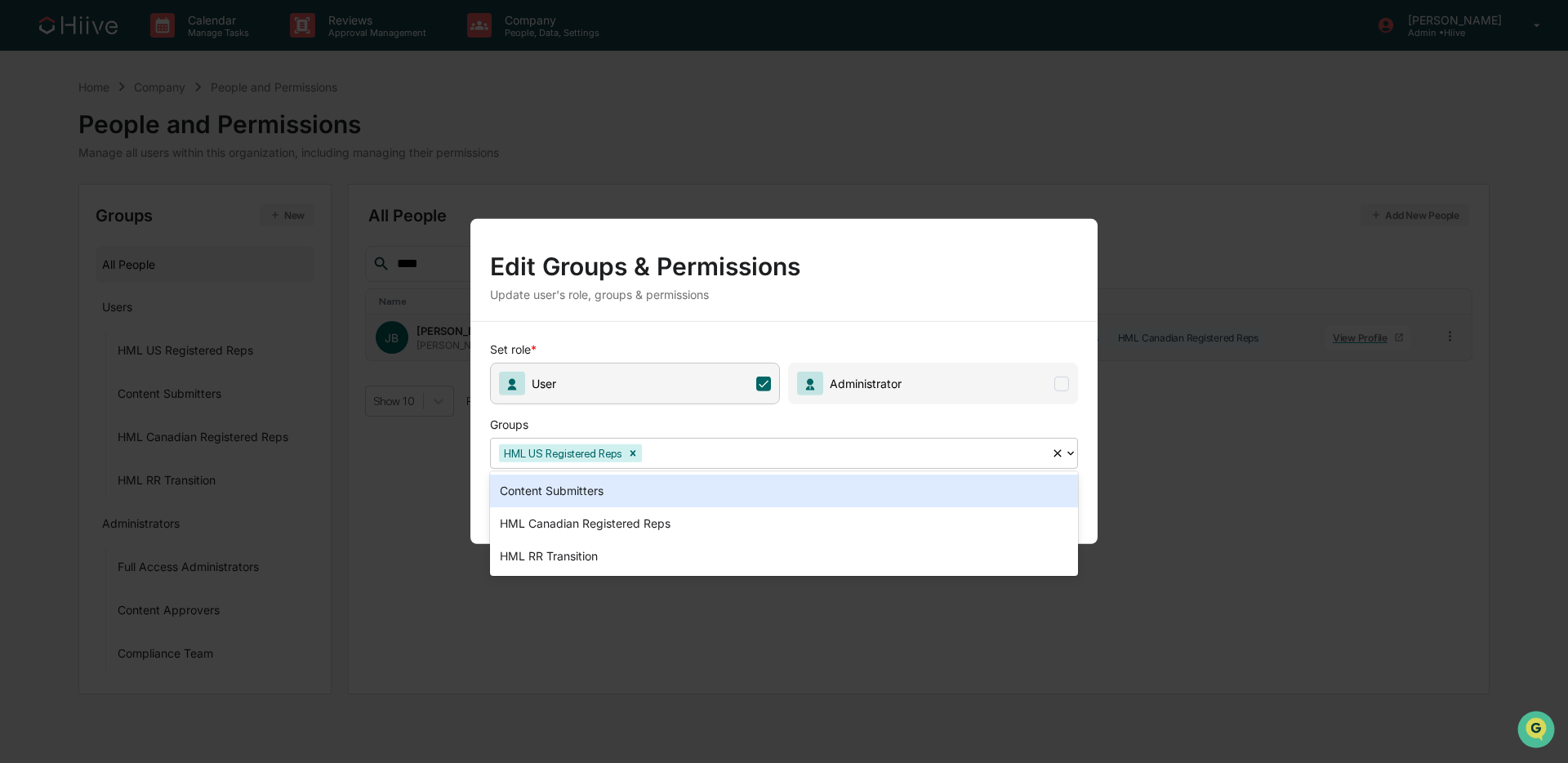
click at [844, 477] on div "Content Submitters" at bounding box center [783, 491] width 588 height 32
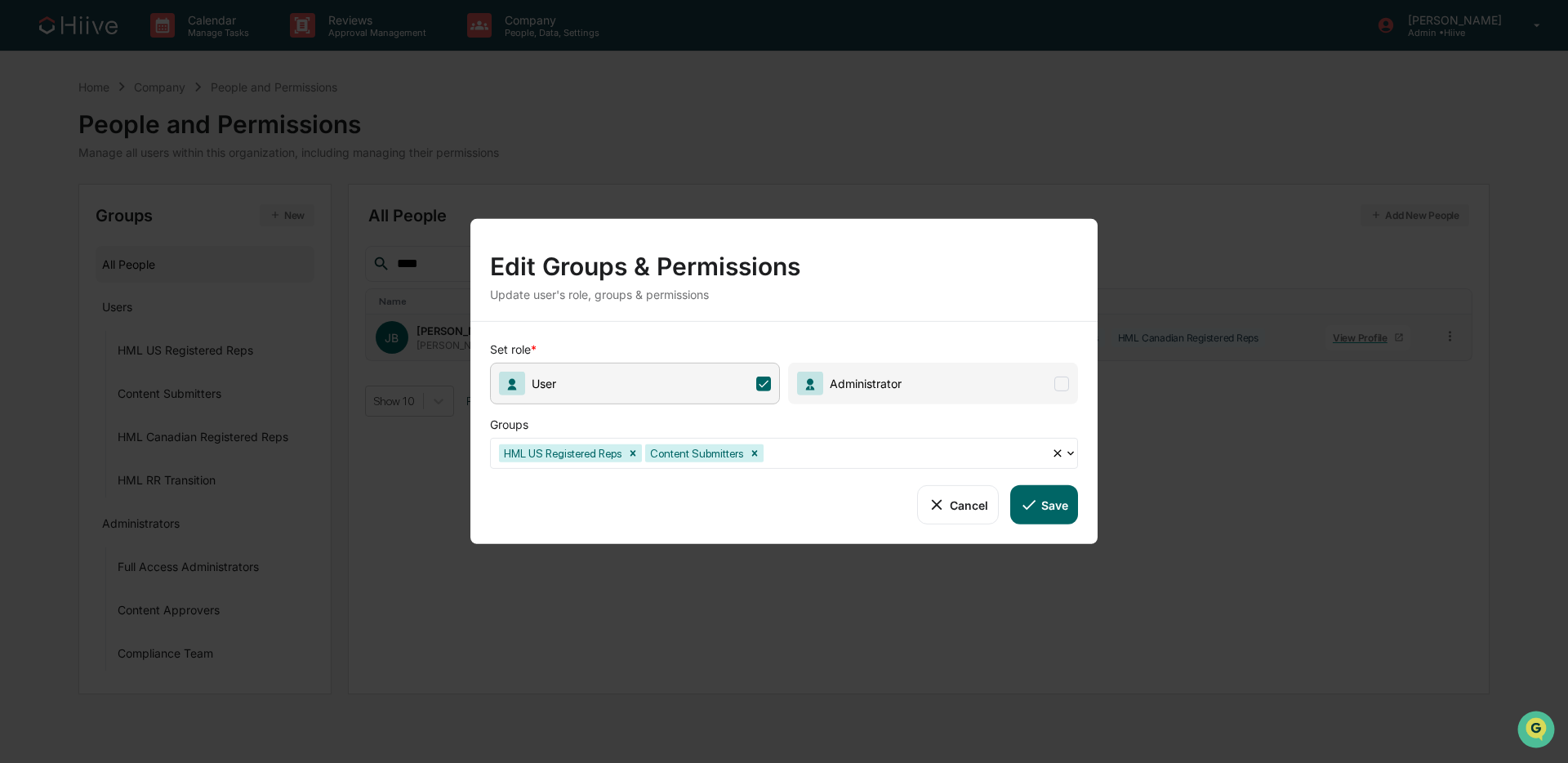
click at [1025, 497] on icon at bounding box center [1029, 504] width 18 height 18
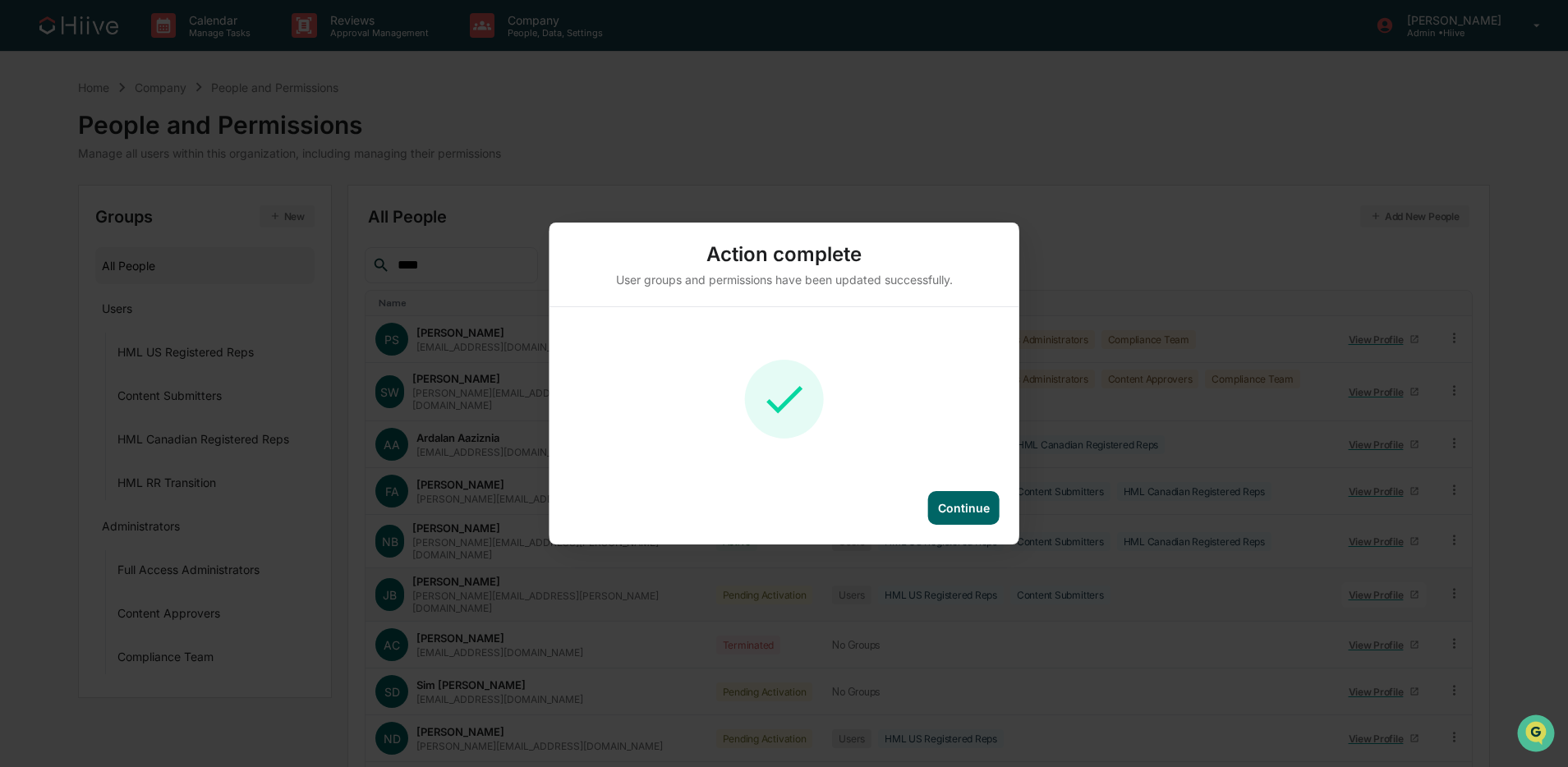
click at [968, 506] on div "Continue" at bounding box center [964, 508] width 51 height 14
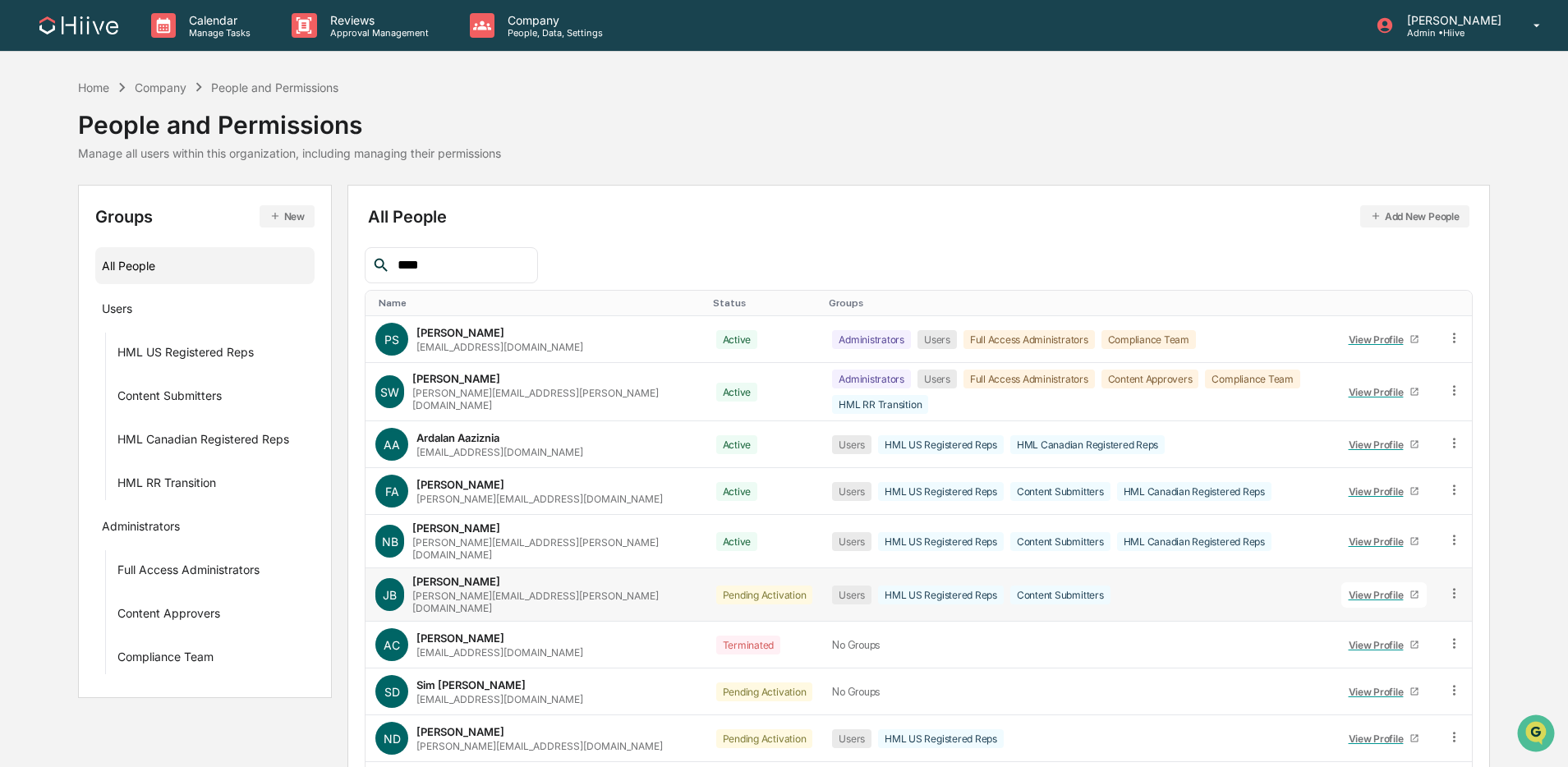
click at [448, 264] on input "****" at bounding box center [461, 265] width 140 height 21
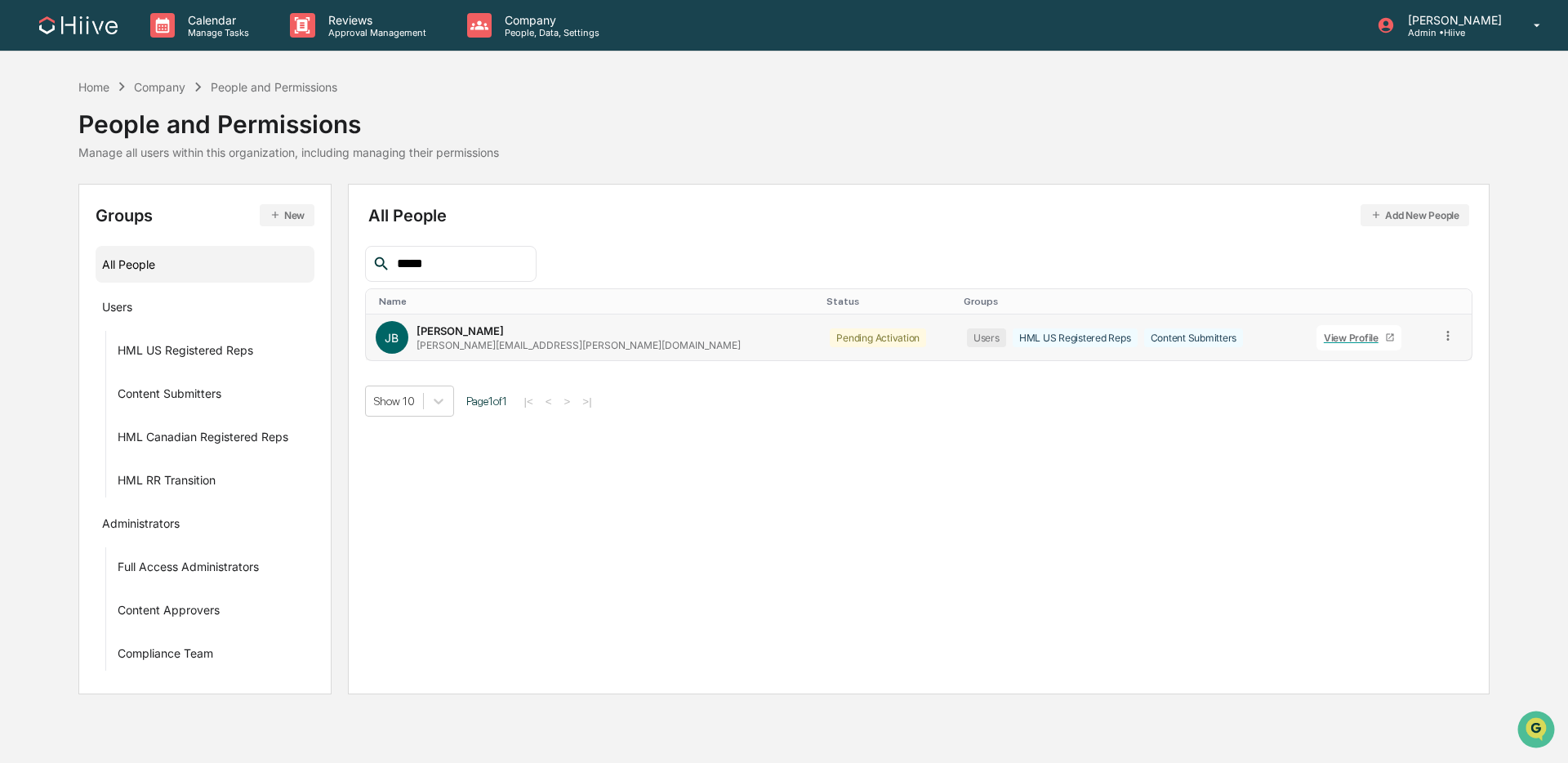
click at [1188, 335] on icon at bounding box center [1449, 336] width 15 height 15
click at [1188, 388] on div "Change Status" at bounding box center [1374, 395] width 136 height 20
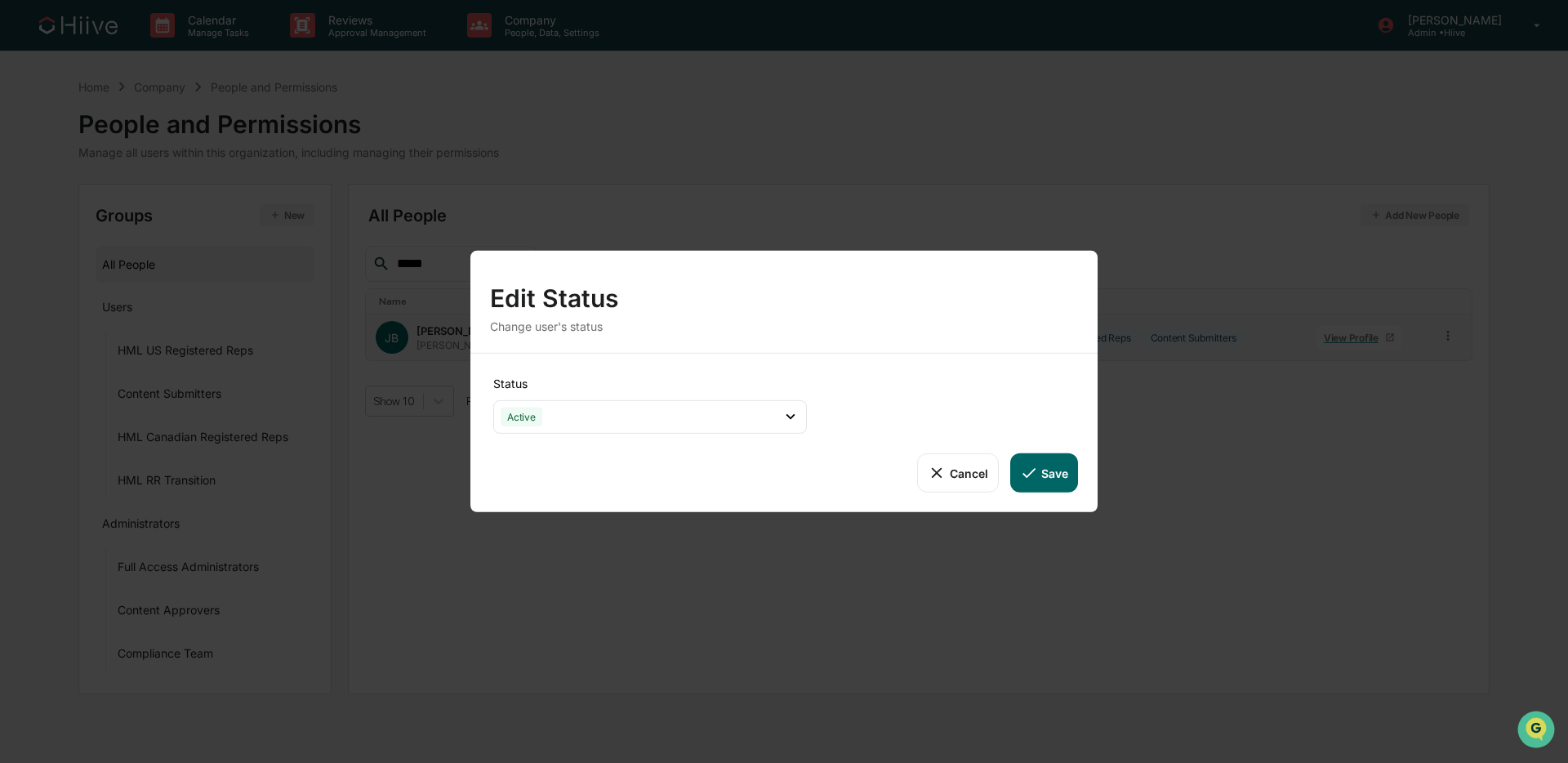
drag, startPoint x: 1038, startPoint y: 469, endPoint x: 1013, endPoint y: 451, distance: 30.8
click at [1038, 469] on button "Save" at bounding box center [1043, 473] width 67 height 39
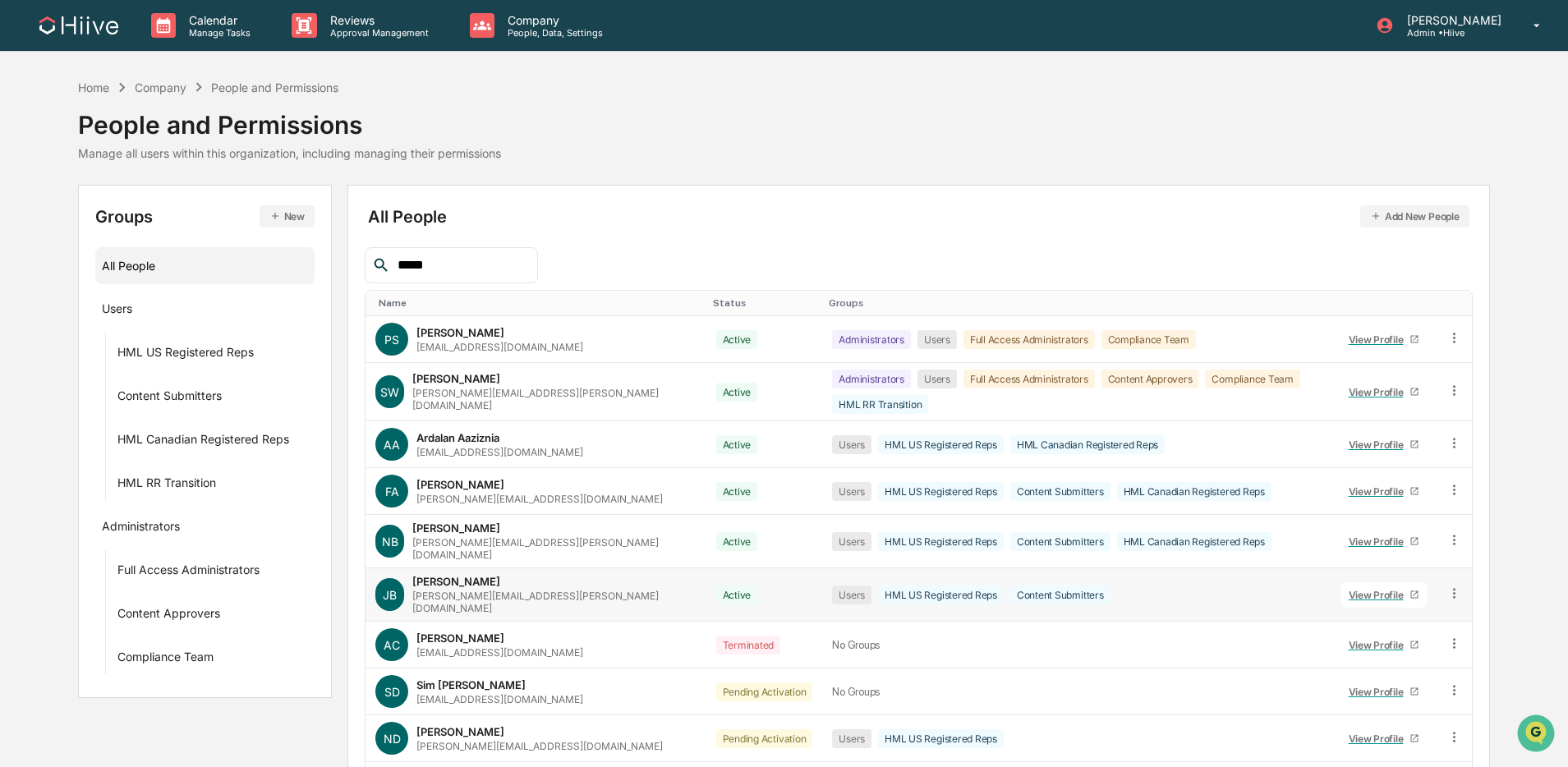
drag, startPoint x: 417, startPoint y: 262, endPoint x: 459, endPoint y: 267, distance: 42.3
click at [417, 262] on input "*****" at bounding box center [461, 265] width 140 height 21
drag, startPoint x: 455, startPoint y: 264, endPoint x: 349, endPoint y: 257, distance: 106.2
click at [349, 257] on div "All People Add New People ***** Name Status Groups PS [PERSON_NAME] [PERSON_NAM…" at bounding box center [918, 533] width 1142 height 698
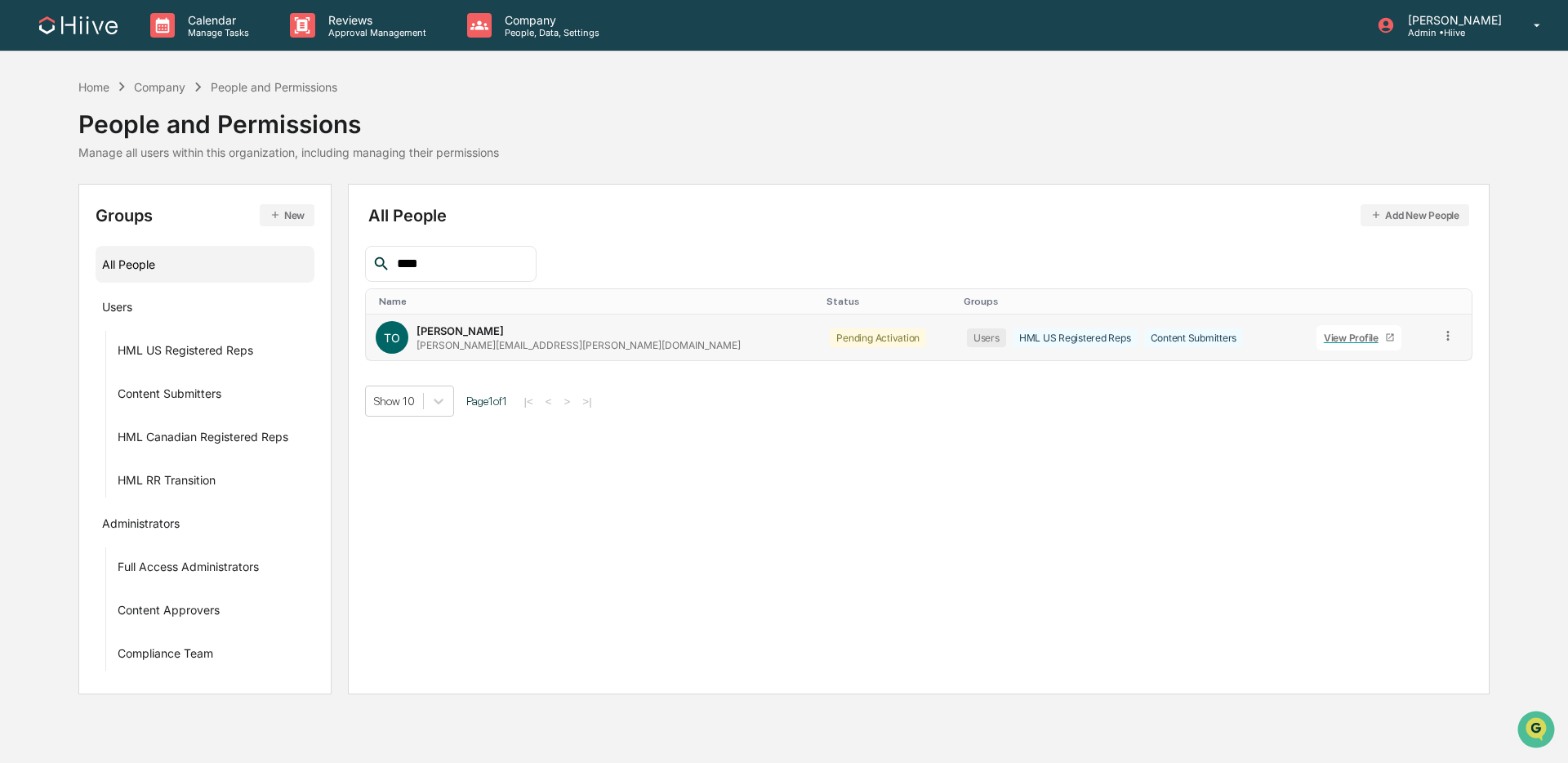
click at [1188, 336] on icon at bounding box center [1449, 336] width 15 height 15
click at [1188, 397] on div "Change Status" at bounding box center [1374, 395] width 136 height 20
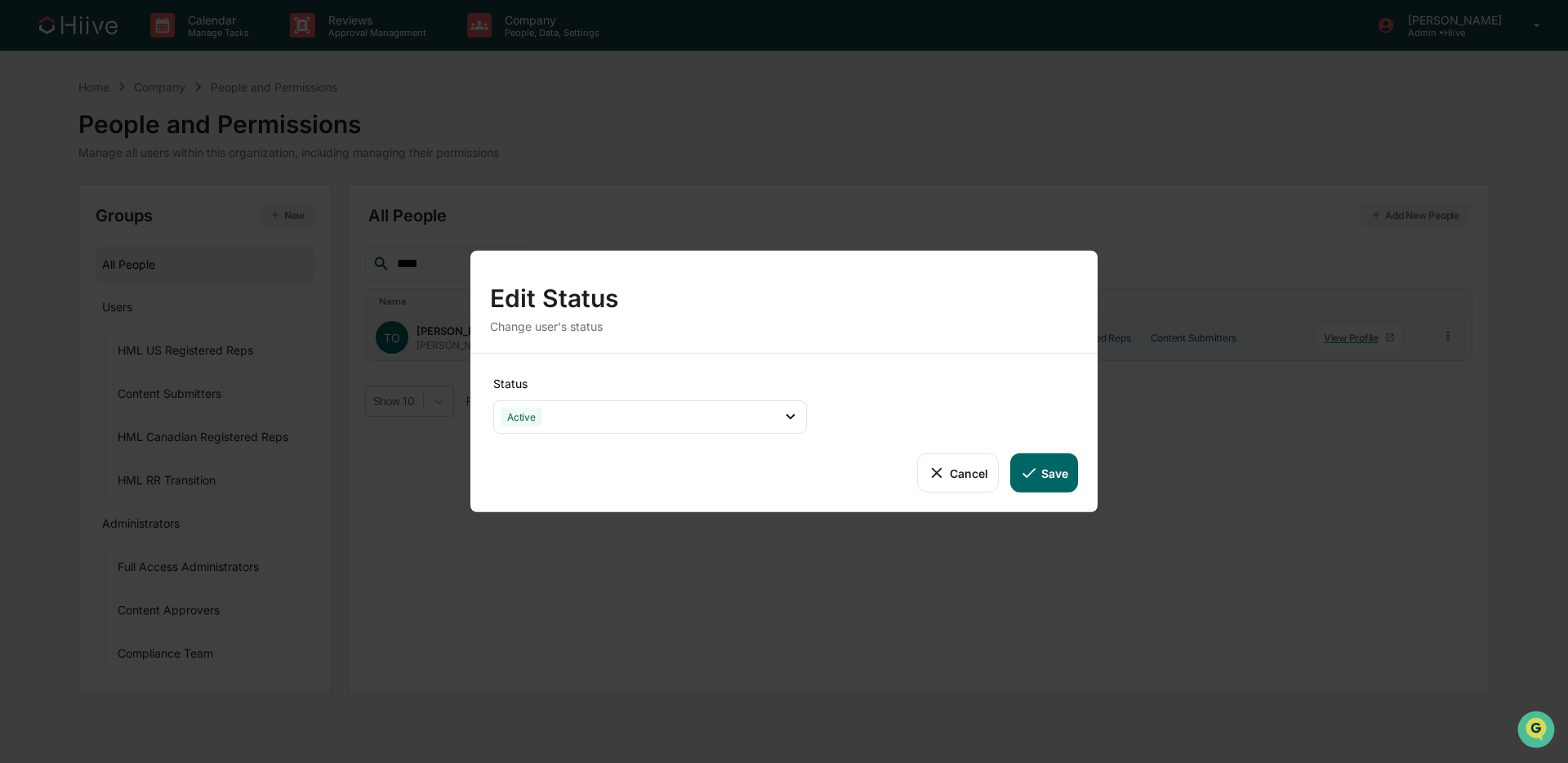
click at [1040, 472] on button "Save" at bounding box center [1043, 473] width 67 height 39
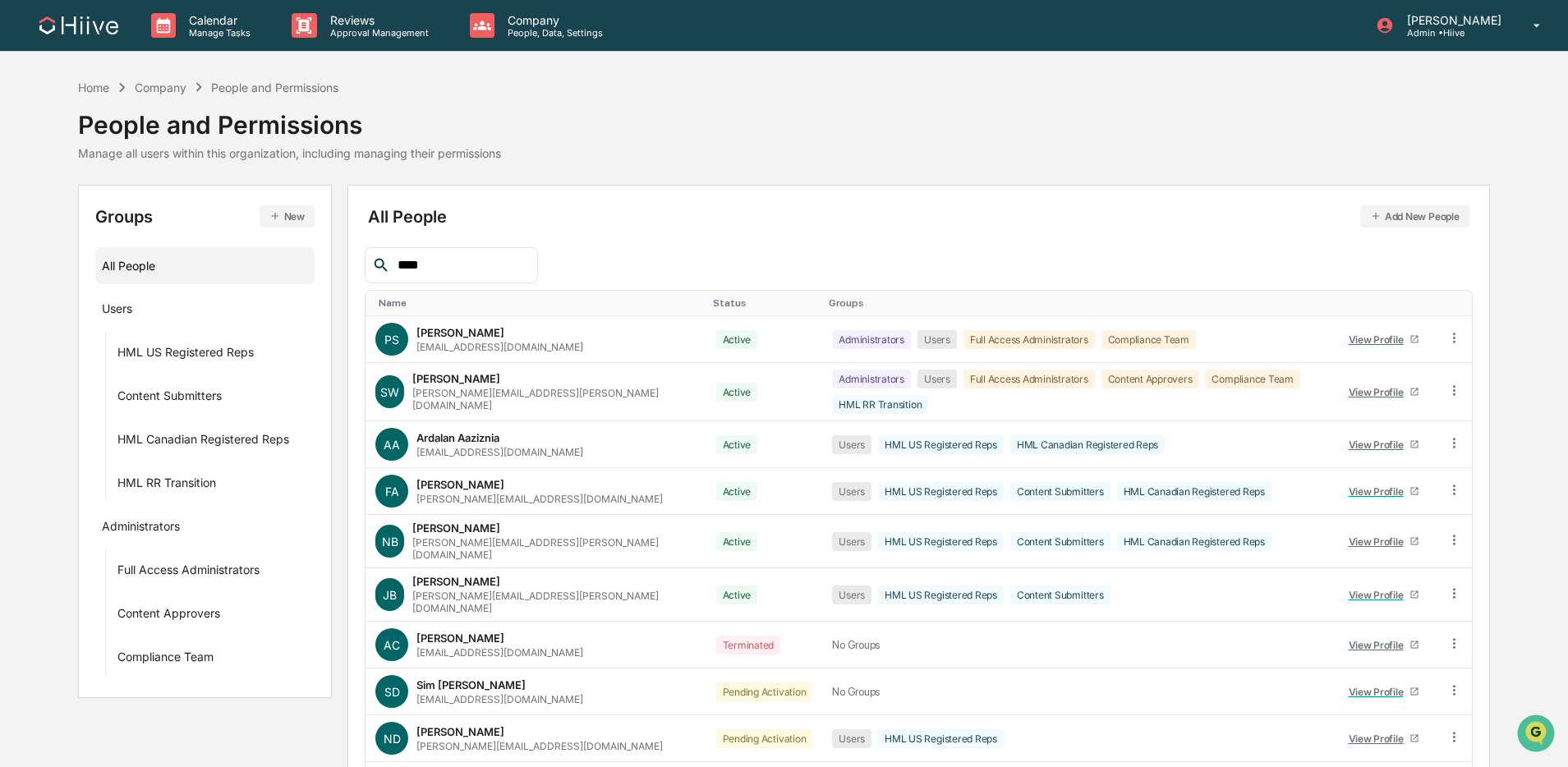
drag, startPoint x: 368, startPoint y: 259, endPoint x: 325, endPoint y: 253, distance: 43.4
click at [325, 253] on div "Groups New All People Users HML US Registered Reps Content Submitters HML Canad…" at bounding box center [784, 533] width 1412 height 698
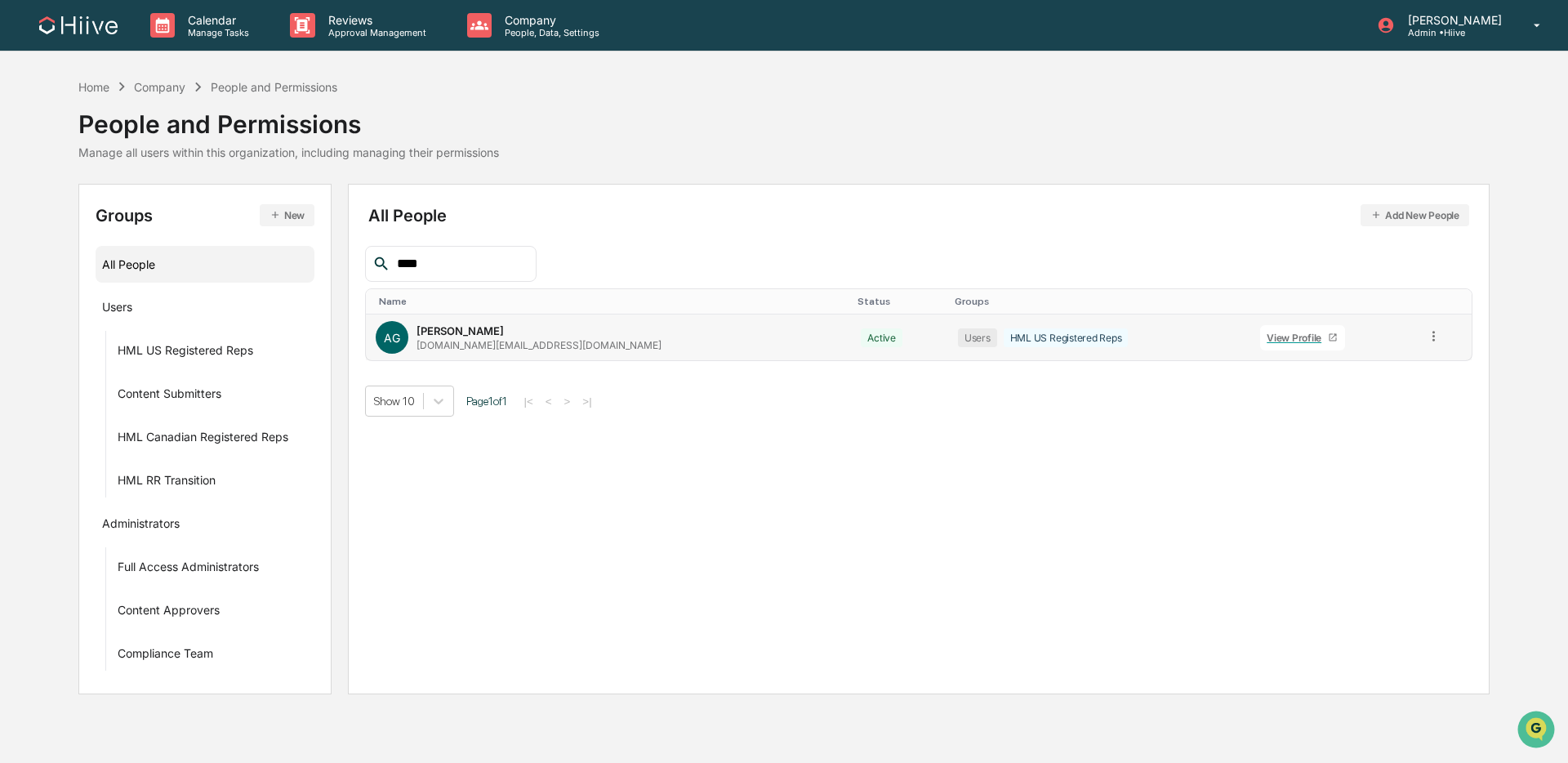
type input "****"
click at [1188, 332] on icon at bounding box center [1433, 336] width 15 height 15
click at [1188, 393] on div "Change Status" at bounding box center [1360, 395] width 136 height 20
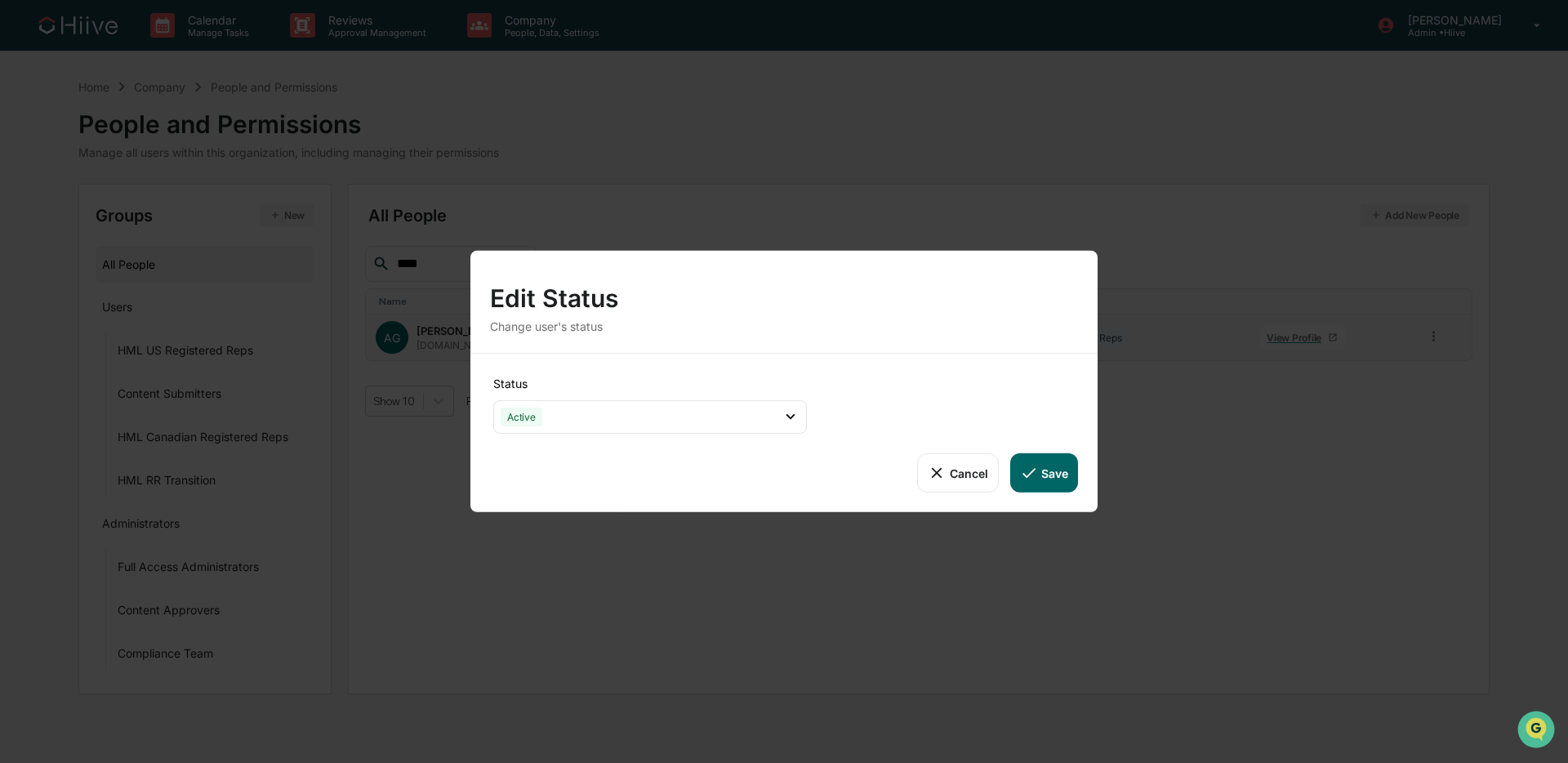
click at [979, 469] on button "Cancel" at bounding box center [957, 473] width 81 height 39
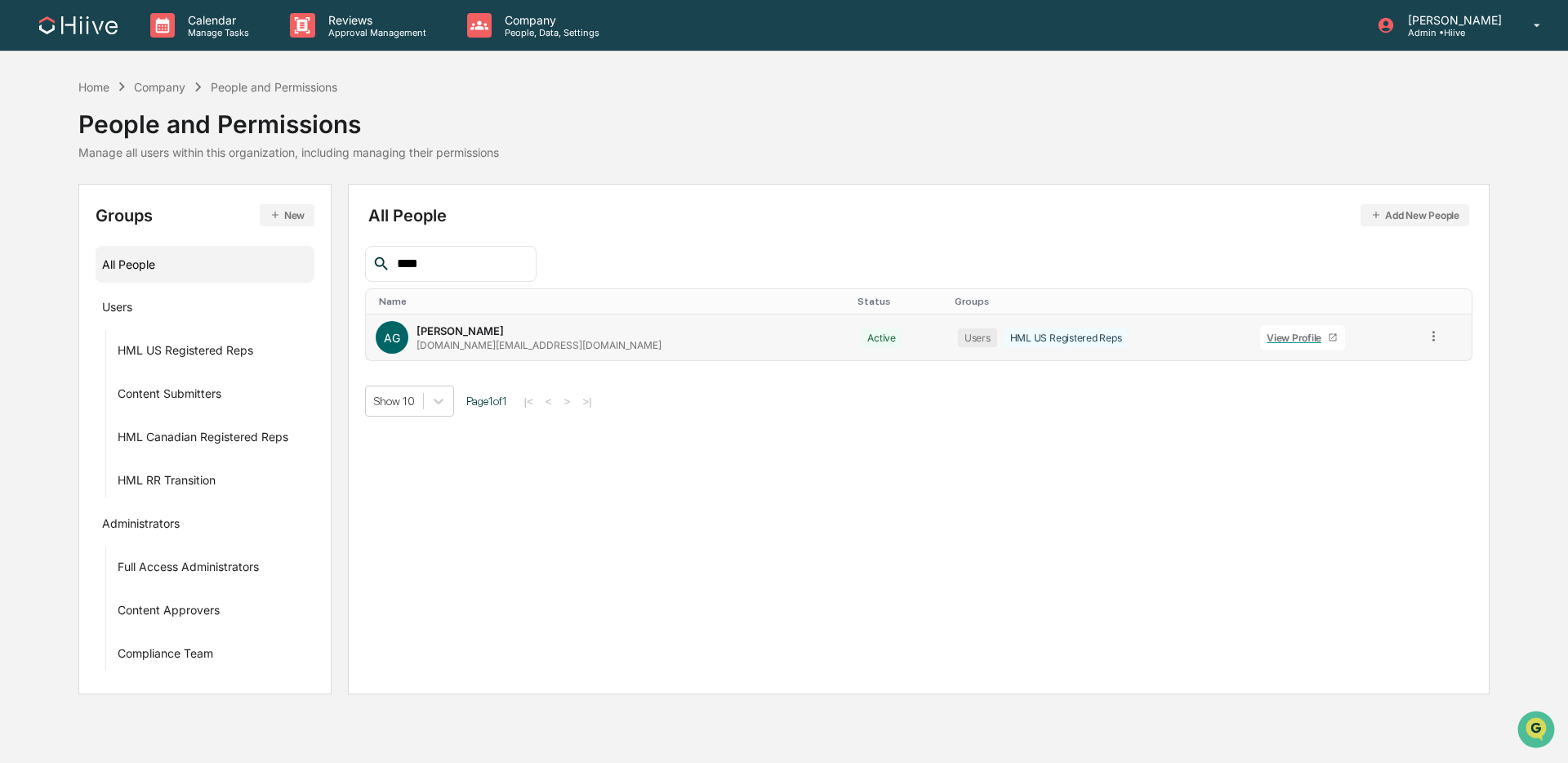
click at [1188, 342] on icon at bounding box center [1433, 336] width 15 height 15
click at [1188, 368] on div "Groups & Permissions" at bounding box center [1360, 363] width 136 height 20
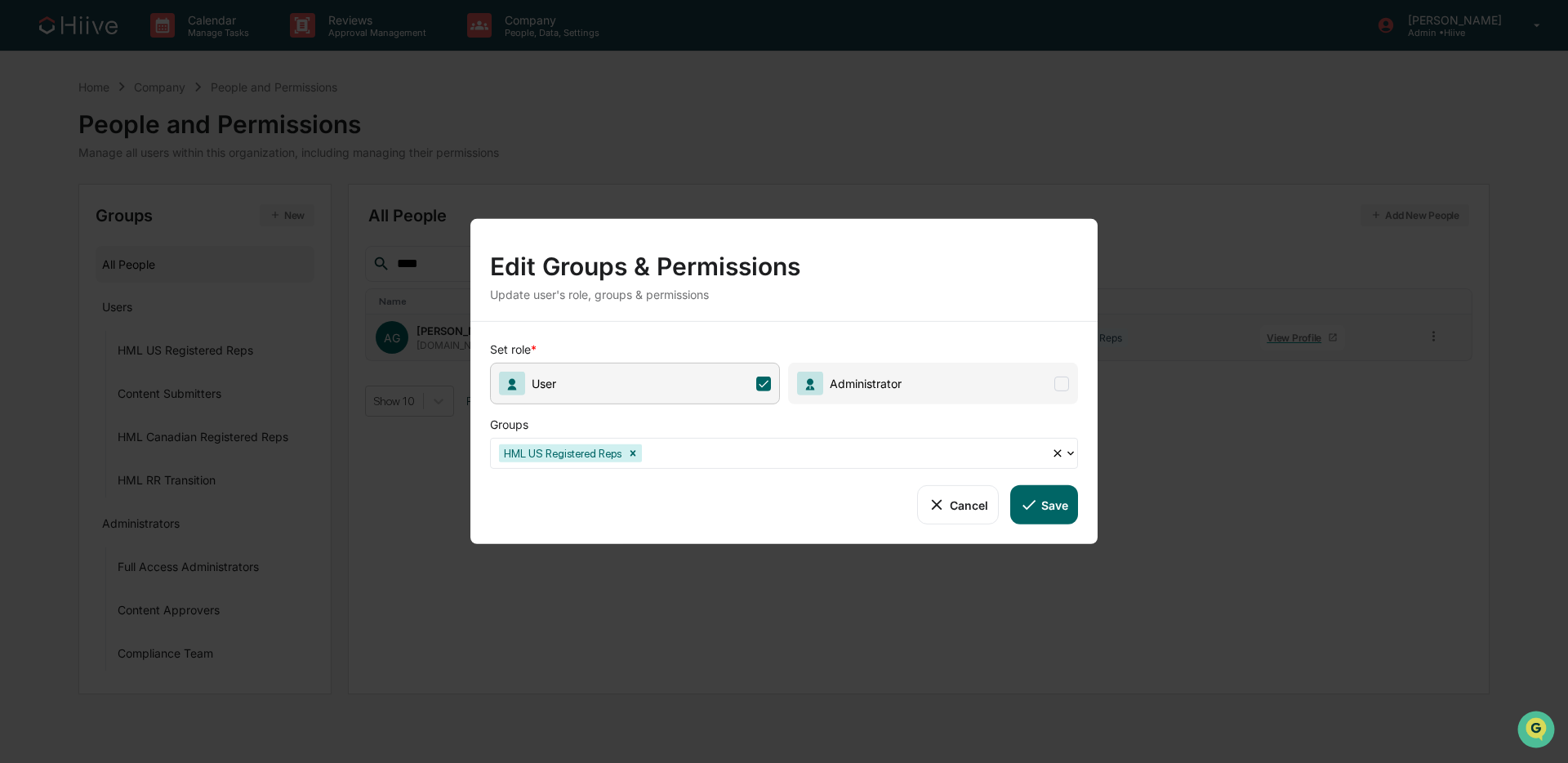
click at [698, 454] on div at bounding box center [844, 453] width 398 height 19
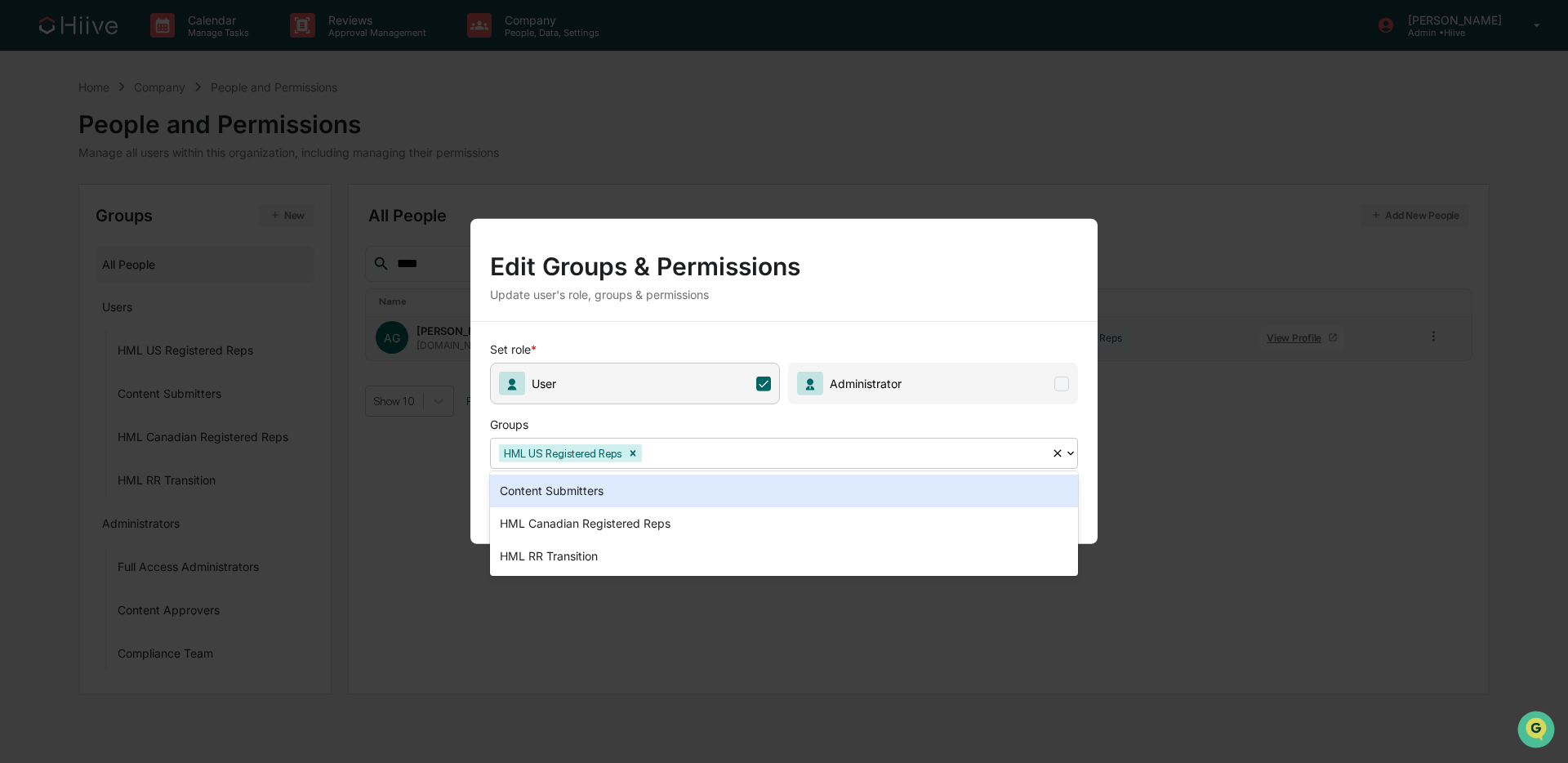
click at [648, 487] on div "Content Submitters" at bounding box center [783, 491] width 588 height 32
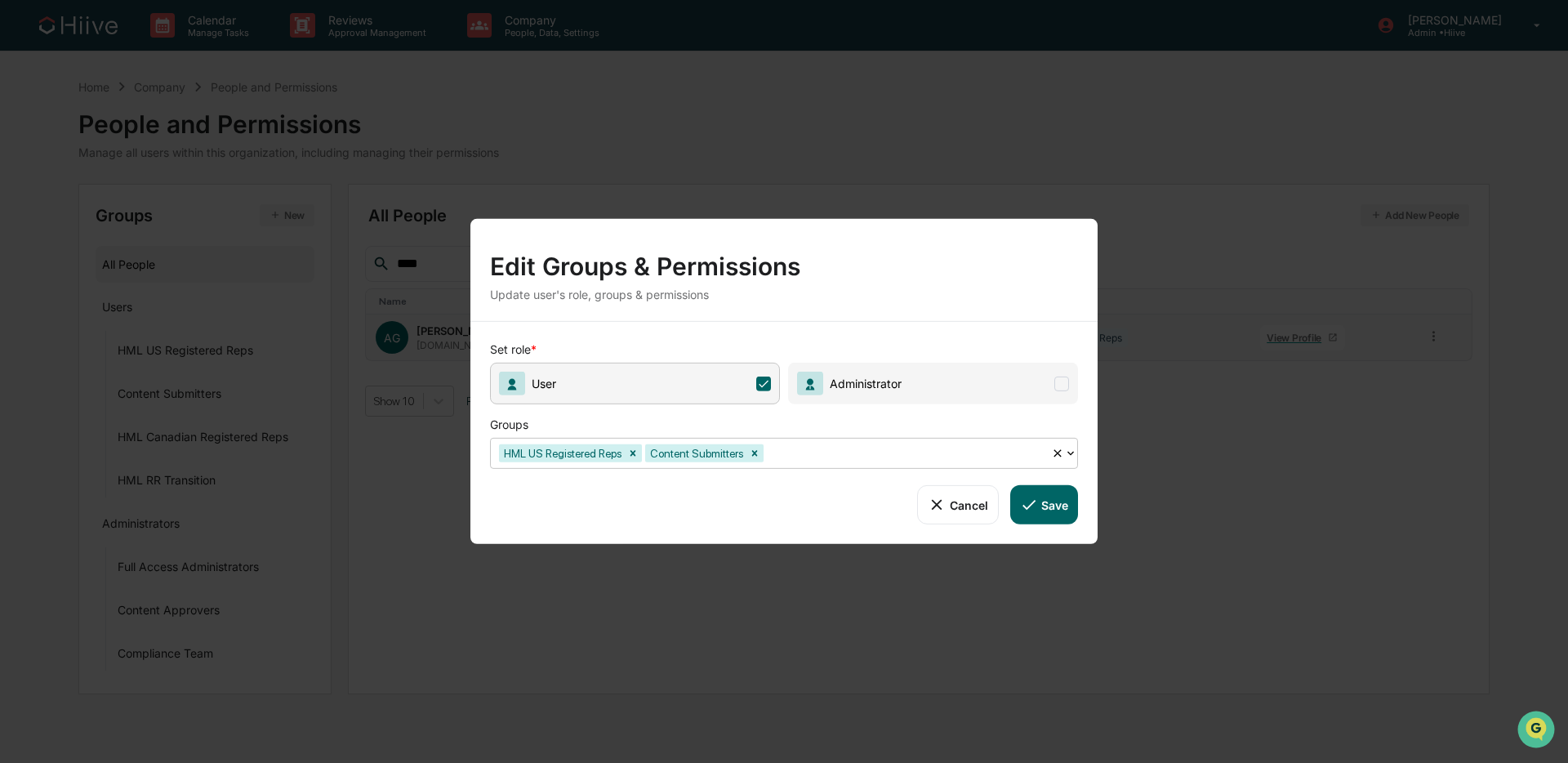
drag, startPoint x: 774, startPoint y: 451, endPoint x: 817, endPoint y: 460, distance: 43.9
click at [760, 451] on icon "Remove Content Submitters" at bounding box center [754, 453] width 11 height 11
click at [1036, 500] on icon at bounding box center [1029, 504] width 18 height 18
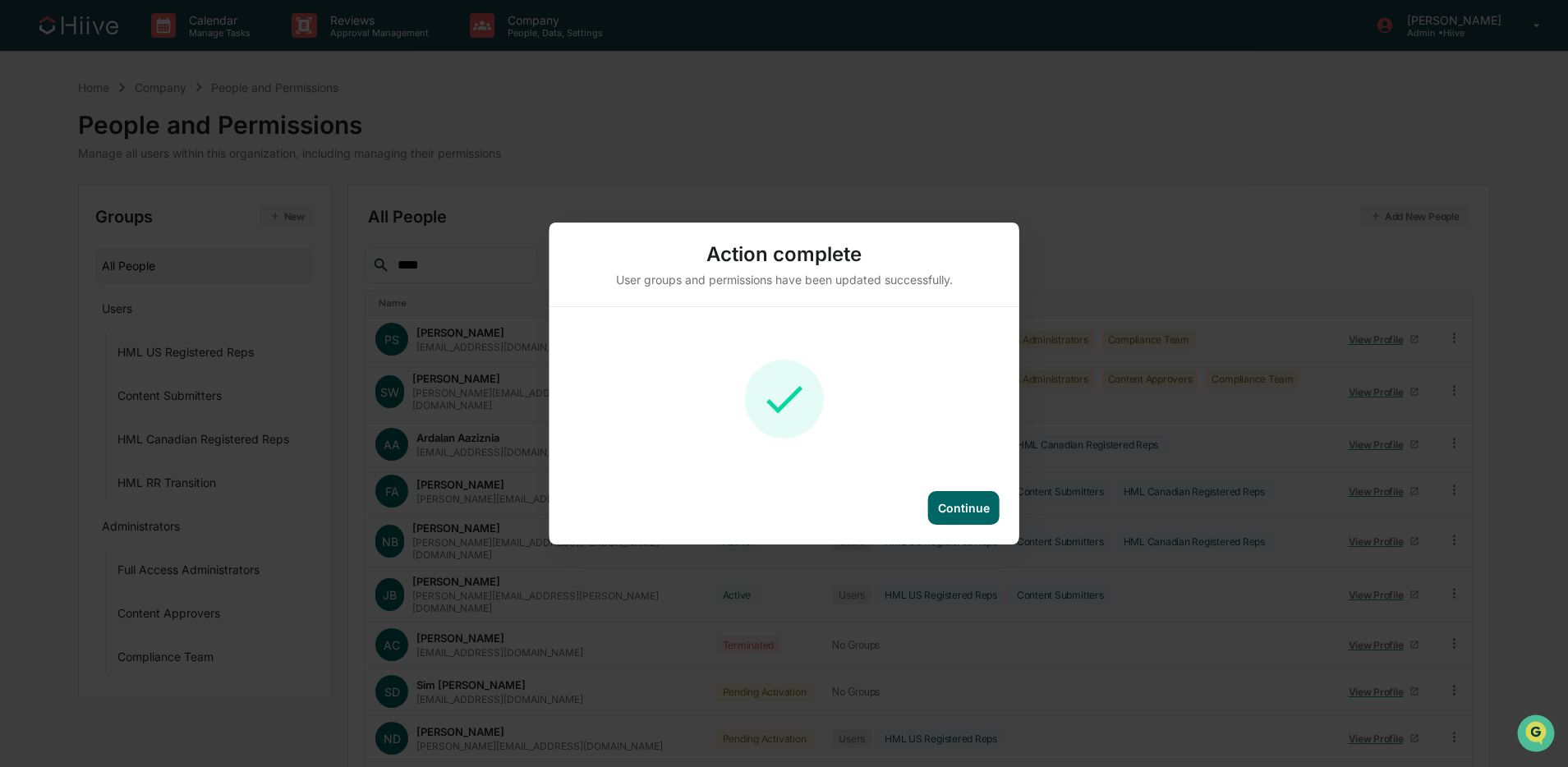
drag, startPoint x: 985, startPoint y: 508, endPoint x: 964, endPoint y: 497, distance: 23.7
click at [985, 508] on div "Continue" at bounding box center [964, 508] width 51 height 14
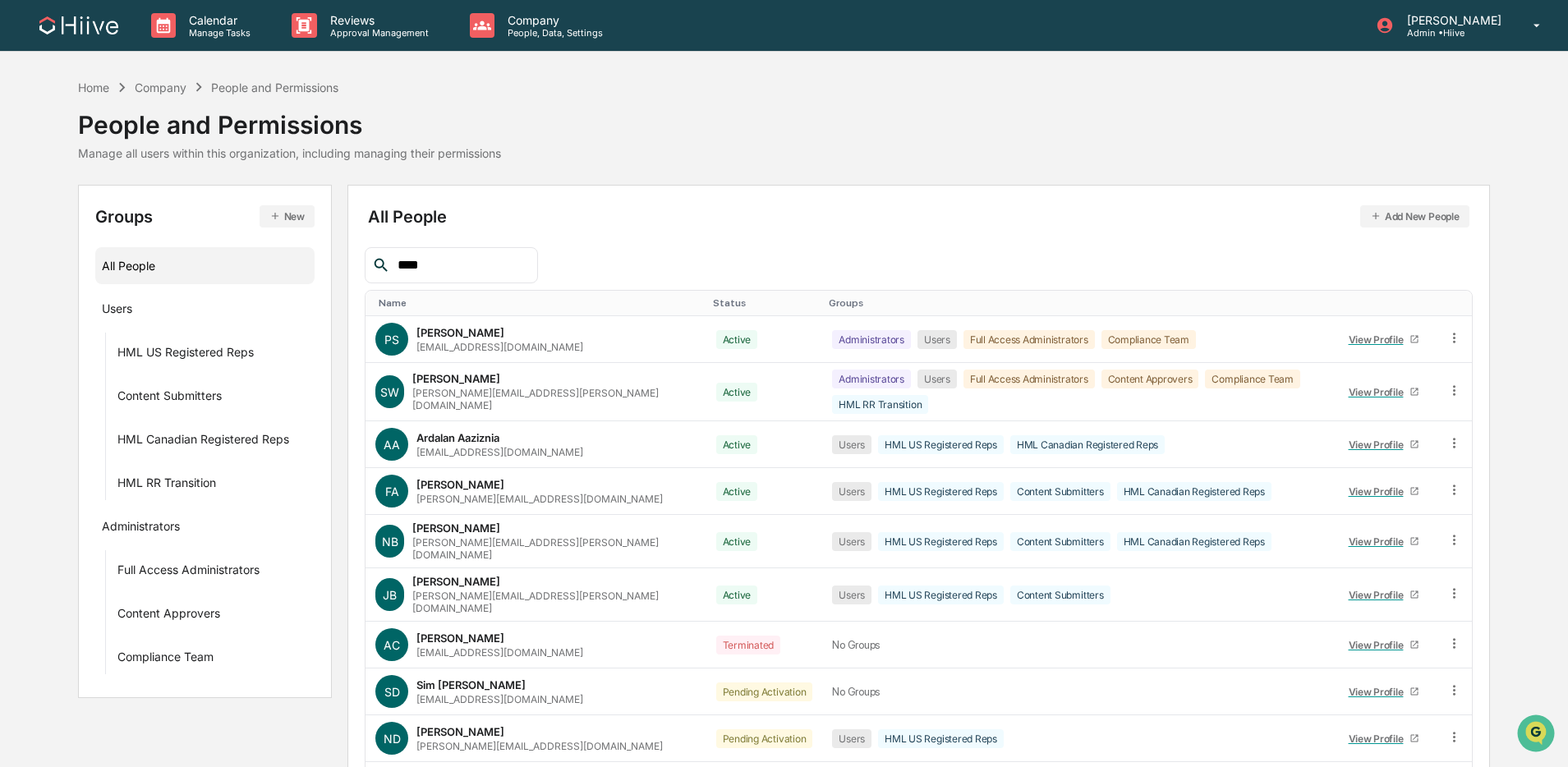
drag, startPoint x: 450, startPoint y: 266, endPoint x: 335, endPoint y: 259, distance: 115.2
click at [335, 259] on div "Groups New All People Users HML US Registered Reps Content Submitters HML Canad…" at bounding box center [784, 533] width 1412 height 698
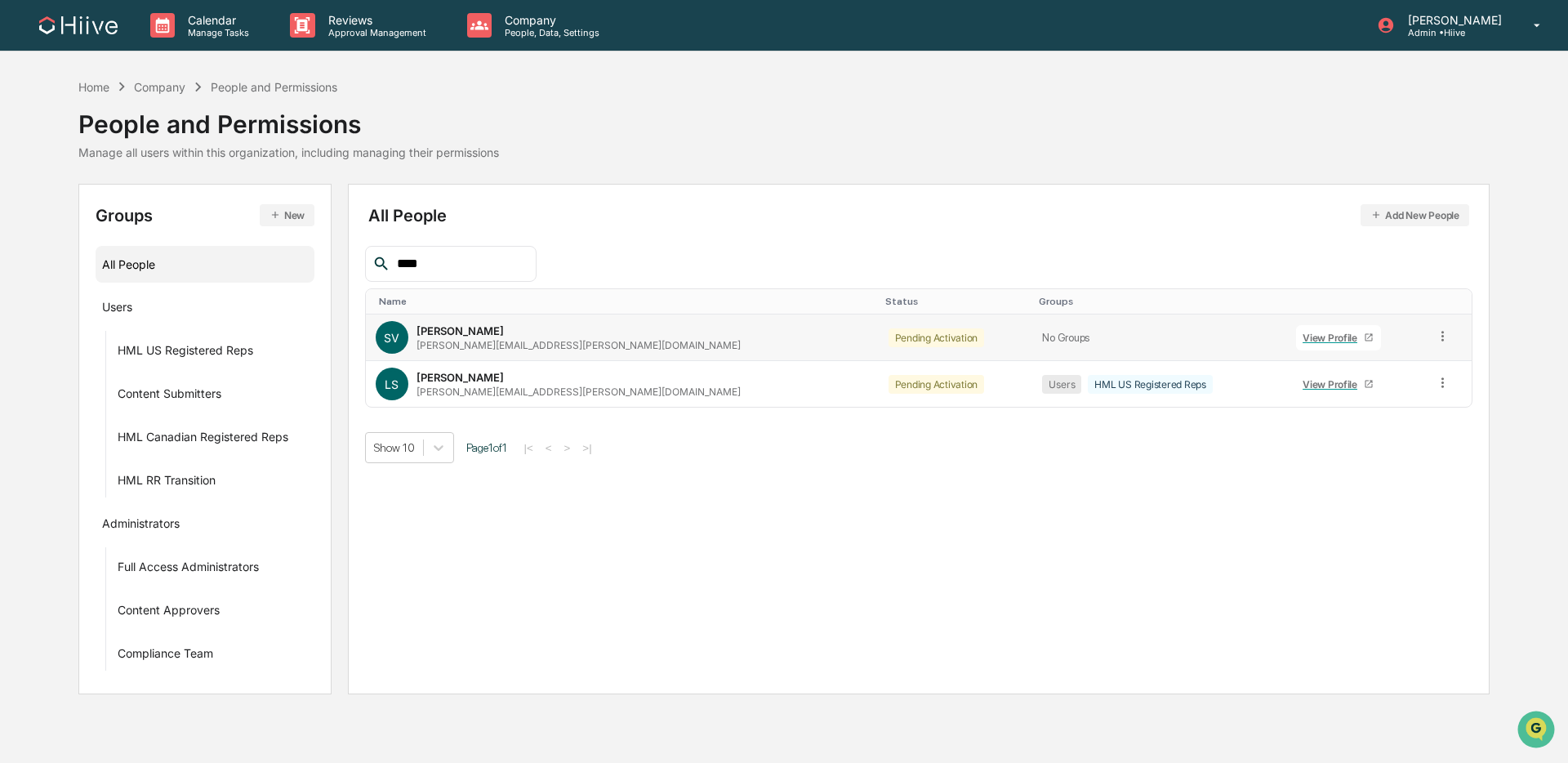
click at [1188, 334] on icon at bounding box center [1443, 336] width 15 height 15
click at [1188, 388] on div "Change Status" at bounding box center [1369, 395] width 136 height 20
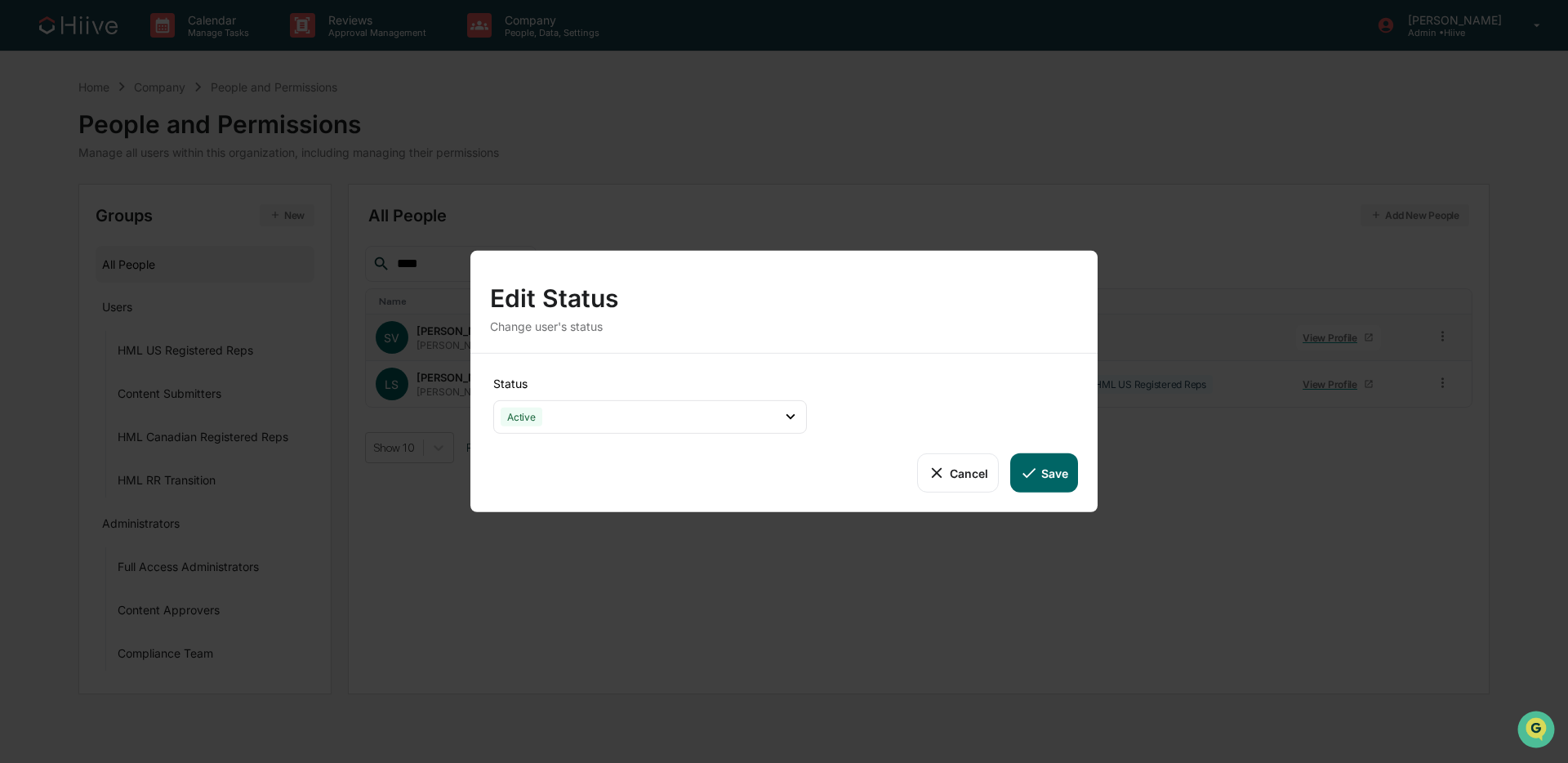
click at [976, 469] on button "Cancel" at bounding box center [957, 473] width 81 height 39
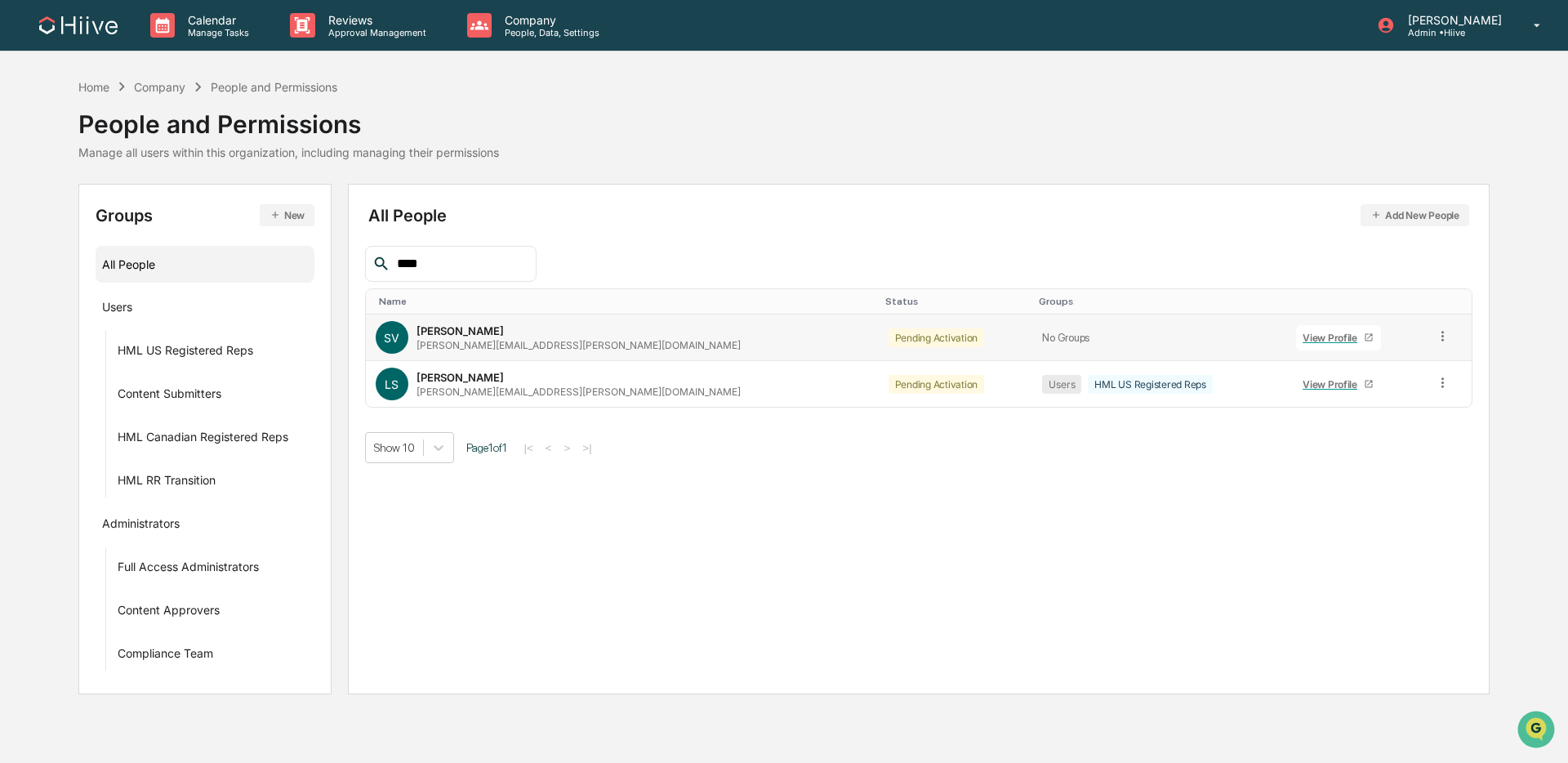
click at [1188, 334] on icon at bounding box center [1443, 335] width 3 height 9
click at [1188, 366] on div "Groups & Permissions" at bounding box center [1369, 363] width 136 height 20
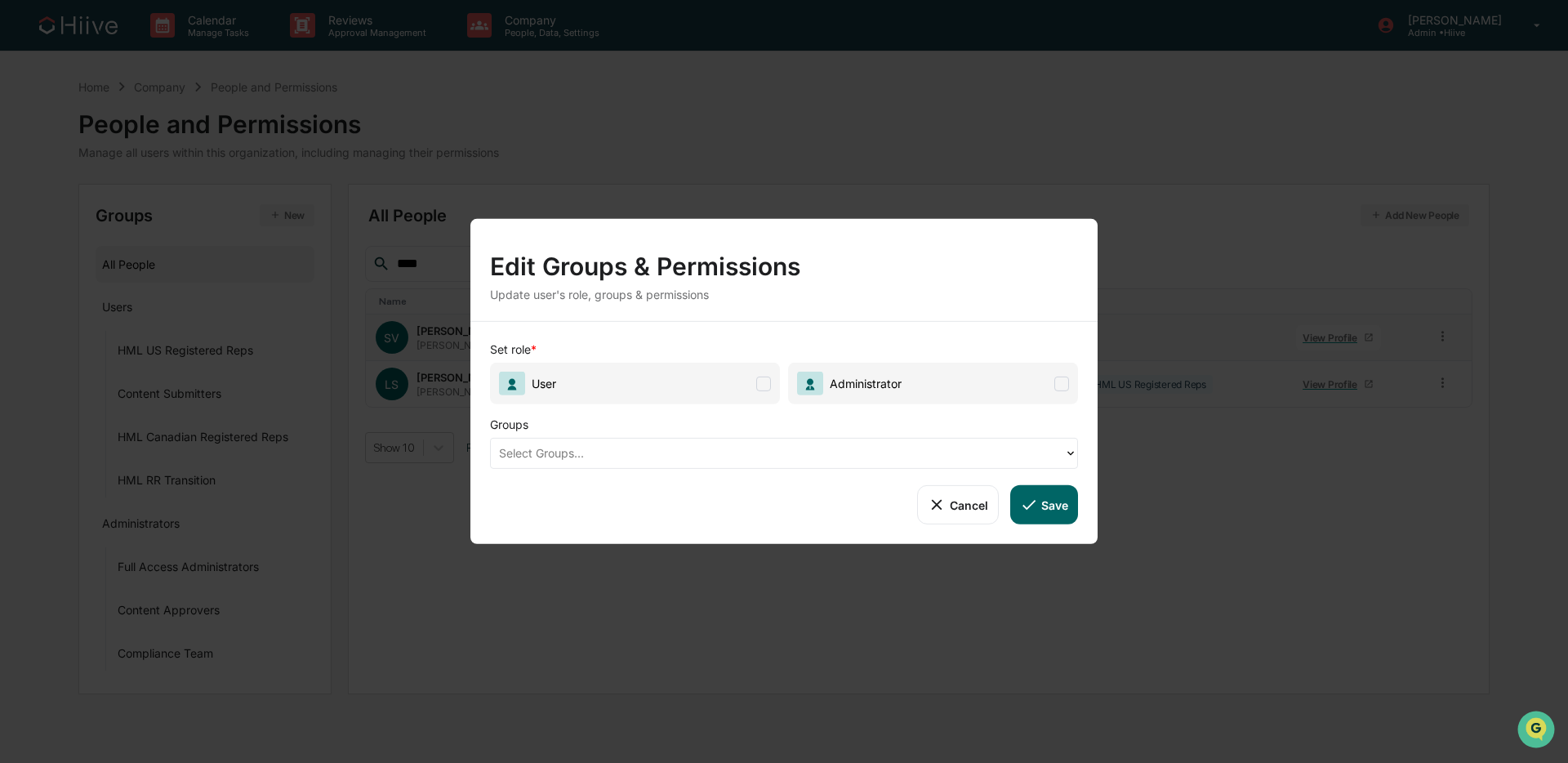
click at [683, 379] on span "User" at bounding box center [635, 383] width 290 height 42
click at [700, 446] on div at bounding box center [777, 453] width 557 height 19
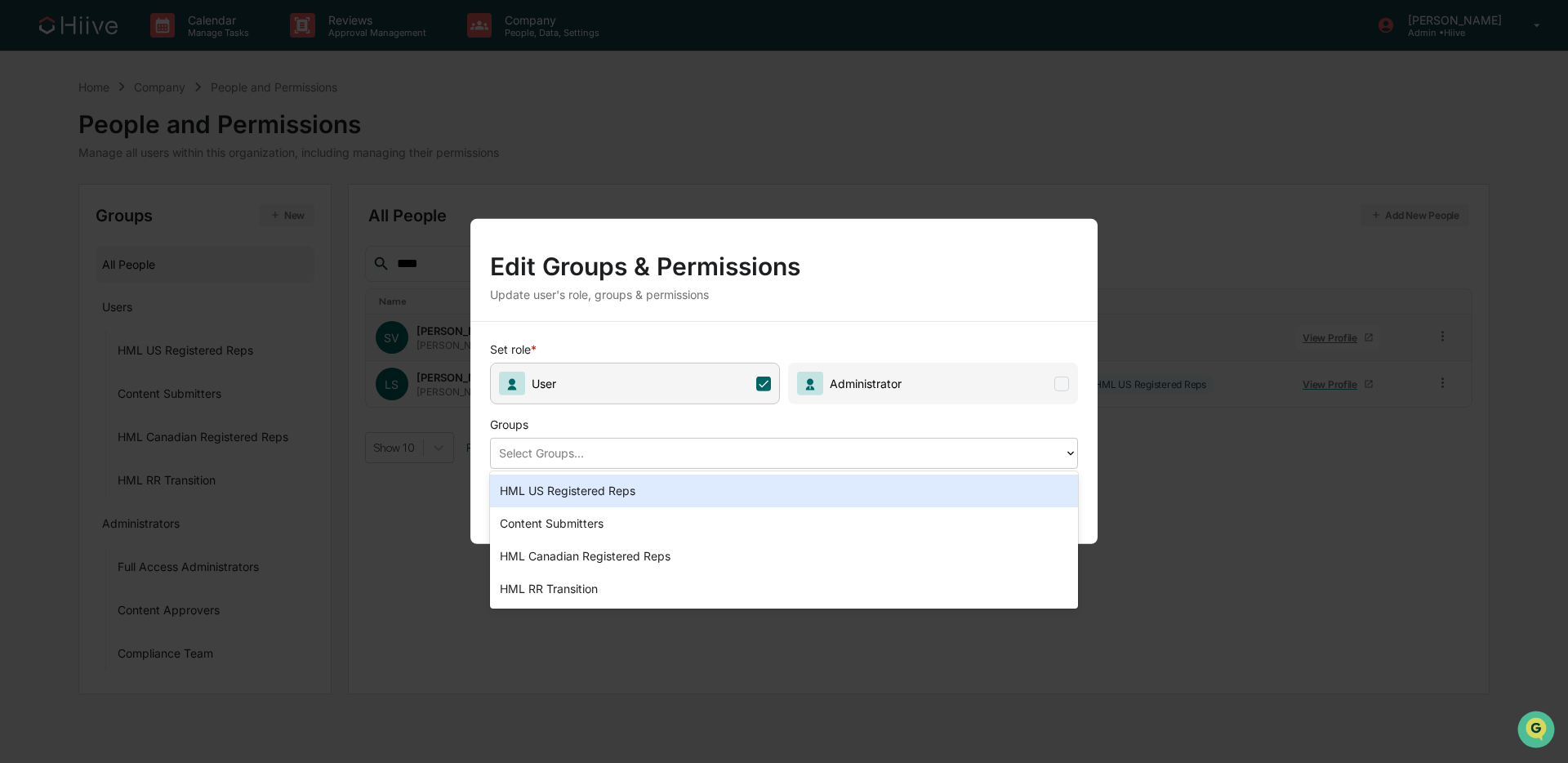
click at [657, 481] on div "HML US Registered Reps" at bounding box center [783, 491] width 588 height 32
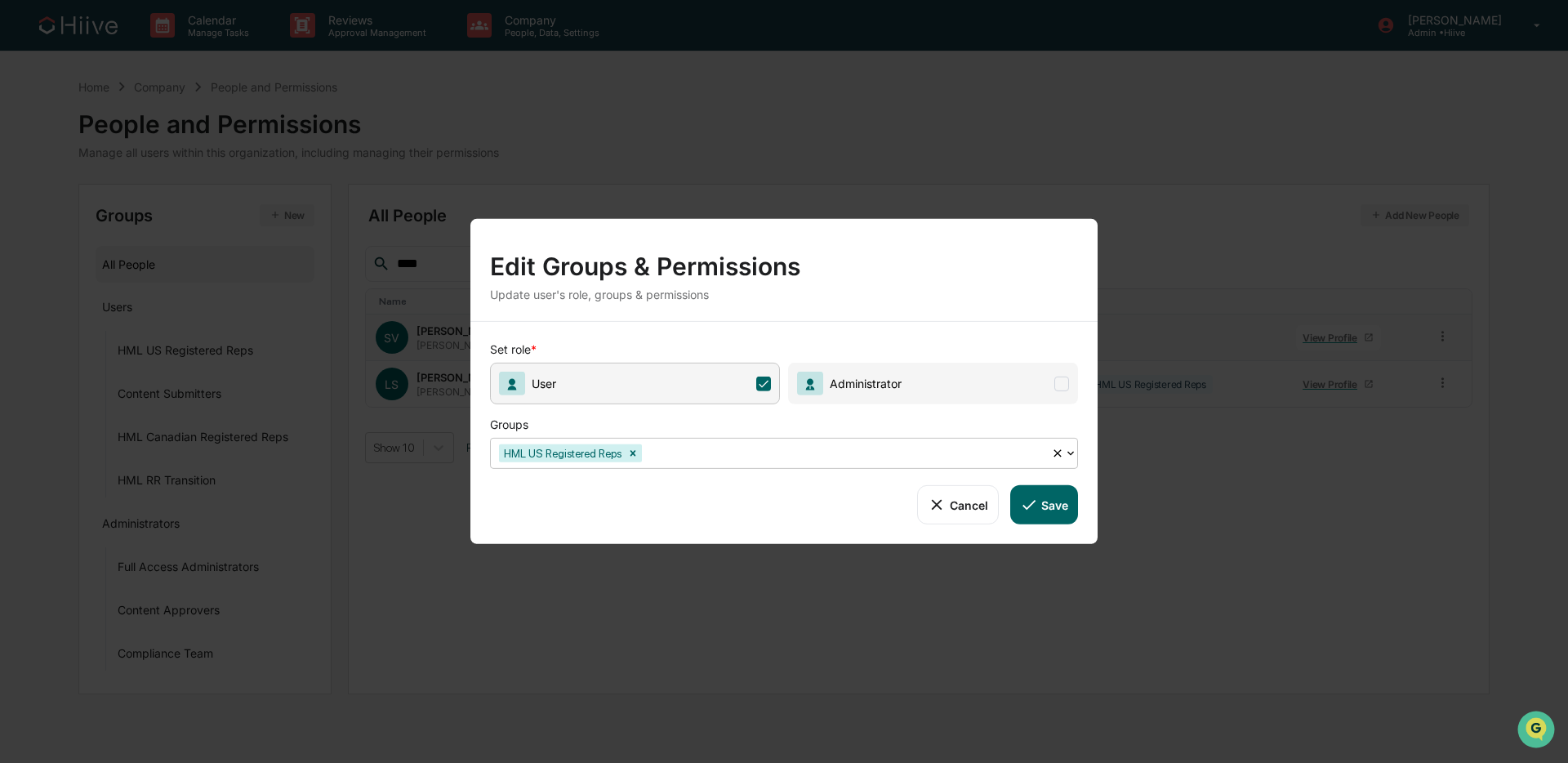
click at [1066, 504] on button "Save" at bounding box center [1043, 505] width 67 height 39
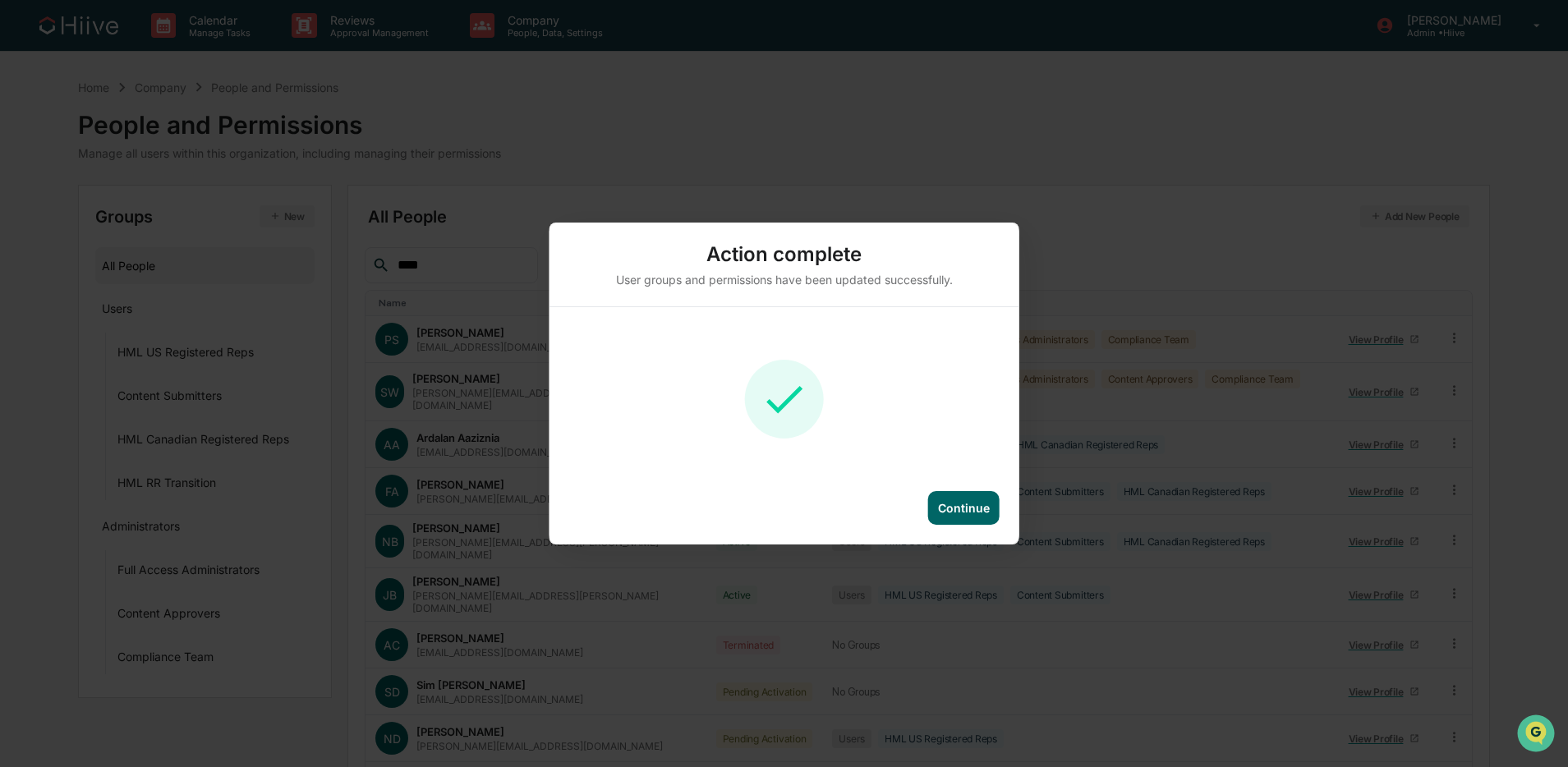
drag, startPoint x: 976, startPoint y: 512, endPoint x: 765, endPoint y: 392, distance: 242.7
click at [975, 511] on div "Continue" at bounding box center [964, 508] width 51 height 14
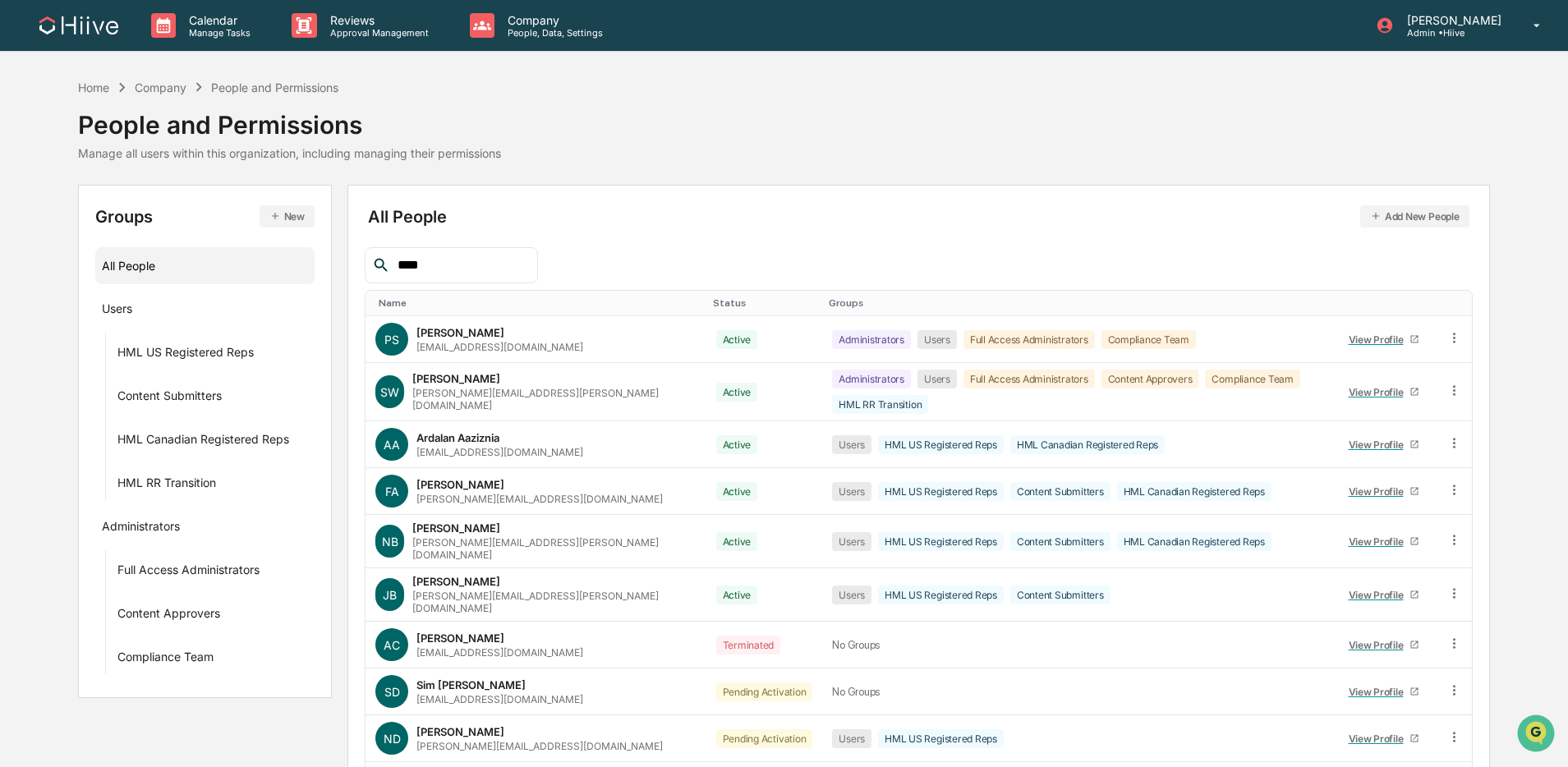
click at [468, 278] on div "****" at bounding box center [451, 265] width 173 height 36
click at [468, 271] on input "****" at bounding box center [461, 265] width 140 height 21
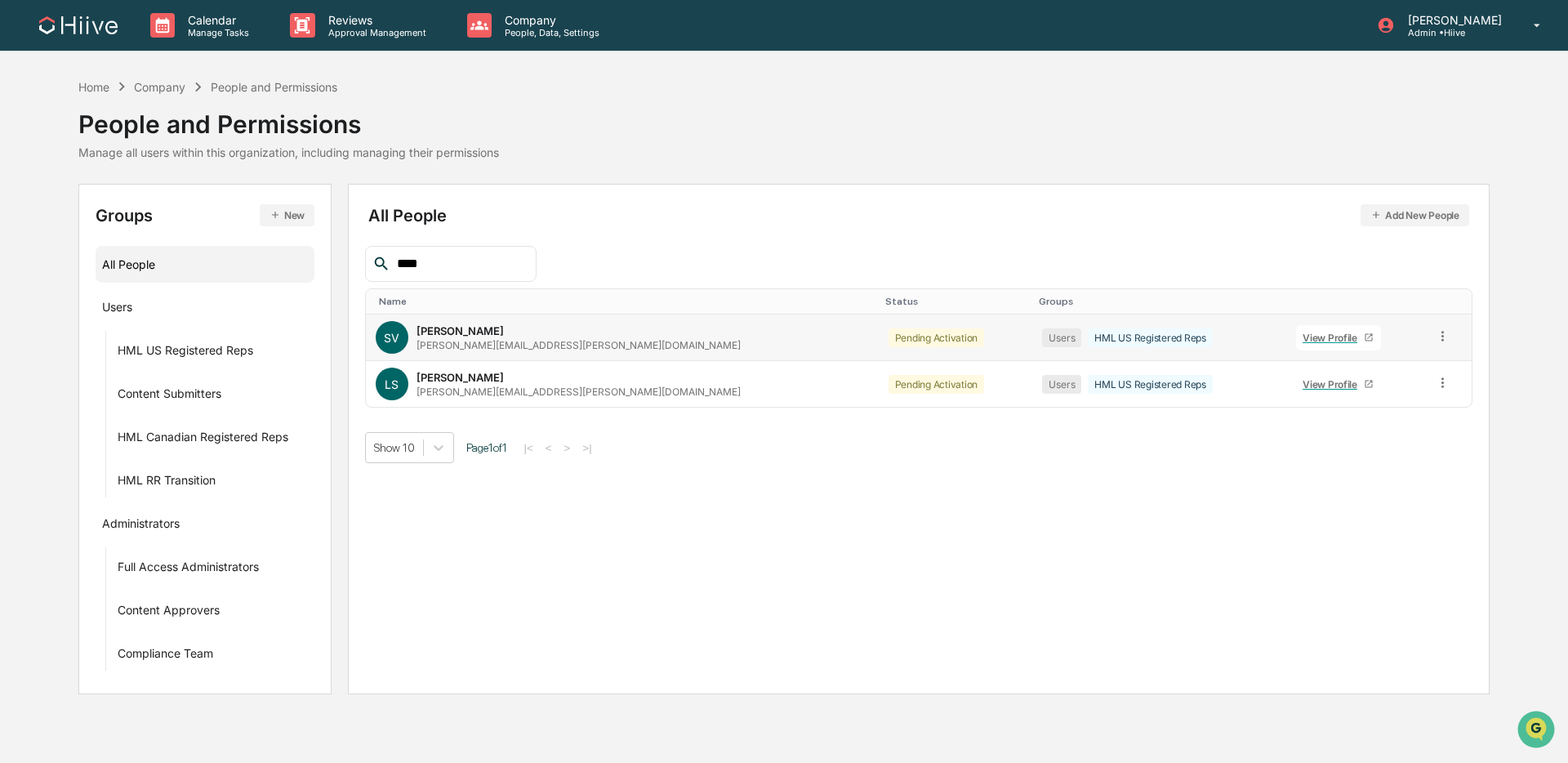
click at [1188, 341] on icon at bounding box center [1443, 336] width 15 height 15
click at [1188, 397] on div "Change Status" at bounding box center [1369, 395] width 136 height 20
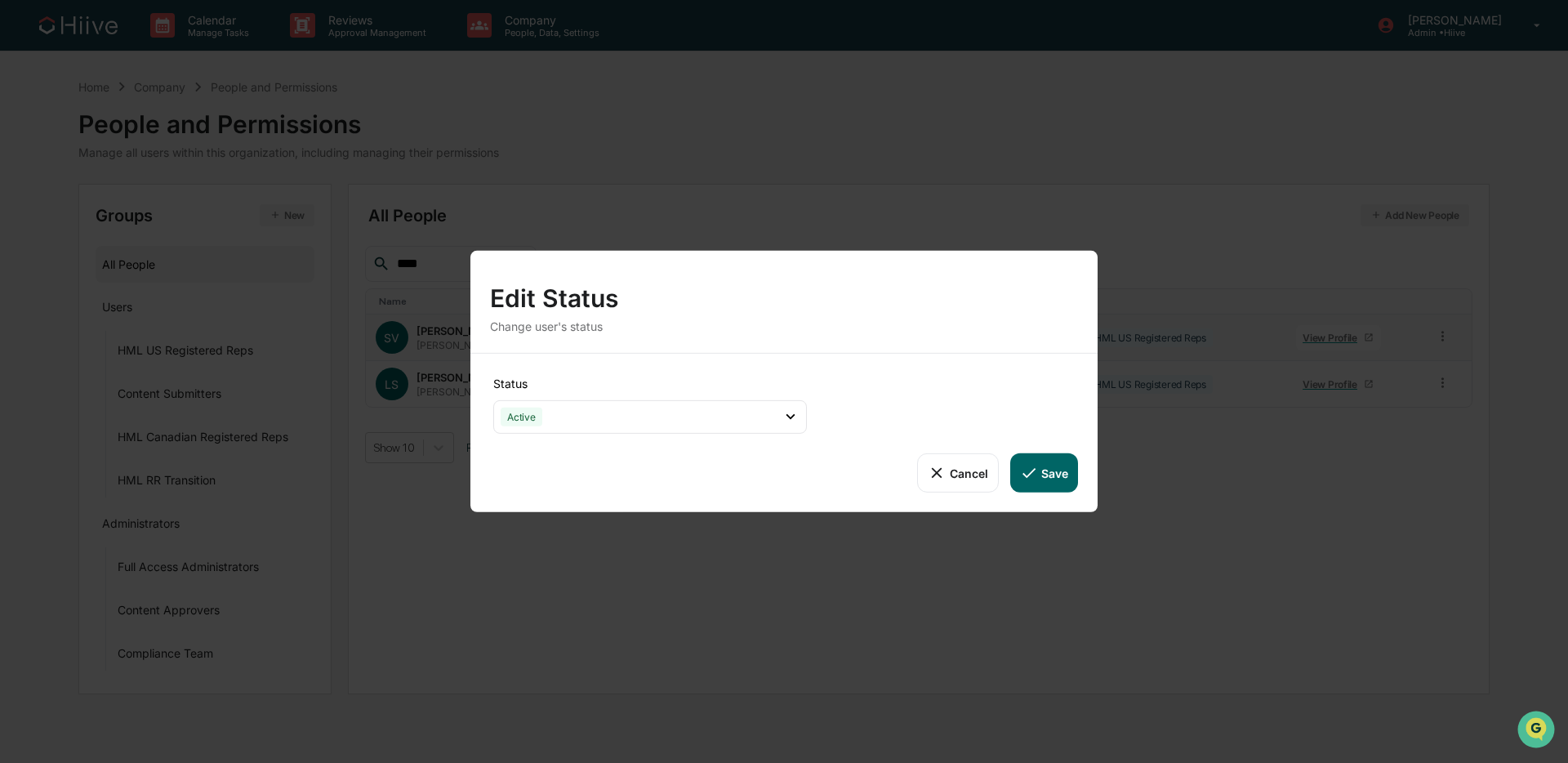
click at [1037, 466] on button "Save" at bounding box center [1043, 473] width 67 height 39
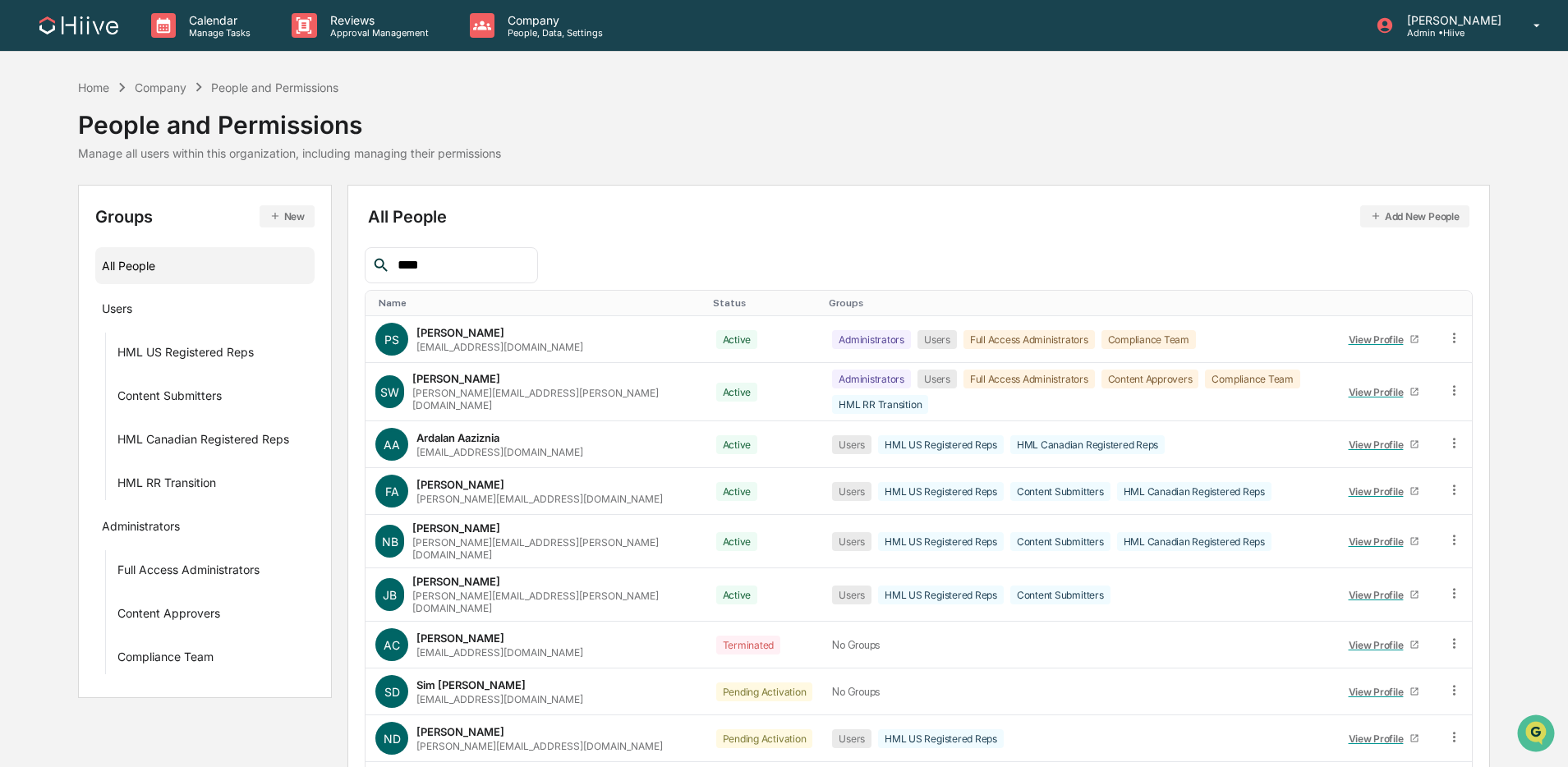
drag, startPoint x: 359, startPoint y: 263, endPoint x: 342, endPoint y: 262, distance: 17.0
click at [342, 262] on div "Groups New All People Users HML US Registered Reps Content Submitters HML Canad…" at bounding box center [784, 533] width 1412 height 698
drag, startPoint x: 444, startPoint y: 269, endPoint x: 335, endPoint y: 263, distance: 109.2
click at [335, 262] on div "Groups New All People Users HML US Registered Reps Content Submitters HML Canad…" at bounding box center [784, 533] width 1412 height 698
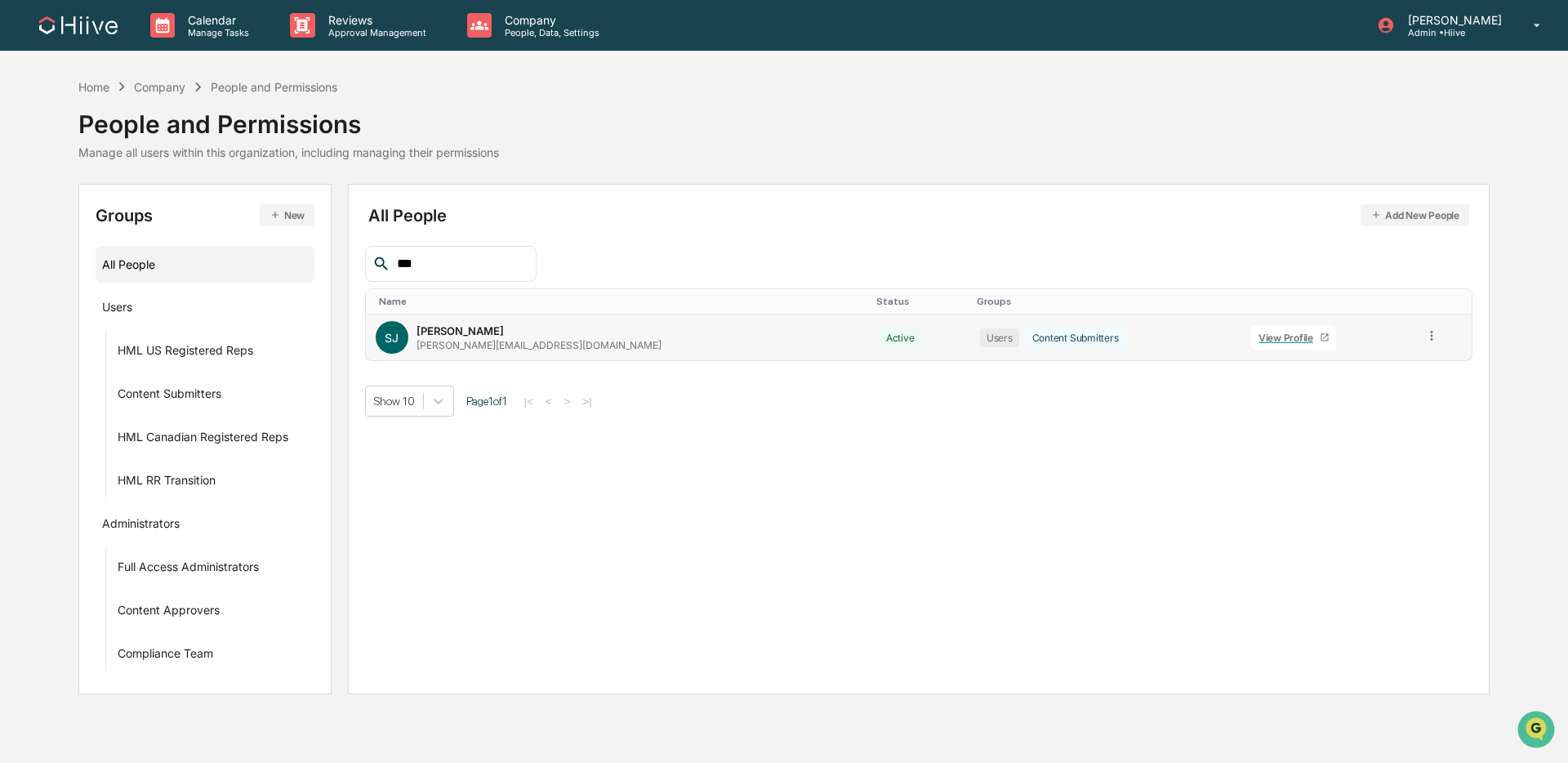
click at [1188, 336] on icon at bounding box center [1432, 336] width 15 height 15
click at [1188, 368] on div "Groups & Permissions" at bounding box center [1358, 363] width 136 height 20
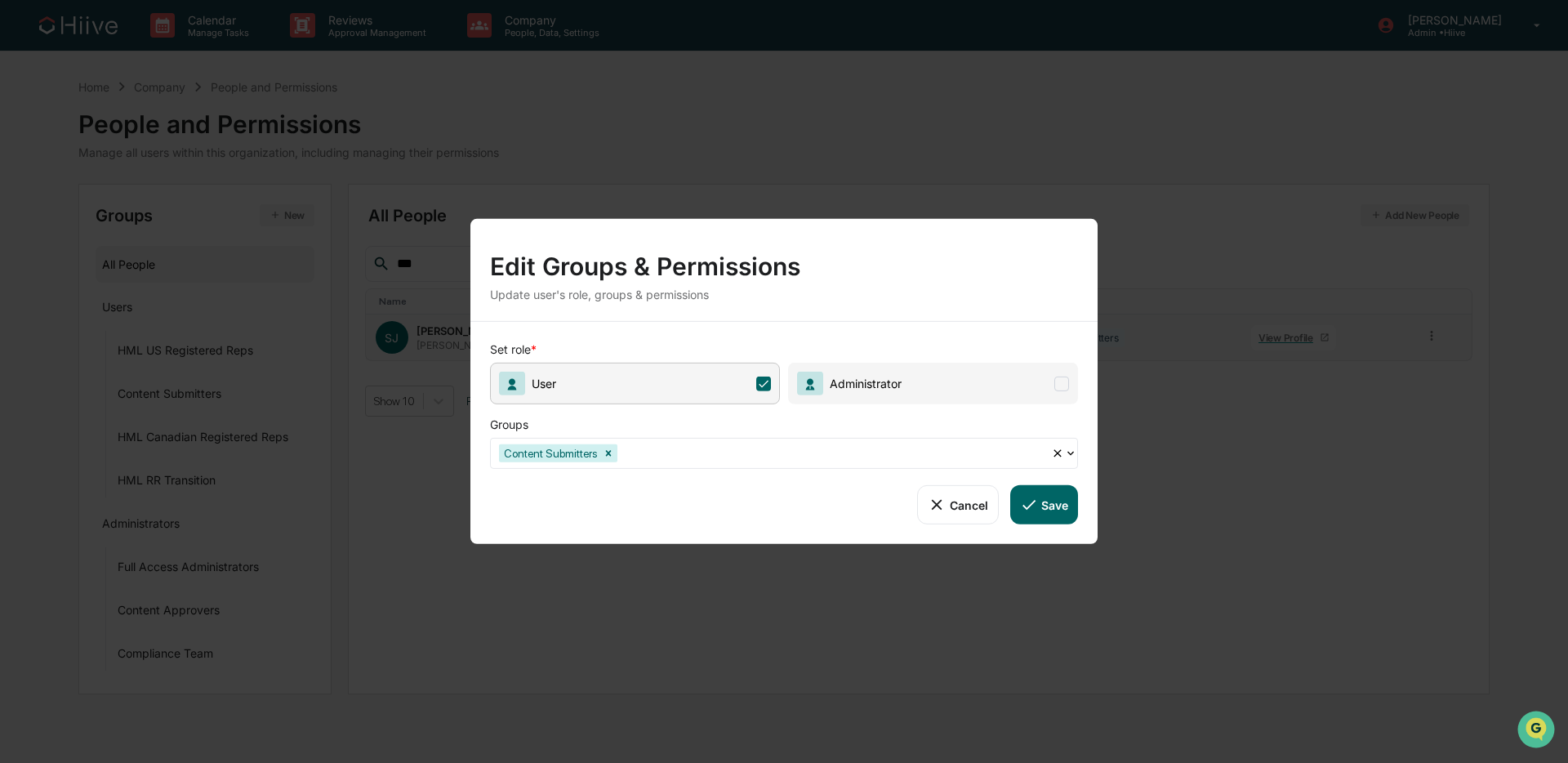
click at [729, 450] on div at bounding box center [832, 453] width 422 height 19
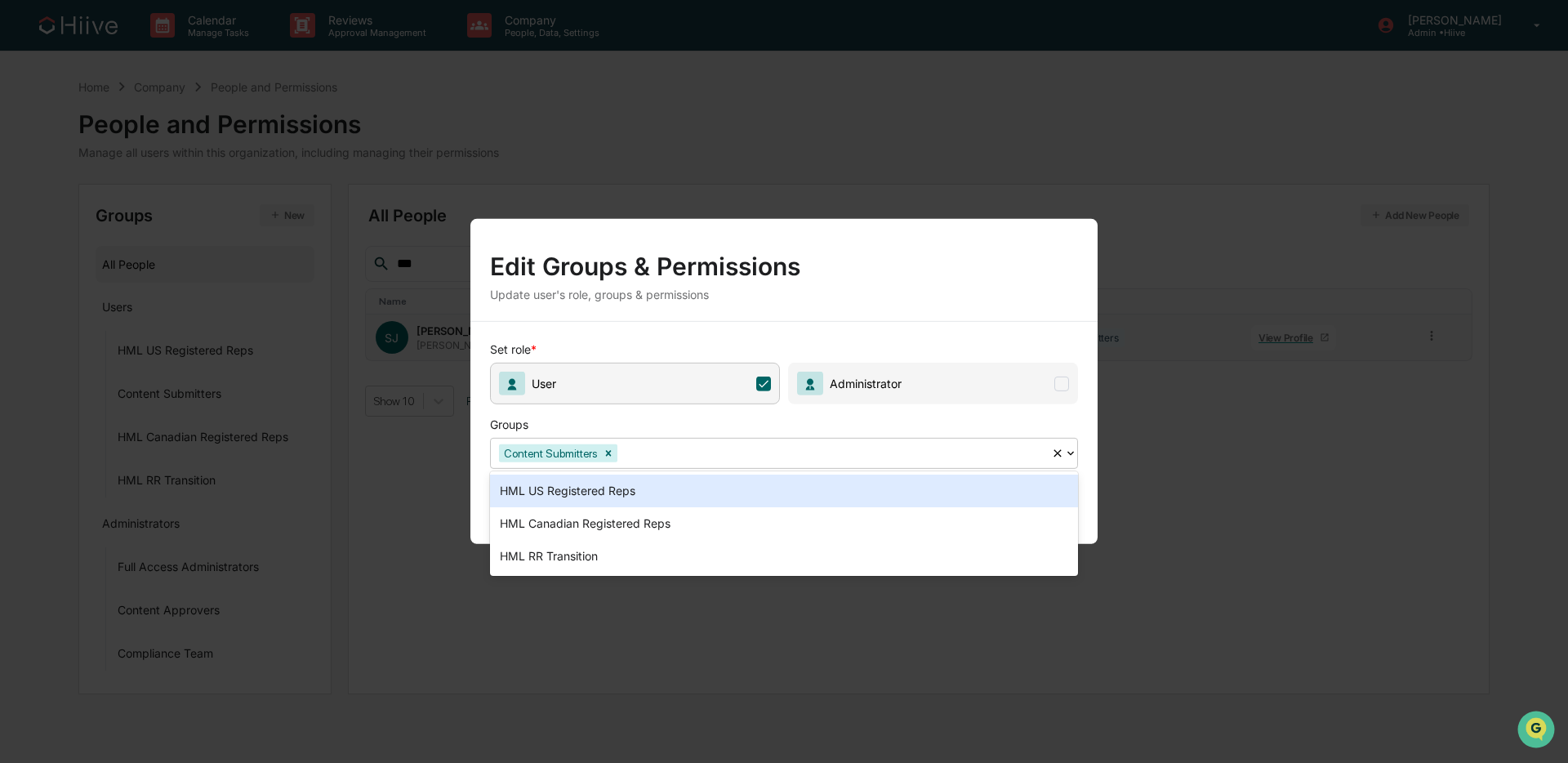
drag, startPoint x: 695, startPoint y: 497, endPoint x: 716, endPoint y: 497, distance: 21.0
click at [695, 497] on div "HML US Registered Reps" at bounding box center [783, 491] width 588 height 32
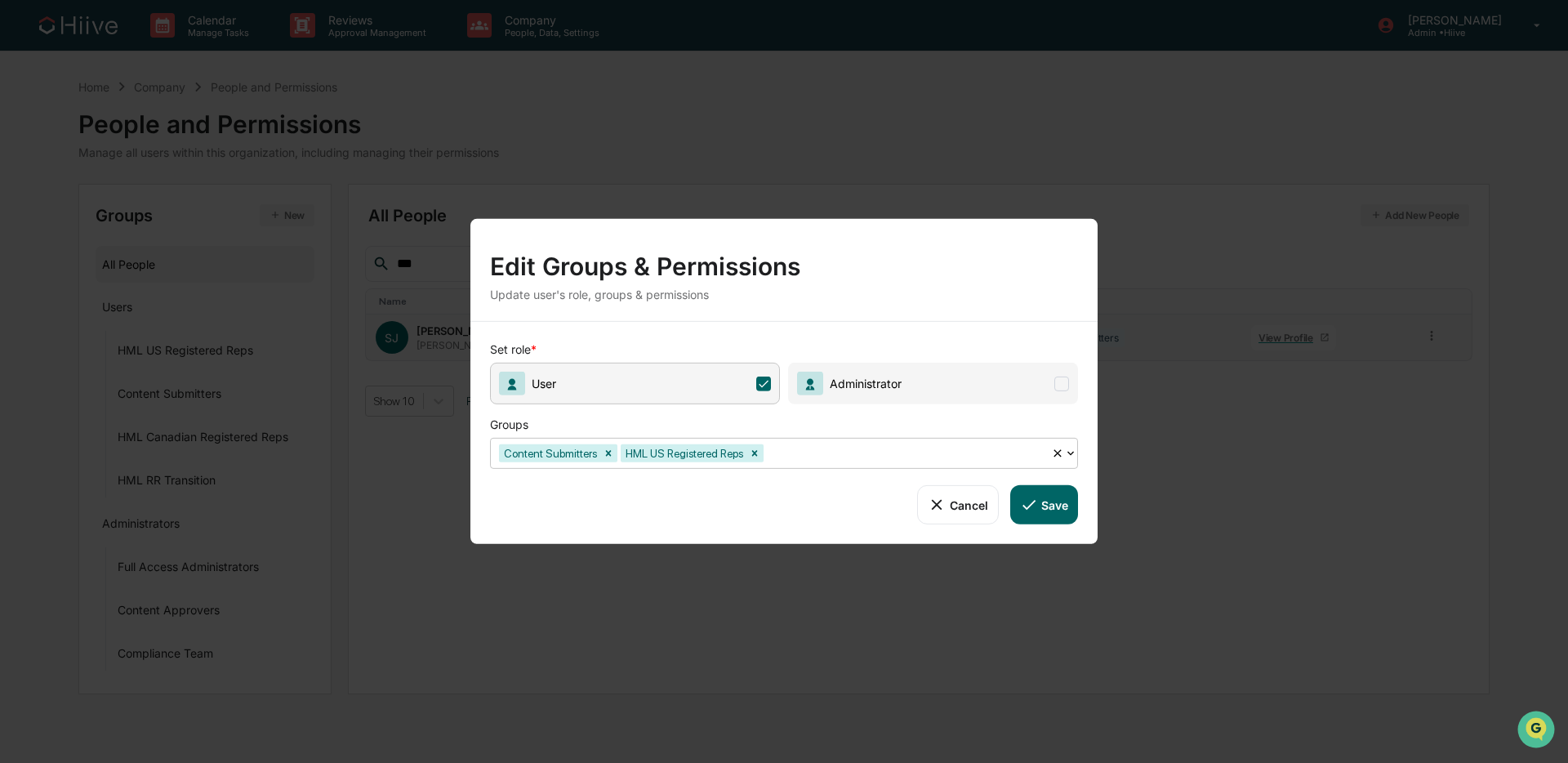
drag, startPoint x: 1077, startPoint y: 503, endPoint x: 1056, endPoint y: 508, distance: 21.6
click at [1060, 507] on button "Save" at bounding box center [1043, 505] width 67 height 39
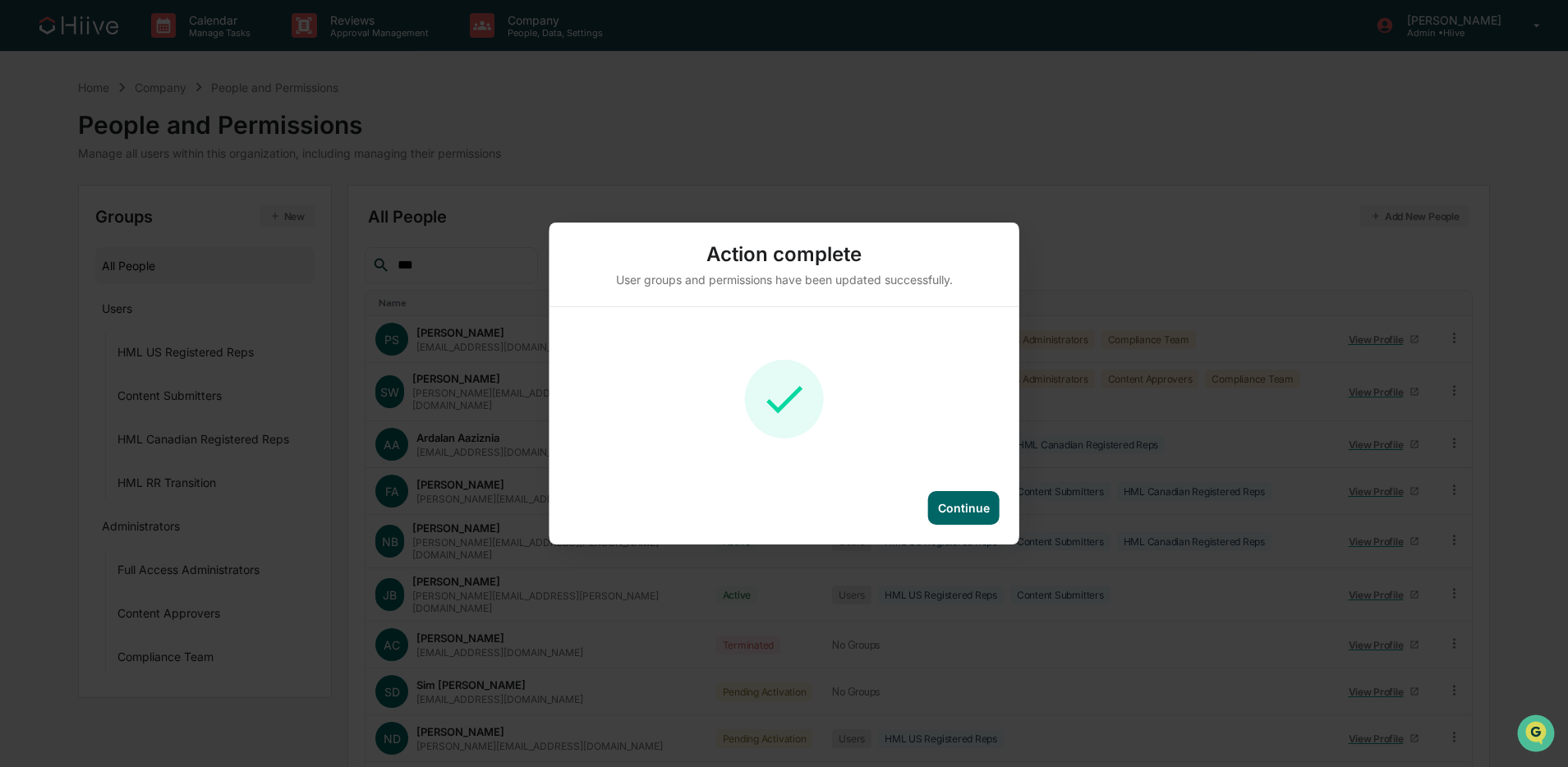
click at [962, 501] on div "Continue" at bounding box center [964, 508] width 51 height 14
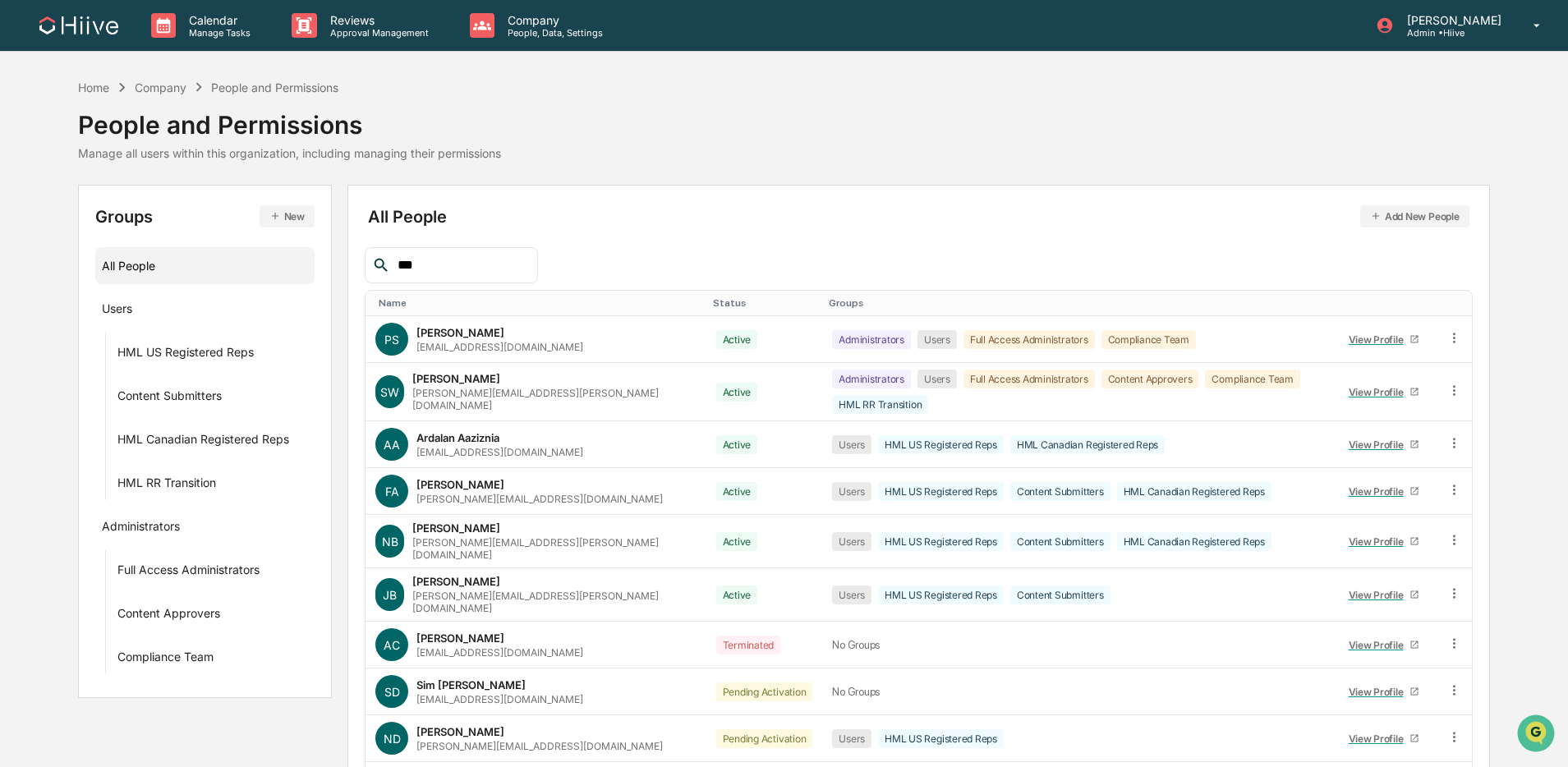
drag, startPoint x: 428, startPoint y: 264, endPoint x: 338, endPoint y: 264, distance: 90.0
click at [338, 264] on div "Groups New All People Users HML US Registered Reps Content Submitters HML Canad…" at bounding box center [784, 533] width 1412 height 698
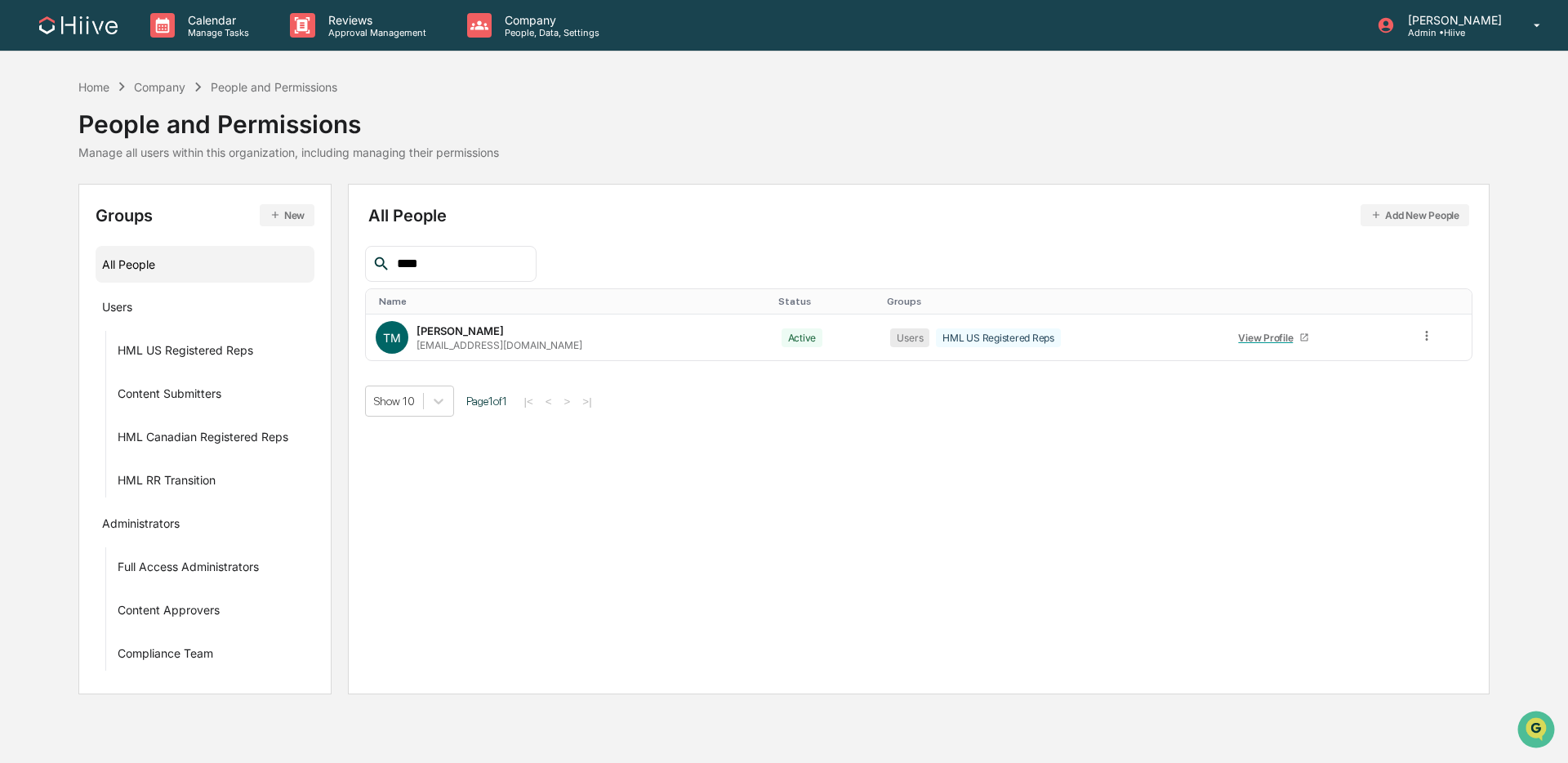
drag, startPoint x: 424, startPoint y: 263, endPoint x: 320, endPoint y: 259, distance: 104.1
click at [319, 259] on div "Groups New All People Users HML US Registered Reps Content Submitters HML Canad…" at bounding box center [784, 439] width 1411 height 510
type input "***"
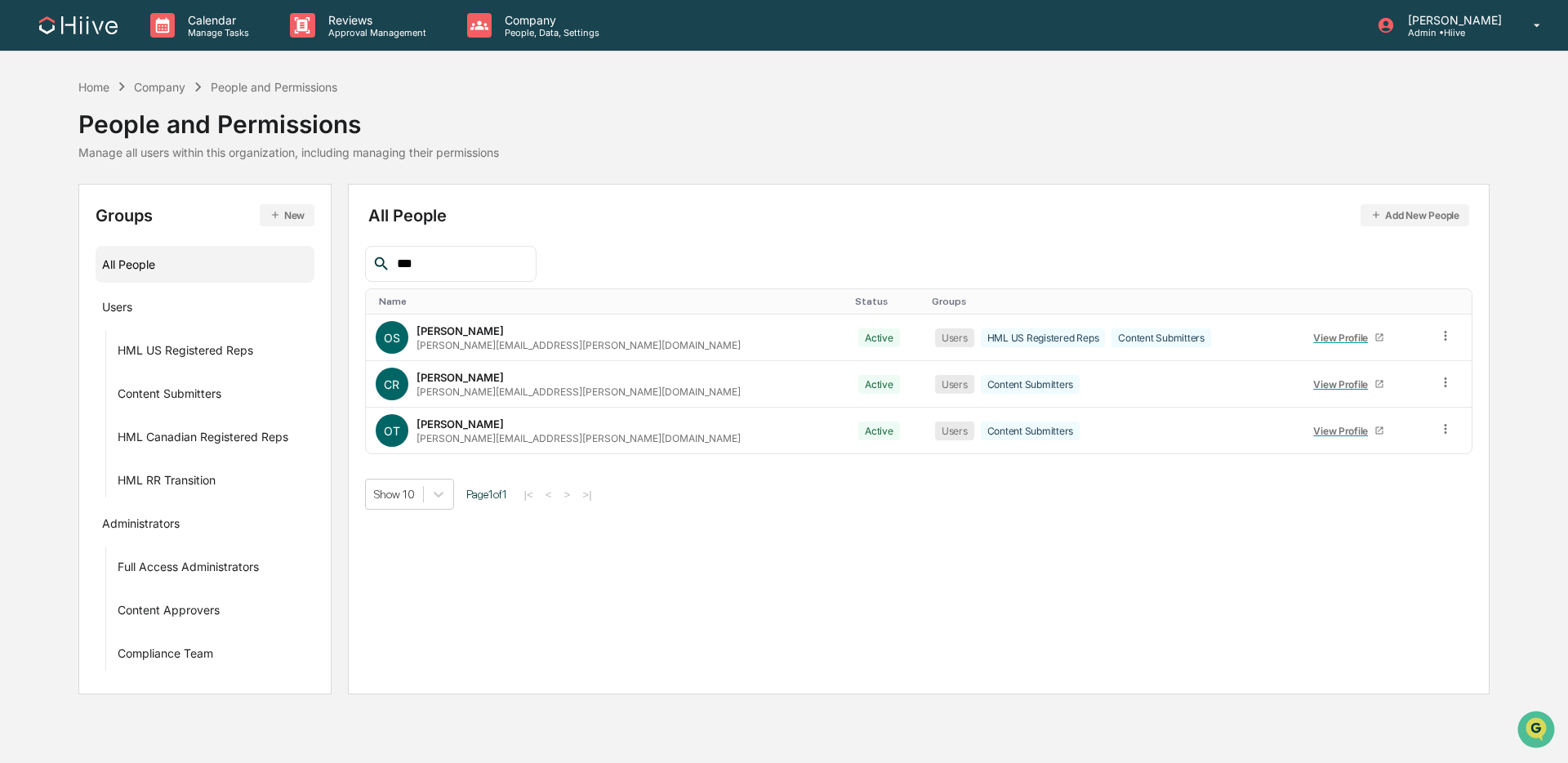
drag, startPoint x: 427, startPoint y: 261, endPoint x: 326, endPoint y: 248, distance: 101.8
click at [326, 248] on div "Groups New All People Users HML US Registered Reps Content Submitters HML Canad…" at bounding box center [784, 439] width 1411 height 510
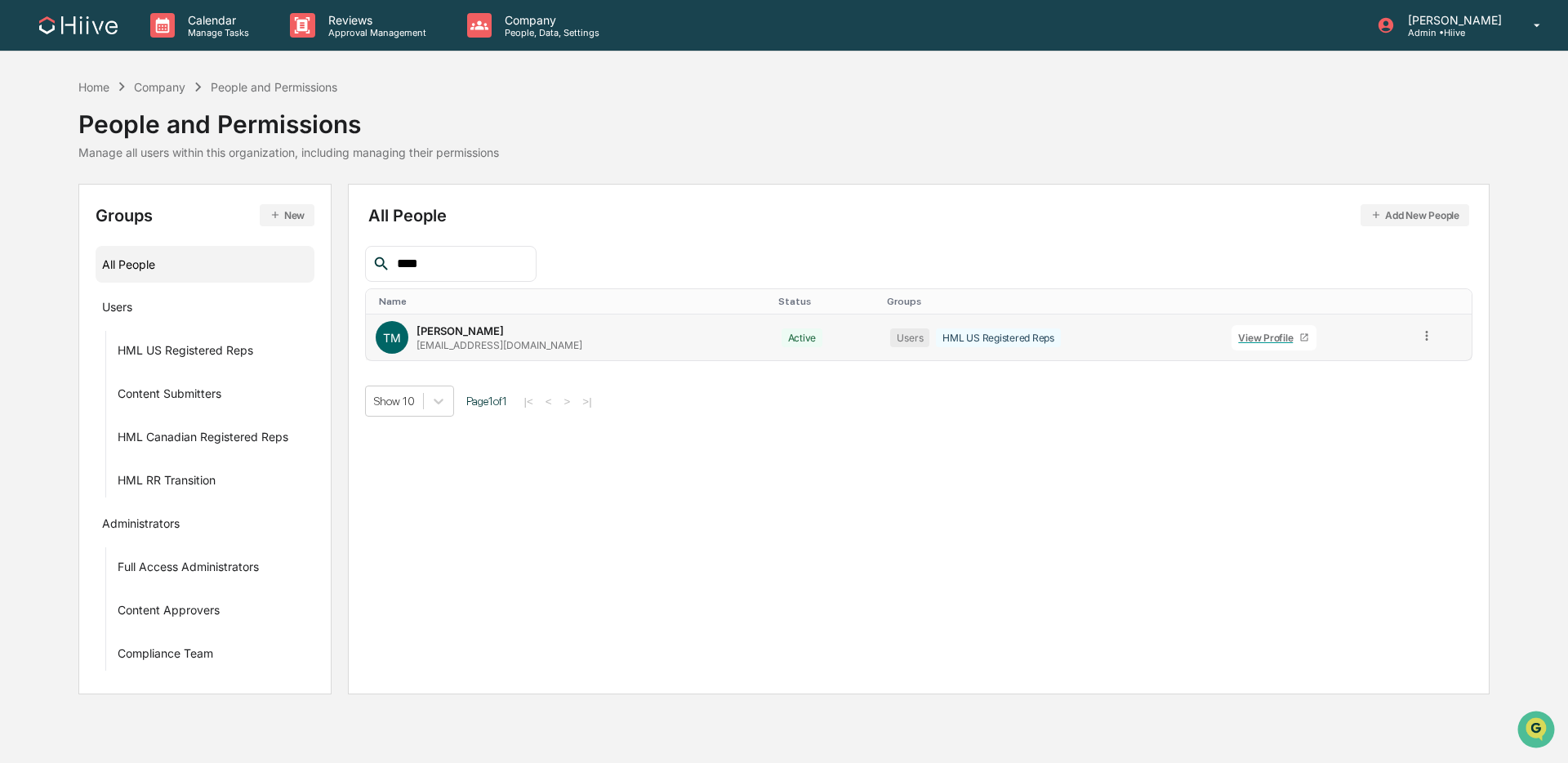
type input "****"
click at [1188, 344] on icon at bounding box center [1427, 336] width 15 height 15
click at [1188, 364] on div "Groups & Permissions" at bounding box center [1353, 363] width 136 height 20
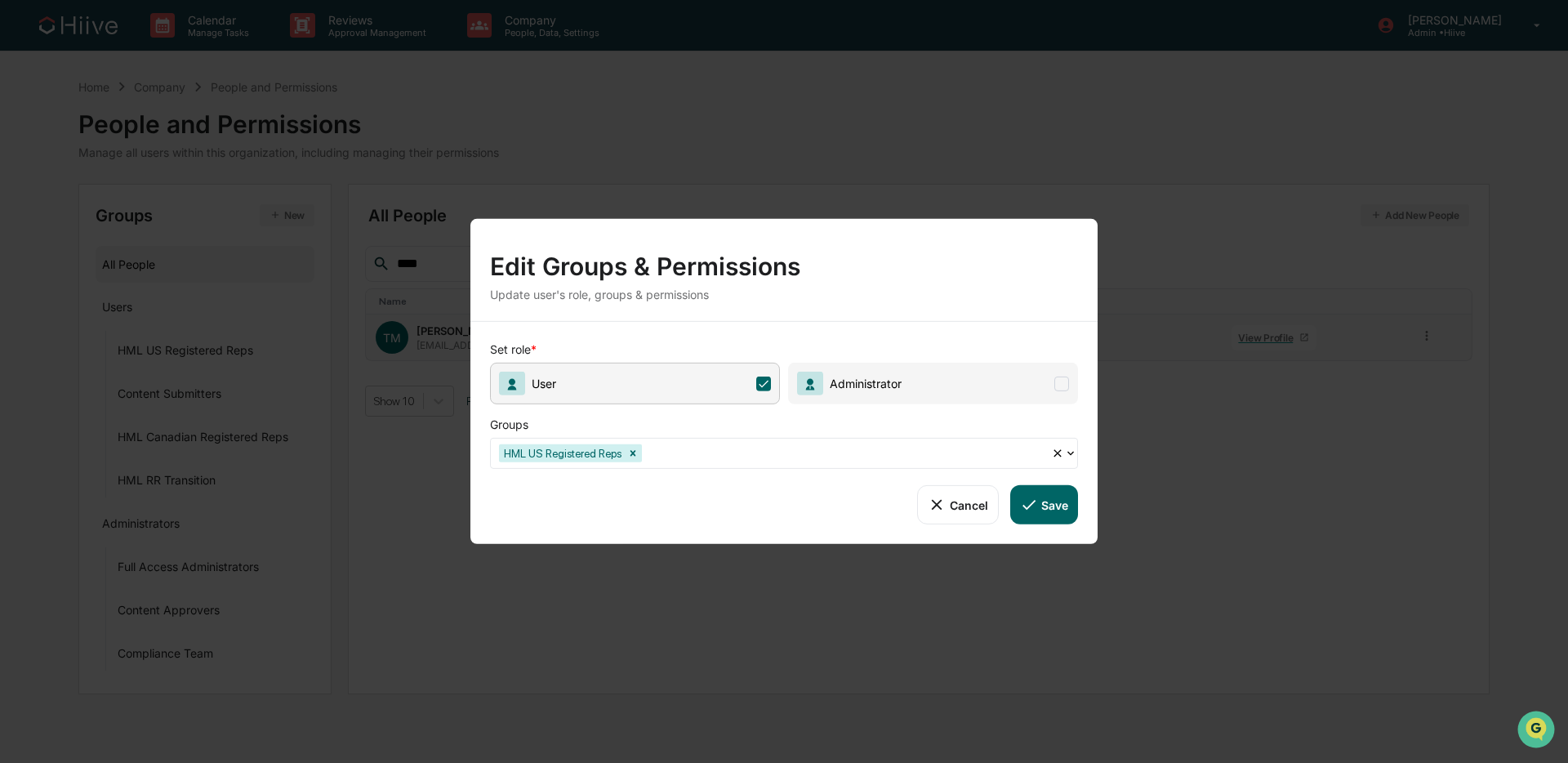
drag, startPoint x: 848, startPoint y: 450, endPoint x: 865, endPoint y: 446, distance: 17.5
click at [848, 450] on div at bounding box center [844, 453] width 398 height 19
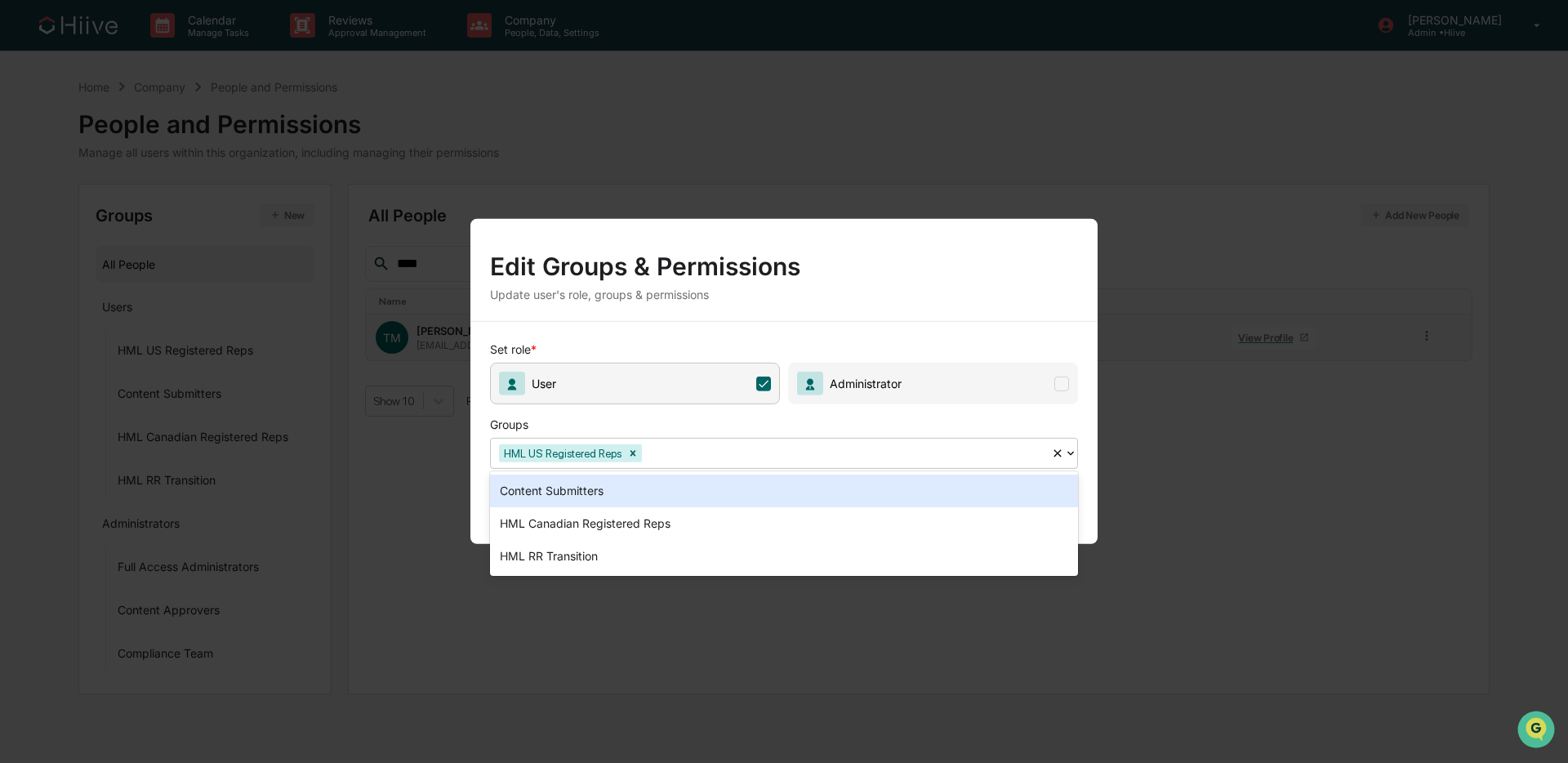
click at [808, 486] on div "Content Submitters" at bounding box center [783, 491] width 588 height 32
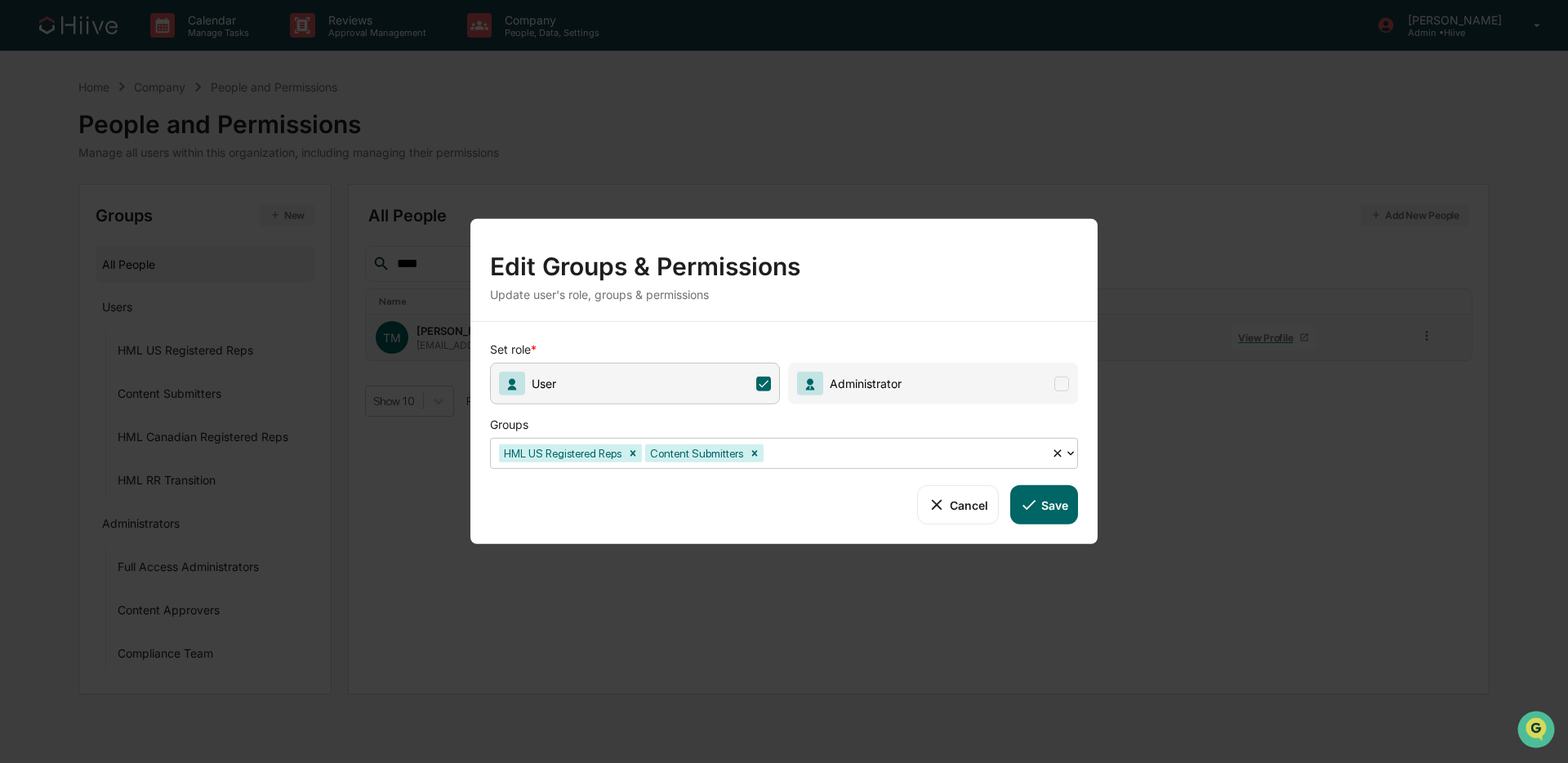
click at [1024, 508] on icon at bounding box center [1029, 504] width 18 height 18
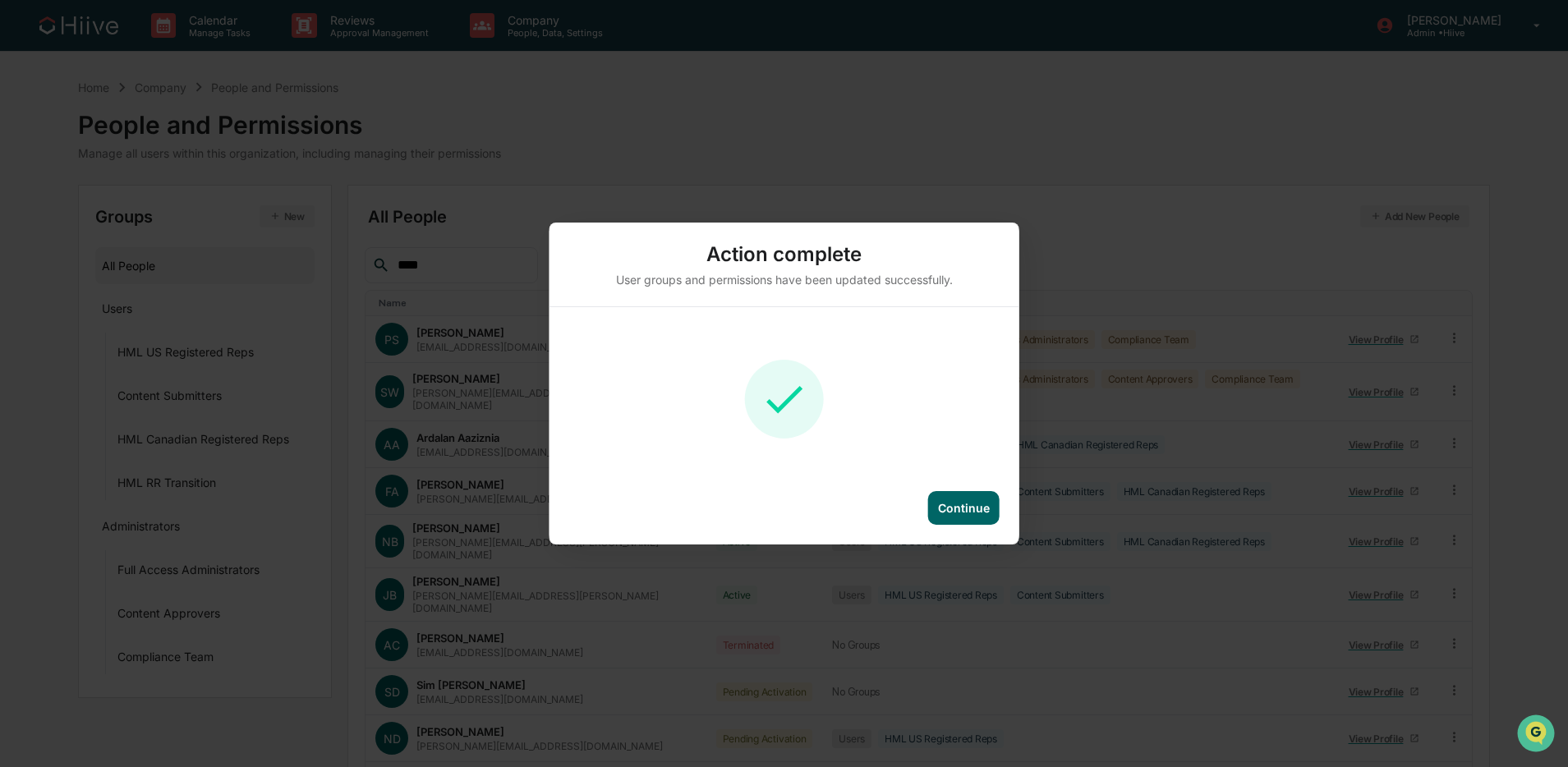
click at [973, 510] on div "Continue" at bounding box center [964, 508] width 51 height 14
